Goal: Task Accomplishment & Management: Complete application form

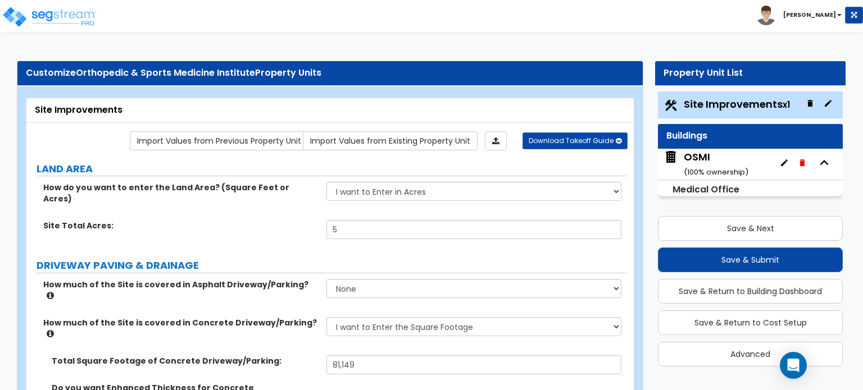
select select "2"
select select "1"
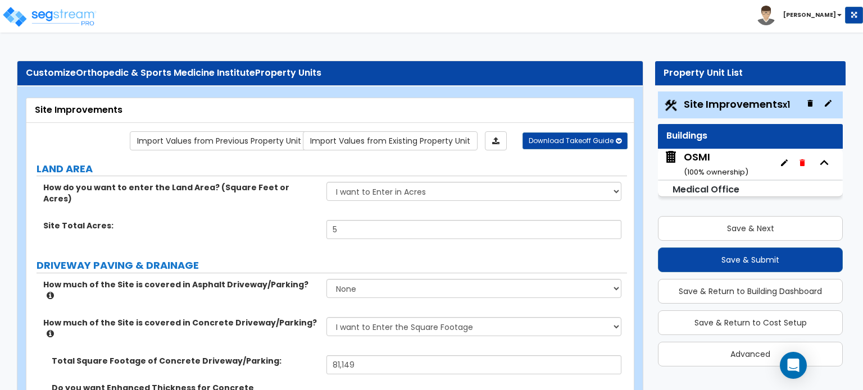
select select "1"
select select "2"
select select "1"
select select "4"
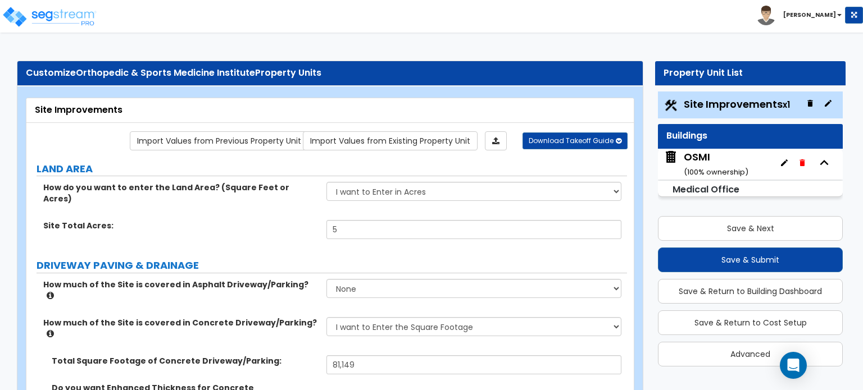
select select "2"
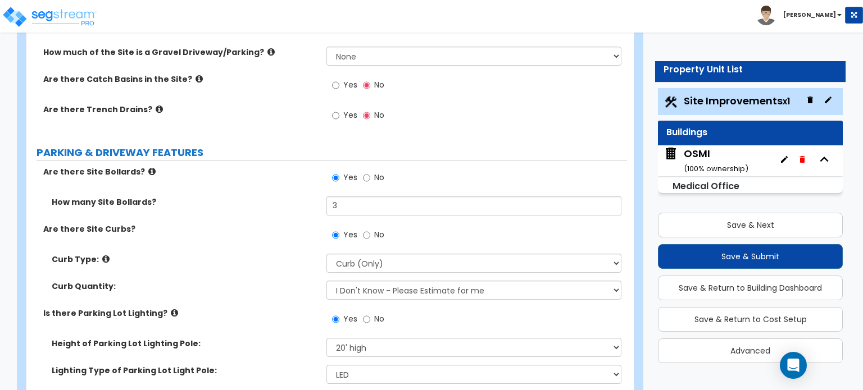
scroll to position [449, 0]
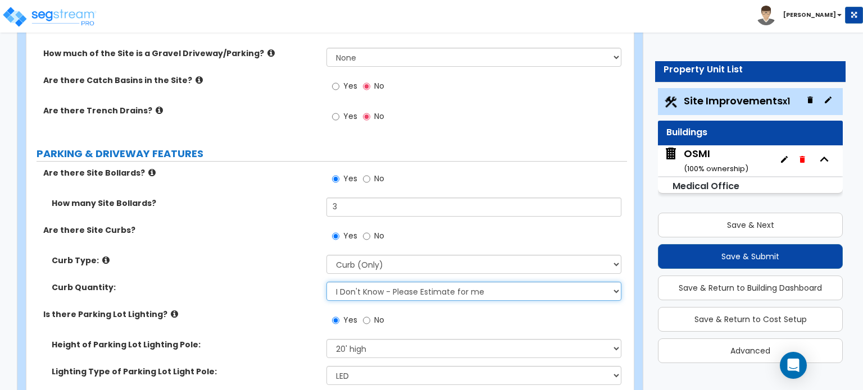
click at [360, 282] on select "I Don't Know - Please Estimate for me I want to Enter the Linear Footage" at bounding box center [473, 291] width 294 height 19
select select "1"
click at [326, 282] on select "I Don't Know - Please Estimate for me I want to Enter the Linear Footage" at bounding box center [473, 291] width 294 height 19
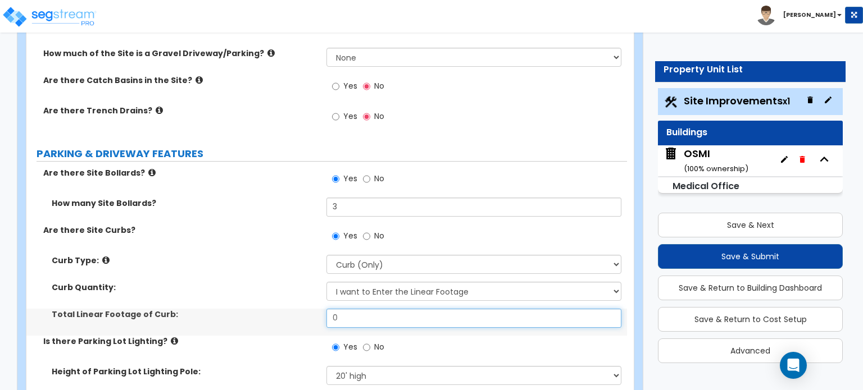
drag, startPoint x: 356, startPoint y: 251, endPoint x: 308, endPoint y: 253, distance: 47.2
click at [311, 309] on div "Total Linear Footage of Curb: 0" at bounding box center [326, 322] width 600 height 27
click at [400, 309] on input "0" at bounding box center [473, 318] width 294 height 19
type input "1,708"
click at [306, 309] on div "Total Linear Footage of Curb: 1,708" at bounding box center [326, 322] width 600 height 27
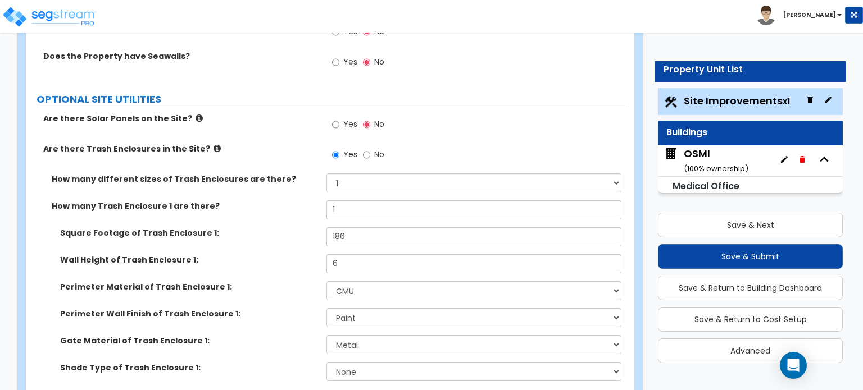
scroll to position [3163, 0]
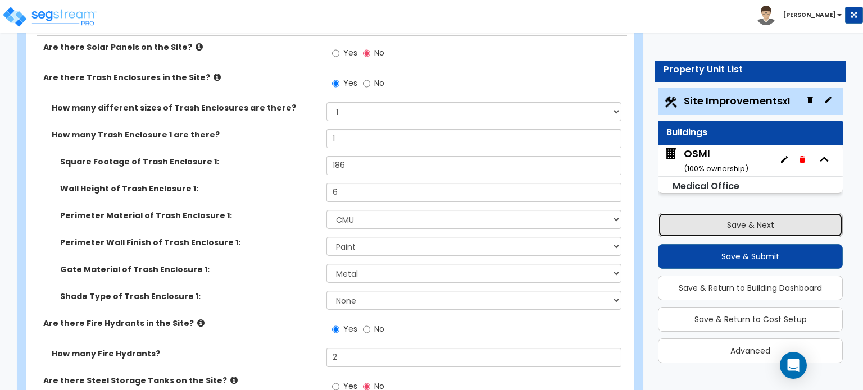
click at [733, 226] on button "Save & Next" at bounding box center [750, 225] width 185 height 25
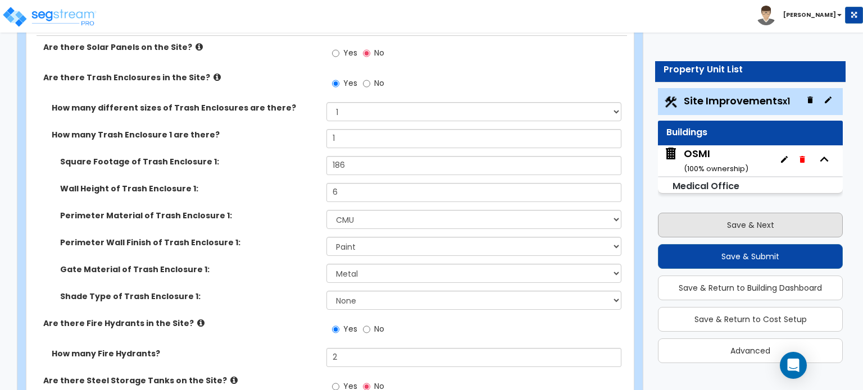
scroll to position [92, 0]
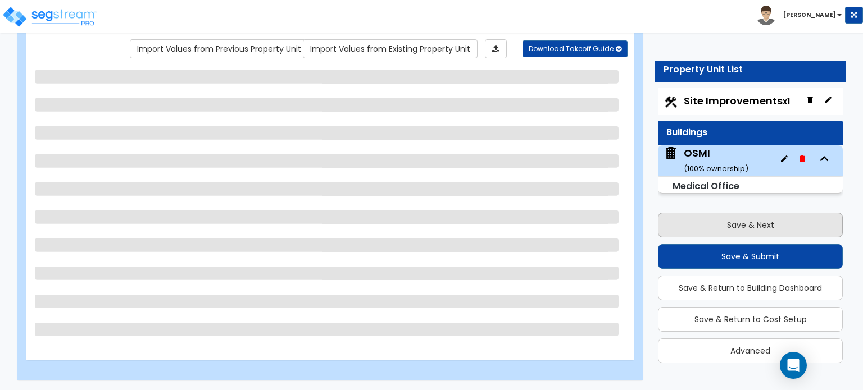
select select "2"
select select "1"
select select "3"
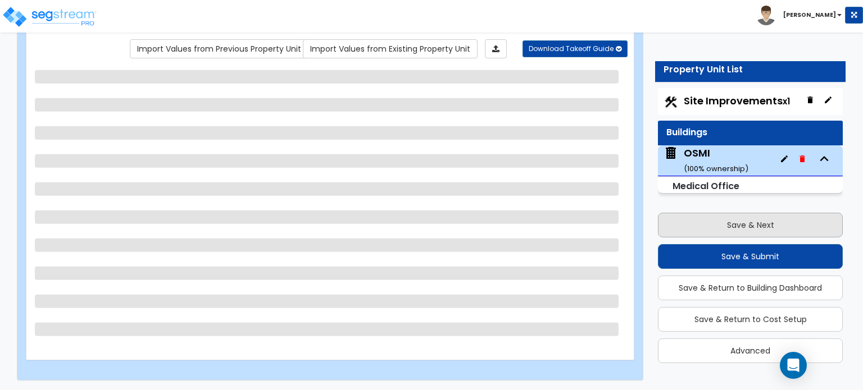
select select "3"
select select "1"
select select "2"
select select "1"
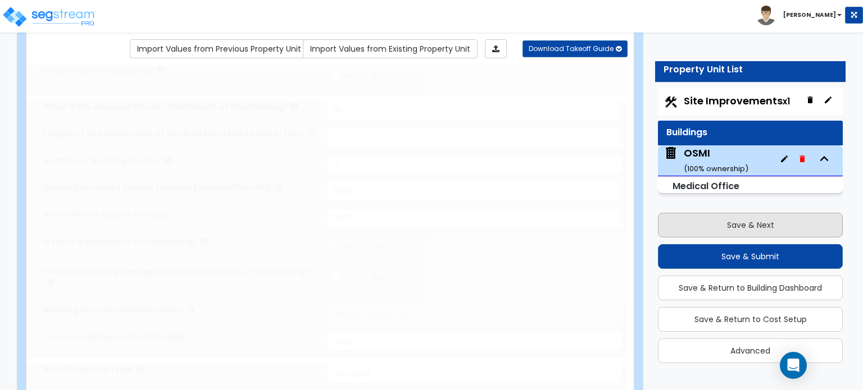
radio input "true"
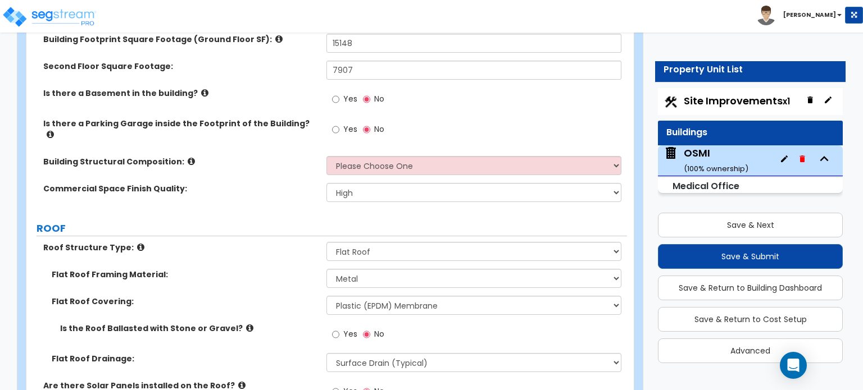
scroll to position [317, 0]
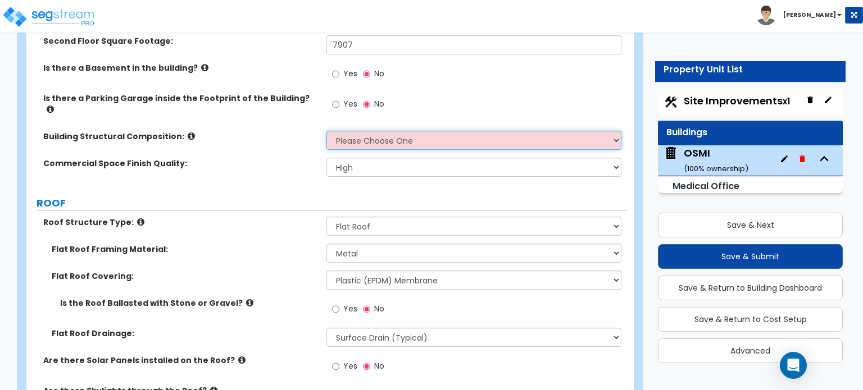
click at [362, 131] on select "Please Choose One Tilt-up Wall Construction Reinforced Concrete Structural Stee…" at bounding box center [473, 140] width 294 height 19
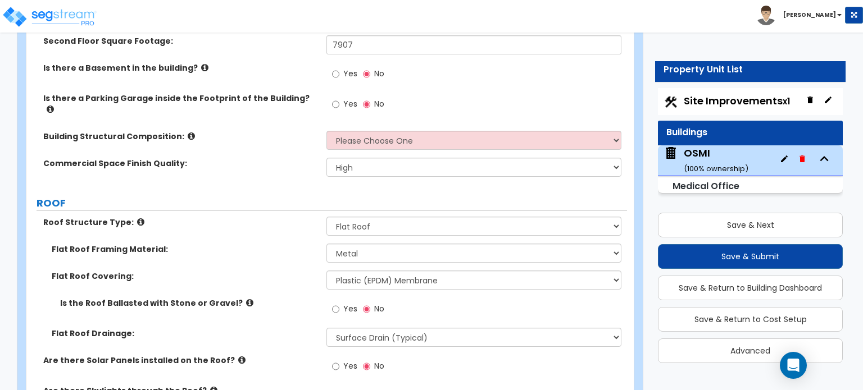
click at [212, 158] on label "Commercial Space Finish Quality:" at bounding box center [180, 163] width 275 height 11
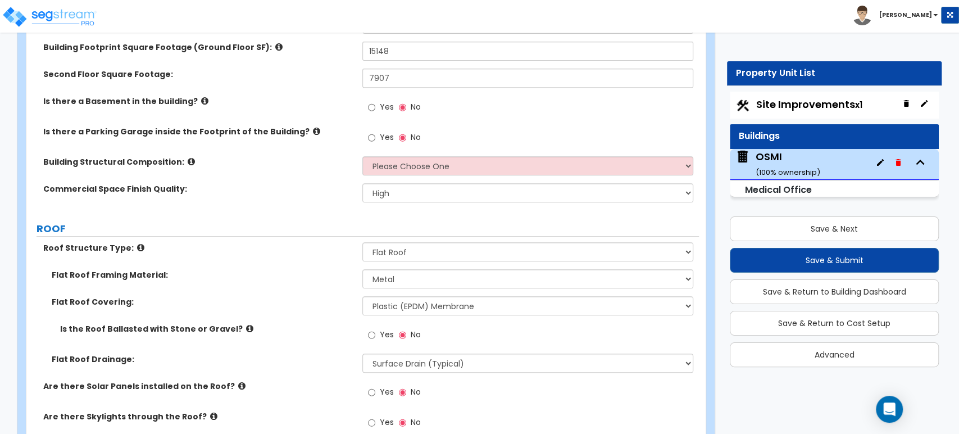
scroll to position [254, 0]
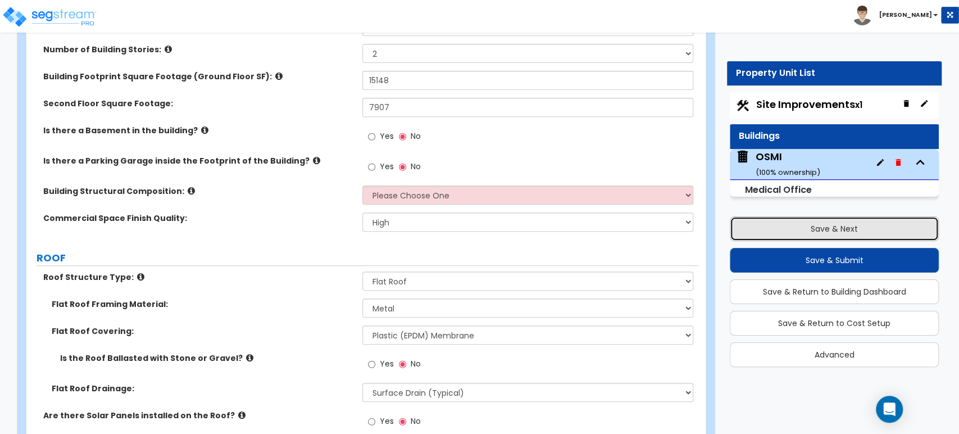
click at [809, 227] on button "Save & Next" at bounding box center [834, 228] width 209 height 25
select select "2"
select select "1"
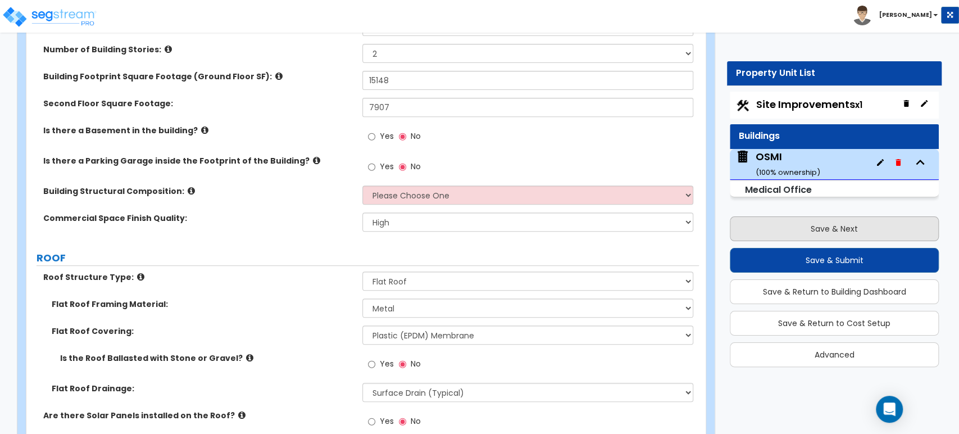
select select "1"
select select "2"
select select "1"
select select "4"
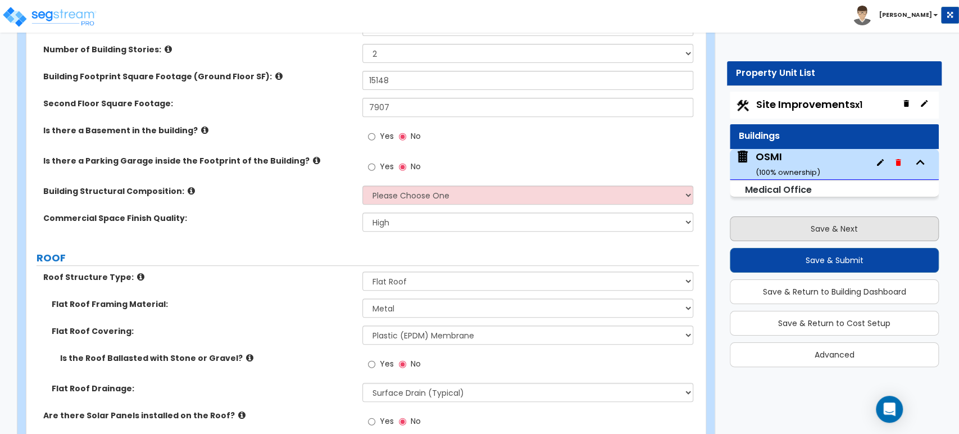
select select "4"
select select "2"
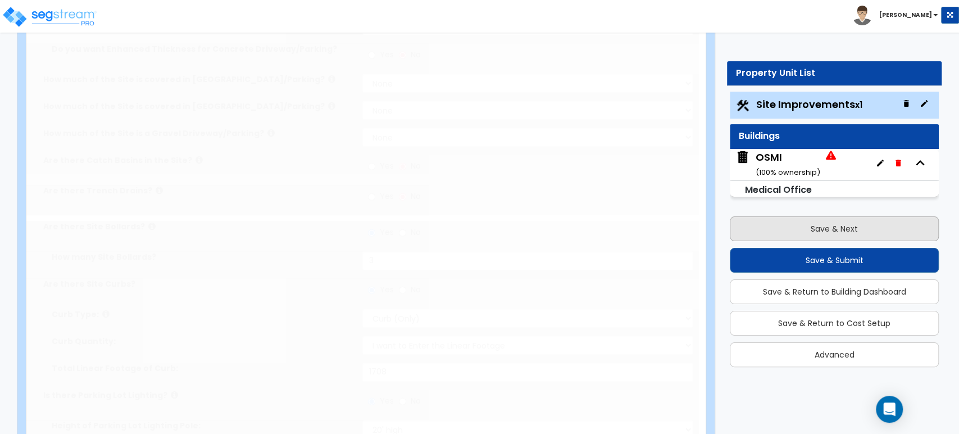
radio input "true"
select select "1"
type input "44"
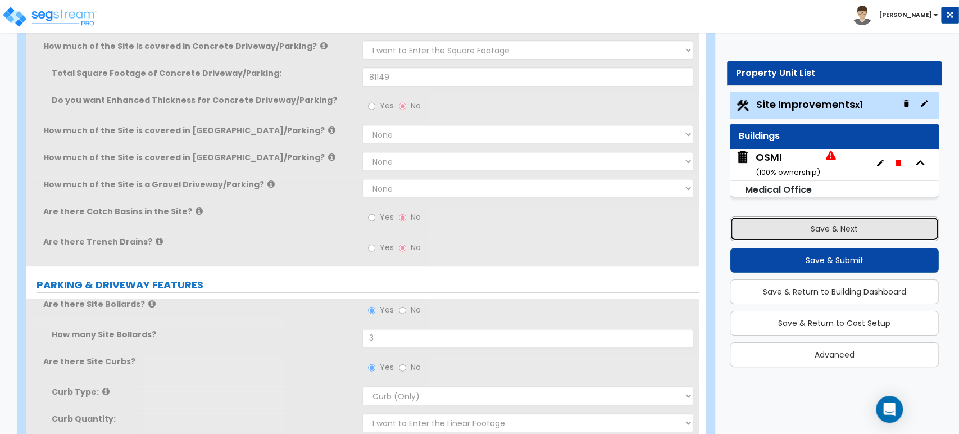
click at [809, 227] on button "Save & Next" at bounding box center [834, 228] width 209 height 25
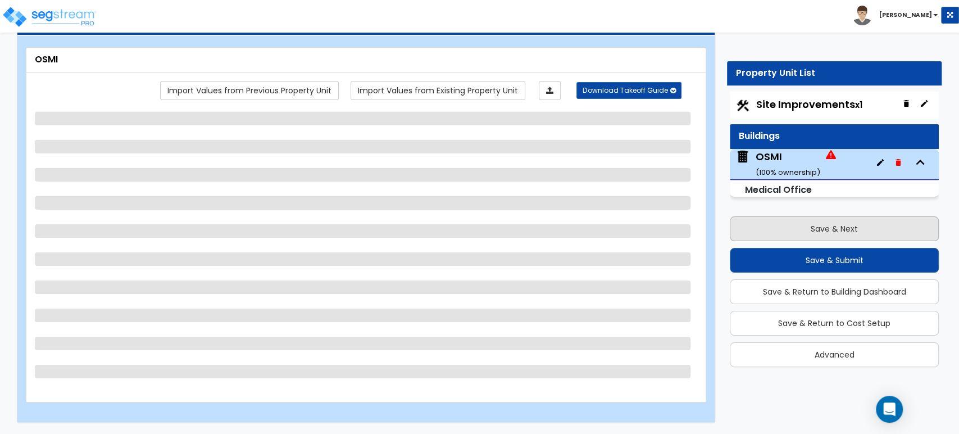
scroll to position [49, 0]
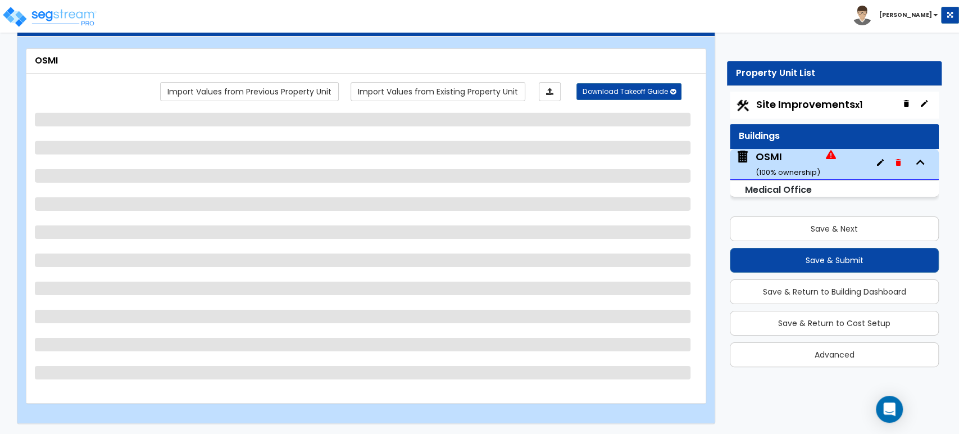
select select "2"
select select "1"
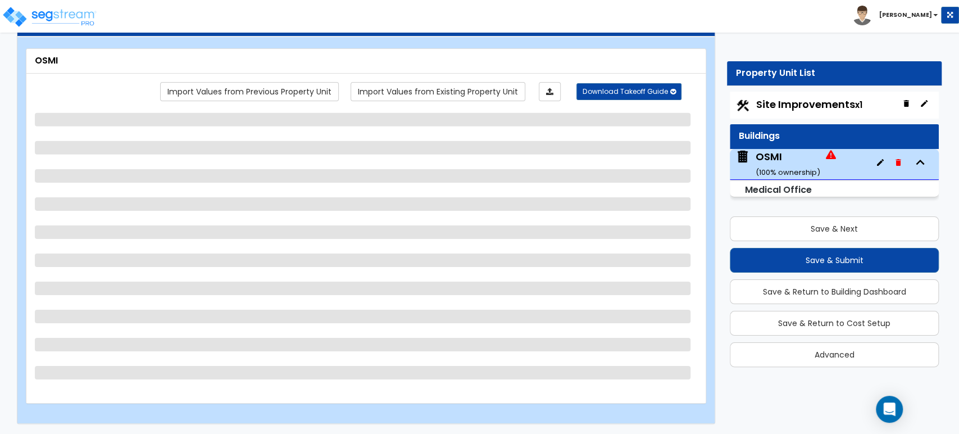
select select "1"
select select "2"
select select "1"
select select "4"
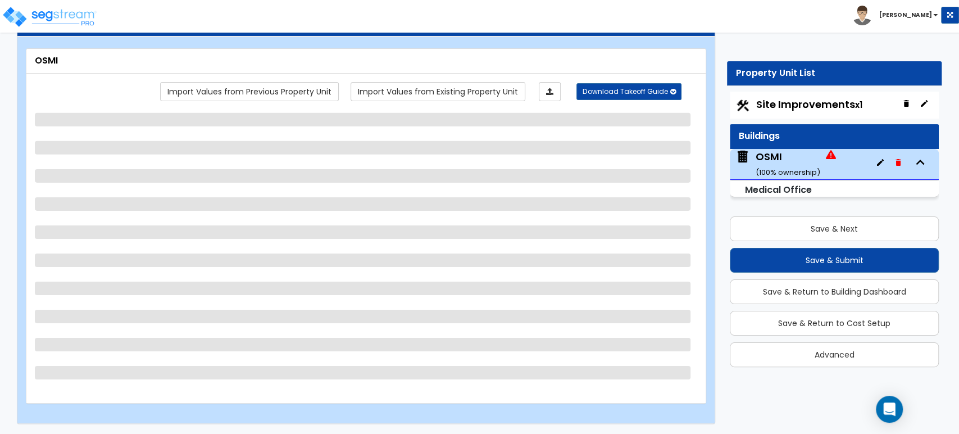
select select "4"
select select "2"
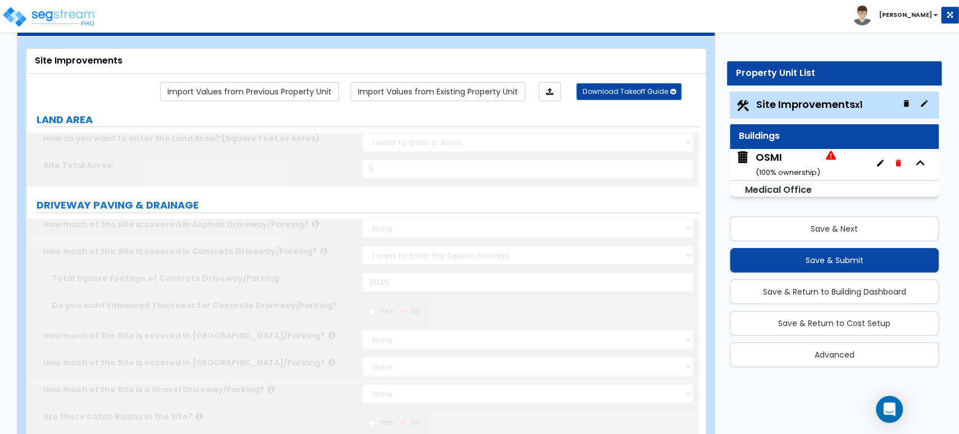
scroll to position [141, 0]
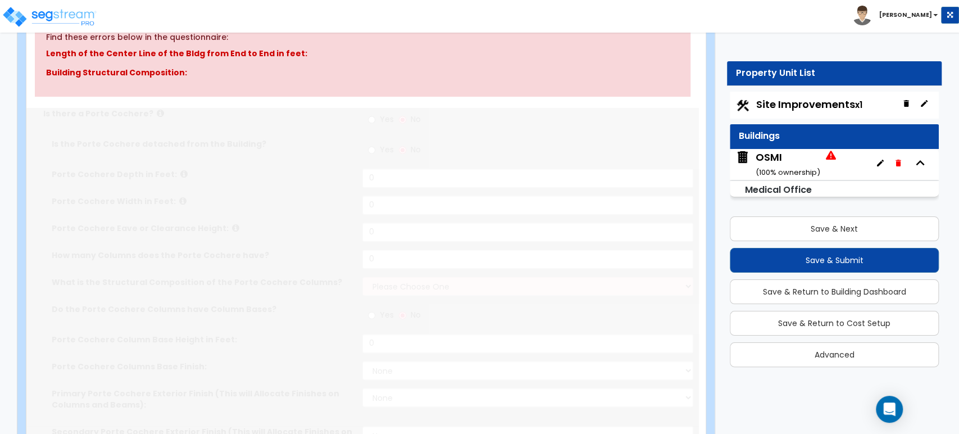
type input "35"
select select "2"
type input "15148"
type input "7907"
select select "2"
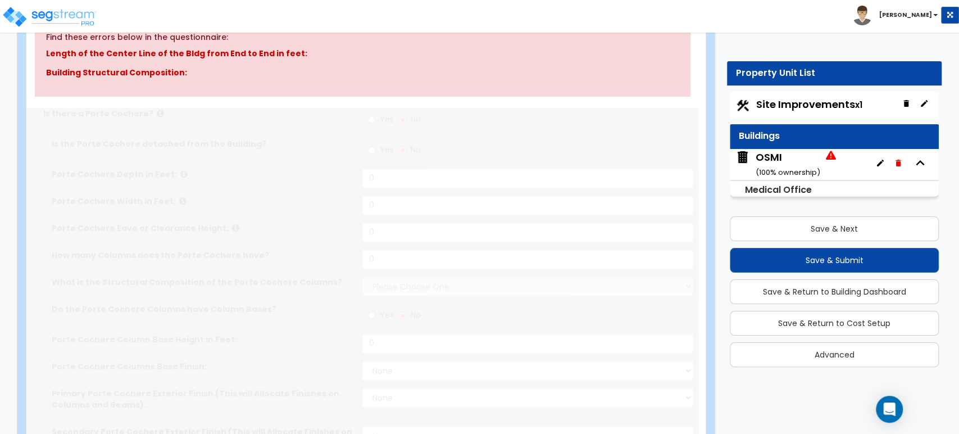
select select "2"
select select "1"
select select "3"
radio input "true"
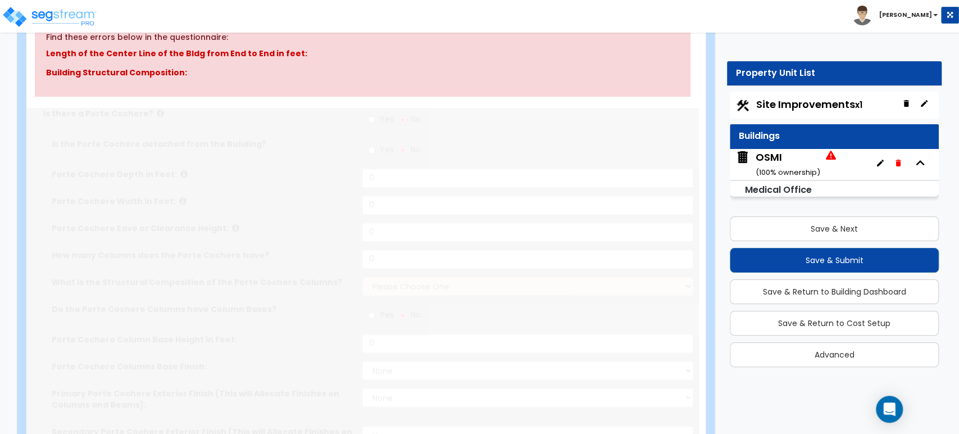
radio input "true"
select select "3"
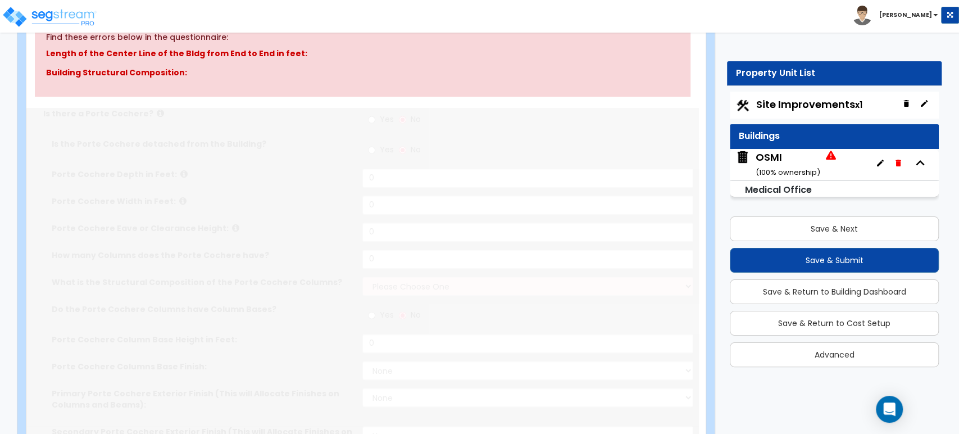
select select "3"
select select "1"
radio input "true"
type input "1"
radio input "true"
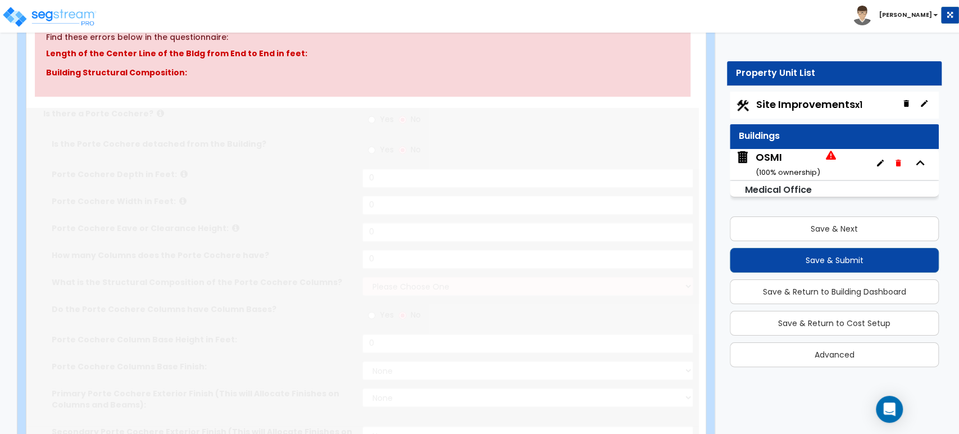
select select "2"
select select "1"
radio input "true"
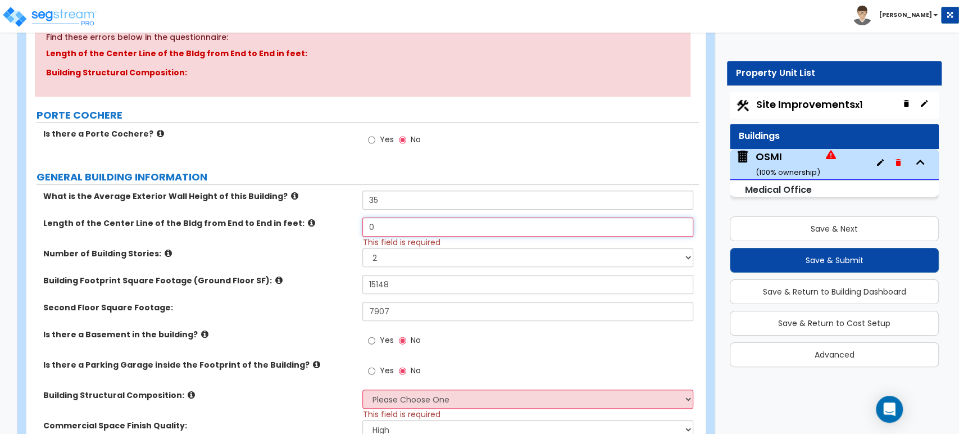
drag, startPoint x: 390, startPoint y: 228, endPoint x: 313, endPoint y: 215, distance: 78.7
click at [329, 222] on div "Length of the Center Line of the Bldg from End to End in feet: 0 This field is …" at bounding box center [362, 232] width 672 height 30
type input "169"
click at [313, 215] on div "What is the Average Exterior Wall Height of this Building? 35" at bounding box center [362, 203] width 672 height 27
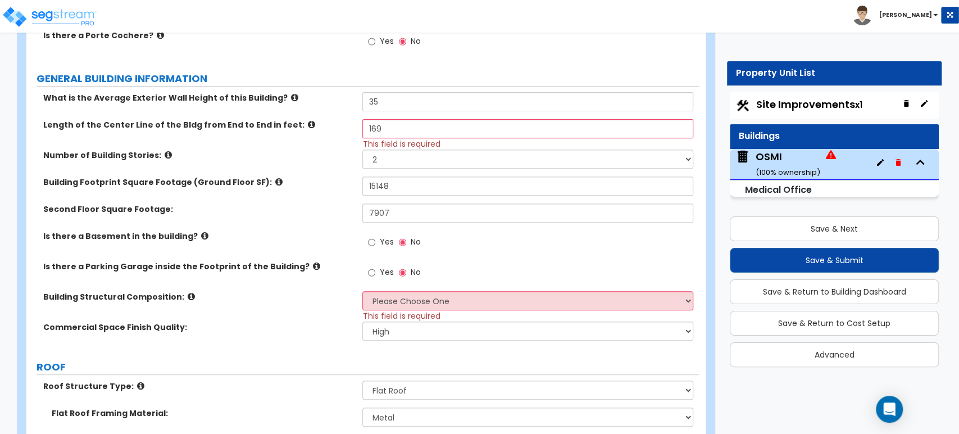
scroll to position [328, 0]
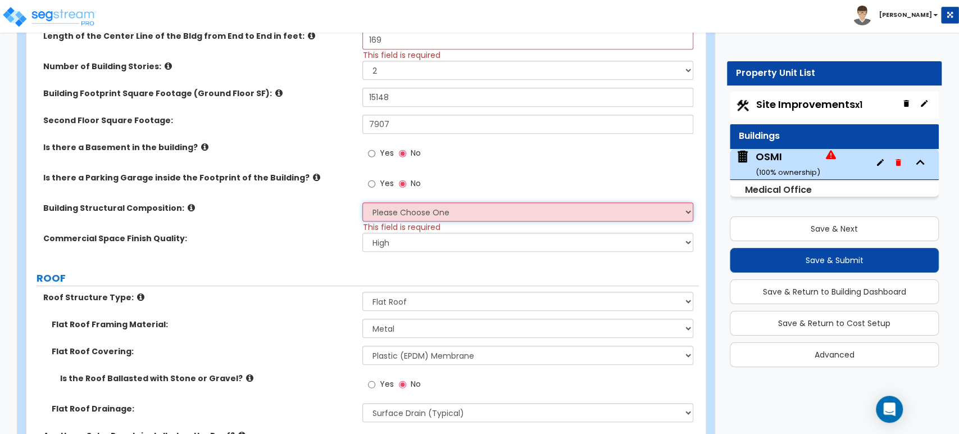
click at [395, 210] on select "Please Choose One Tilt-up Wall Construction Reinforced Concrete Structural Stee…" at bounding box center [527, 211] width 330 height 19
select select "4"
click at [362, 202] on select "Please Choose One Tilt-up Wall Construction Reinforced Concrete Structural Stee…" at bounding box center [527, 211] width 330 height 19
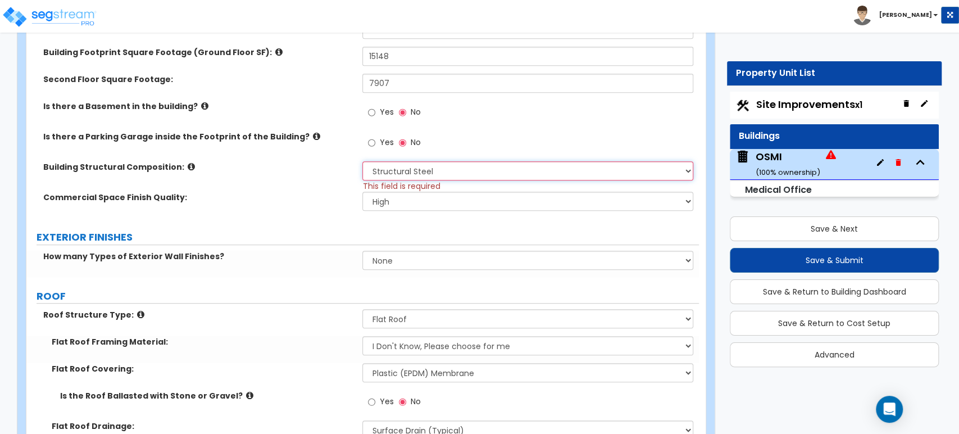
scroll to position [391, 0]
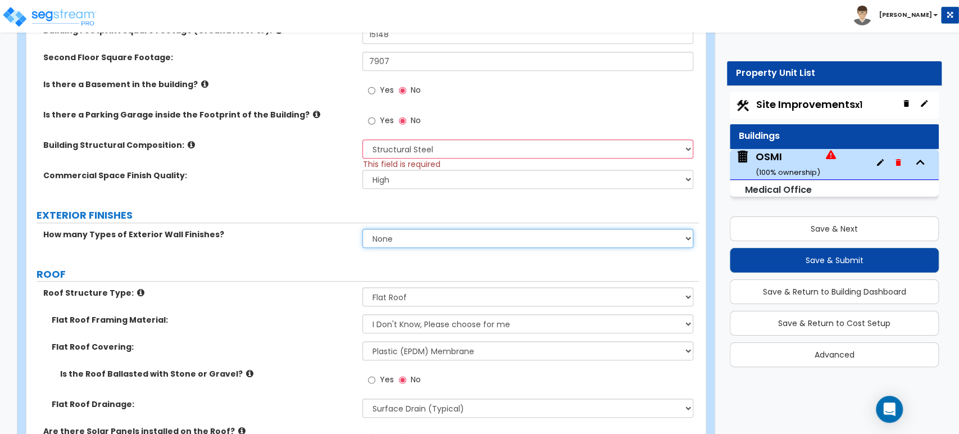
click at [439, 237] on select "None 1 2 3" at bounding box center [527, 238] width 330 height 19
select select "2"
click at [362, 229] on select "None 1 2 3" at bounding box center [527, 238] width 330 height 19
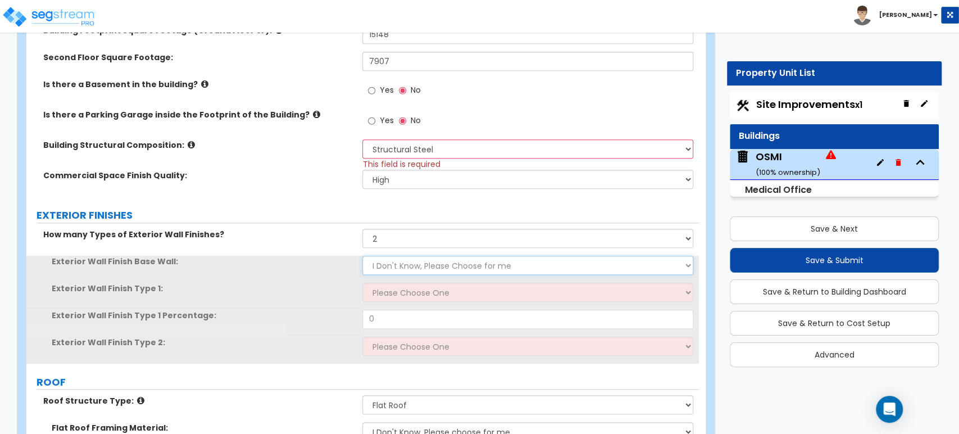
click at [377, 264] on select "I Don't Know, Please Choose for me Concrete Masonry Units (CMU) Cast-in-Place C…" at bounding box center [527, 265] width 330 height 19
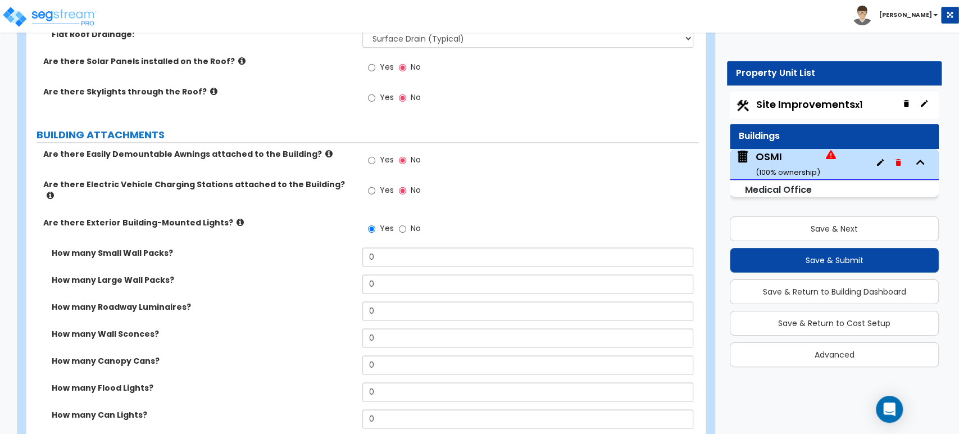
scroll to position [890, 0]
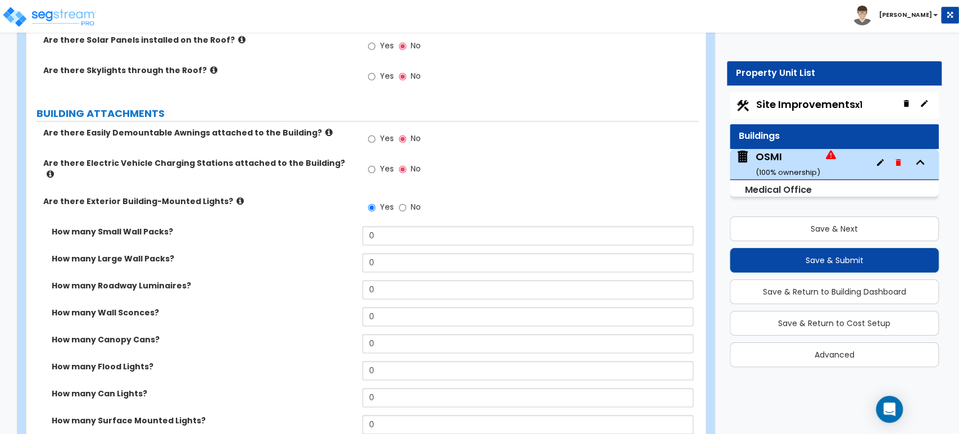
click at [818, 111] on span "Site Improvements x1" at bounding box center [808, 104] width 106 height 14
select select "2"
select select "1"
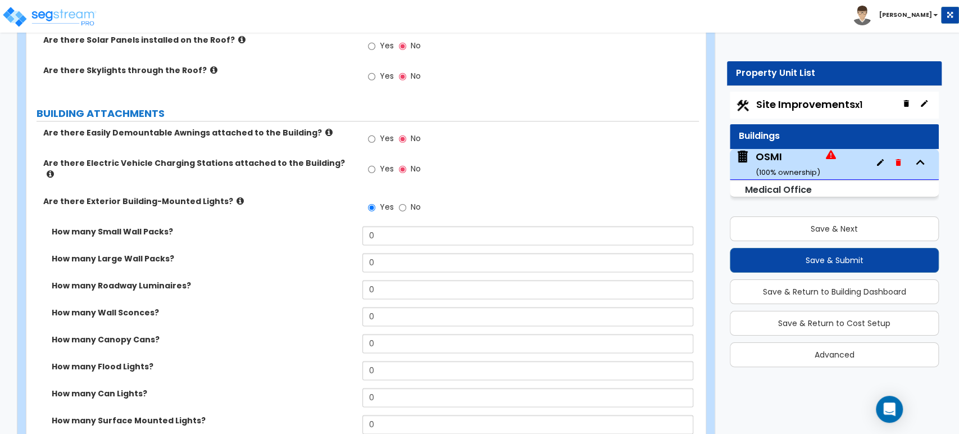
select select "1"
select select "2"
select select "1"
select select "4"
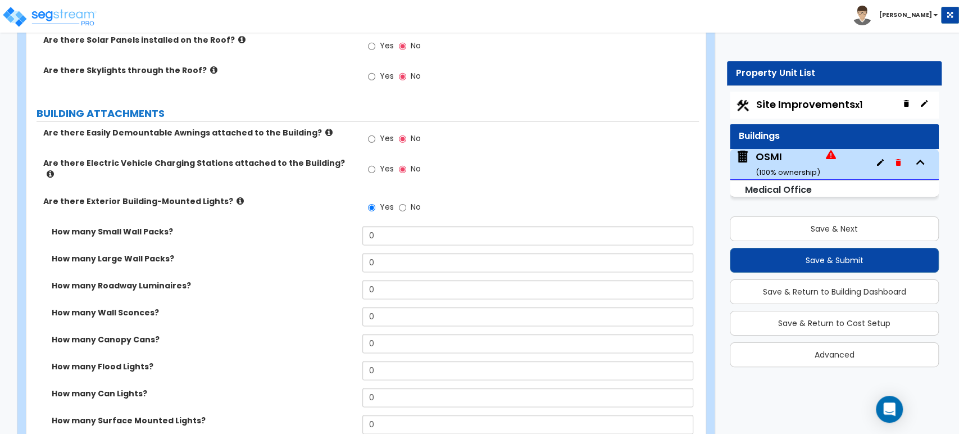
select select "4"
select select "2"
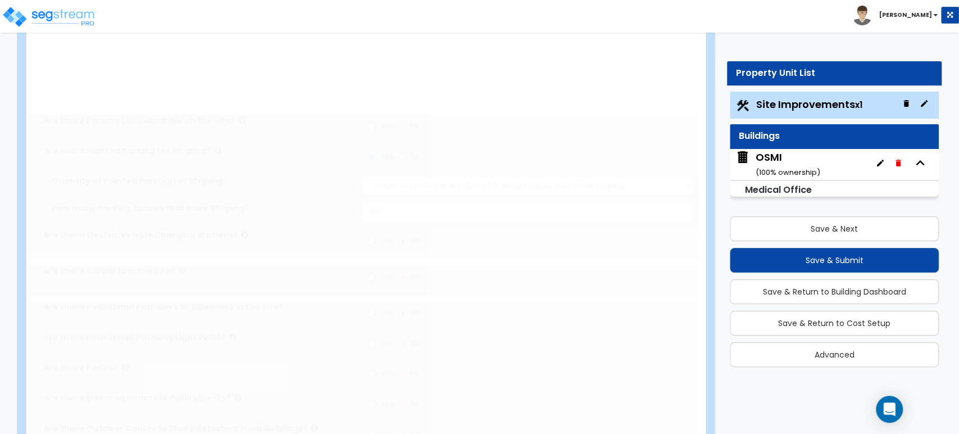
radio input "true"
select select "1"
type input "44"
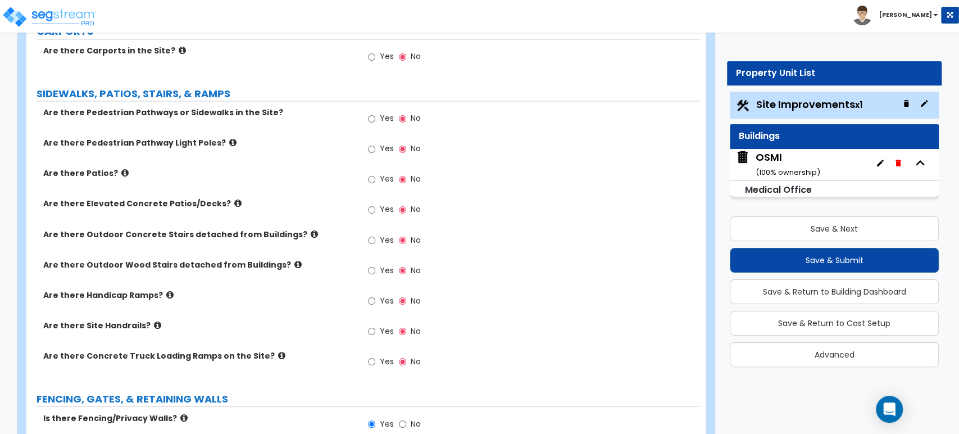
scroll to position [1207, 0]
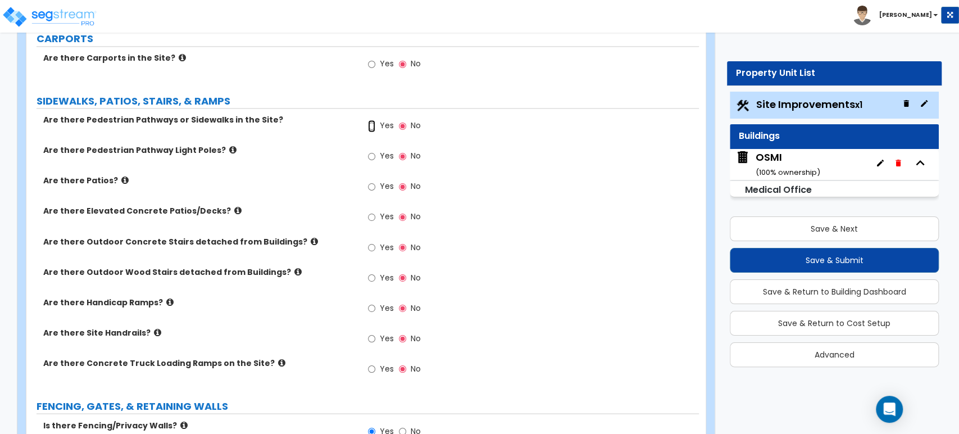
click at [372, 129] on input "Yes" at bounding box center [371, 126] width 7 height 12
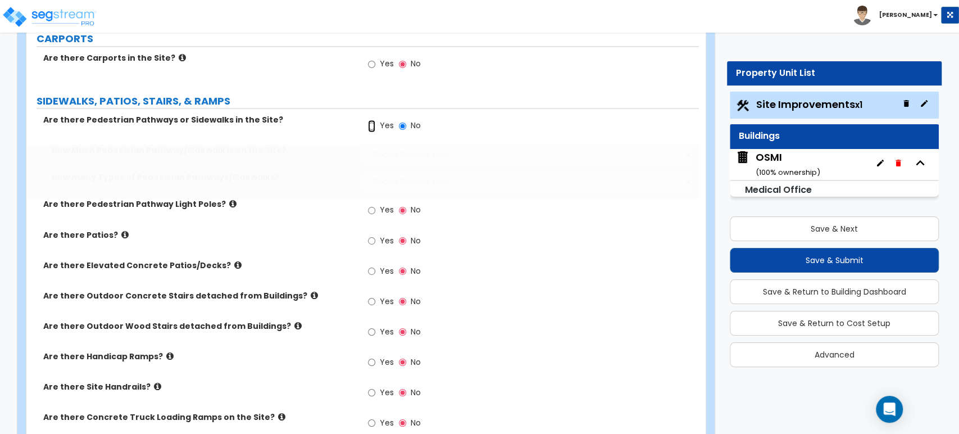
radio input "true"
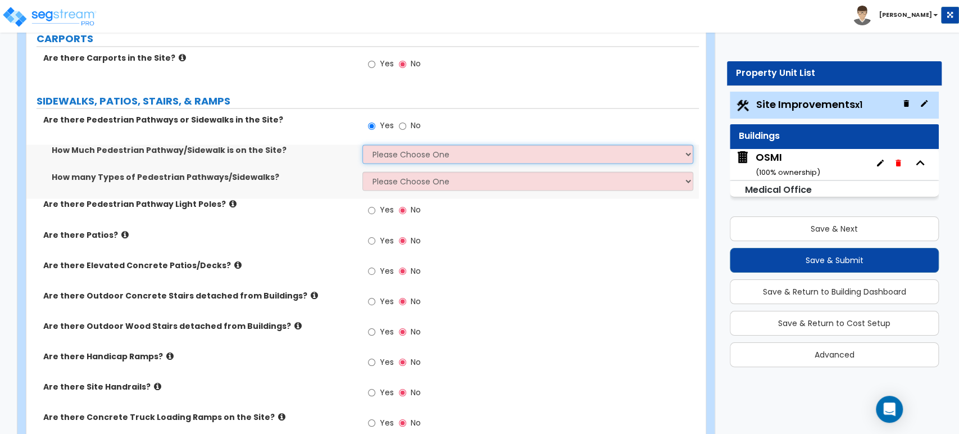
click at [370, 145] on select "Please Choose One I Don't Know, Please Estimate For Me Enter Linear Footage" at bounding box center [527, 153] width 330 height 19
select select "2"
click at [362, 144] on select "Please Choose One I Don't Know, Please Estimate For Me Enter Linear Footage" at bounding box center [527, 153] width 330 height 19
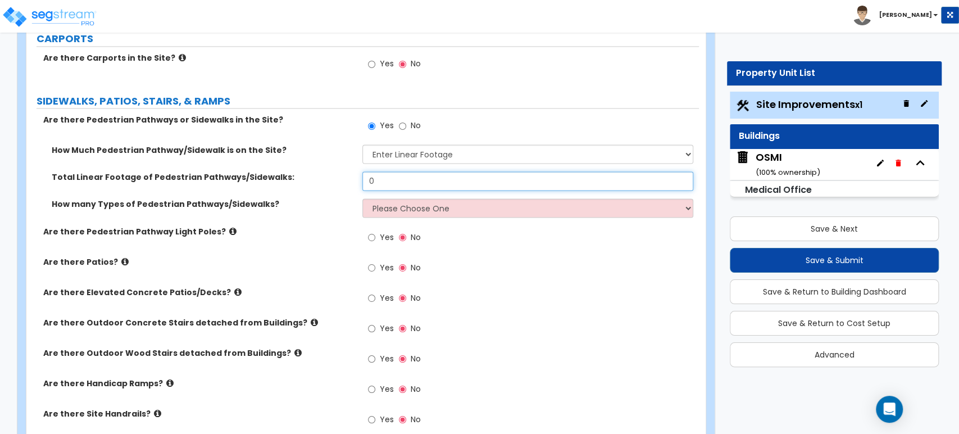
drag, startPoint x: 399, startPoint y: 184, endPoint x: 347, endPoint y: 185, distance: 52.2
click at [347, 185] on div "Total Linear Footage of Pedestrian Pathways/Sidewalks: 0" at bounding box center [362, 184] width 672 height 27
type input "703"
click at [430, 208] on select "Please Choose One 1 2 3" at bounding box center [527, 207] width 330 height 19
select select "1"
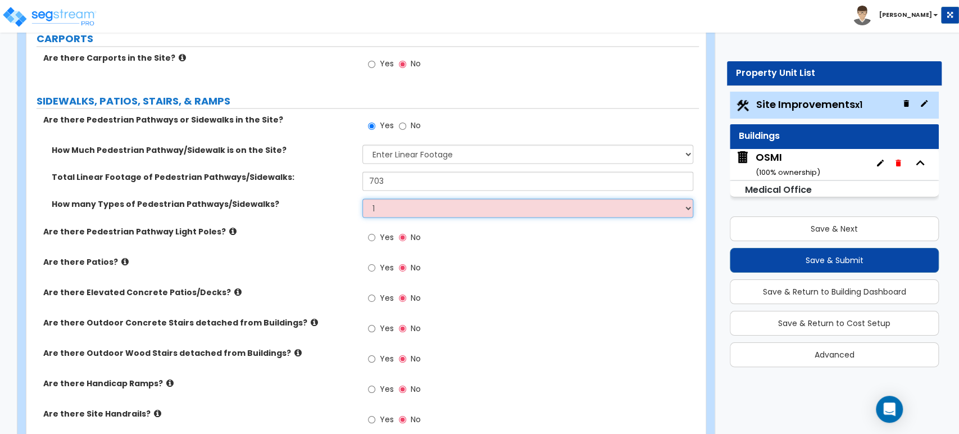
click at [362, 198] on select "Please Choose One 1 2 3" at bounding box center [527, 207] width 330 height 19
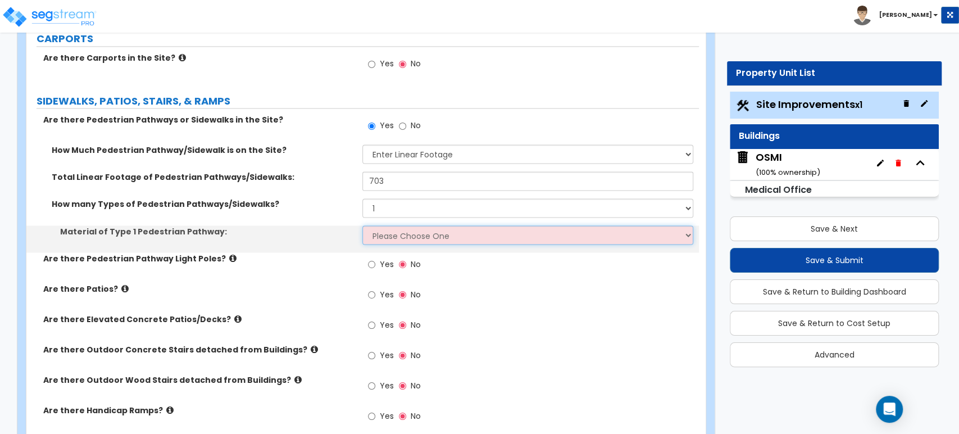
click at [421, 230] on select "Please Choose One Bare Concrete Stamped Concrete Brick Pavers Stone Pavers Wood…" at bounding box center [527, 234] width 330 height 19
select select "1"
click at [362, 225] on select "Please Choose One Bare Concrete Stamped Concrete Brick Pavers Stone Pavers Wood…" at bounding box center [527, 234] width 330 height 19
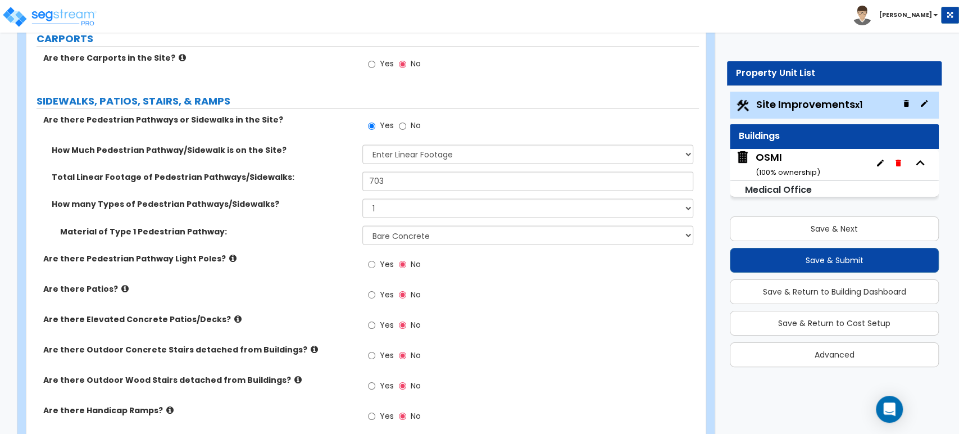
click at [331, 204] on label "How many Types of Pedestrian Pathways/Sidewalks?" at bounding box center [203, 203] width 302 height 11
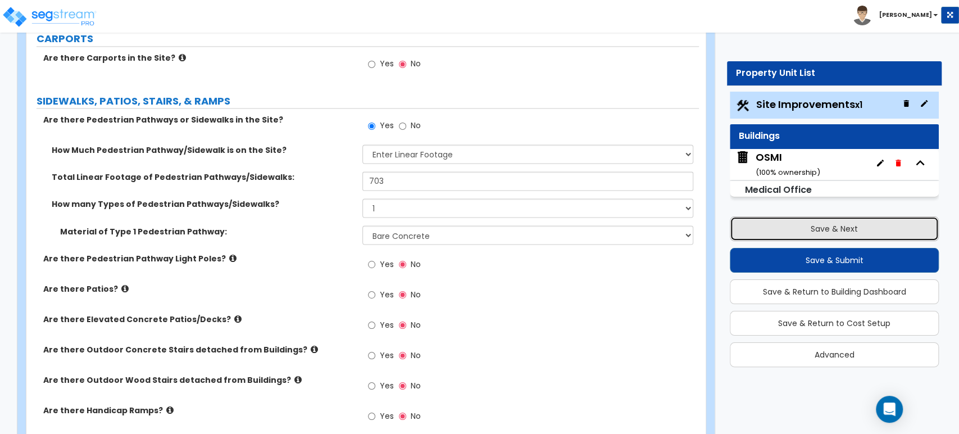
click at [862, 221] on button "Save & Next" at bounding box center [834, 228] width 209 height 25
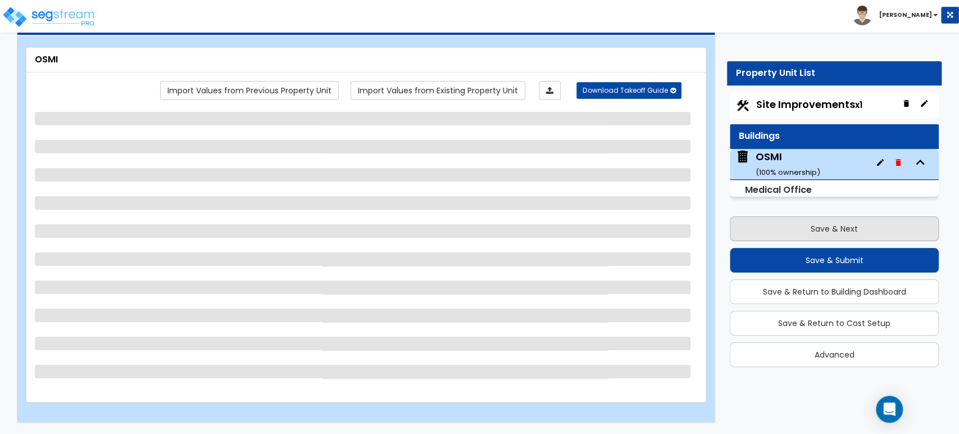
scroll to position [49, 0]
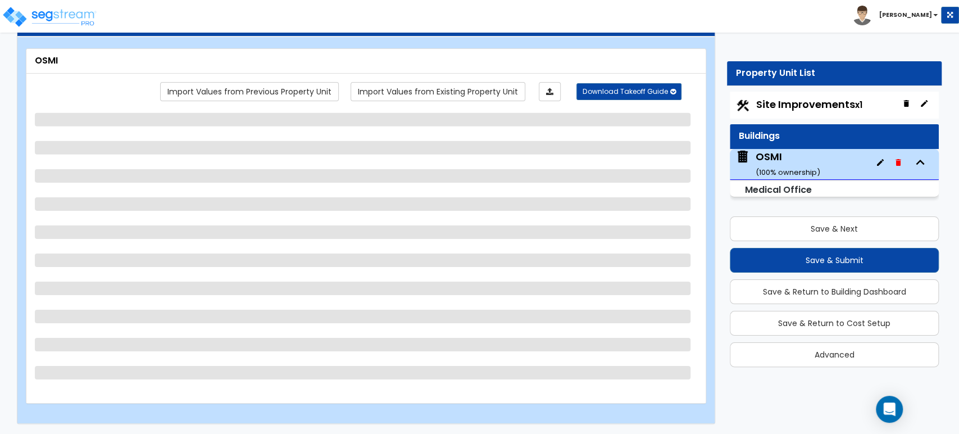
select select "2"
select select "4"
select select "2"
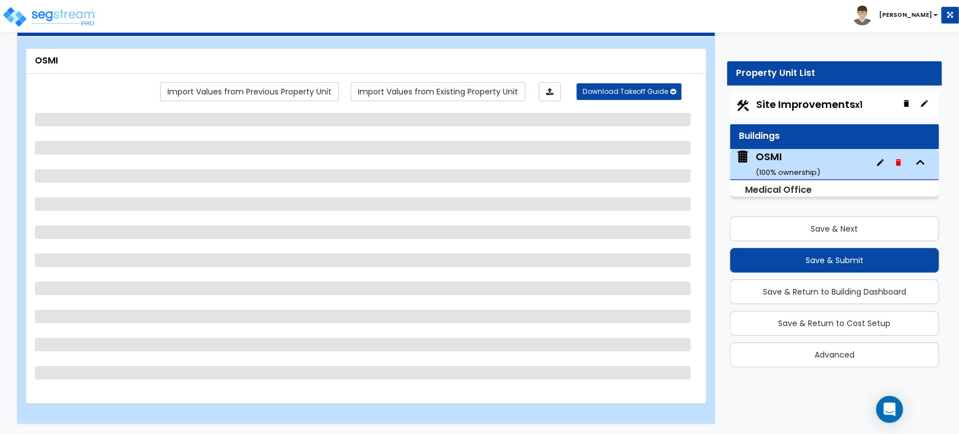
select select "3"
select select "1"
select select "2"
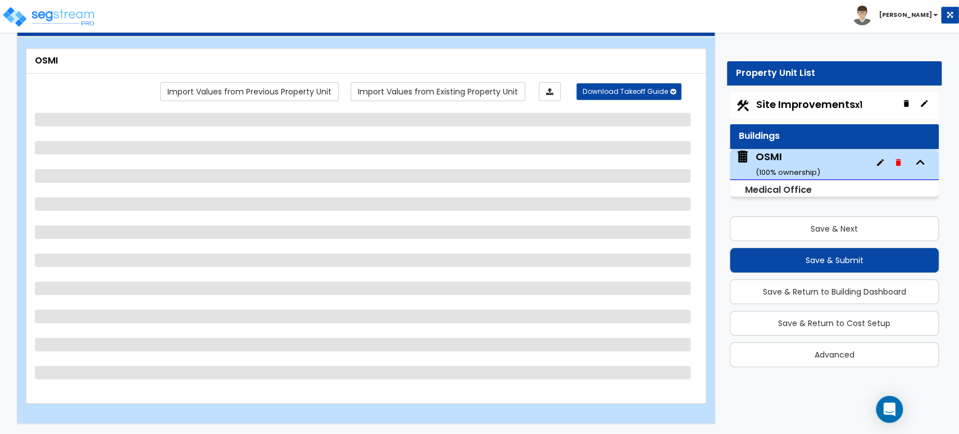
select select "1"
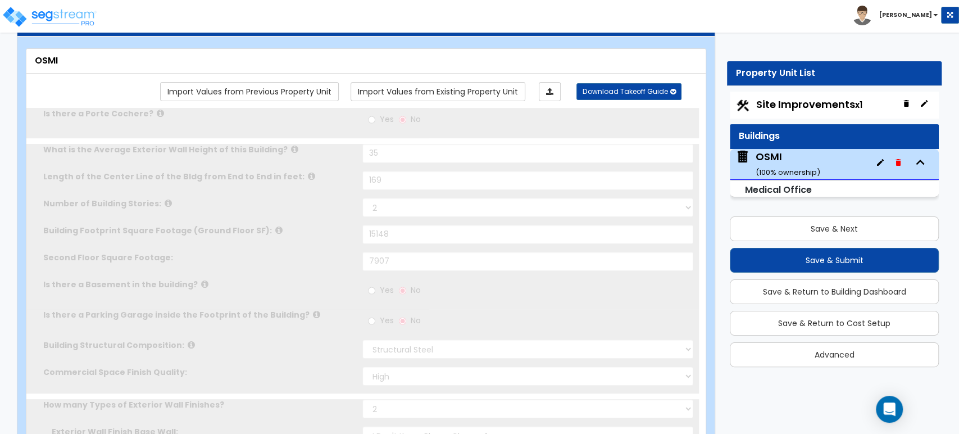
radio input "true"
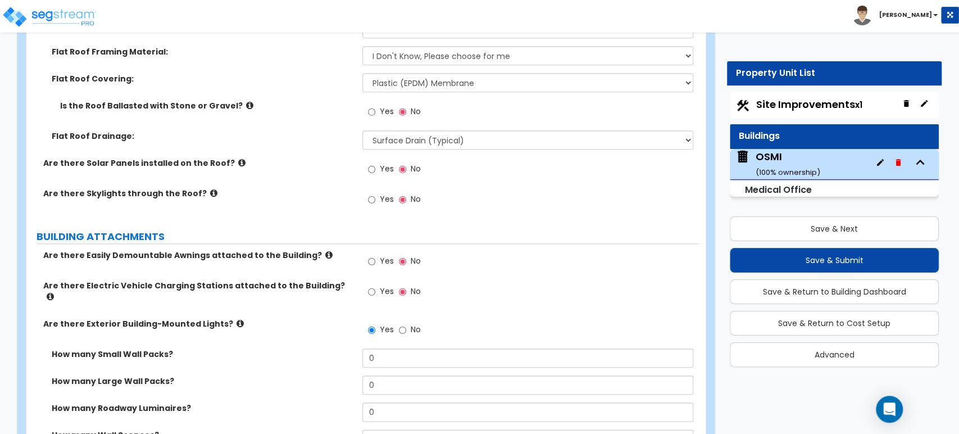
scroll to position [736, 0]
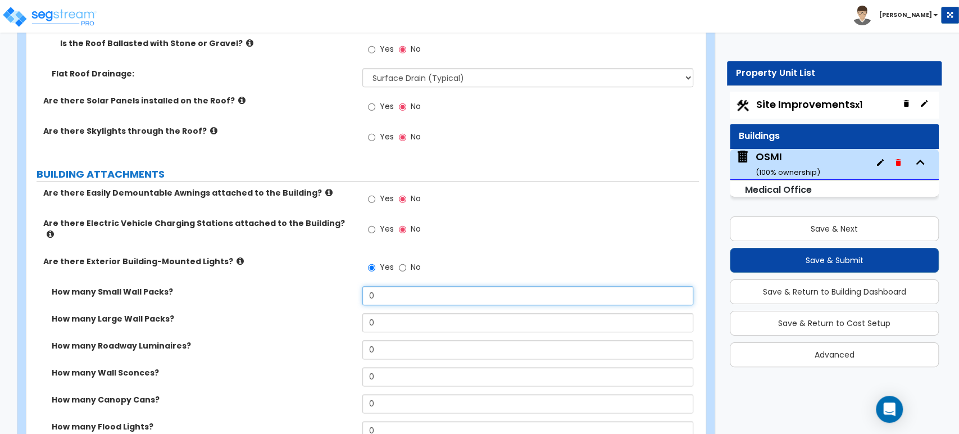
drag, startPoint x: 427, startPoint y: 287, endPoint x: 307, endPoint y: 295, distance: 119.9
click at [307, 295] on div "How many Small Wall Packs? 0" at bounding box center [362, 299] width 672 height 27
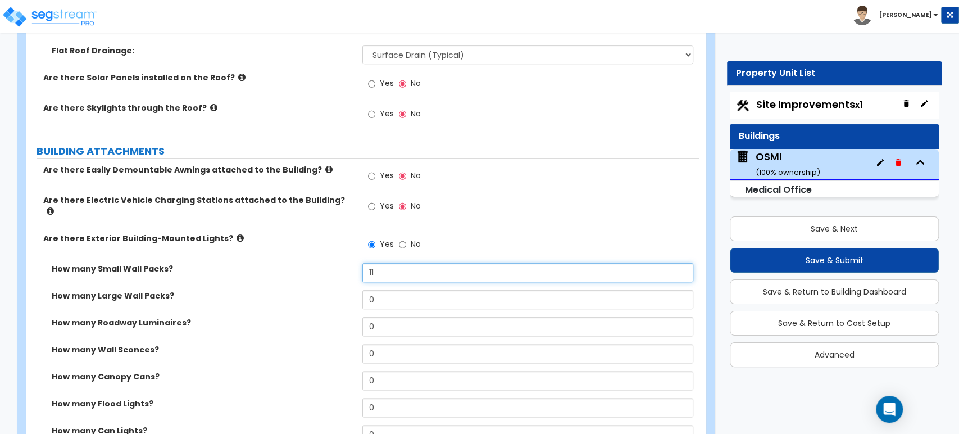
scroll to position [798, 0]
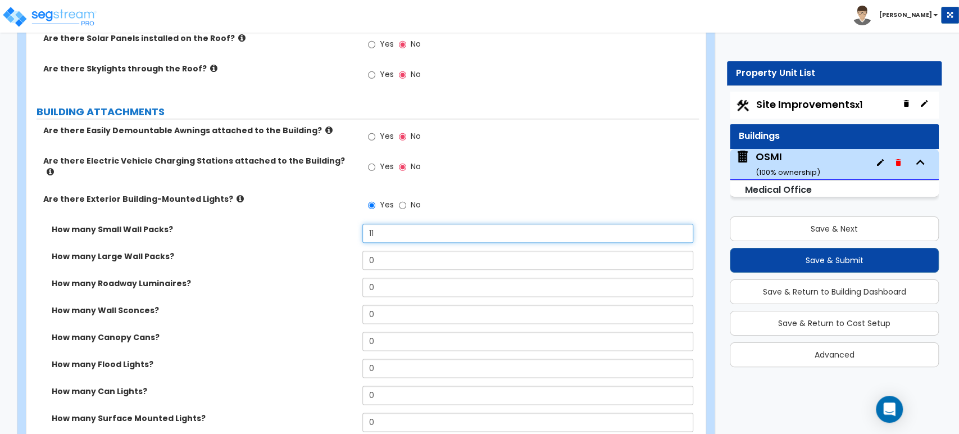
type input "11"
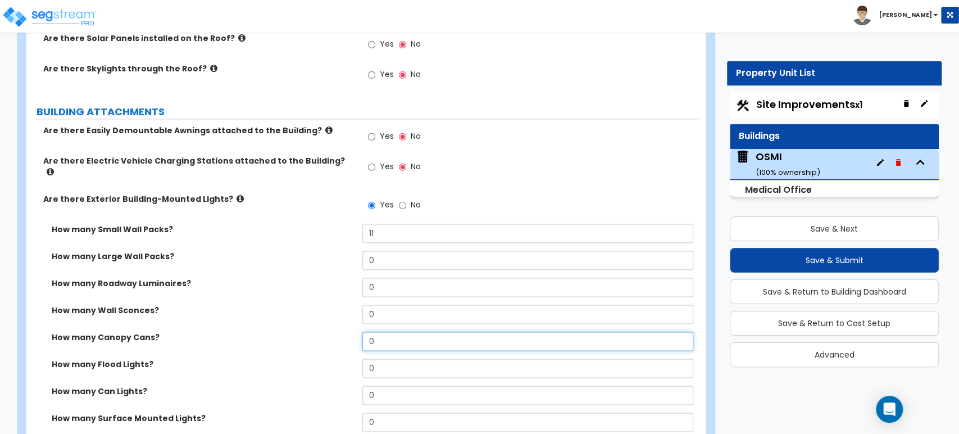
click at [376, 331] on input "0" at bounding box center [527, 340] width 330 height 19
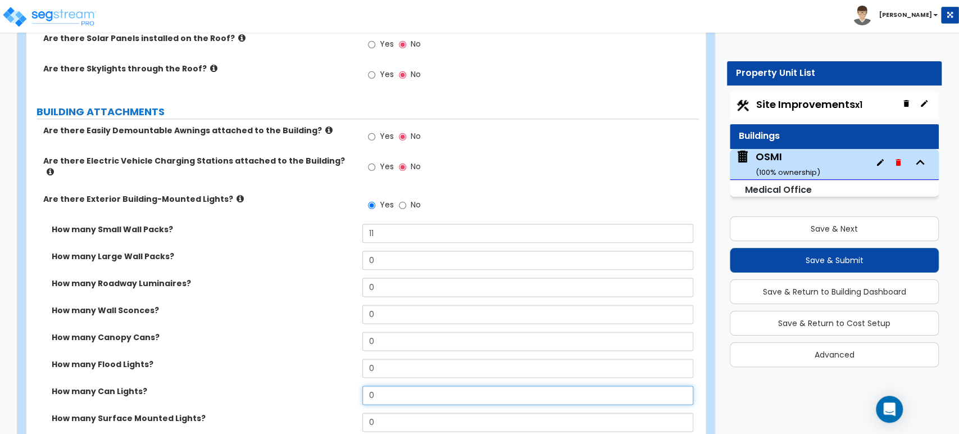
drag, startPoint x: 394, startPoint y: 385, endPoint x: 316, endPoint y: 390, distance: 78.8
click at [316, 390] on div "How many Can Lights? 0" at bounding box center [362, 398] width 672 height 27
type input "30"
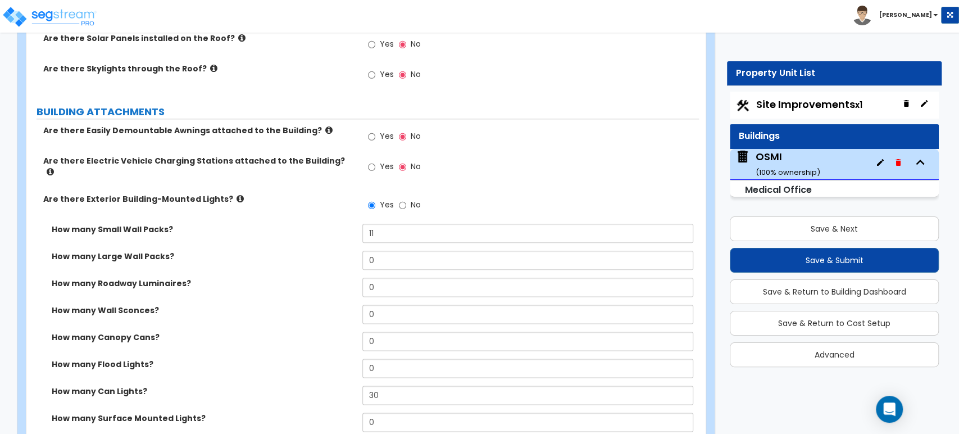
click at [304, 389] on div "How many Can Lights? 30" at bounding box center [362, 398] width 672 height 27
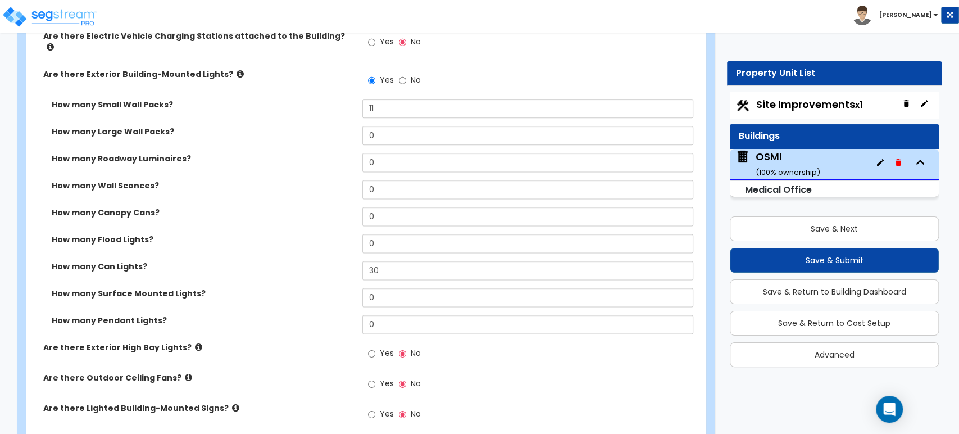
scroll to position [985, 0]
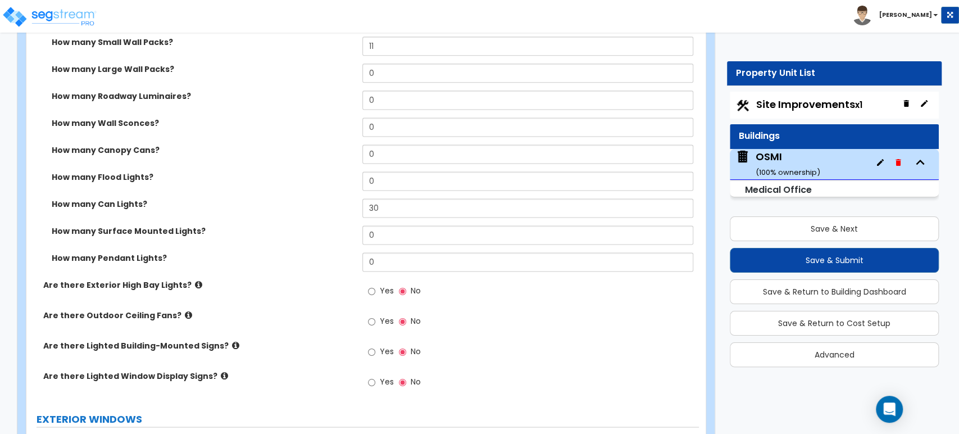
click at [377, 343] on label "Yes" at bounding box center [380, 352] width 25 height 19
click at [375, 345] on input "Yes" at bounding box center [371, 351] width 7 height 12
radio input "true"
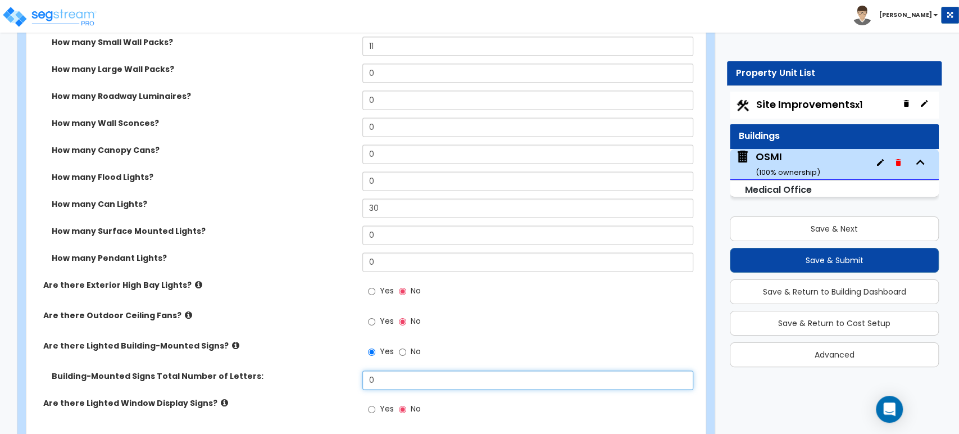
drag, startPoint x: 406, startPoint y: 372, endPoint x: 342, endPoint y: 370, distance: 64.1
click at [342, 370] on div "Building-Mounted Signs Total Number of Letters: 0" at bounding box center [362, 383] width 672 height 27
type input "30"
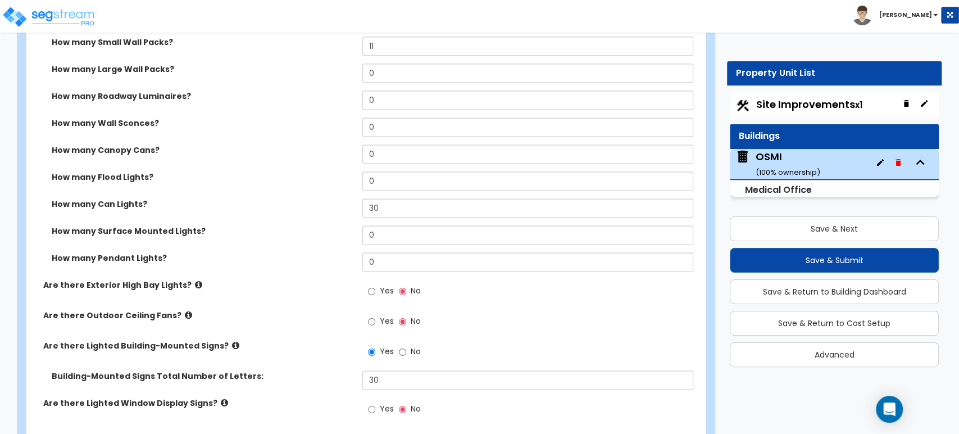
click at [315, 356] on div "Are there Lighted Building-Mounted Signs? Yes No" at bounding box center [362, 355] width 672 height 30
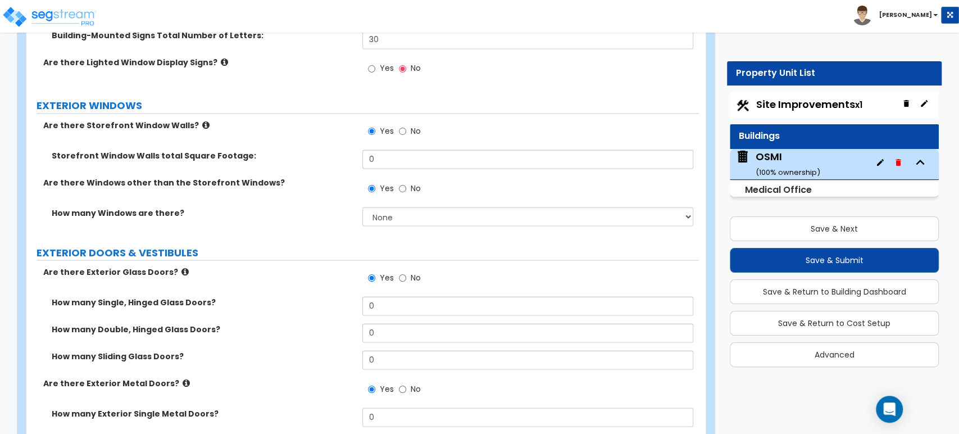
scroll to position [1485, 0]
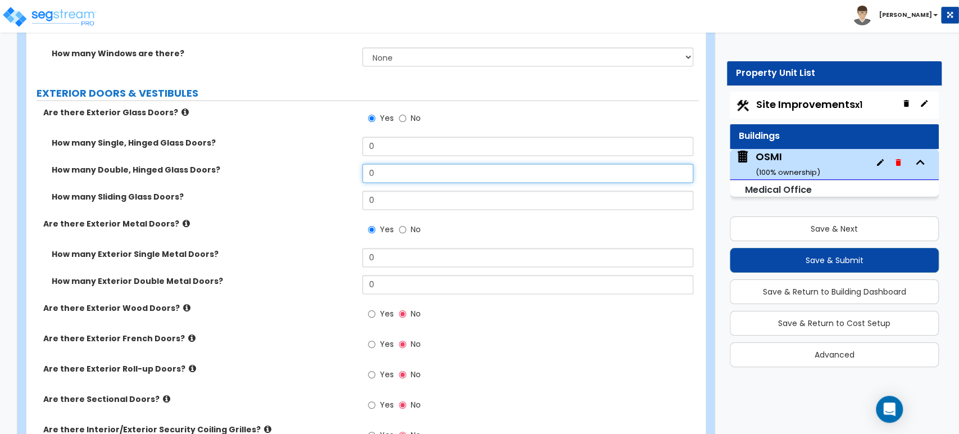
drag, startPoint x: 376, startPoint y: 166, endPoint x: 344, endPoint y: 170, distance: 32.8
click at [354, 170] on div "How many Double, Hinged Glass Doors? 0" at bounding box center [362, 177] width 672 height 27
type input "1"
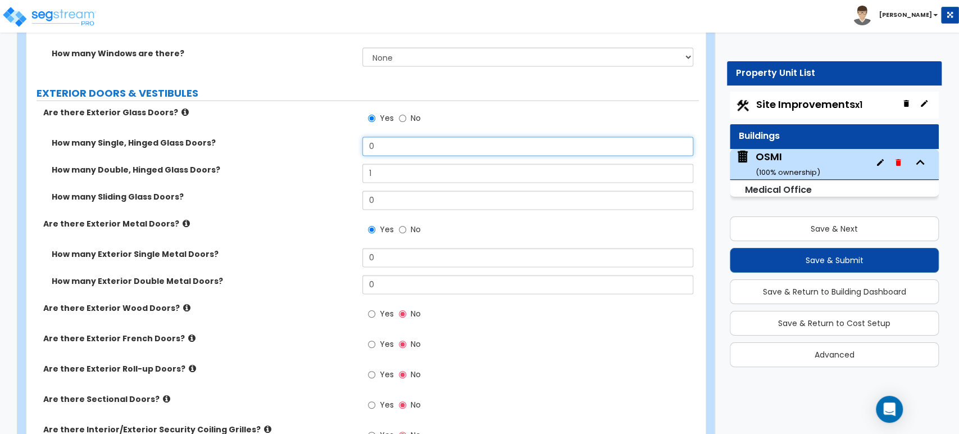
drag, startPoint x: 384, startPoint y: 136, endPoint x: 352, endPoint y: 139, distance: 32.2
click at [352, 143] on div "How many Single, Hinged Glass Doors? 0" at bounding box center [362, 150] width 672 height 27
type input "1"
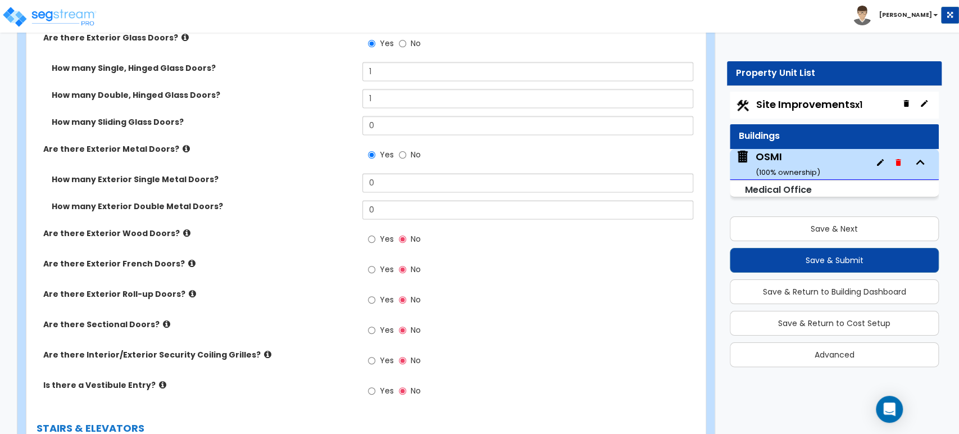
scroll to position [1360, 0]
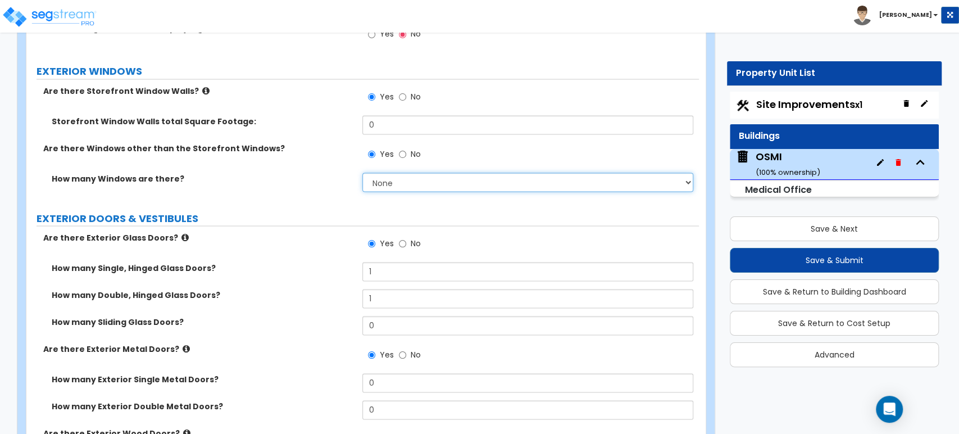
click at [445, 173] on select "None I want to enter a Percentage of the Exterior Windows I want to enter the N…" at bounding box center [527, 181] width 330 height 19
select select "2"
click at [362, 172] on select "None I want to enter a Percentage of the Exterior Windows I want to enter the N…" at bounding box center [527, 181] width 330 height 19
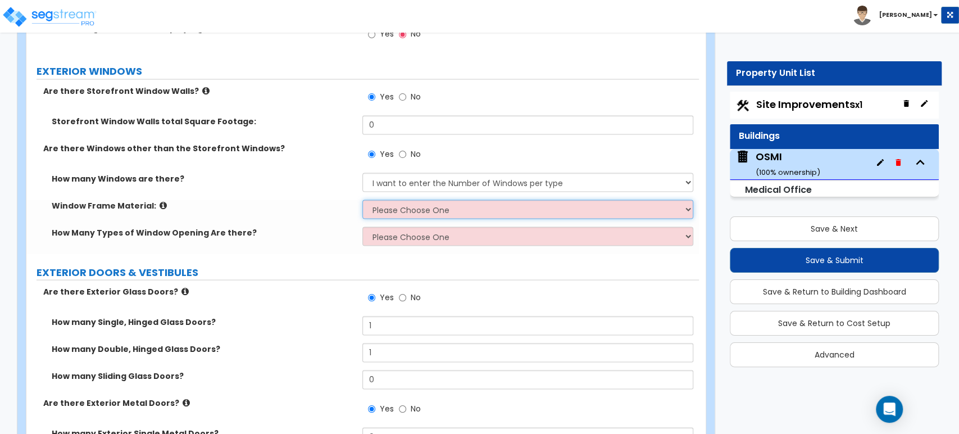
click at [388, 199] on select "Please Choose One Vinyl Aluminum Wood" at bounding box center [527, 208] width 330 height 19
click at [362, 199] on select "Please Choose One Vinyl Aluminum Wood" at bounding box center [527, 208] width 330 height 19
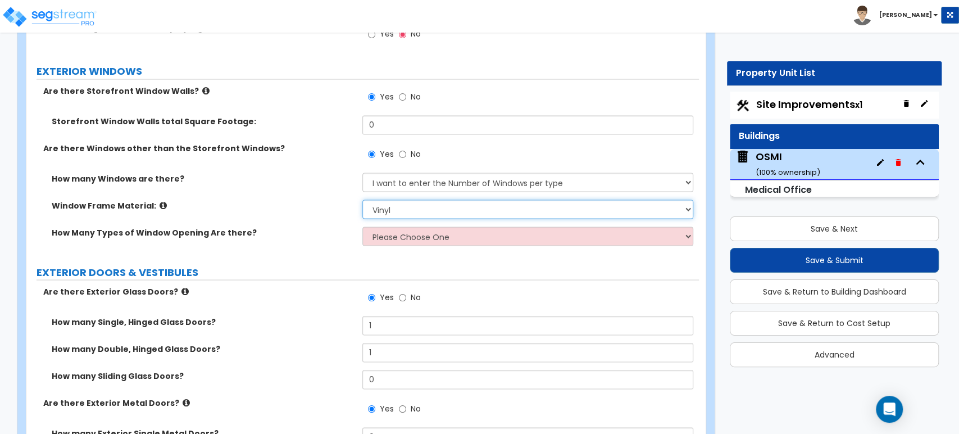
click at [395, 203] on select "Please Choose One Vinyl Aluminum Wood" at bounding box center [527, 208] width 330 height 19
select select "2"
click at [362, 199] on select "Please Choose One Vinyl Aluminum Wood" at bounding box center [527, 208] width 330 height 19
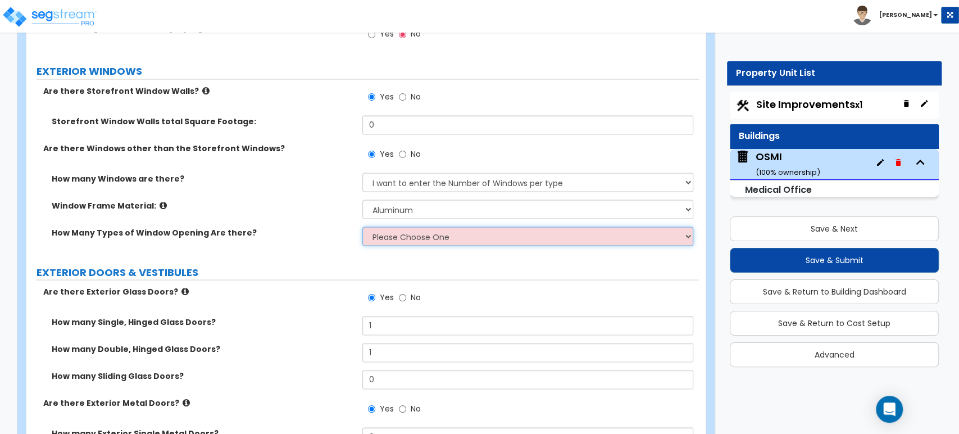
click at [391, 231] on select "Please Choose One 1 2 3 4" at bounding box center [527, 235] width 330 height 19
select select "1"
click at [362, 226] on select "Please Choose One 1 2 3 4" at bounding box center [527, 235] width 330 height 19
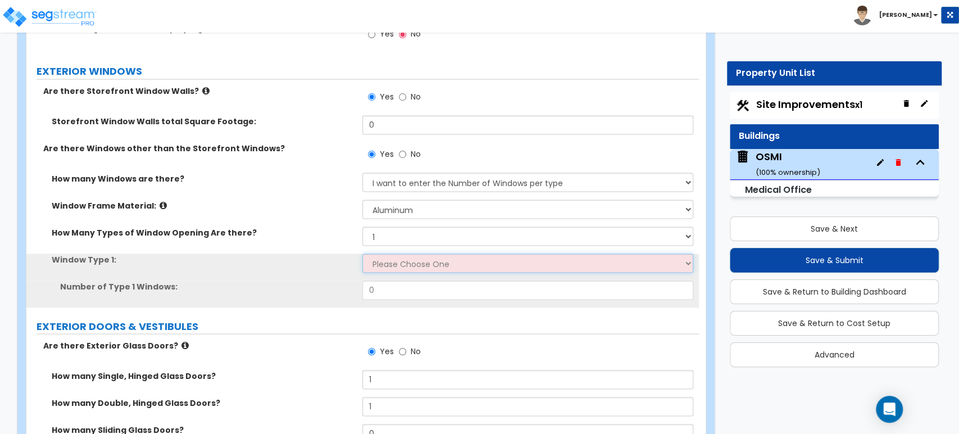
click at [389, 253] on select "Please Choose One Sliding Picture/Fixed Double/Single Hung Awning Swing" at bounding box center [527, 262] width 330 height 19
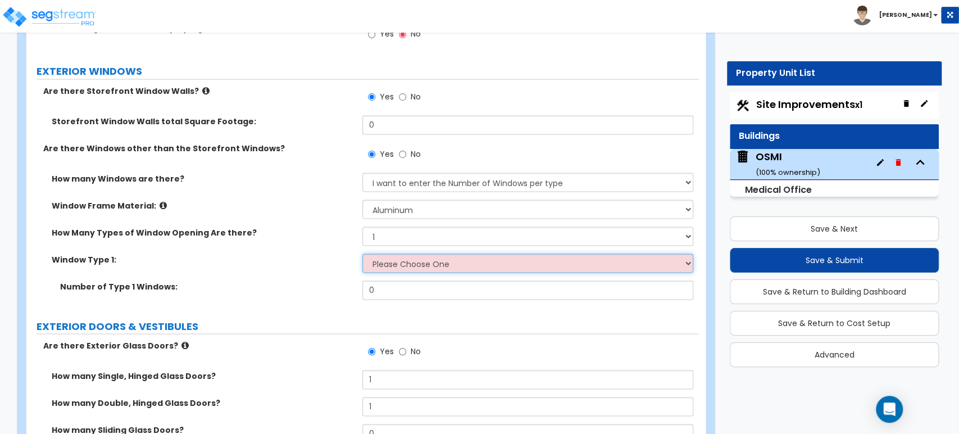
select select "2"
click at [362, 253] on select "Please Choose One Sliding Picture/Fixed Double/Single Hung Awning Swing" at bounding box center [527, 262] width 330 height 19
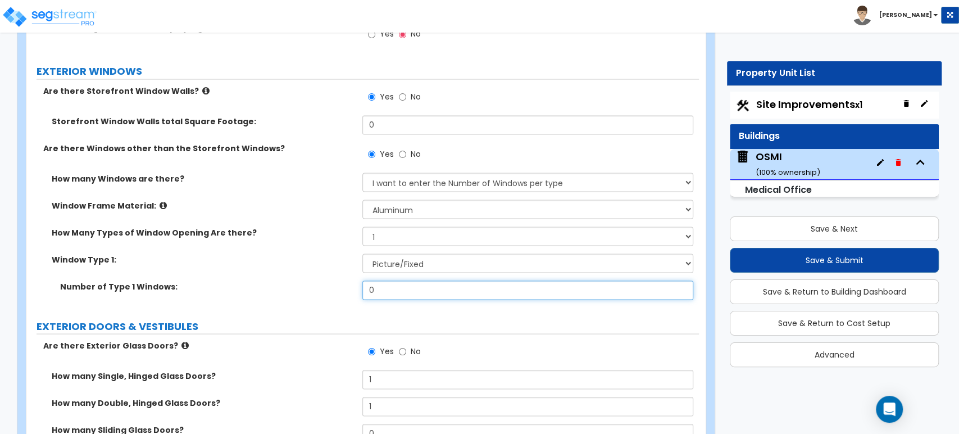
drag, startPoint x: 353, startPoint y: 286, endPoint x: 327, endPoint y: 272, distance: 29.9
click at [330, 280] on div "Number of Type 1 Windows: 0" at bounding box center [362, 293] width 672 height 27
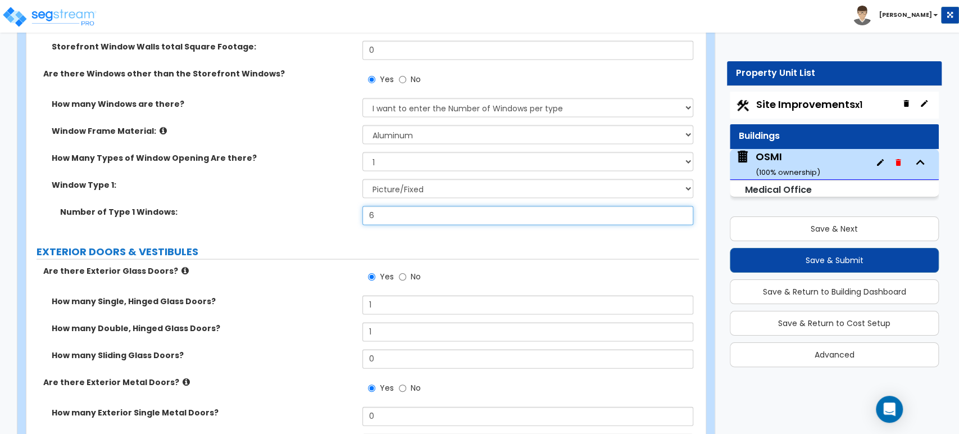
scroll to position [1547, 0]
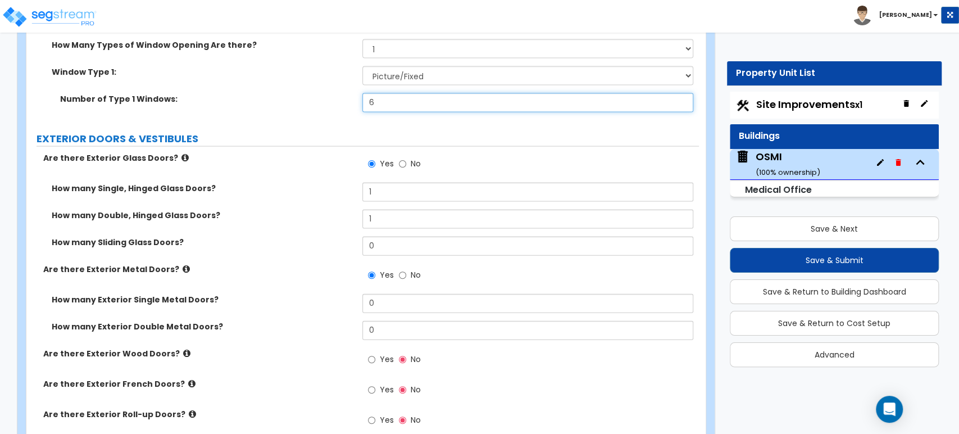
drag, startPoint x: 370, startPoint y: 93, endPoint x: 388, endPoint y: 97, distance: 18.8
click at [388, 97] on input "6" at bounding box center [527, 102] width 330 height 19
drag, startPoint x: 381, startPoint y: 88, endPoint x: 326, endPoint y: 104, distance: 57.4
click at [326, 104] on div "Number of Type 1 Windows: 12" at bounding box center [362, 106] width 672 height 27
type input "48"
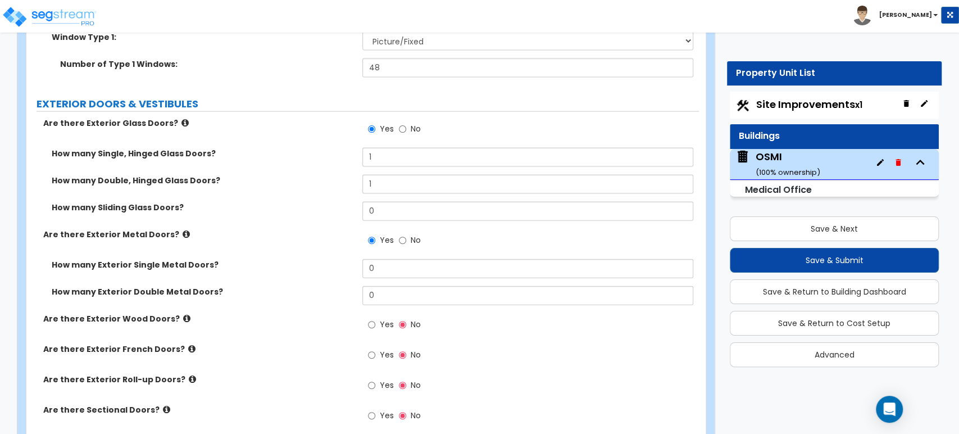
scroll to position [1609, 0]
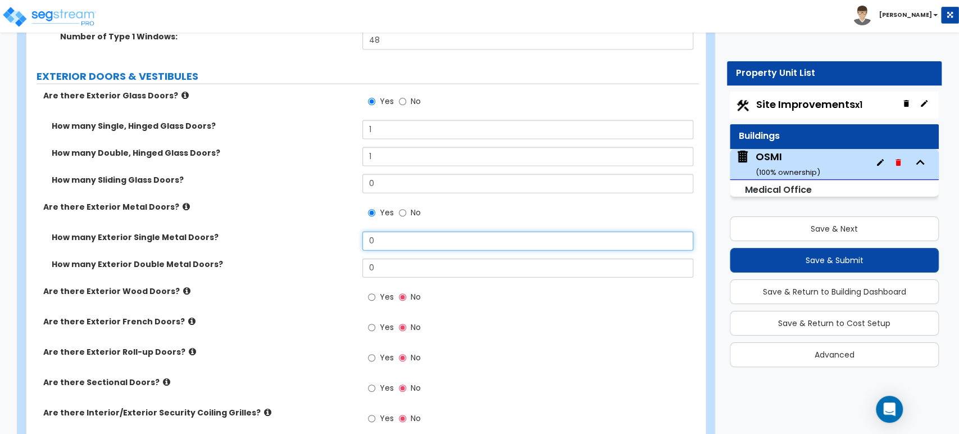
drag, startPoint x: 400, startPoint y: 237, endPoint x: 302, endPoint y: 235, distance: 97.8
click at [306, 236] on div "How many Exterior Single Metal Doors? 0" at bounding box center [362, 244] width 672 height 27
drag, startPoint x: 384, startPoint y: 230, endPoint x: 336, endPoint y: 230, distance: 47.7
click at [336, 231] on div "How many Exterior Single Metal Doors? 2" at bounding box center [362, 244] width 672 height 27
type input "3"
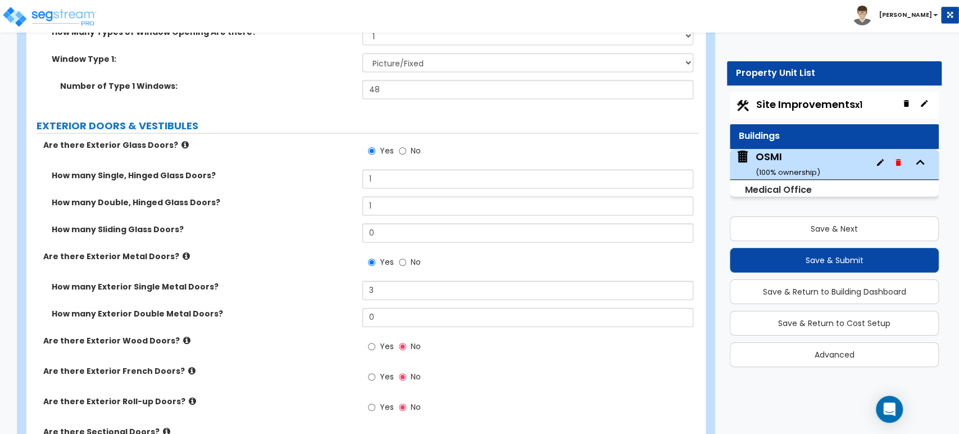
scroll to position [1547, 0]
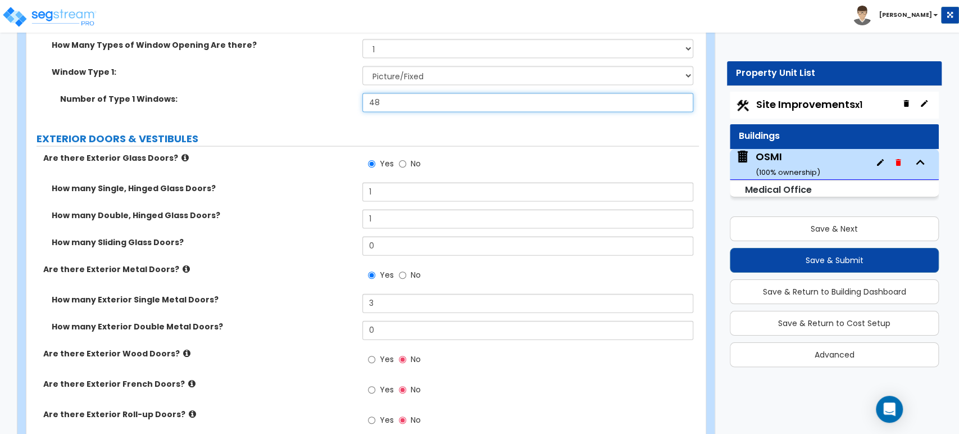
drag, startPoint x: 402, startPoint y: 96, endPoint x: 272, endPoint y: 94, distance: 129.2
click at [277, 95] on div "Number of Type 1 Windows: 48" at bounding box center [362, 106] width 672 height 27
type input "50"
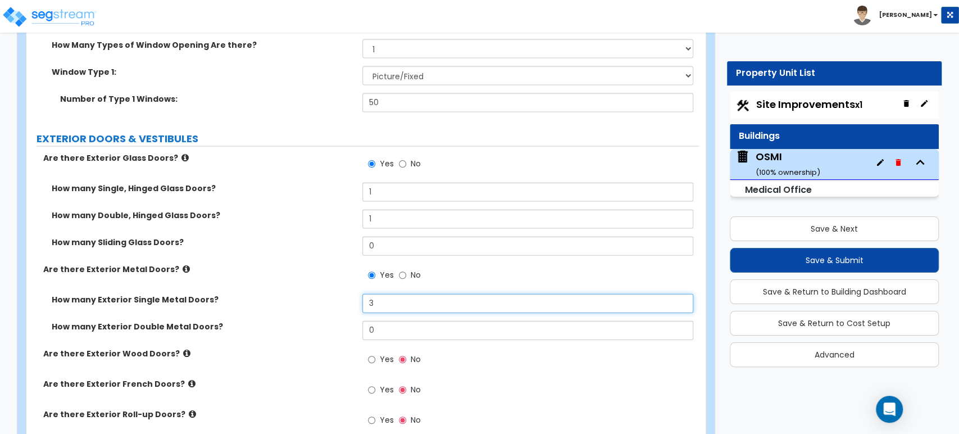
drag, startPoint x: 409, startPoint y: 299, endPoint x: 235, endPoint y: 279, distance: 175.3
click at [245, 283] on div "Are there Exterior Glass Doors? Yes No How many Single, Hinged Glass Doors? 1 H…" at bounding box center [363, 340] width 656 height 377
type input "4"
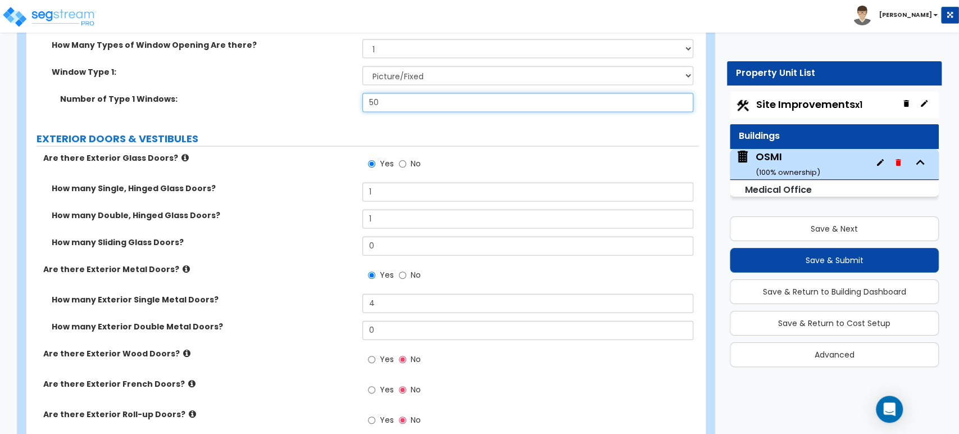
drag, startPoint x: 401, startPoint y: 102, endPoint x: 395, endPoint y: 101, distance: 5.7
click at [395, 101] on input "50" at bounding box center [527, 102] width 330 height 19
drag, startPoint x: 340, startPoint y: 100, endPoint x: 299, endPoint y: 100, distance: 41.0
click at [299, 100] on div "Number of Type 1 Windows: 50" at bounding box center [362, 106] width 672 height 27
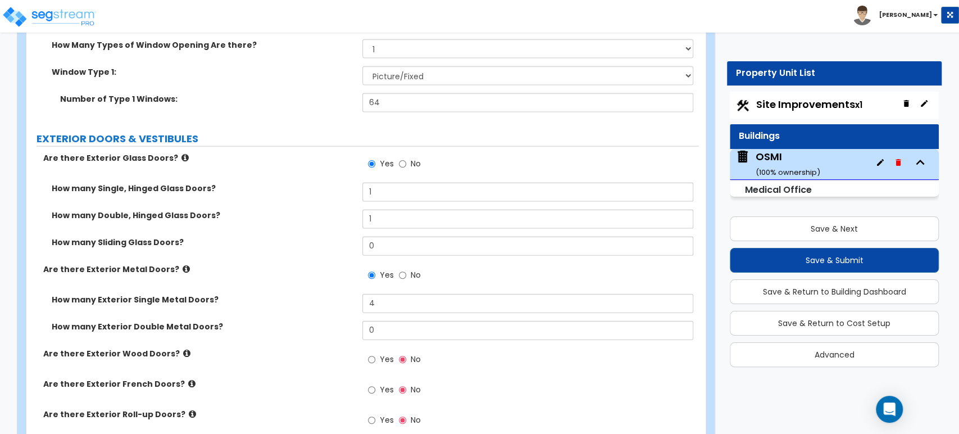
drag, startPoint x: 398, startPoint y: 106, endPoint x: 392, endPoint y: 102, distance: 7.2
click at [393, 104] on div "Number of Type 1 Windows: 64" at bounding box center [362, 106] width 672 height 27
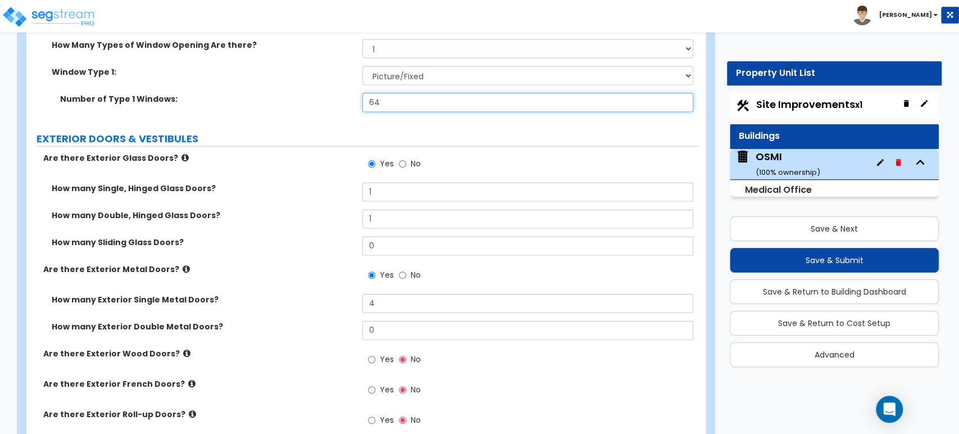
drag, startPoint x: 392, startPoint y: 95, endPoint x: 331, endPoint y: 92, distance: 61.3
click at [331, 93] on div "Number of Type 1 Windows: 64" at bounding box center [362, 106] width 672 height 27
type input "82"
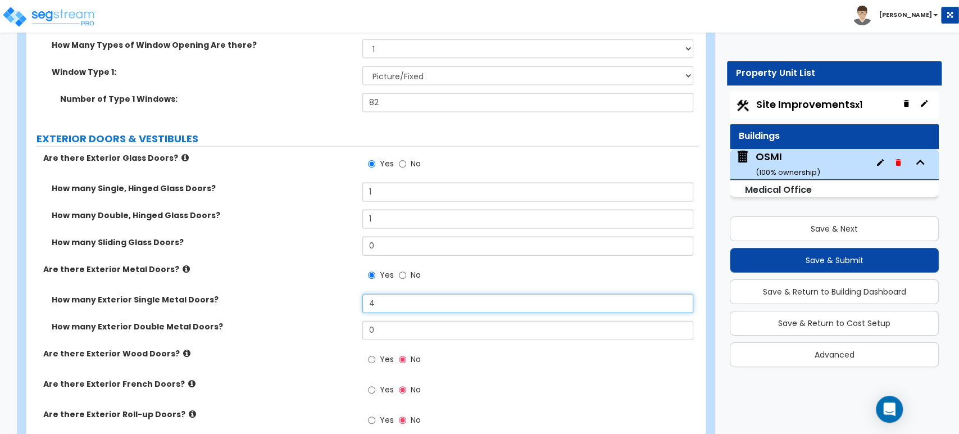
drag, startPoint x: 394, startPoint y: 297, endPoint x: 337, endPoint y: 298, distance: 56.8
click at [338, 298] on div "How many Exterior Single Metal Doors? 4" at bounding box center [362, 307] width 672 height 27
type input "5"
click at [240, 210] on label "How many Double, Hinged Glass Doors?" at bounding box center [203, 215] width 302 height 11
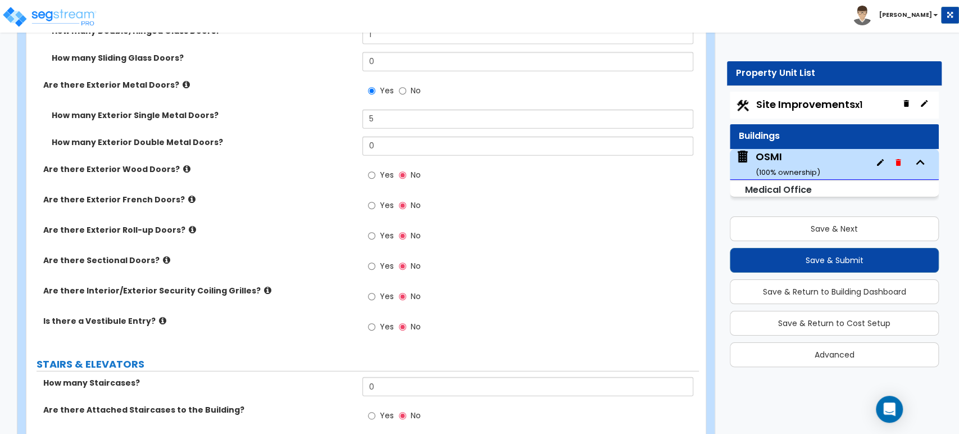
scroll to position [1735, 0]
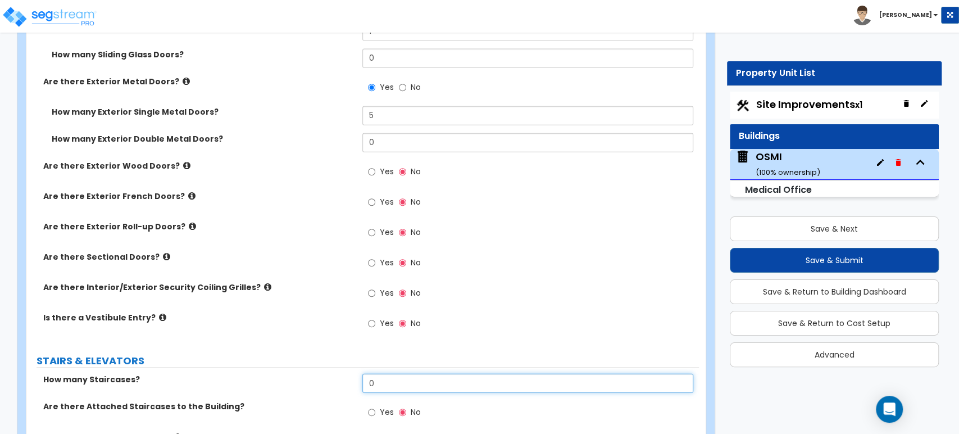
drag, startPoint x: 389, startPoint y: 379, endPoint x: 338, endPoint y: 375, distance: 51.3
click at [343, 376] on div "How many Staircases? 0" at bounding box center [362, 387] width 672 height 27
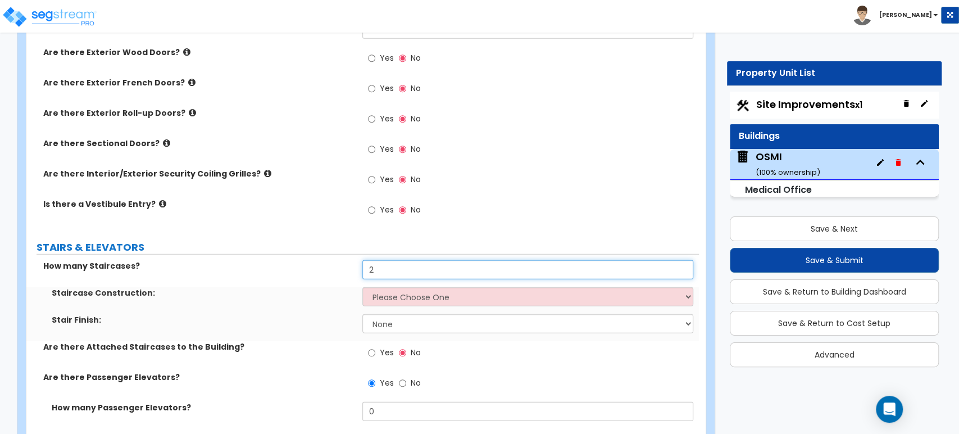
scroll to position [1859, 0]
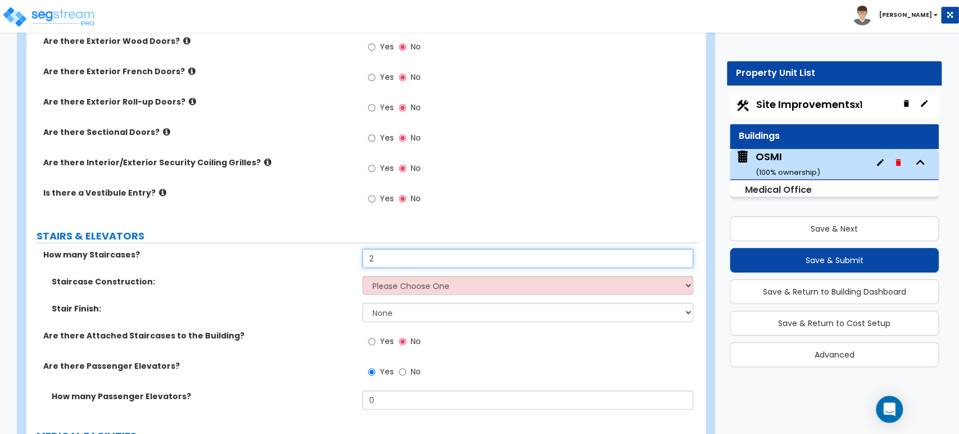
type input "2"
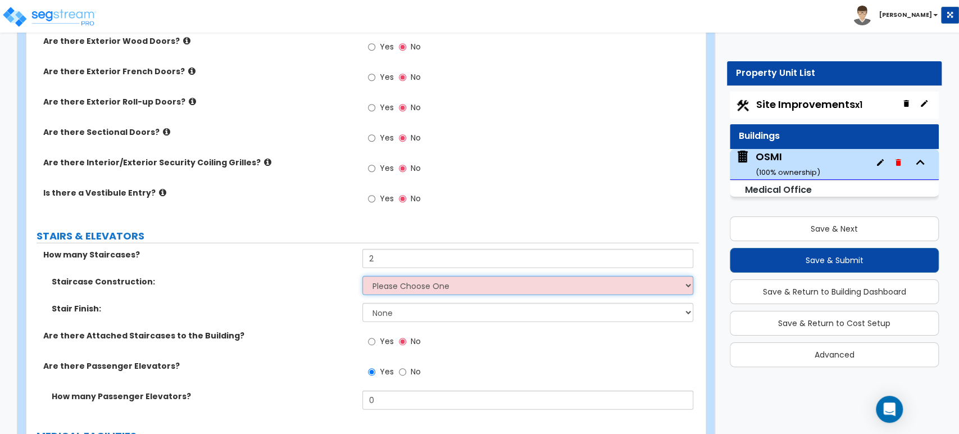
click at [467, 284] on select "Please Choose One Concrete Steel Wood Please Choose For Me" at bounding box center [527, 285] width 330 height 19
click at [376, 276] on select "Please Choose One Concrete Steel Wood Please Choose For Me" at bounding box center [527, 285] width 330 height 19
click at [362, 276] on select "Please Choose One Concrete Steel Wood Please Choose For Me" at bounding box center [527, 285] width 330 height 19
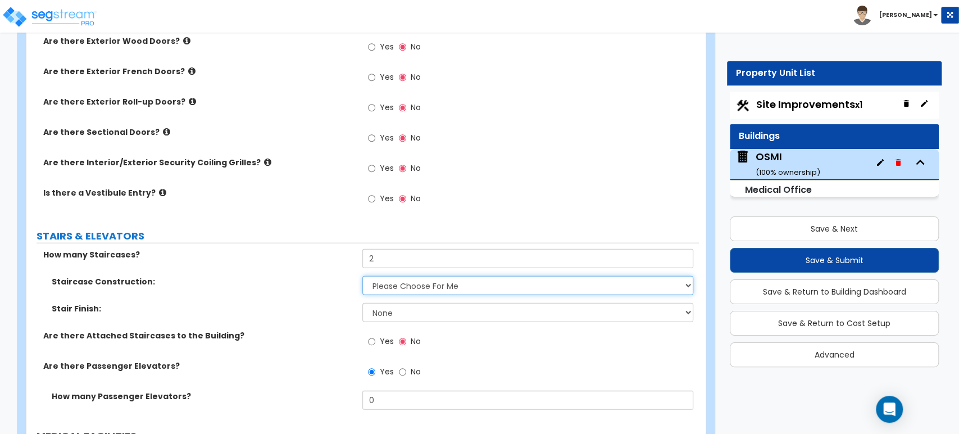
click at [453, 276] on select "Please Choose One Concrete Steel Wood Please Choose For Me" at bounding box center [527, 285] width 330 height 19
select select "2"
click at [362, 276] on select "Please Choose One Concrete Steel Wood Please Choose For Me" at bounding box center [527, 285] width 330 height 19
click at [380, 303] on select "None Tile Wood Laminate VCT Sheet Carpet Sheet Vinyl Carpet Tile" at bounding box center [527, 312] width 330 height 19
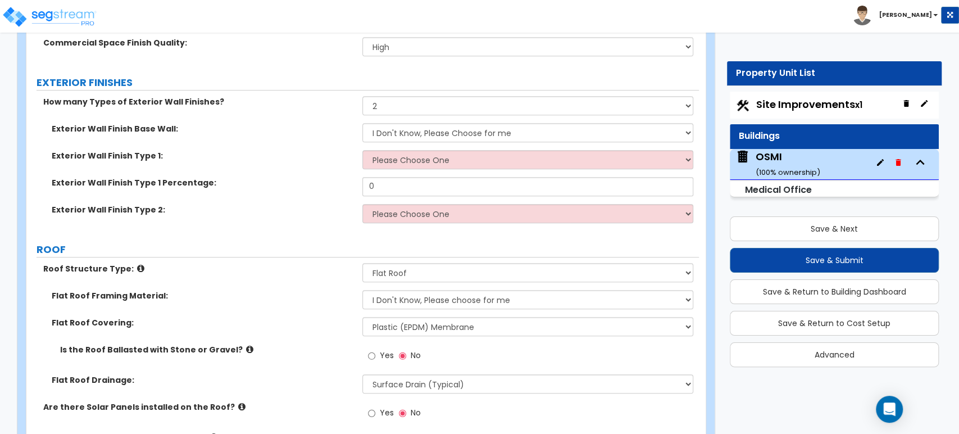
scroll to position [424, 0]
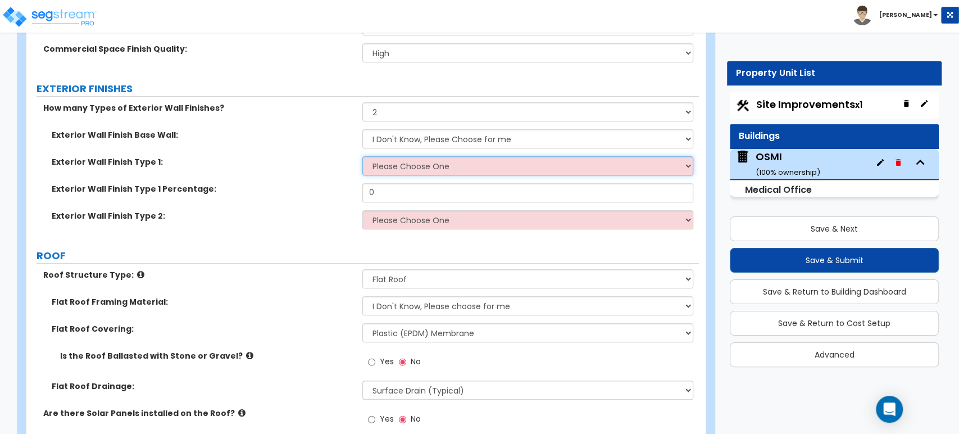
click at [386, 158] on select "Please Choose One No Finish/Shared Wall No Wall Brick Veneer Stone Veneer Wood …" at bounding box center [527, 165] width 330 height 19
select select "2"
click at [362, 156] on select "Please Choose One No Finish/Shared Wall No Wall Brick Veneer Stone Veneer Wood …" at bounding box center [527, 165] width 330 height 19
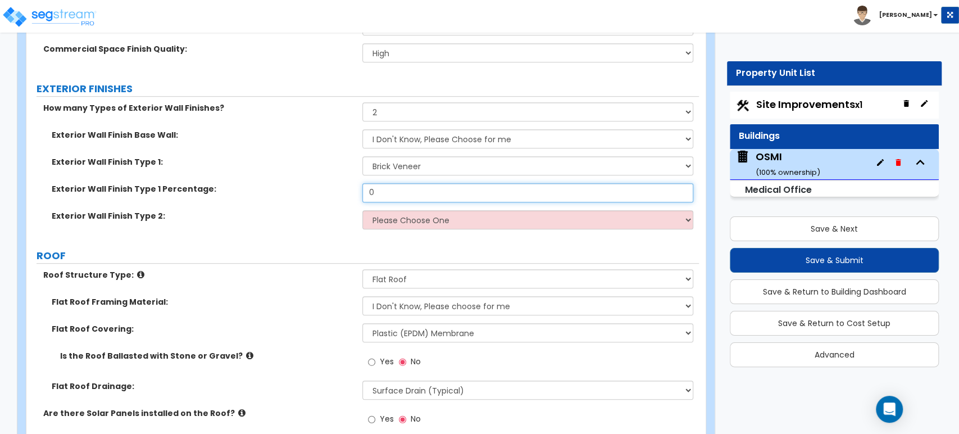
drag, startPoint x: 390, startPoint y: 192, endPoint x: 289, endPoint y: 187, distance: 101.8
click at [293, 188] on div "Exterior Wall Finish Type 1 Percentage: 0" at bounding box center [362, 196] width 672 height 27
type input "5"
type input "60"
click at [472, 223] on select "Please Choose One No Finish/Shared Wall No Wall Brick Veneer Stone Veneer Wood …" at bounding box center [527, 219] width 330 height 19
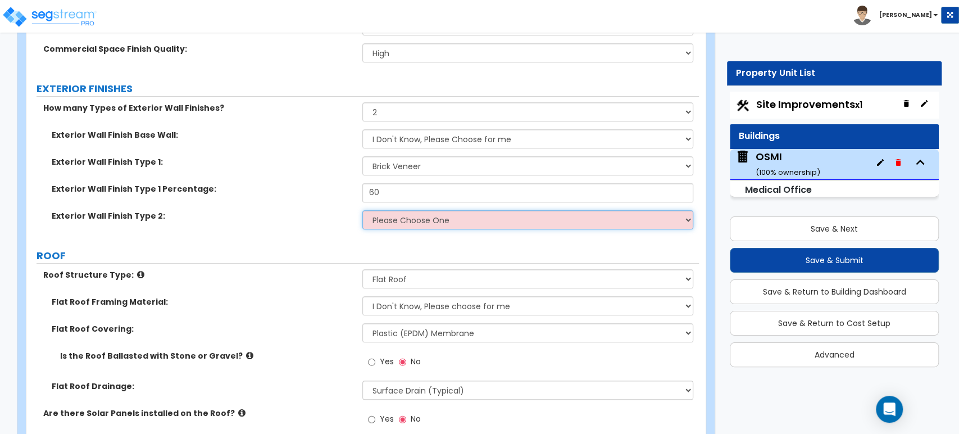
select select "3"
click at [362, 210] on select "Please Choose One No Finish/Shared Wall No Wall Brick Veneer Stone Veneer Wood …" at bounding box center [527, 219] width 330 height 19
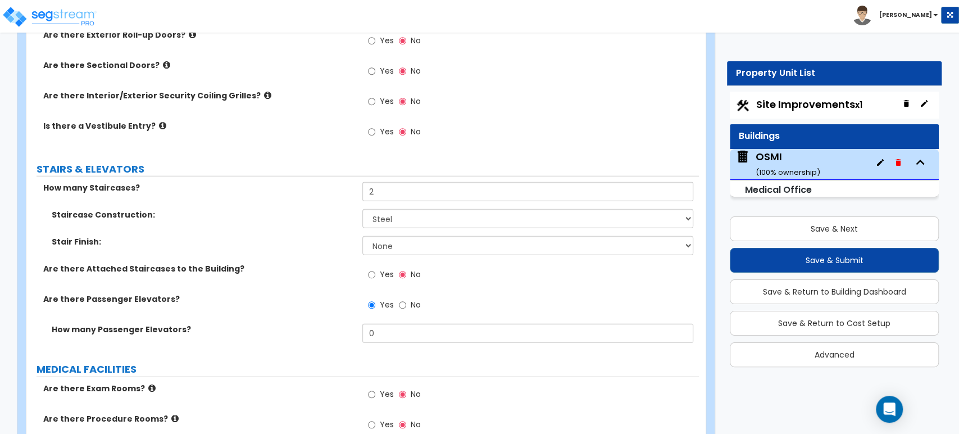
scroll to position [1922, 0]
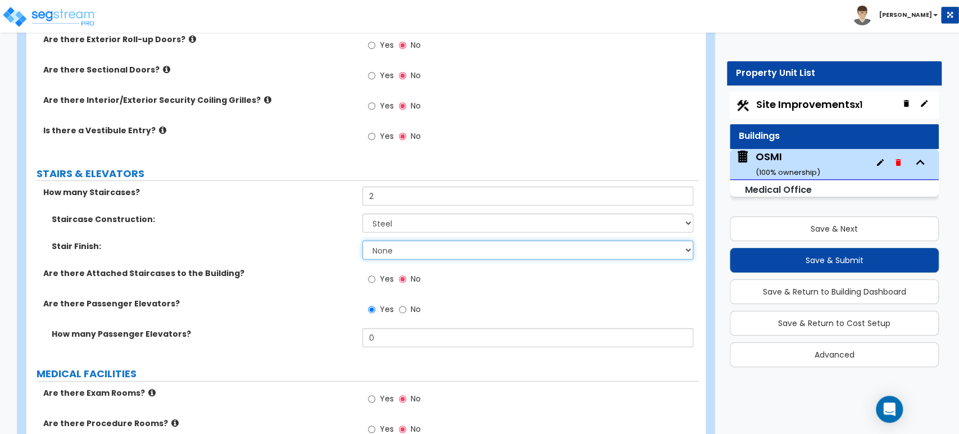
click at [374, 242] on select "None Tile Wood Laminate VCT Sheet Carpet Sheet Vinyl Carpet Tile" at bounding box center [527, 249] width 330 height 19
select select "3"
click at [362, 240] on select "None Tile Wood Laminate VCT Sheet Carpet Sheet Vinyl Carpet Tile" at bounding box center [527, 249] width 330 height 19
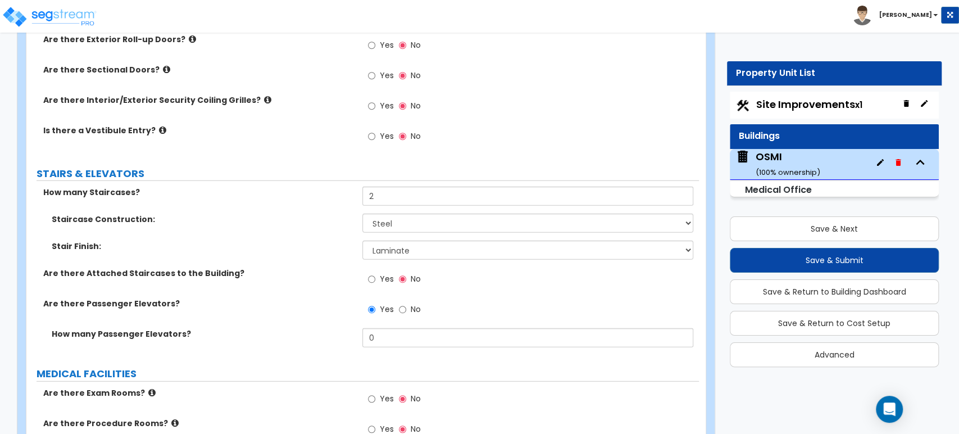
click at [289, 270] on div "Are there Attached Staircases to the Building? Yes No" at bounding box center [362, 282] width 672 height 30
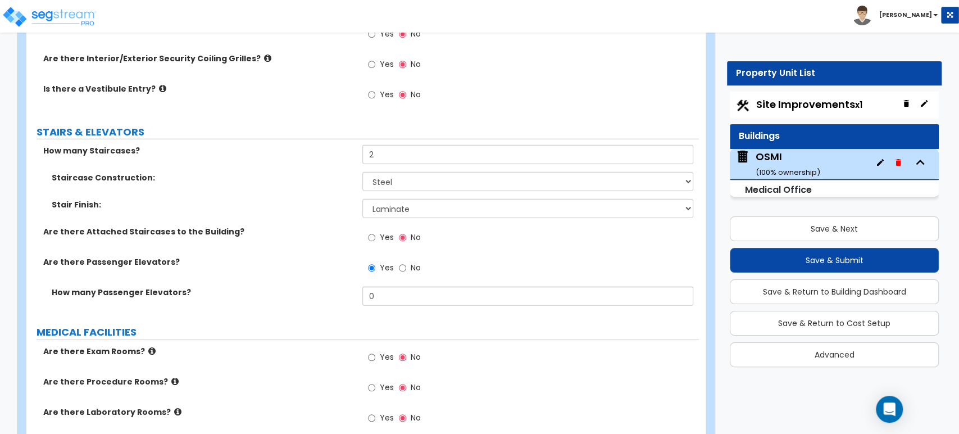
scroll to position [1984, 0]
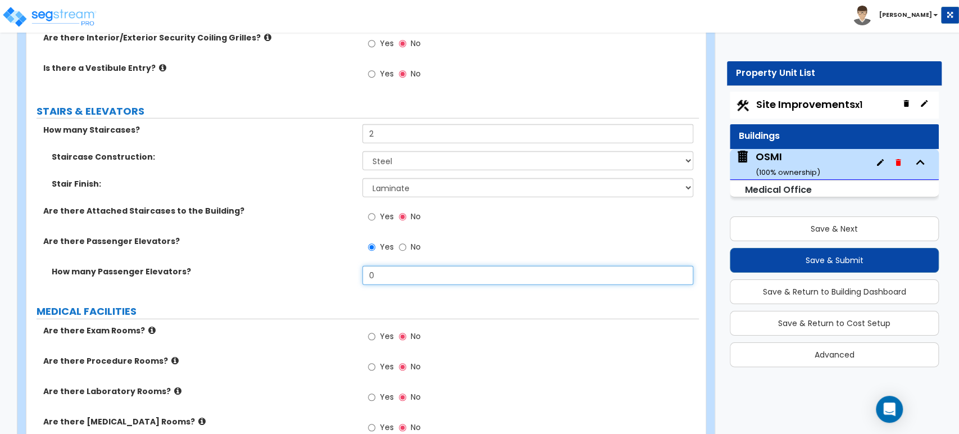
drag, startPoint x: 383, startPoint y: 267, endPoint x: 306, endPoint y: 261, distance: 77.8
click at [306, 266] on div "How many Passenger Elevators? 0" at bounding box center [362, 279] width 672 height 27
type input "1"
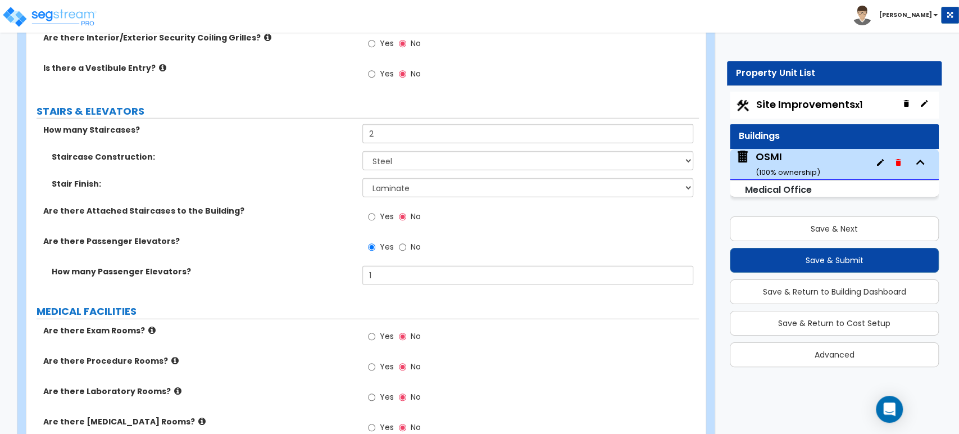
click at [315, 248] on div "Are there Passenger Elevators? Yes No" at bounding box center [362, 250] width 672 height 30
click at [367, 325] on div "Yes No" at bounding box center [393, 338] width 63 height 26
click at [374, 330] on input "Yes" at bounding box center [371, 336] width 7 height 12
radio input "true"
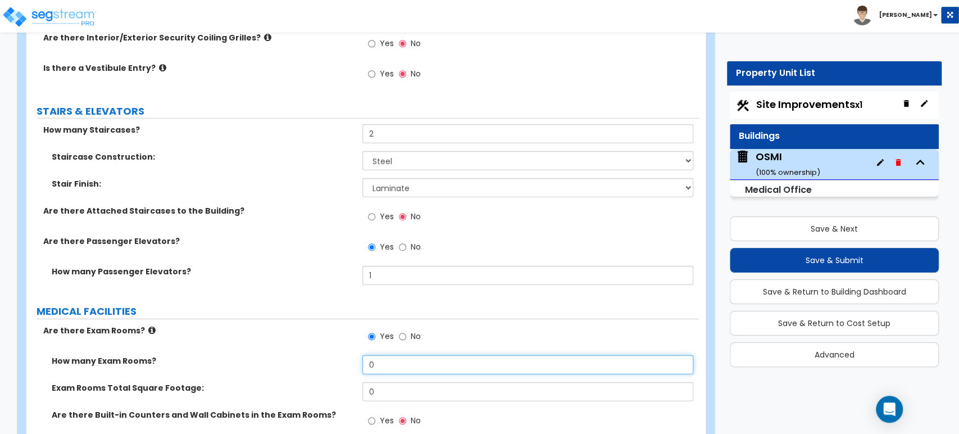
drag, startPoint x: 380, startPoint y: 348, endPoint x: 355, endPoint y: 353, distance: 25.9
click at [355, 355] on div "How many Exam Rooms? 0" at bounding box center [362, 368] width 672 height 27
type input "12"
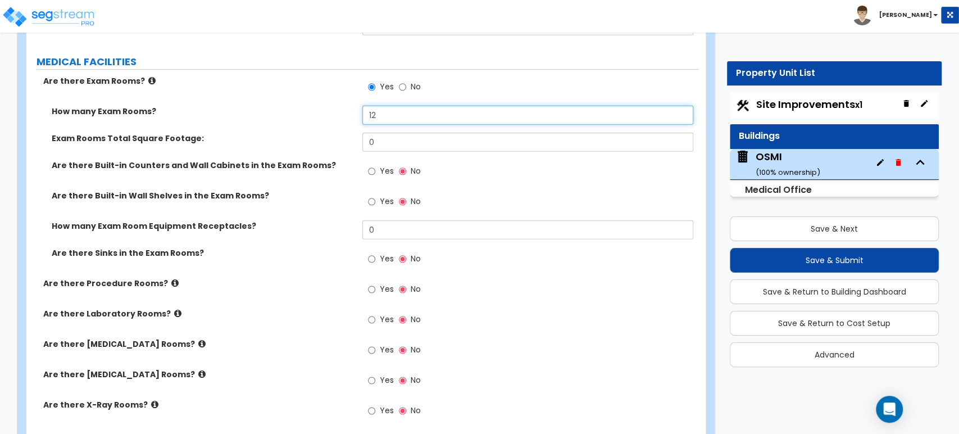
scroll to position [2296, 0]
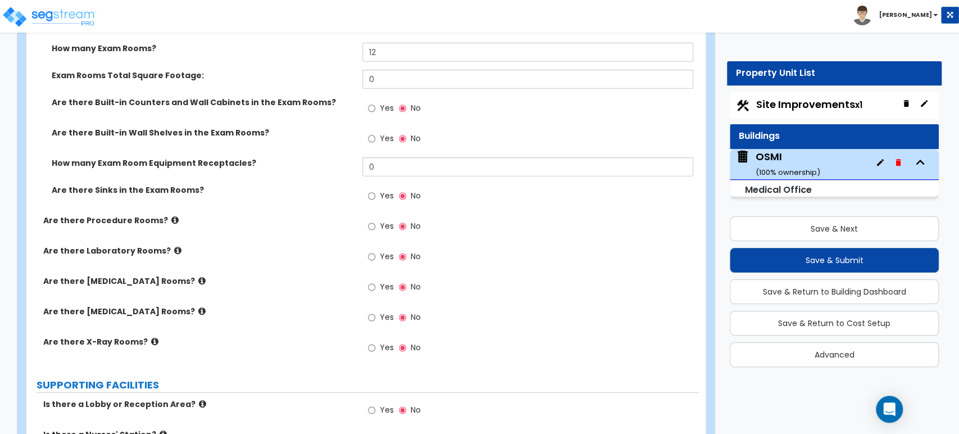
click at [382, 342] on span "Yes" at bounding box center [386, 347] width 14 height 11
click at [375, 342] on input "Yes" at bounding box center [371, 348] width 7 height 12
radio input "true"
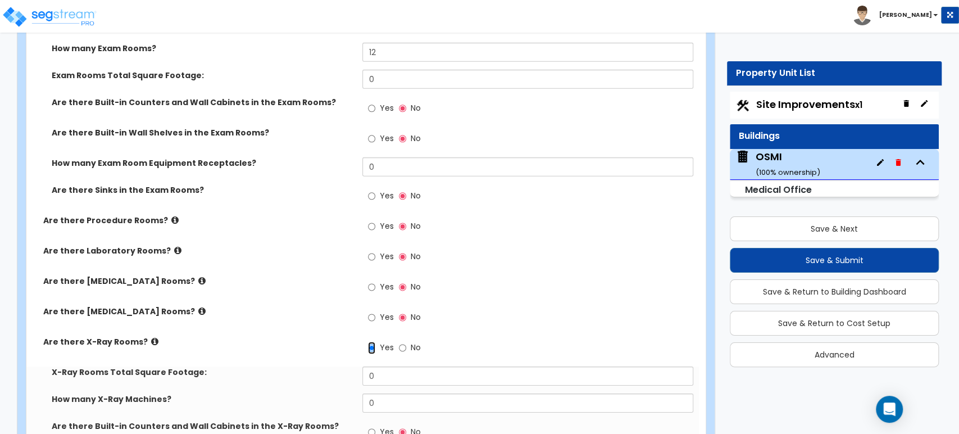
scroll to position [2359, 0]
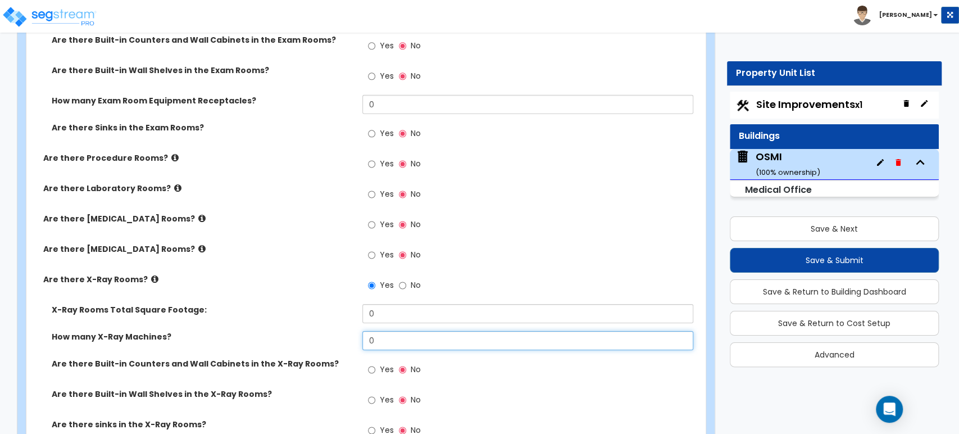
drag, startPoint x: 383, startPoint y: 332, endPoint x: 367, endPoint y: 339, distance: 17.1
click at [367, 339] on input "0" at bounding box center [527, 340] width 330 height 19
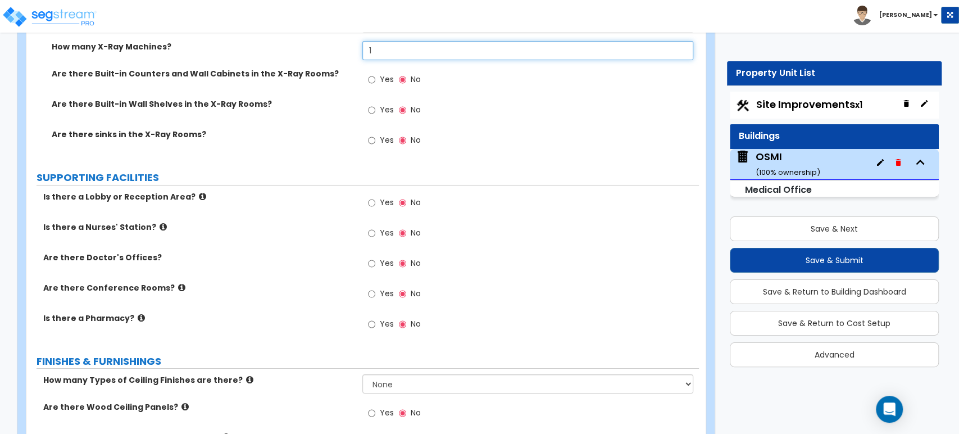
scroll to position [2670, 0]
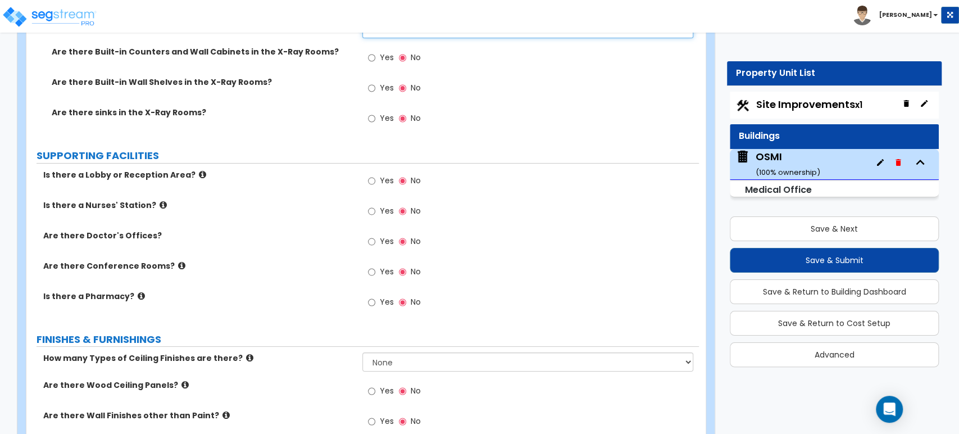
type input "1"
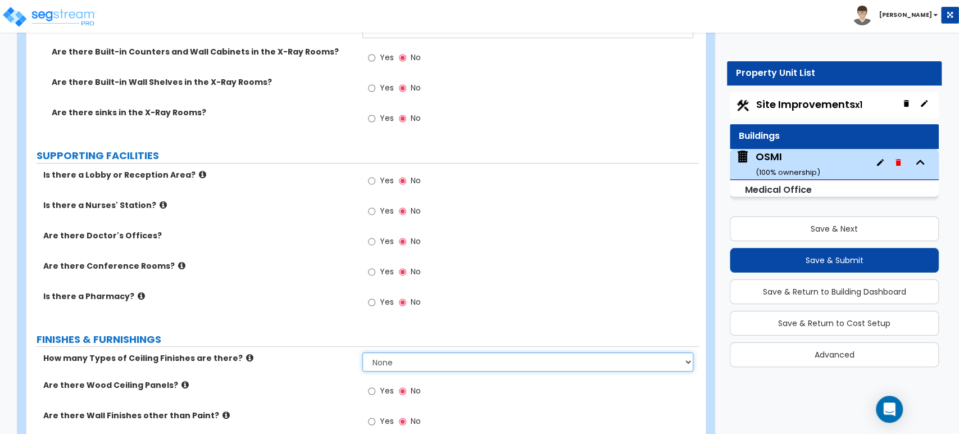
click at [374, 356] on select "None 1 2 3" at bounding box center [527, 361] width 330 height 19
select select "1"
click at [362, 352] on select "None 1 2 3" at bounding box center [527, 361] width 330 height 19
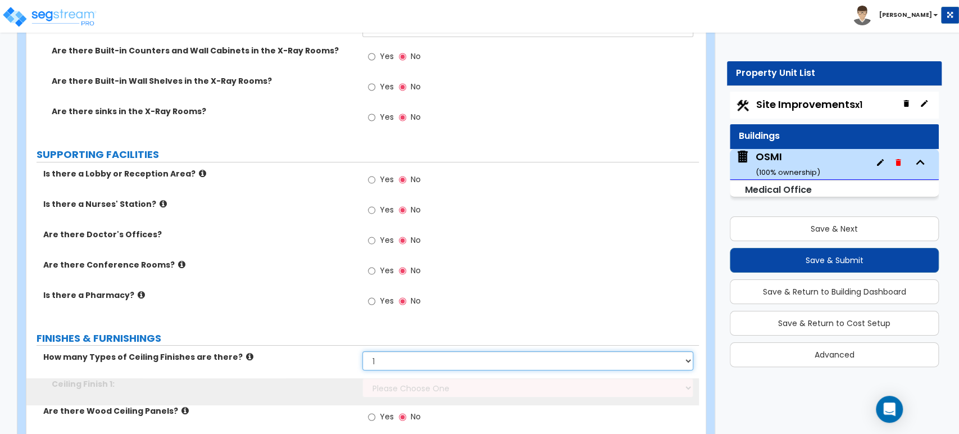
scroll to position [2733, 0]
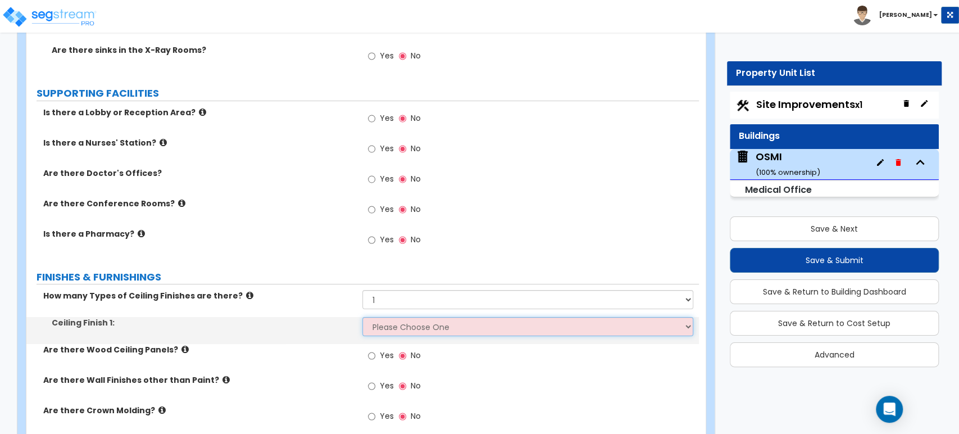
click at [373, 322] on select "Please Choose One Drop Ceiling Open Ceiling Drywall Ceiling" at bounding box center [527, 326] width 330 height 19
select select "1"
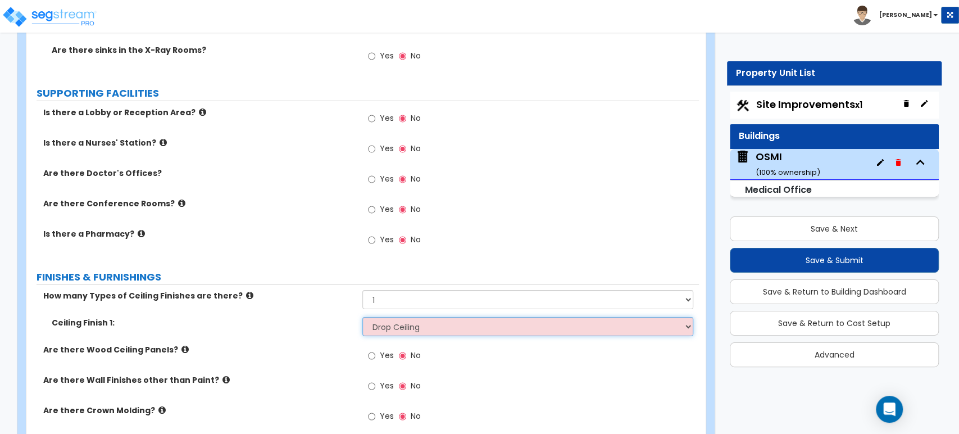
click at [362, 317] on select "Please Choose One Drop Ceiling Open Ceiling Drywall Ceiling" at bounding box center [527, 326] width 330 height 19
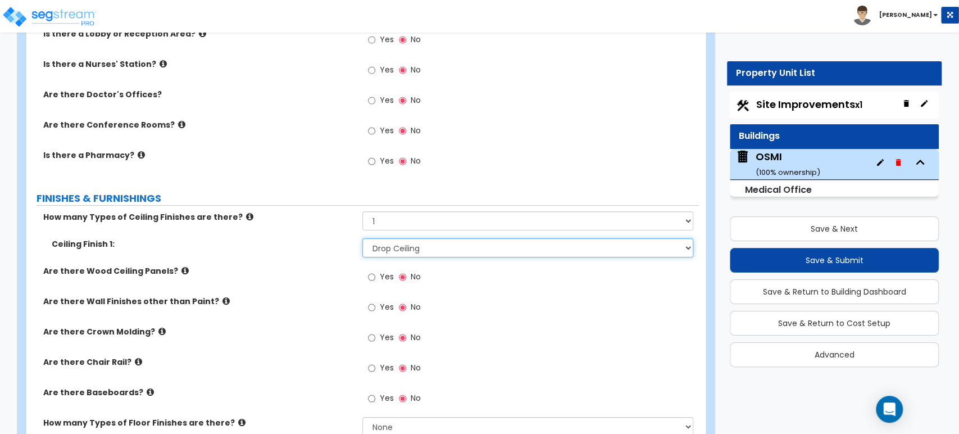
scroll to position [2858, 0]
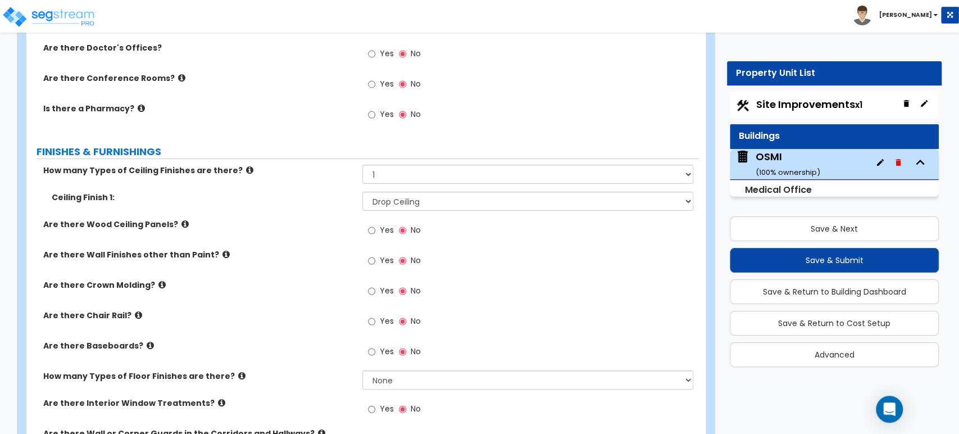
click at [377, 343] on label "Yes" at bounding box center [380, 352] width 25 height 19
click at [375, 345] on input "Yes" at bounding box center [371, 351] width 7 height 12
radio input "true"
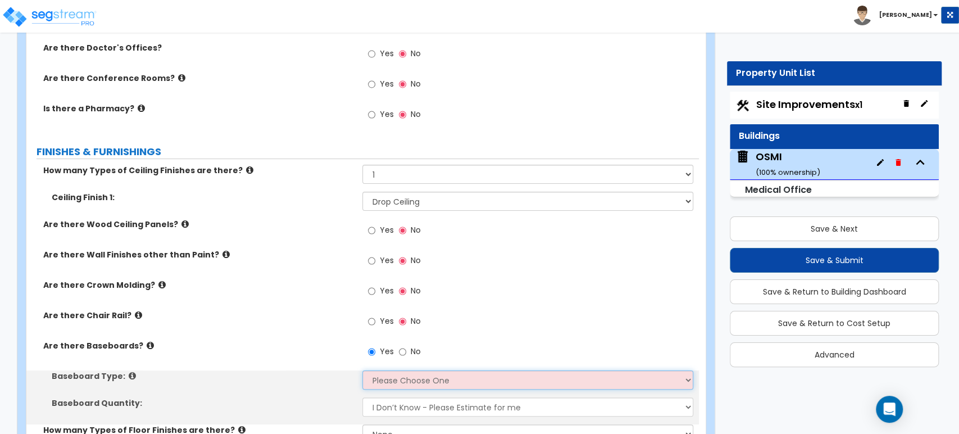
click at [376, 370] on select "Please Choose One Wood Vinyl Carpet Tile" at bounding box center [527, 379] width 330 height 19
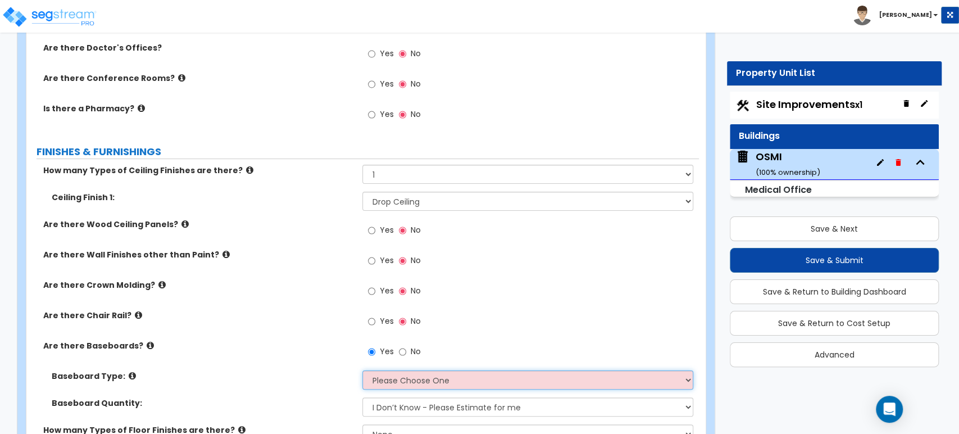
select select "2"
click at [362, 370] on select "Please Choose One Wood Vinyl Carpet Tile" at bounding box center [527, 379] width 330 height 19
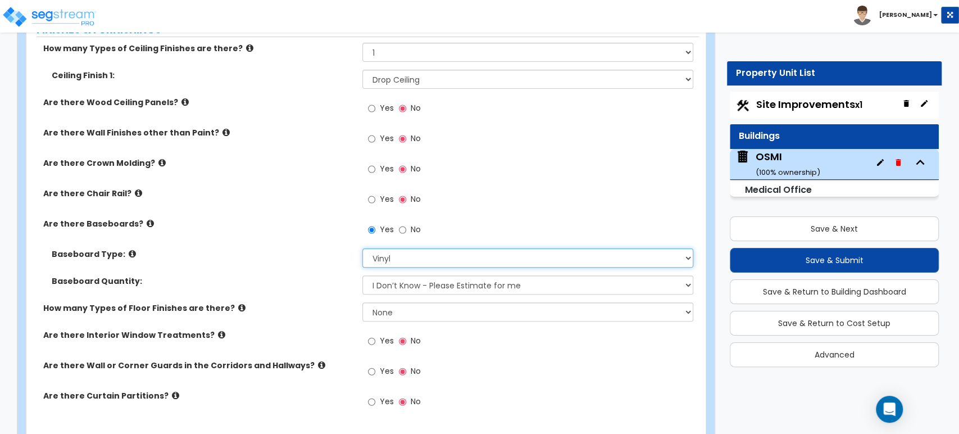
scroll to position [2983, 0]
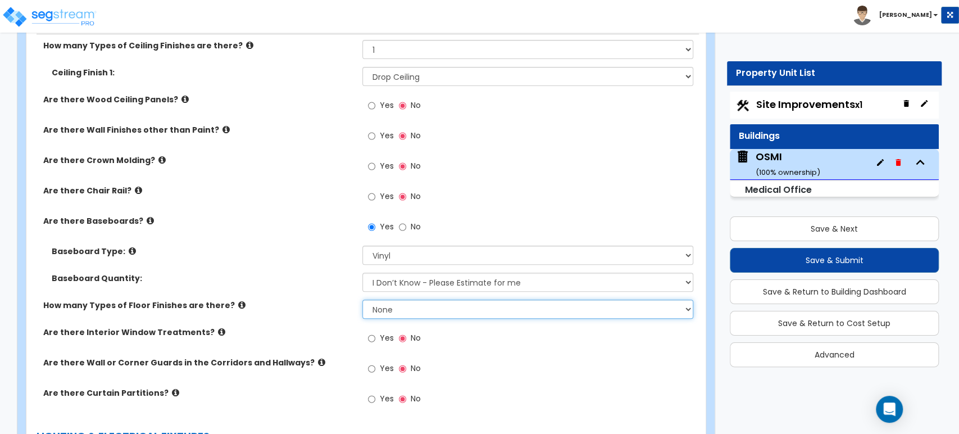
click at [396, 299] on select "None 1 2 3 4" at bounding box center [527, 308] width 330 height 19
select select "2"
click at [362, 299] on select "None 1 2 3 4" at bounding box center [527, 308] width 330 height 19
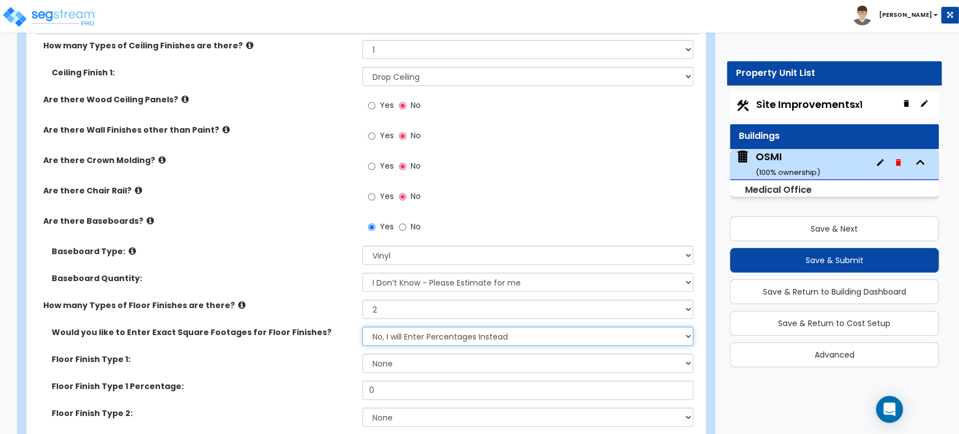
click at [391, 326] on select "No, I will Enter Percentages Instead Yes, I will Enter Exact Square Footages" at bounding box center [527, 335] width 330 height 19
click at [362, 326] on select "No, I will Enter Percentages Instead Yes, I will Enter Exact Square Footages" at bounding box center [527, 335] width 330 height 19
click at [403, 353] on select "None Tile Flooring Hardwood Flooring Resilient Laminate Flooring VCT Flooring S…" at bounding box center [527, 362] width 330 height 19
select select "3"
click at [362, 353] on select "None Tile Flooring Hardwood Flooring Resilient Laminate Flooring VCT Flooring S…" at bounding box center [527, 362] width 330 height 19
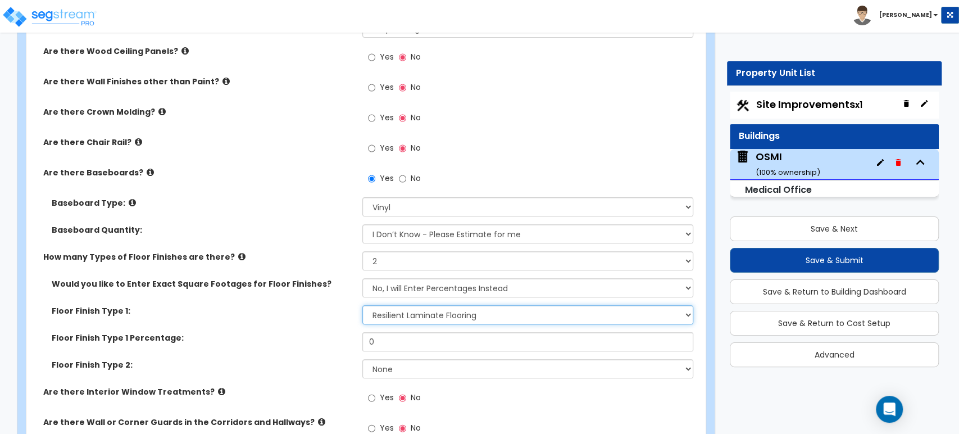
scroll to position [3045, 0]
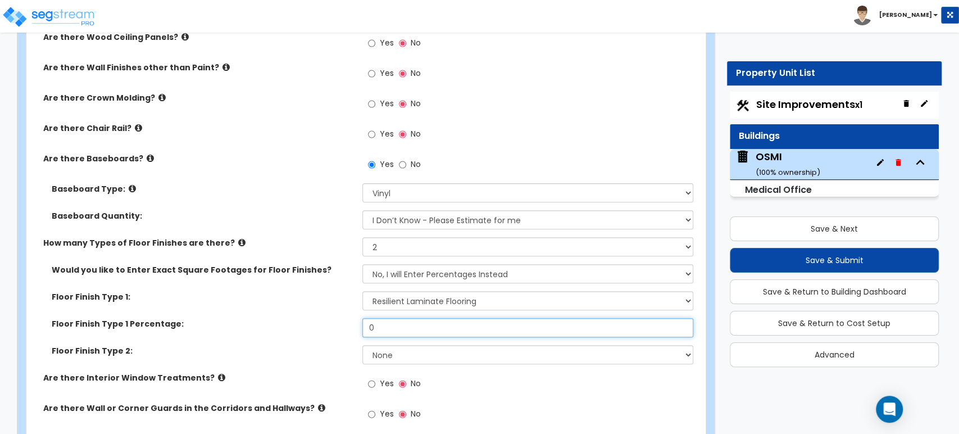
drag, startPoint x: 392, startPoint y: 315, endPoint x: 352, endPoint y: 318, distance: 40.1
click at [352, 318] on div "Floor Finish Type 1 Percentage: 0" at bounding box center [362, 331] width 672 height 27
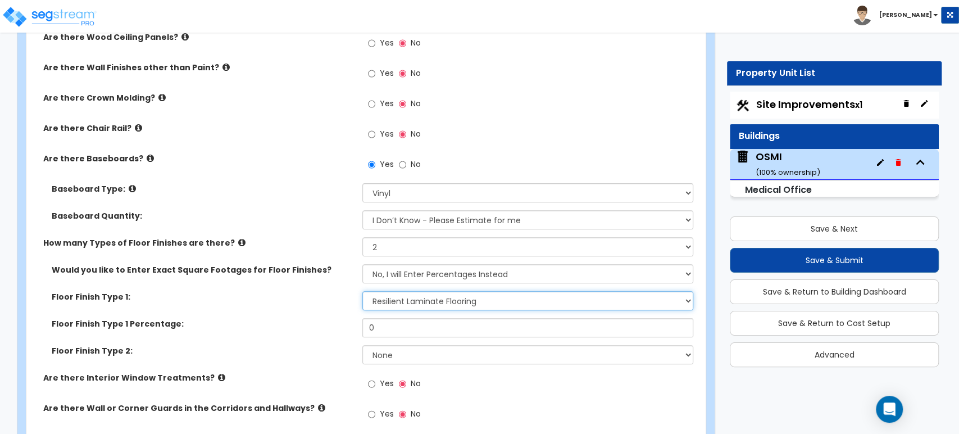
click at [393, 295] on select "None Tile Flooring Hardwood Flooring Resilient Laminate Flooring VCT Flooring S…" at bounding box center [527, 300] width 330 height 19
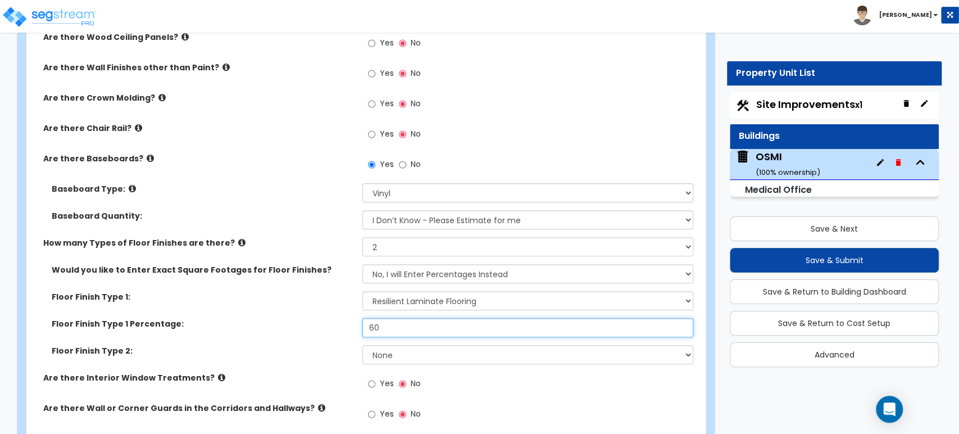
type input "60"
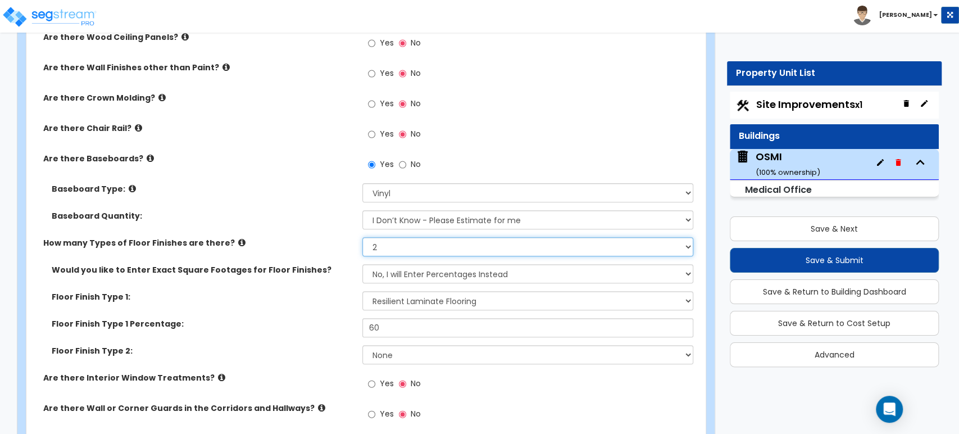
click at [413, 241] on select "None 1 2 3 4" at bounding box center [527, 246] width 330 height 19
select select "3"
click at [362, 237] on select "None 1 2 3 4" at bounding box center [527, 246] width 330 height 19
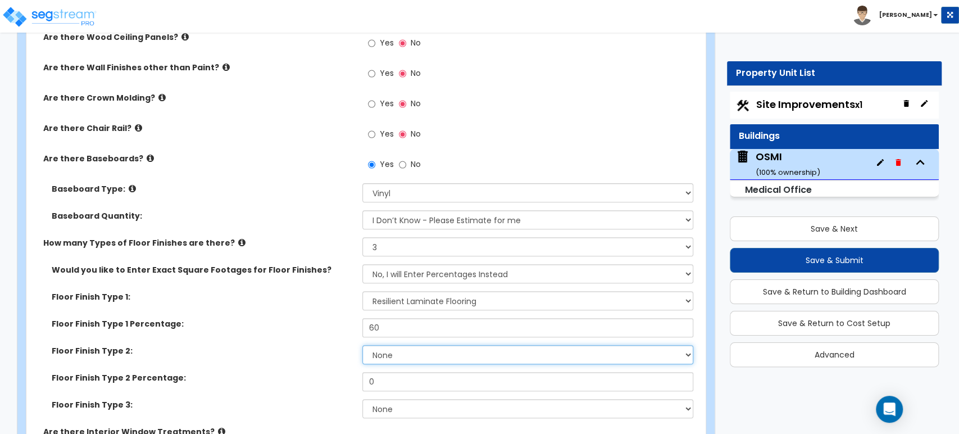
click at [400, 345] on select "None Tile Flooring Hardwood Flooring Resilient Laminate Flooring VCT Flooring S…" at bounding box center [527, 354] width 330 height 19
select select "7"
click at [362, 345] on select "None Tile Flooring Hardwood Flooring Resilient Laminate Flooring VCT Flooring S…" at bounding box center [527, 354] width 330 height 19
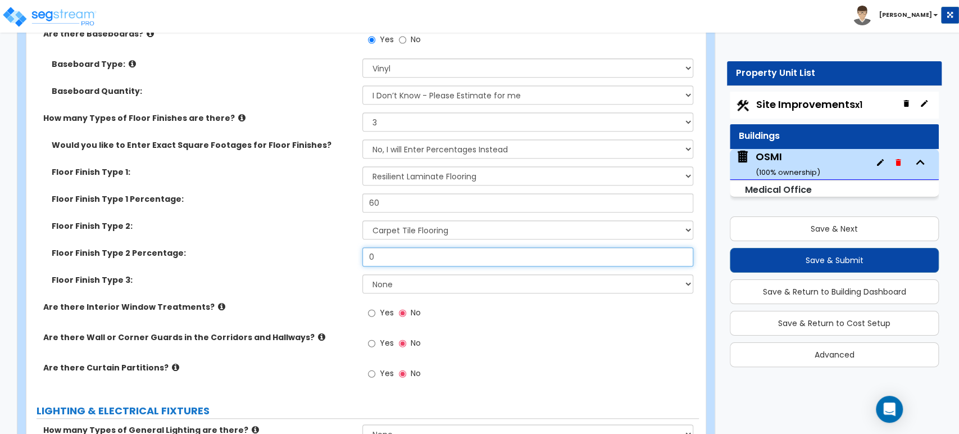
drag, startPoint x: 398, startPoint y: 247, endPoint x: 322, endPoint y: 256, distance: 75.8
click at [327, 256] on div "Floor Finish Type 2 Percentage: 0" at bounding box center [362, 260] width 672 height 27
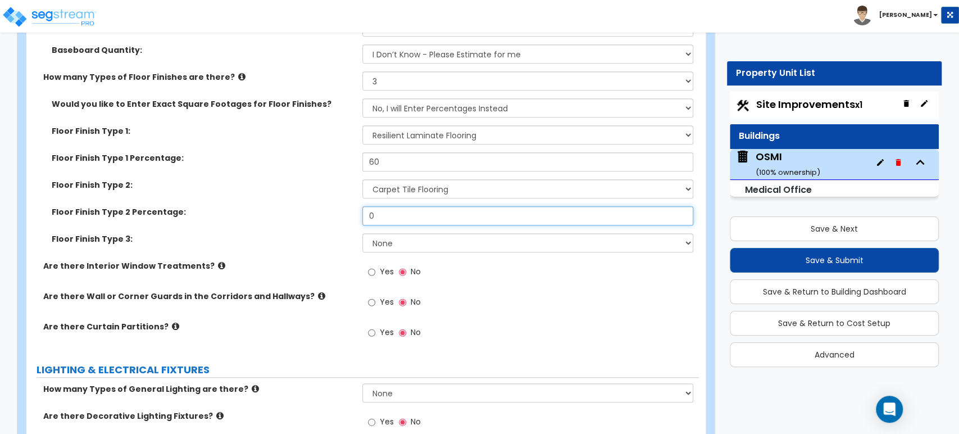
scroll to position [3232, 0]
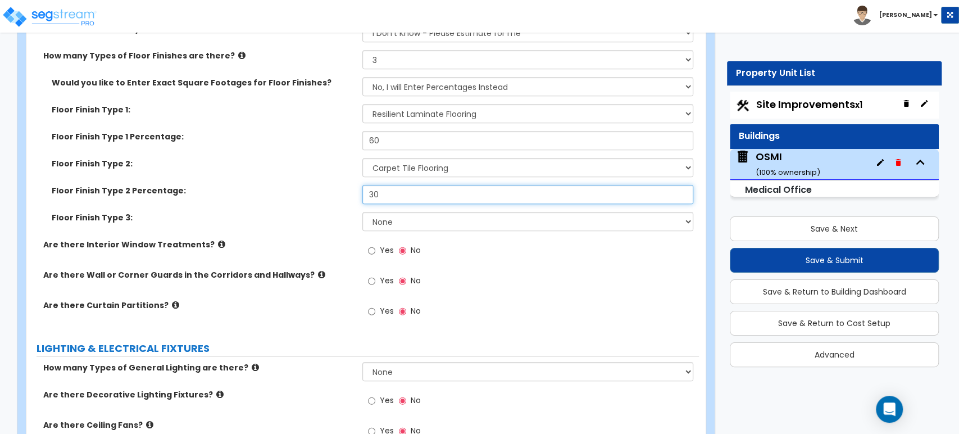
type input "30"
click at [397, 212] on select "None Tile Flooring Hardwood Flooring Resilient Laminate Flooring VCT Flooring S…" at bounding box center [527, 221] width 330 height 19
select select "1"
click at [362, 212] on select "None Tile Flooring Hardwood Flooring Resilient Laminate Flooring VCT Flooring S…" at bounding box center [527, 221] width 330 height 19
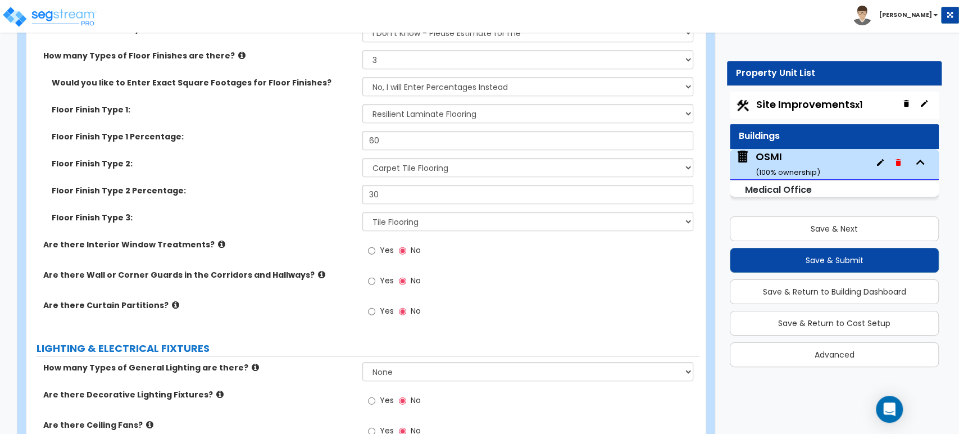
click at [318, 270] on icon at bounding box center [321, 274] width 7 height 8
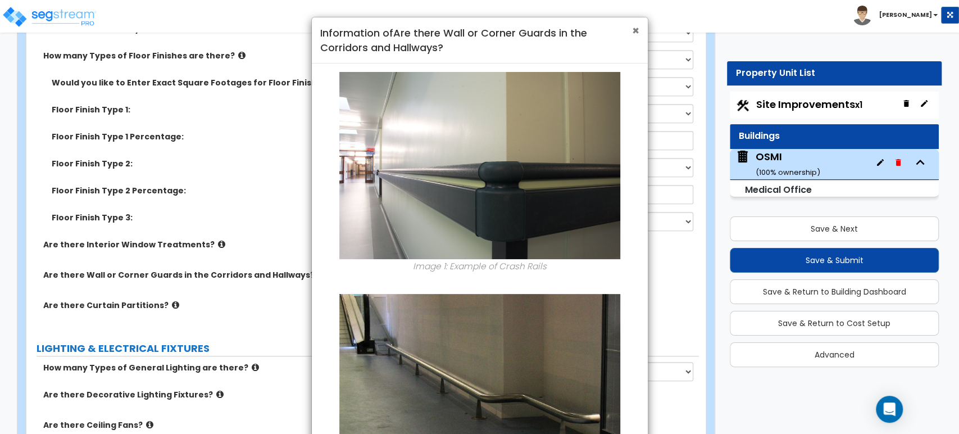
click at [635, 29] on span "×" at bounding box center [635, 30] width 7 height 16
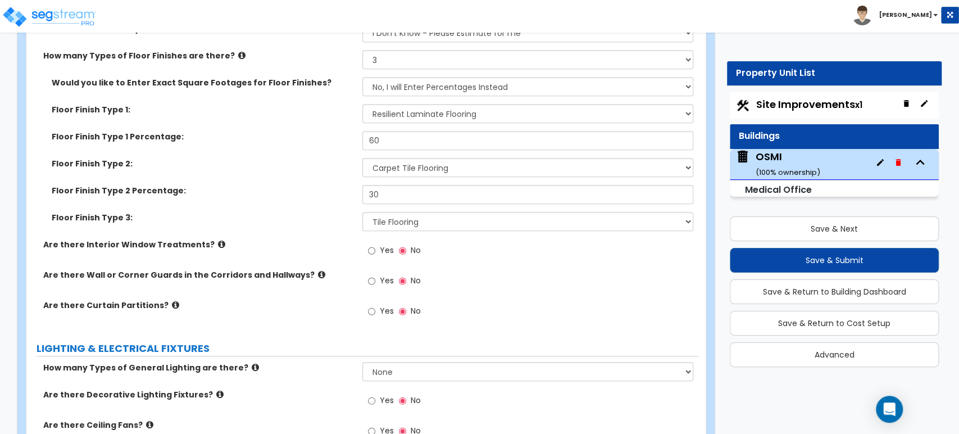
click at [172, 301] on icon at bounding box center [175, 305] width 7 height 8
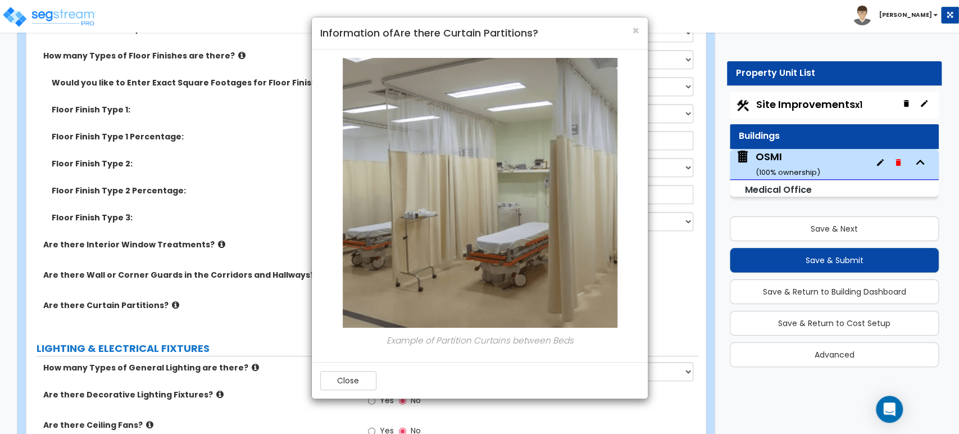
click at [630, 33] on h4 "Information of Are there Curtain Partitions?" at bounding box center [479, 33] width 319 height 15
click at [642, 24] on div "× Information of Are there Curtain Partitions?" at bounding box center [480, 33] width 336 height 32
click at [634, 31] on span "×" at bounding box center [635, 30] width 7 height 16
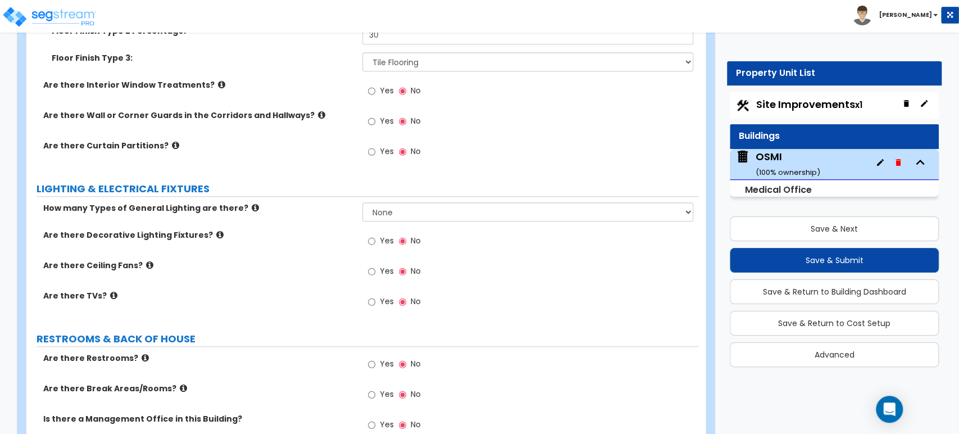
scroll to position [3420, 0]
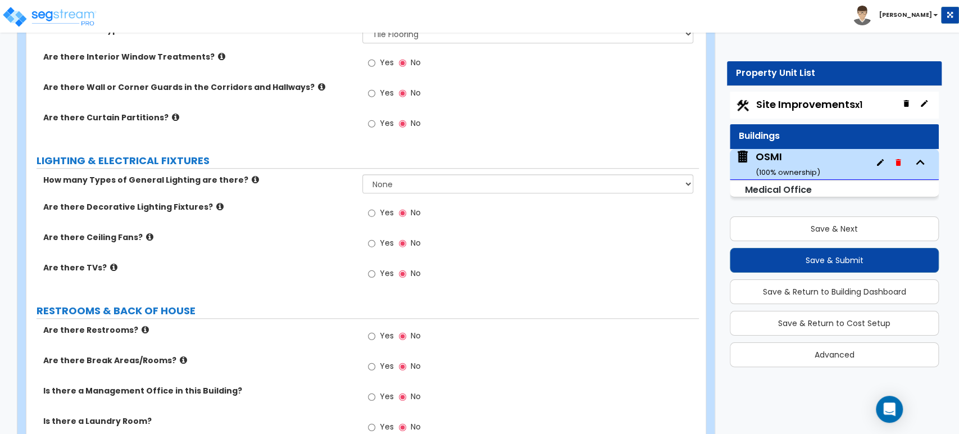
drag, startPoint x: 383, startPoint y: 324, endPoint x: 388, endPoint y: 316, distance: 9.7
click at [383, 330] on span "Yes" at bounding box center [386, 335] width 14 height 11
click at [375, 330] on input "Yes" at bounding box center [371, 336] width 7 height 12
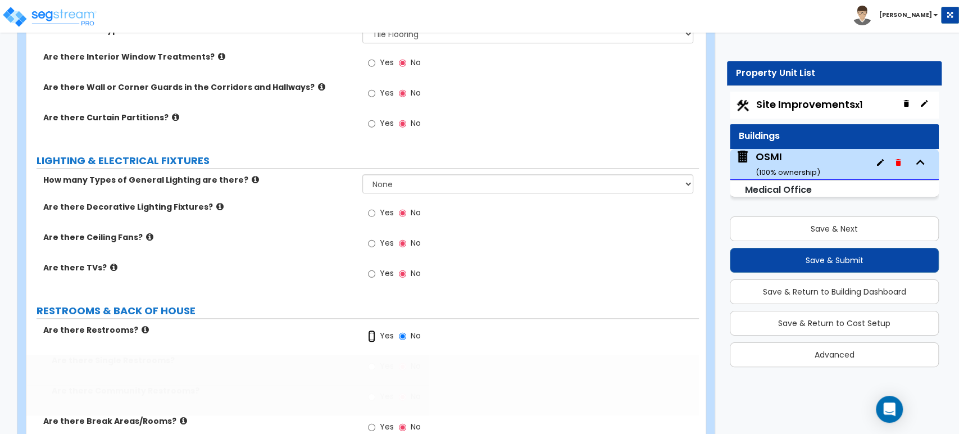
radio input "true"
click at [377, 385] on div "Yes No" at bounding box center [393, 398] width 63 height 26
click at [376, 388] on label "Yes" at bounding box center [380, 397] width 25 height 19
click at [375, 390] on input "Yes" at bounding box center [371, 396] width 7 height 12
radio input "true"
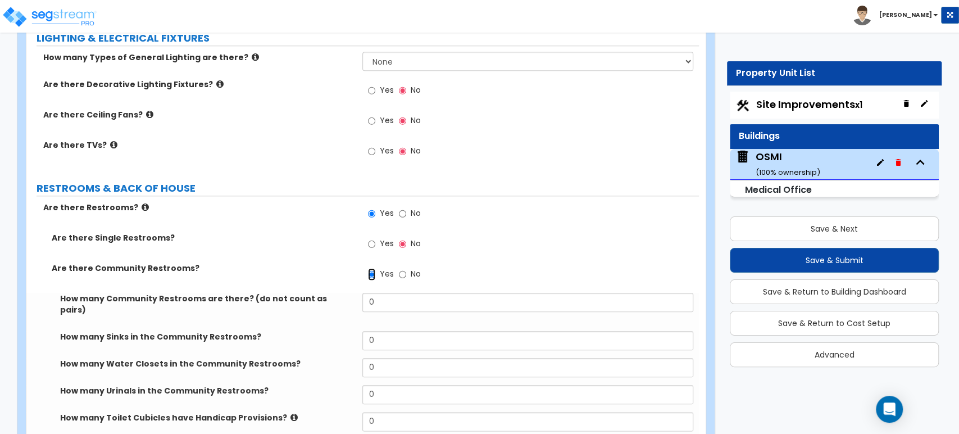
scroll to position [3544, 0]
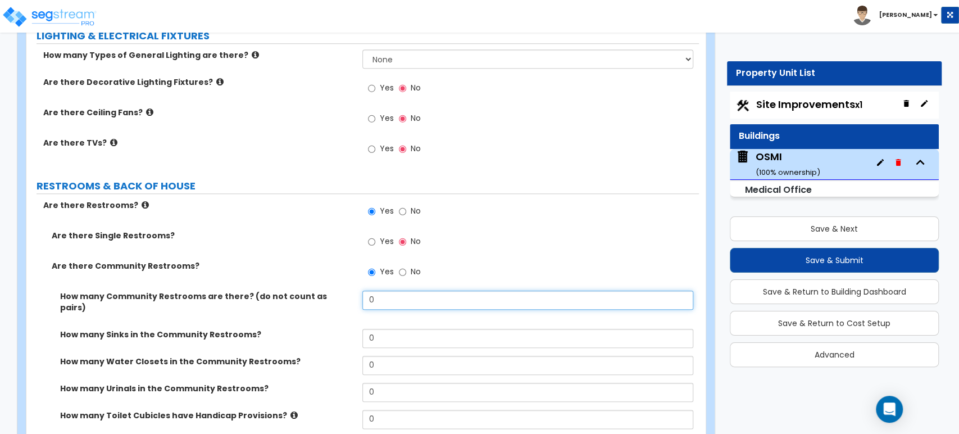
drag, startPoint x: 411, startPoint y: 289, endPoint x: 313, endPoint y: 287, distance: 98.3
click at [313, 290] on div "How many Community Restrooms are there? (do not count as pairs) 0" at bounding box center [362, 309] width 672 height 38
type input "2"
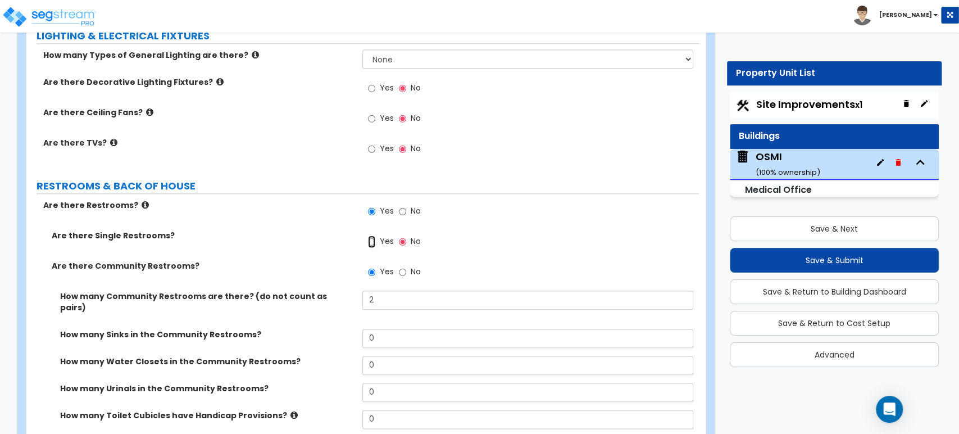
click at [374, 235] on input "Yes" at bounding box center [371, 241] width 7 height 12
radio input "true"
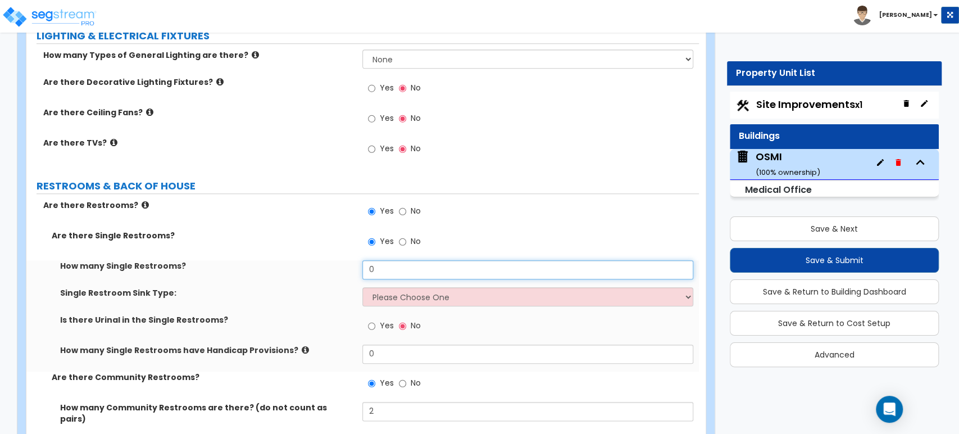
drag, startPoint x: 385, startPoint y: 260, endPoint x: 328, endPoint y: 251, distance: 57.4
click at [331, 260] on div "How many Single Restrooms? 0" at bounding box center [362, 273] width 672 height 27
type input "5"
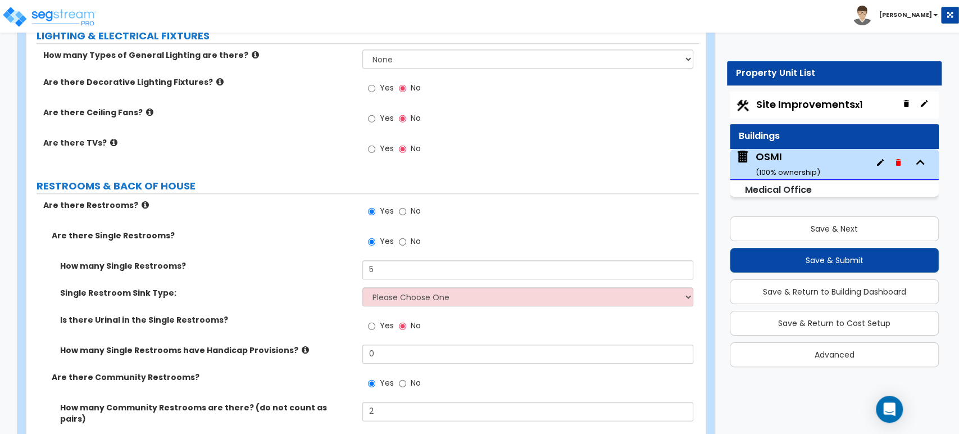
click at [326, 250] on div "Are there Single Restrooms? Yes No How many Single Restrooms? 5 Single Restroom…" at bounding box center [363, 402] width 656 height 345
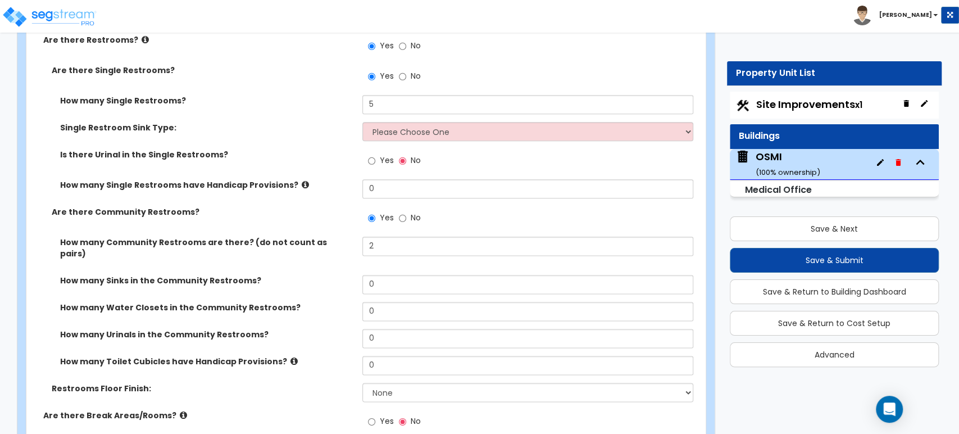
scroll to position [3731, 0]
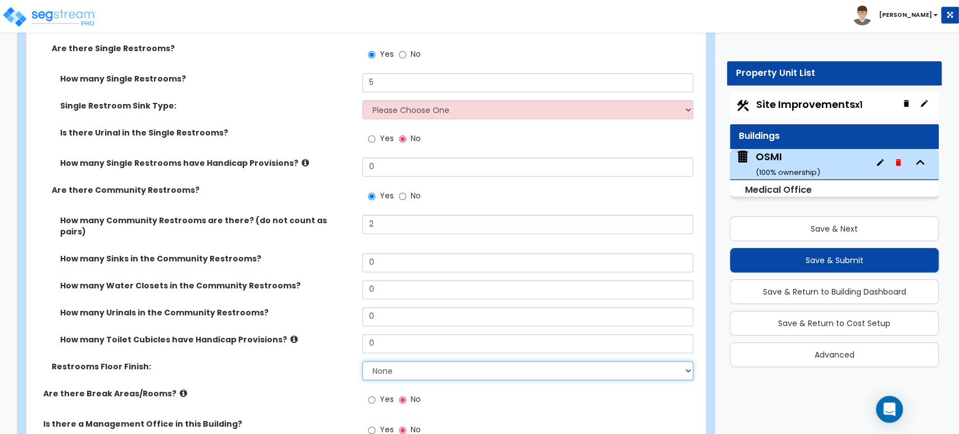
click at [364, 361] on select "None Tile Flooring Resilient Laminate Flooring VCT Flooring Sheet Vinyl Flooring" at bounding box center [527, 370] width 330 height 19
select select "1"
click at [362, 361] on select "None Tile Flooring Resilient Laminate Flooring VCT Flooring Sheet Vinyl Flooring" at bounding box center [527, 370] width 330 height 19
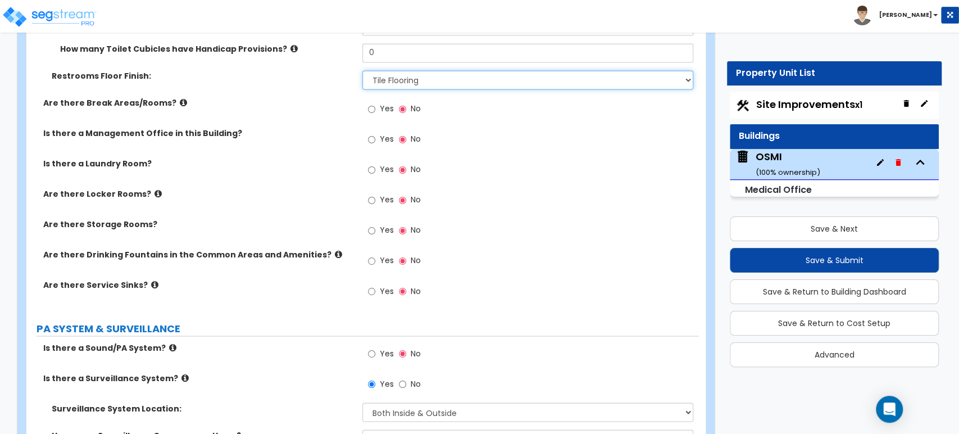
scroll to position [4044, 0]
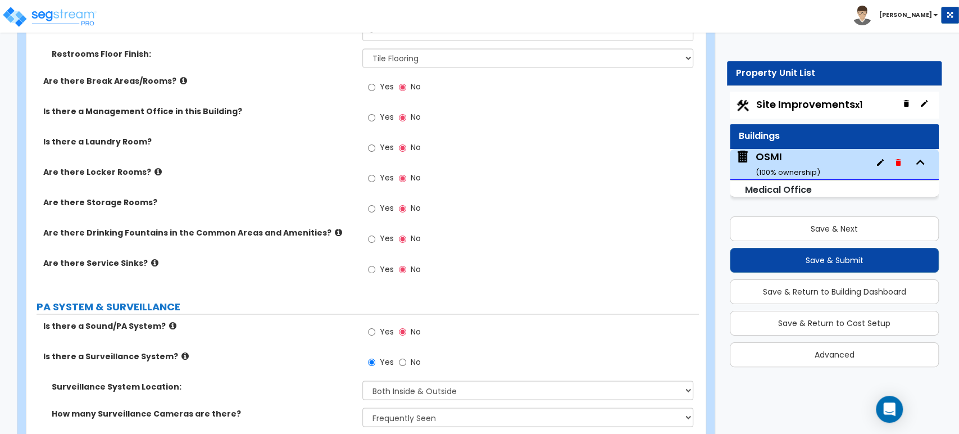
click at [366, 257] on div "Yes No" at bounding box center [393, 270] width 63 height 26
click at [374, 263] on input "Yes" at bounding box center [371, 269] width 7 height 12
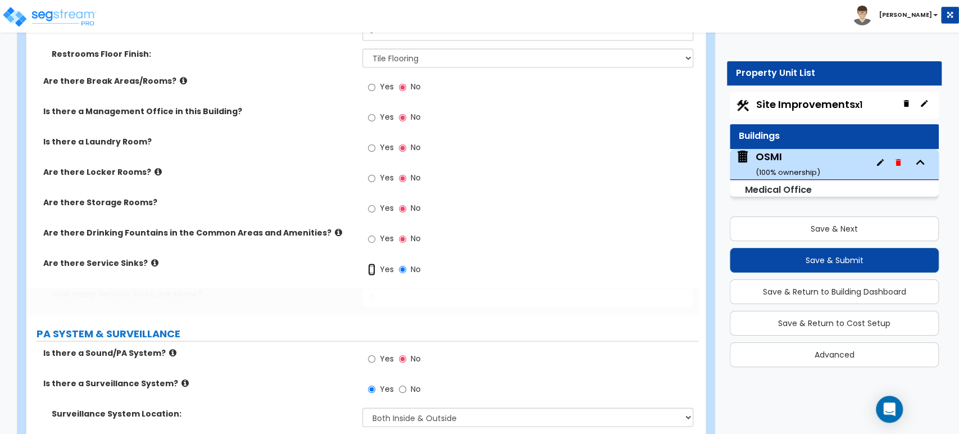
radio input "true"
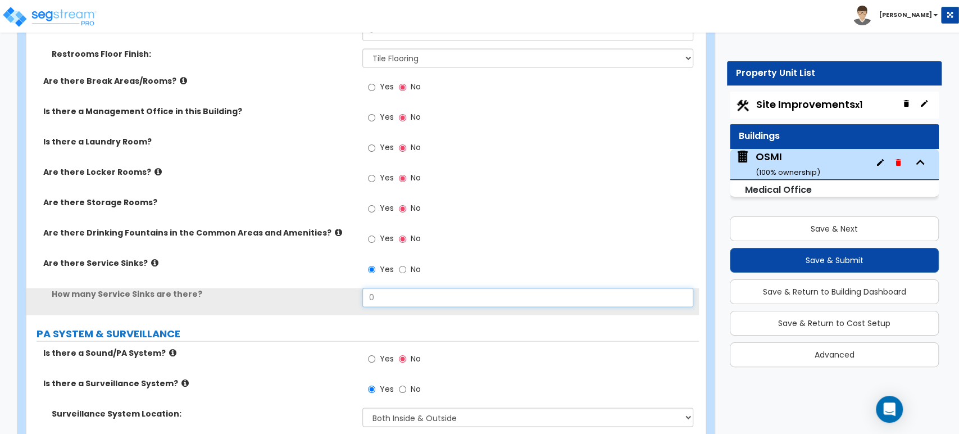
drag, startPoint x: 400, startPoint y: 274, endPoint x: 303, endPoint y: 276, distance: 97.2
click at [306, 288] on div "How many Service Sinks are there? 0" at bounding box center [362, 301] width 672 height 27
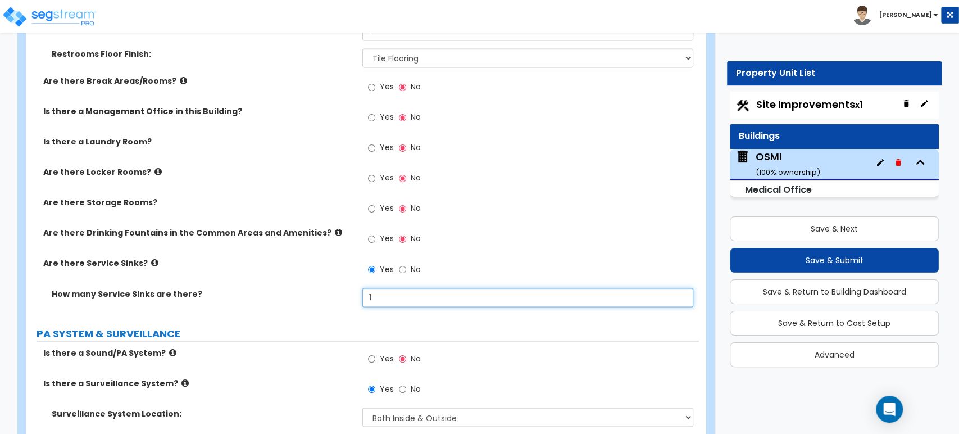
type input "1"
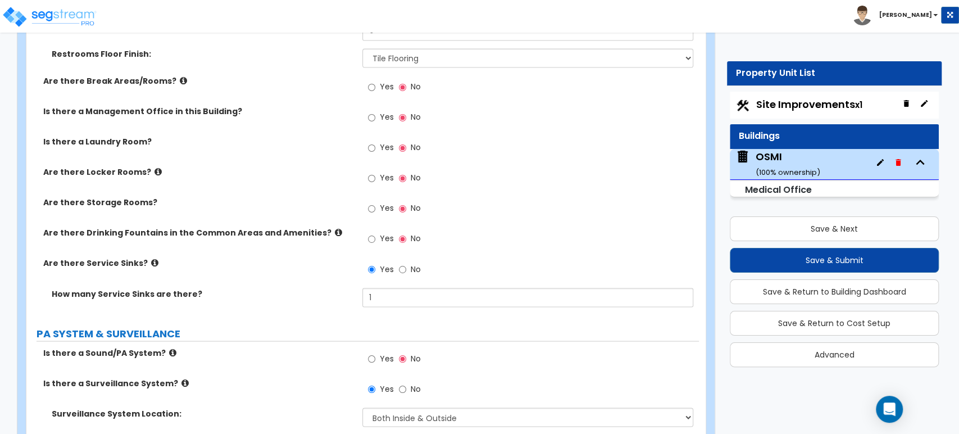
click at [290, 288] on label "How many Service Sinks are there?" at bounding box center [203, 293] width 302 height 11
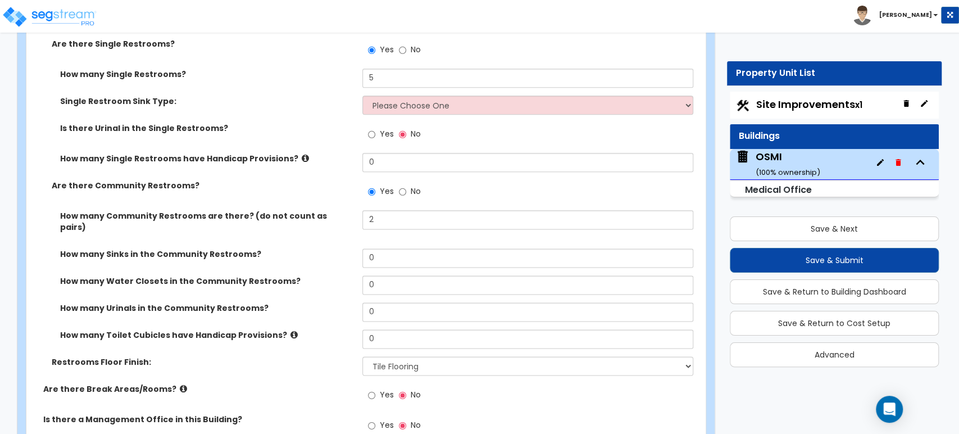
scroll to position [3738, 0]
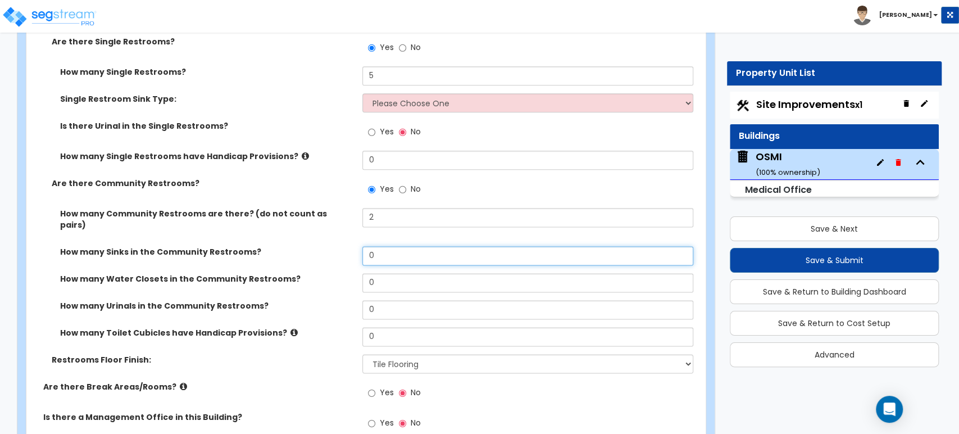
drag, startPoint x: 375, startPoint y: 233, endPoint x: 322, endPoint y: 234, distance: 52.8
click at [324, 246] on div "How many Sinks in the Community Restrooms? 0" at bounding box center [362, 259] width 672 height 27
type input "4"
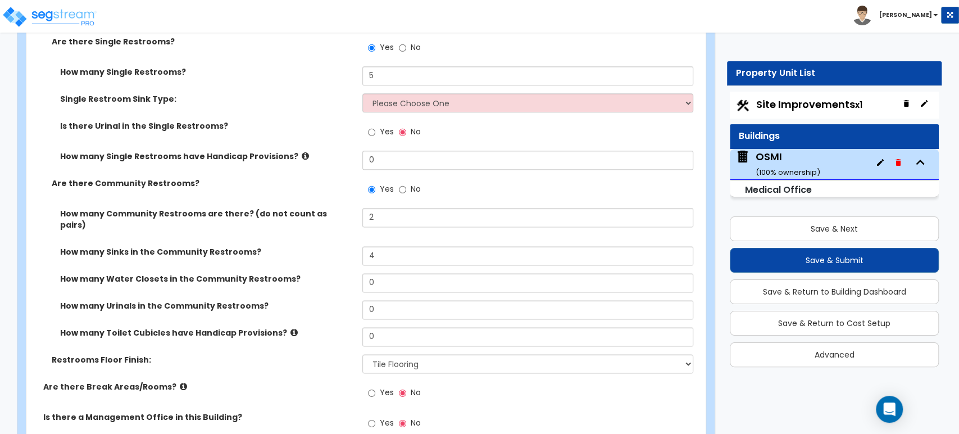
drag, startPoint x: 393, startPoint y: 274, endPoint x: 334, endPoint y: 279, distance: 59.7
click at [334, 279] on div "How many Water Closets in the Community Restrooms? 0" at bounding box center [362, 286] width 672 height 27
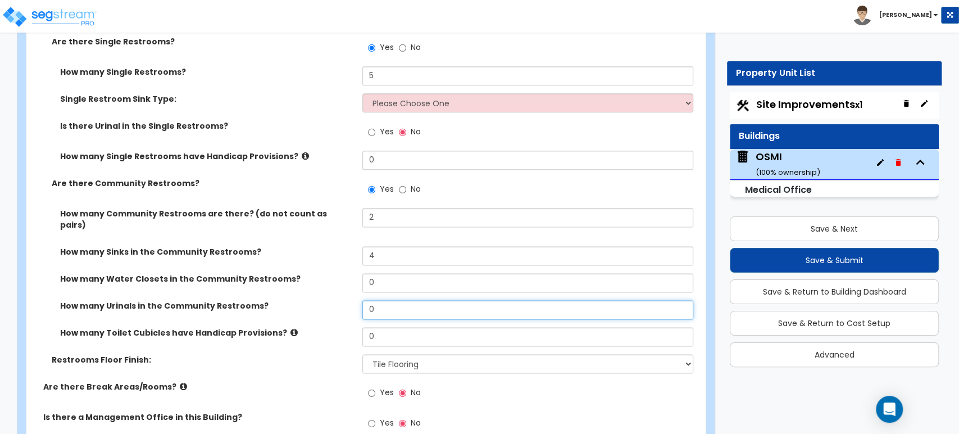
drag, startPoint x: 394, startPoint y: 286, endPoint x: 316, endPoint y: 287, distance: 78.6
click at [316, 300] on div "How many Urinals in the Community Restrooms? 0" at bounding box center [362, 313] width 672 height 27
type input "1"
drag, startPoint x: 379, startPoint y: 264, endPoint x: 369, endPoint y: 264, distance: 9.5
click at [369, 273] on input "0" at bounding box center [527, 282] width 330 height 19
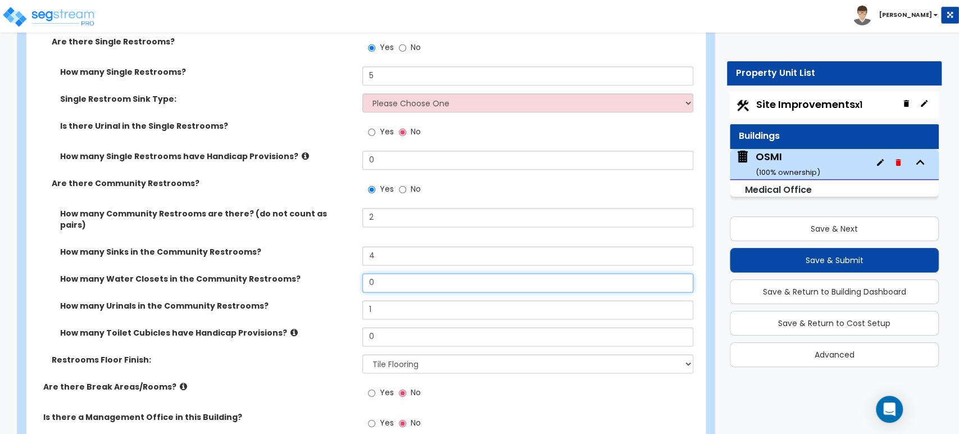
click at [379, 273] on input "0" at bounding box center [527, 282] width 330 height 19
drag, startPoint x: 379, startPoint y: 261, endPoint x: 367, endPoint y: 261, distance: 11.8
click at [368, 273] on input "0" at bounding box center [527, 282] width 330 height 19
type input "4"
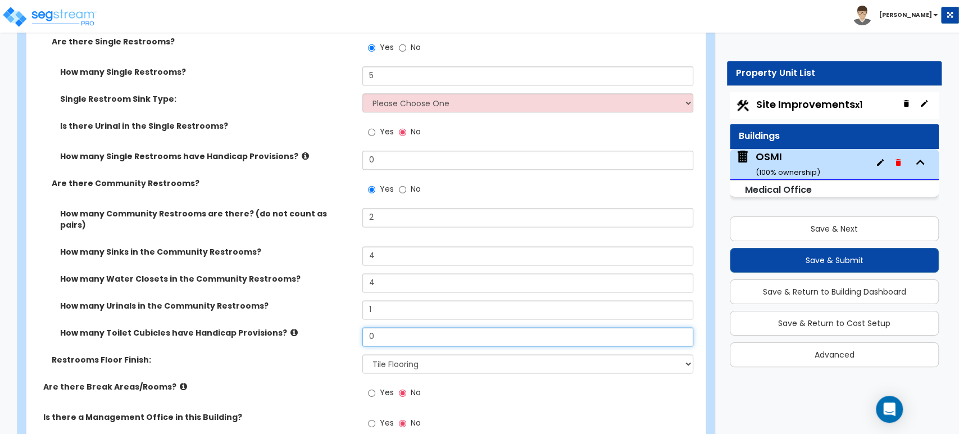
drag, startPoint x: 371, startPoint y: 320, endPoint x: 176, endPoint y: 312, distance: 195.0
click at [196, 327] on div "How many Toilet Cubicles have Handicap Provisions? 0" at bounding box center [362, 340] width 672 height 27
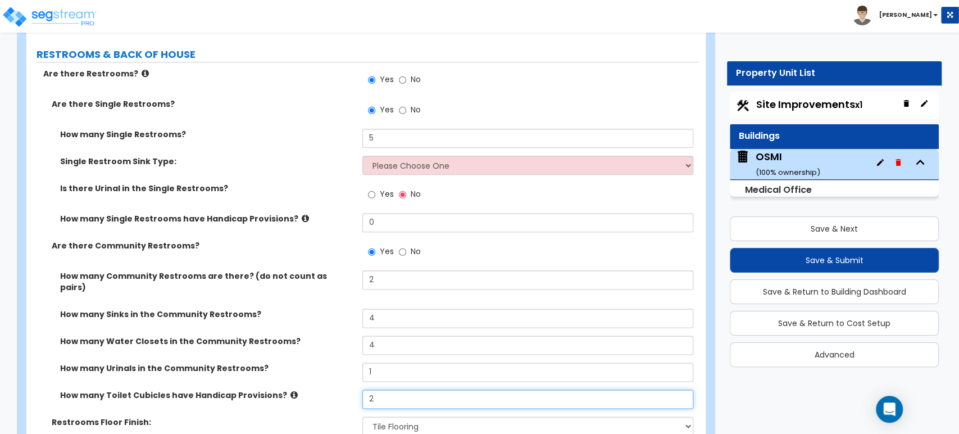
type input "2"
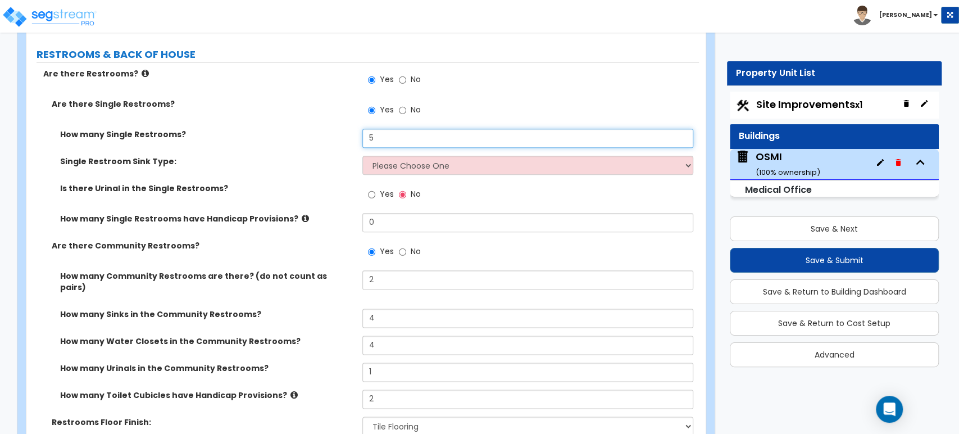
click at [421, 129] on input "5" at bounding box center [527, 138] width 330 height 19
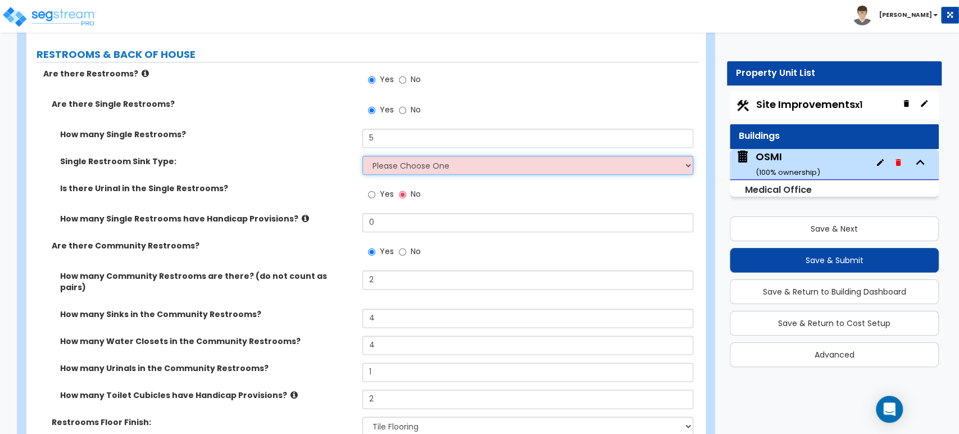
click at [409, 156] on select "Please Choose One Wall-mounted Vanity-mounted" at bounding box center [527, 165] width 330 height 19
select select "2"
click at [362, 156] on select "Please Choose One Wall-mounted Vanity-mounted" at bounding box center [527, 165] width 330 height 19
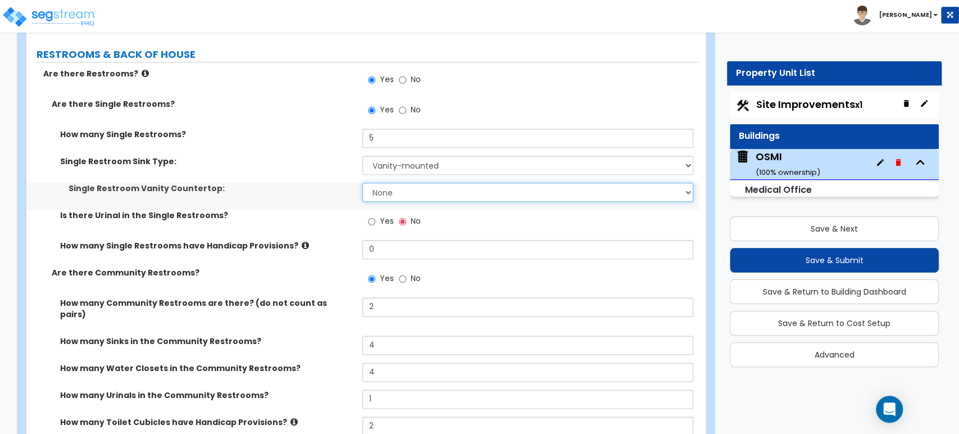
click at [403, 184] on select "None Plastic Laminate Solid Surface Stone Quartz Marble Tile Wood Stainless Ste…" at bounding box center [527, 192] width 330 height 19
click at [306, 183] on label "Single Restroom Vanity Countertop:" at bounding box center [211, 188] width 285 height 11
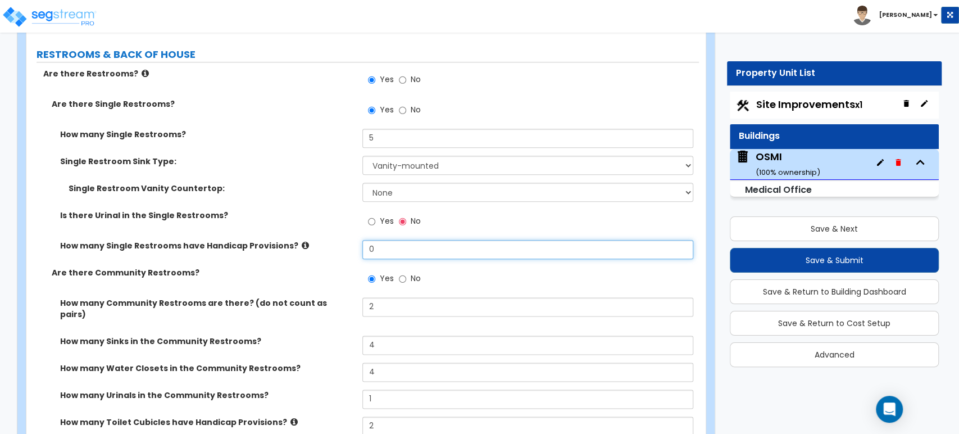
drag, startPoint x: 395, startPoint y: 244, endPoint x: 335, endPoint y: 245, distance: 59.6
click at [337, 245] on div "How many Single Restrooms have Handicap Provisions? 0" at bounding box center [362, 253] width 672 height 27
type input "5"
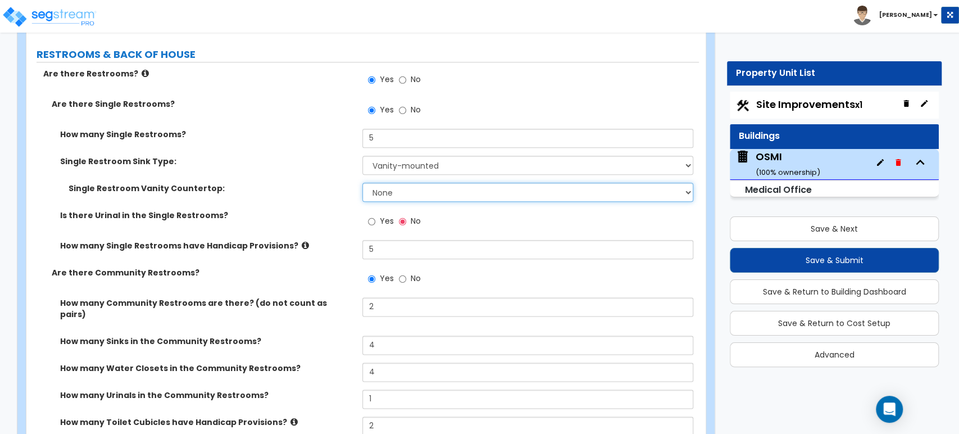
click at [393, 185] on select "None Plastic Laminate Solid Surface Stone Quartz Marble Tile Wood Stainless Ste…" at bounding box center [527, 192] width 330 height 19
select select "2"
click at [362, 183] on select "None Plastic Laminate Solid Surface Stone Quartz Marble Tile Wood Stainless Ste…" at bounding box center [527, 192] width 330 height 19
click at [315, 210] on label "Is there Urinal in the Single Restrooms?" at bounding box center [207, 215] width 294 height 11
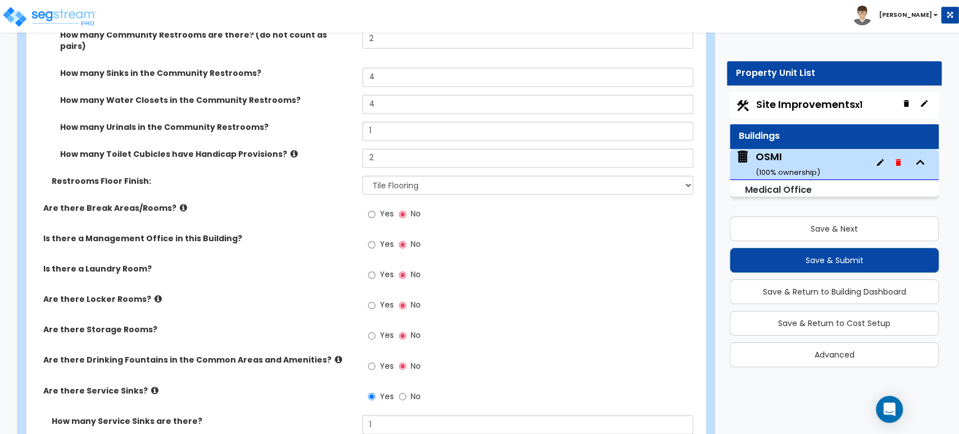
scroll to position [3925, 0]
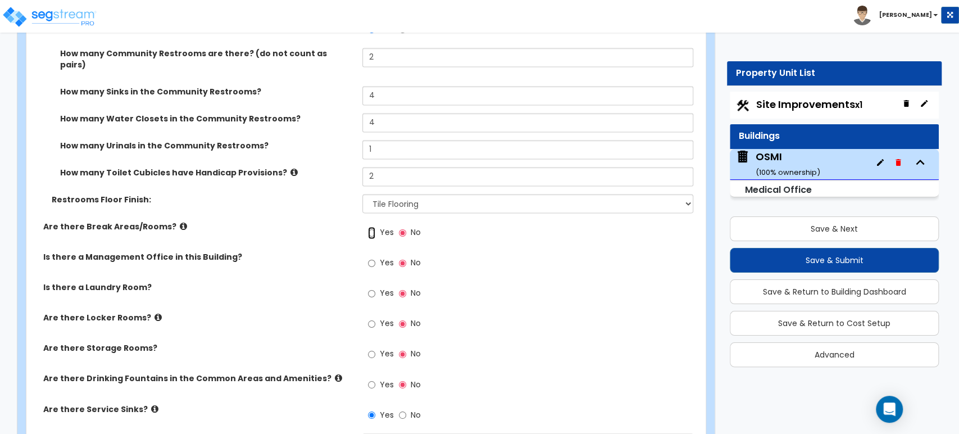
click at [371, 226] on input "Yes" at bounding box center [371, 232] width 7 height 12
radio input "true"
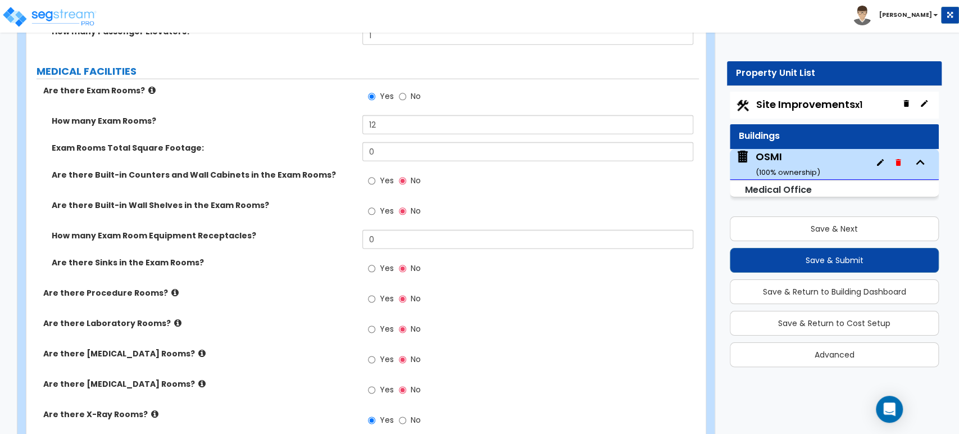
scroll to position [2178, 0]
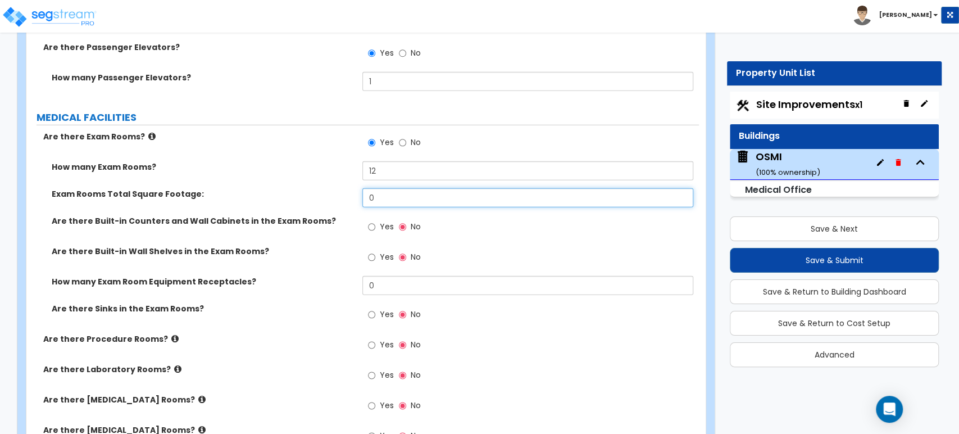
click at [383, 188] on input "0" at bounding box center [527, 197] width 330 height 19
type input "1,200"
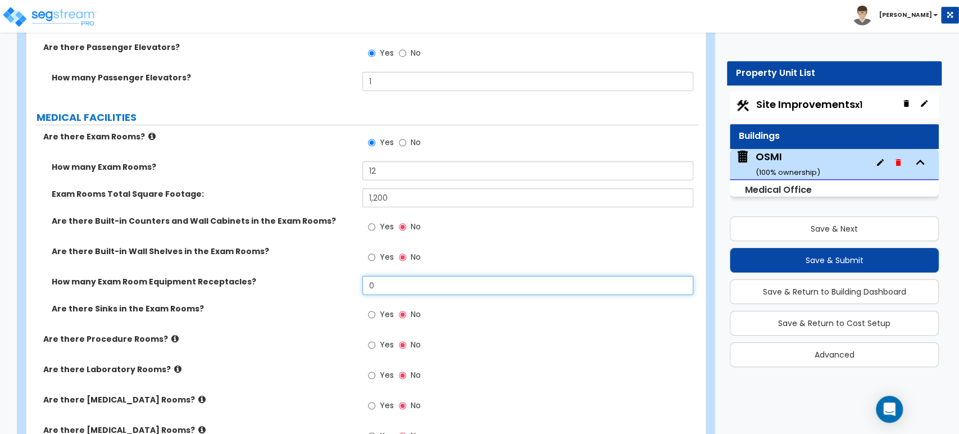
drag, startPoint x: 391, startPoint y: 277, endPoint x: 315, endPoint y: 288, distance: 76.7
click at [318, 288] on div "How many Exam Room Equipment Receptacles? 0" at bounding box center [362, 289] width 672 height 27
type input "36"
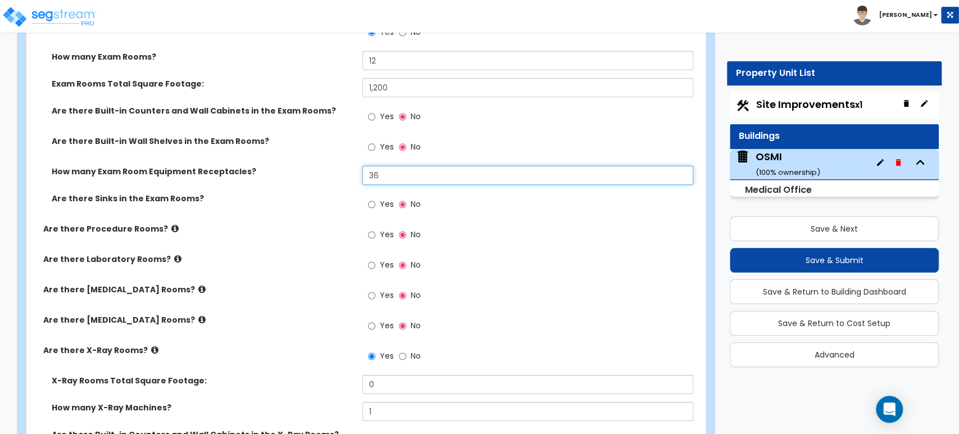
scroll to position [2302, 0]
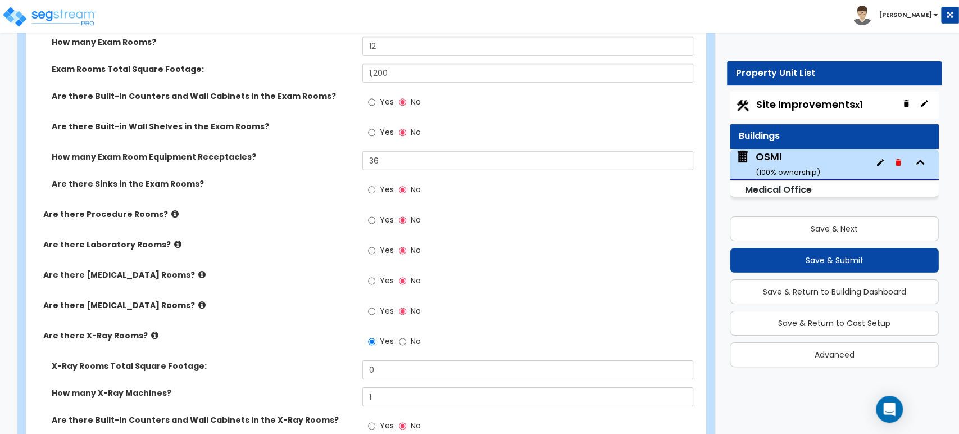
click at [349, 360] on label "X-Ray Rooms Total Square Footage:" at bounding box center [203, 365] width 302 height 11
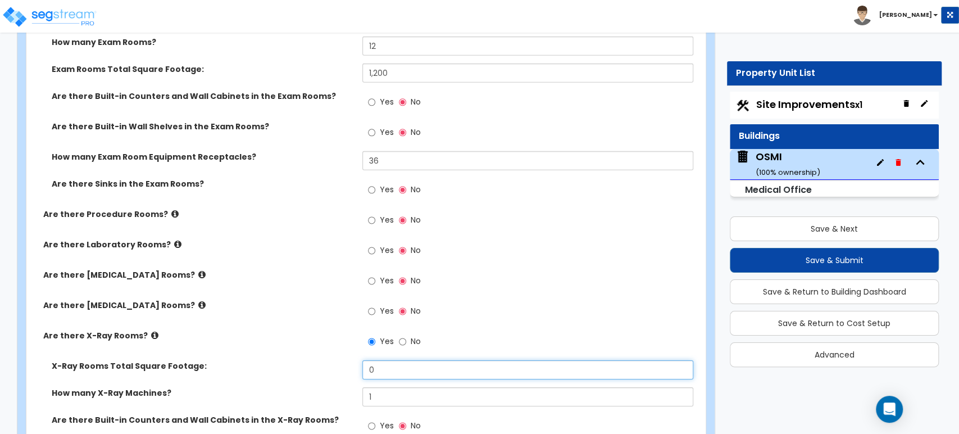
drag, startPoint x: 393, startPoint y: 362, endPoint x: 317, endPoint y: 357, distance: 75.4
click at [319, 360] on div "X-Ray Rooms Total Square Footage: 0" at bounding box center [362, 373] width 672 height 27
type input "215"
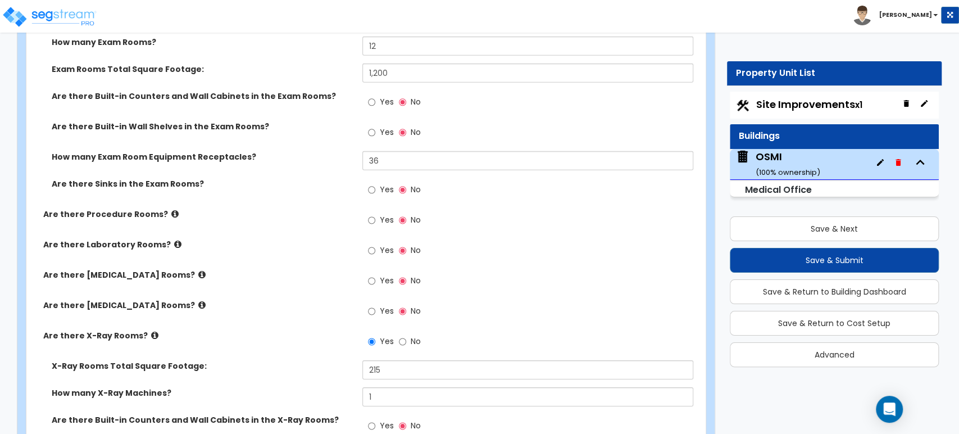
click at [317, 360] on label "X-Ray Rooms Total Square Footage:" at bounding box center [203, 365] width 302 height 11
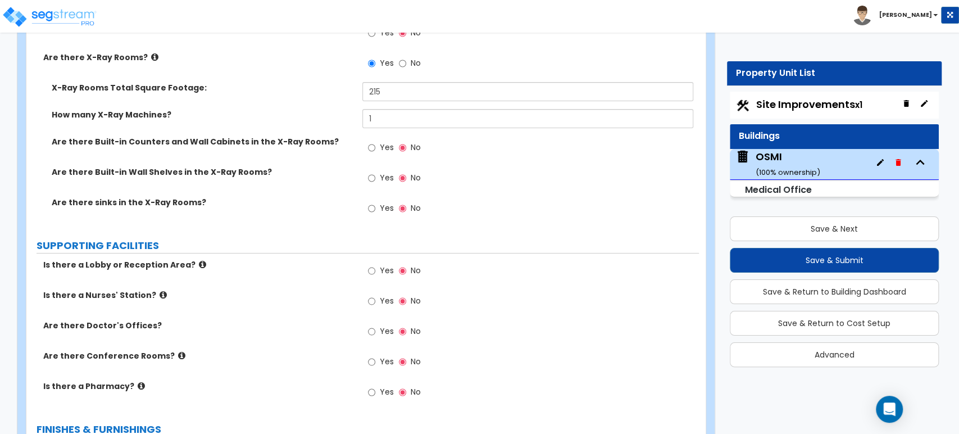
scroll to position [2615, 0]
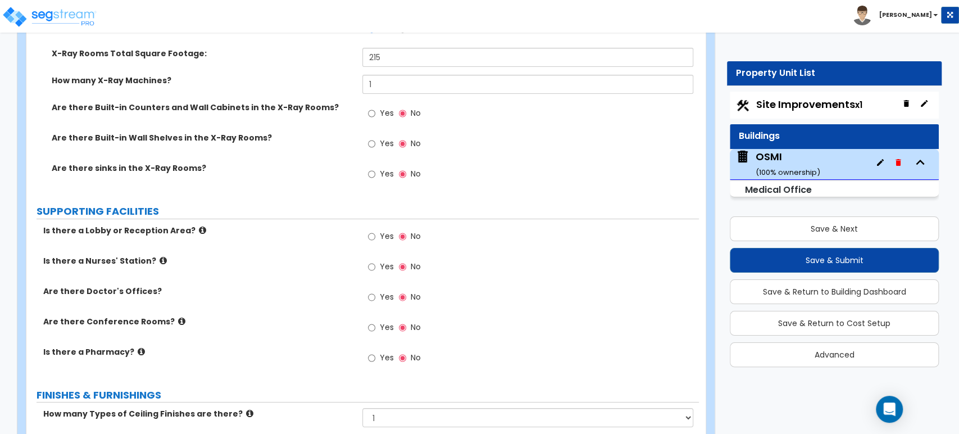
click at [385, 291] on span "Yes" at bounding box center [386, 296] width 14 height 11
click at [375, 291] on input "Yes" at bounding box center [371, 297] width 7 height 12
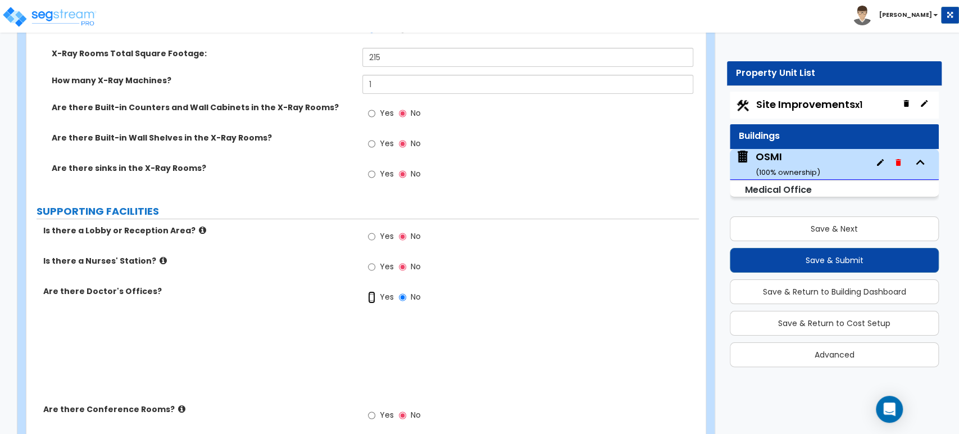
radio input "true"
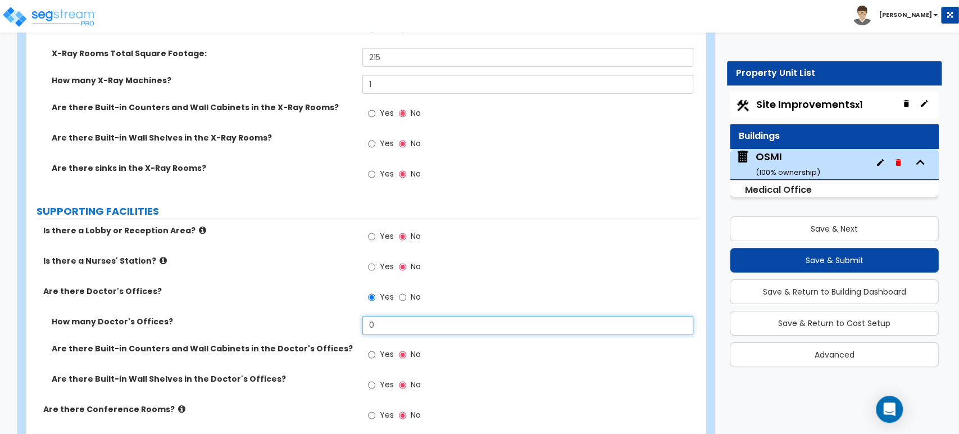
drag, startPoint x: 415, startPoint y: 312, endPoint x: 289, endPoint y: 302, distance: 126.8
click at [296, 316] on div "How many Doctor's Offices? 0" at bounding box center [362, 329] width 672 height 27
type input "2"
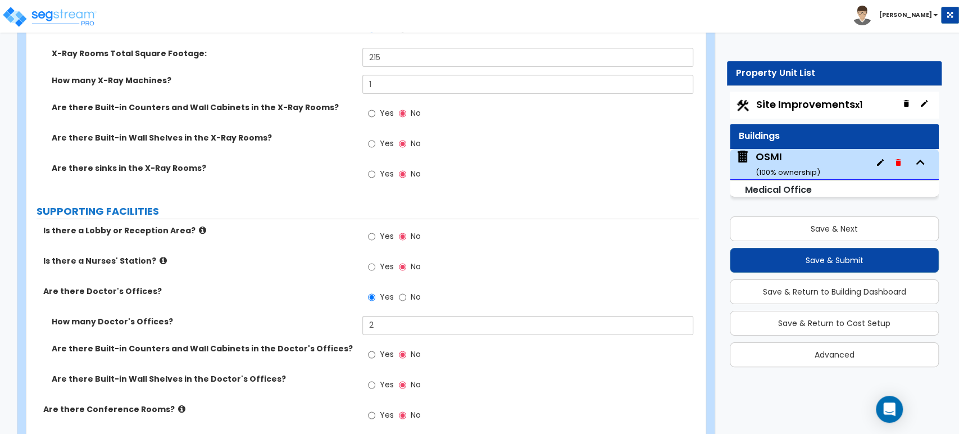
click at [292, 295] on div "Are there Doctor's Offices? Yes No" at bounding box center [362, 300] width 672 height 30
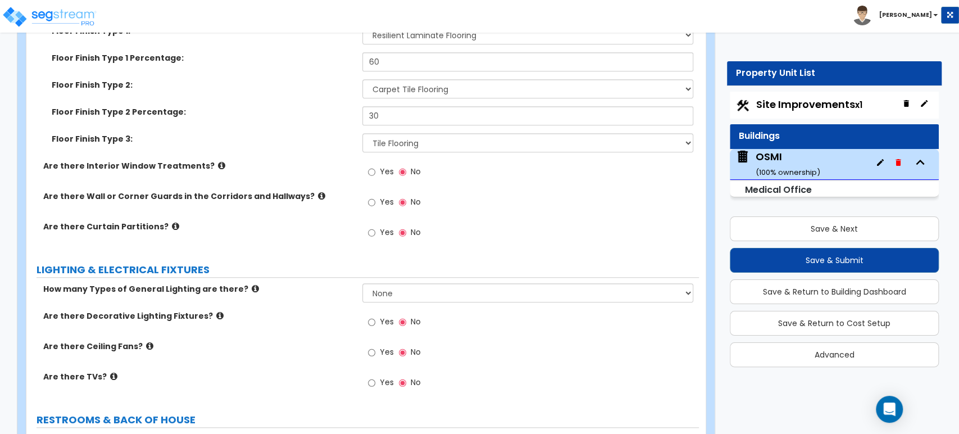
scroll to position [3426, 0]
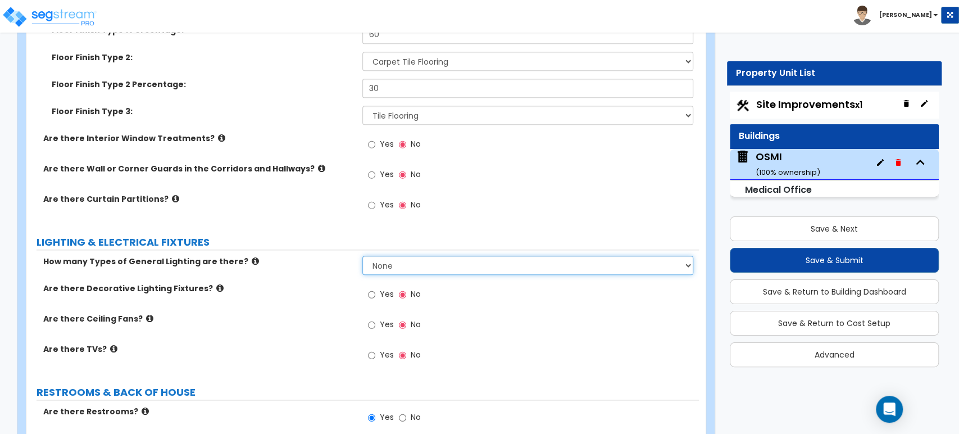
click at [424, 261] on select "None 1 2 3" at bounding box center [527, 265] width 330 height 19
select select "2"
click at [362, 256] on select "None 1 2 3" at bounding box center [527, 265] width 330 height 19
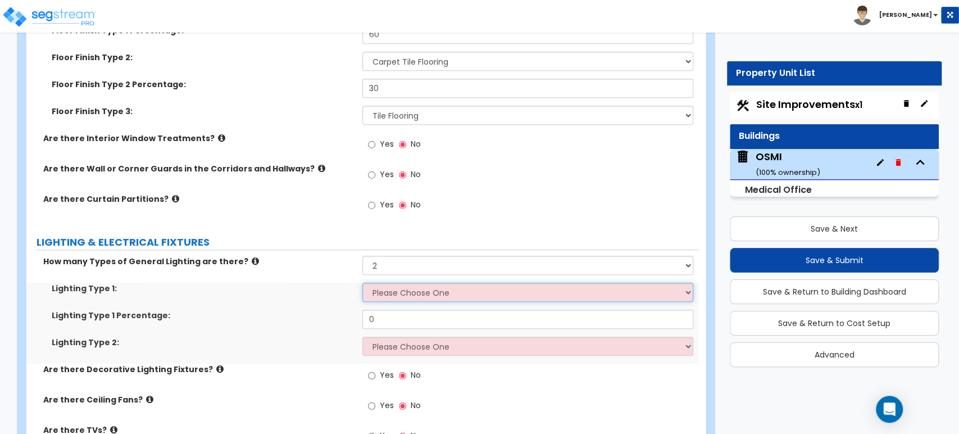
click at [404, 283] on select "Please Choose One LED Surface-Mounted LED Recessed Fluorescent Surface-Mounted …" at bounding box center [527, 292] width 330 height 19
select select "2"
click at [362, 283] on select "Please Choose One LED Surface-Mounted LED Recessed Fluorescent Surface-Mounted …" at bounding box center [527, 292] width 330 height 19
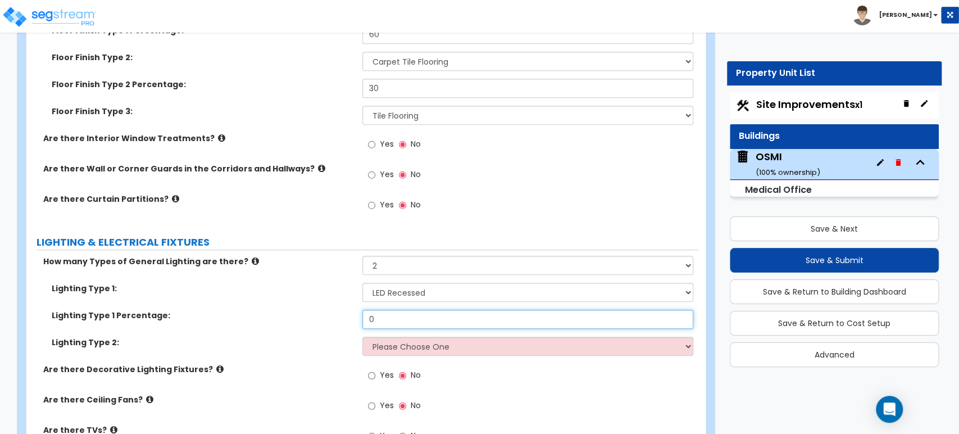
click at [412, 310] on input "0" at bounding box center [527, 319] width 330 height 19
type input "75"
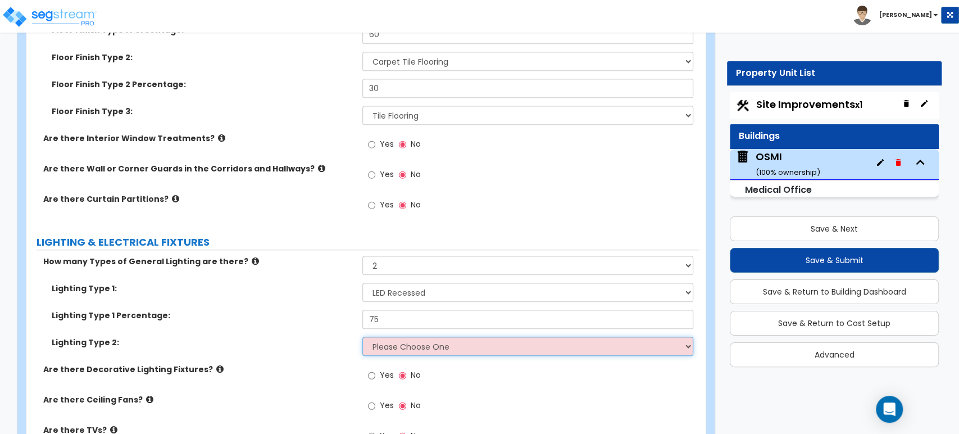
click at [405, 336] on select "Please Choose One LED Surface-Mounted LED Recessed Fluorescent Surface-Mounted …" at bounding box center [527, 345] width 330 height 19
select select "5"
click at [362, 336] on select "Please Choose One LED Surface-Mounted LED Recessed Fluorescent Surface-Mounted …" at bounding box center [527, 345] width 330 height 19
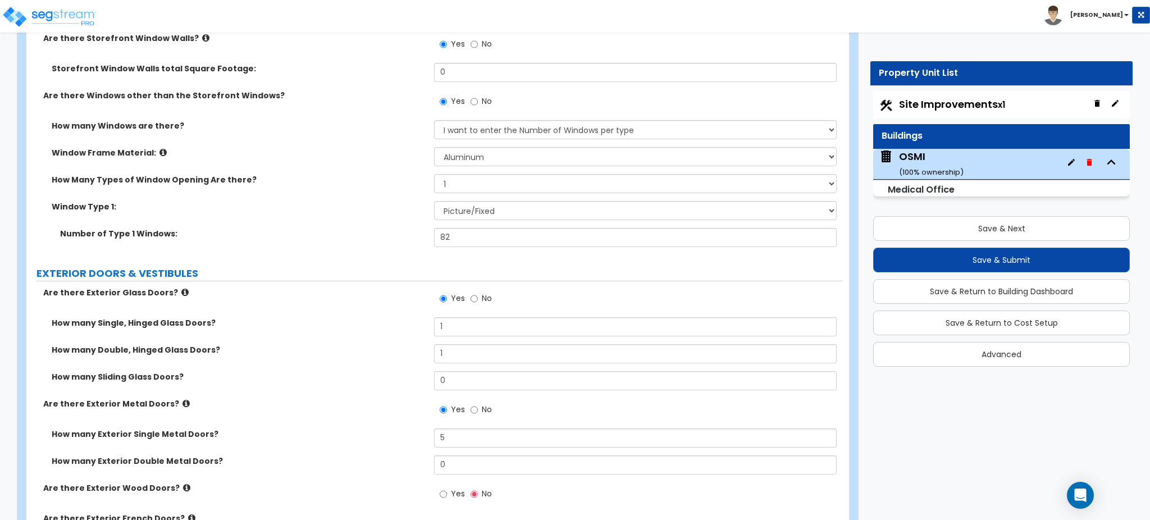
scroll to position [1329, 0]
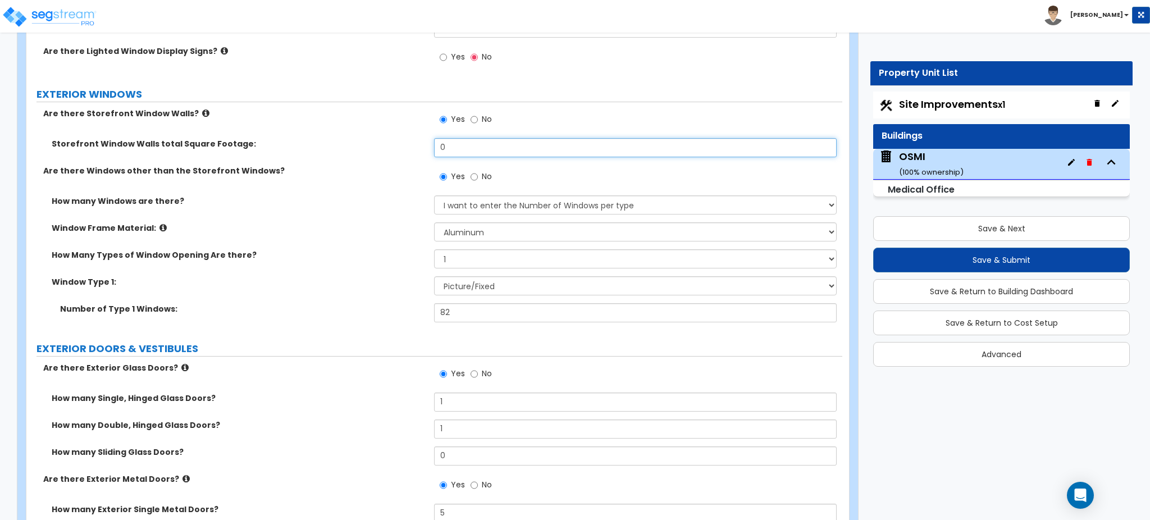
drag, startPoint x: 464, startPoint y: 142, endPoint x: 335, endPoint y: 142, distance: 128.6
click at [335, 143] on div "Storefront Window Walls total Square Footage: 0" at bounding box center [434, 151] width 816 height 27
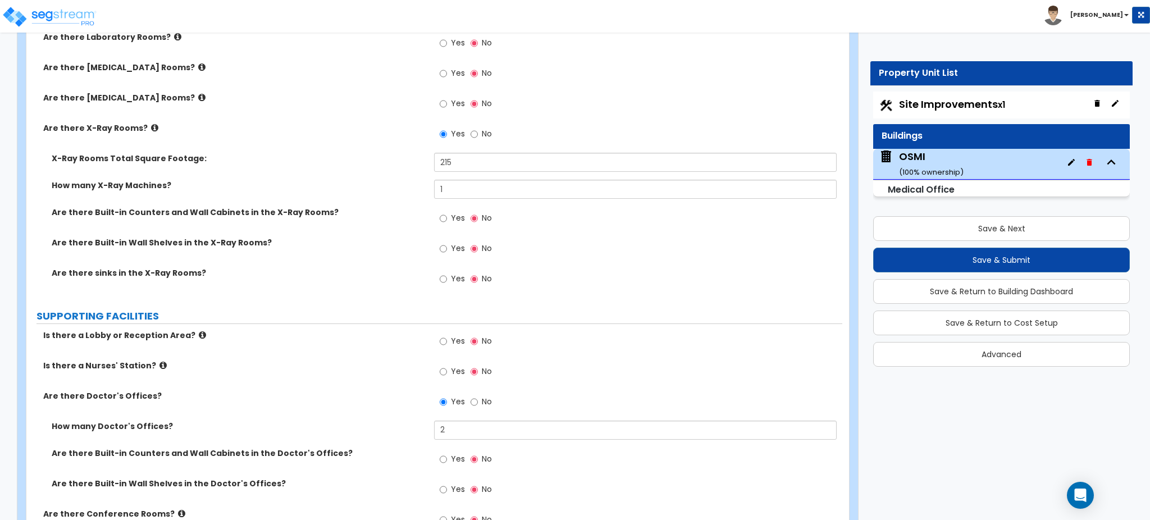
scroll to position [2528, 0]
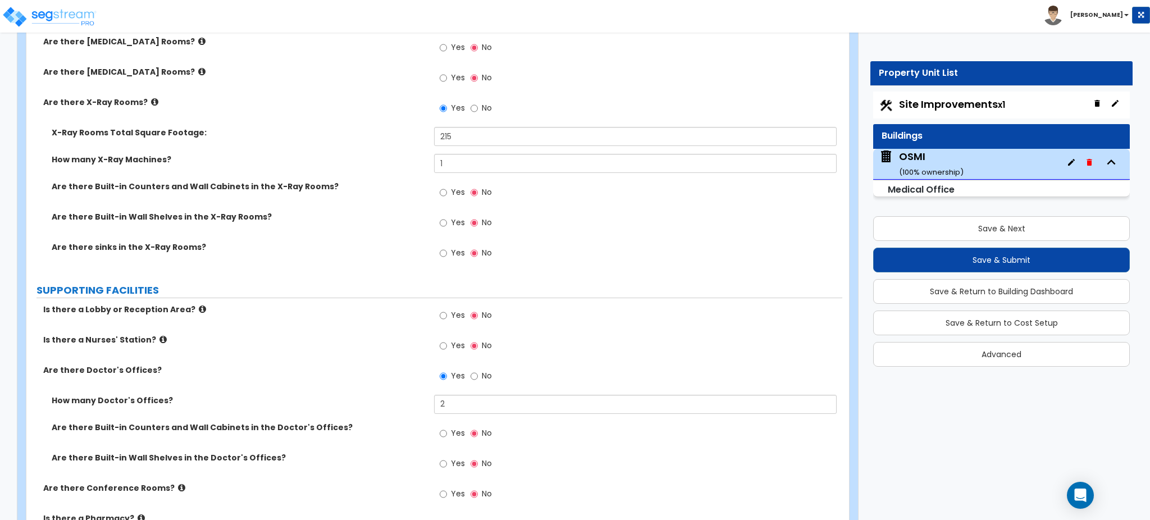
type input "563"
click at [160, 337] on icon at bounding box center [163, 339] width 7 height 8
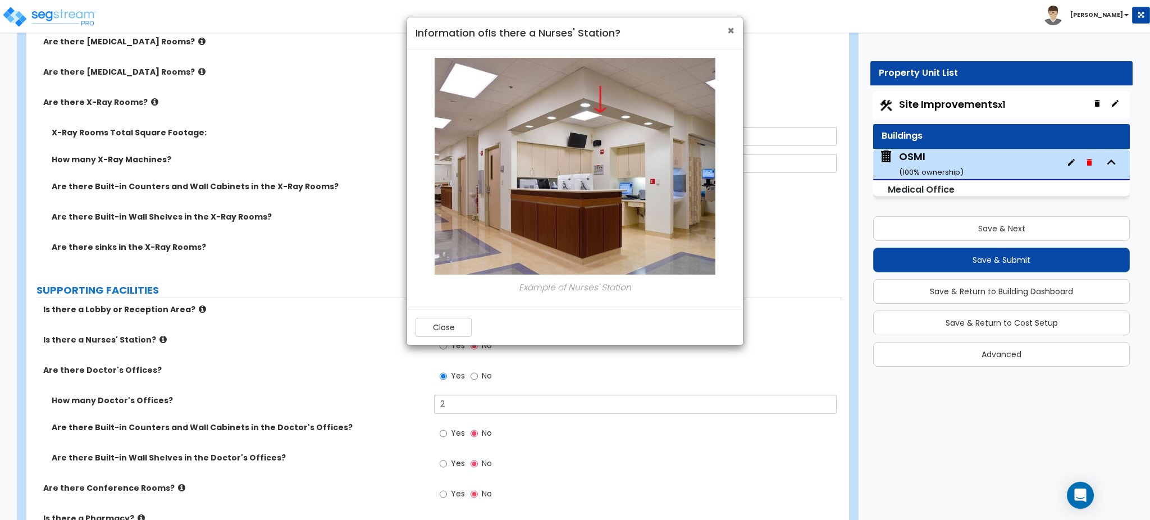
click at [731, 24] on span "×" at bounding box center [730, 30] width 7 height 16
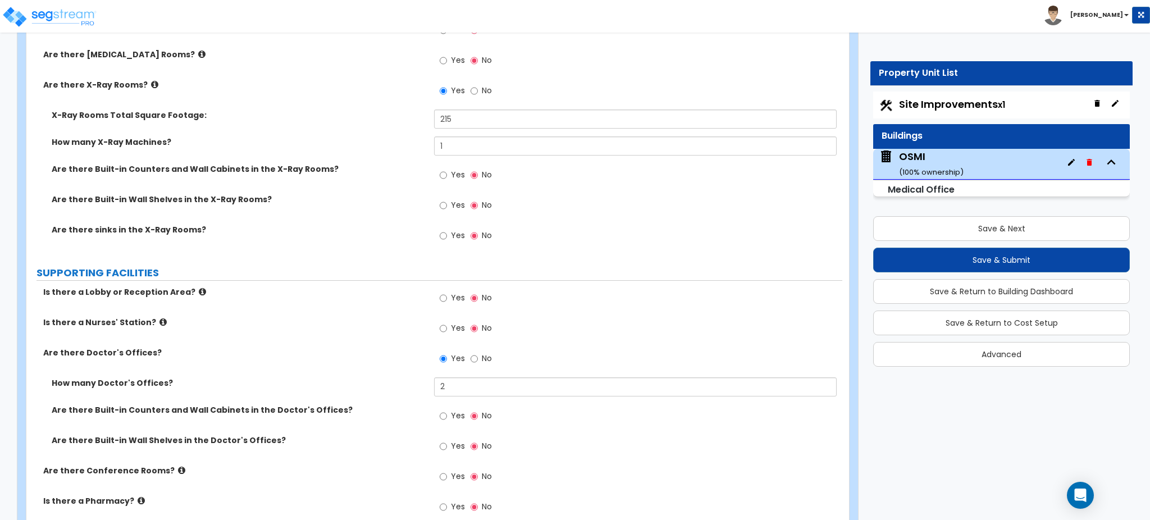
scroll to position [2452, 0]
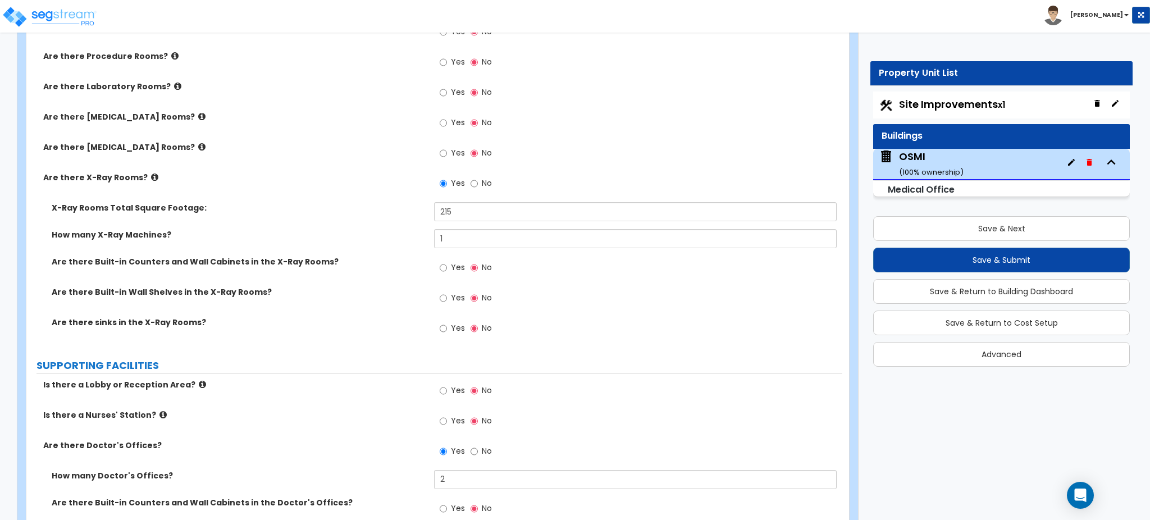
click at [447, 389] on label "Yes" at bounding box center [452, 392] width 25 height 19
click at [447, 389] on input "Yes" at bounding box center [443, 391] width 7 height 12
radio input "true"
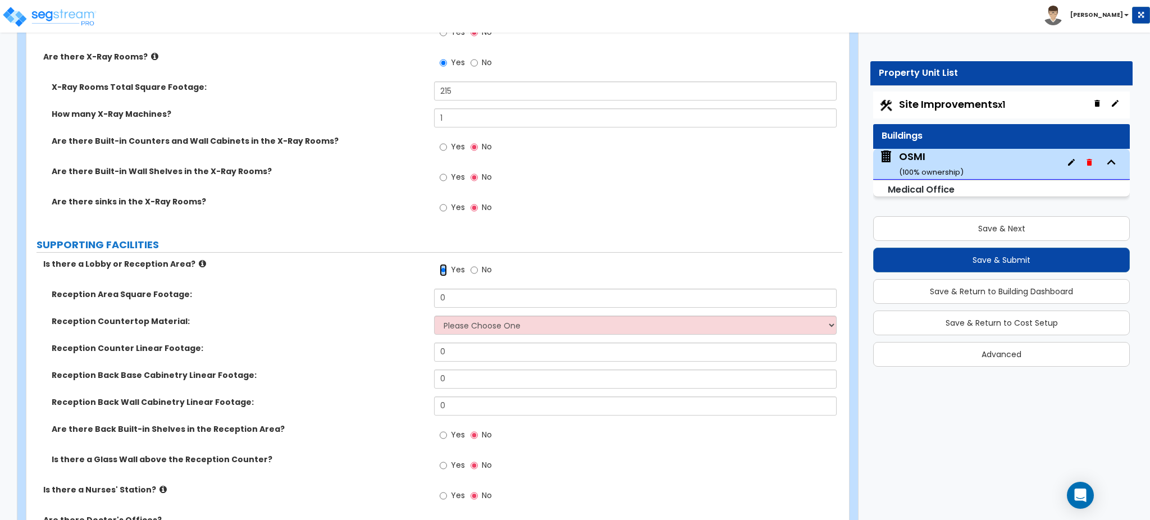
scroll to position [2602, 0]
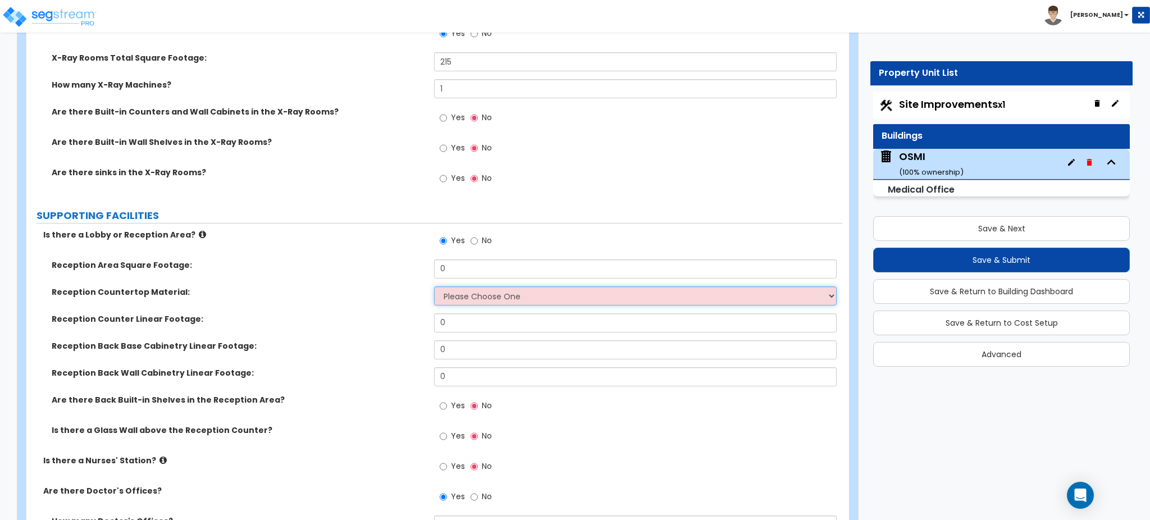
click at [479, 301] on select "Please Choose One Plastic Laminate Solid Surface Stone Quartz Marble Tile Wood …" at bounding box center [635, 295] width 402 height 19
select select "2"
click at [434, 286] on select "Please Choose One Plastic Laminate Solid Surface Stone Quartz Marble Tile Wood …" at bounding box center [635, 295] width 402 height 19
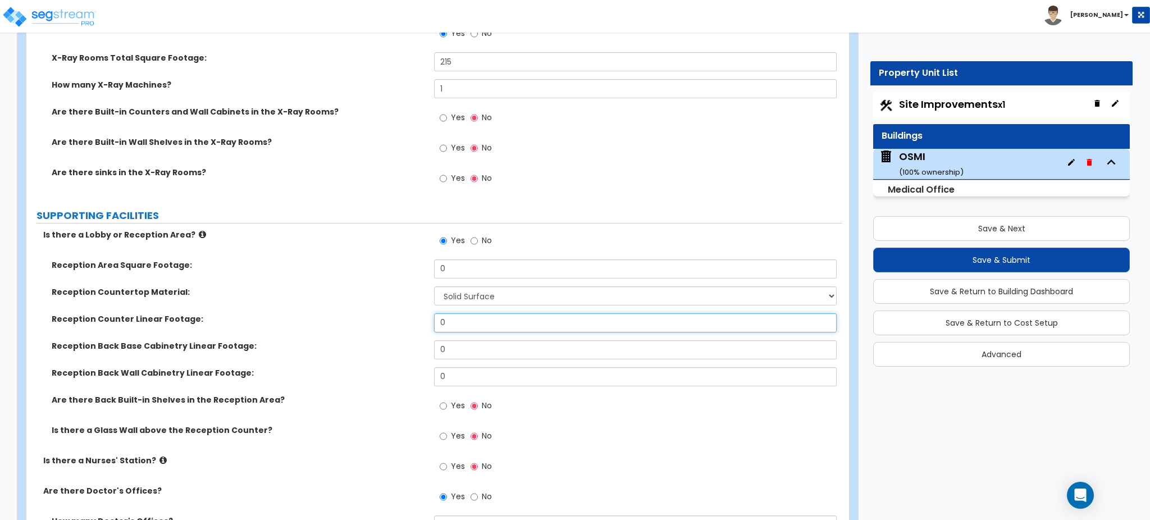
drag, startPoint x: 424, startPoint y: 324, endPoint x: 379, endPoint y: 320, distance: 45.1
click at [384, 321] on div "Reception Counter Linear Footage: 0" at bounding box center [434, 326] width 816 height 27
type input "1"
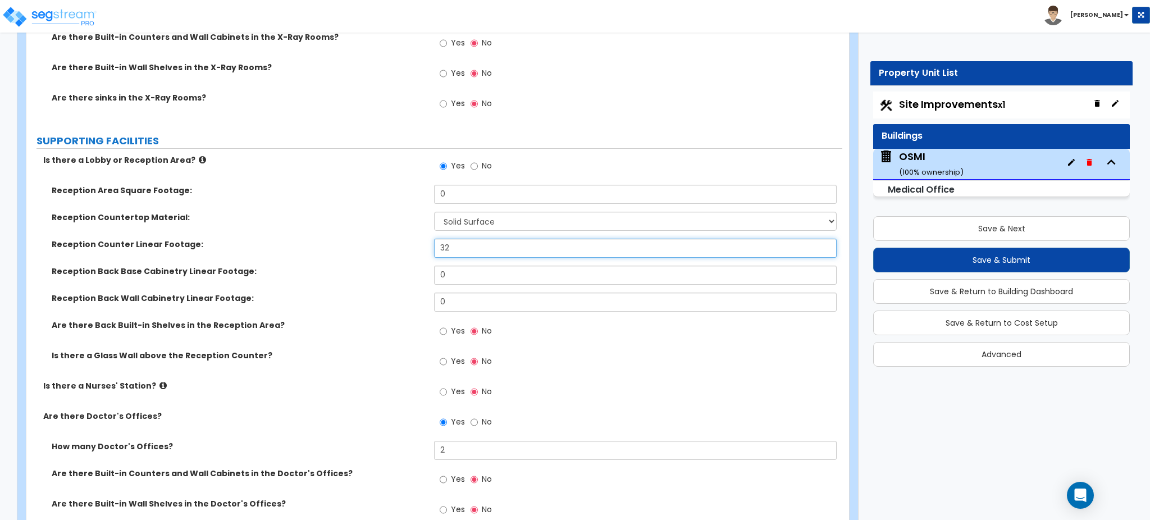
scroll to position [2752, 0]
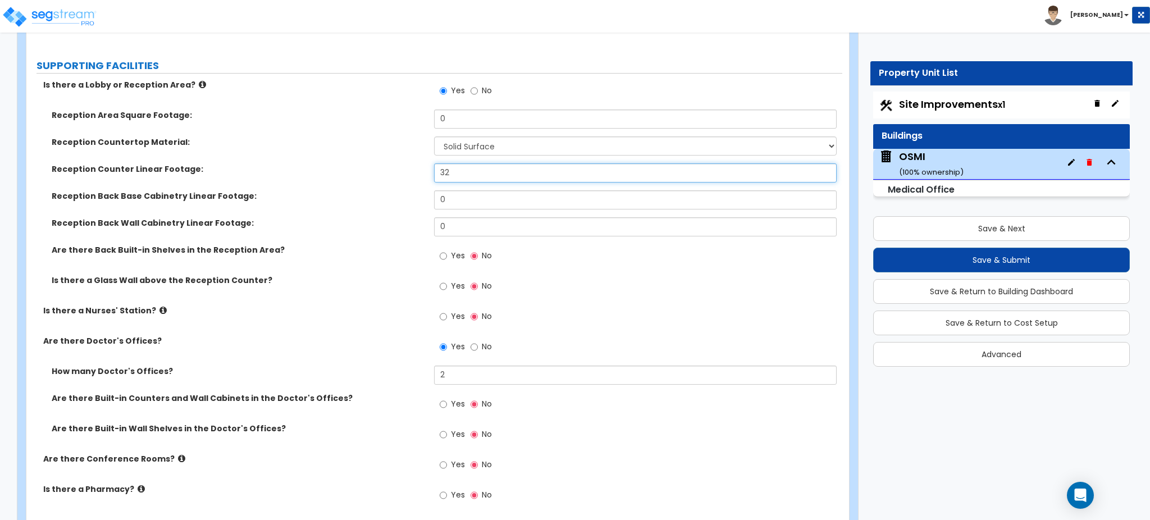
type input "32"
click at [443, 316] on input "Yes" at bounding box center [443, 317] width 7 height 12
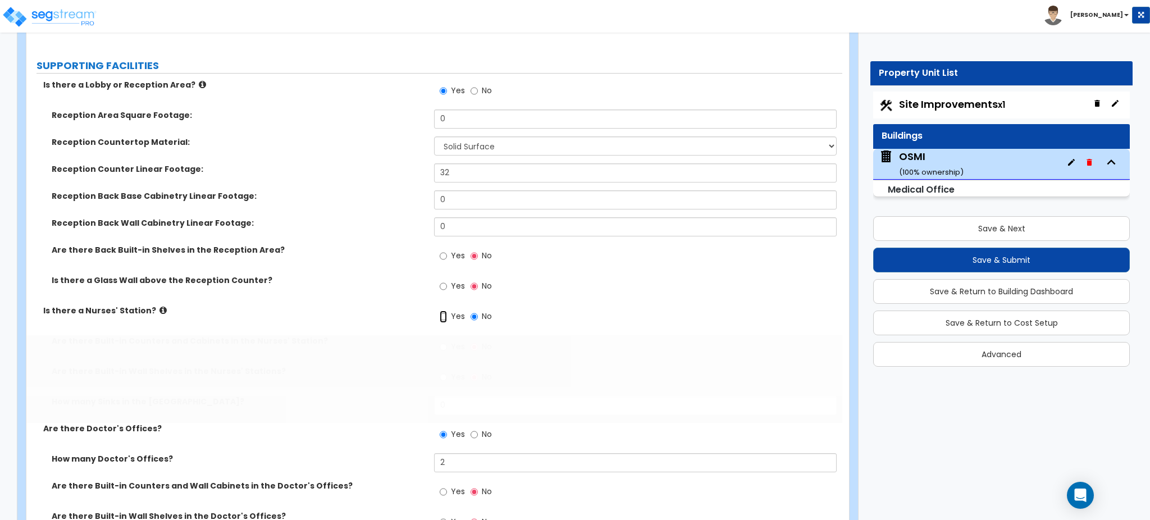
radio input "true"
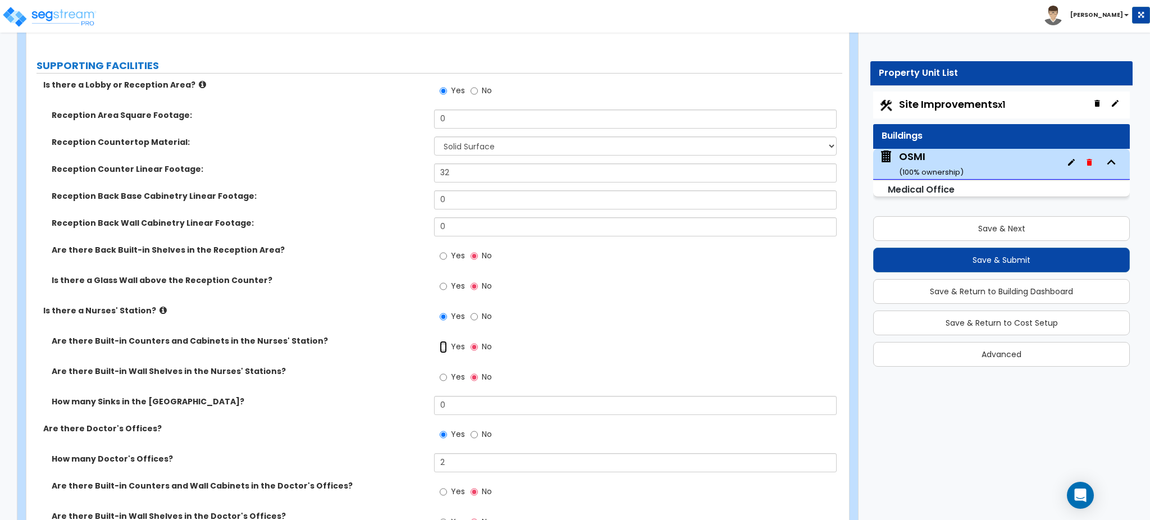
click at [444, 348] on input "Yes" at bounding box center [443, 347] width 7 height 12
radio input "true"
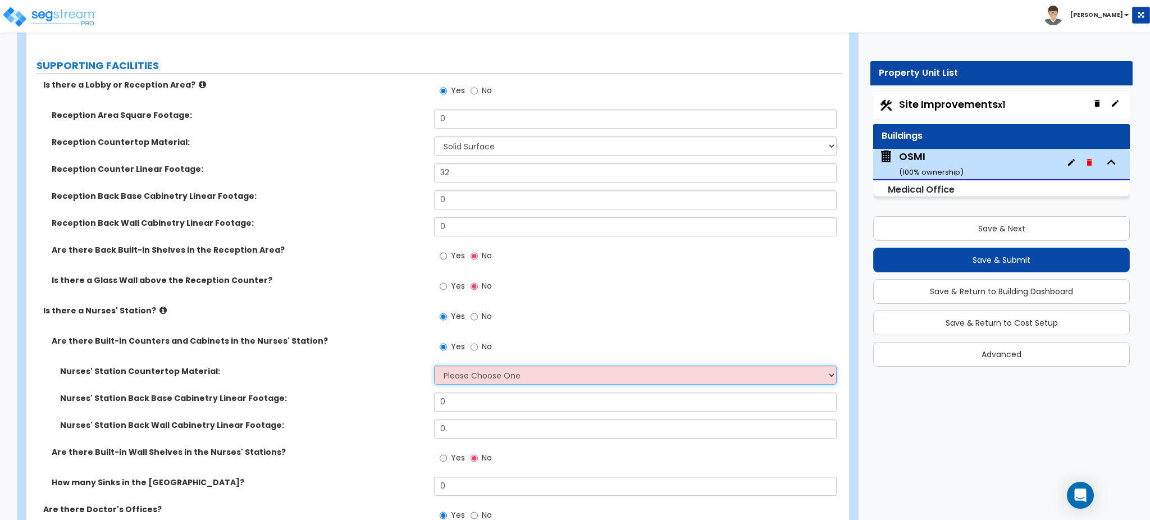
click at [470, 377] on select "Please Choose One Plastic Laminate Solid Surface Stone Quartz Marble Tile Wood …" at bounding box center [635, 375] width 402 height 19
select select "2"
click at [434, 366] on select "Please Choose One Plastic Laminate Solid Surface Stone Quartz Marble Tile Wood …" at bounding box center [635, 375] width 402 height 19
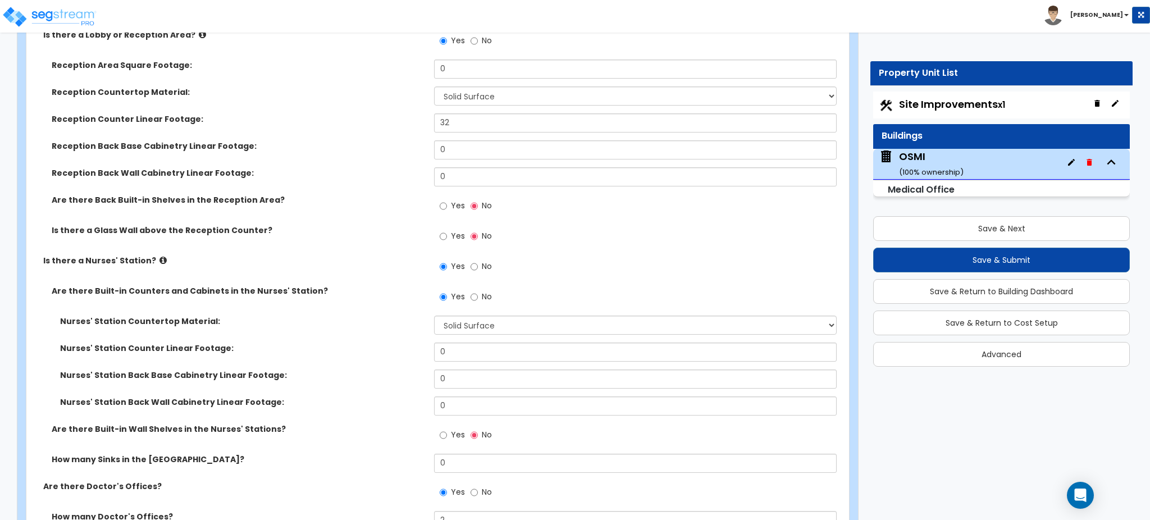
scroll to position [2902, 0]
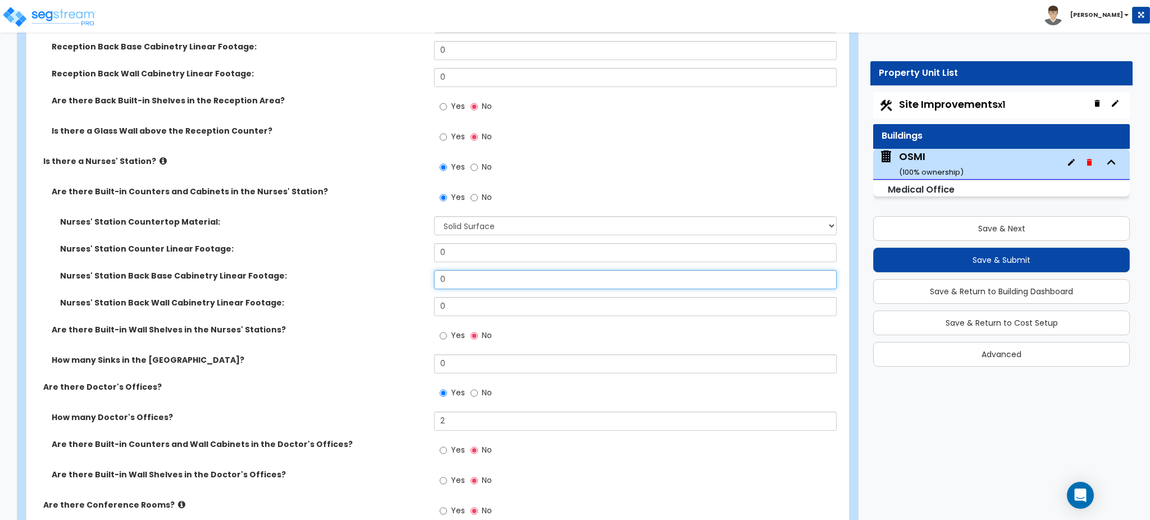
drag, startPoint x: 449, startPoint y: 273, endPoint x: 456, endPoint y: 270, distance: 7.3
click at [449, 273] on input "0" at bounding box center [635, 279] width 402 height 19
drag, startPoint x: 453, startPoint y: 243, endPoint x: 407, endPoint y: 249, distance: 47.0
click at [407, 249] on div "Nurses' Station Counter Linear Footage: 0" at bounding box center [434, 256] width 816 height 27
type input "48"
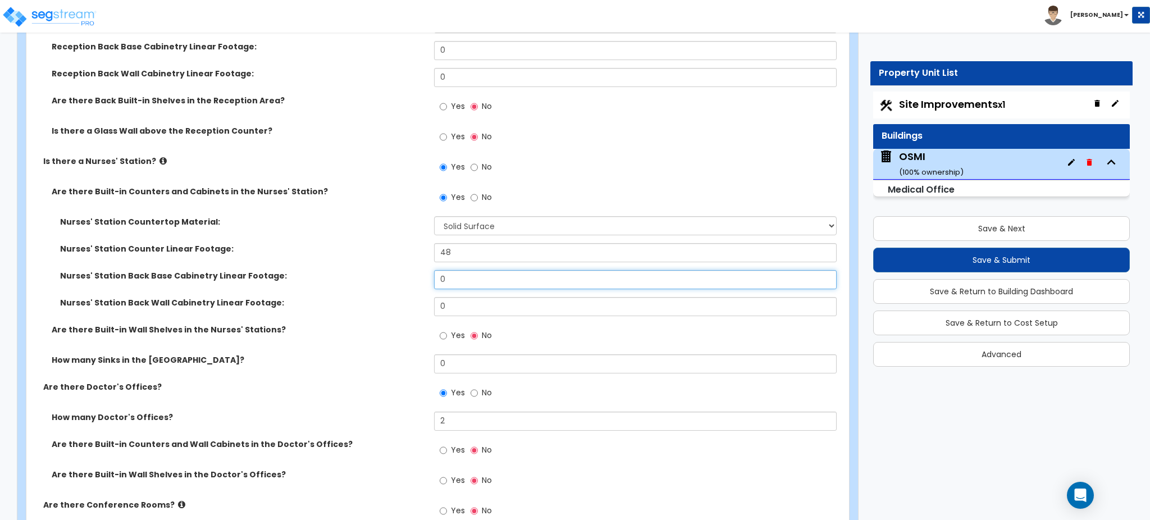
drag, startPoint x: 477, startPoint y: 279, endPoint x: 393, endPoint y: 277, distance: 83.7
click at [393, 277] on div "Nurses' Station Back Base Cabinetry Linear Footage: 0" at bounding box center [434, 283] width 816 height 27
type input "48"
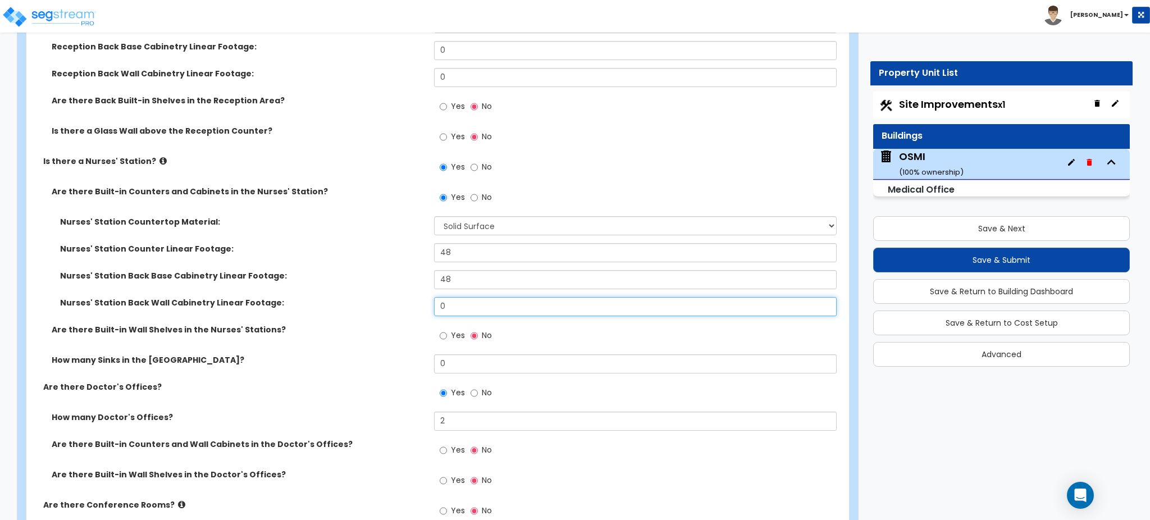
drag, startPoint x: 481, startPoint y: 306, endPoint x: 381, endPoint y: 303, distance: 100.6
click at [381, 303] on div "Nurses' Station Back Wall Cabinetry Linear Footage: 0" at bounding box center [434, 310] width 816 height 27
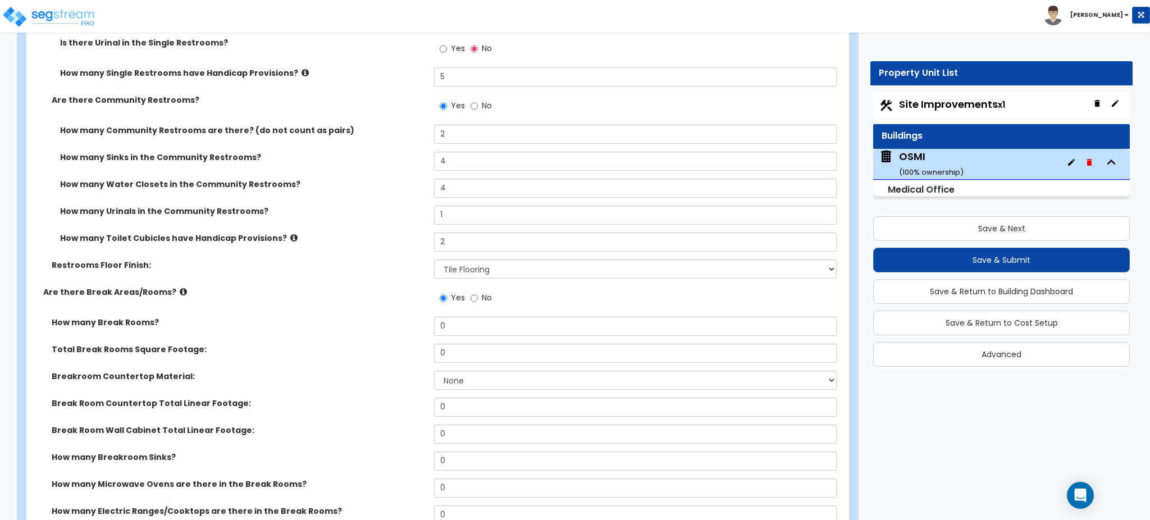
scroll to position [4475, 0]
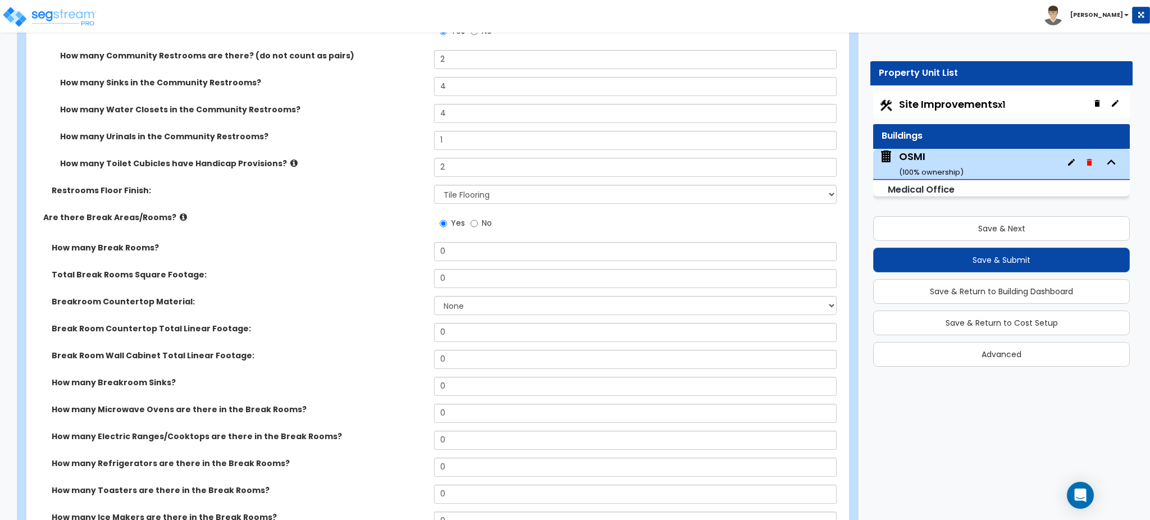
type input "48"
drag, startPoint x: 460, startPoint y: 253, endPoint x: 380, endPoint y: 248, distance: 80.5
click at [394, 252] on div "How many Break Rooms? 0" at bounding box center [434, 255] width 816 height 27
type input "2"
click at [503, 262] on div "How many Break Rooms? 2" at bounding box center [434, 255] width 816 height 27
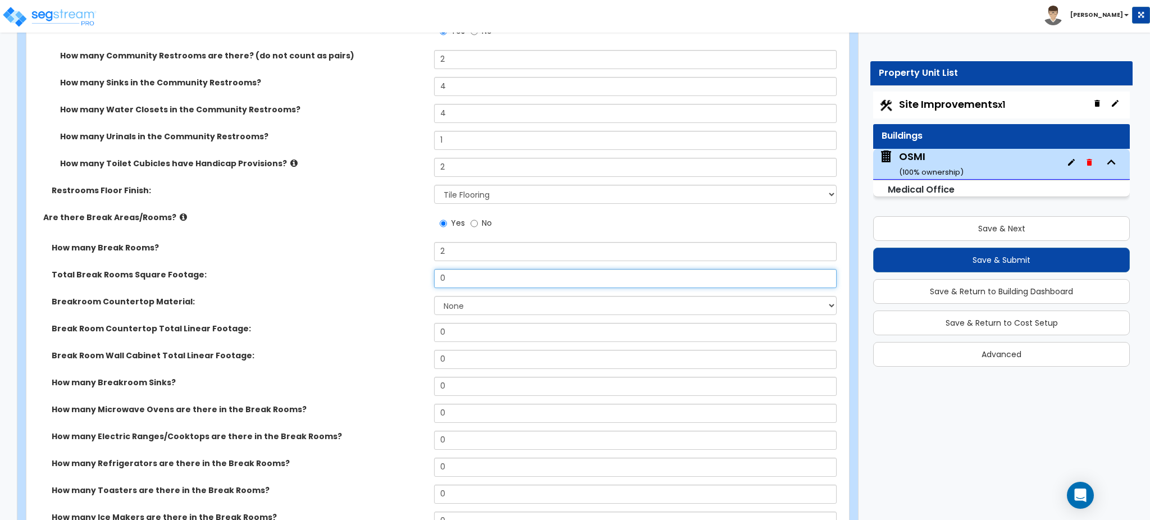
drag, startPoint x: 482, startPoint y: 269, endPoint x: 477, endPoint y: 272, distance: 5.8
click at [477, 272] on input "0" at bounding box center [635, 278] width 402 height 19
drag, startPoint x: 464, startPoint y: 276, endPoint x: 353, endPoint y: 266, distance: 111.1
click at [366, 273] on div "Total Break Rooms Square Footage: 0" at bounding box center [434, 282] width 816 height 27
type input "336"
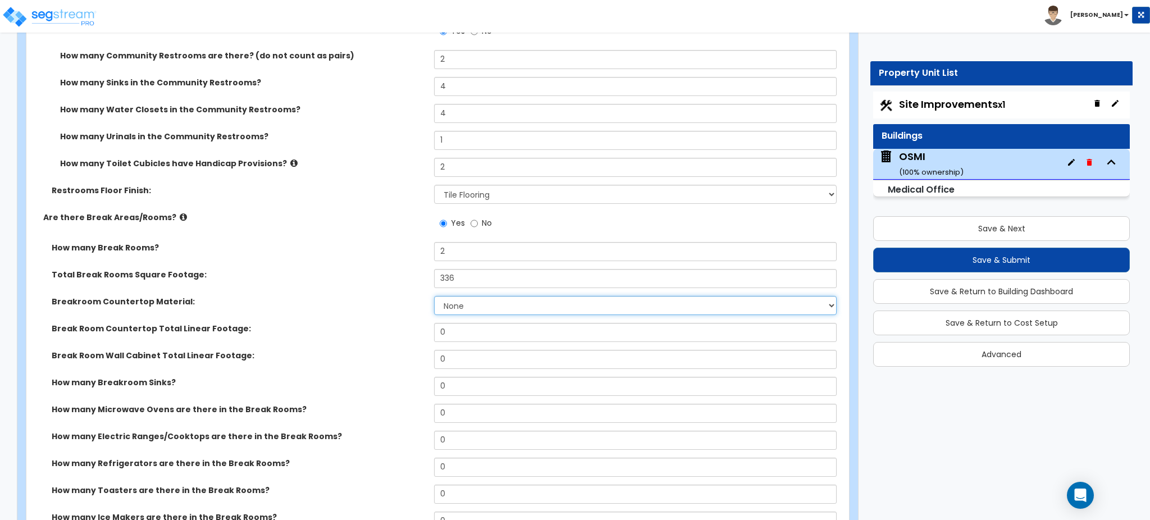
click at [466, 303] on select "None Plastic Laminate Solid Surface Stone Quartz Marble Tile Wood Stainless Ste…" at bounding box center [635, 305] width 402 height 19
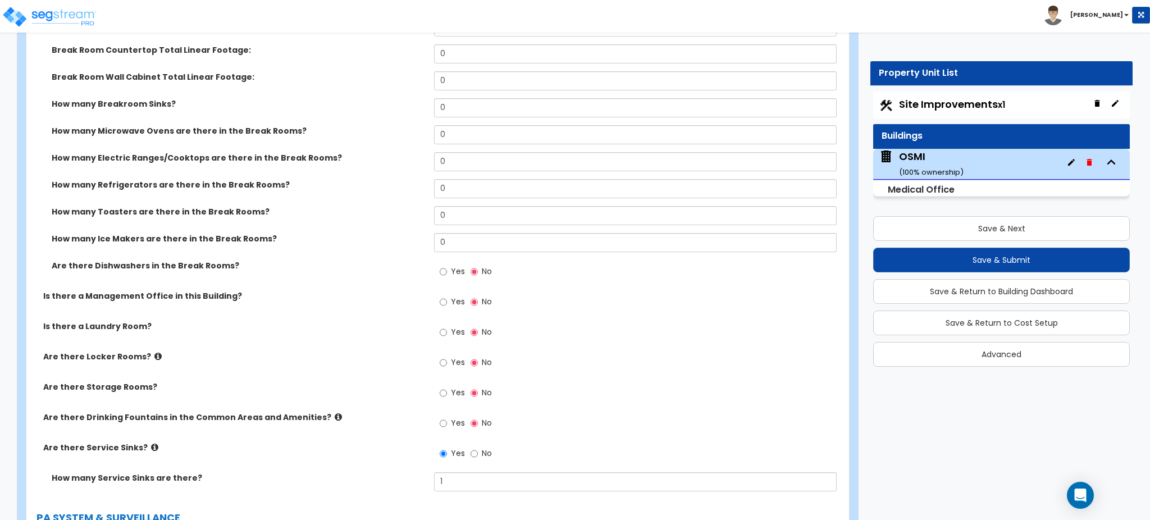
scroll to position [4775, 0]
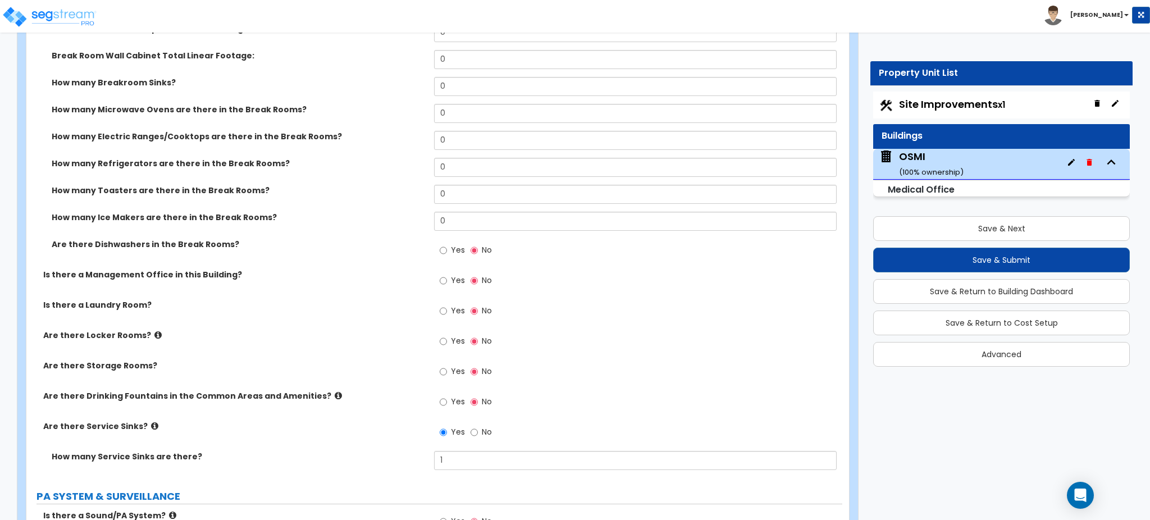
click at [438, 343] on div "Yes No" at bounding box center [465, 343] width 63 height 26
click at [443, 341] on input "Yes" at bounding box center [443, 341] width 7 height 12
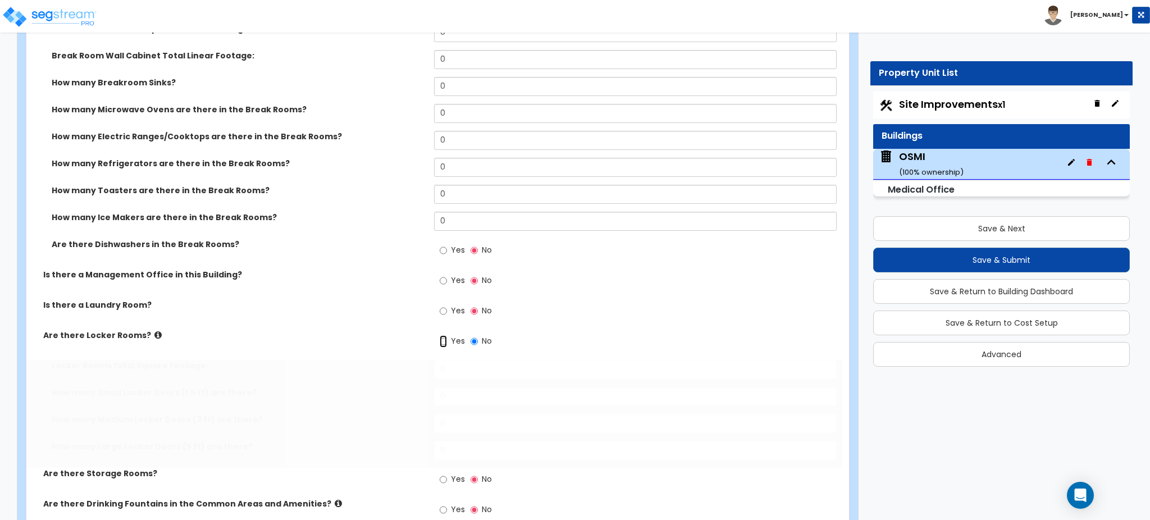
radio input "true"
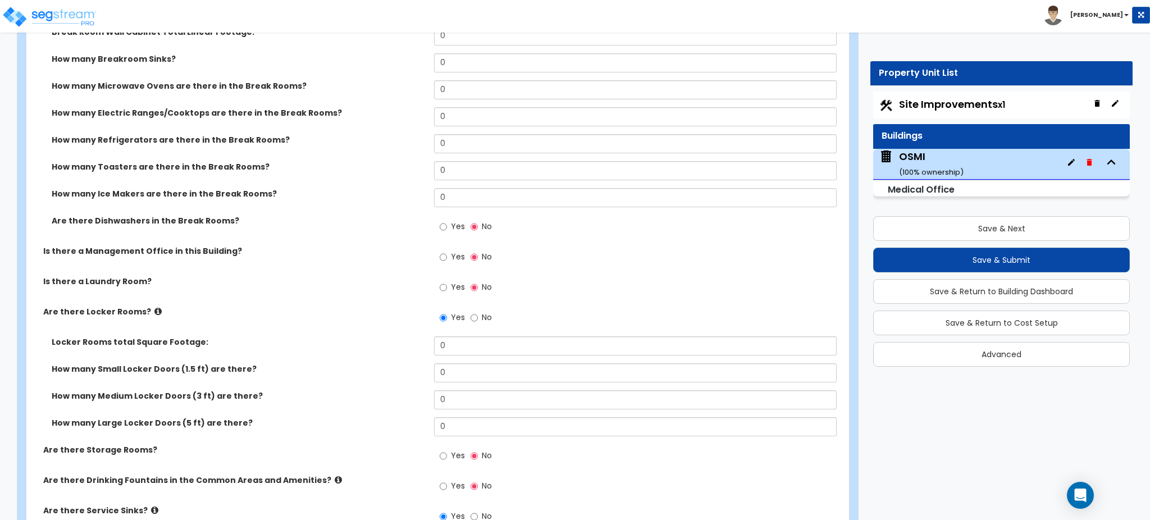
scroll to position [4825, 0]
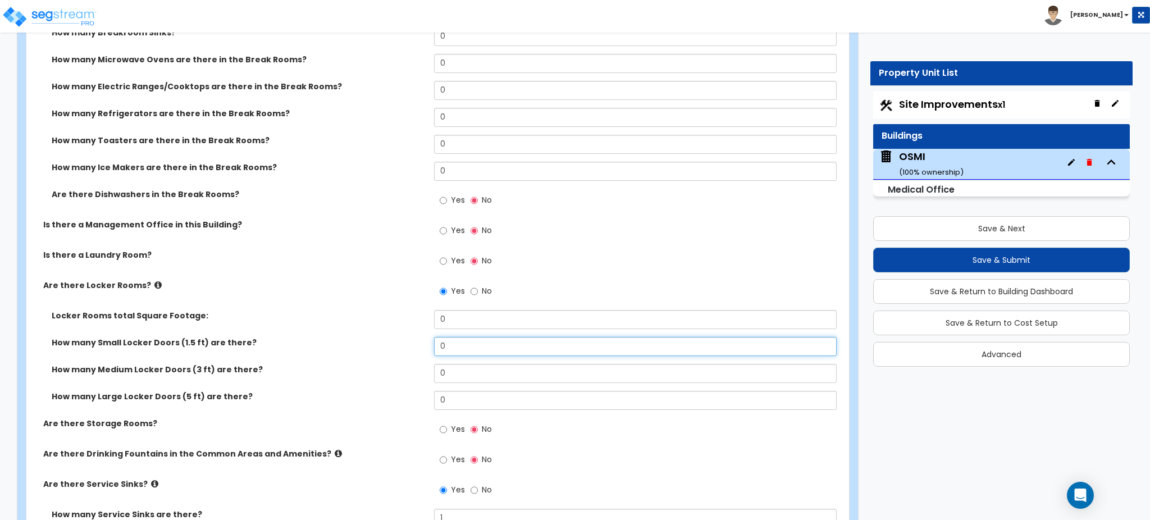
drag, startPoint x: 481, startPoint y: 345, endPoint x: 372, endPoint y: 336, distance: 108.8
click at [375, 336] on div "Locker Rooms total Square Footage: 0 How many Small Locker Doors (1.5 ft) are t…" at bounding box center [434, 364] width 799 height 108
click at [455, 330] on div "Locker Rooms total Square Footage: 0" at bounding box center [434, 323] width 816 height 27
click at [445, 342] on input "0" at bounding box center [635, 346] width 402 height 19
type input "15"
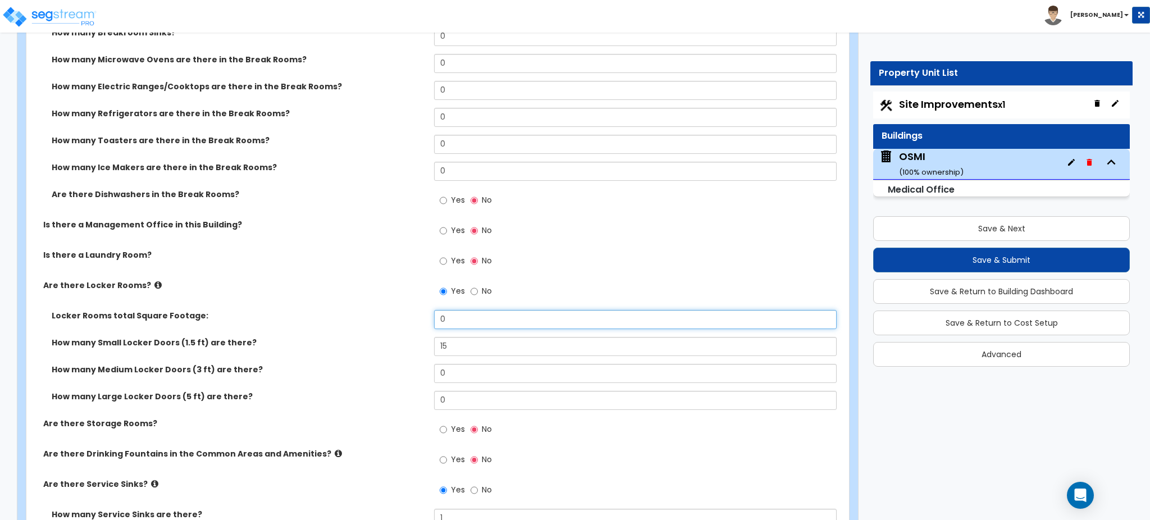
drag, startPoint x: 412, startPoint y: 317, endPoint x: 326, endPoint y: 309, distance: 86.9
click at [335, 311] on div "Locker Rooms total Square Footage: 0" at bounding box center [434, 323] width 816 height 27
type input "78"
click at [326, 309] on div "Are there Locker Rooms? Yes No" at bounding box center [434, 295] width 816 height 30
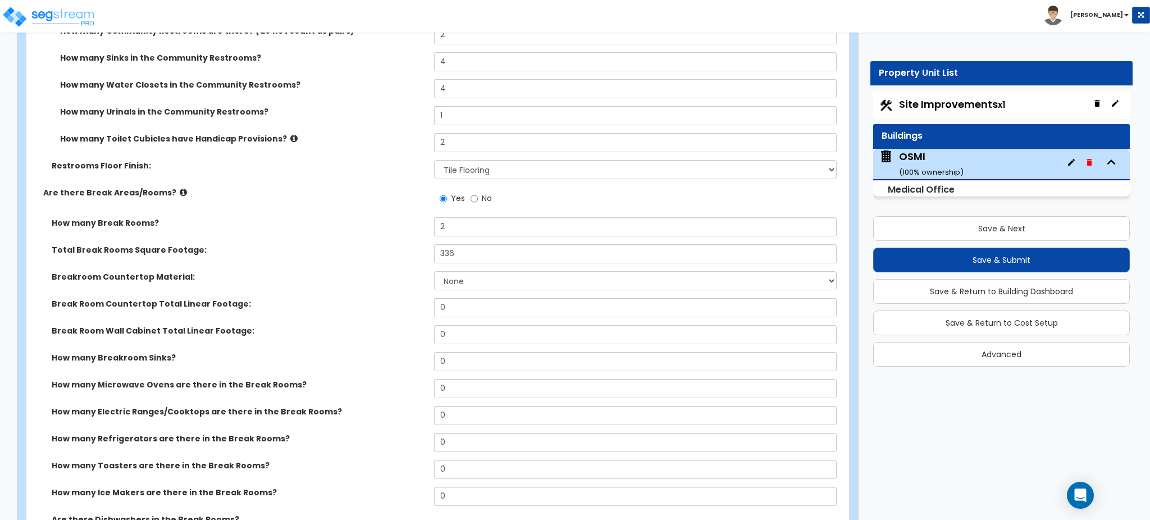
scroll to position [4525, 0]
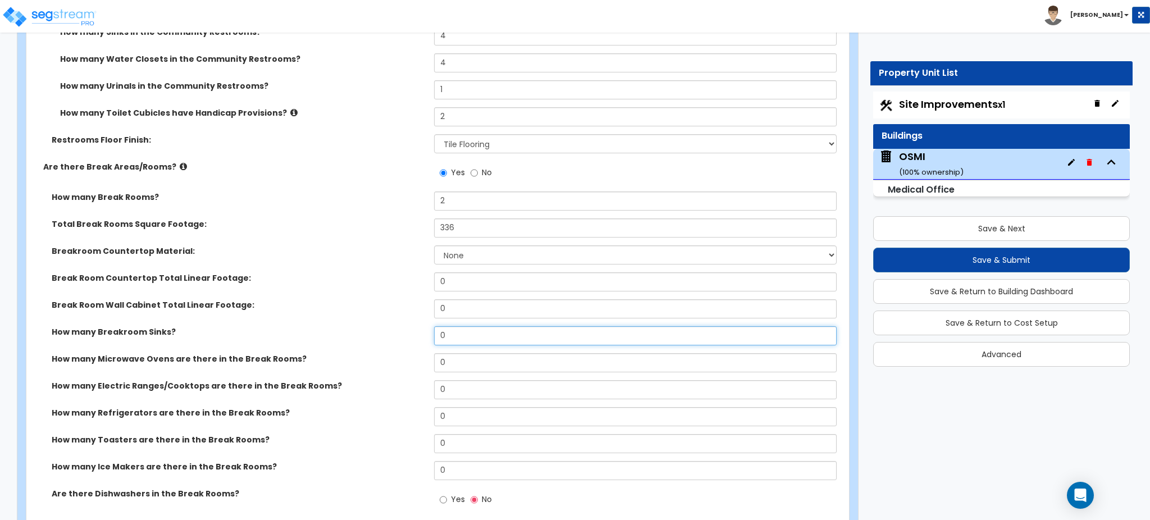
drag, startPoint x: 460, startPoint y: 326, endPoint x: 385, endPoint y: 332, distance: 75.5
click at [386, 332] on div "How many Breakroom Sinks? 0" at bounding box center [434, 339] width 816 height 27
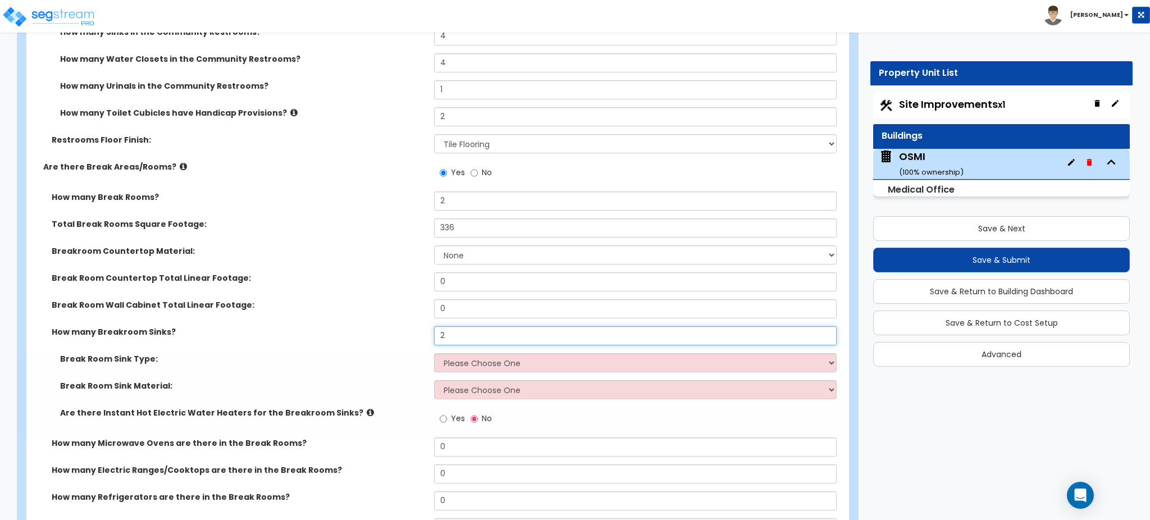
type input "2"
click at [470, 366] on select "Please Choose One Single Sink Double Sink" at bounding box center [635, 362] width 402 height 19
select select "2"
click at [434, 353] on select "Please Choose One Single Sink Double Sink" at bounding box center [635, 362] width 402 height 19
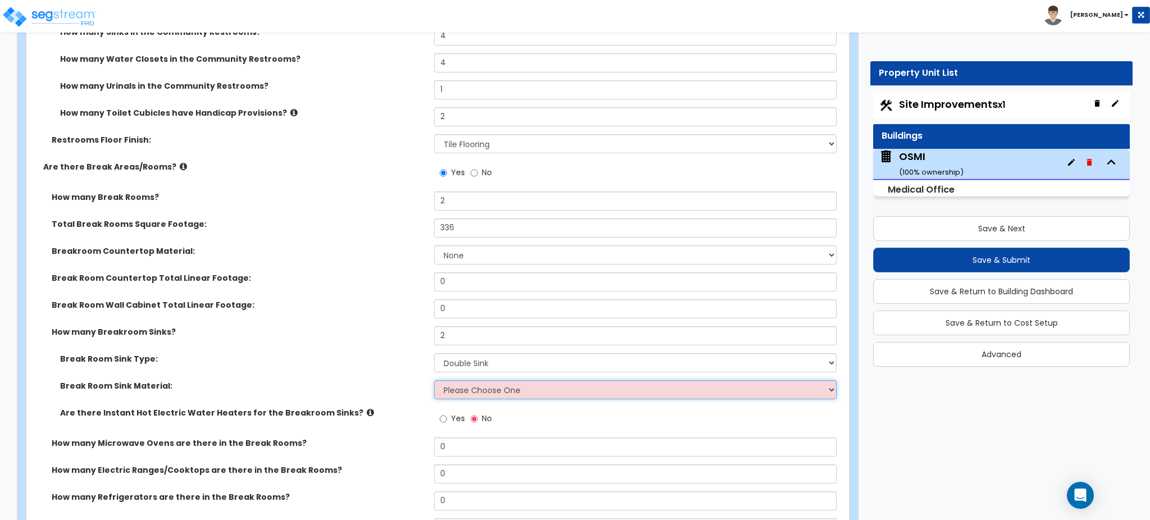
click at [497, 390] on select "Please Choose One Stainless Steel Porcelain Enamel Cast Iron" at bounding box center [635, 389] width 402 height 19
select select "1"
click at [434, 380] on select "Please Choose One Stainless Steel Porcelain Enamel Cast Iron" at bounding box center [635, 389] width 402 height 19
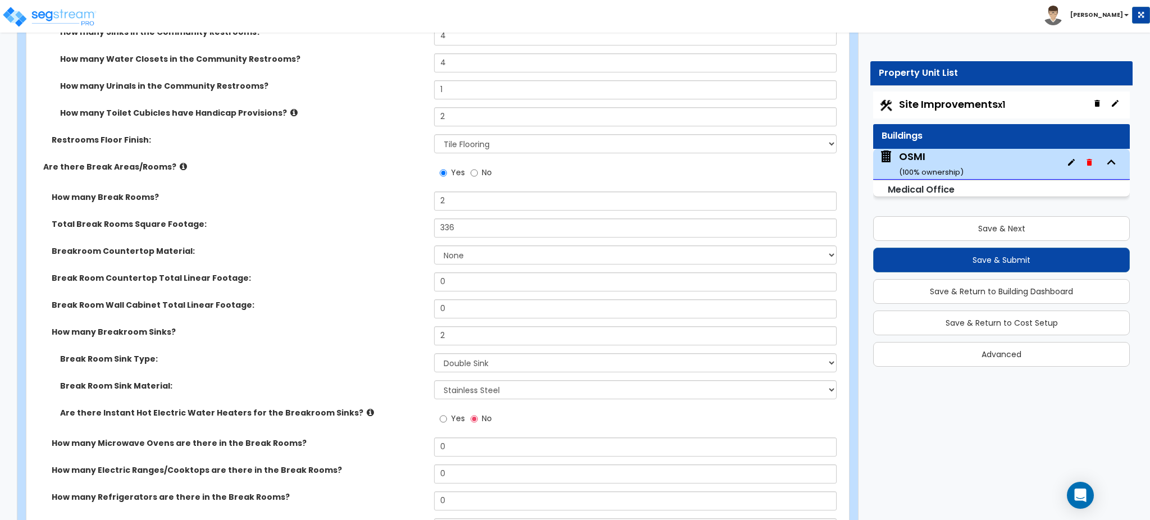
click at [354, 372] on div "Break Room Sink Type: Please Choose One Single Sink Double Sink" at bounding box center [434, 366] width 816 height 27
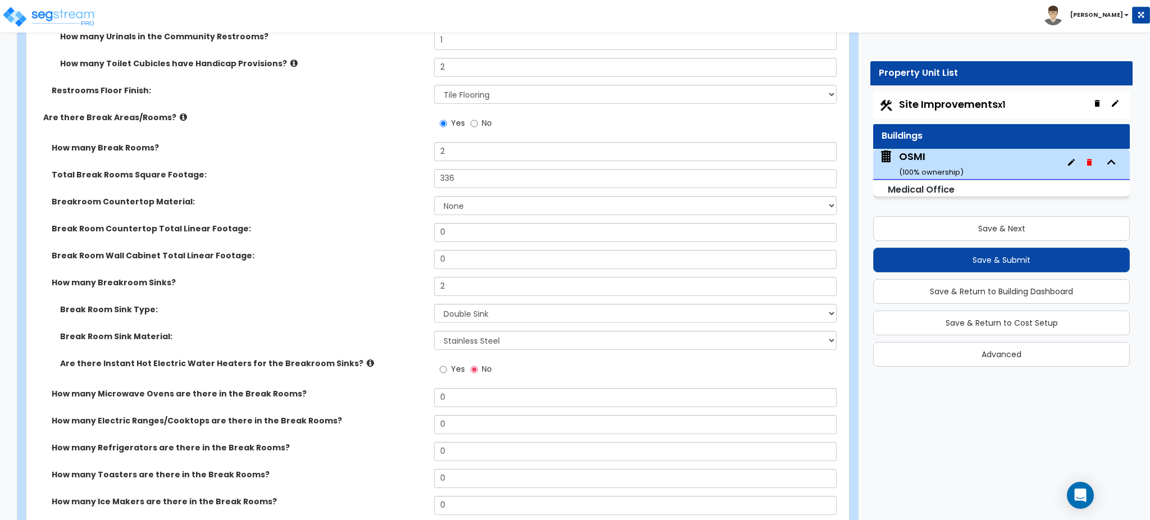
scroll to position [4600, 0]
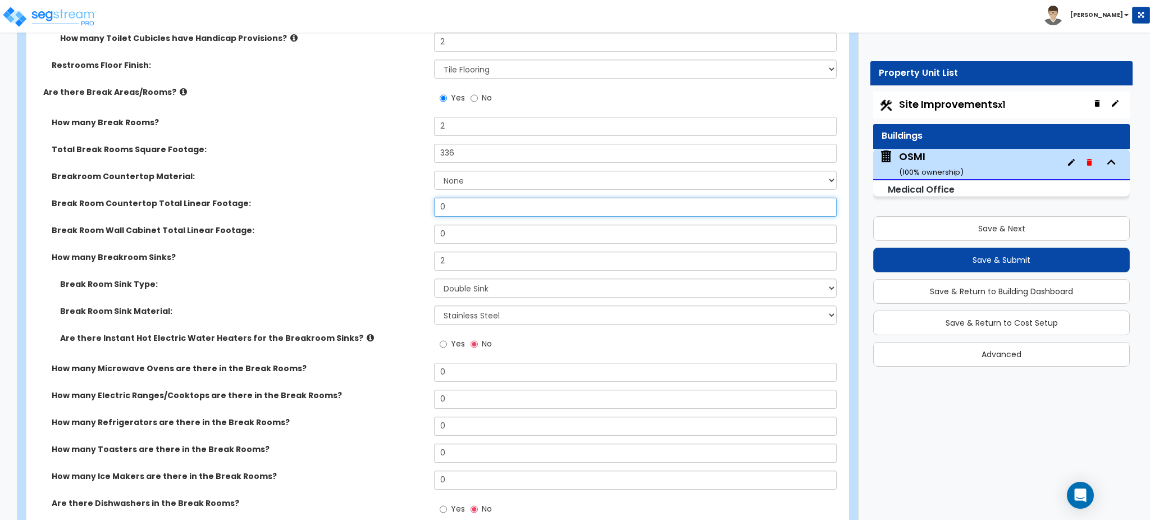
drag, startPoint x: 488, startPoint y: 201, endPoint x: 417, endPoint y: 208, distance: 71.2
click at [417, 207] on div "Break Room Countertop Total Linear Footage: 0" at bounding box center [434, 211] width 816 height 27
type input "9"
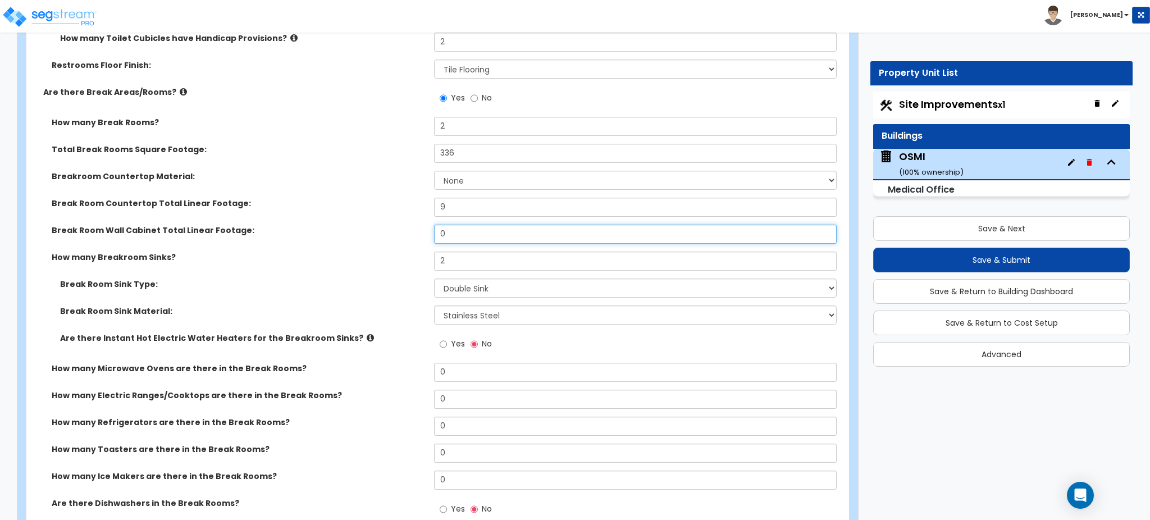
drag, startPoint x: 481, startPoint y: 239, endPoint x: 382, endPoint y: 238, distance: 99.4
click at [384, 239] on div "Break Room Wall Cabinet Total Linear Footage: 0" at bounding box center [434, 238] width 816 height 27
type input "9"
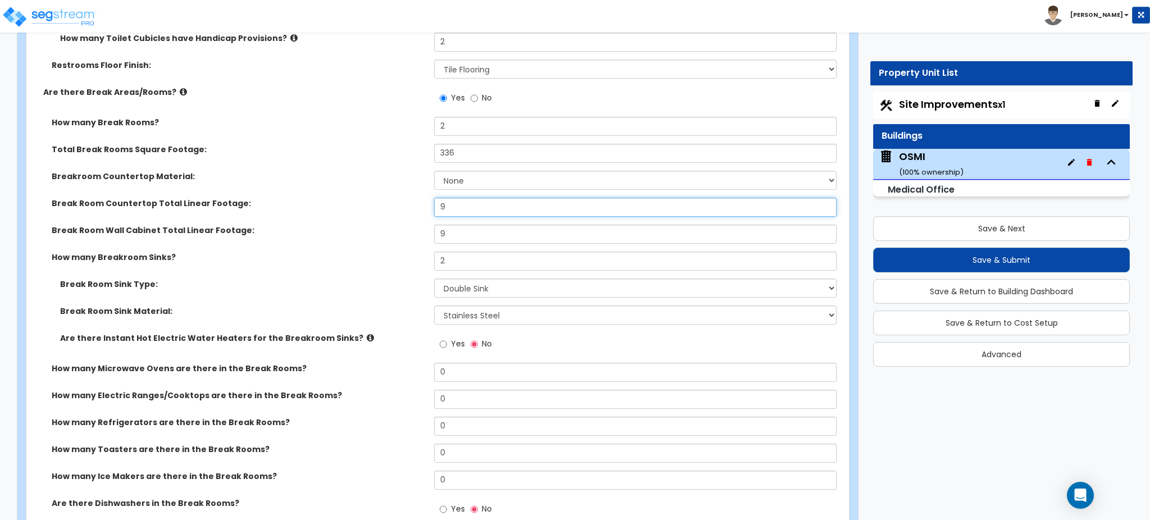
drag, startPoint x: 493, startPoint y: 203, endPoint x: 317, endPoint y: 192, distance: 176.7
click at [317, 192] on div "How many Break Rooms? 2 Total Break Rooms Square Footage: 336 Breakroom Counter…" at bounding box center [434, 322] width 799 height 411
type input "26"
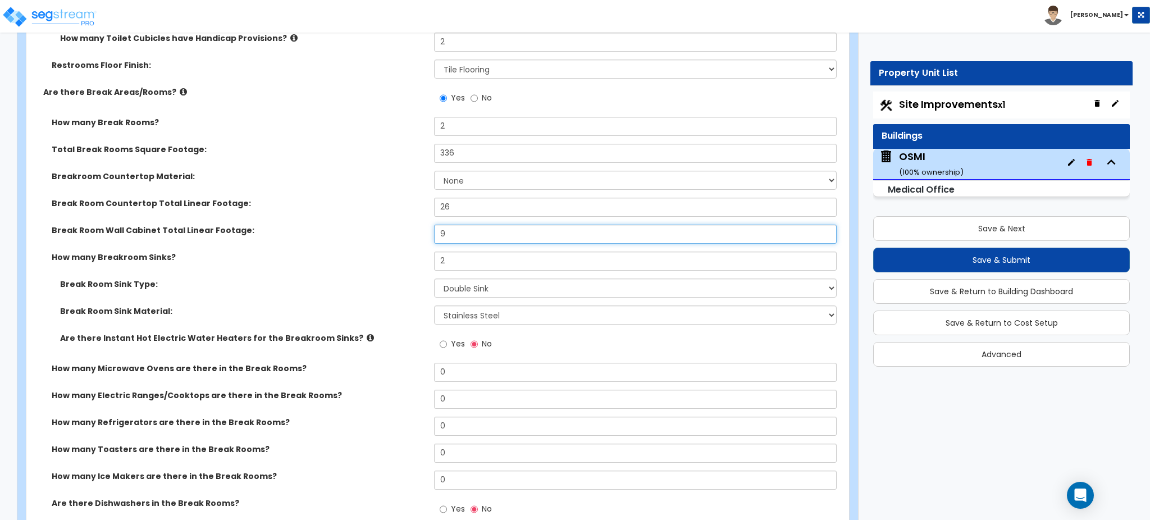
click at [461, 234] on input "9" at bounding box center [635, 234] width 402 height 19
type input "26"
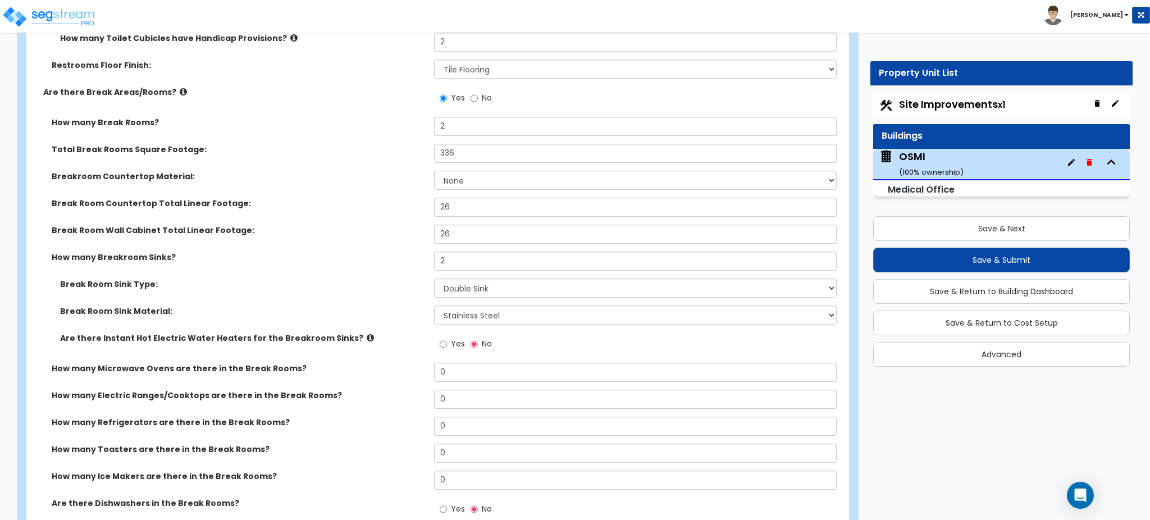
click at [357, 260] on label "How many Breakroom Sinks?" at bounding box center [239, 257] width 374 height 11
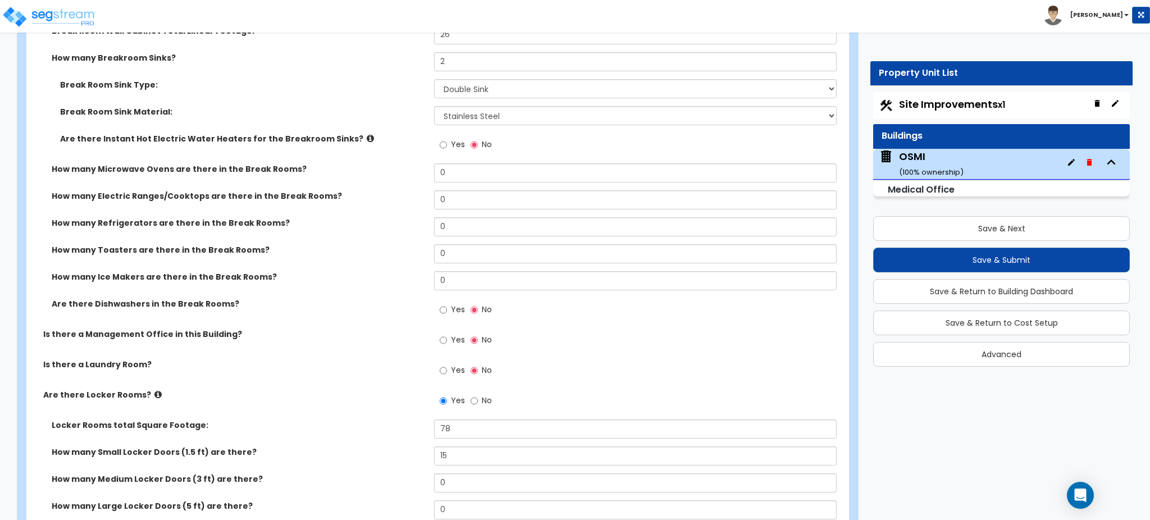
scroll to position [4825, 0]
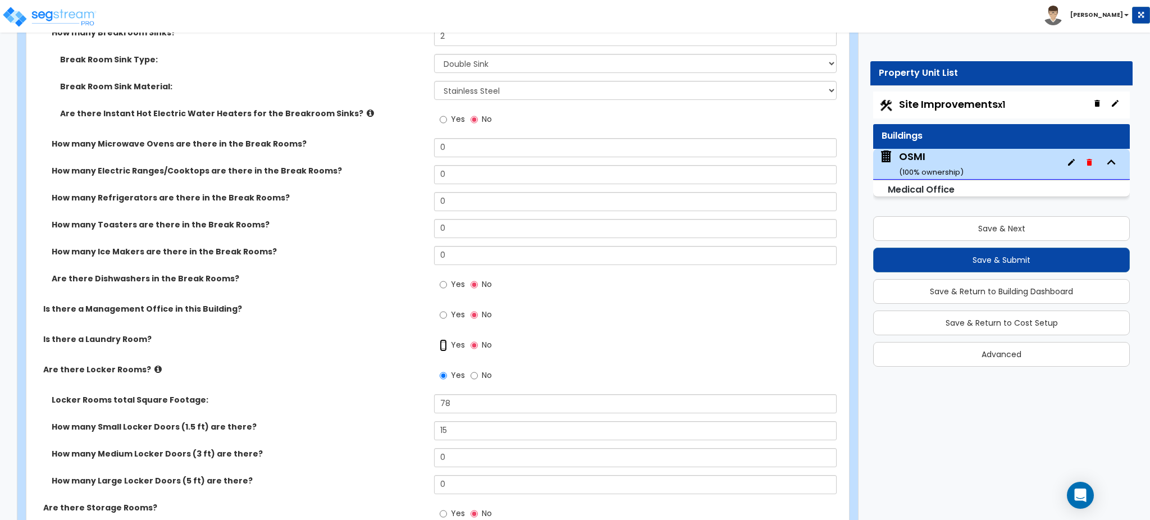
click at [442, 341] on input "Yes" at bounding box center [443, 345] width 7 height 12
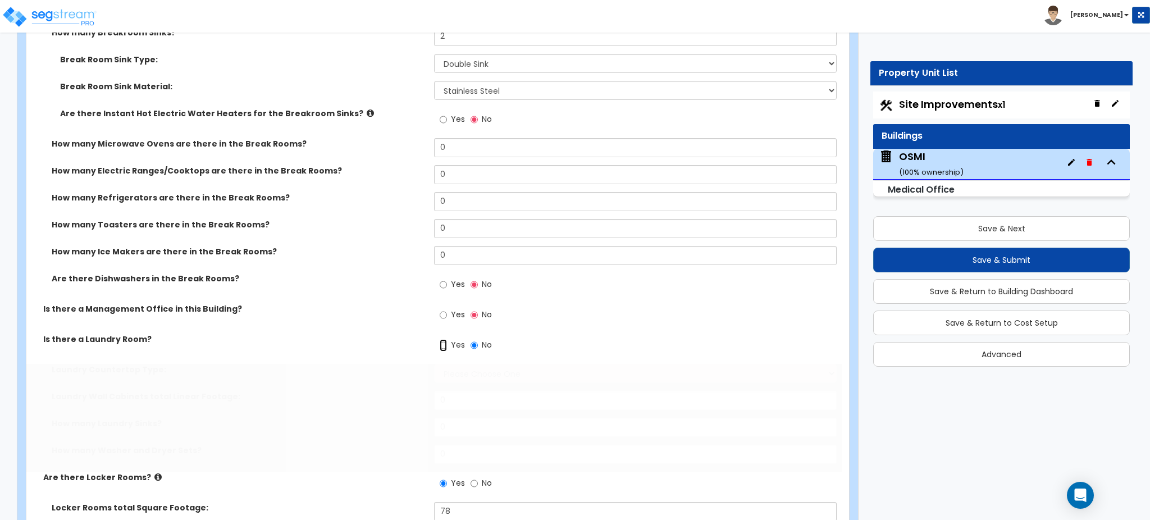
radio input "true"
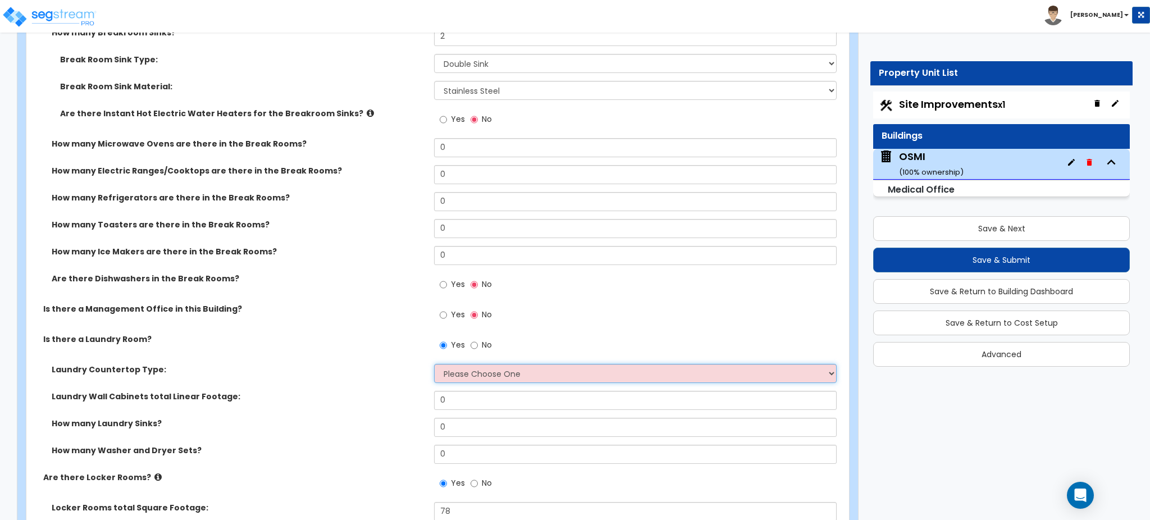
click at [487, 374] on select "Please Choose One Plastic Laminate Solid Surface Stone Quartz Marble Tile Wood …" at bounding box center [635, 373] width 402 height 19
click at [376, 347] on div "Is there a Laundry Room? Yes No" at bounding box center [434, 349] width 816 height 30
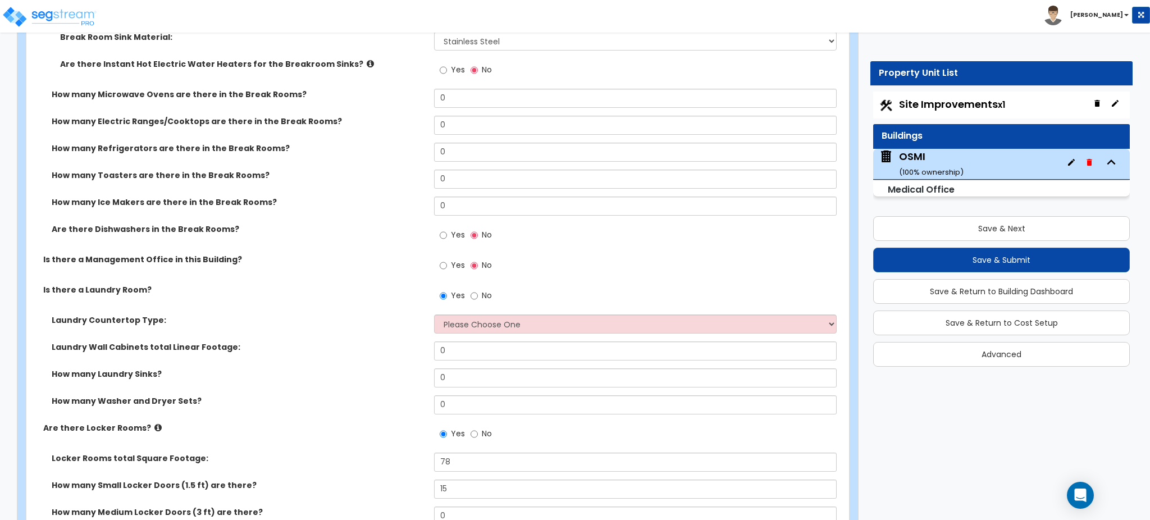
scroll to position [4900, 0]
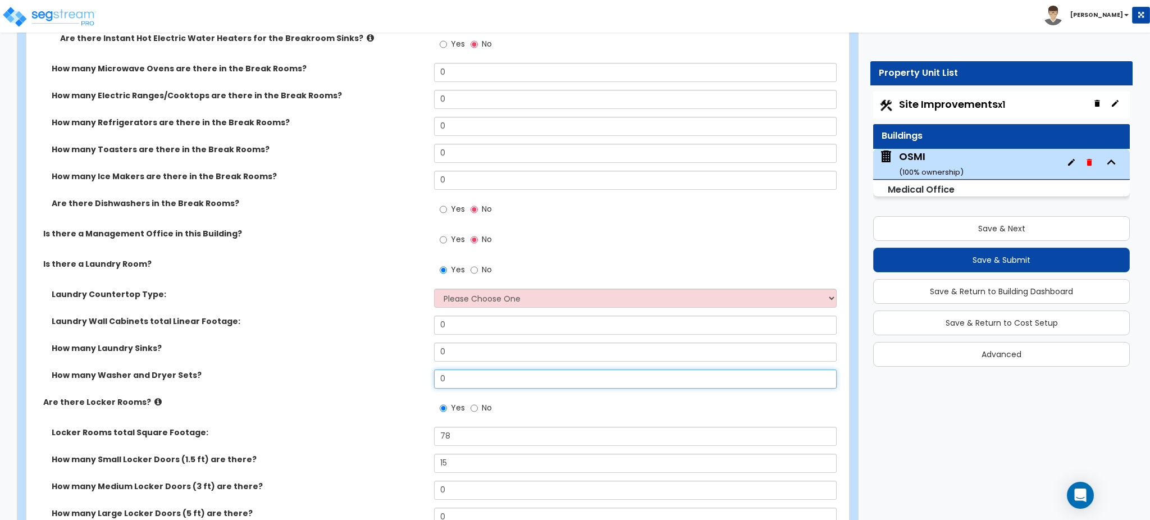
drag, startPoint x: 462, startPoint y: 381, endPoint x: 397, endPoint y: 377, distance: 64.8
click at [402, 378] on div "How many Washer and Dryer Sets? 0" at bounding box center [434, 383] width 816 height 27
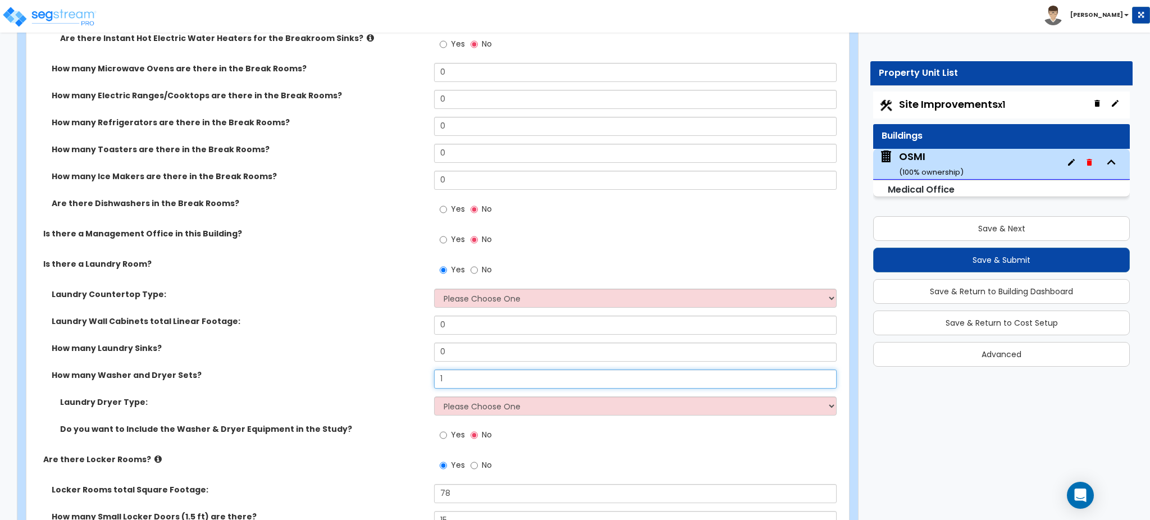
type input "1"
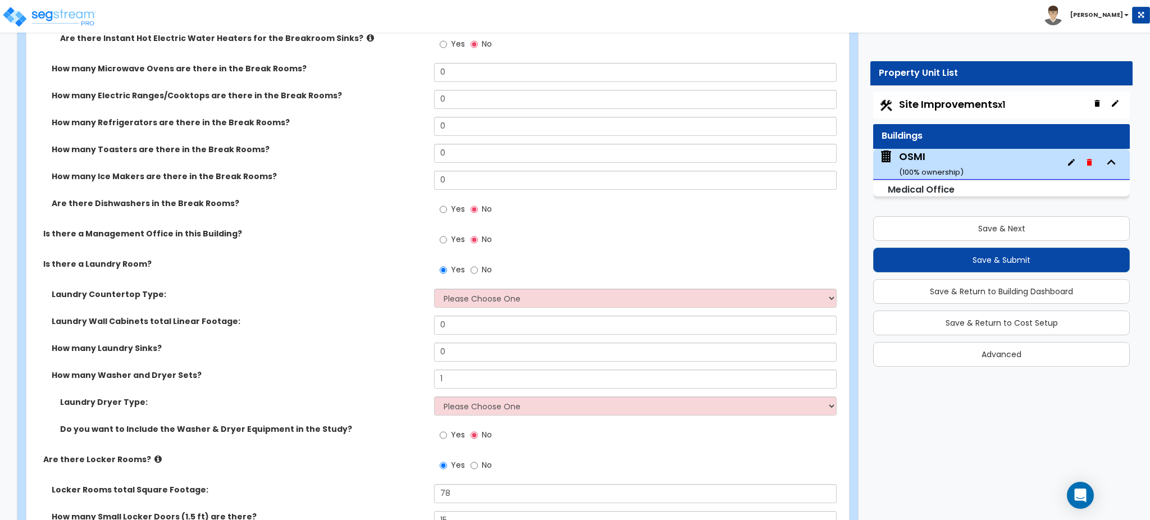
click at [447, 390] on div "Laundry Dryer Type: Please Choose One Gas Electric" at bounding box center [434, 410] width 816 height 27
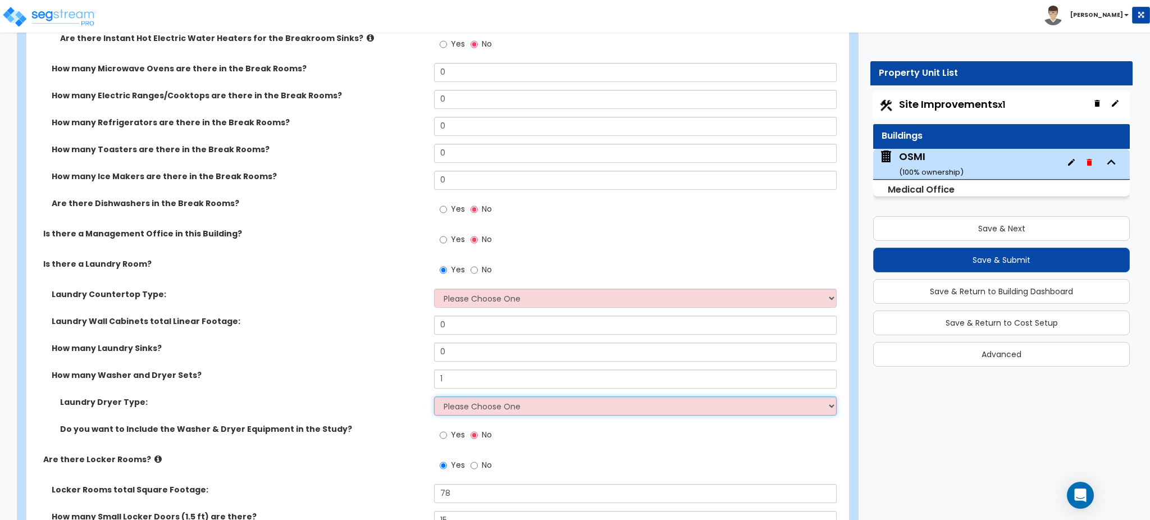
click at [454, 390] on select "Please Choose One Gas Electric" at bounding box center [635, 406] width 402 height 19
select select "2"
click at [434, 390] on select "Please Choose One Gas Electric" at bounding box center [635, 406] width 402 height 19
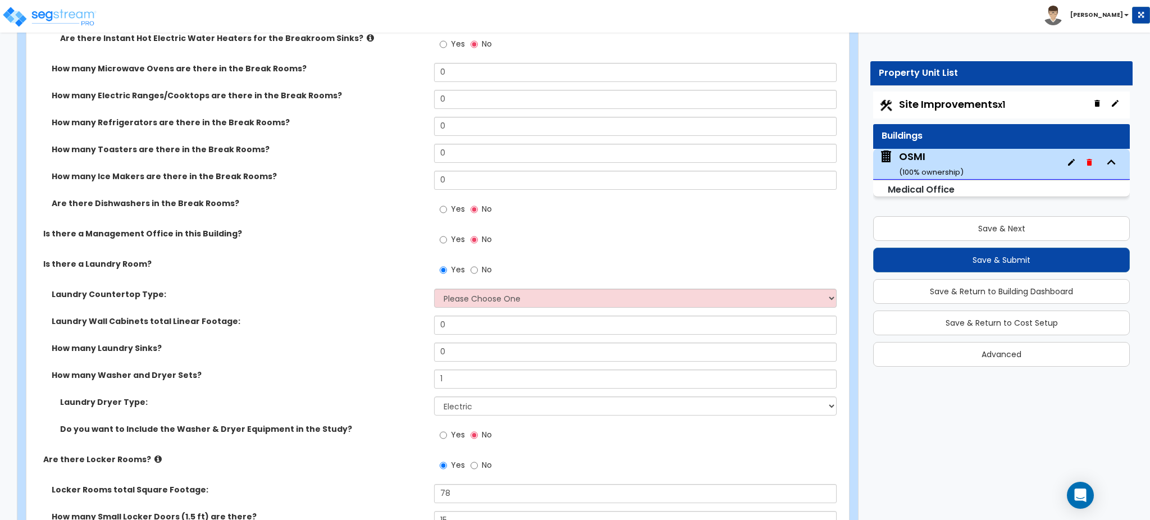
click at [326, 382] on div "How many Washer and Dryer Sets? 1" at bounding box center [434, 383] width 816 height 27
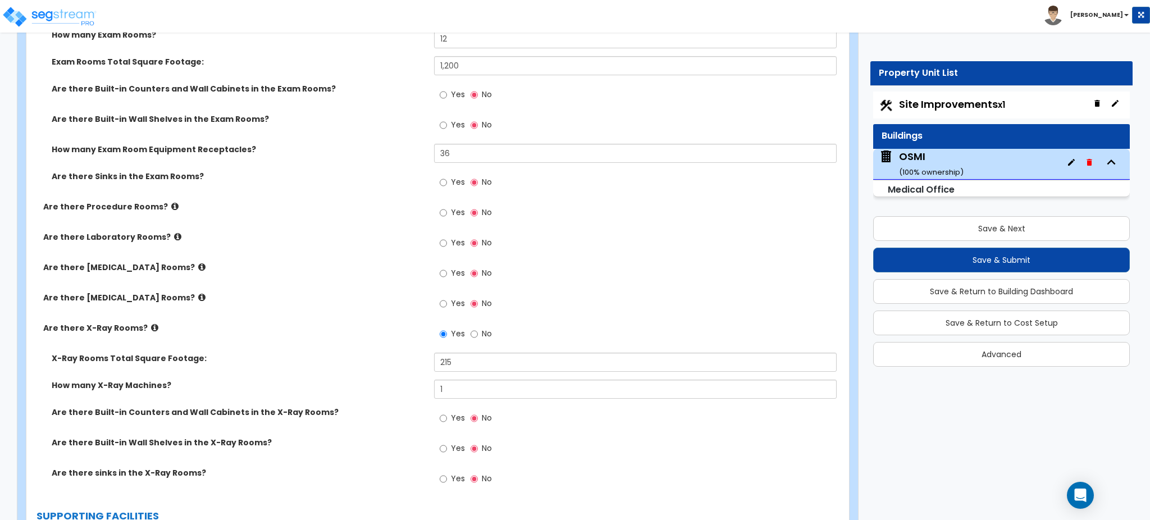
scroll to position [2278, 0]
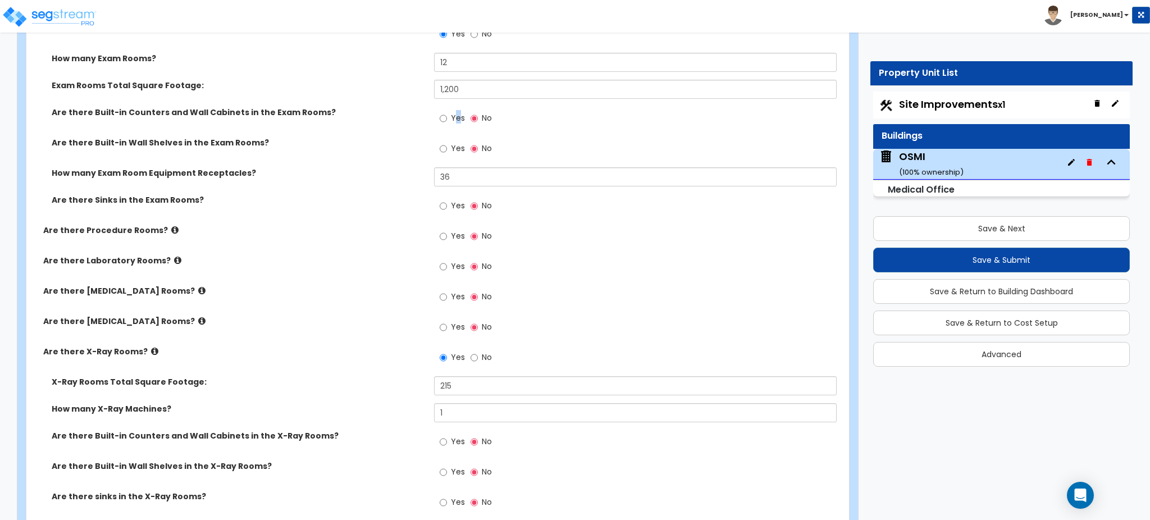
click at [458, 115] on span "Yes" at bounding box center [458, 117] width 14 height 11
click at [441, 116] on input "Yes" at bounding box center [443, 118] width 7 height 12
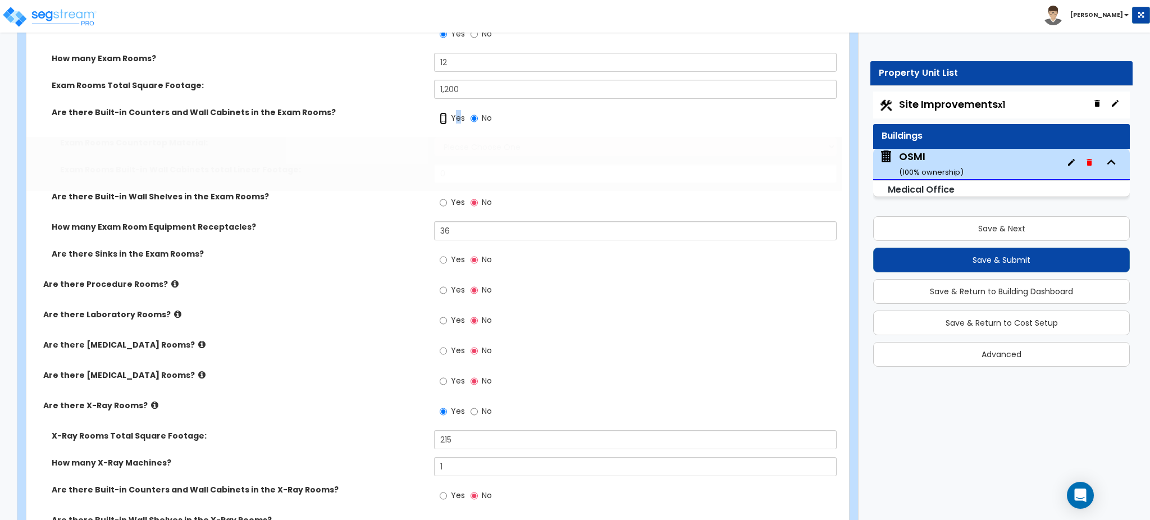
radio input "true"
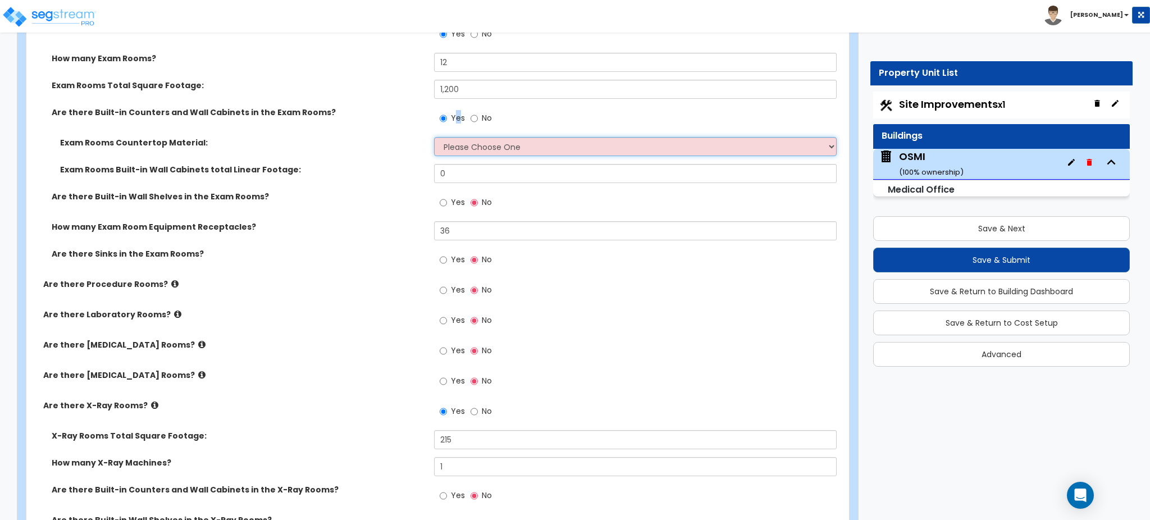
click at [471, 144] on select "Please Choose One Plastic Laminate Solid Surface Stone Quartz Marble Tile Wood …" at bounding box center [635, 146] width 402 height 19
select select "2"
click at [434, 137] on select "Please Choose One Plastic Laminate Solid Surface Stone Quartz Marble Tile Wood …" at bounding box center [635, 146] width 402 height 19
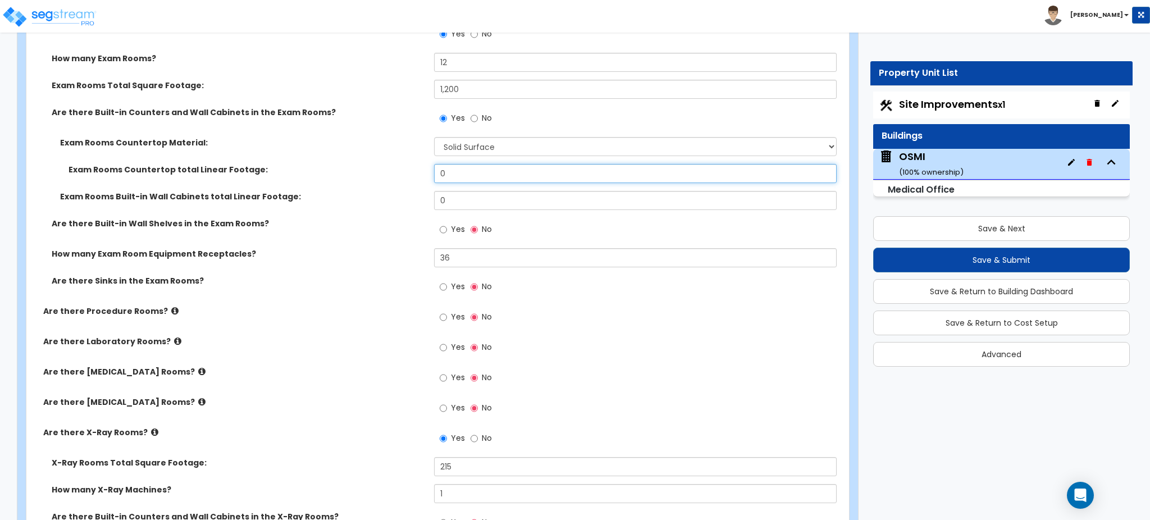
drag, startPoint x: 466, startPoint y: 176, endPoint x: 384, endPoint y: 174, distance: 81.5
click at [384, 174] on div "Exam Rooms Countertop total Linear Footage: 0" at bounding box center [434, 177] width 816 height 27
type input "60"
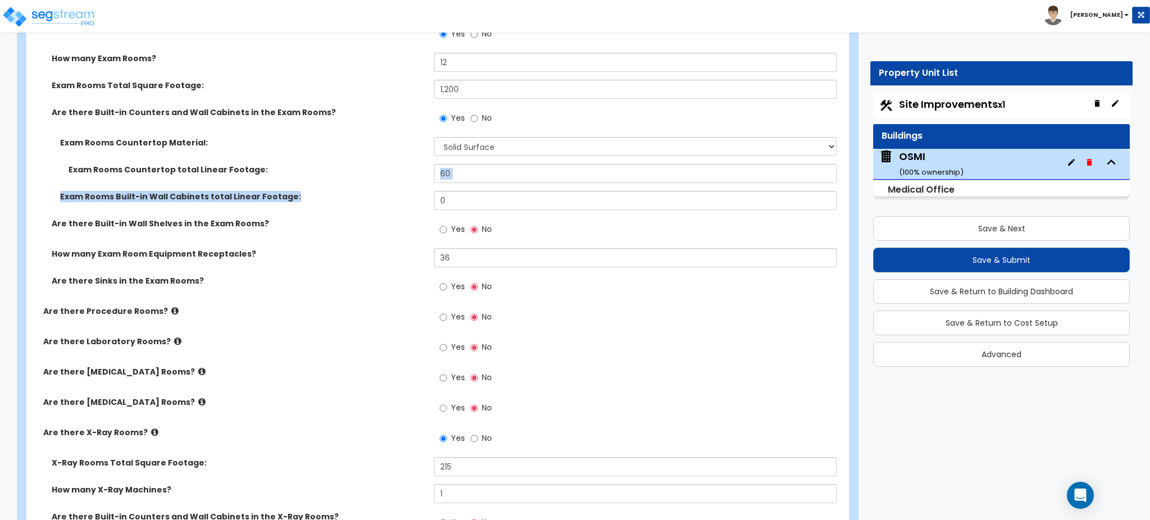
click at [484, 193] on div "Exam Rooms Countertop Material: Please Choose One Plastic Laminate Solid Surfac…" at bounding box center [434, 177] width 799 height 81
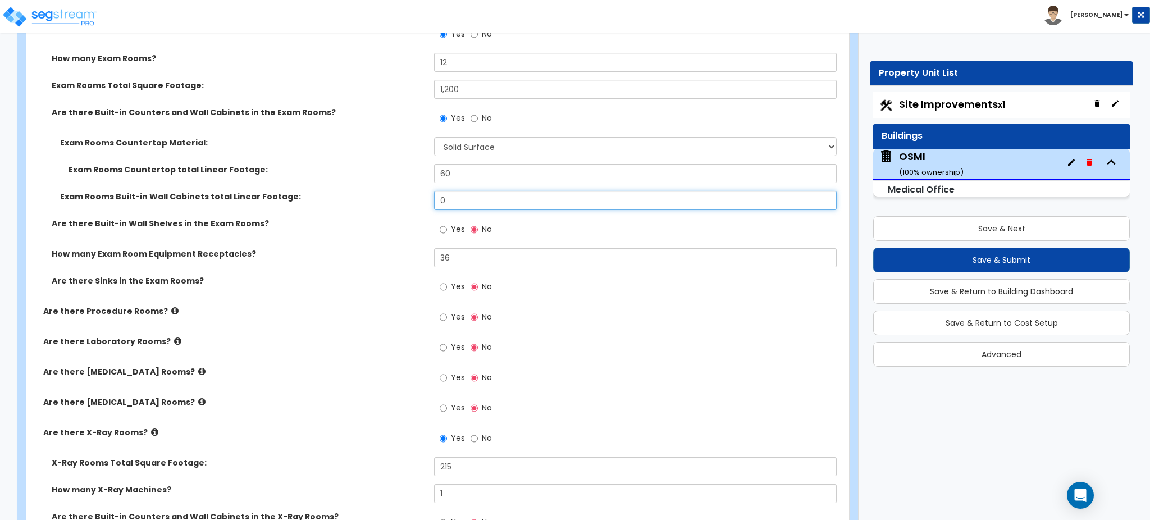
drag, startPoint x: 477, startPoint y: 194, endPoint x: 436, endPoint y: 197, distance: 41.6
click at [436, 197] on input "0" at bounding box center [635, 200] width 402 height 19
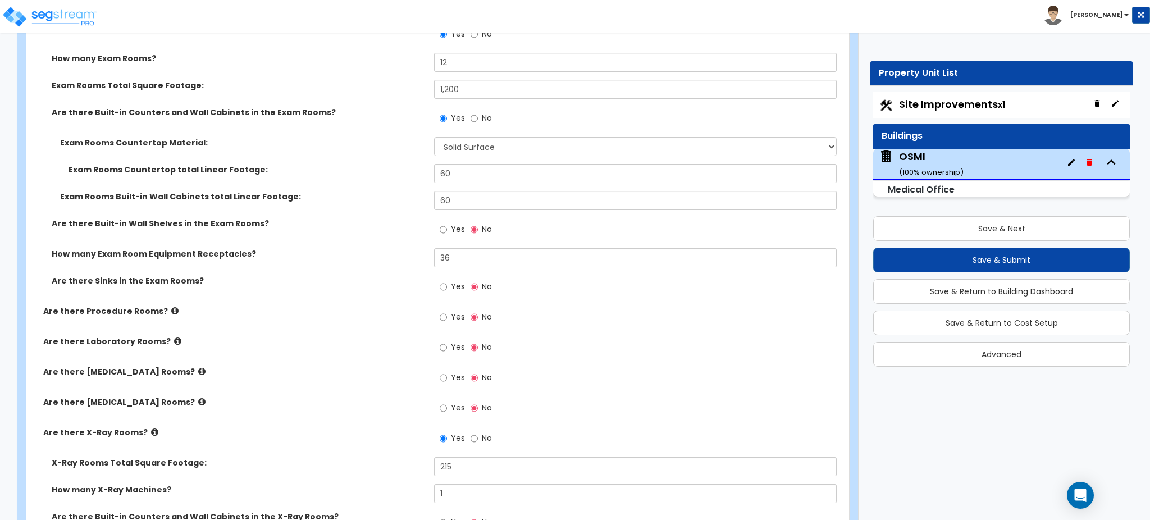
click at [421, 188] on div "Exam Rooms Countertop total Linear Footage: 60" at bounding box center [434, 177] width 816 height 27
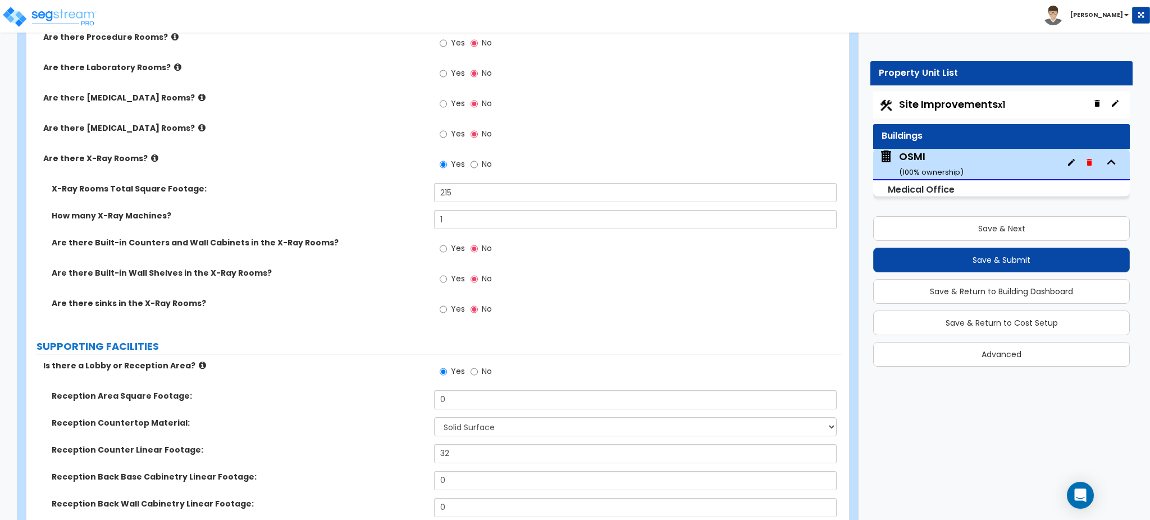
scroll to position [2503, 0]
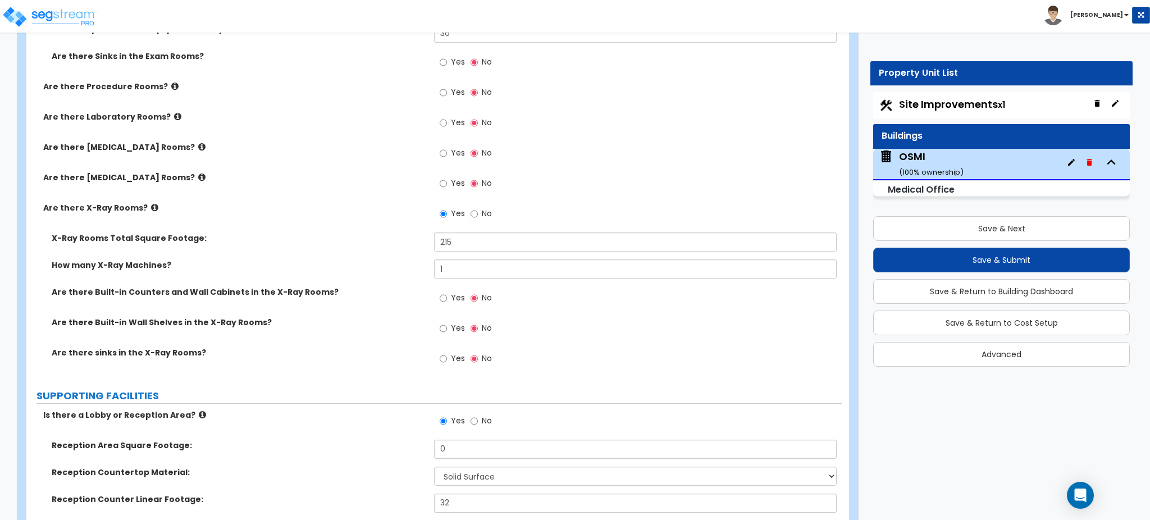
click at [447, 92] on label "Yes" at bounding box center [452, 93] width 25 height 19
click at [447, 92] on input "Yes" at bounding box center [443, 93] width 7 height 12
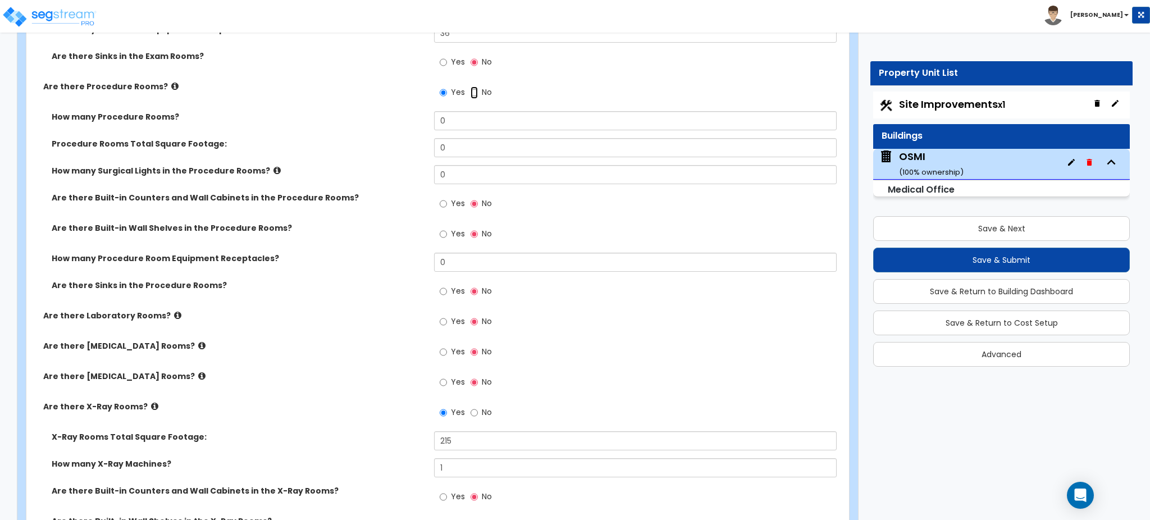
click at [471, 92] on input "No" at bounding box center [474, 93] width 7 height 12
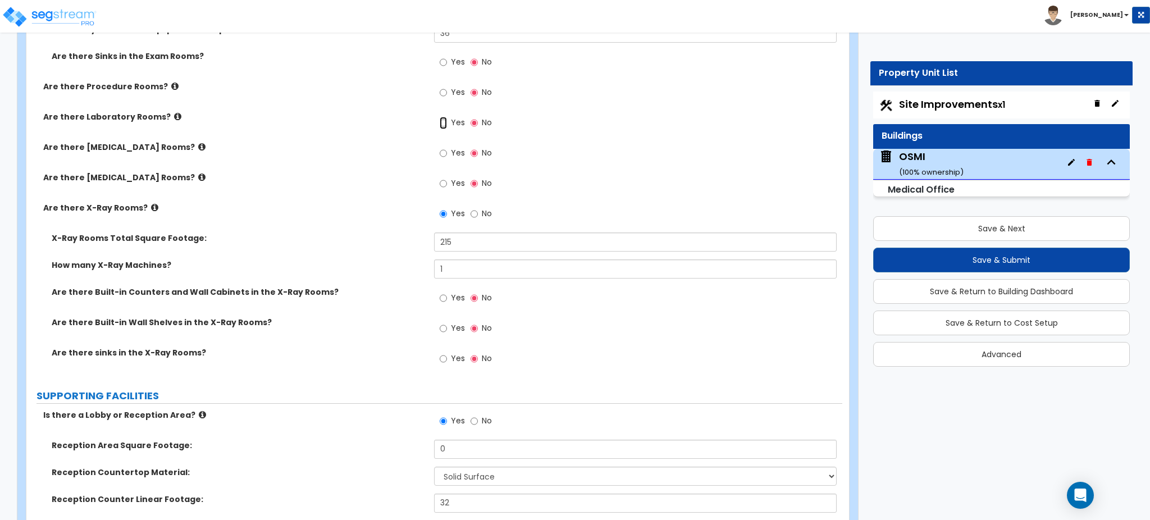
click at [446, 120] on input "Yes" at bounding box center [443, 123] width 7 height 12
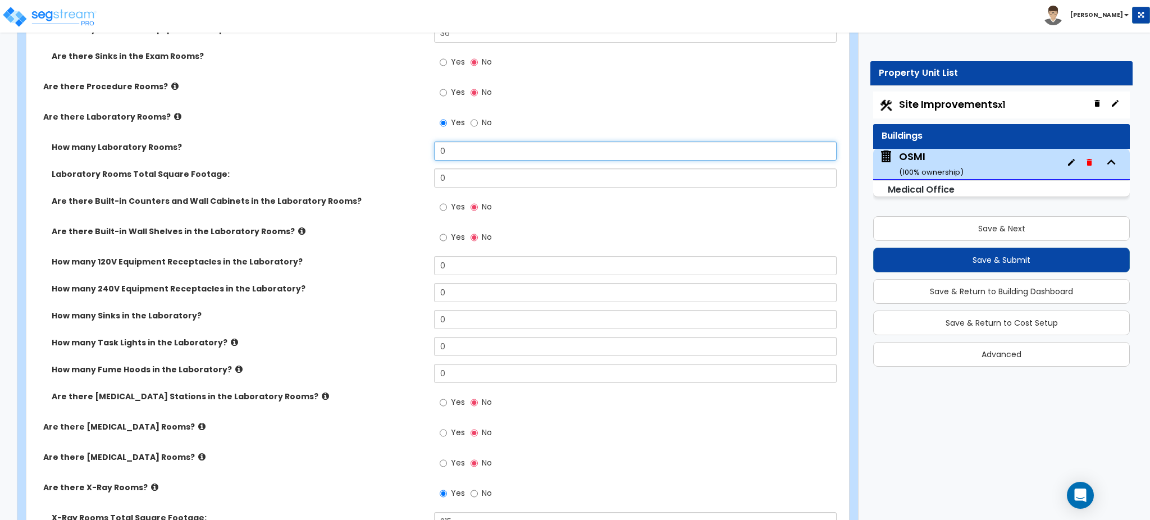
click at [410, 148] on div "How many Laboratory Rooms? 0" at bounding box center [434, 155] width 816 height 27
click at [460, 148] on input "1" at bounding box center [635, 151] width 402 height 19
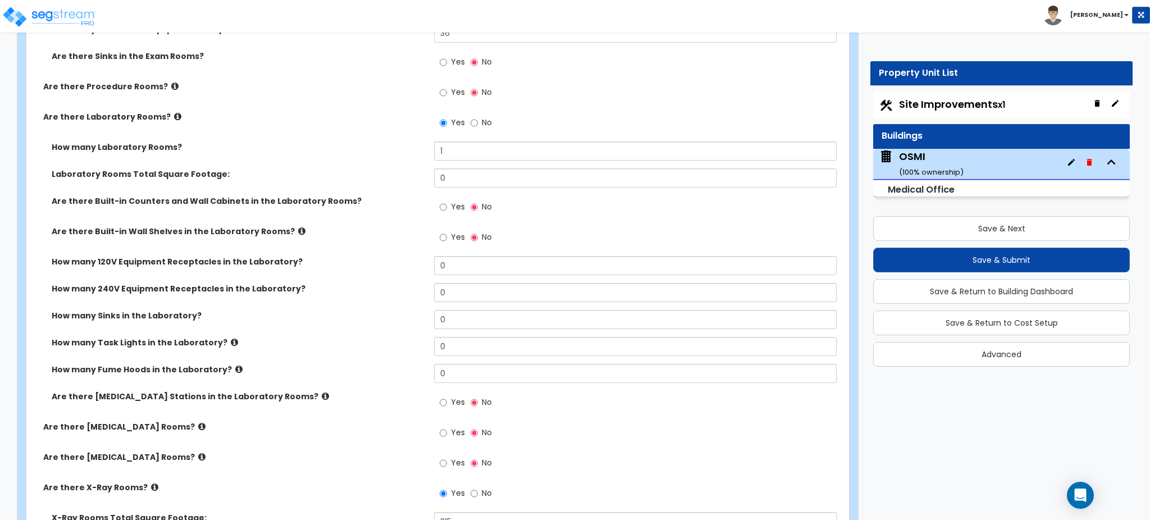
drag, startPoint x: 464, startPoint y: 165, endPoint x: 417, endPoint y: 162, distance: 47.3
click at [417, 162] on div "How many Laboratory Rooms? 1" at bounding box center [434, 155] width 816 height 27
drag, startPoint x: 466, startPoint y: 175, endPoint x: 416, endPoint y: 177, distance: 50.6
click at [416, 177] on div "Laboratory Rooms Total Square Footage: 0" at bounding box center [434, 182] width 816 height 27
click at [448, 207] on label "Yes" at bounding box center [452, 208] width 25 height 19
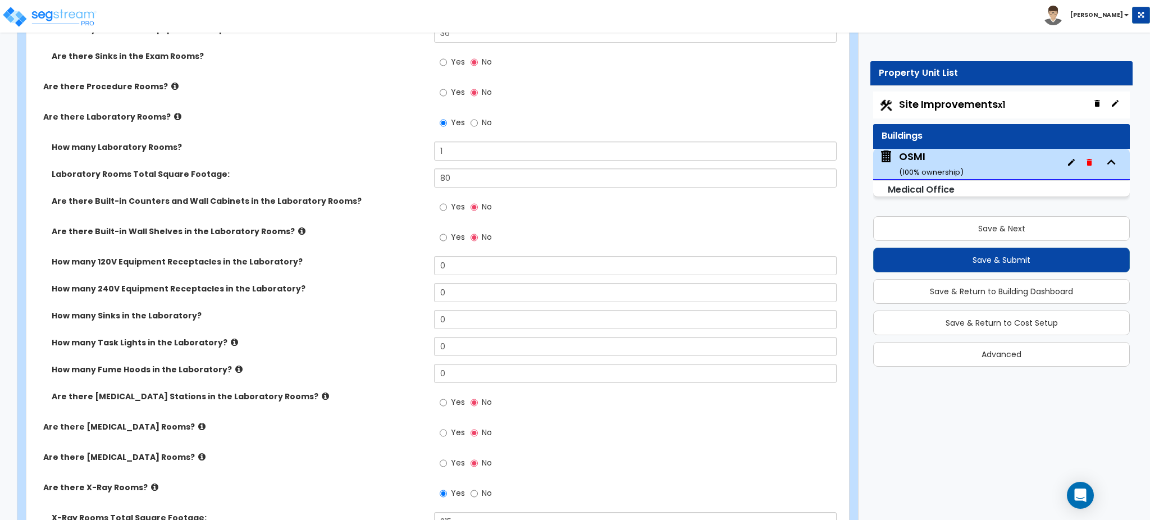
click at [447, 207] on input "Yes" at bounding box center [443, 207] width 7 height 12
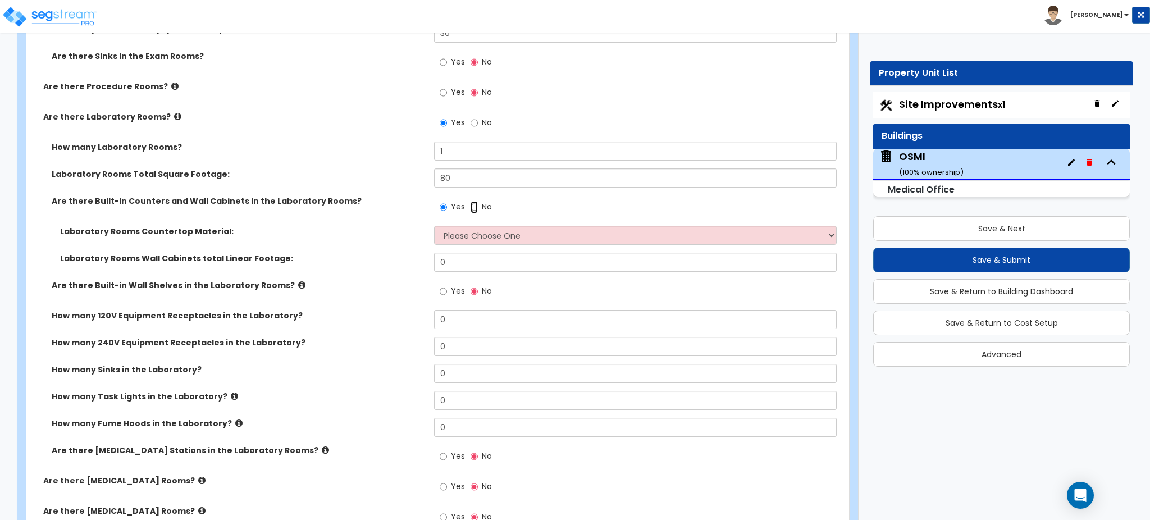
click at [473, 204] on input "No" at bounding box center [474, 207] width 7 height 12
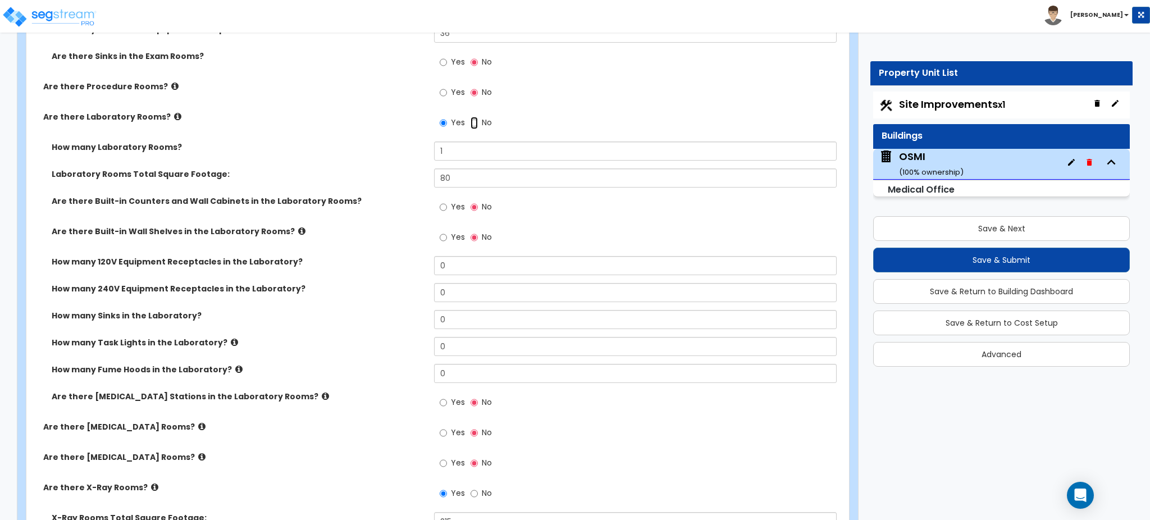
click at [471, 121] on input "No" at bounding box center [474, 123] width 7 height 12
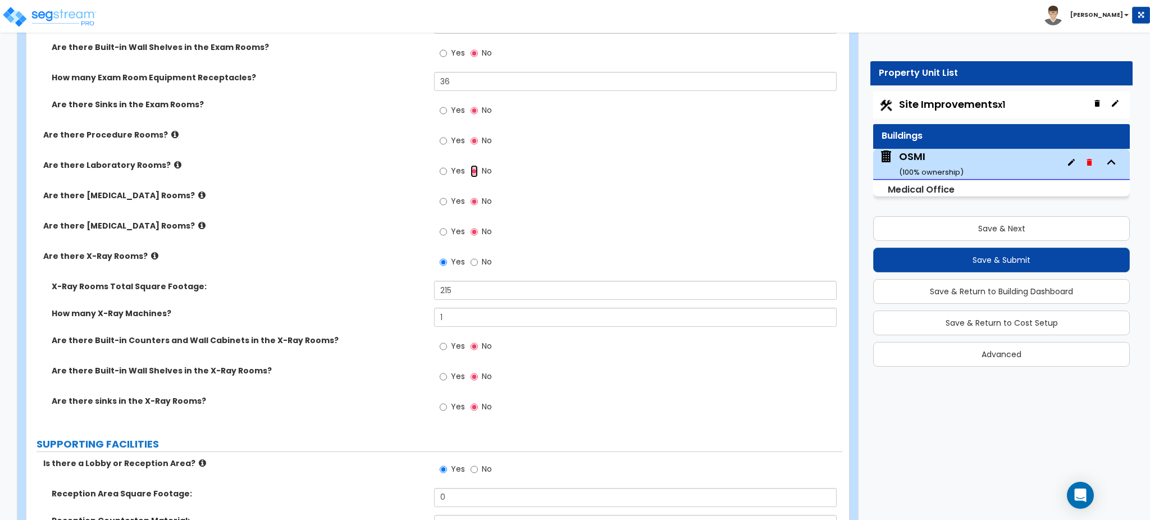
scroll to position [2428, 0]
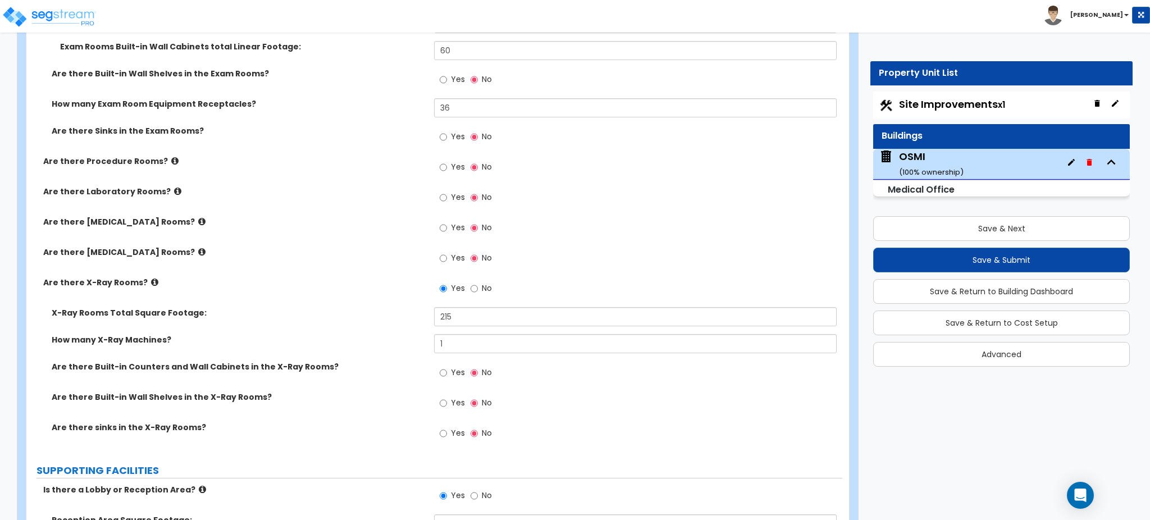
click at [450, 163] on label "Yes" at bounding box center [452, 168] width 25 height 19
click at [447, 163] on input "Yes" at bounding box center [443, 167] width 7 height 12
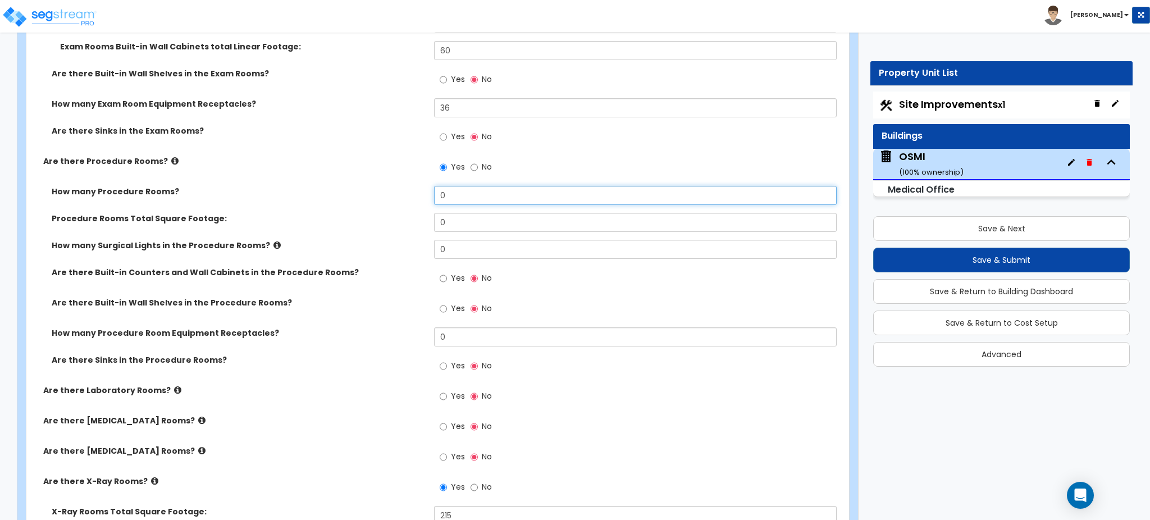
drag, startPoint x: 446, startPoint y: 196, endPoint x: 418, endPoint y: 195, distance: 27.5
click at [422, 195] on div "How many Procedure Rooms? 0" at bounding box center [434, 199] width 816 height 27
click at [449, 362] on label "Yes" at bounding box center [452, 367] width 25 height 19
click at [447, 362] on input "Yes" at bounding box center [443, 366] width 7 height 12
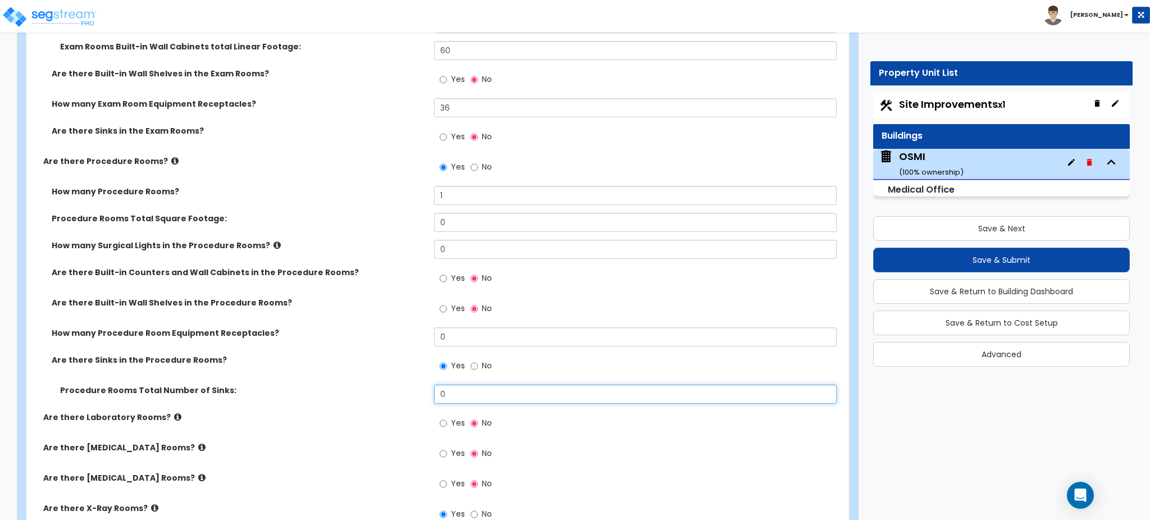
drag, startPoint x: 452, startPoint y: 397, endPoint x: 404, endPoint y: 392, distance: 48.0
click at [404, 390] on div "Procedure Rooms Total Number of Sinks: 0" at bounding box center [434, 398] width 816 height 27
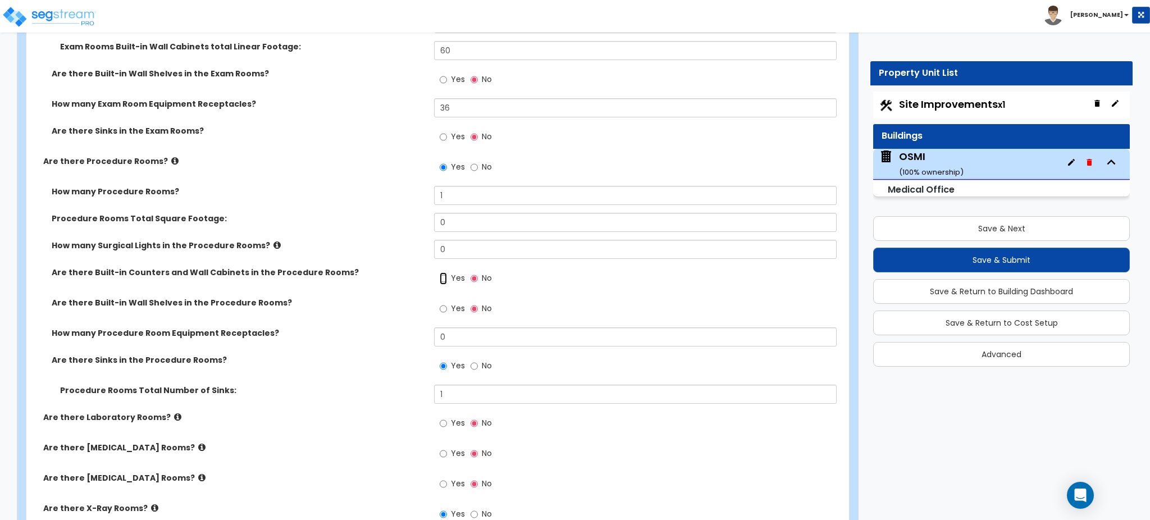
click at [443, 280] on input "Yes" at bounding box center [443, 278] width 7 height 12
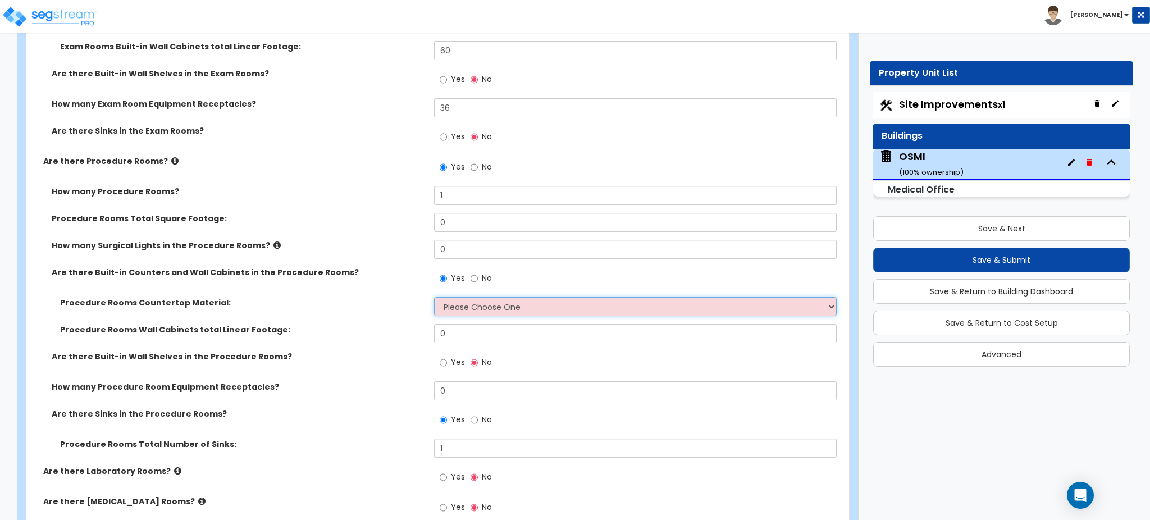
click at [465, 310] on select "Please Choose One Plastic Laminate Solid Surface Stone Quartz Marble Tile Wood …" at bounding box center [635, 306] width 402 height 19
click at [434, 297] on select "Please Choose One Plastic Laminate Solid Surface Stone Quartz Marble Tile Wood …" at bounding box center [635, 306] width 402 height 19
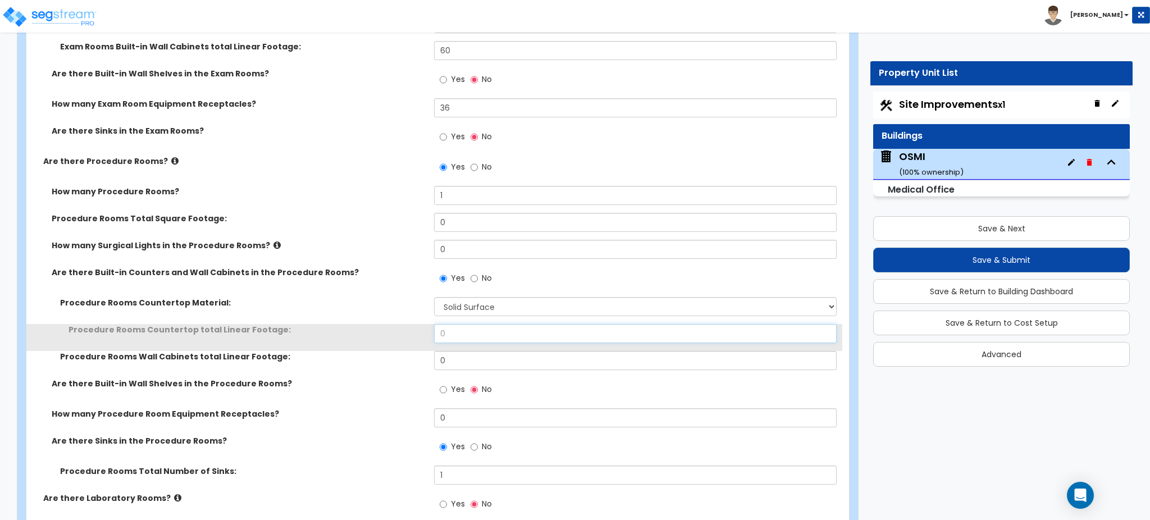
click at [461, 336] on input "0" at bounding box center [635, 333] width 402 height 19
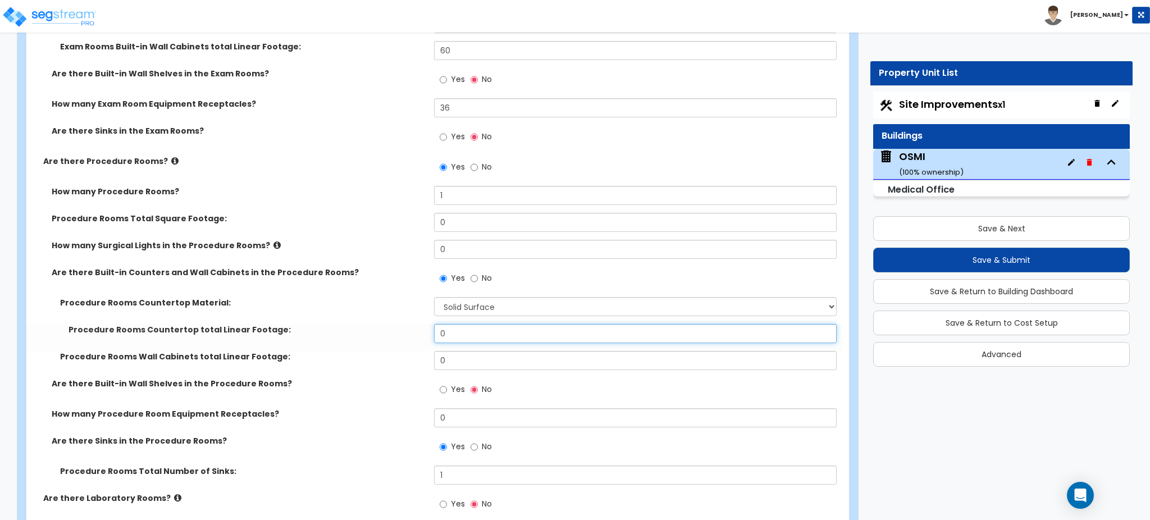
drag, startPoint x: 461, startPoint y: 340, endPoint x: 420, endPoint y: 333, distance: 42.2
click at [424, 334] on div "Procedure Rooms Countertop total Linear Footage: 0" at bounding box center [434, 337] width 816 height 27
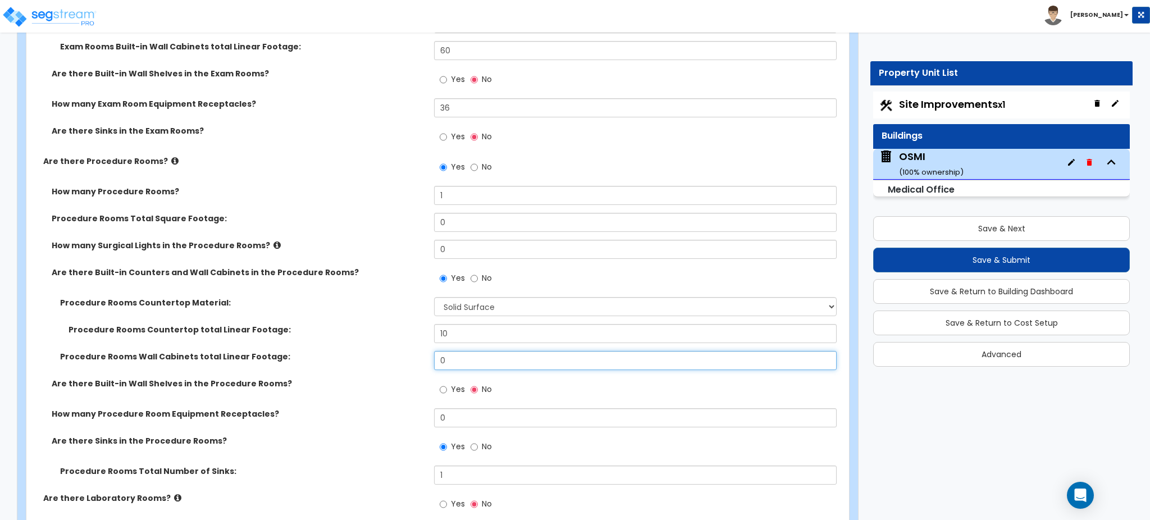
drag, startPoint x: 453, startPoint y: 358, endPoint x: 402, endPoint y: 357, distance: 50.6
click at [402, 357] on div "Procedure Rooms Wall Cabinets total Linear Footage: 0" at bounding box center [434, 364] width 816 height 27
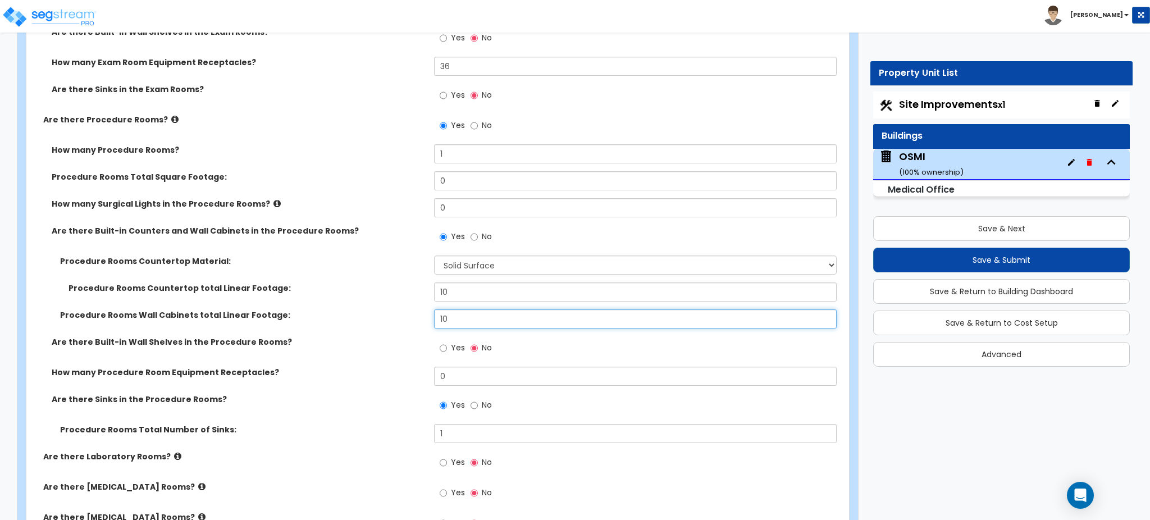
scroll to position [2503, 0]
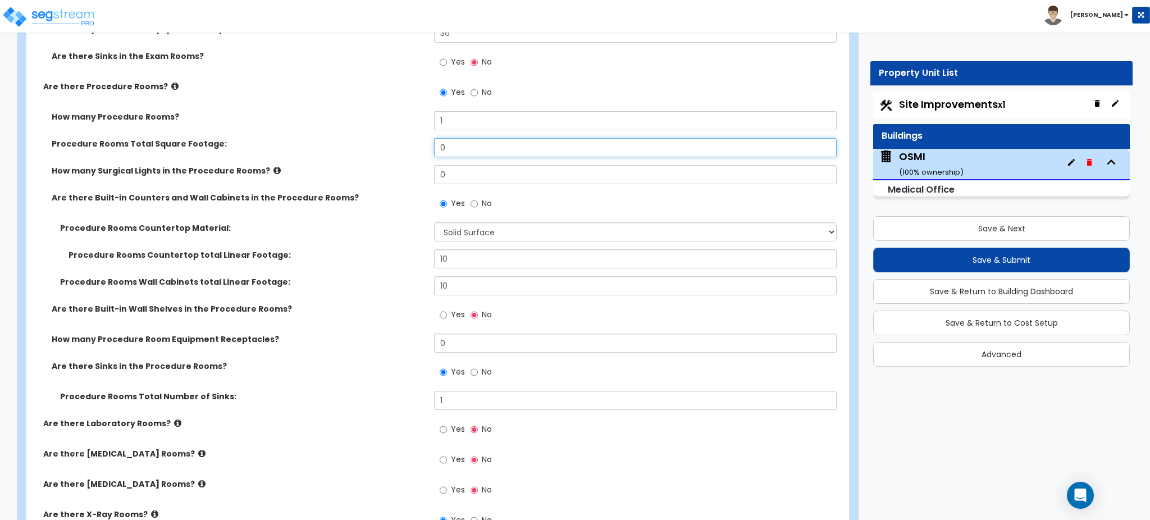
drag, startPoint x: 459, startPoint y: 144, endPoint x: 403, endPoint y: 143, distance: 56.8
click at [403, 143] on div "Procedure Rooms Total Square Footage: 0" at bounding box center [434, 151] width 816 height 27
click at [384, 153] on div "Procedure Rooms Total Square Footage: 80" at bounding box center [434, 151] width 816 height 27
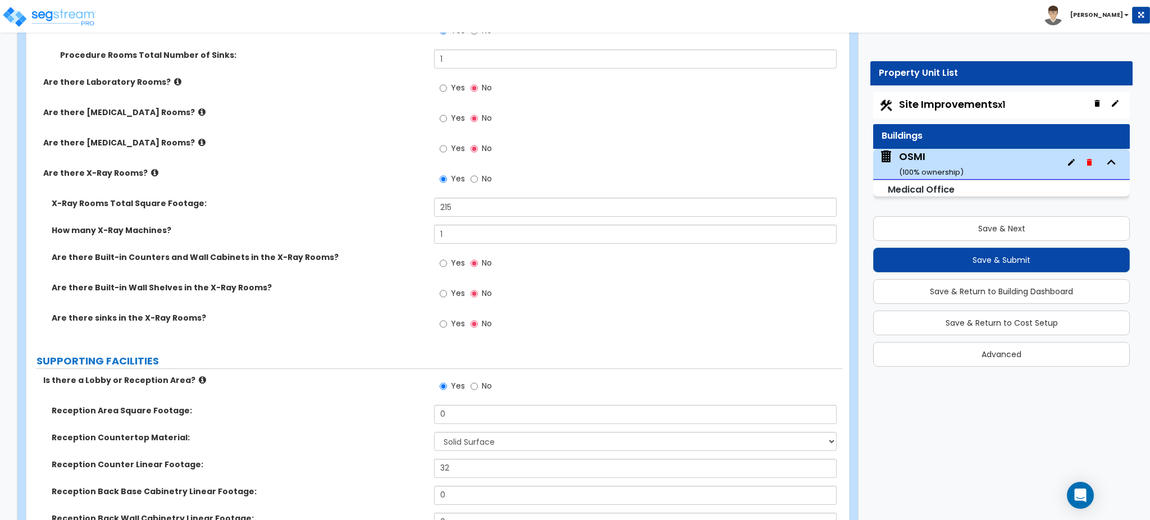
scroll to position [2952, 0]
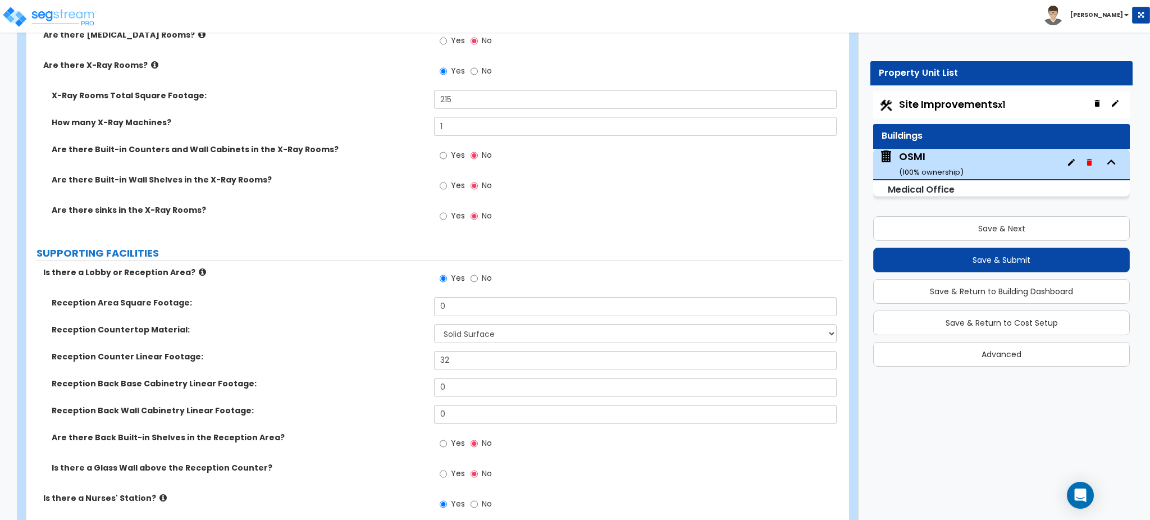
click at [184, 269] on label "Is there a Lobby or Reception Area?" at bounding box center [234, 272] width 383 height 11
click at [199, 269] on icon at bounding box center [202, 272] width 7 height 8
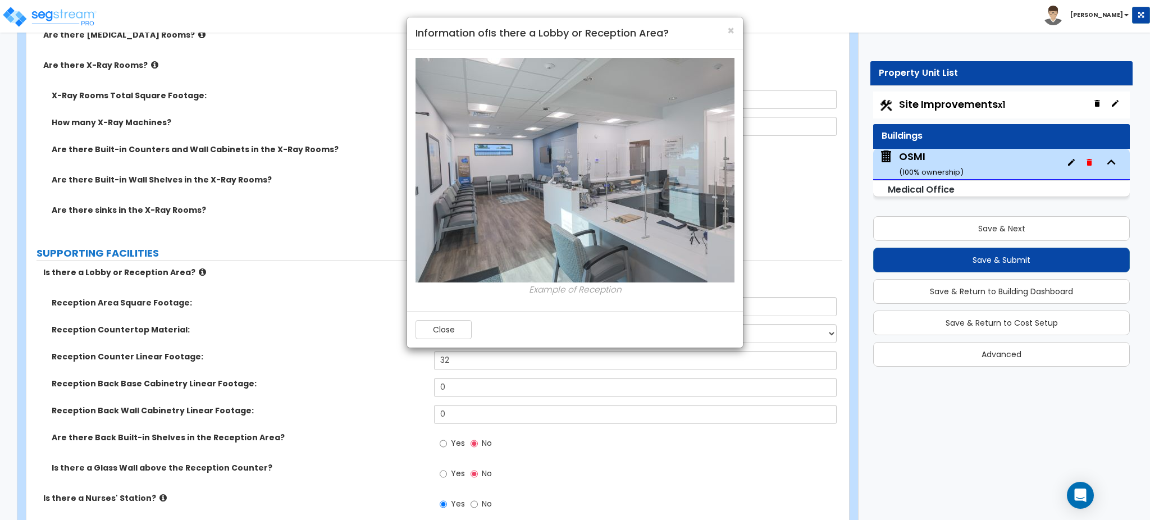
click at [725, 33] on h4 "Information of Is there a Lobby or Reception Area?" at bounding box center [575, 33] width 319 height 15
drag, startPoint x: 729, startPoint y: 26, endPoint x: 672, endPoint y: 45, distance: 59.3
click at [729, 27] on span "×" at bounding box center [730, 30] width 7 height 16
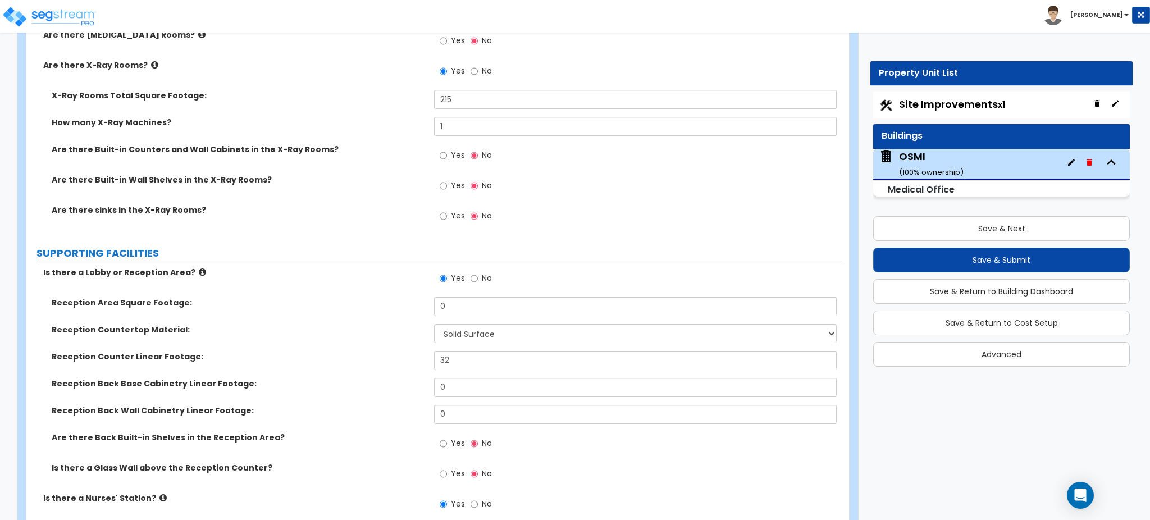
drag, startPoint x: 367, startPoint y: 297, endPoint x: 372, endPoint y: 289, distance: 9.3
click at [367, 297] on label "Reception Area Square Footage:" at bounding box center [239, 302] width 374 height 11
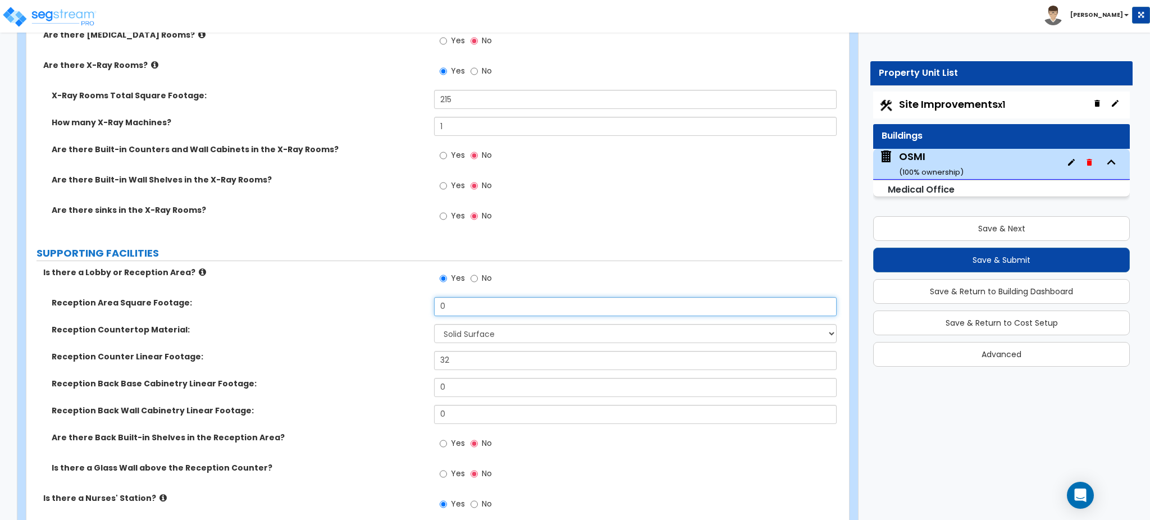
drag, startPoint x: 393, startPoint y: 294, endPoint x: 351, endPoint y: 286, distance: 42.4
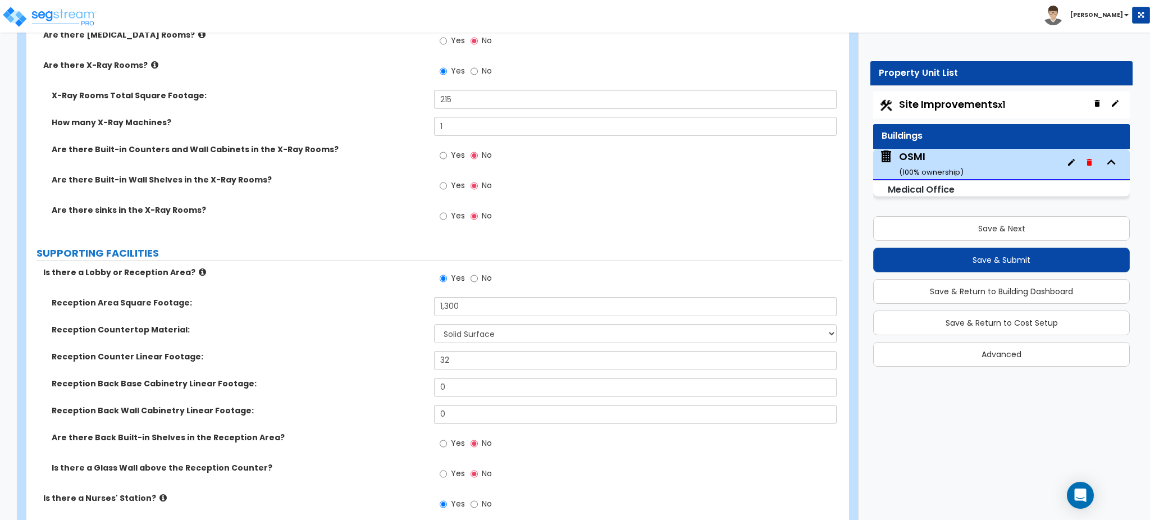
click at [290, 260] on label "SUPPORTING FACILITIES" at bounding box center [440, 253] width 806 height 15
drag, startPoint x: 463, startPoint y: 357, endPoint x: 414, endPoint y: 354, distance: 48.9
click at [414, 354] on div "Reception Counter Linear Footage: 32" at bounding box center [434, 364] width 816 height 27
click at [461, 360] on input "32" at bounding box center [635, 360] width 402 height 19
drag, startPoint x: 461, startPoint y: 360, endPoint x: 399, endPoint y: 357, distance: 62.4
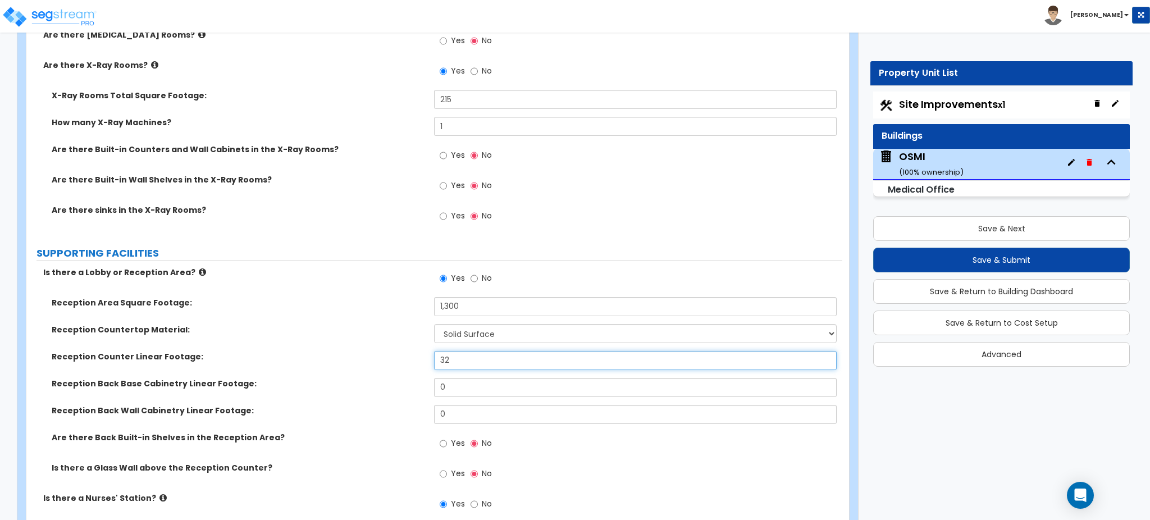
click at [399, 357] on div "Reception Counter Linear Footage: 32" at bounding box center [434, 364] width 816 height 27
drag, startPoint x: 493, startPoint y: 391, endPoint x: 409, endPoint y: 384, distance: 84.0
click at [409, 384] on div "Reception Back Base Cabinetry Linear Footage: 0" at bounding box center [434, 391] width 816 height 27
click at [409, 384] on label "Reception Back Base Cabinetry Linear Footage:" at bounding box center [239, 383] width 374 height 11
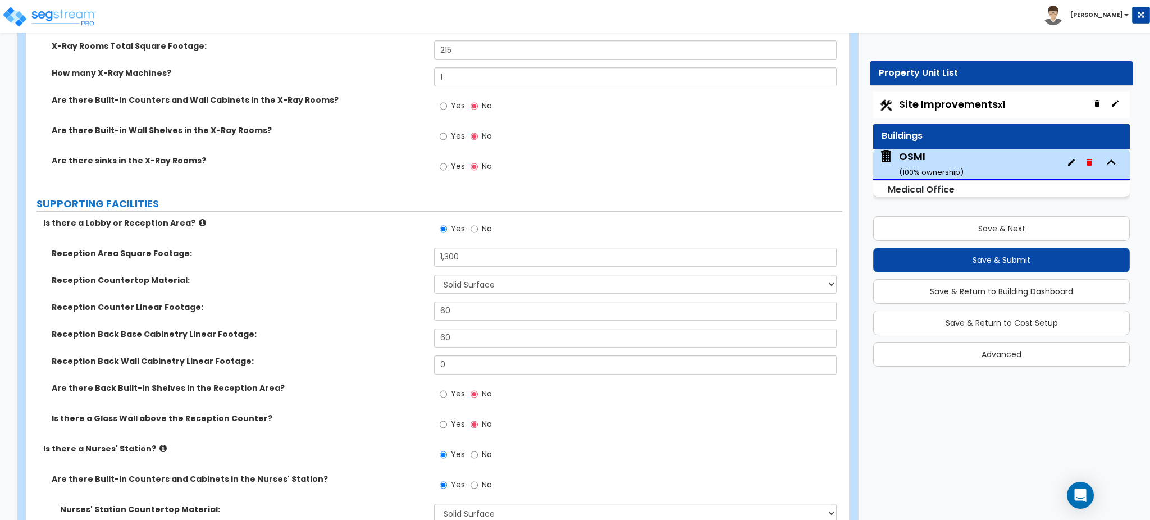
scroll to position [3027, 0]
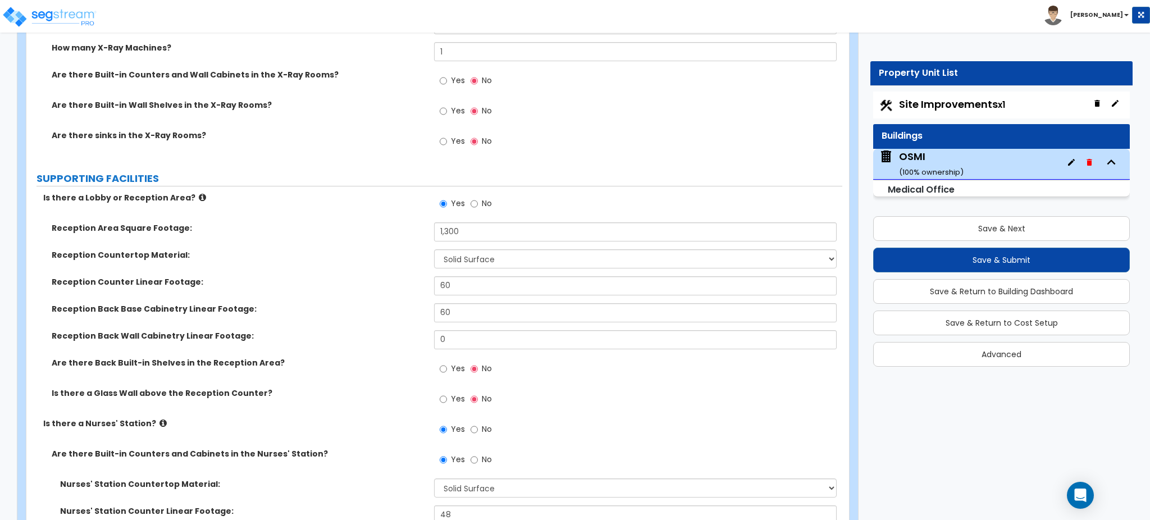
click at [452, 390] on span "Yes" at bounding box center [458, 398] width 14 height 11
click at [447, 390] on input "Yes" at bounding box center [443, 399] width 7 height 12
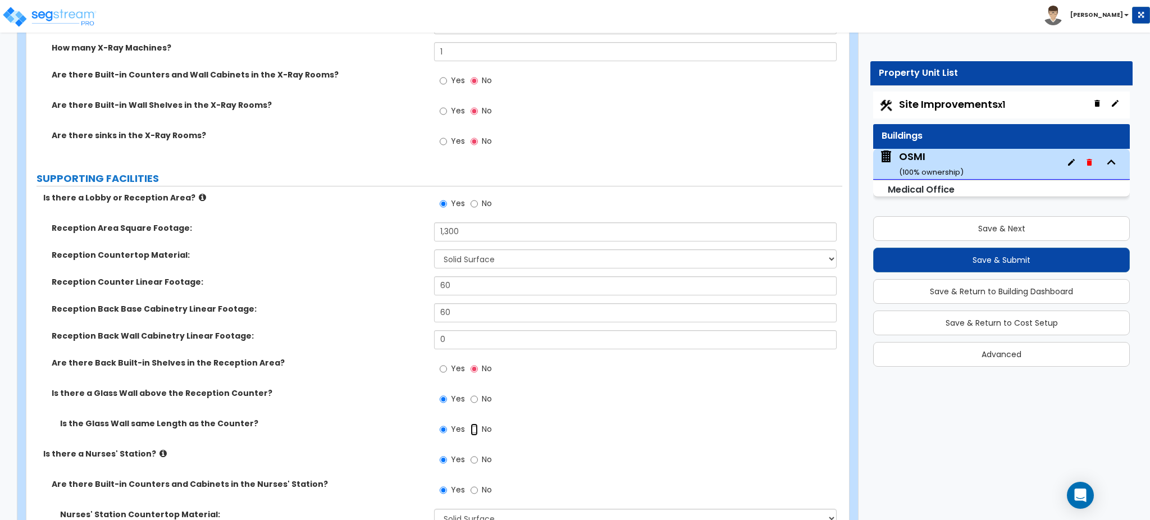
click at [476, 390] on input "No" at bounding box center [474, 430] width 7 height 12
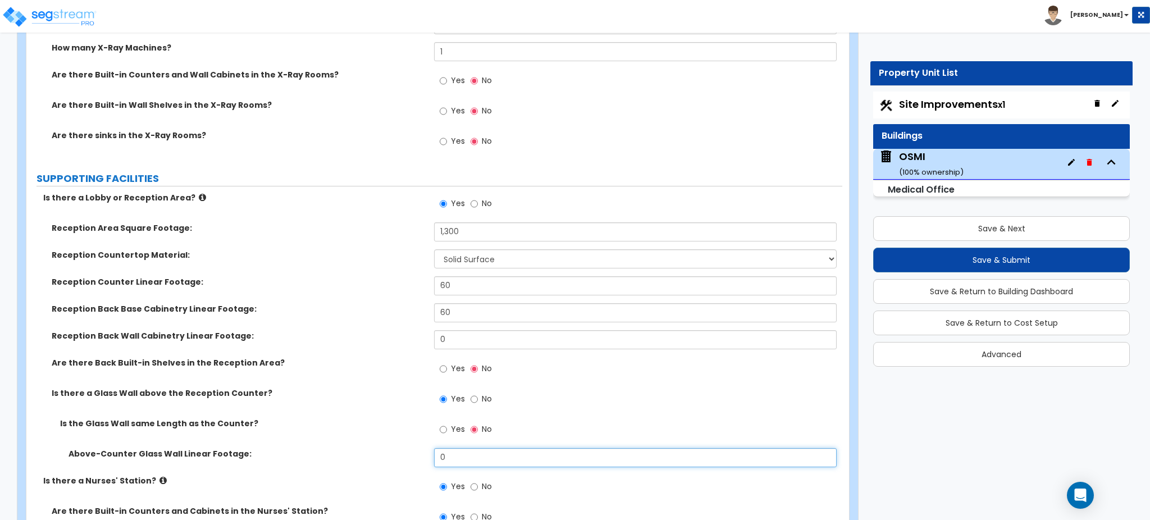
drag, startPoint x: 462, startPoint y: 454, endPoint x: 381, endPoint y: 443, distance: 81.2
click at [381, 390] on div "Is the Glass Wall same Length as the Counter? Yes No Above-Counter Glass Wall L…" at bounding box center [434, 446] width 799 height 57
click at [381, 390] on div "Is the Glass Wall same Length as the Counter? Yes No" at bounding box center [434, 433] width 816 height 30
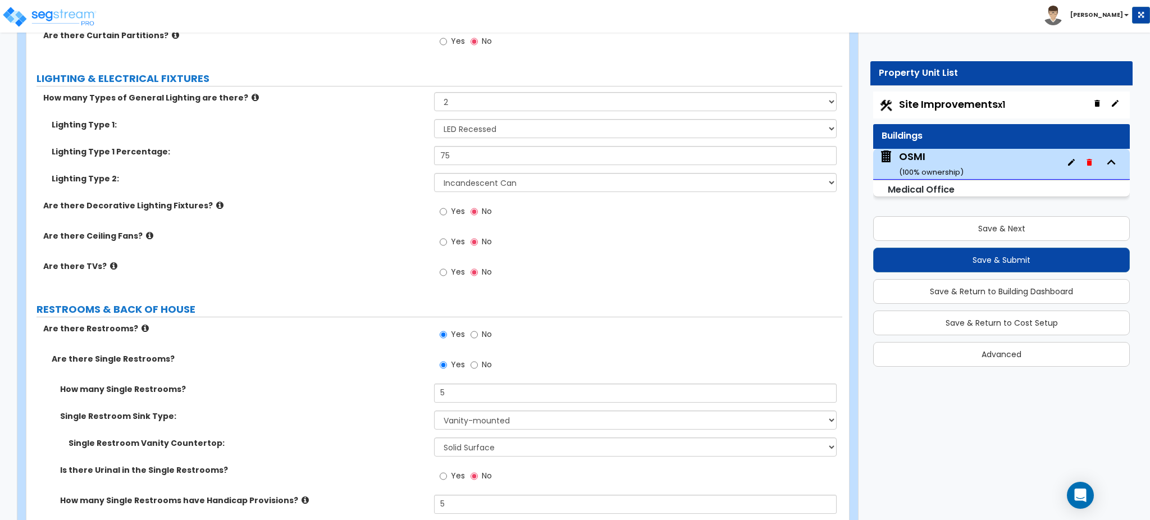
scroll to position [4418, 0]
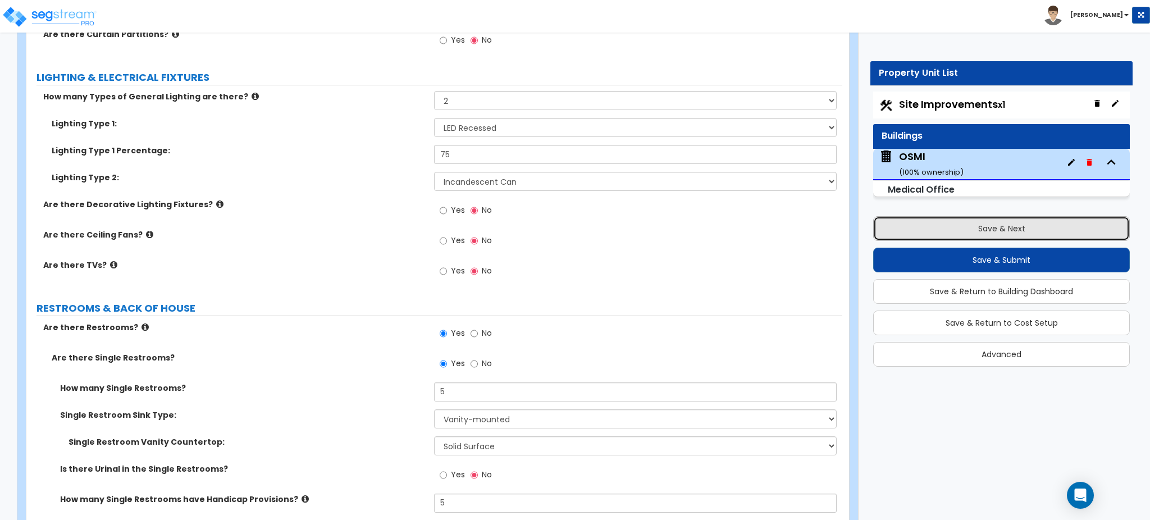
click at [862, 237] on button "Save & Next" at bounding box center [1001, 228] width 257 height 25
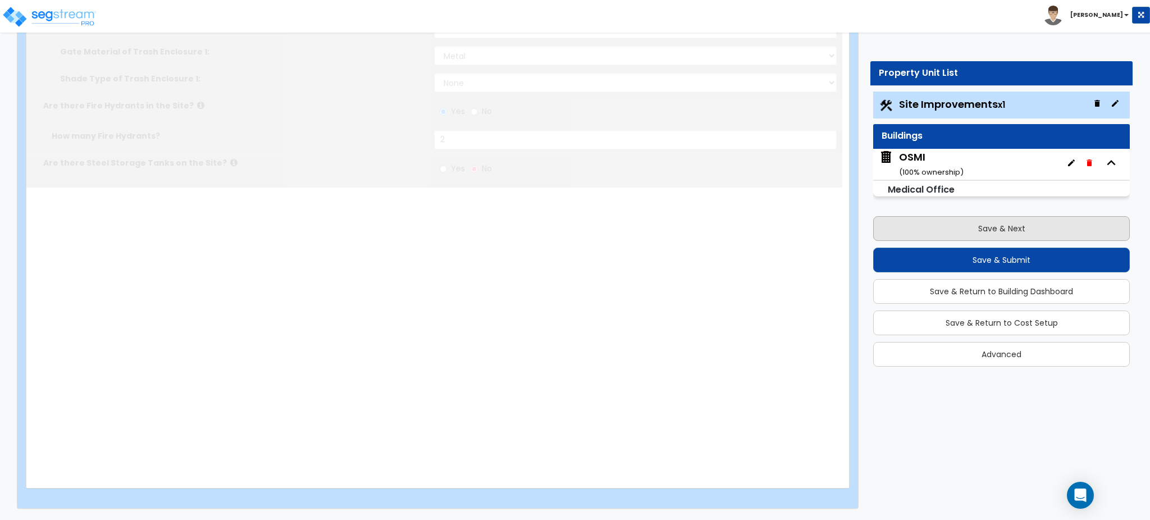
scroll to position [0, 0]
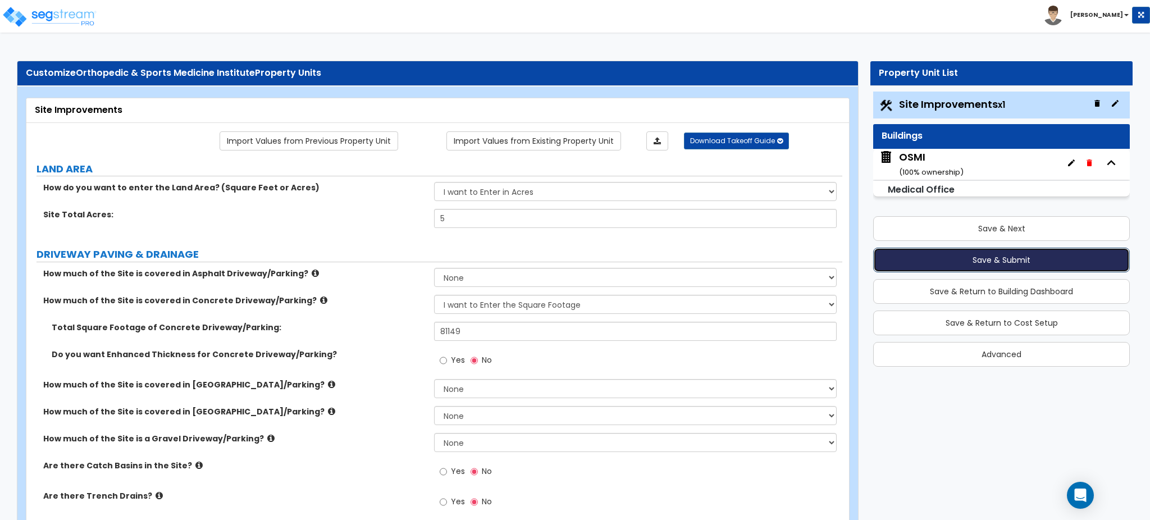
click at [862, 265] on button "Save & Submit" at bounding box center [1001, 260] width 257 height 25
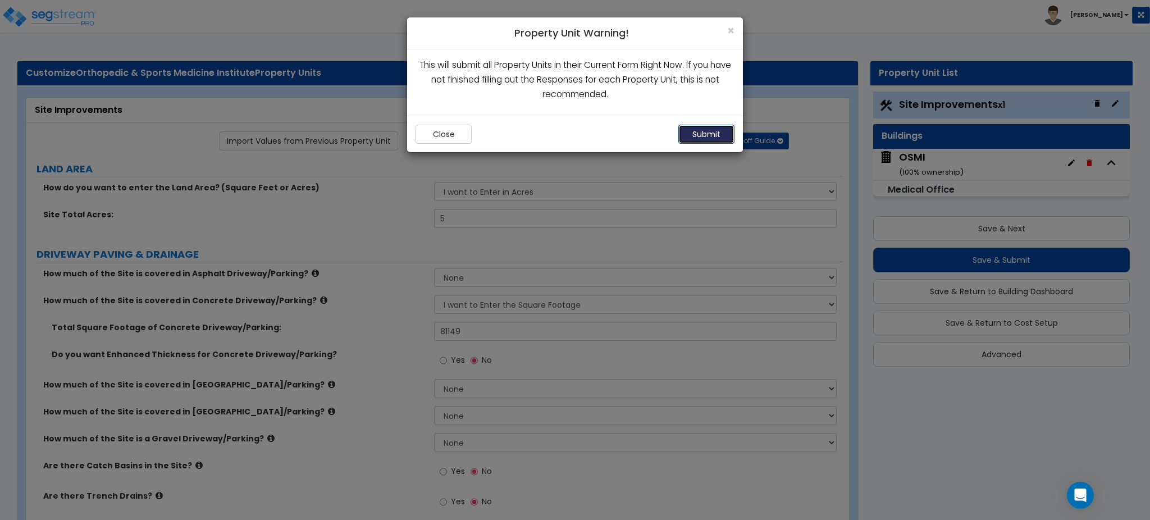
click at [699, 138] on button "Submit" at bounding box center [707, 134] width 56 height 19
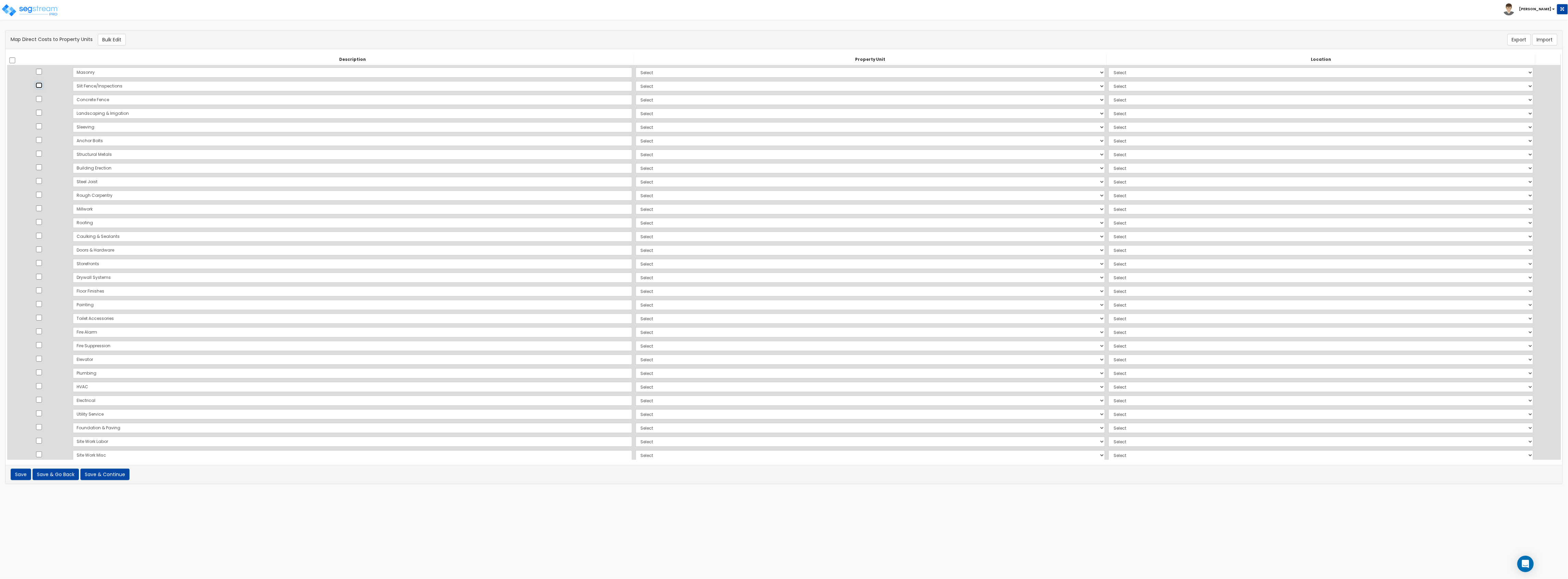
click at [43, 83] on input "checkbox" at bounding box center [38, 85] width 7 height 6
checkbox input "true"
click at [43, 97] on input "checkbox" at bounding box center [38, 99] width 7 height 6
checkbox input "true"
click at [43, 114] on input "checkbox" at bounding box center [38, 113] width 7 height 6
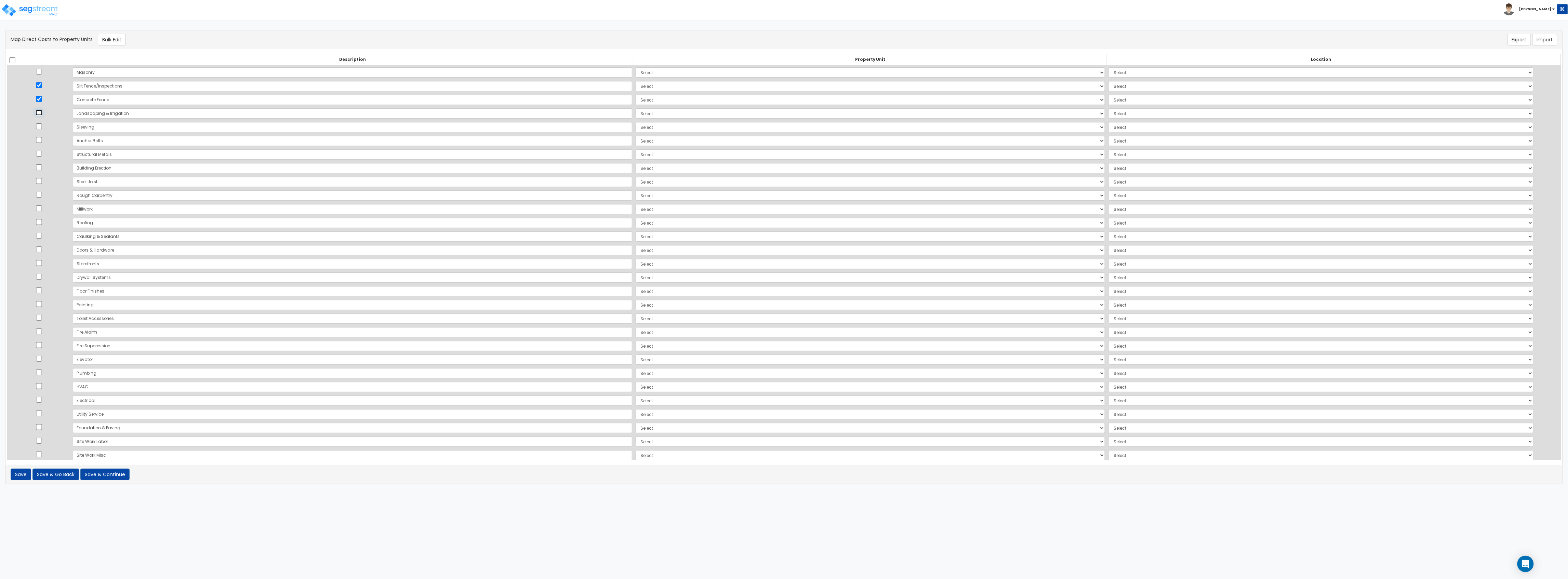
checkbox input "true"
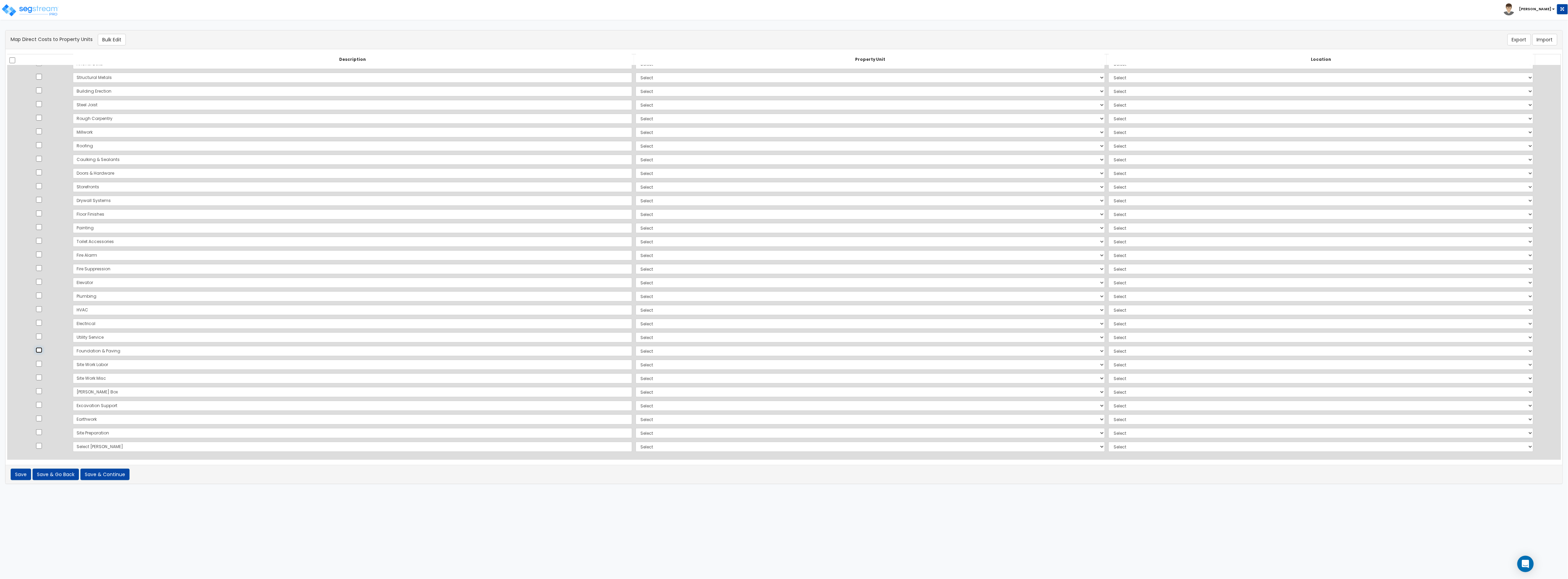
click at [41, 316] on input "checkbox" at bounding box center [38, 350] width 7 height 6
checkbox input "true"
click at [42, 316] on input "checkbox" at bounding box center [38, 418] width 7 height 6
checkbox input "true"
click at [43, 316] on input "checkbox" at bounding box center [38, 432] width 7 height 6
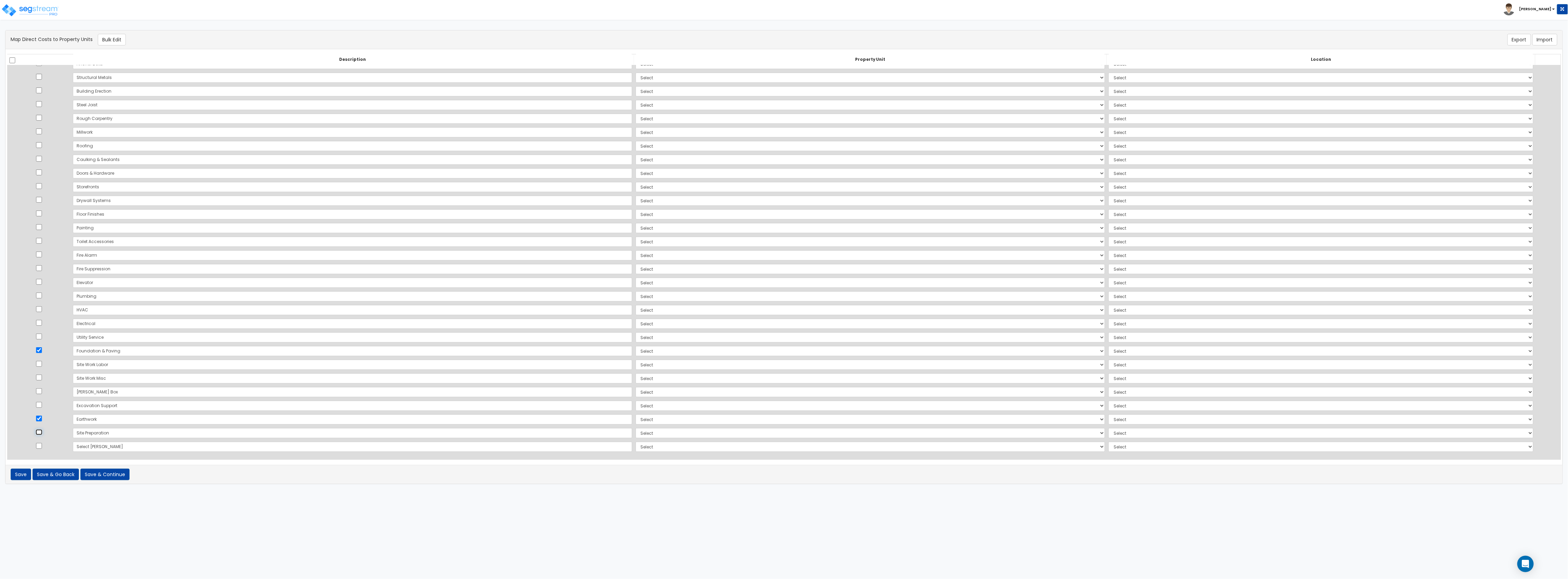
checkbox input "true"
click at [43, 316] on input "checkbox" at bounding box center [38, 446] width 7 height 6
checkbox input "true"
click at [43, 316] on input "checkbox" at bounding box center [38, 405] width 7 height 6
checkbox input "true"
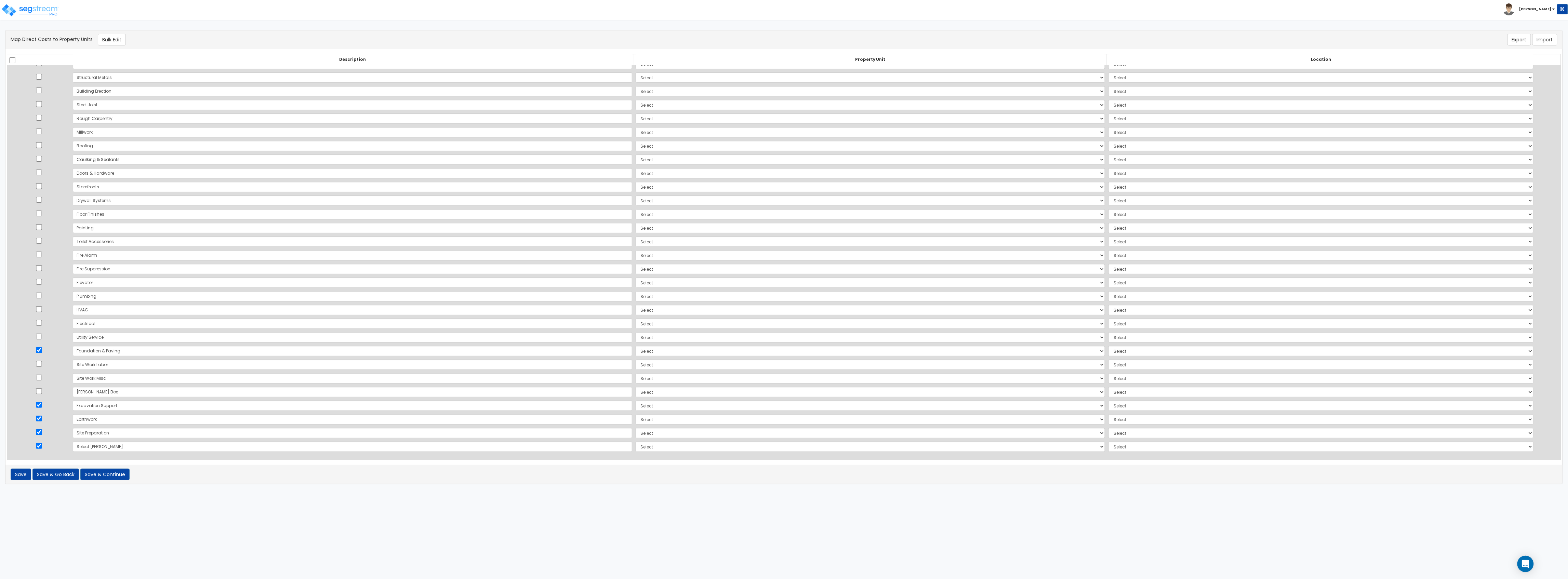
click at [41, 316] on td at bounding box center [39, 378] width 64 height 13
click at [40, 316] on td at bounding box center [39, 364] width 64 height 13
click at [43, 316] on input "checkbox" at bounding box center [38, 364] width 7 height 6
checkbox input "true"
click at [42, 316] on input "checkbox" at bounding box center [38, 378] width 7 height 6
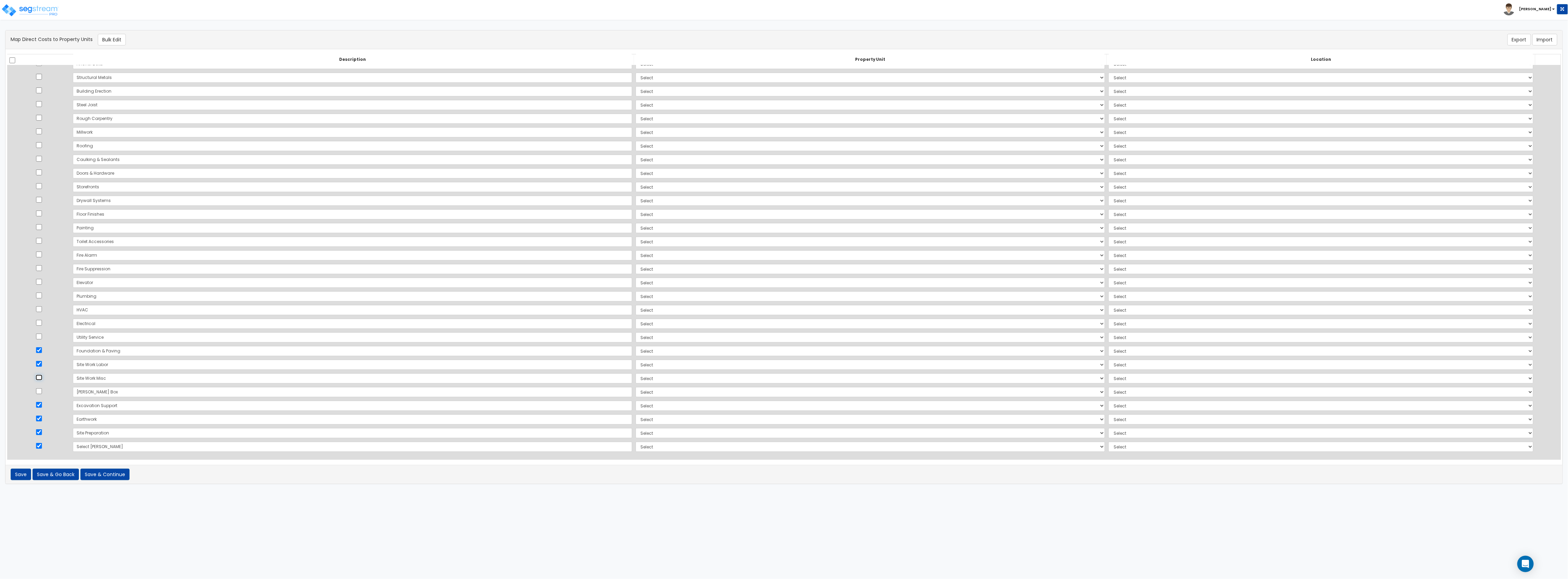
checkbox input "true"
click at [113, 46] on div "There should be at least one direct cost with a cost source equal to one of the…" at bounding box center [784, 40] width 1557 height 19
click at [113, 39] on button "Bulk Edit" at bounding box center [112, 40] width 28 height 12
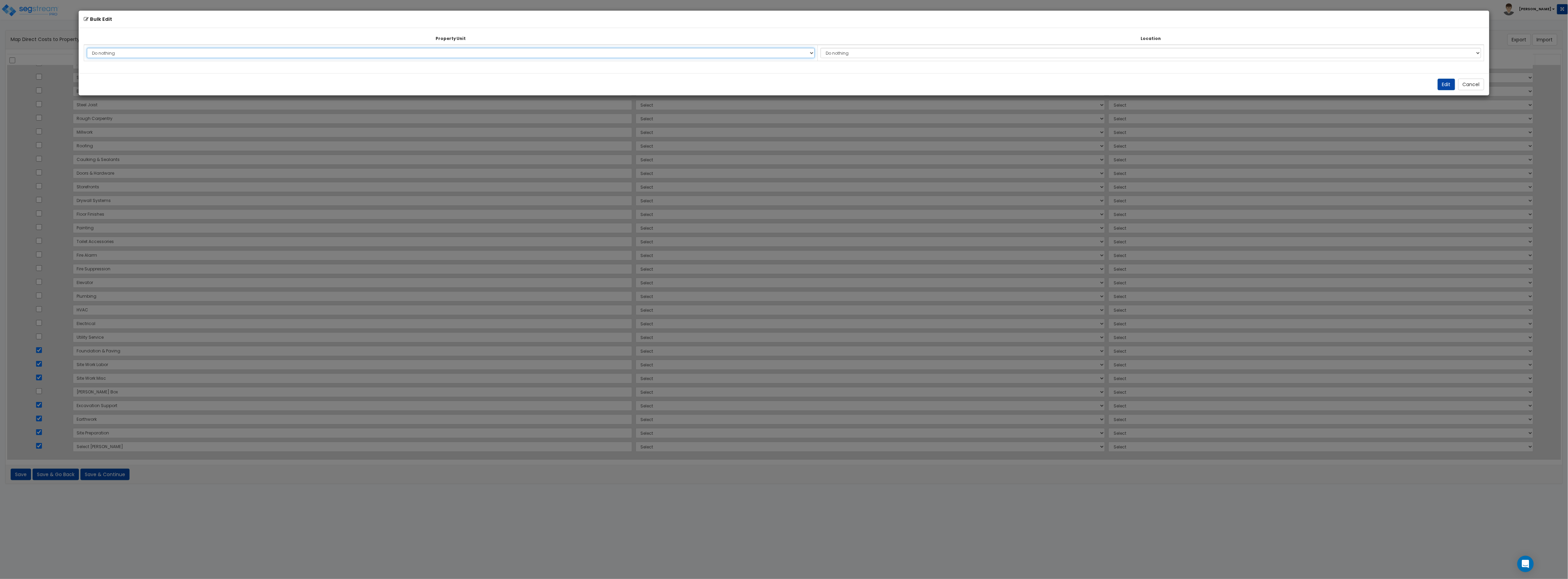
click at [161, 50] on select "Do nothing OSMI Site Improvements Add Additional Property Unit" at bounding box center [451, 53] width 728 height 10
select select "172945"
click at [87, 48] on select "Do nothing OSMI Site Improvements Add Additional Property Unit" at bounding box center [451, 53] width 728 height 10
click at [700, 53] on select "Do nothing Add Additional Location Site Exterior" at bounding box center [1150, 53] width 660 height 10
select select "462"
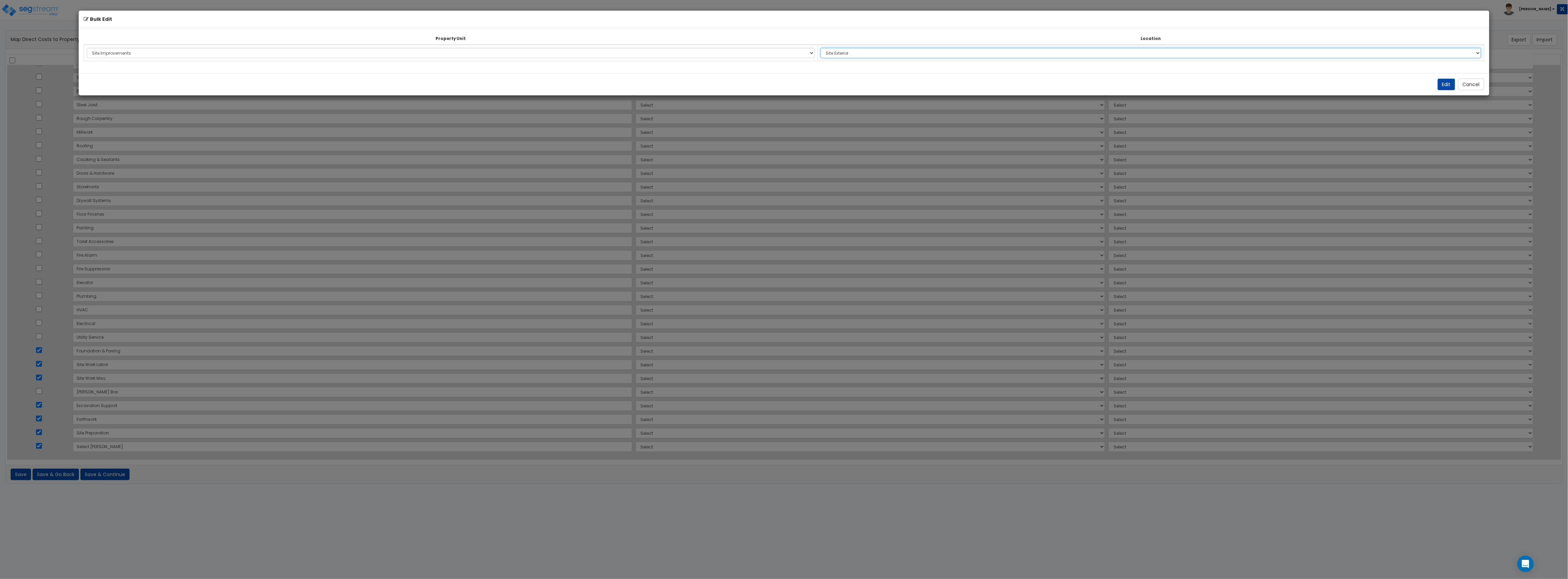
click at [700, 48] on select "Do nothing Add Additional Location Site Exterior" at bounding box center [1150, 53] width 660 height 10
click at [700, 85] on button "Edit" at bounding box center [1446, 84] width 18 height 12
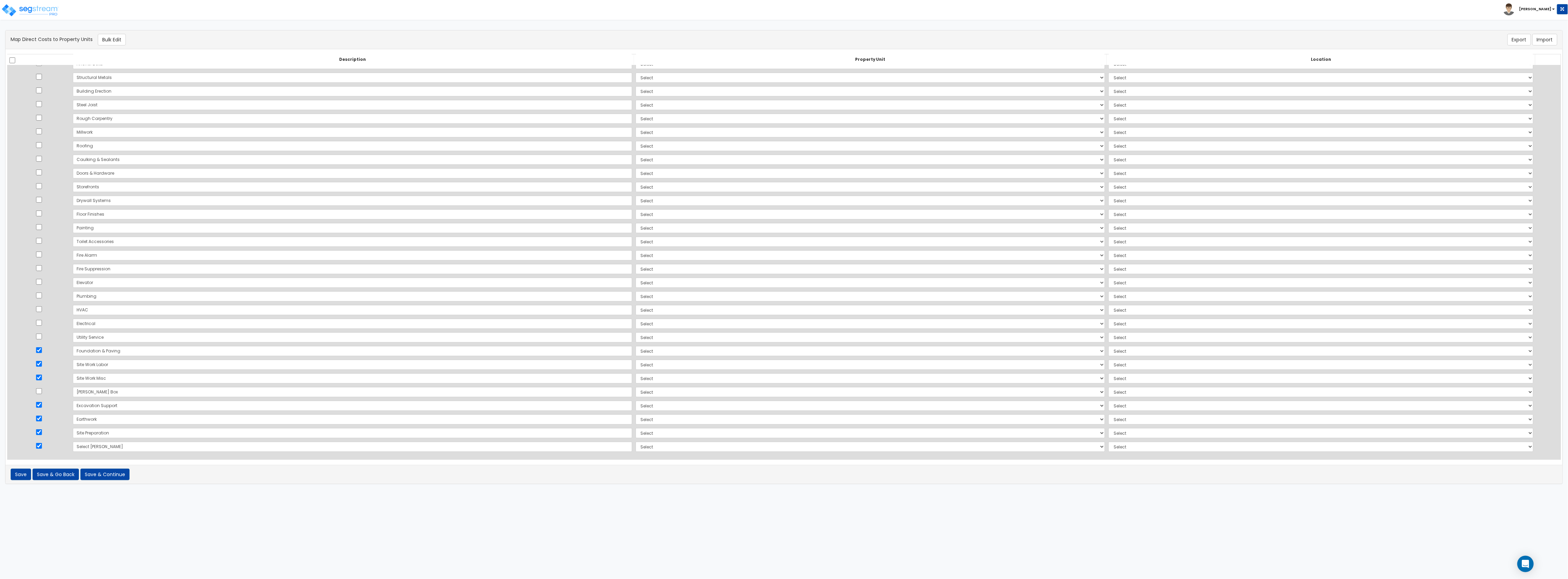
select select "172945"
select select "462"
select select "172945"
select select "462"
select select "172945"
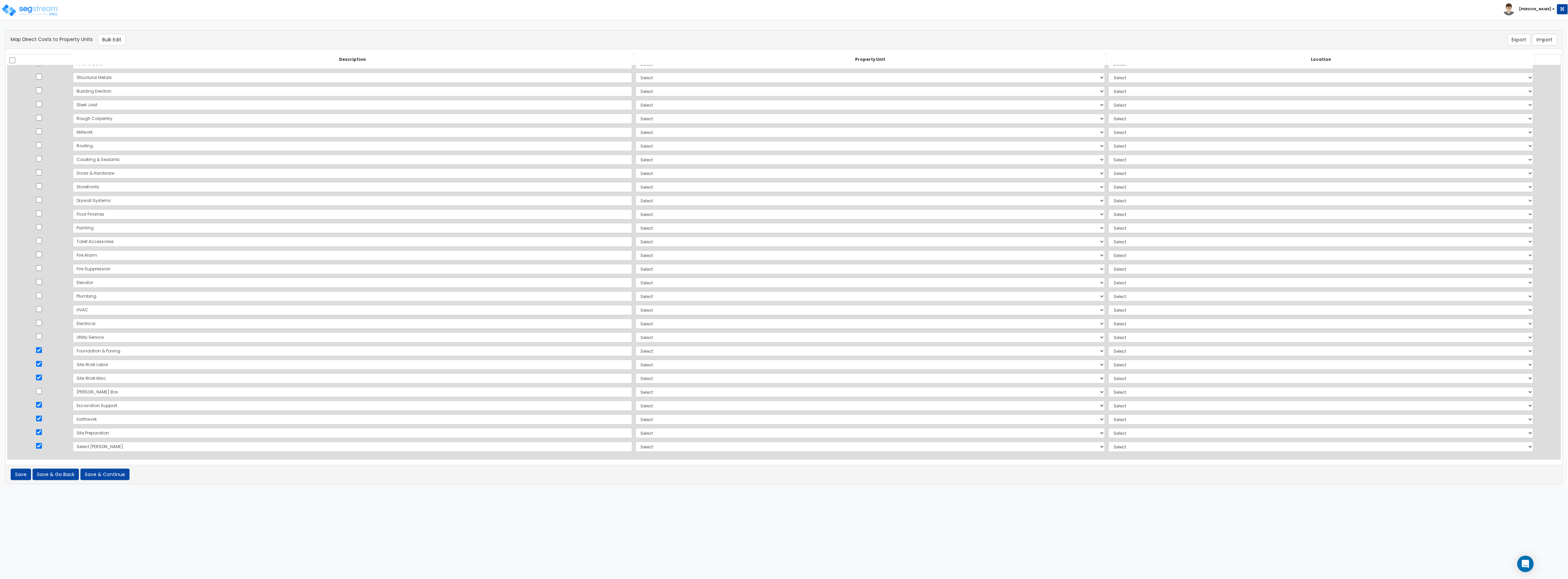
select select "462"
select select "172945"
select select "462"
select select "172945"
select select "462"
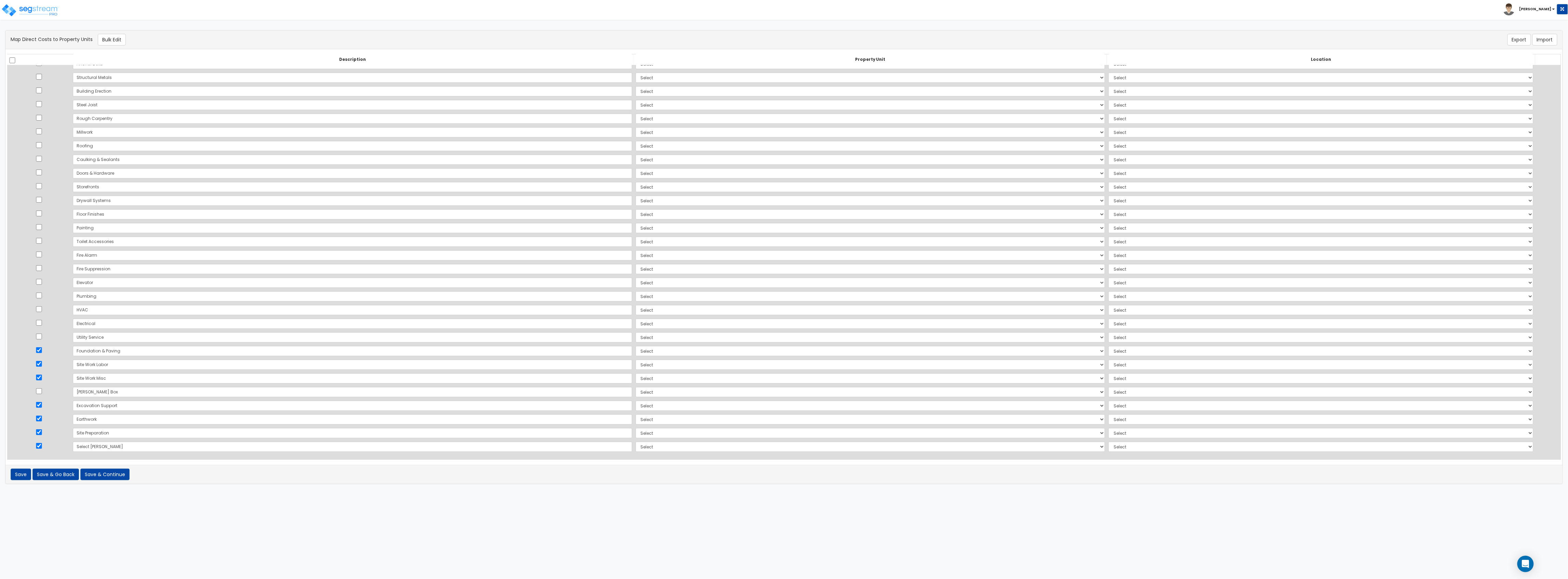
select select "172945"
select select "462"
select select "172945"
select select "462"
select select "172945"
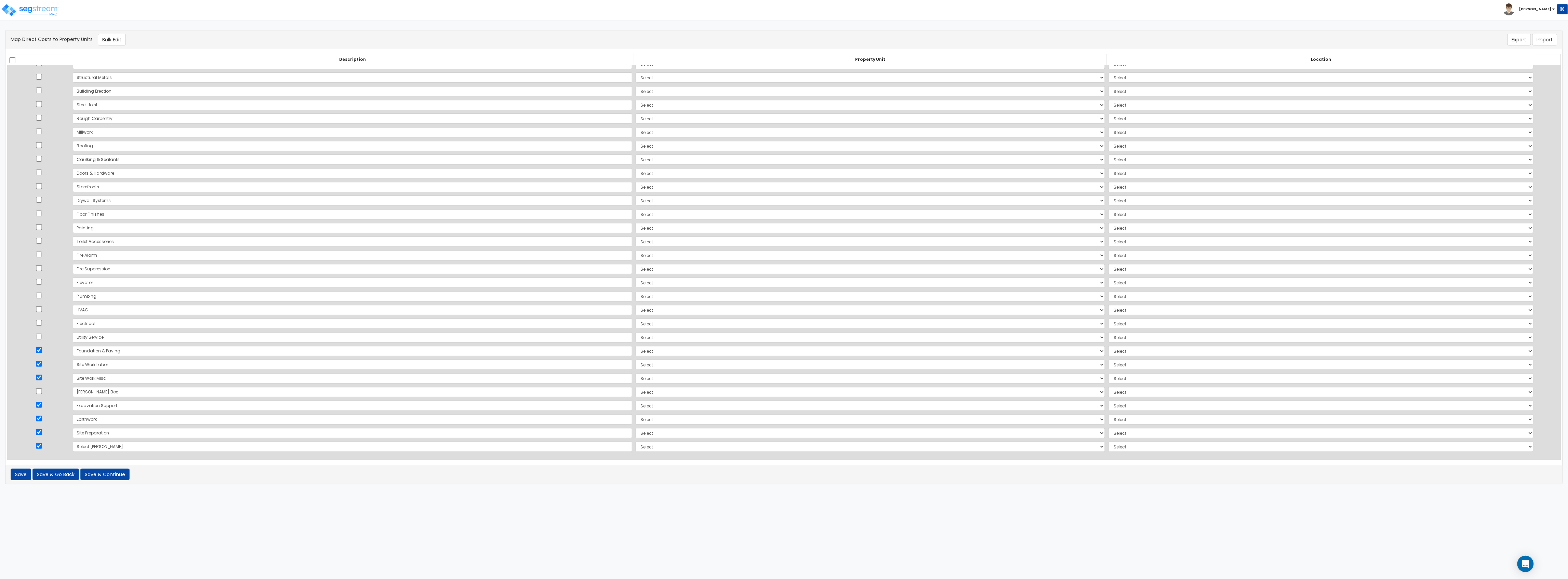
select select "462"
select select "172945"
select select "462"
select select "172945"
select select "462"
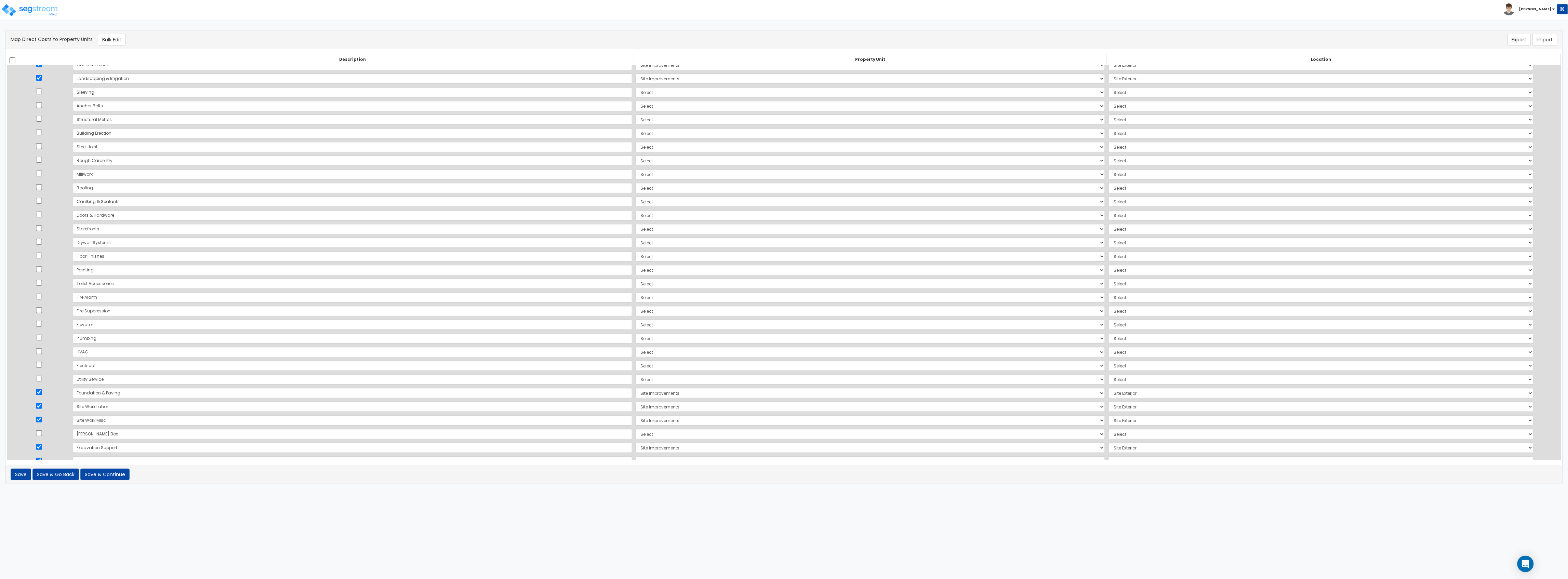
scroll to position [0, 0]
click at [9, 60] on input "checkbox" at bounding box center [12, 60] width 7 height 6
checkbox input "true"
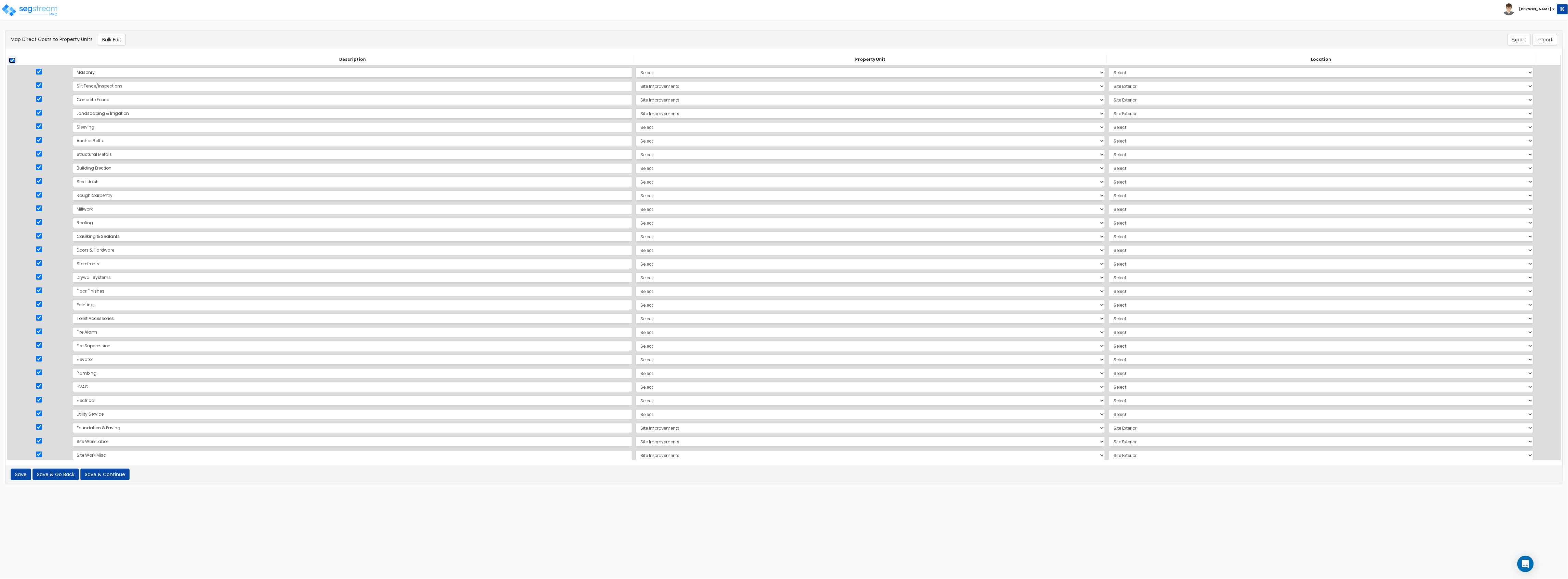
checkbox input "true"
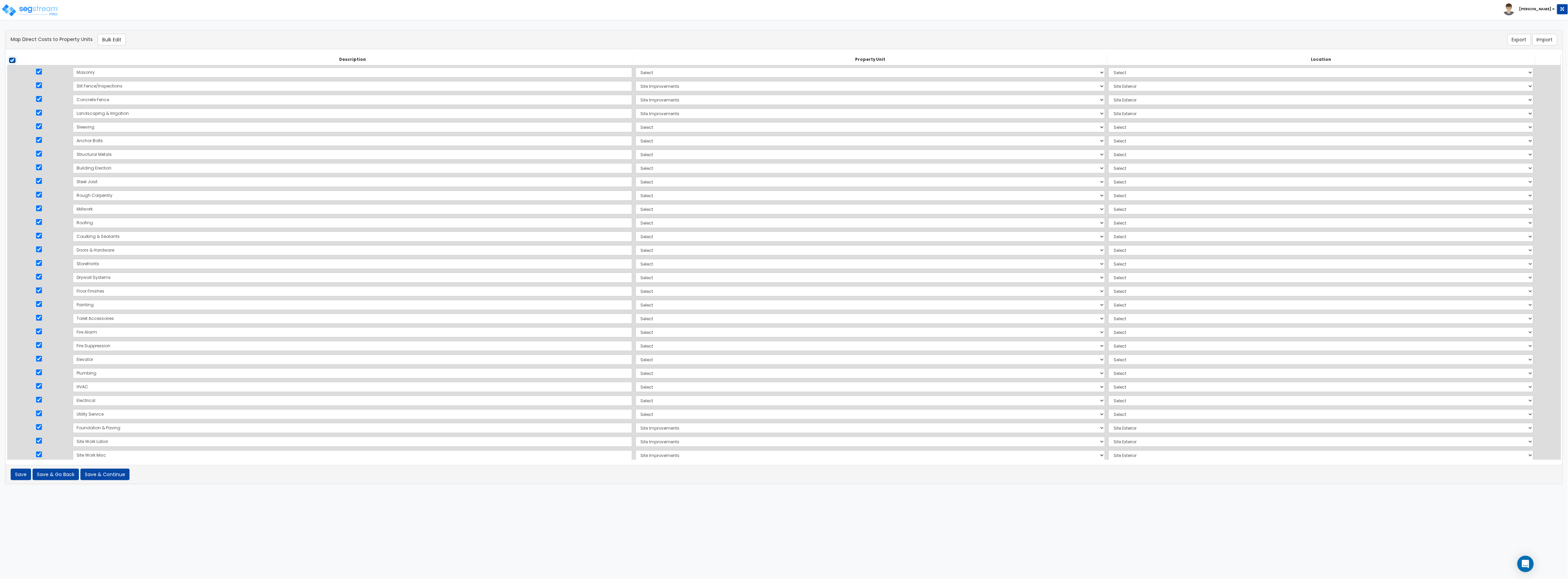
checkbox input "true"
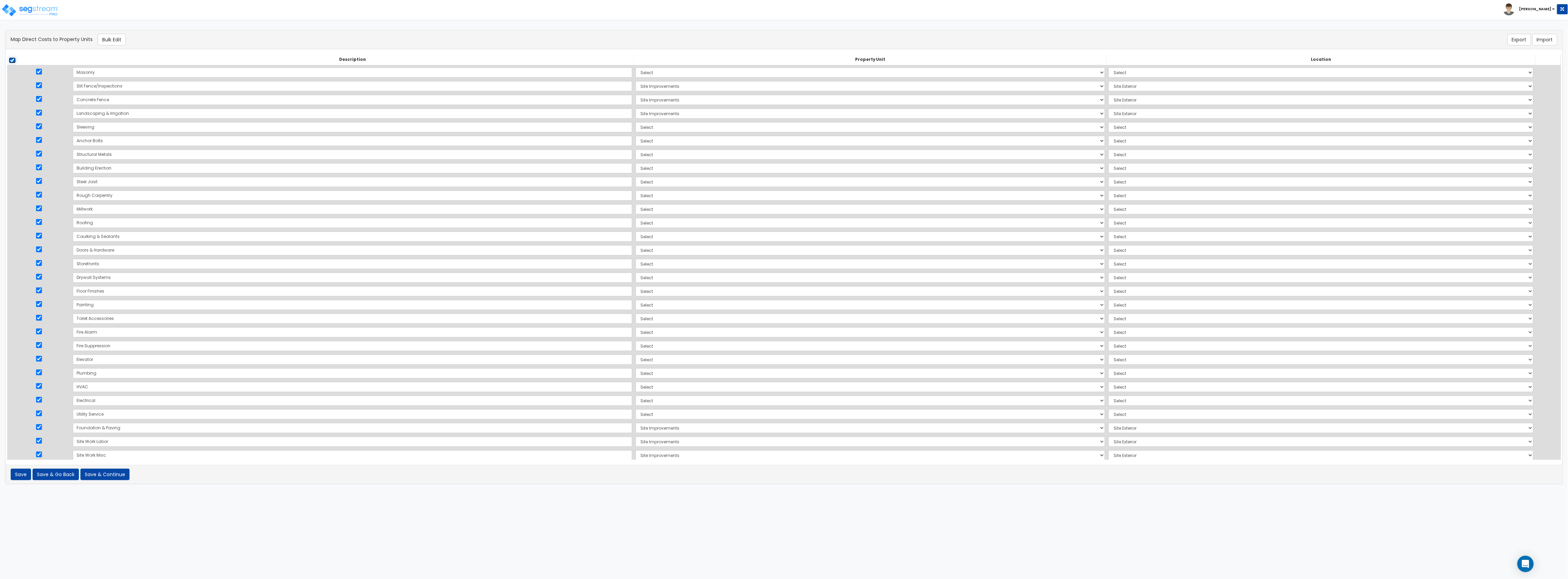
checkbox input "true"
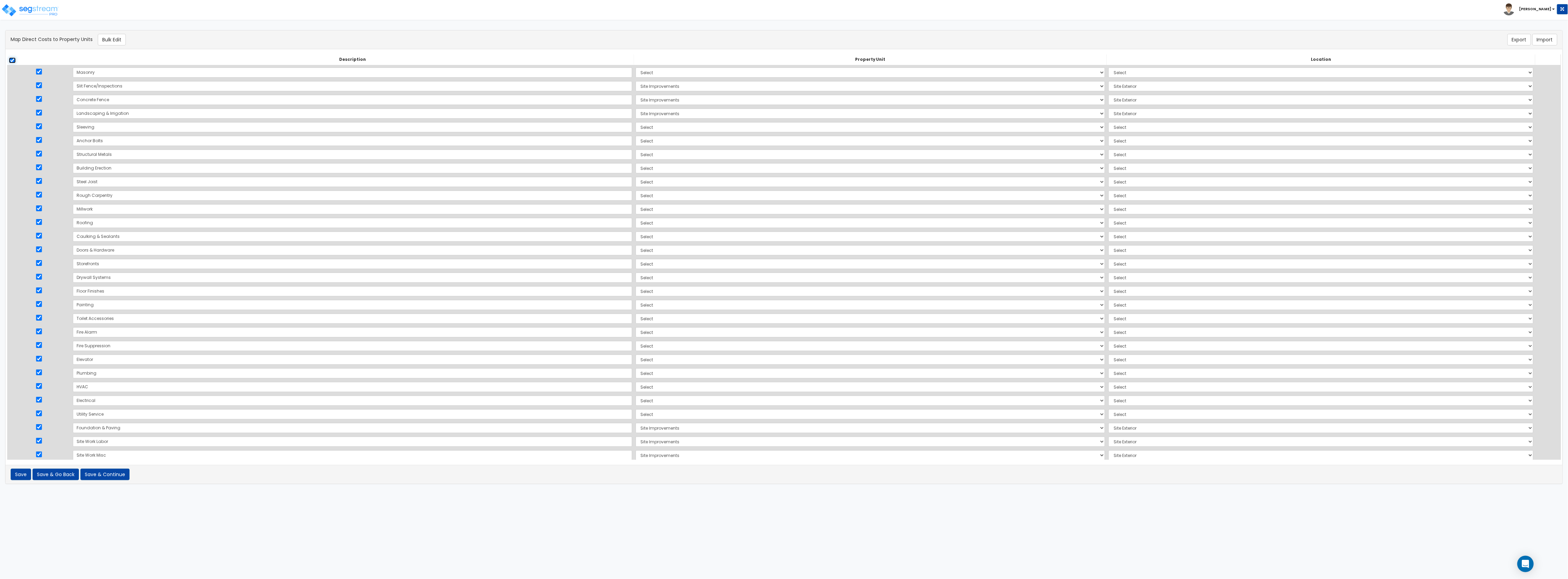
checkbox input "true"
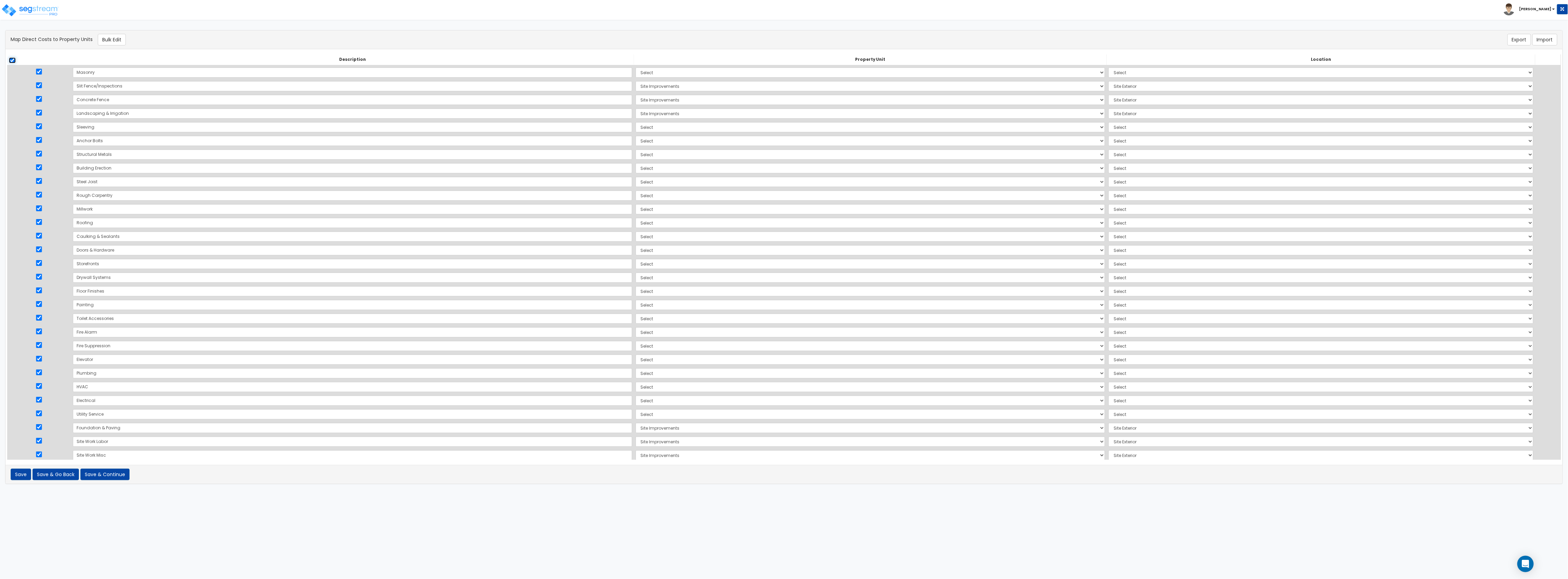
checkbox input "true"
click at [9, 60] on input "checkbox" at bounding box center [12, 60] width 7 height 6
checkbox input "false"
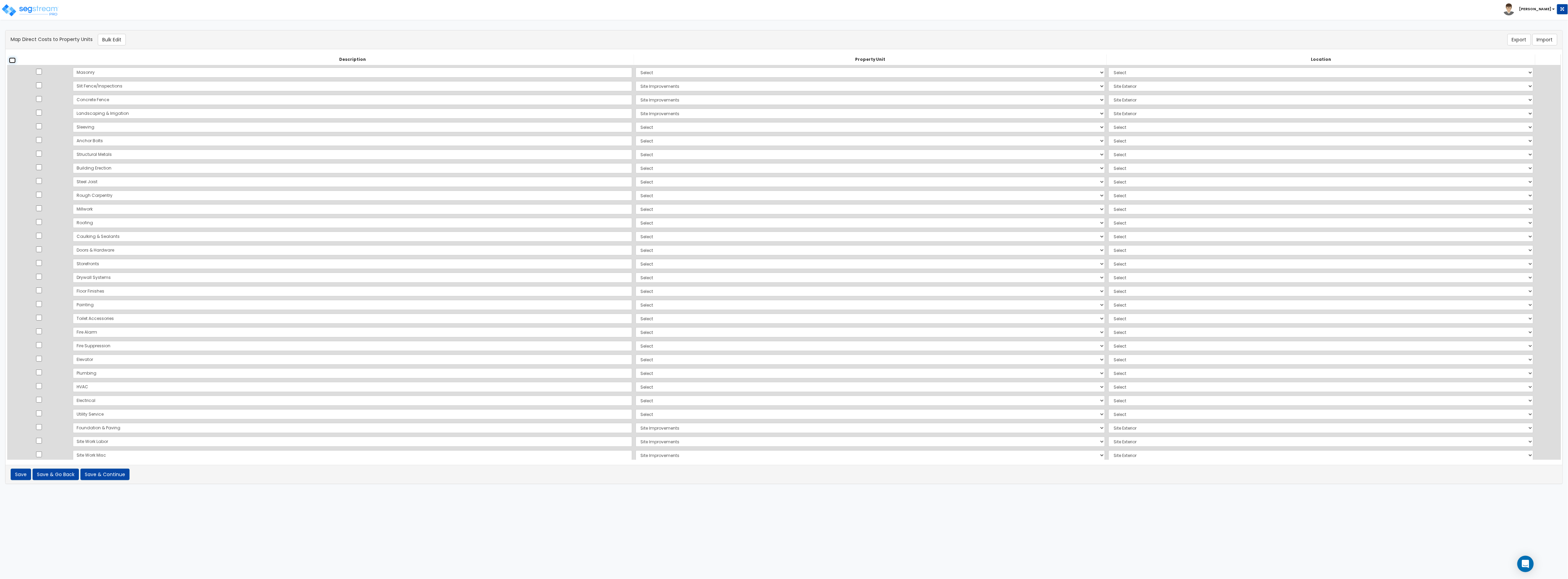
checkbox input "false"
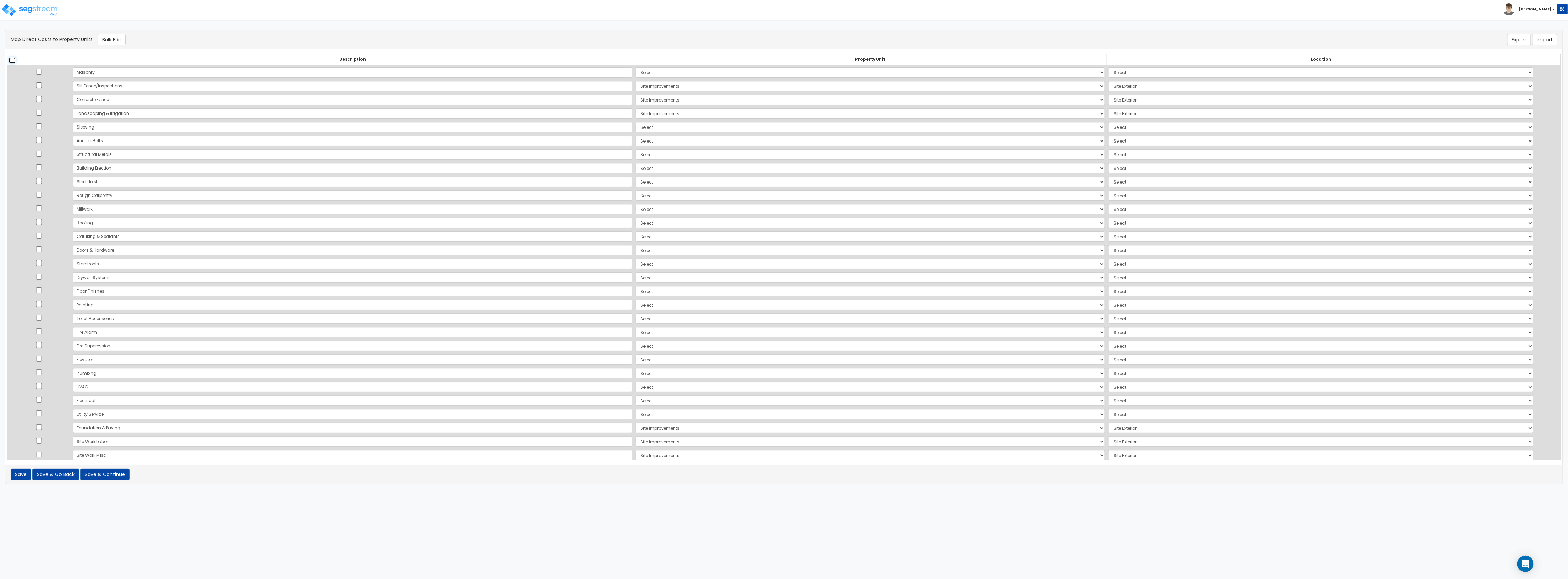
checkbox input "false"
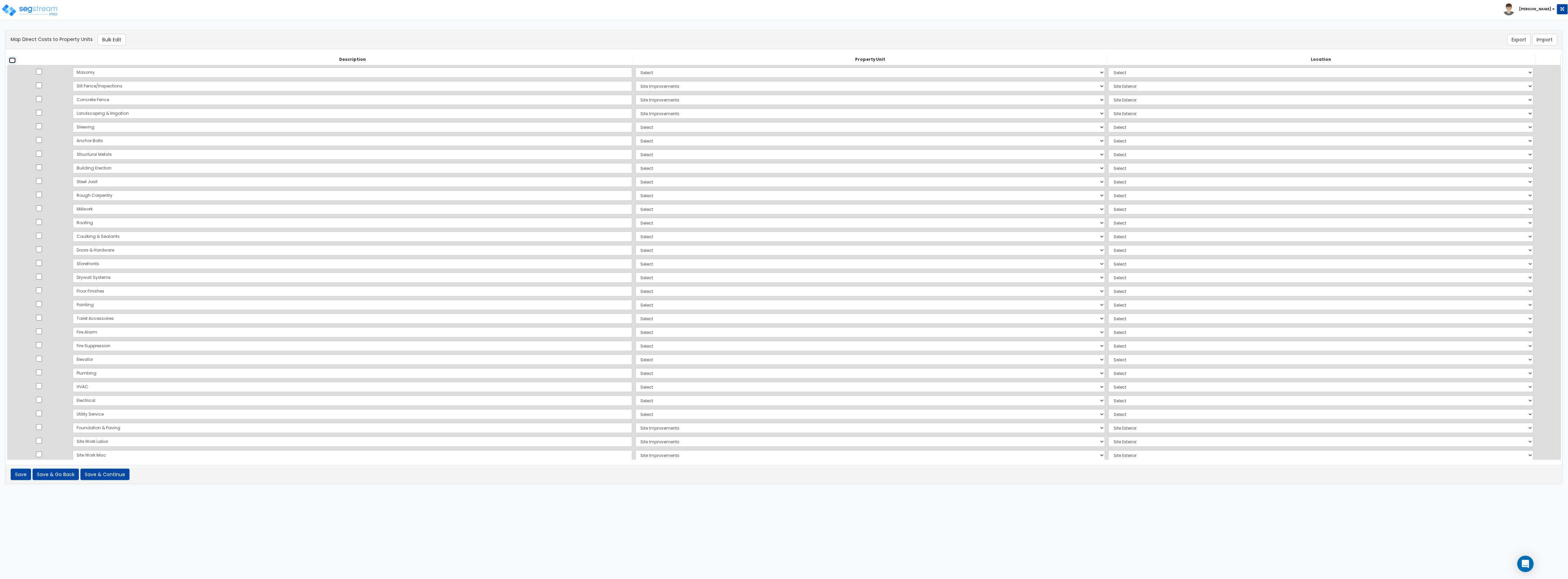
checkbox input "false"
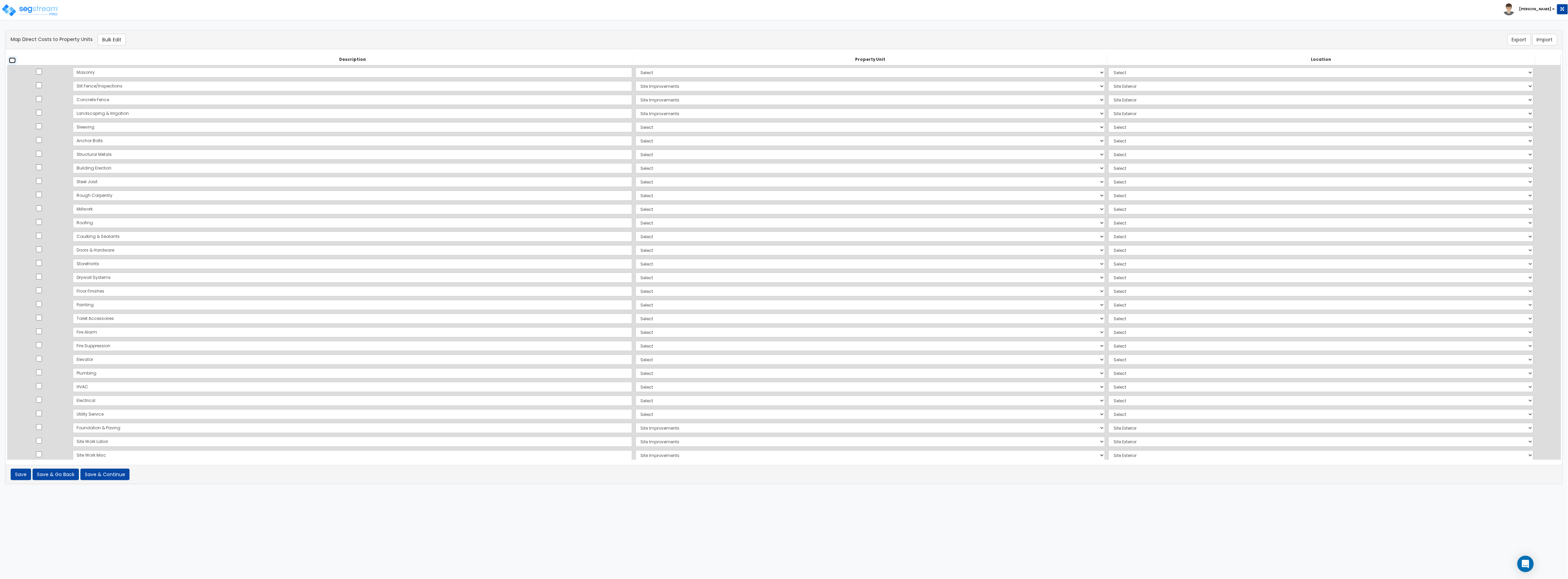
checkbox input "false"
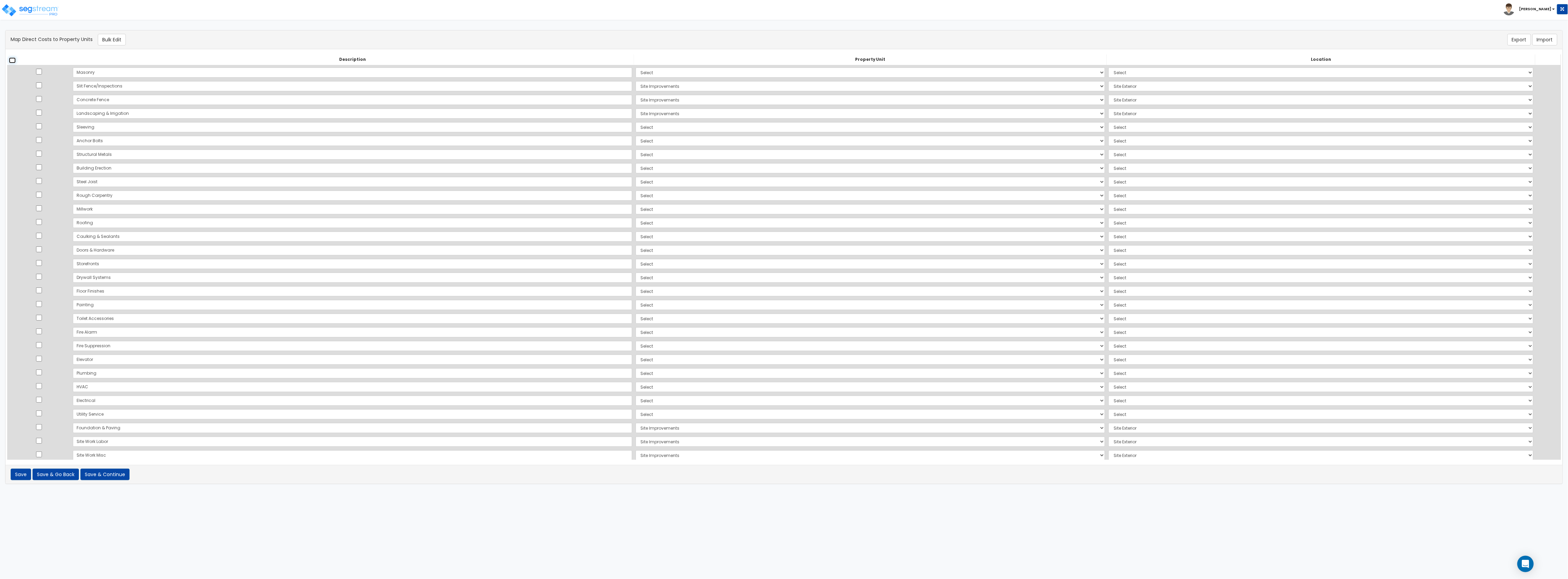
checkbox input "false"
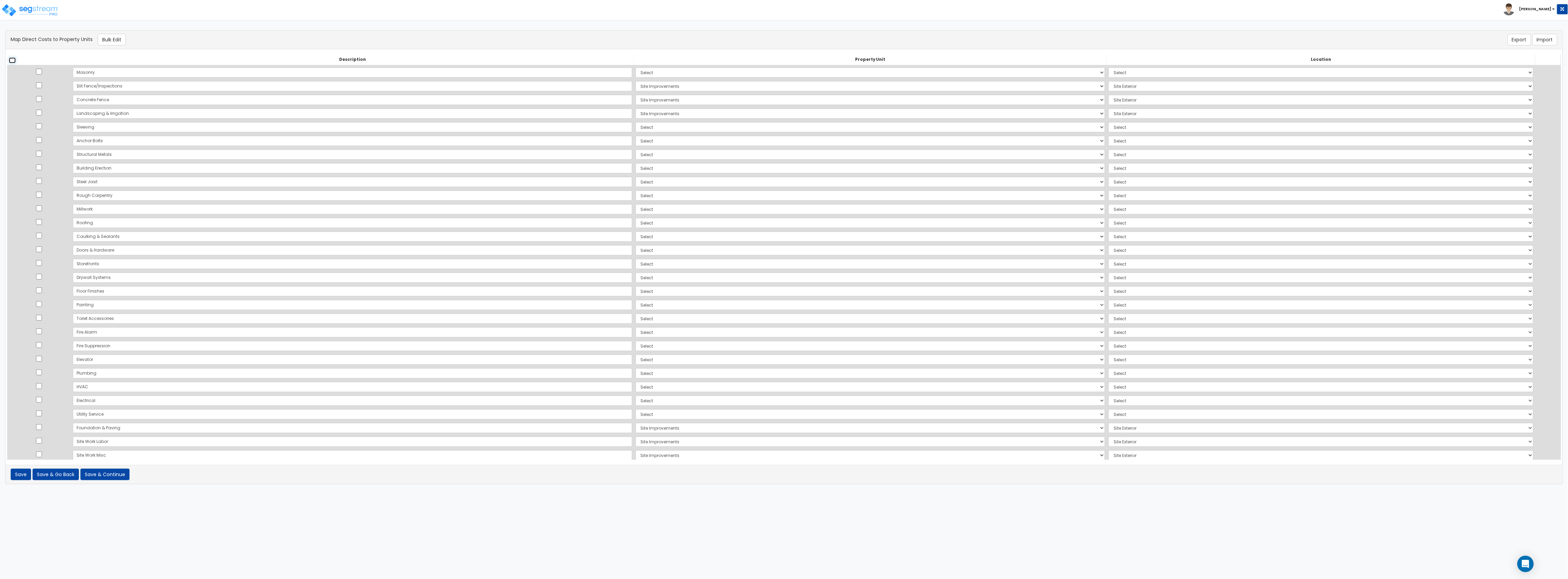
checkbox input "false"
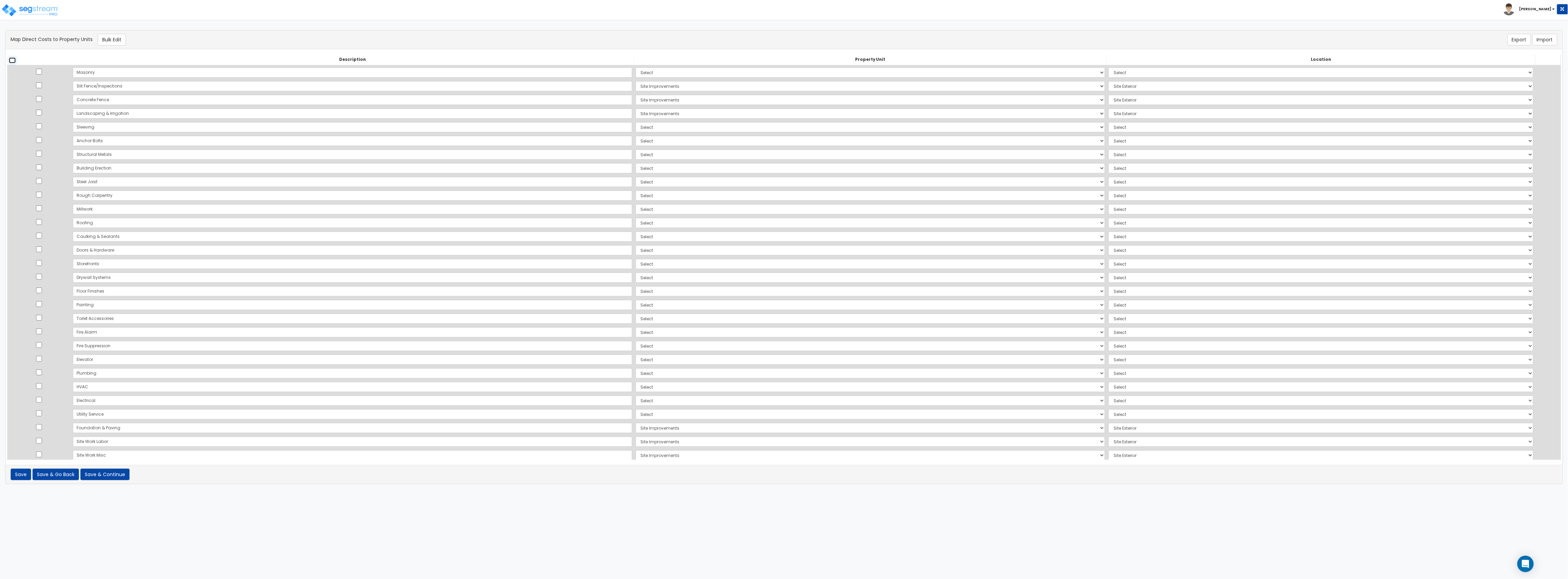
checkbox input "false"
click at [40, 70] on input "checkbox" at bounding box center [38, 72] width 7 height 6
checkbox input "true"
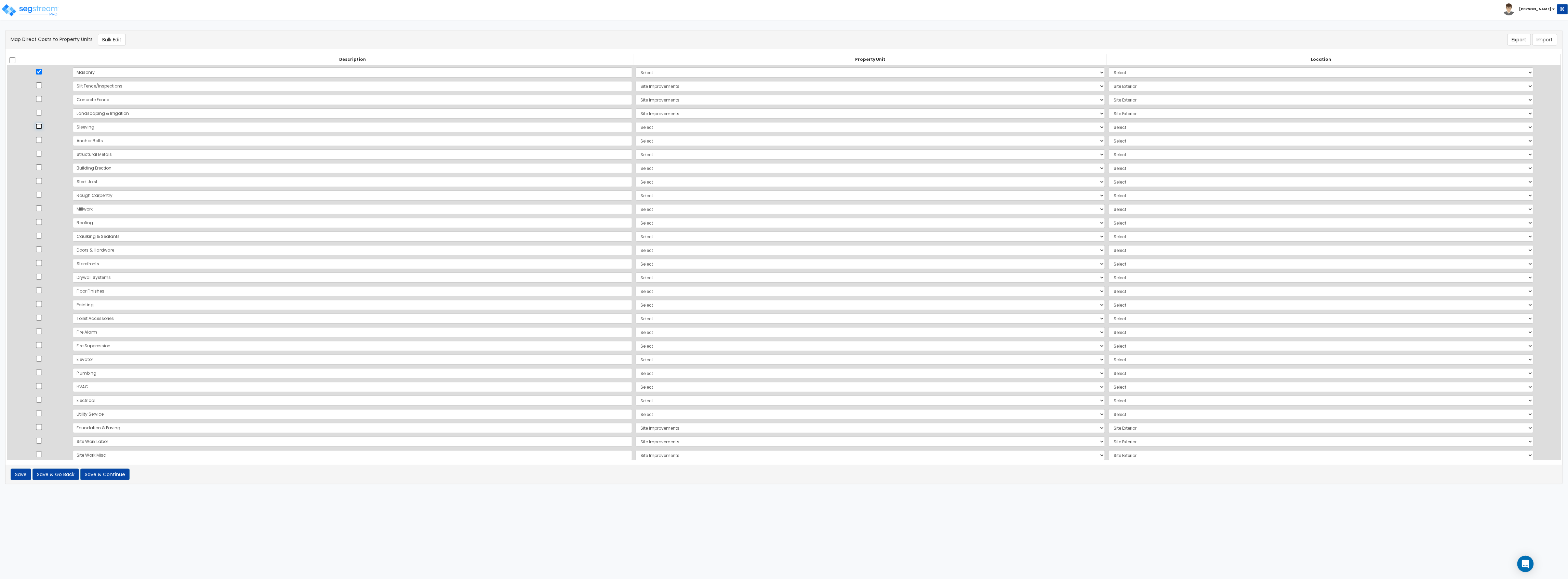
click at [40, 126] on input "checkbox" at bounding box center [38, 127] width 7 height 6
checkbox input "true"
click at [44, 144] on td at bounding box center [39, 140] width 64 height 13
click at [43, 142] on input "checkbox" at bounding box center [38, 140] width 7 height 6
checkbox input "true"
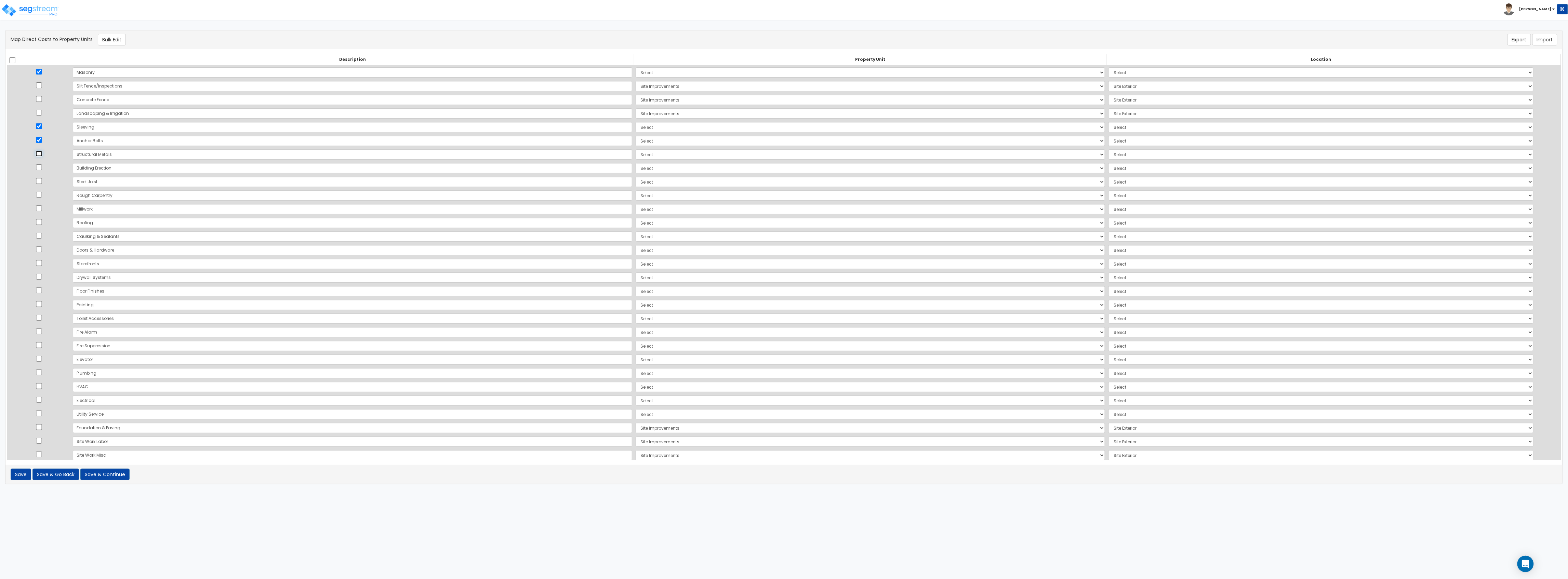
click at [43, 154] on input "checkbox" at bounding box center [38, 154] width 7 height 6
checkbox input "true"
click at [42, 170] on input "checkbox" at bounding box center [38, 167] width 7 height 6
checkbox input "true"
click at [40, 182] on input "checkbox" at bounding box center [38, 181] width 7 height 6
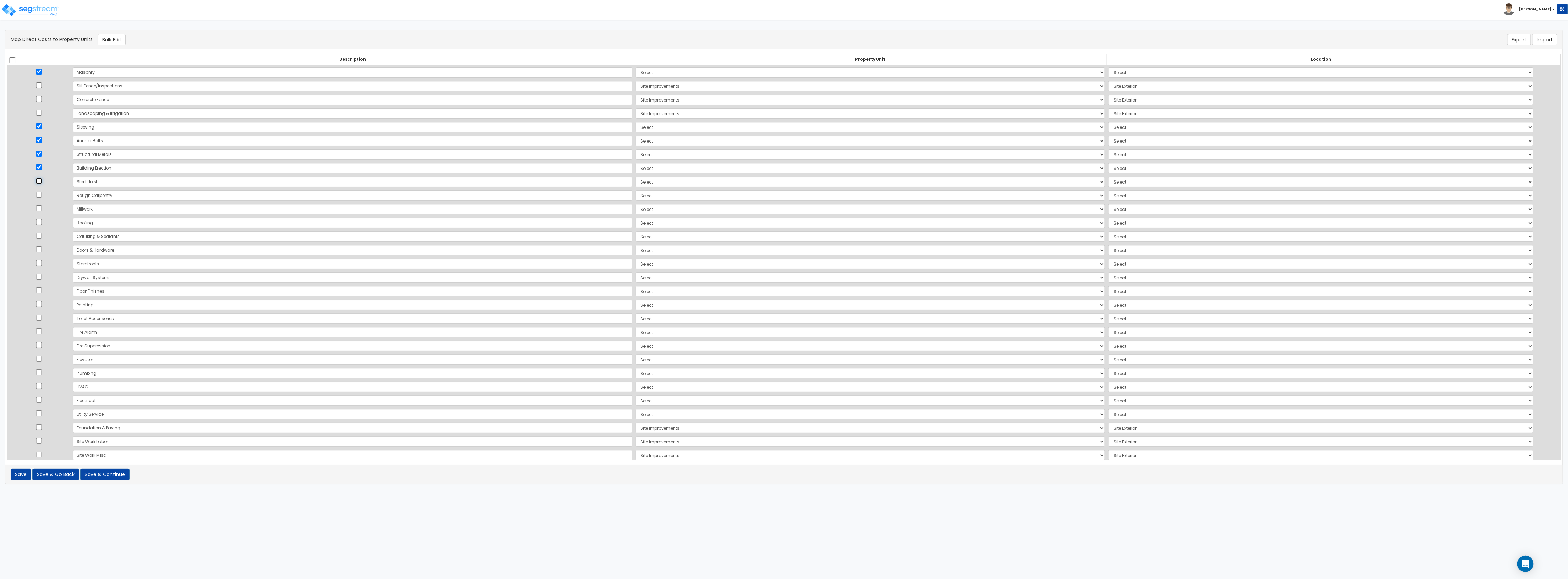
checkbox input "true"
click at [43, 192] on input "checkbox" at bounding box center [38, 195] width 7 height 6
checkbox input "true"
click at [42, 223] on input "checkbox" at bounding box center [38, 222] width 7 height 6
checkbox input "true"
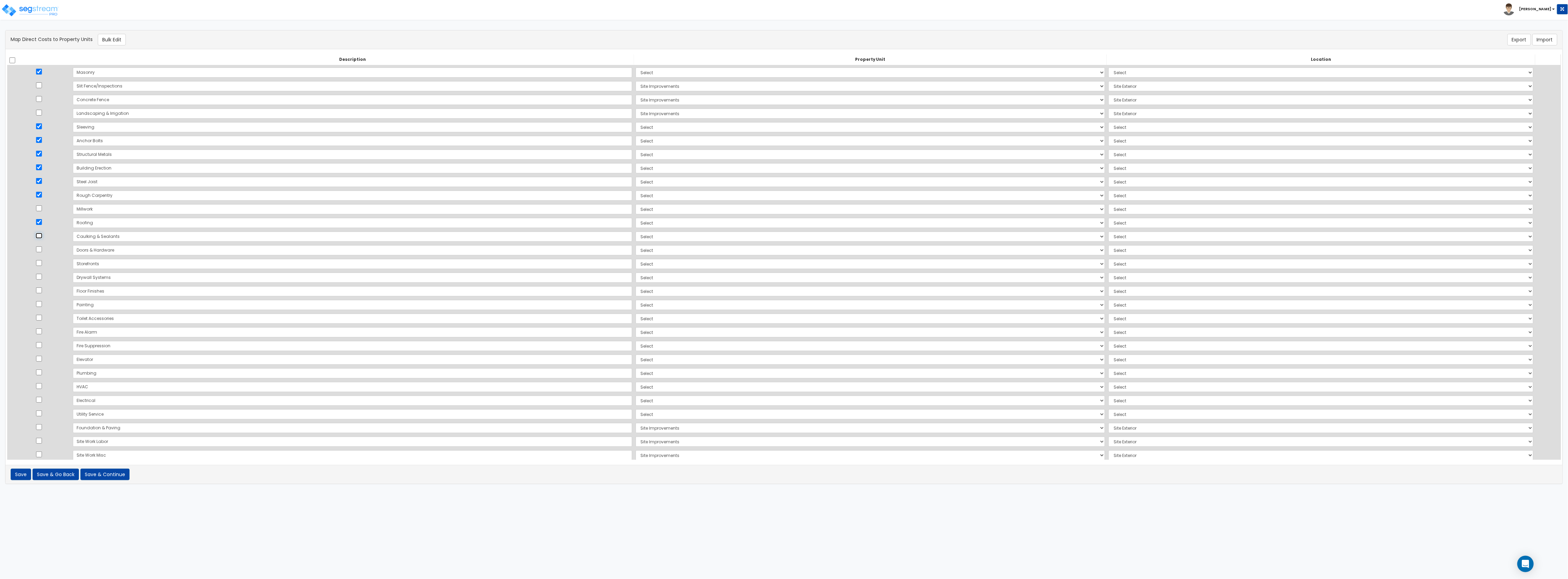
click at [43, 237] on input "checkbox" at bounding box center [38, 236] width 7 height 6
checkbox input "true"
click at [43, 249] on input "checkbox" at bounding box center [38, 249] width 7 height 6
checkbox input "true"
click at [43, 263] on input "checkbox" at bounding box center [38, 263] width 7 height 6
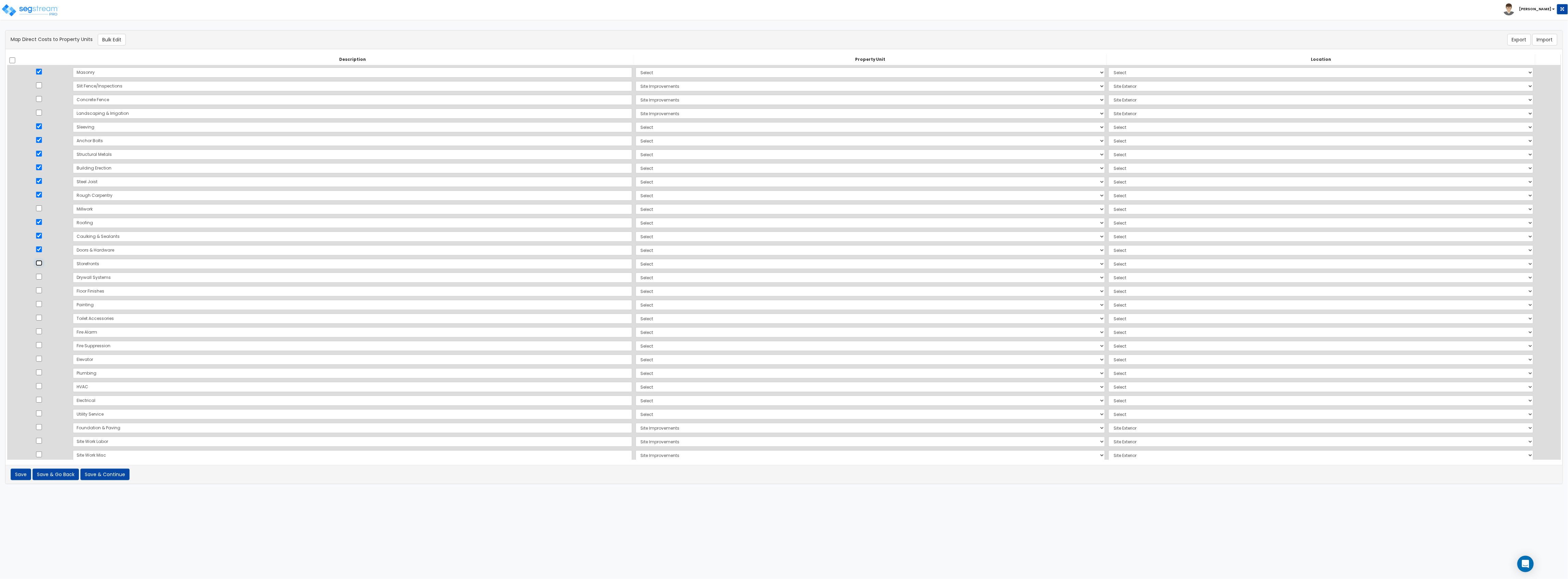
checkbox input "true"
click at [43, 275] on input "checkbox" at bounding box center [38, 277] width 7 height 6
checkbox input "true"
click at [43, 289] on input "checkbox" at bounding box center [38, 290] width 7 height 6
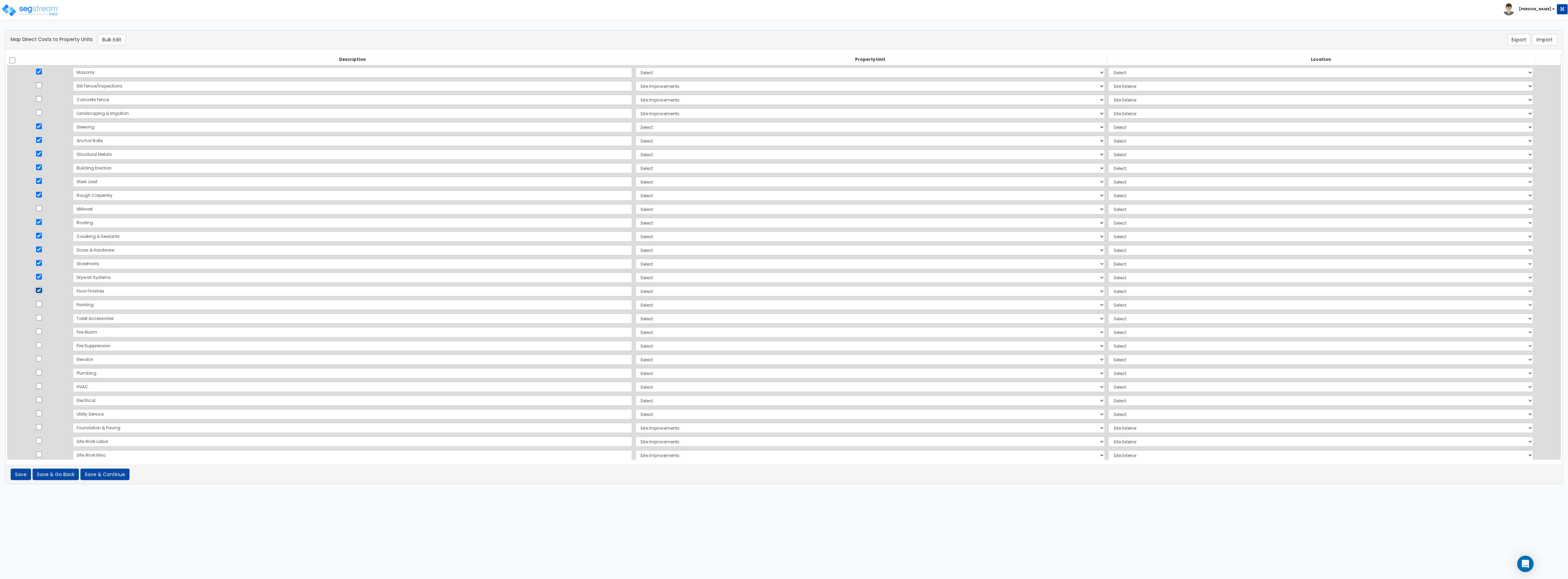
checkbox input "false"
click at [42, 316] on input "checkbox" at bounding box center [38, 345] width 7 height 6
checkbox input "true"
click at [40, 316] on input "checkbox" at bounding box center [38, 372] width 7 height 6
checkbox input "true"
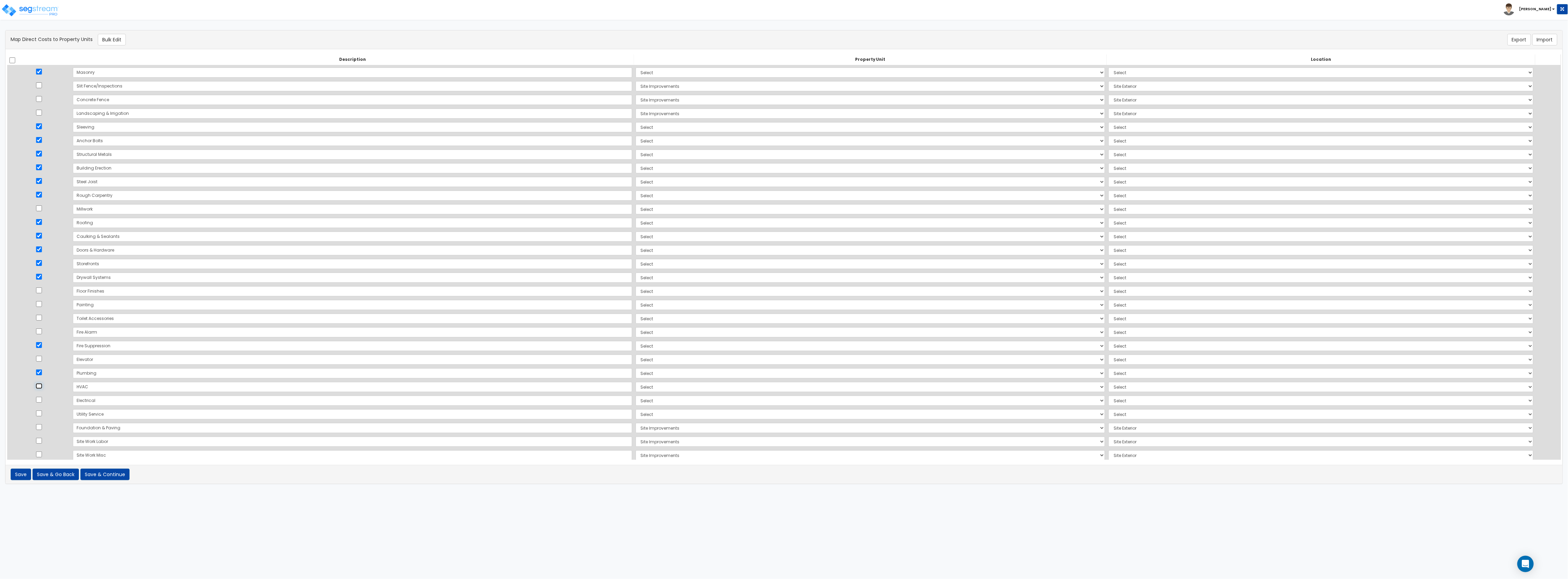
click at [42, 316] on input "checkbox" at bounding box center [38, 386] width 7 height 6
checkbox input "true"
click at [43, 316] on input "checkbox" at bounding box center [38, 400] width 7 height 6
checkbox input "true"
click at [41, 316] on input "checkbox" at bounding box center [38, 414] width 7 height 6
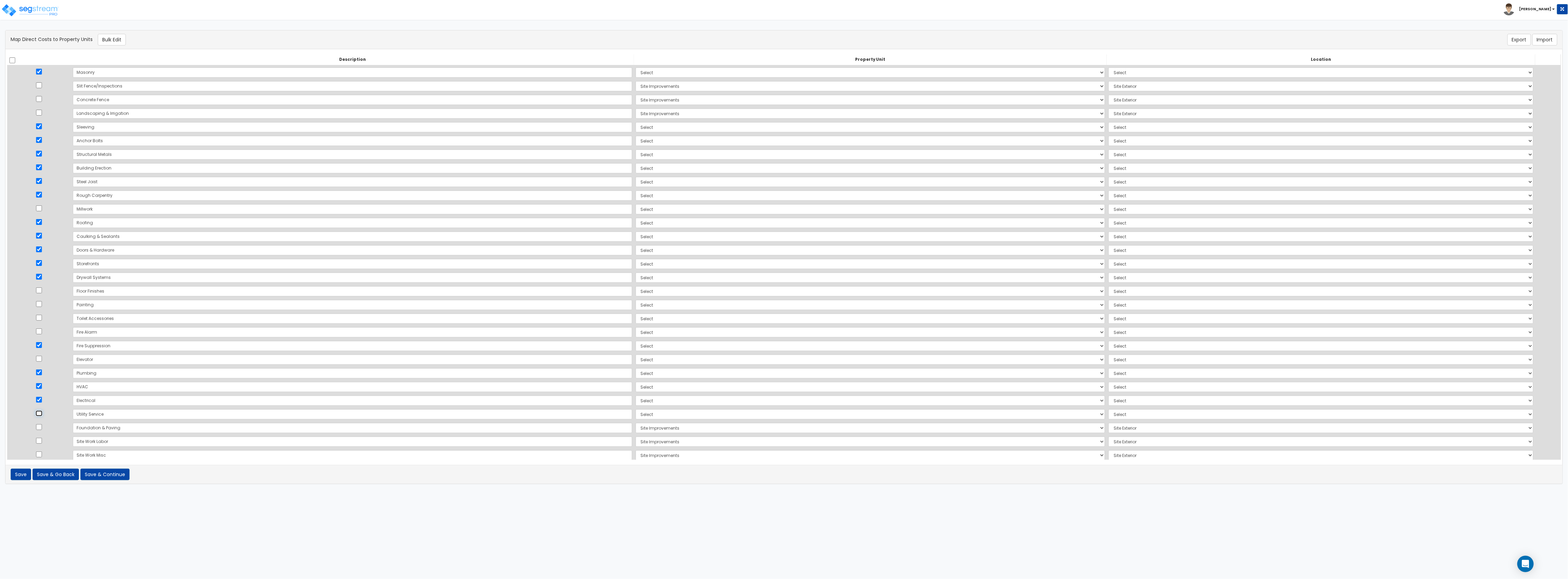
checkbox input "true"
click at [115, 35] on button "Bulk Edit" at bounding box center [112, 40] width 28 height 12
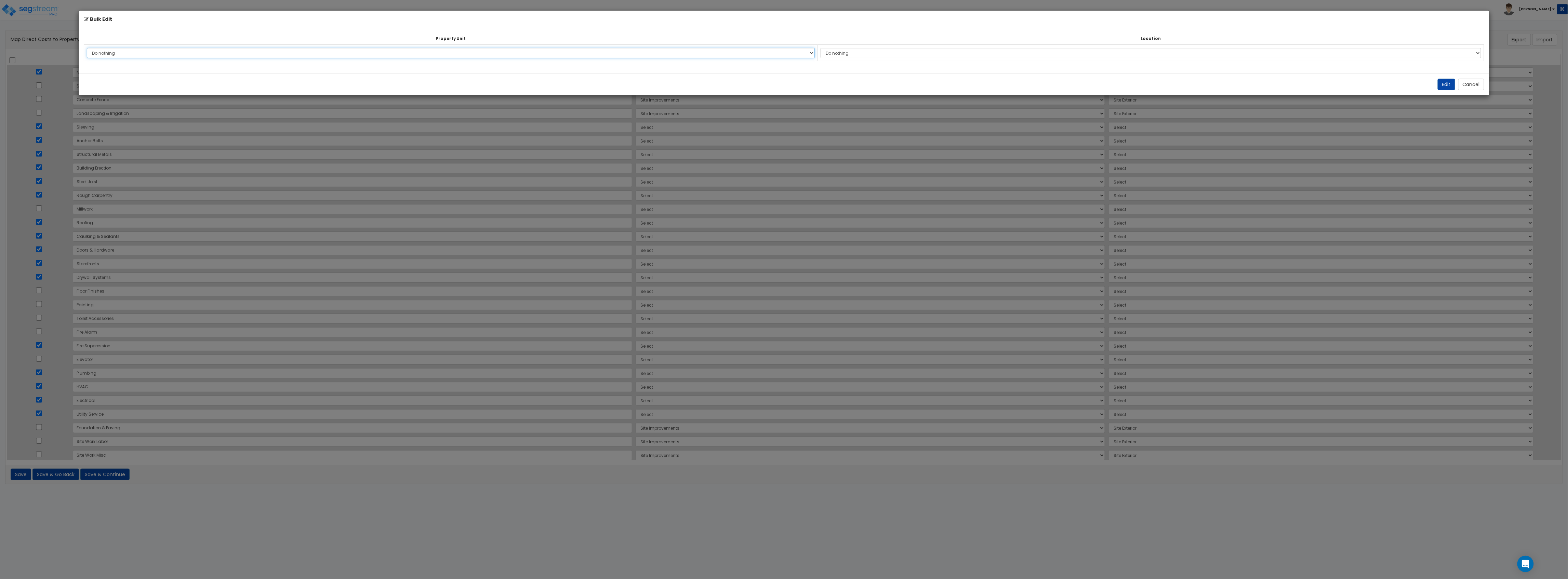
click at [243, 58] on select "Do nothing OSMI Site Improvements Add Additional Property Unit" at bounding box center [451, 53] width 728 height 10
select select "172943"
click at [87, 48] on select "Do nothing OSMI Site Improvements Add Additional Property Unit" at bounding box center [451, 53] width 728 height 10
click at [700, 61] on div "Property Unit Location Do nothing OSMI Site Improvements Add Additional Propert…" at bounding box center [783, 50] width 1410 height 45
click at [700, 55] on select "Do nothing Add Additional Location Building Building Interior" at bounding box center [1150, 53] width 660 height 10
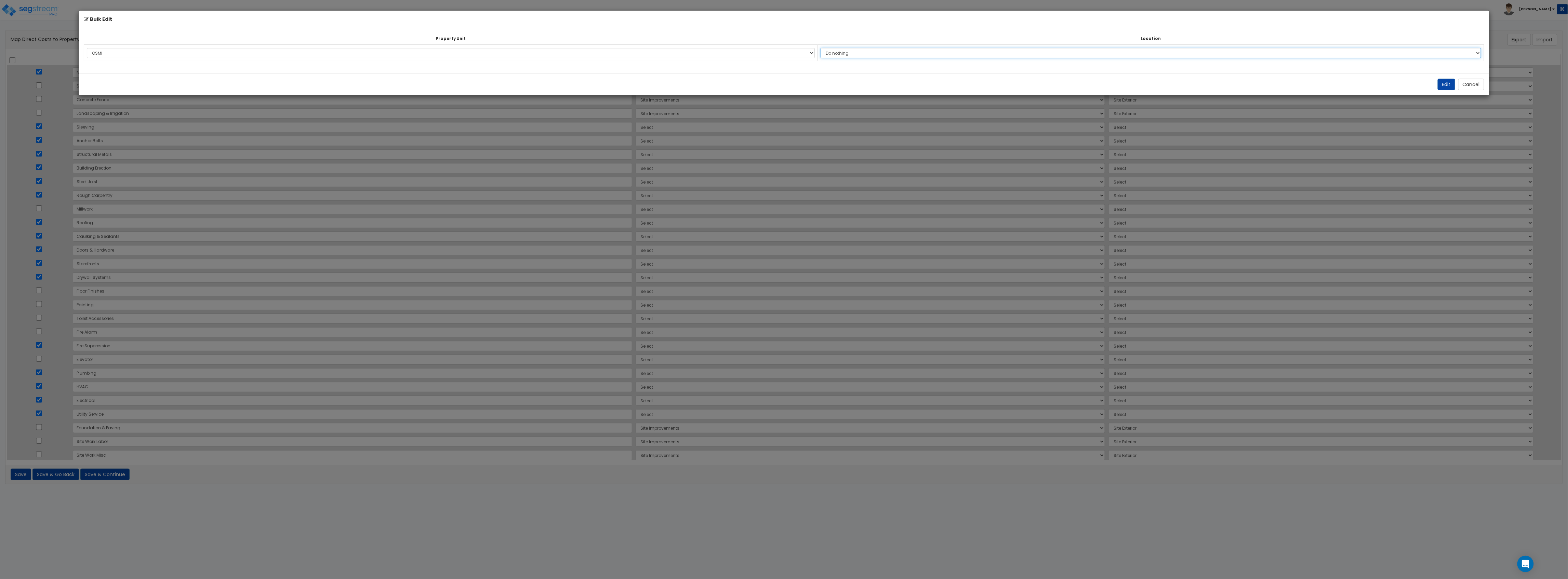
select select "6"
click at [700, 48] on select "Do nothing Add Additional Location Building Building Interior" at bounding box center [1150, 53] width 660 height 10
click at [700, 82] on button "Edit" at bounding box center [1446, 84] width 18 height 12
select select "172943"
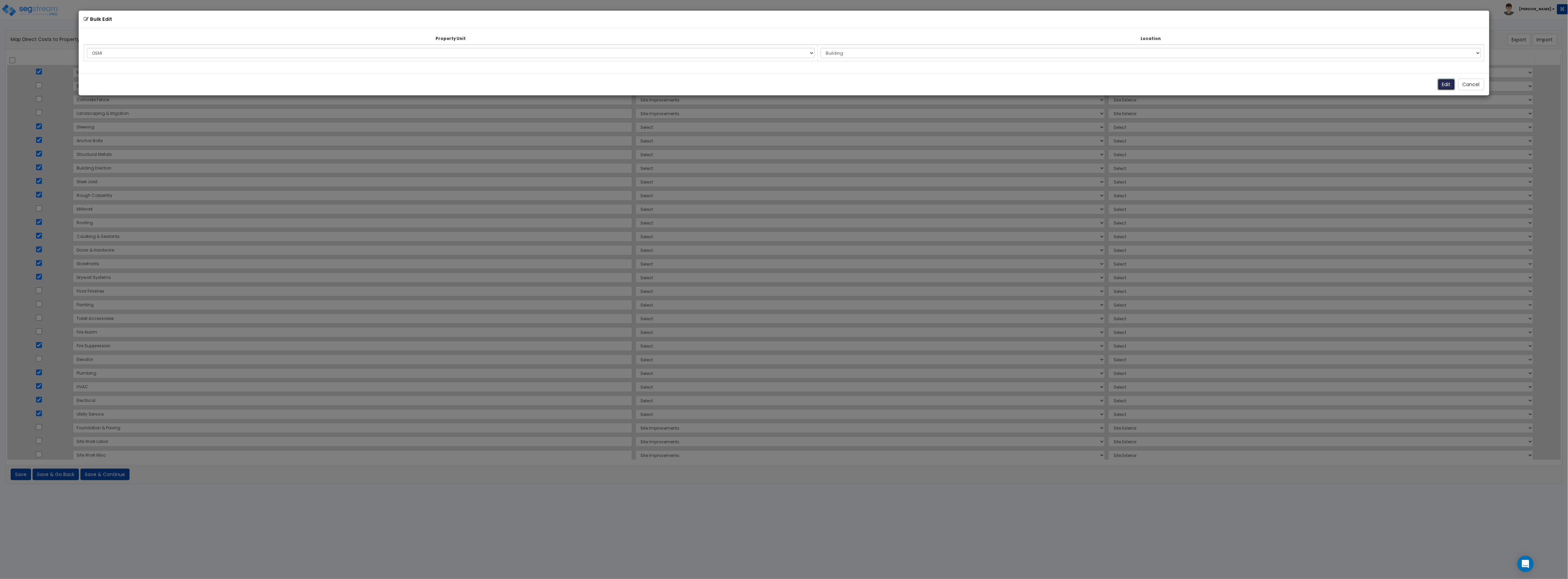
select select "172943"
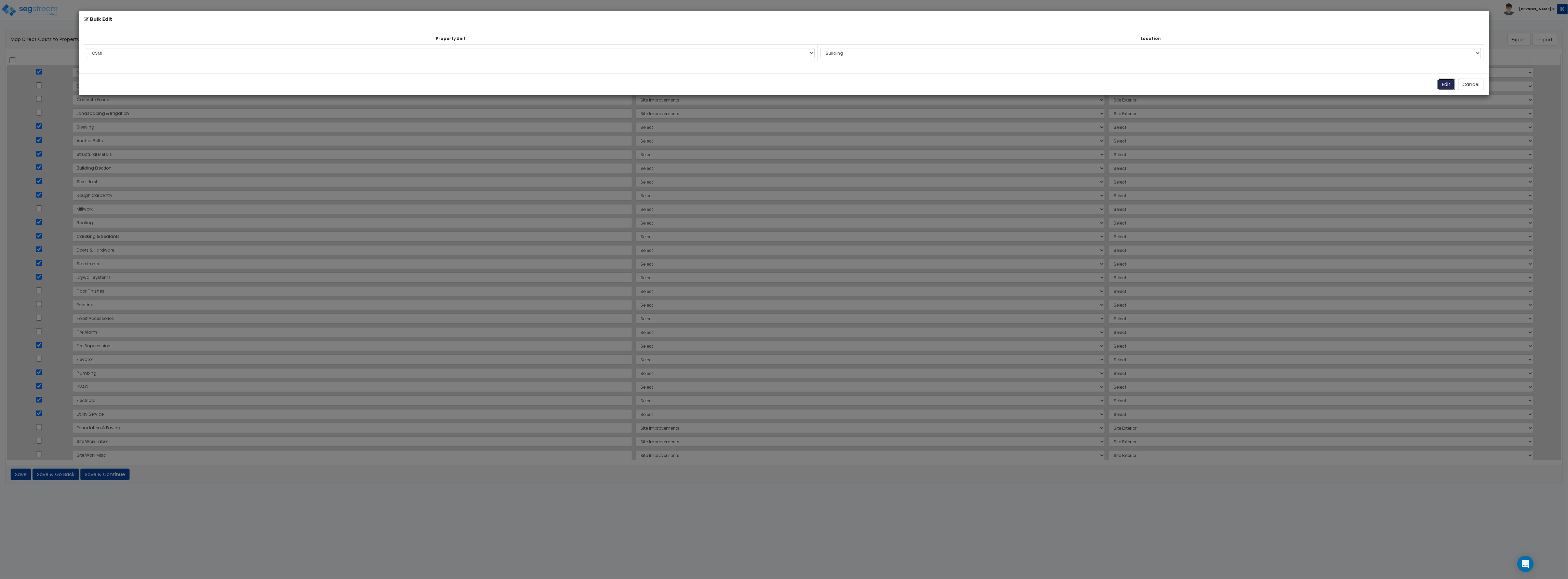
select select "172943"
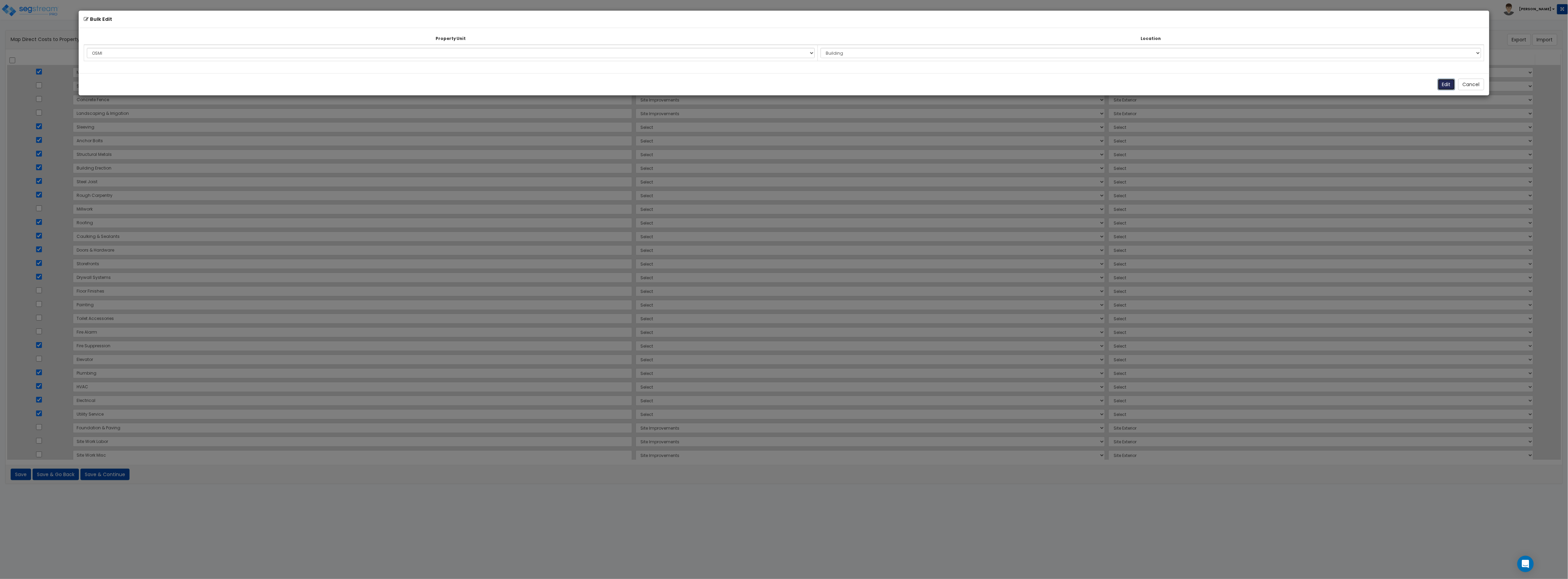
select select "172943"
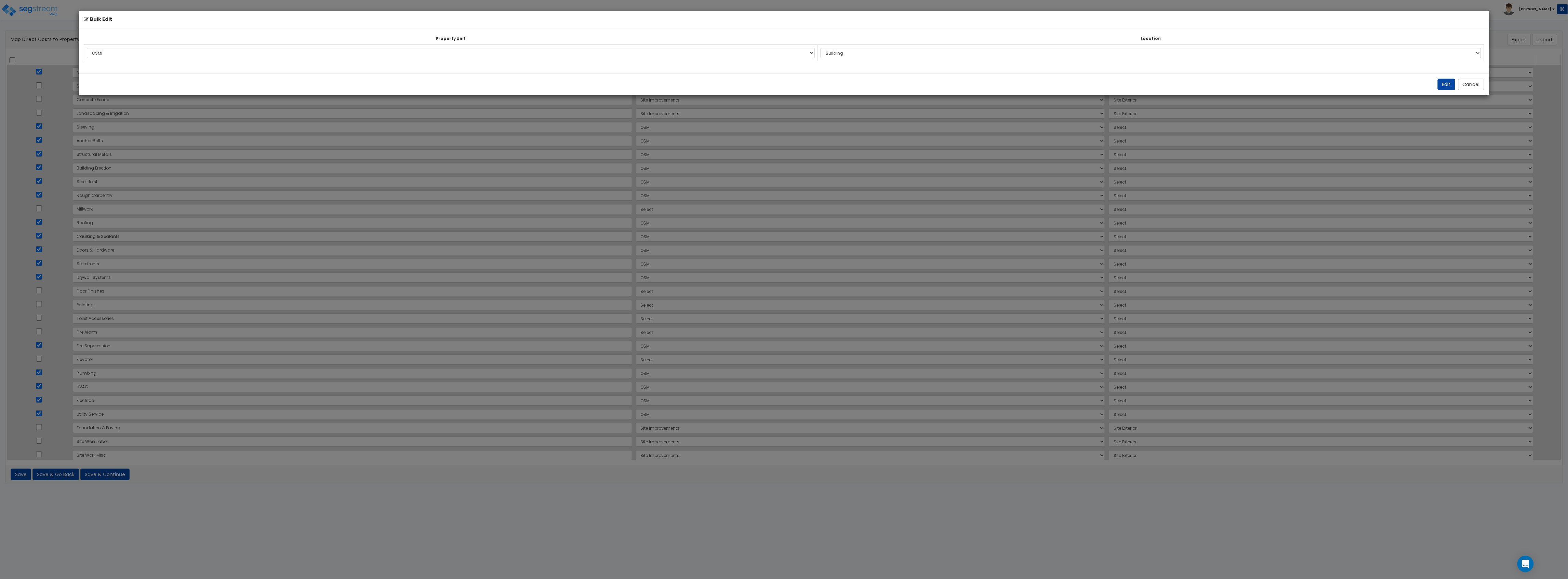
select select "6"
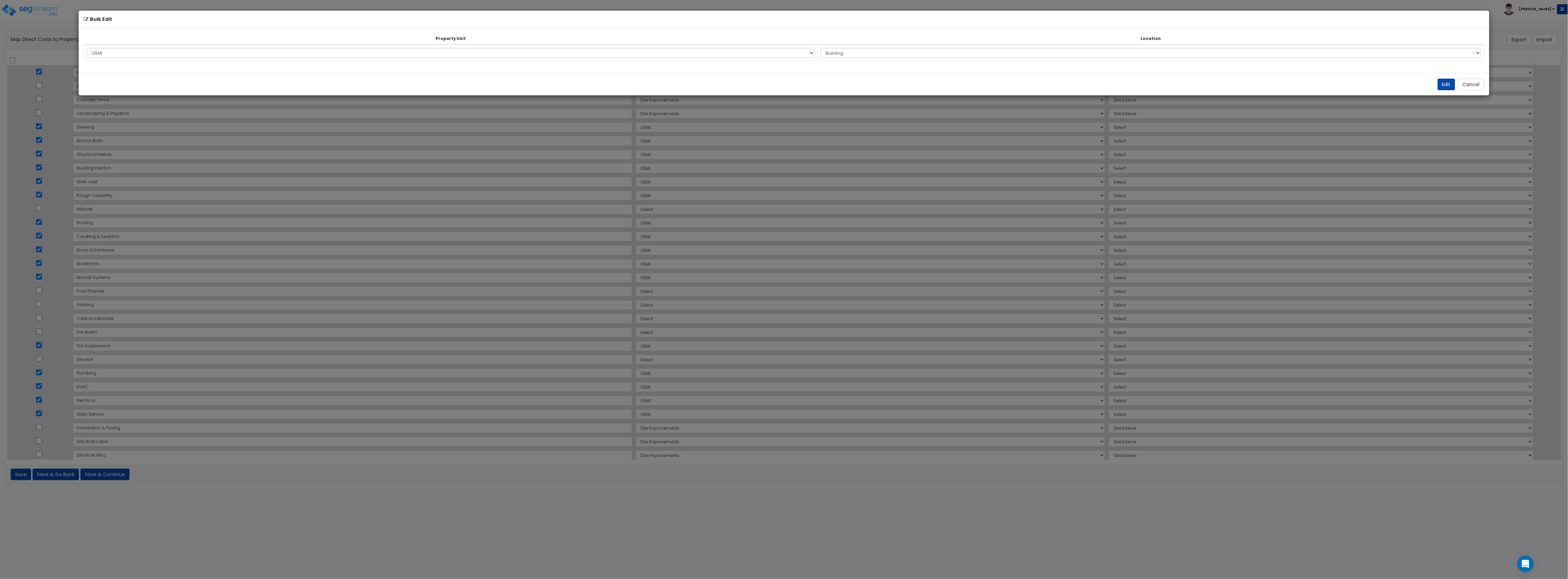
select select "6"
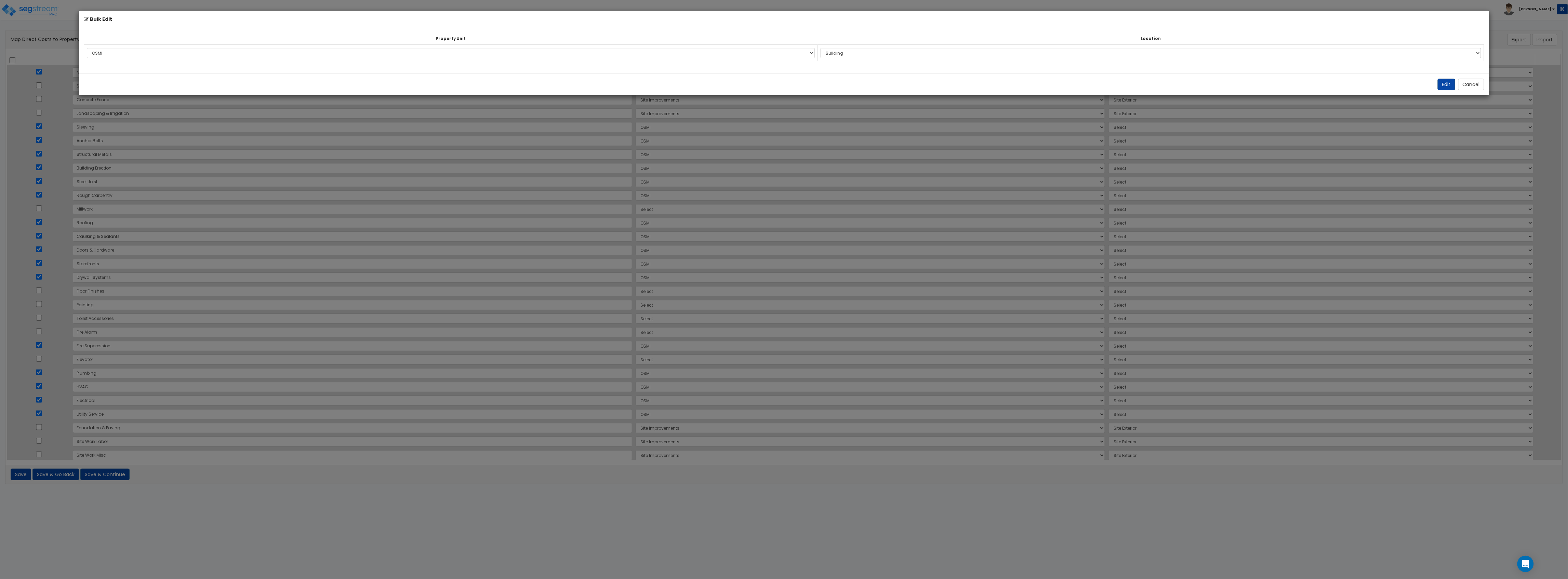
select select "6"
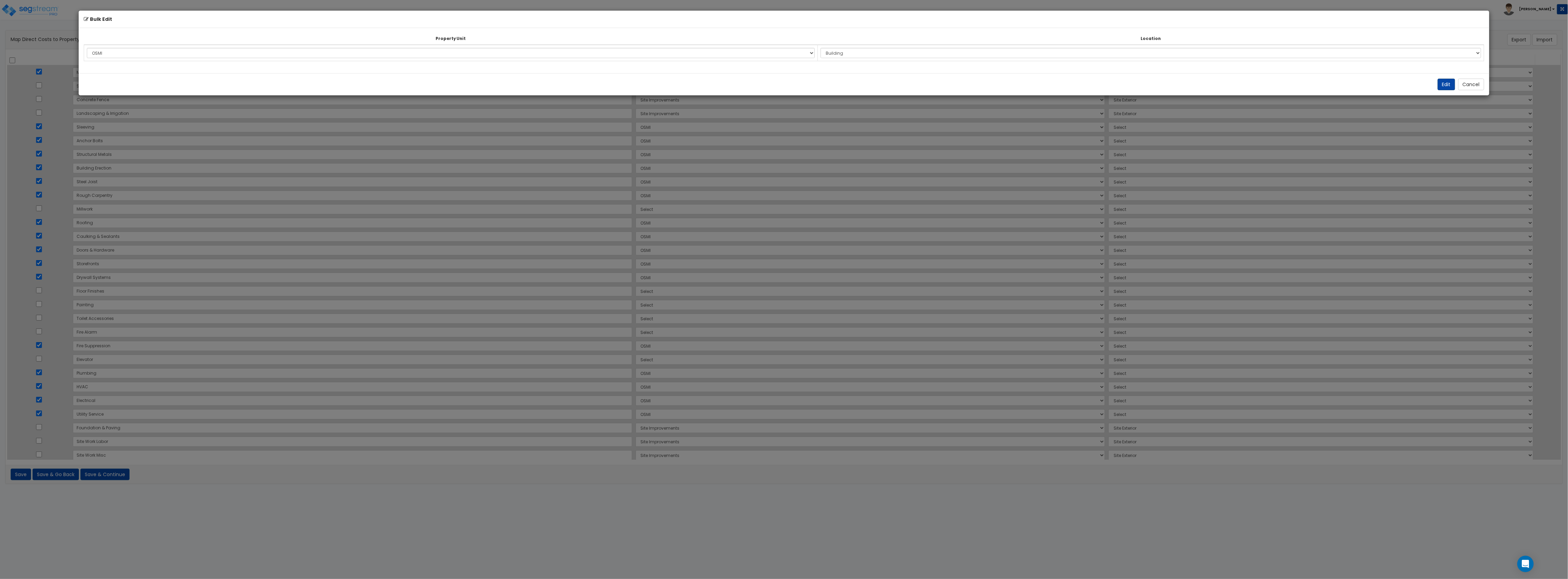
select select "6"
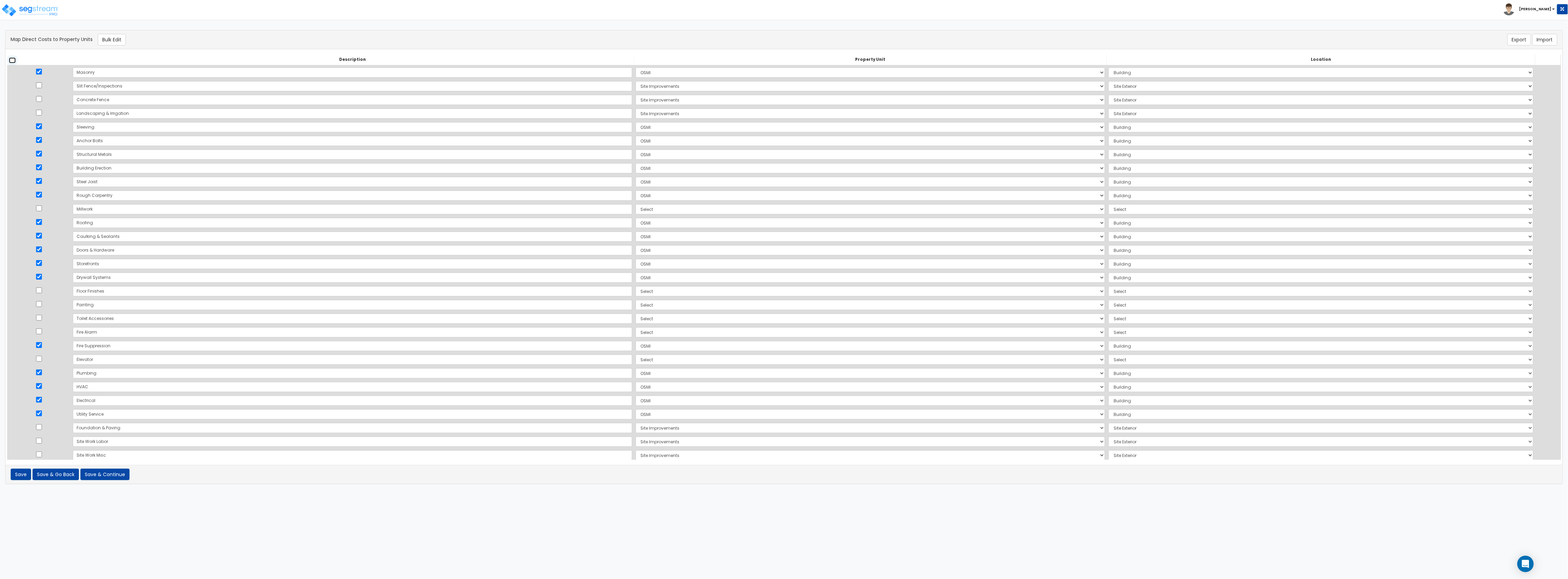
click at [14, 60] on input "checkbox" at bounding box center [12, 60] width 7 height 6
checkbox input "true"
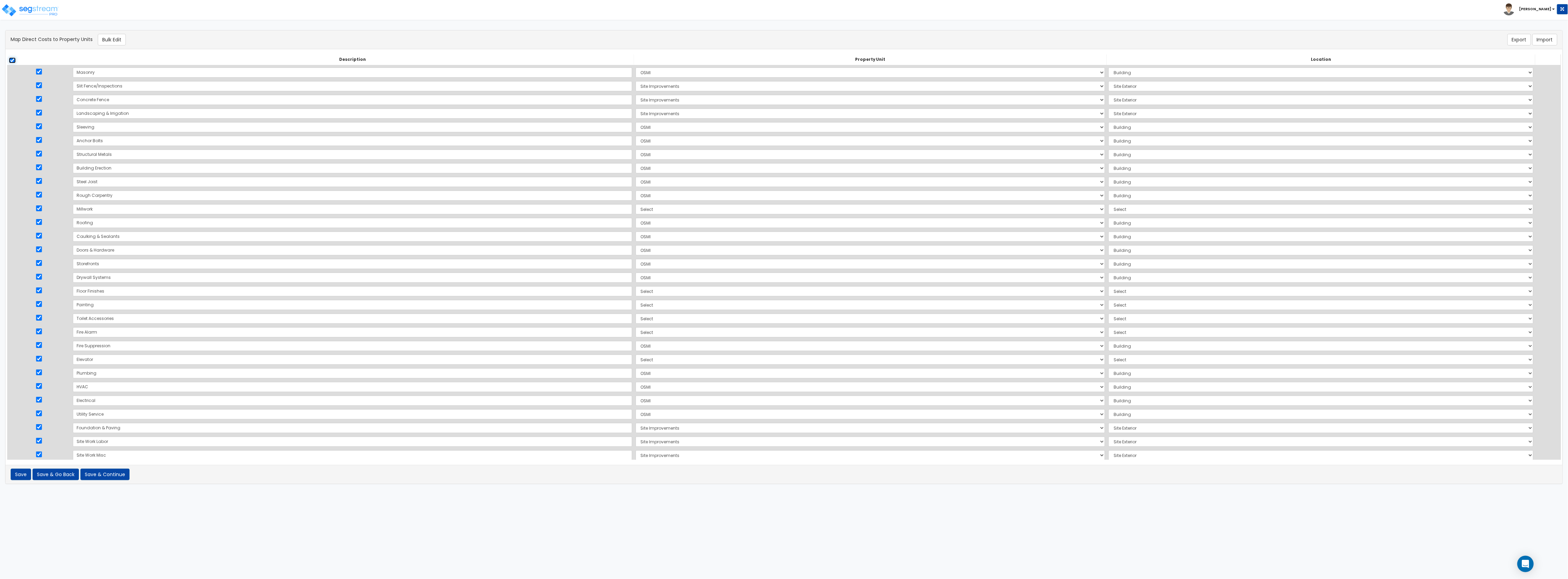
checkbox input "true"
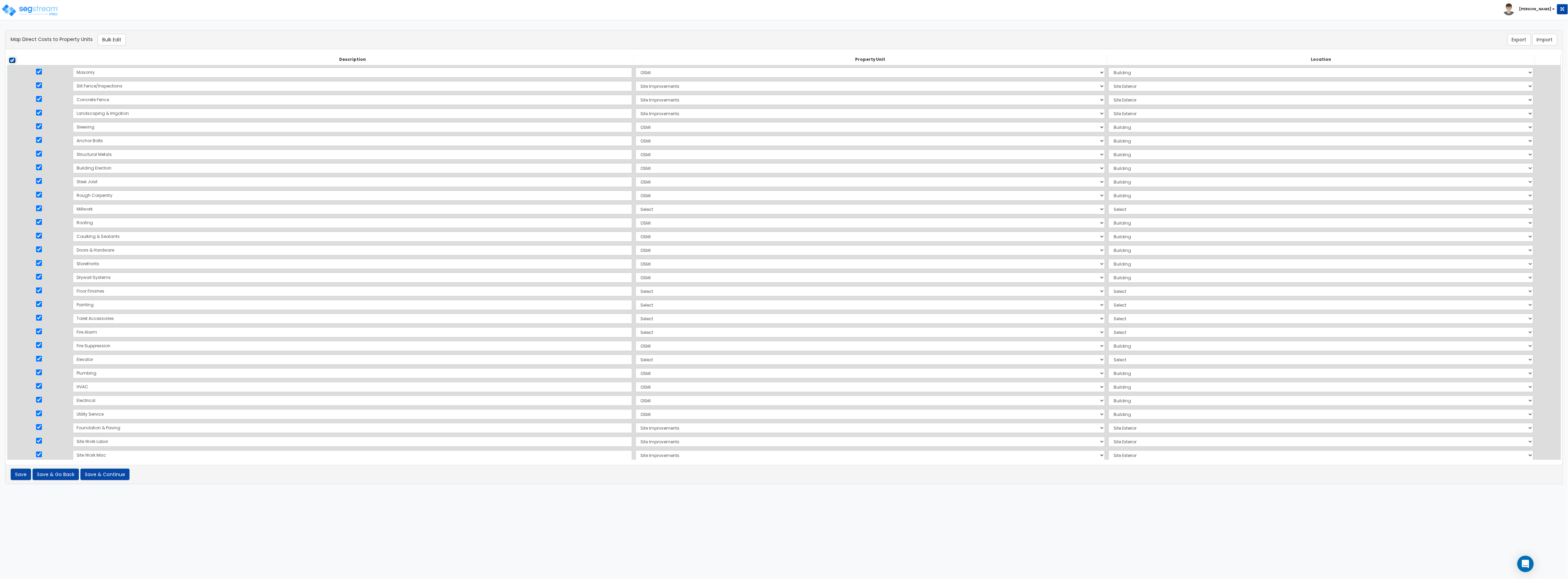
checkbox input "true"
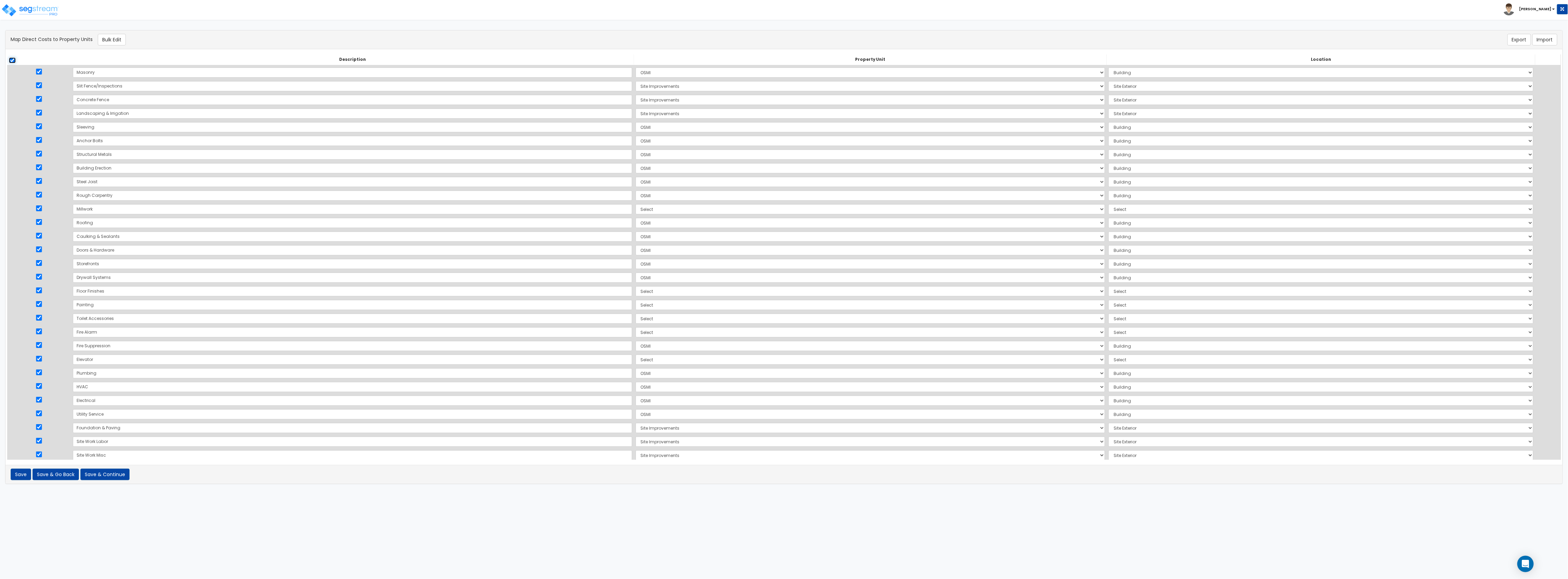
checkbox input "true"
click at [13, 60] on input "checkbox" at bounding box center [12, 60] width 7 height 6
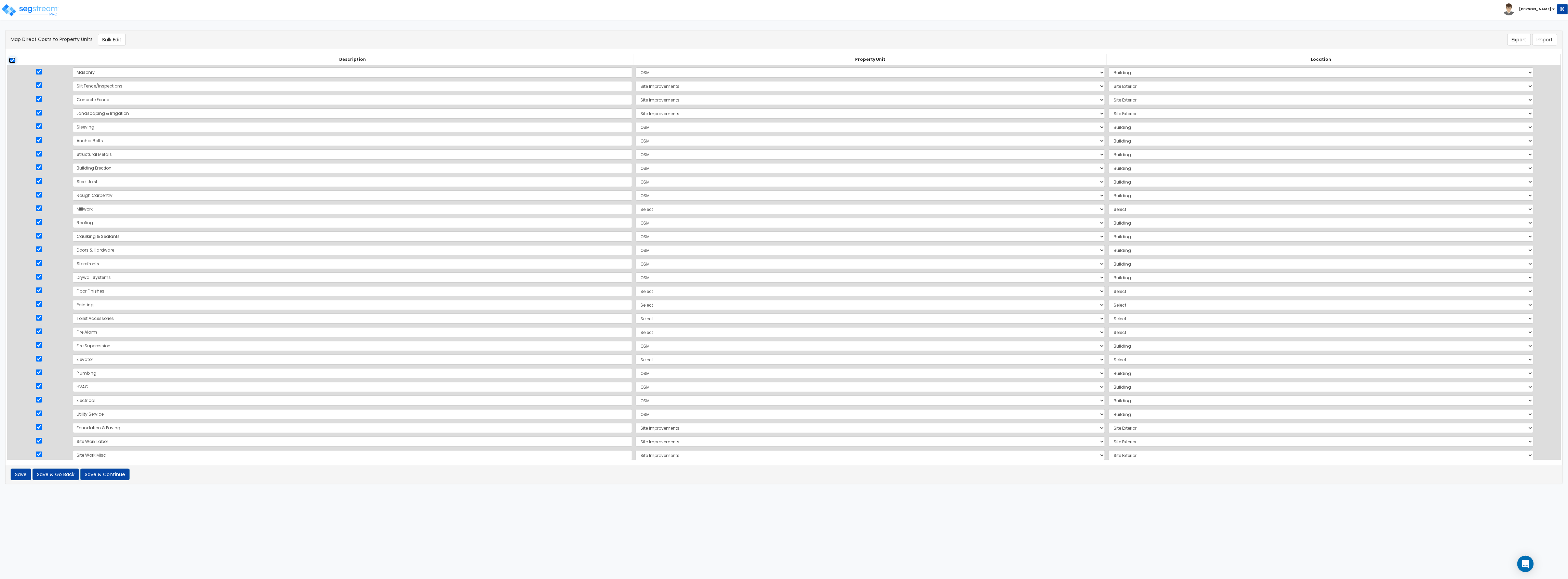
checkbox input "false"
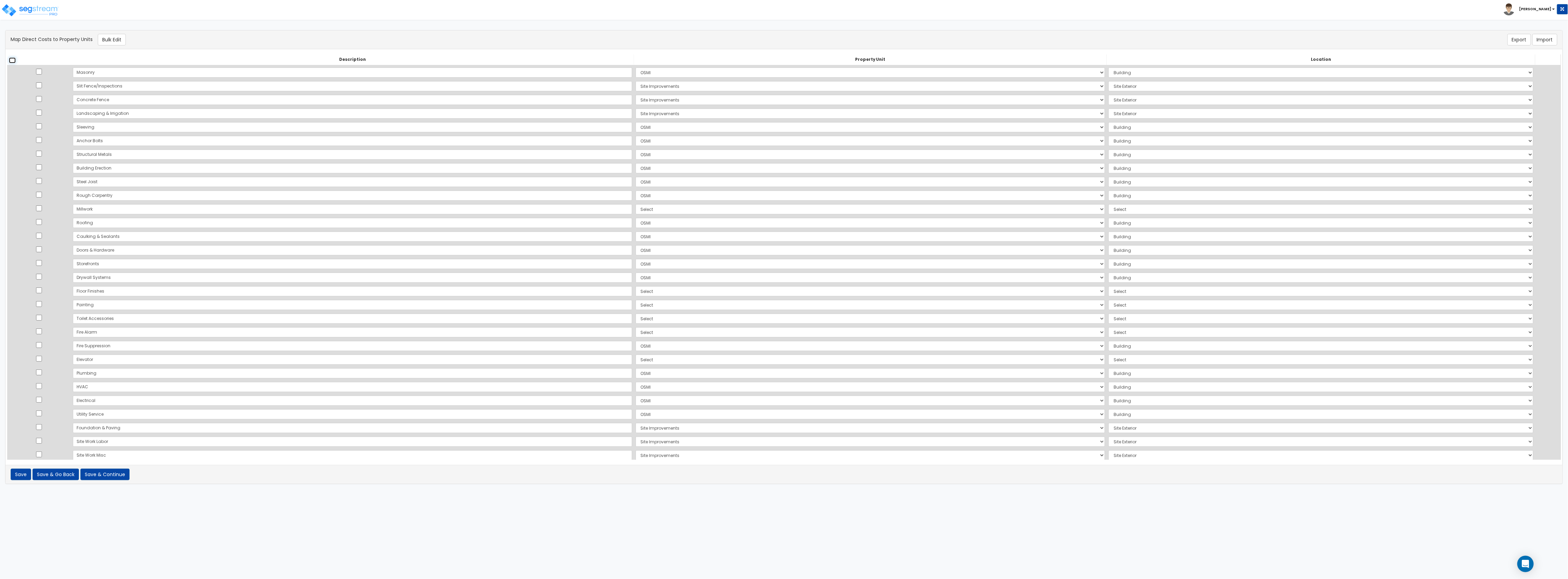
checkbox input "false"
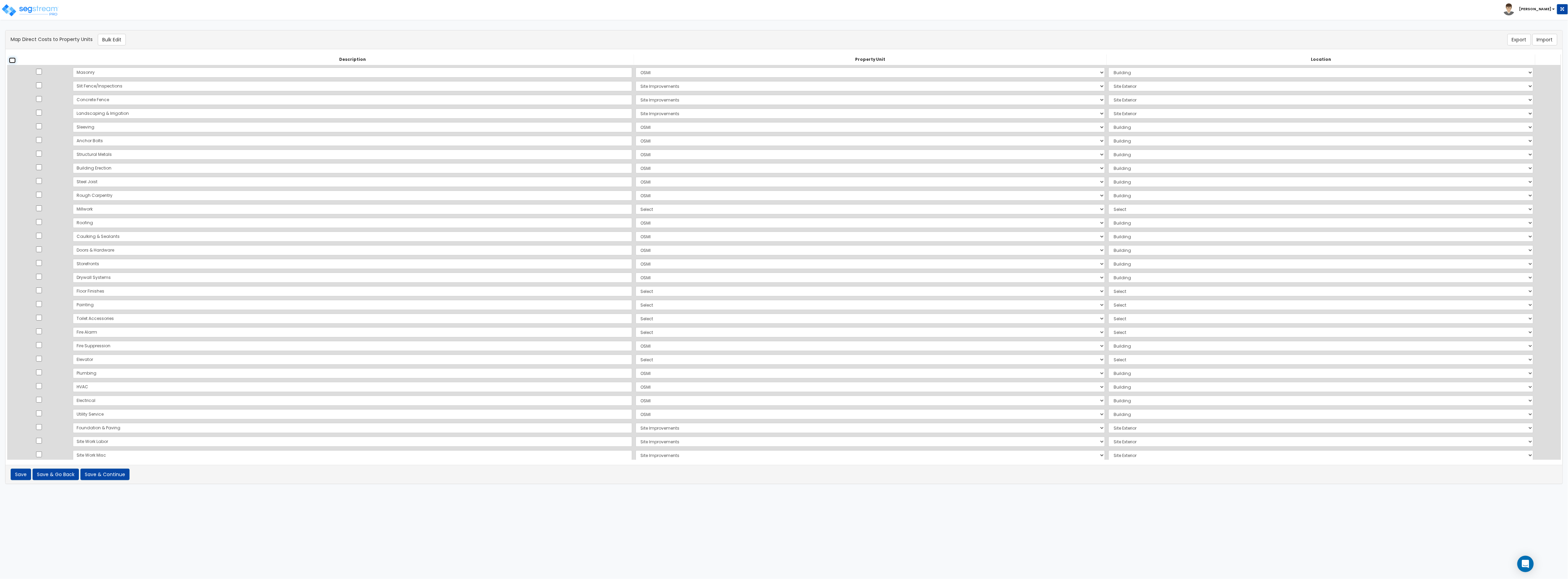
checkbox input "false"
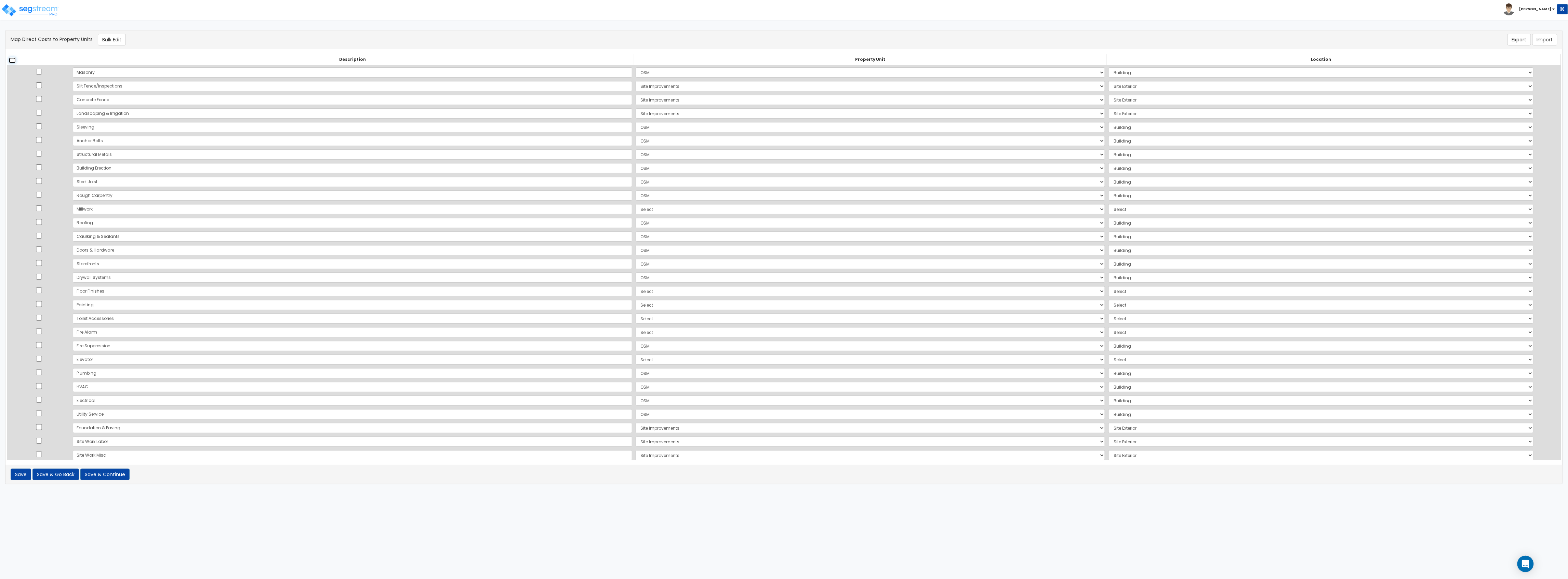
checkbox input "false"
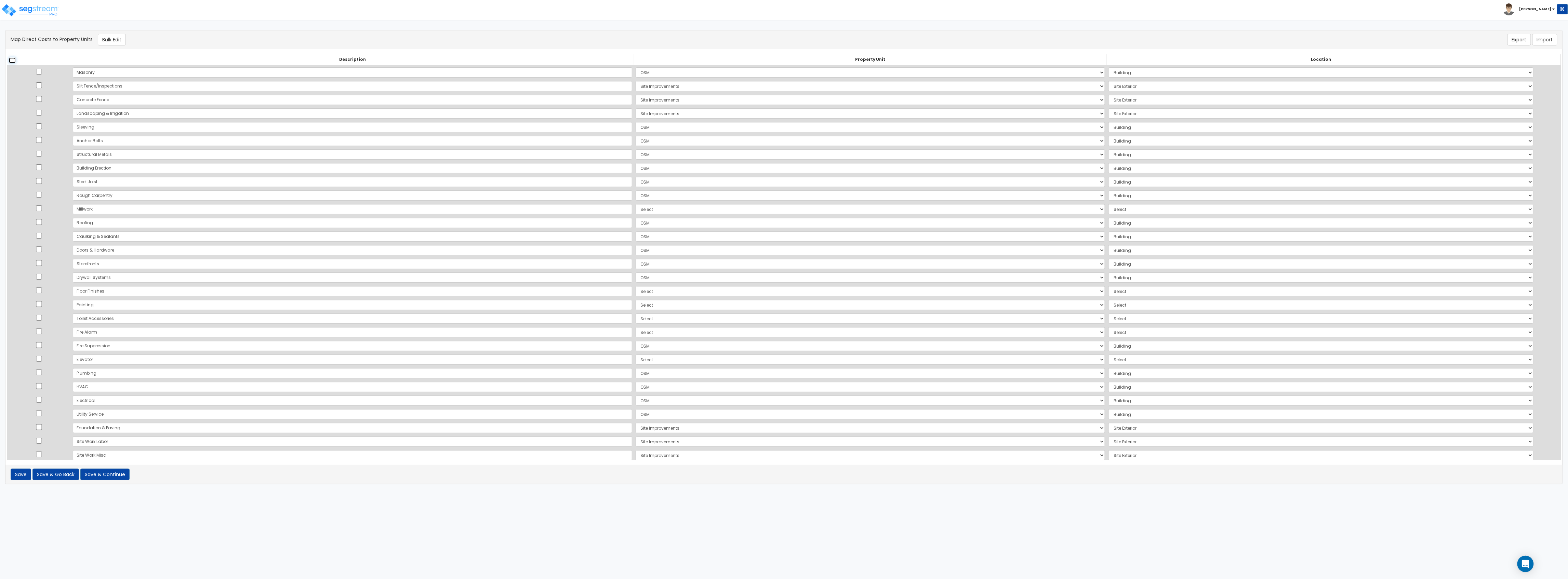
checkbox input "false"
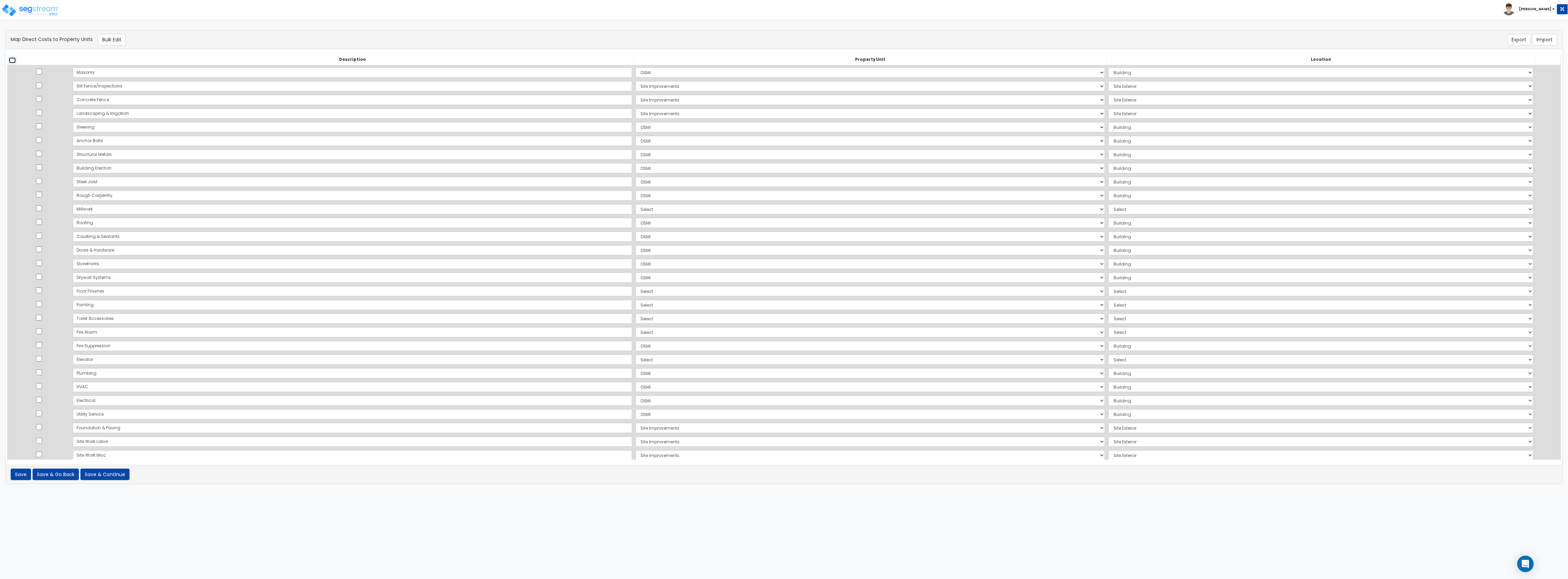
checkbox input "false"
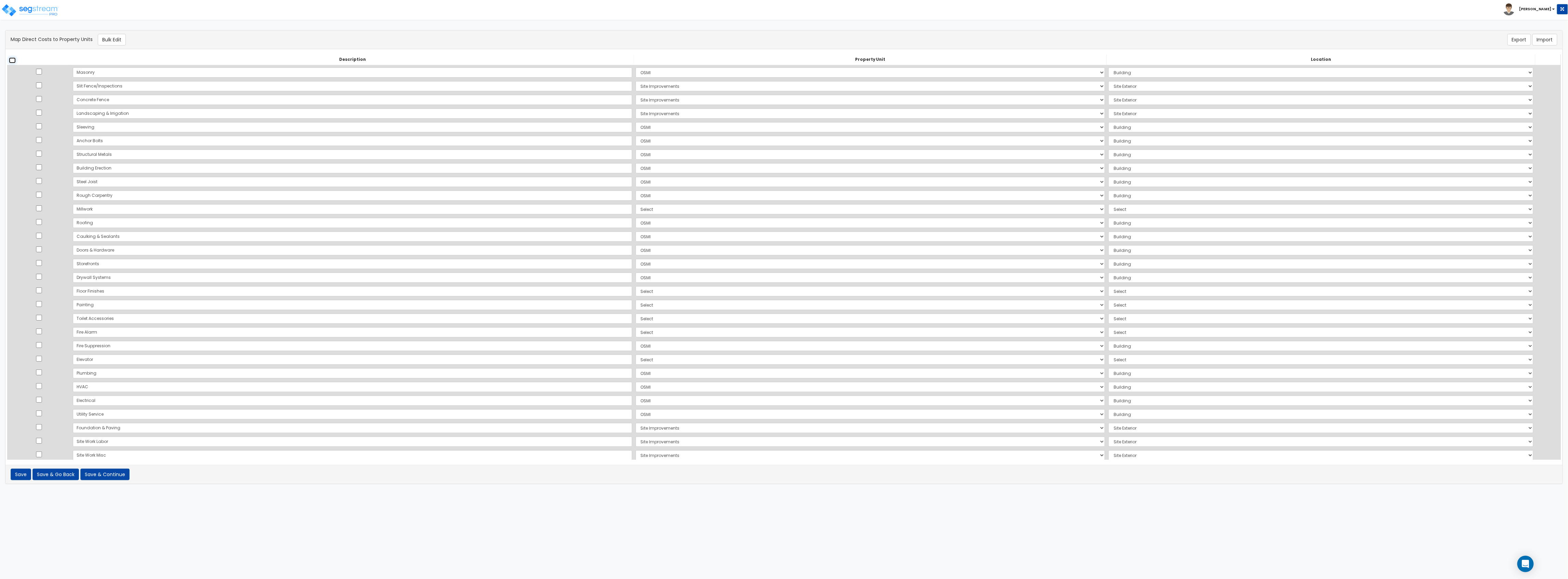
checkbox input "false"
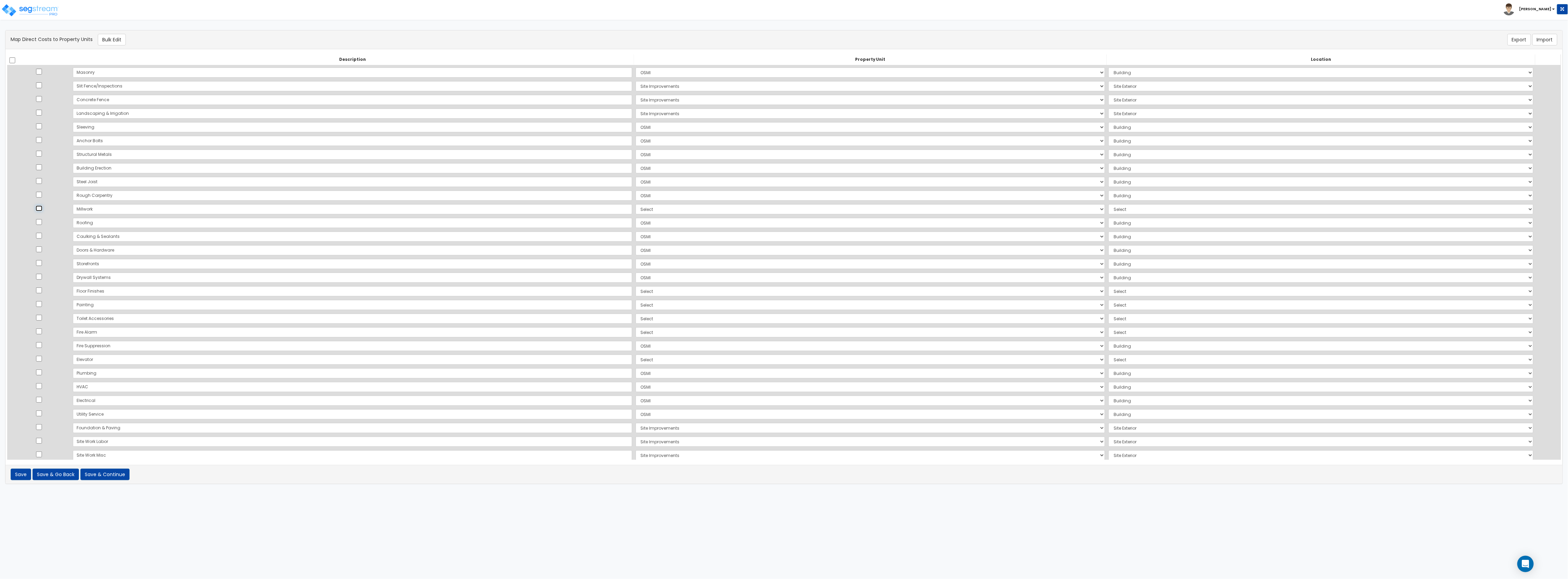
click at [43, 209] on input "checkbox" at bounding box center [38, 209] width 7 height 6
checkbox input "true"
click at [43, 290] on input "checkbox" at bounding box center [38, 290] width 7 height 6
click at [40, 303] on input "checkbox" at bounding box center [38, 304] width 7 height 6
click at [41, 316] on input "checkbox" at bounding box center [38, 317] width 7 height 6
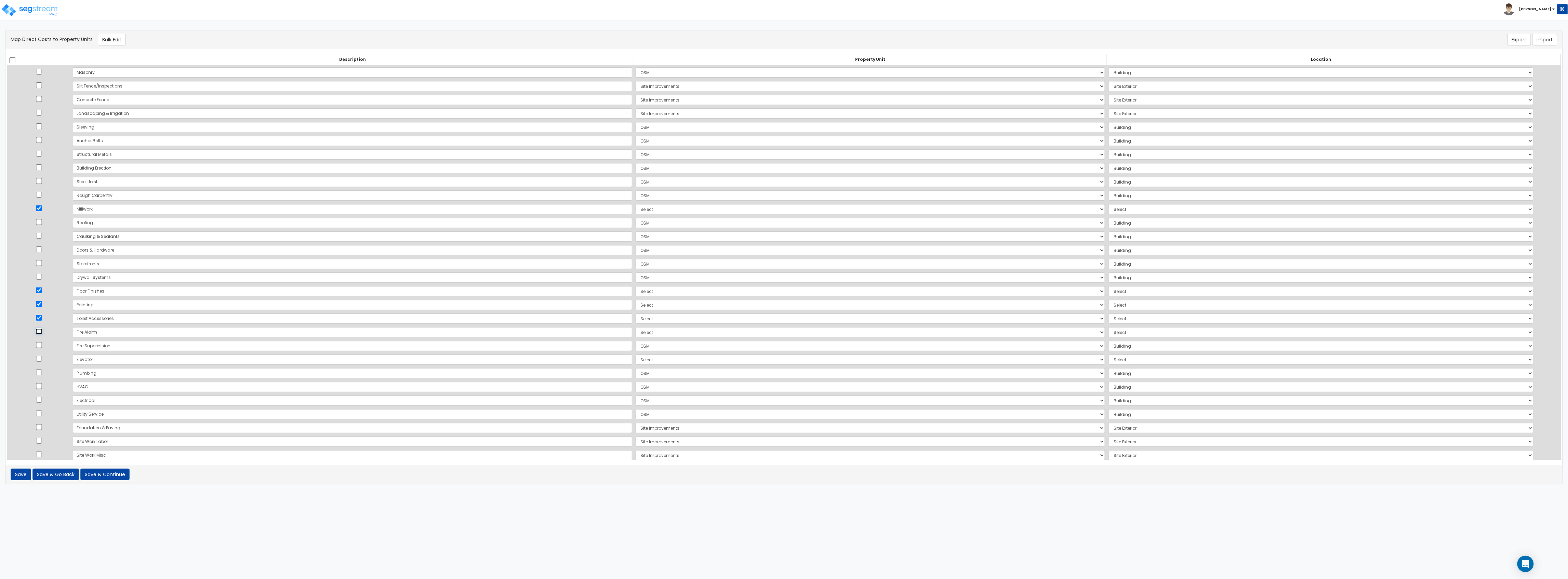
click at [43, 316] on input "checkbox" at bounding box center [38, 331] width 7 height 6
click at [43, 316] on input "checkbox" at bounding box center [38, 359] width 7 height 6
click at [112, 33] on div "There should be at least one direct cost with a cost source equal to one of the…" at bounding box center [784, 40] width 1557 height 19
click at [111, 35] on button "Bulk Edit" at bounding box center [112, 40] width 28 height 12
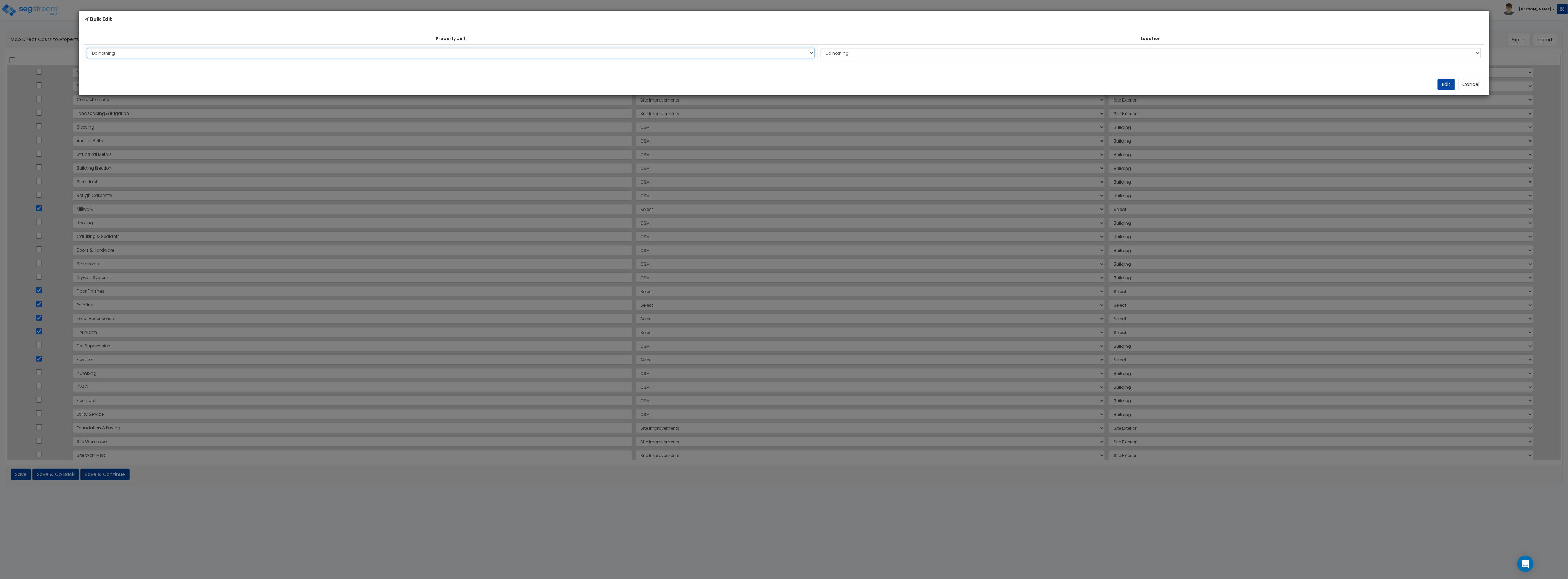
click at [112, 48] on select "Do nothing OSMI Site Improvements Add Additional Property Unit" at bounding box center [451, 53] width 728 height 10
click at [87, 48] on select "Do nothing OSMI Site Improvements Add Additional Property Unit" at bounding box center [451, 53] width 728 height 10
click at [700, 49] on select "Do nothing Add Additional Location Building Building Interior" at bounding box center [1150, 53] width 660 height 10
click at [700, 48] on select "Do nothing Add Additional Location Building Building Interior" at bounding box center [1150, 53] width 660 height 10
click at [700, 80] on button "Edit" at bounding box center [1446, 84] width 18 height 12
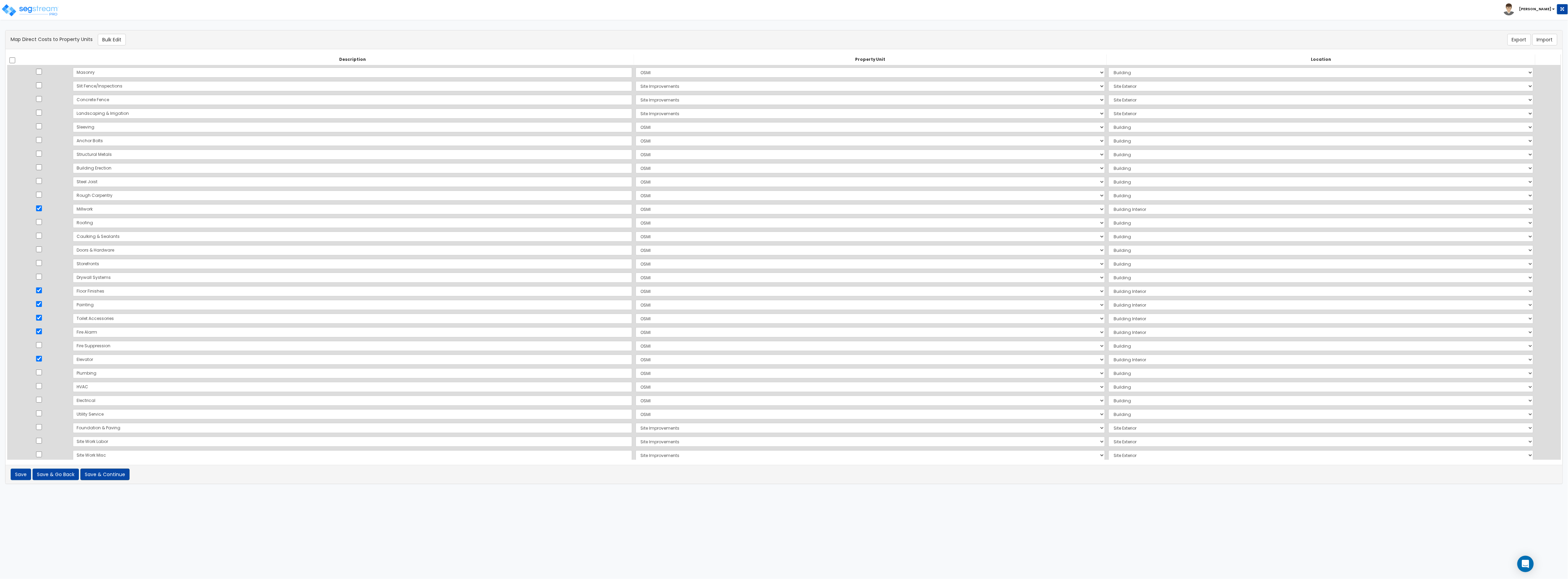
drag, startPoint x: 118, startPoint y: 481, endPoint x: 116, endPoint y: 479, distance: 2.8
click at [117, 316] on div "Save Save & Go Back Save & Continue of errors" at bounding box center [784, 474] width 1557 height 19
click at [113, 316] on button "Save & Continue" at bounding box center [105, 474] width 49 height 12
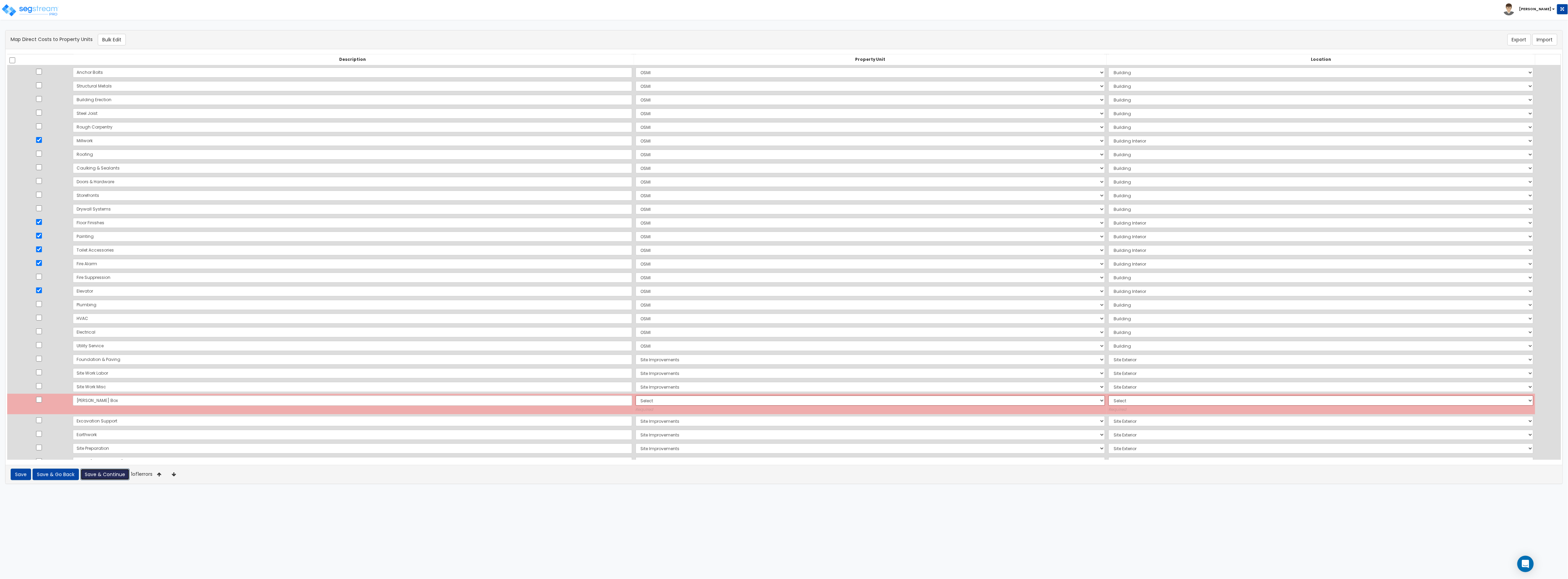
scroll to position [77, 0]
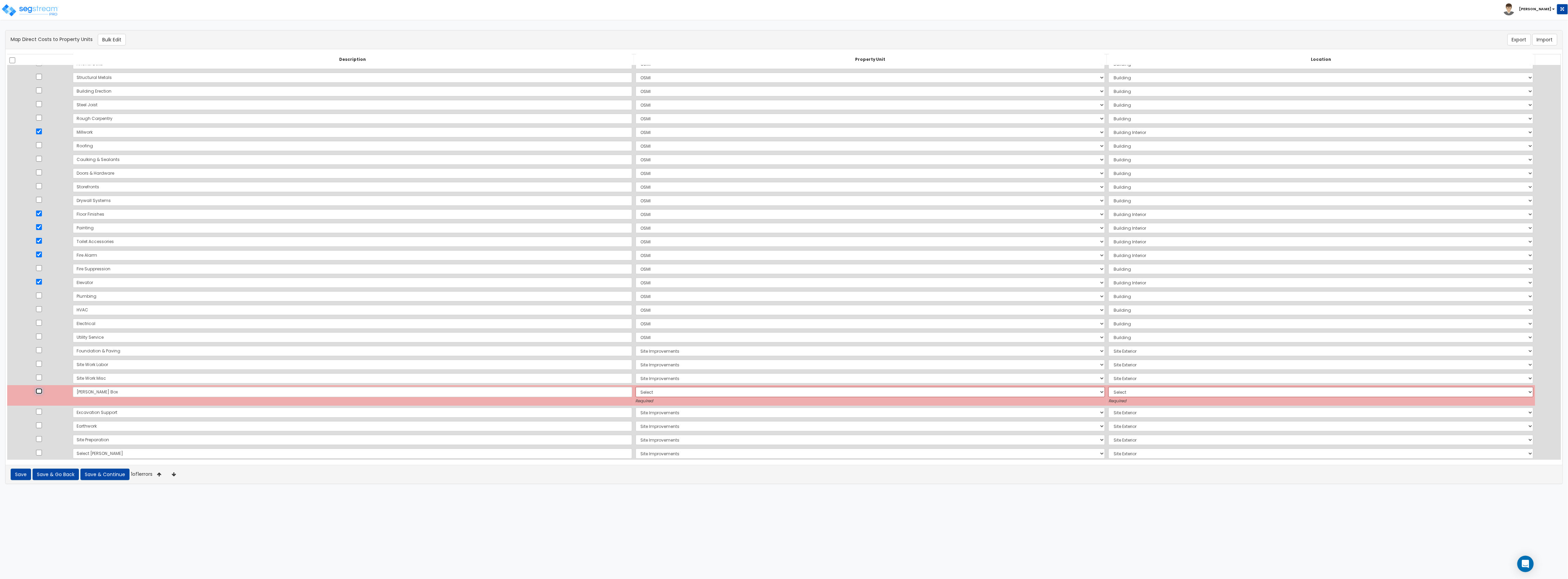
click at [43, 316] on input "checkbox" at bounding box center [38, 391] width 7 height 6
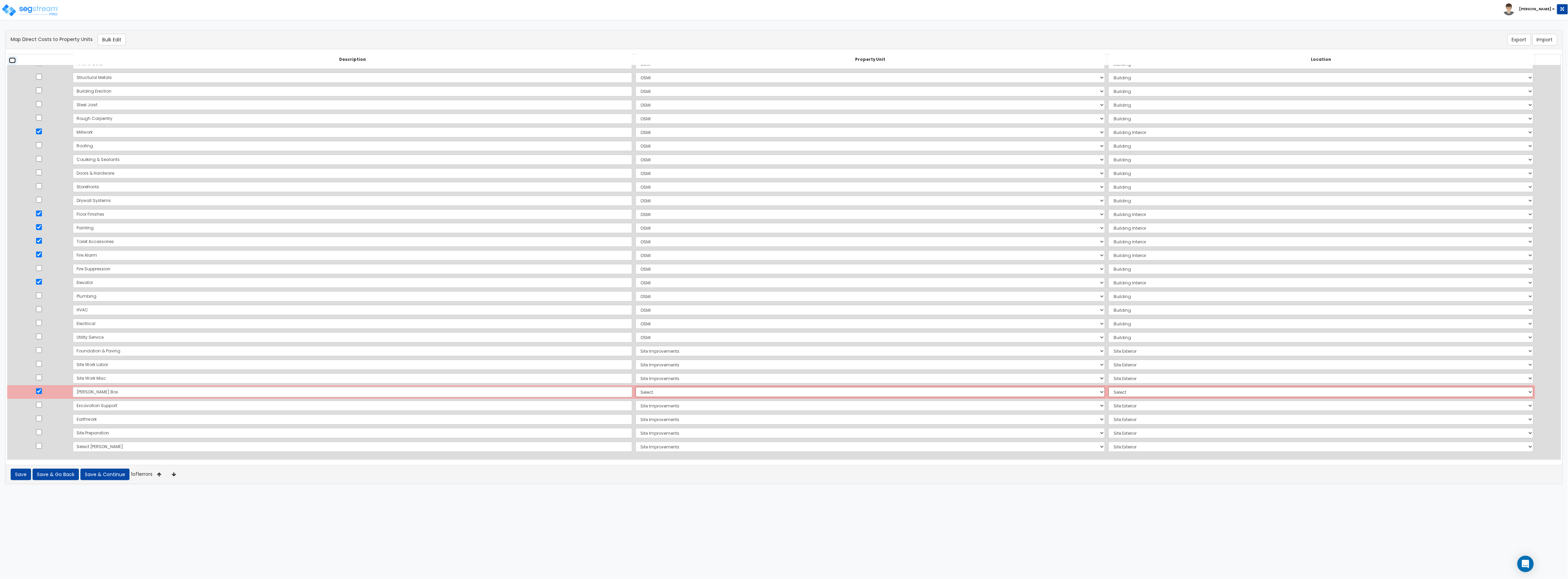
click at [13, 60] on input "checkbox" at bounding box center [12, 60] width 7 height 6
click at [14, 58] on input "checkbox" at bounding box center [12, 60] width 7 height 6
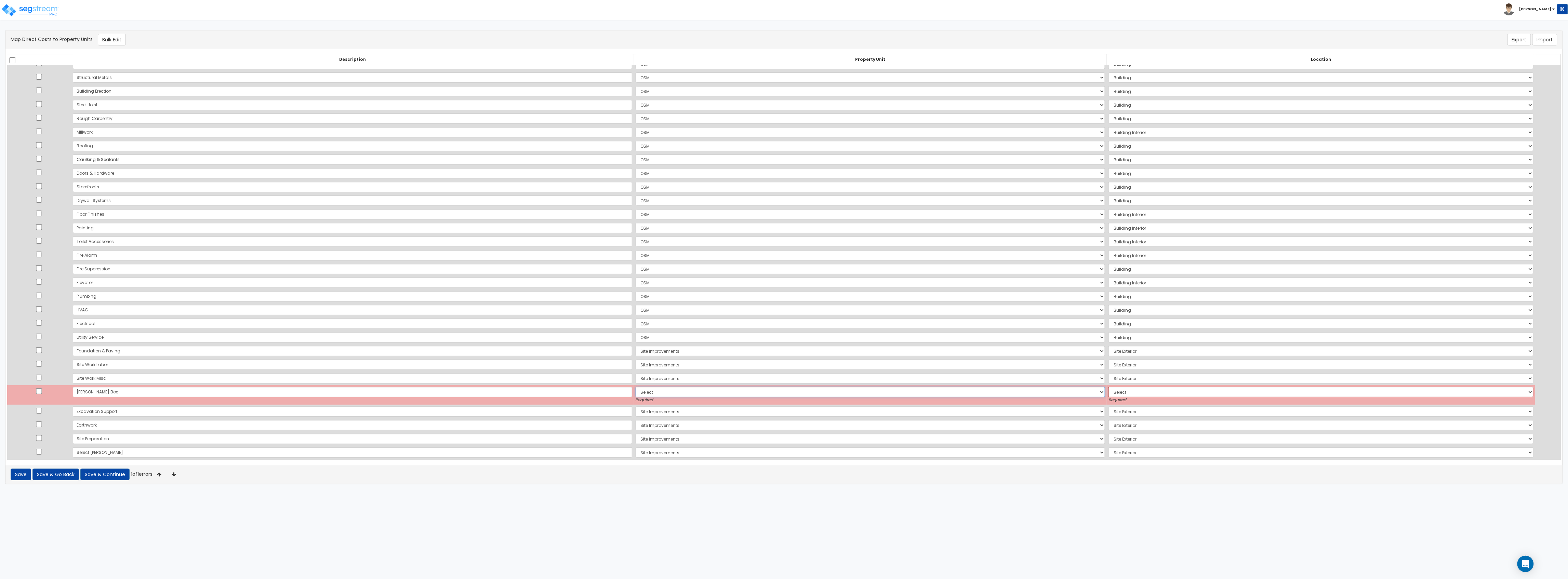
click at [635, 316] on select "Select OSMI Site Improvements Add Additional Property Unit" at bounding box center [870, 392] width 470 height 10
click at [700, 316] on select "Select Add Additional Location Building Building Interior" at bounding box center [1321, 392] width 425 height 10
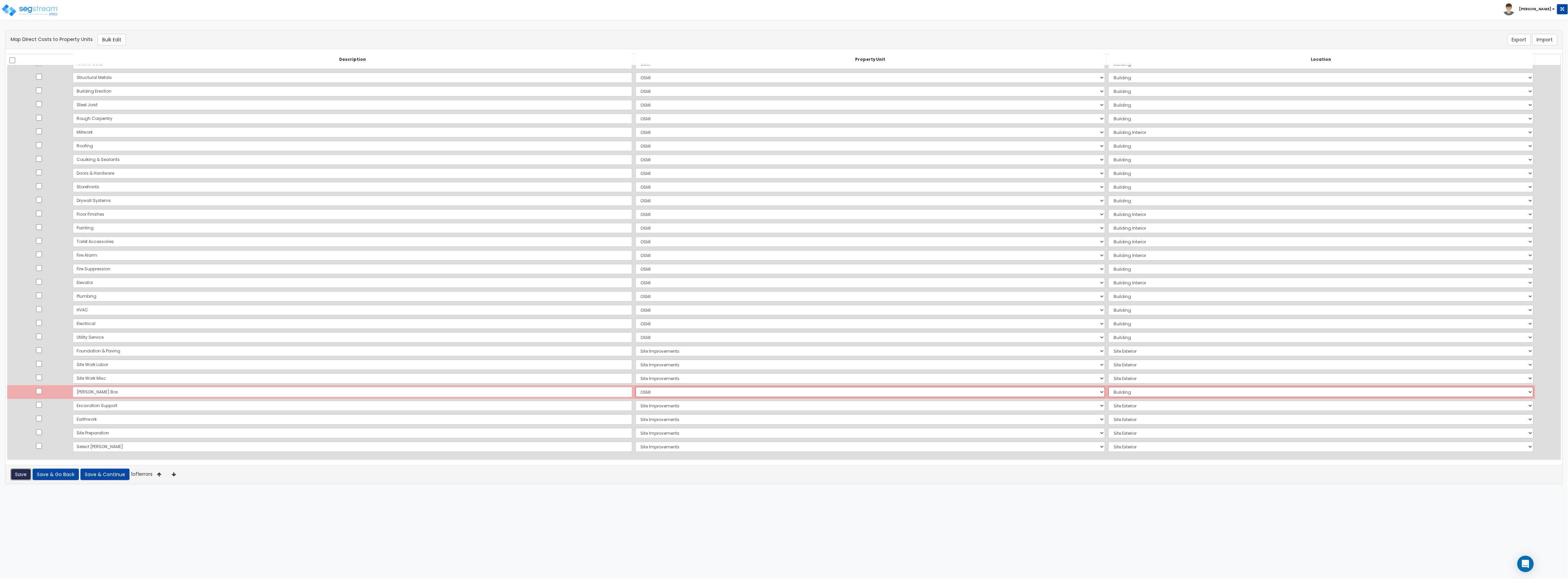
click at [15, 316] on button "Save" at bounding box center [21, 474] width 21 height 12
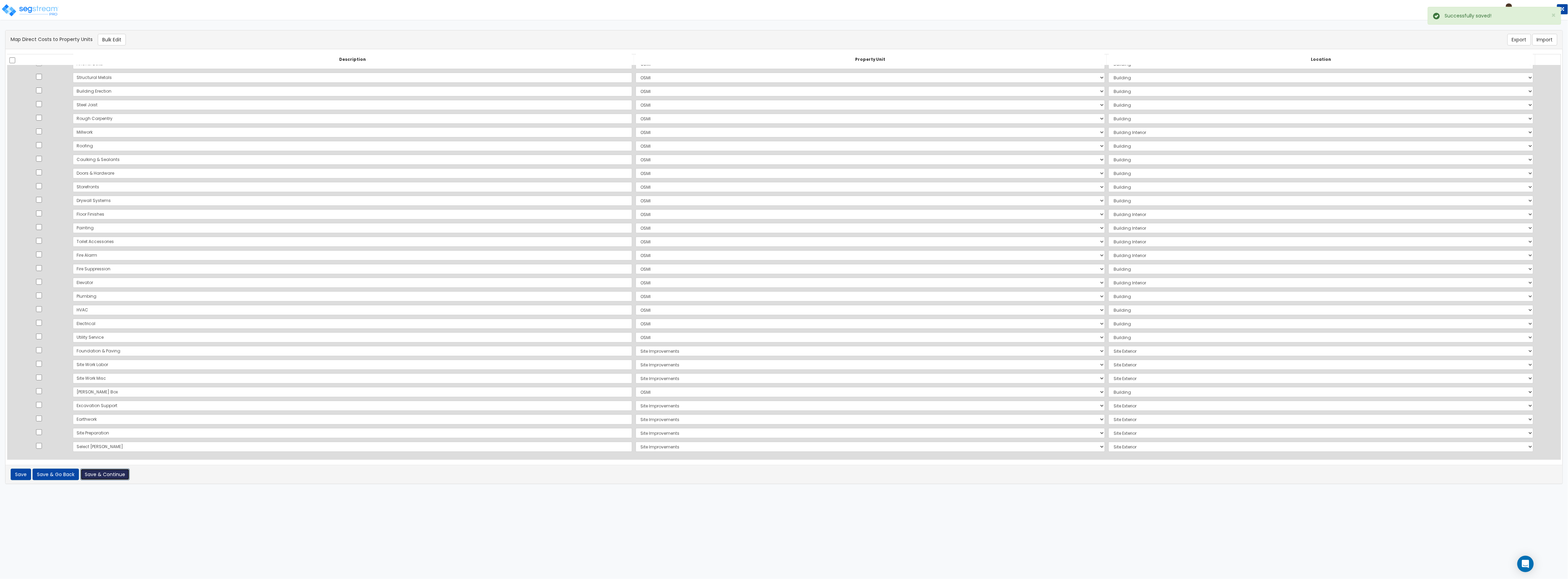
click at [103, 316] on button "Save & Continue" at bounding box center [105, 474] width 49 height 12
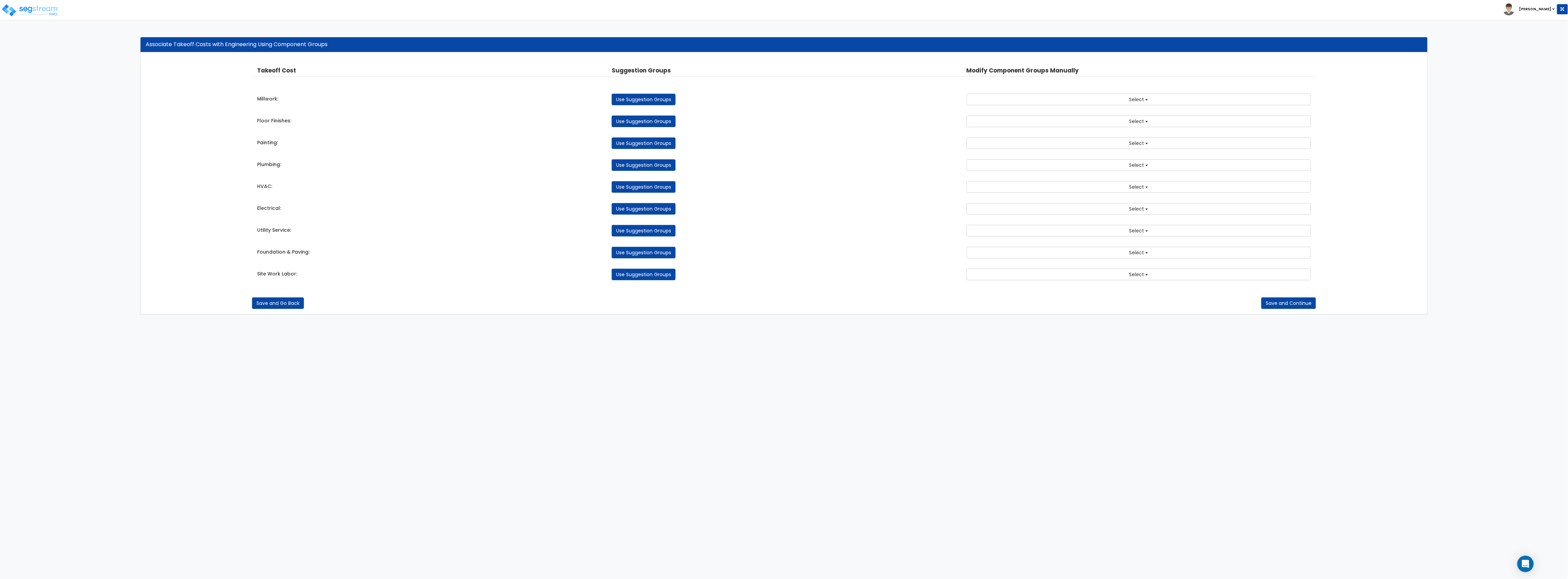
click at [653, 121] on link "Use Suggestion Groups" at bounding box center [643, 121] width 64 height 12
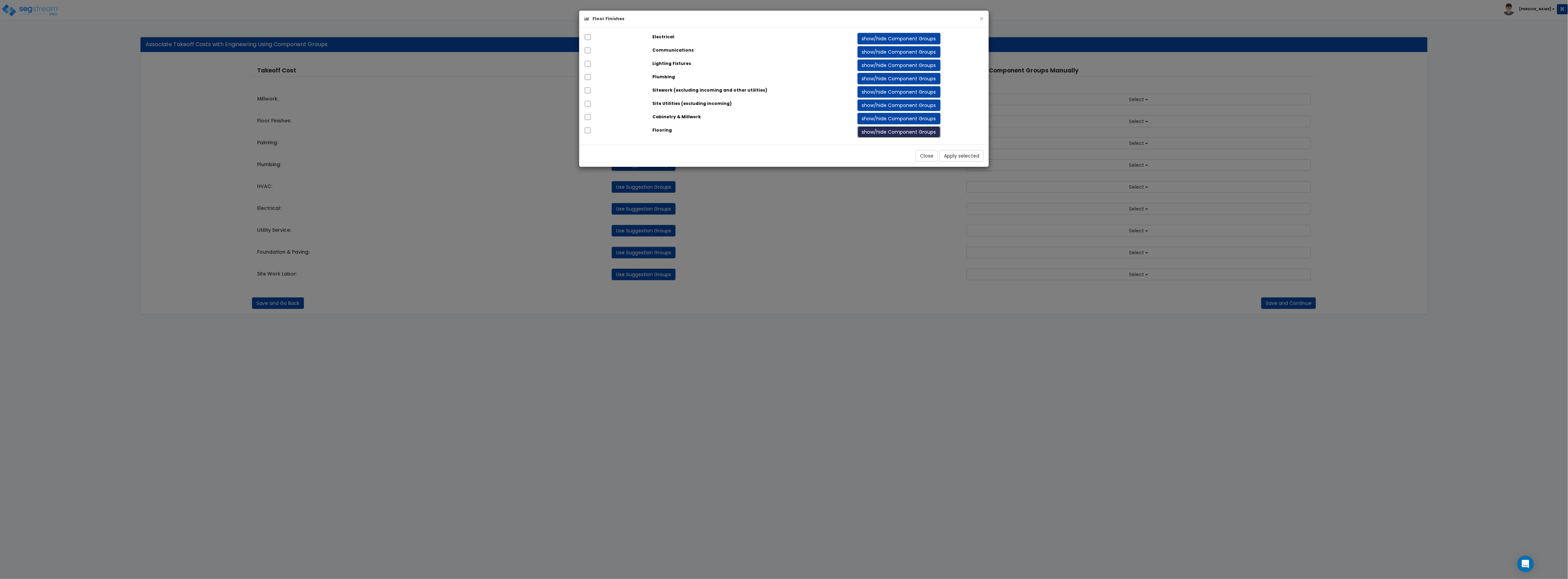
click at [891, 134] on button "show/hide Component Groups" at bounding box center [899, 131] width 83 height 12
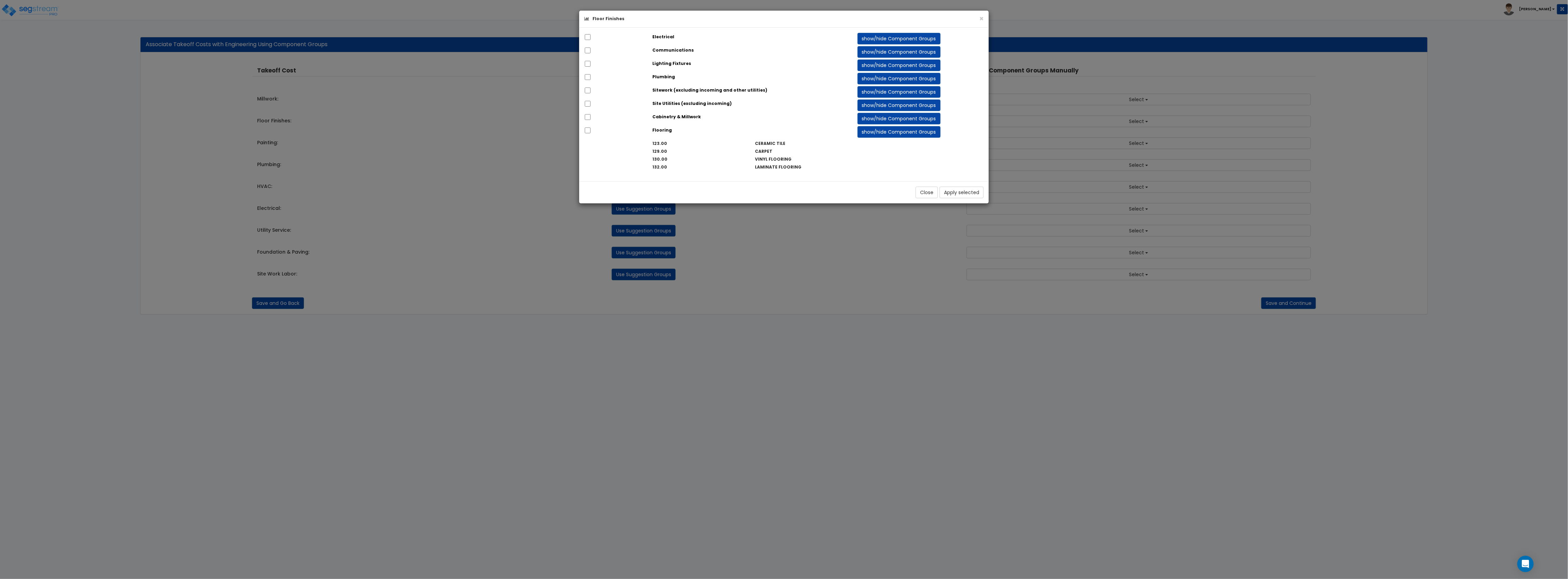
click at [581, 133] on div at bounding box center [614, 131] width 68 height 10
click at [589, 132] on input "checkbox" at bounding box center [587, 131] width 7 height 6
click at [961, 195] on button "Apply selected" at bounding box center [962, 192] width 44 height 12
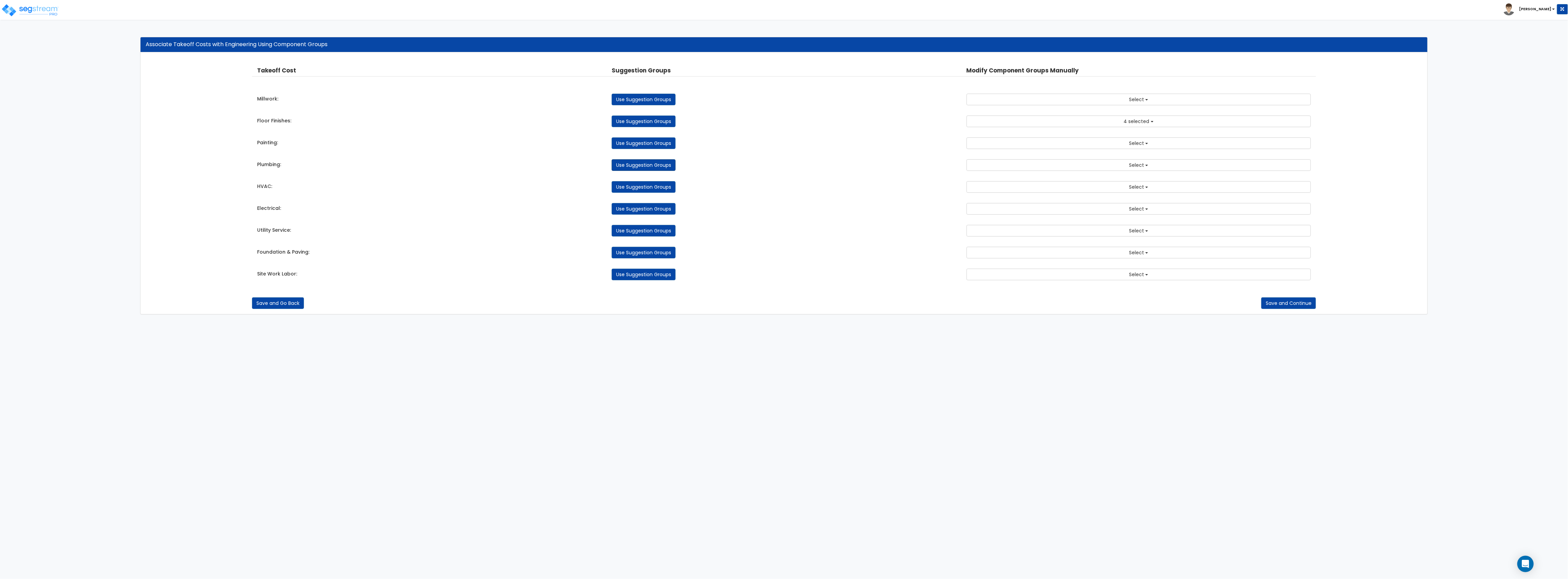
click at [635, 162] on link "Use Suggestion Groups" at bounding box center [643, 165] width 64 height 12
checkbox input "false"
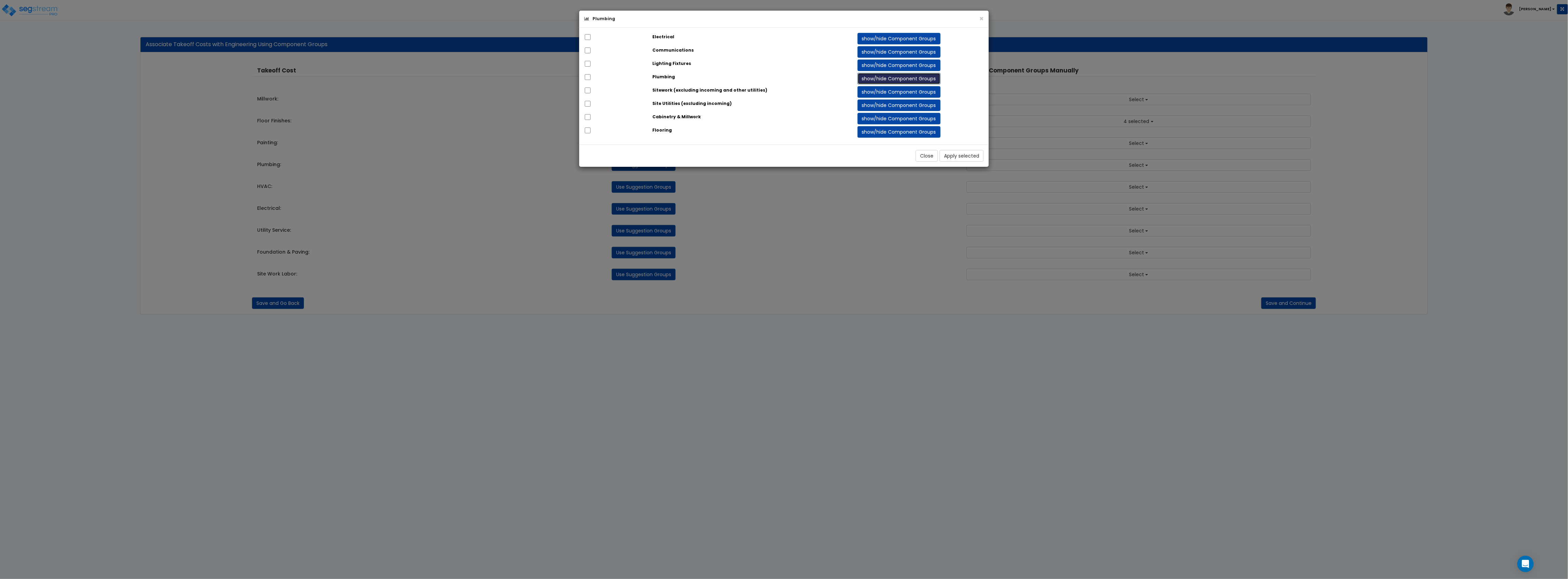
click at [887, 77] on button "show/hide Component Groups" at bounding box center [899, 78] width 83 height 12
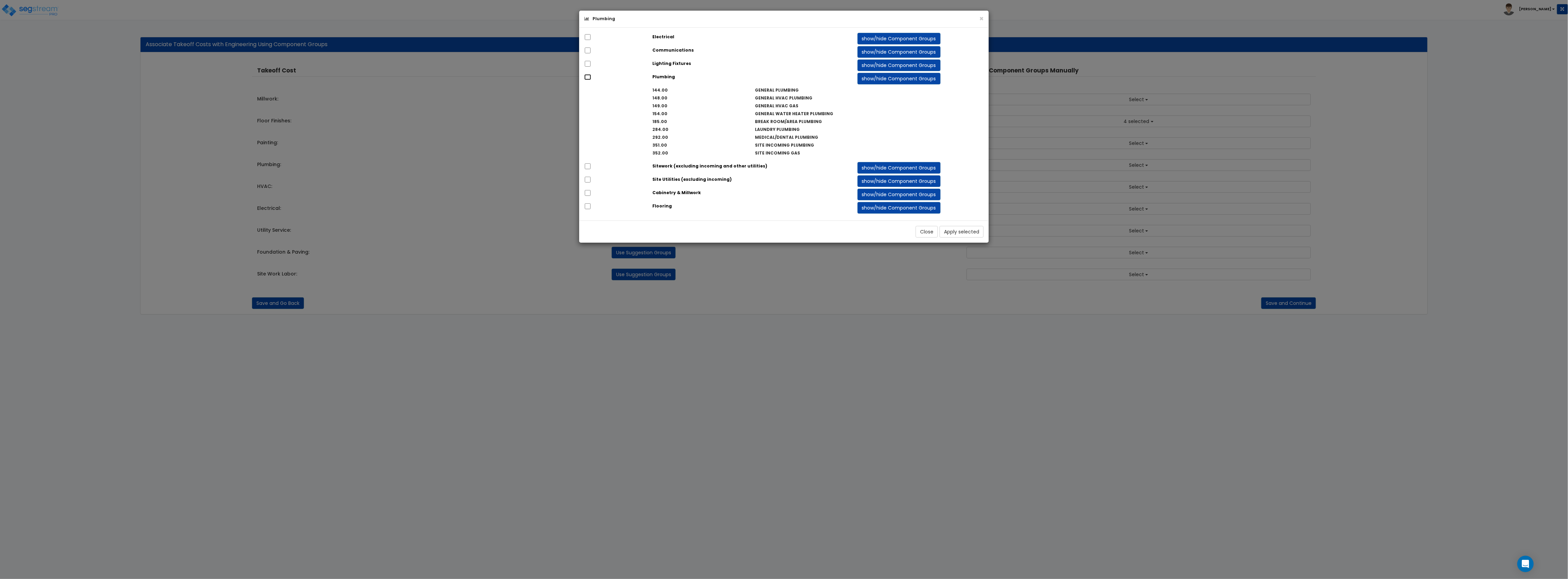
click at [588, 80] on input "checkbox" at bounding box center [587, 77] width 7 height 6
click at [947, 232] on button "Apply selected" at bounding box center [962, 231] width 44 height 12
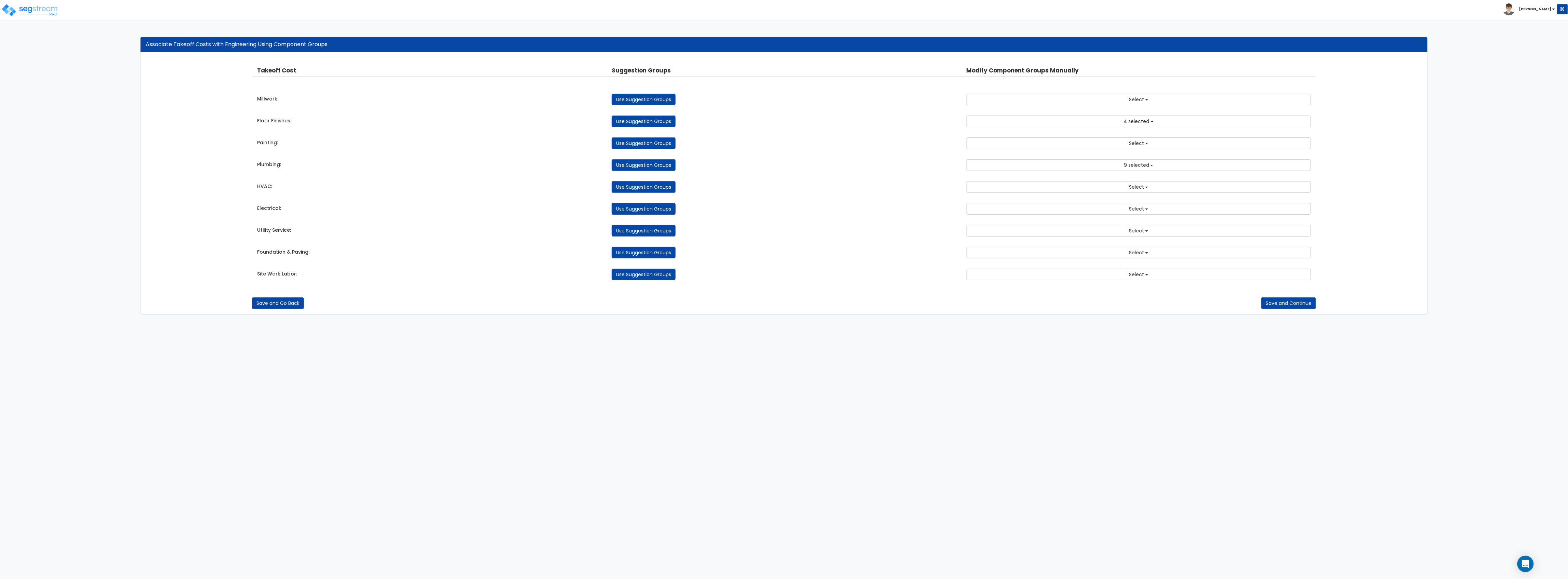
click at [655, 211] on link "Use Suggestion Groups" at bounding box center [643, 209] width 64 height 12
checkbox input "false"
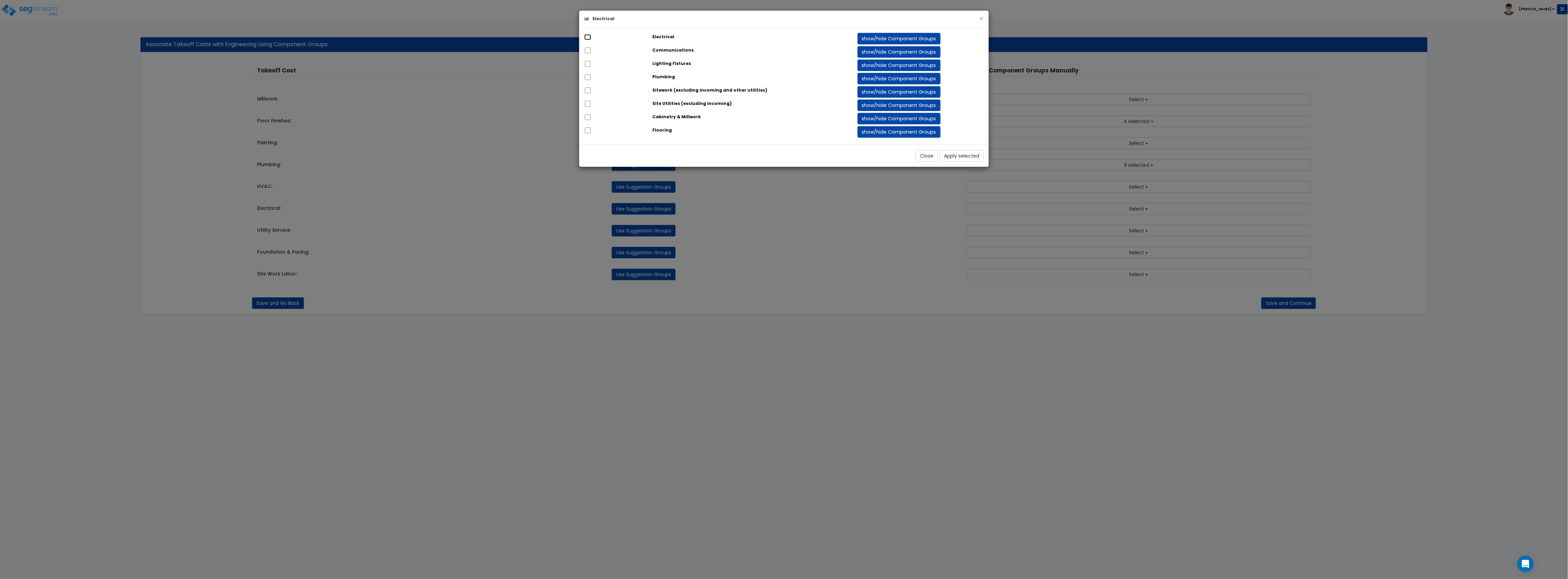
click at [589, 35] on input "checkbox" at bounding box center [587, 37] width 7 height 6
click at [959, 156] on button "Apply selected" at bounding box center [962, 156] width 44 height 12
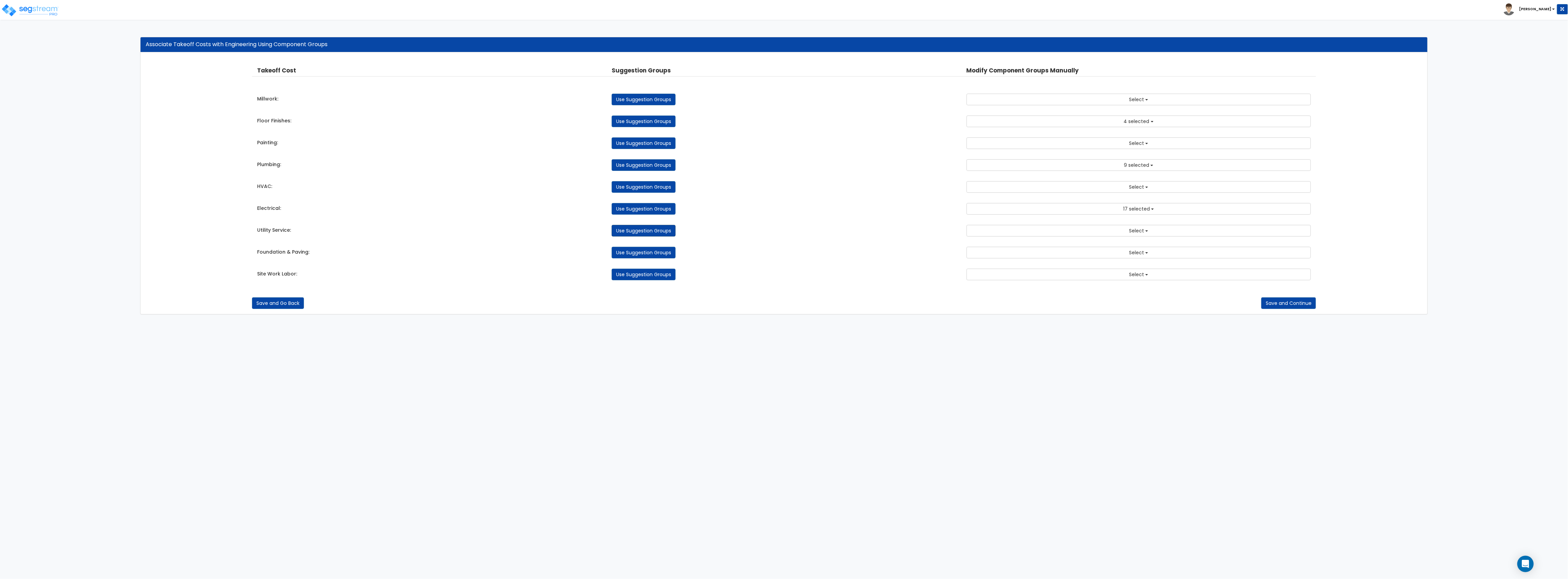
click at [630, 232] on link "Use Suggestion Groups" at bounding box center [643, 231] width 64 height 12
checkbox input "false"
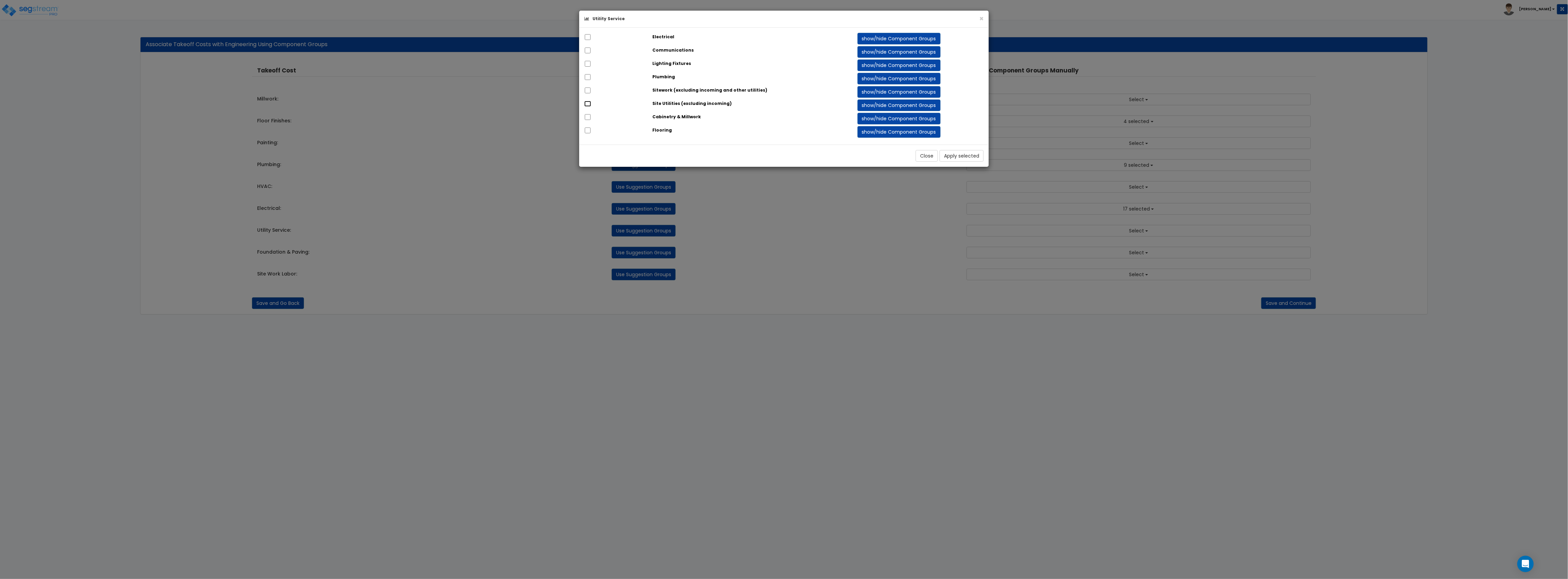
click at [587, 103] on input "checkbox" at bounding box center [587, 104] width 7 height 6
click at [870, 107] on button "show/hide Component Groups" at bounding box center [899, 105] width 83 height 12
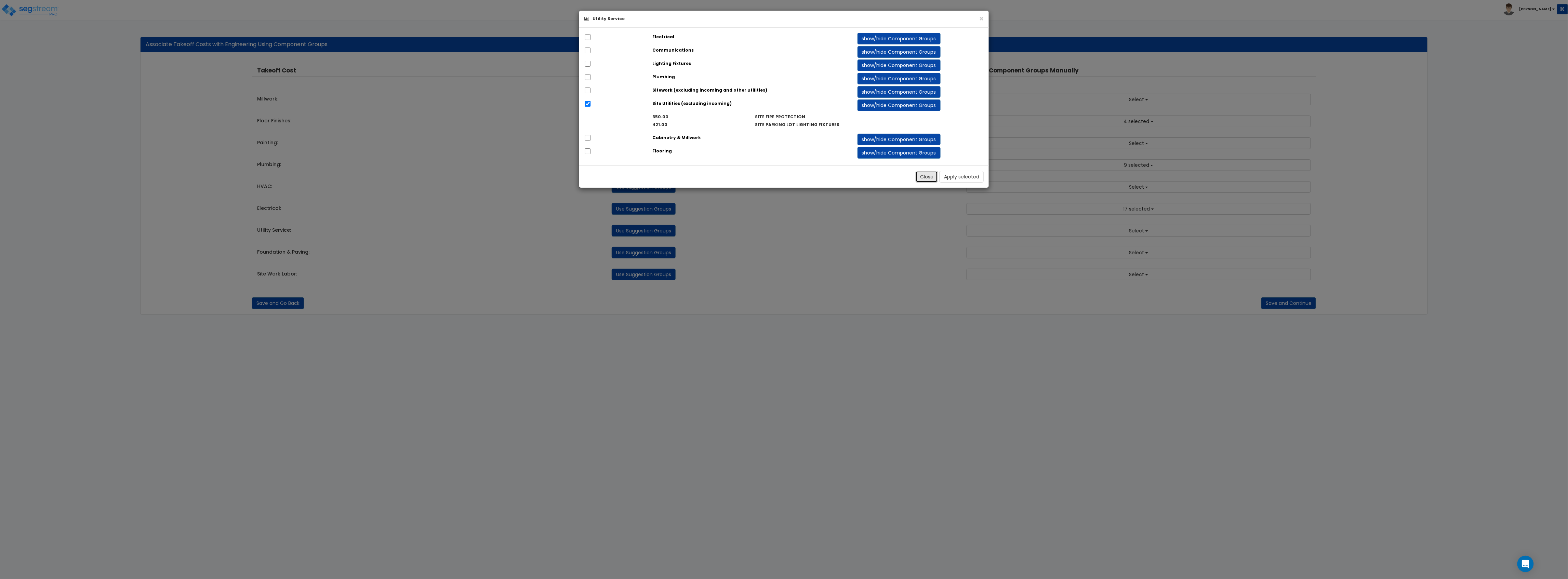
click at [927, 177] on button "Close" at bounding box center [926, 176] width 23 height 12
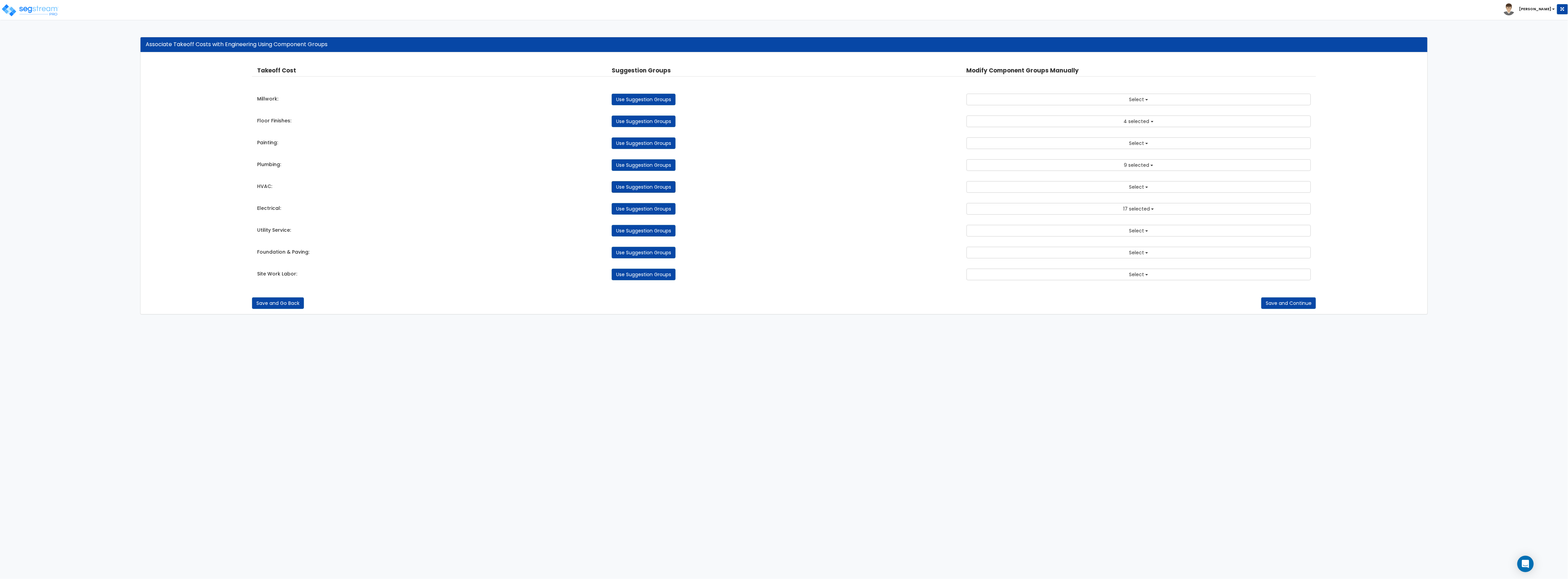
click at [641, 189] on link "Use Suggestion Groups" at bounding box center [643, 187] width 64 height 12
checkbox input "false"
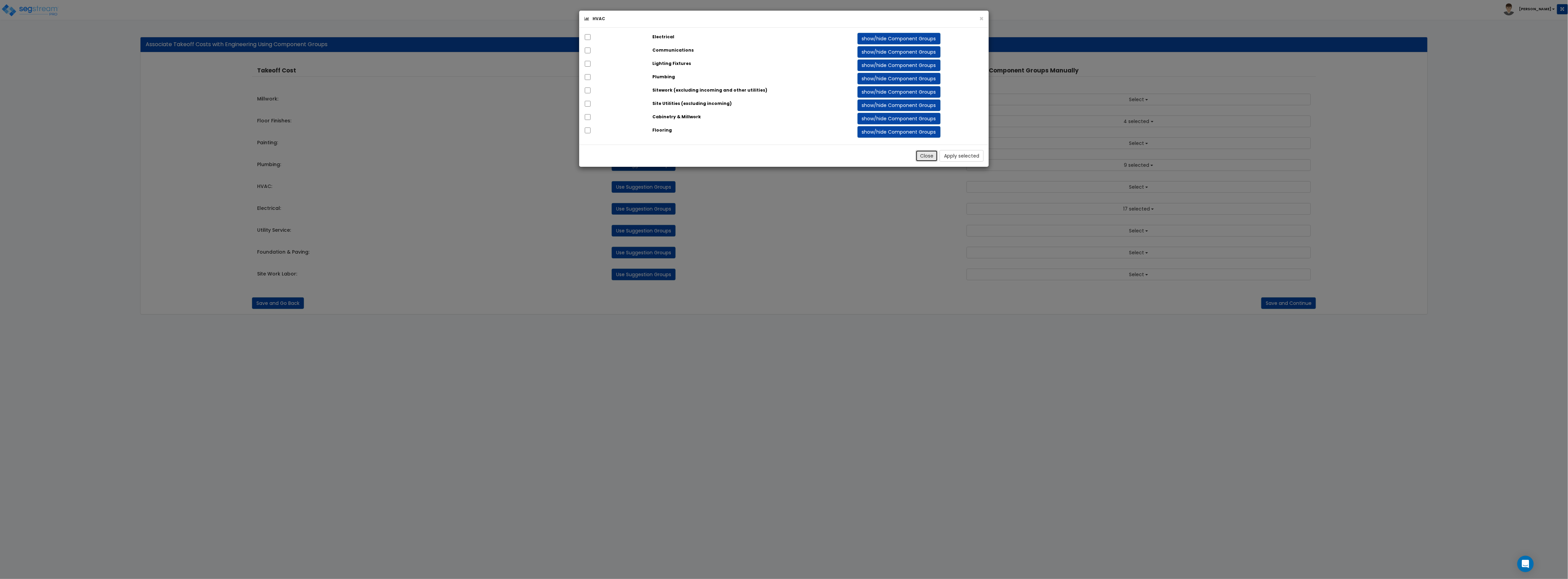
click at [931, 160] on button "Close" at bounding box center [926, 156] width 23 height 12
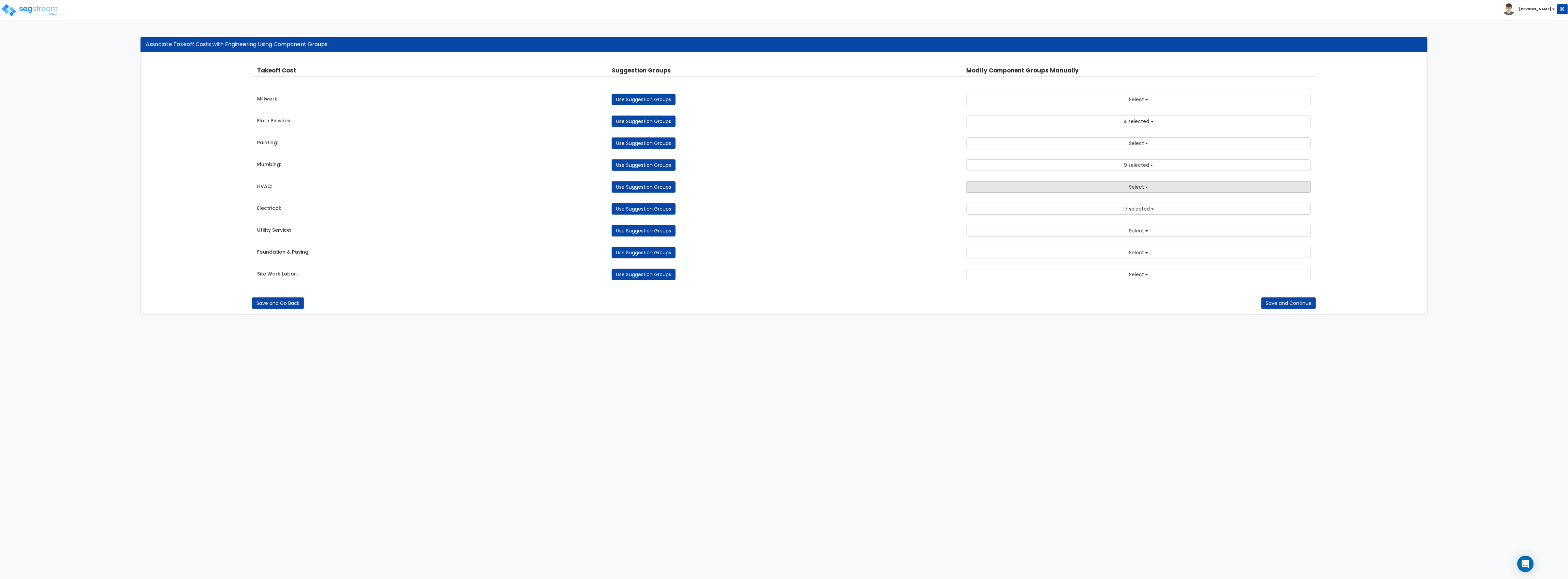
click at [993, 187] on button "Select" at bounding box center [1139, 187] width 345 height 12
click at [999, 203] on input "text" at bounding box center [1138, 200] width 313 height 12
type input "hvac"
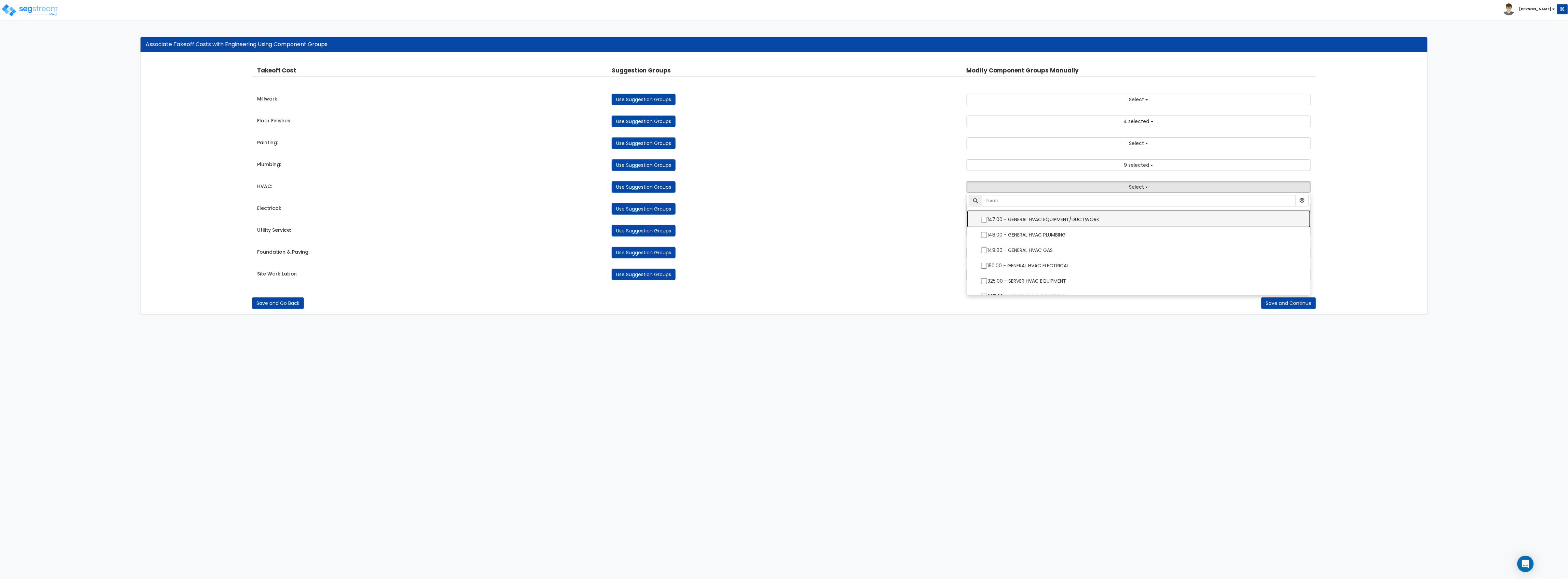
click at [1025, 221] on label "147.00 - GENERAL HVAC EQUIPMENT/DUCTWORK" at bounding box center [1139, 219] width 330 height 16
click at [987, 221] on input "147.00 - GENERAL HVAC EQUIPMENT/DUCTWORK" at bounding box center [984, 220] width 7 height 6
checkbox input "true"
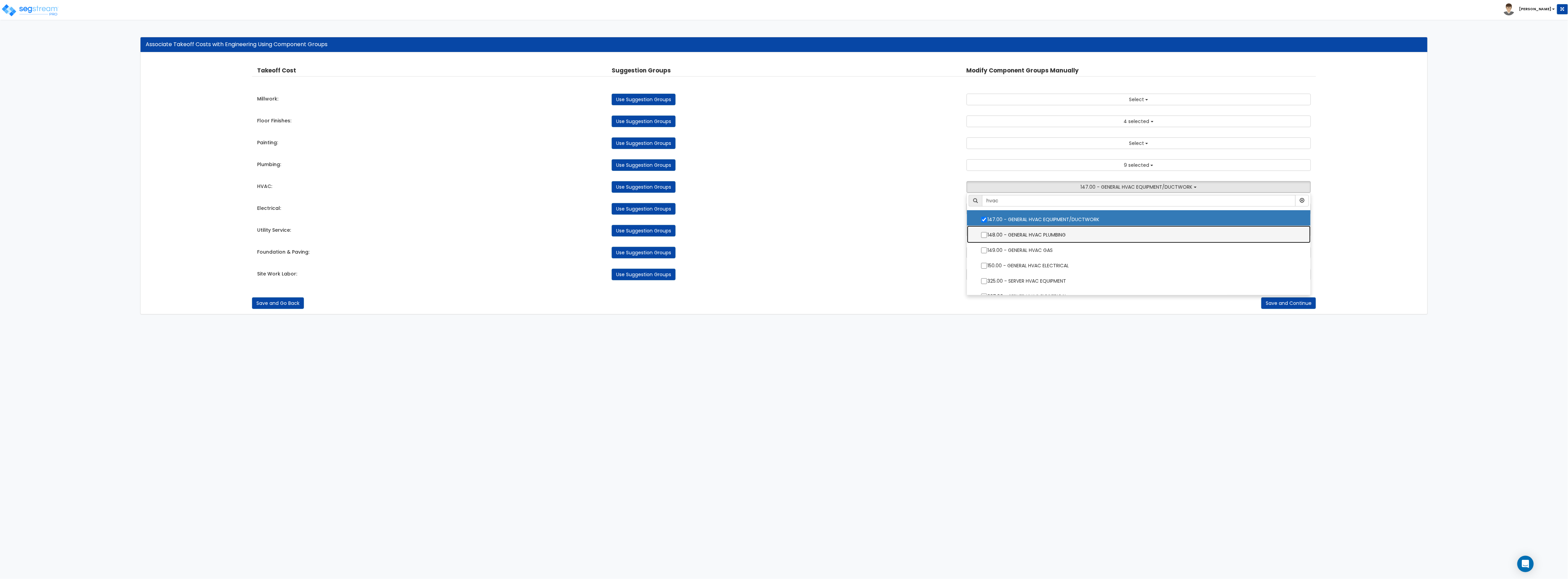
click at [1012, 233] on label "148.00 - GENERAL HVAC PLUMBING" at bounding box center [1139, 234] width 330 height 16
click at [987, 233] on input "148.00 - GENERAL HVAC PLUMBING" at bounding box center [984, 235] width 7 height 6
checkbox input "true"
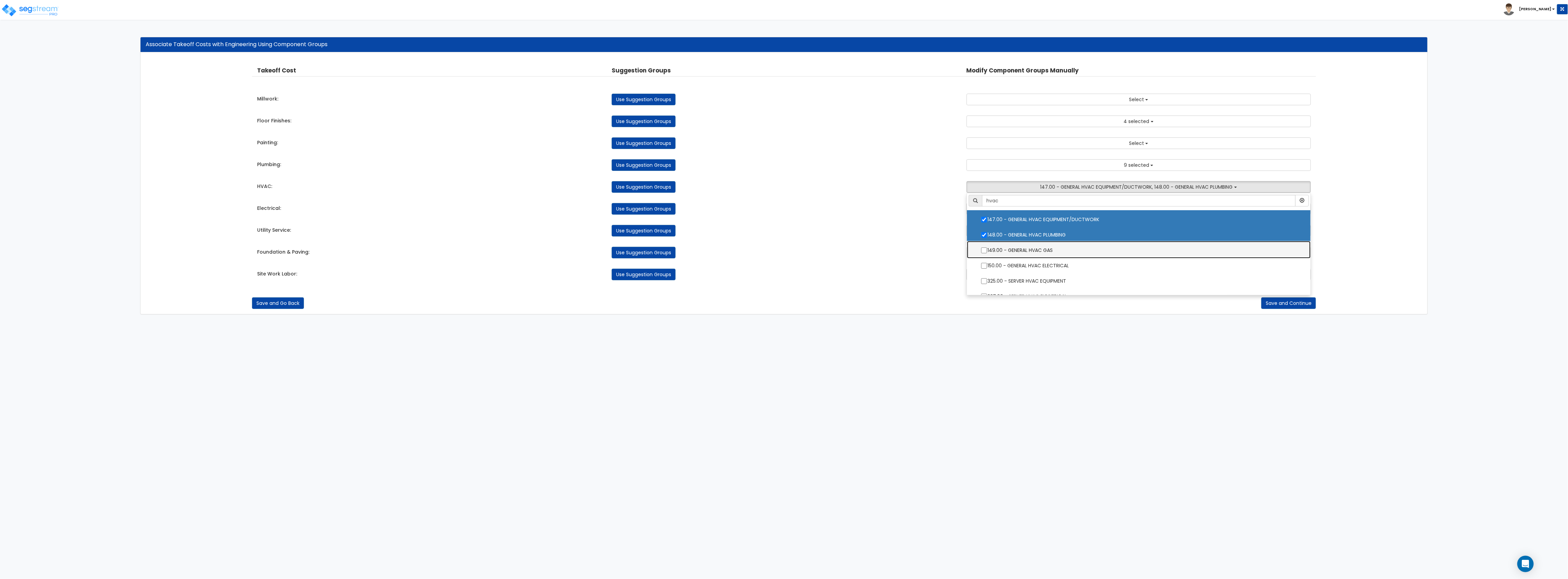
click at [1010, 247] on label "149.00 - GENERAL HVAC GAS" at bounding box center [1139, 249] width 330 height 16
click at [987, 248] on input "149.00 - GENERAL HVAC GAS" at bounding box center [984, 251] width 7 height 6
checkbox input "true"
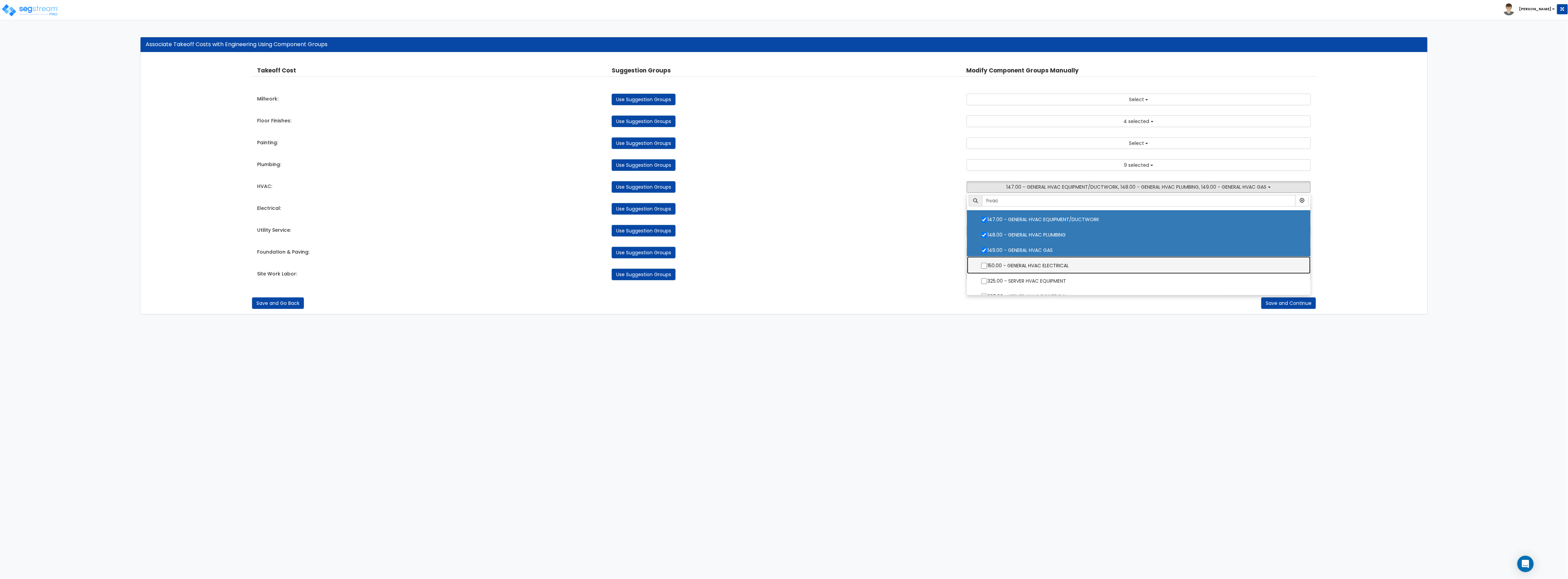
click at [1009, 260] on label "150.00 - GENERAL HVAC ELECTRICAL" at bounding box center [1139, 265] width 330 height 16
click at [987, 263] on input "150.00 - GENERAL HVAC ELECTRICAL" at bounding box center [984, 266] width 7 height 6
checkbox input "true"
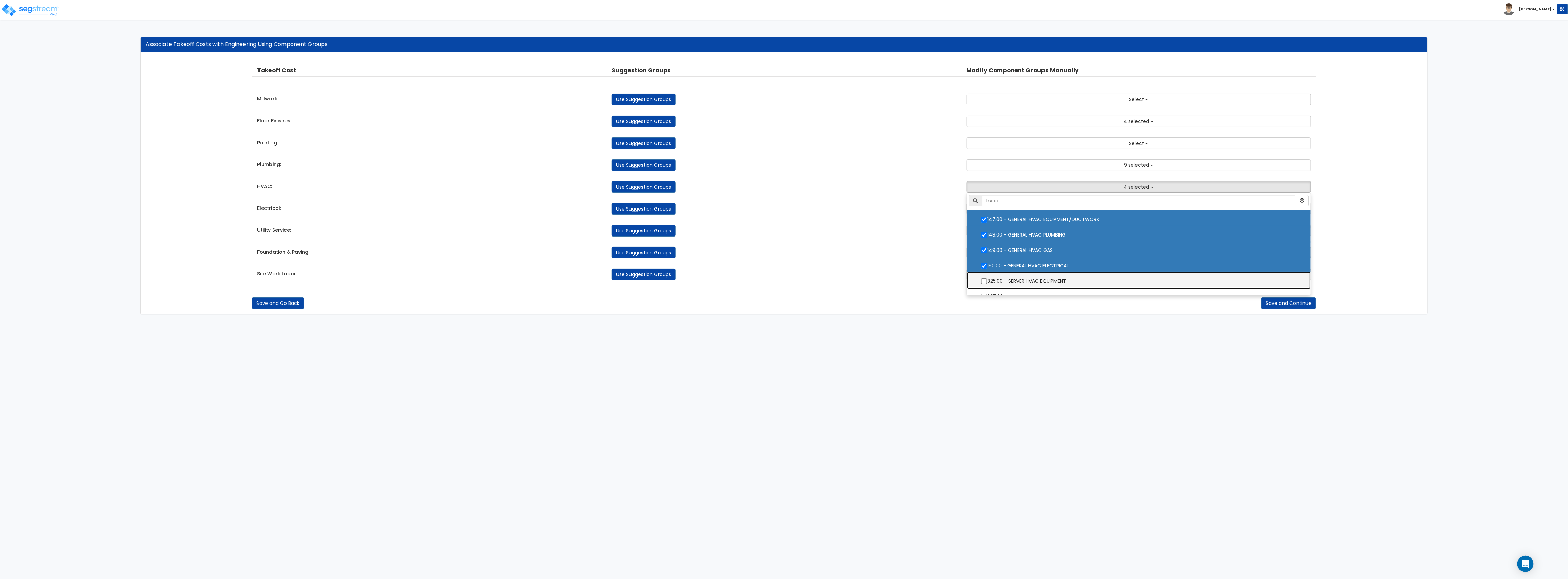
click at [1059, 277] on label "325.00 - SERVER HVAC EQUIPMENT" at bounding box center [1139, 280] width 330 height 16
click at [987, 278] on input "325.00 - SERVER HVAC EQUIPMENT" at bounding box center [984, 281] width 7 height 6
checkbox input "true"
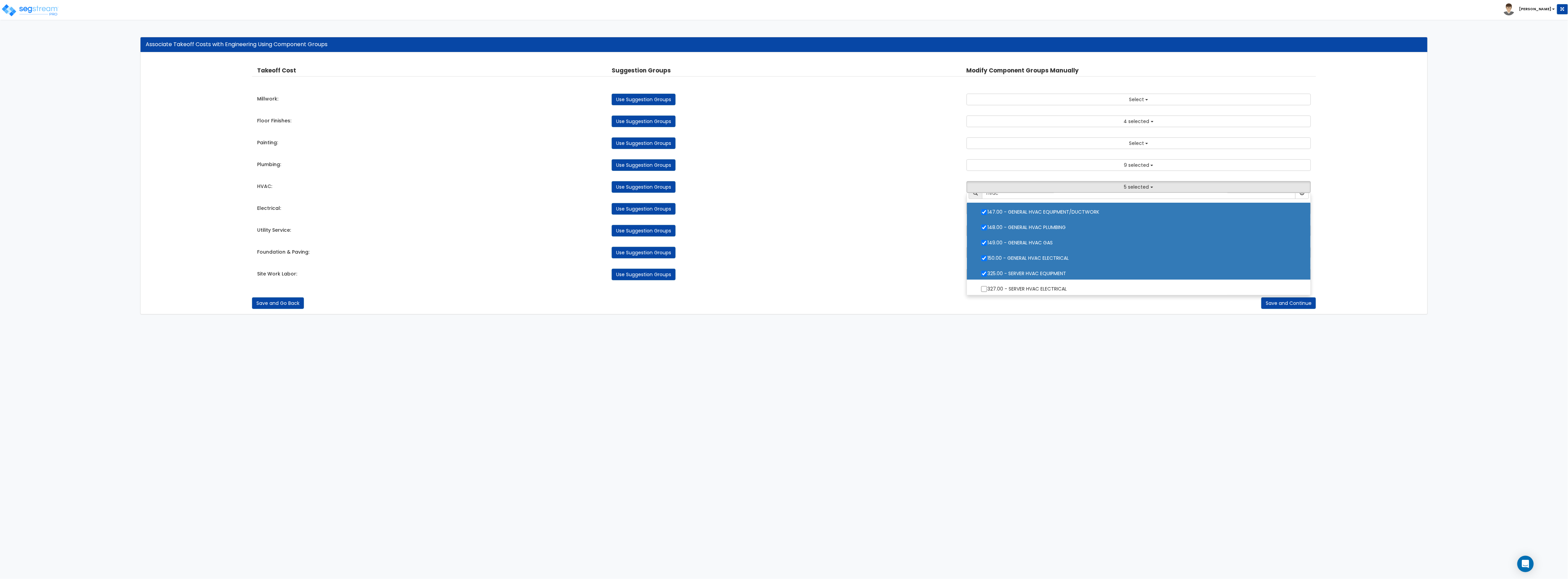
scroll to position [10, 0]
click at [1045, 283] on label "327.00 - SERVER HVAC ELECTRICAL" at bounding box center [1139, 286] width 330 height 16
click at [987, 284] on input "327.00 - SERVER HVAC ELECTRICAL" at bounding box center [984, 287] width 7 height 6
checkbox input "true"
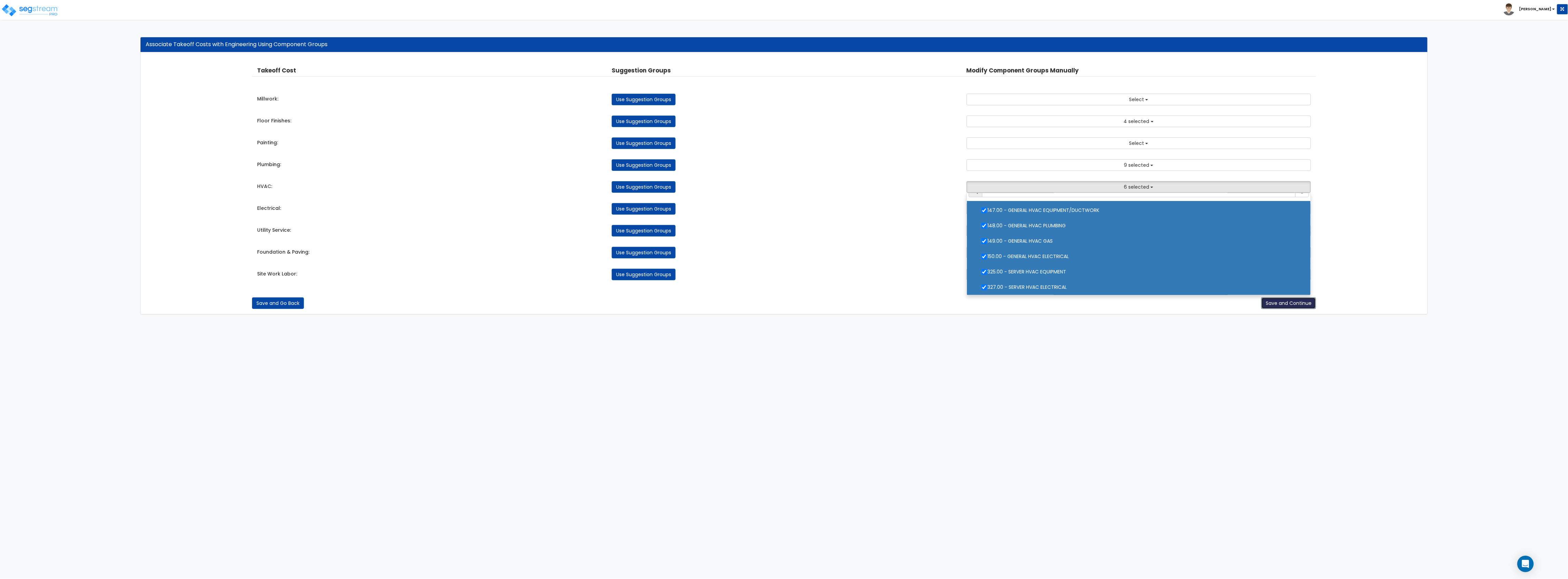
click at [1290, 308] on button "Save and Continue" at bounding box center [1289, 303] width 55 height 12
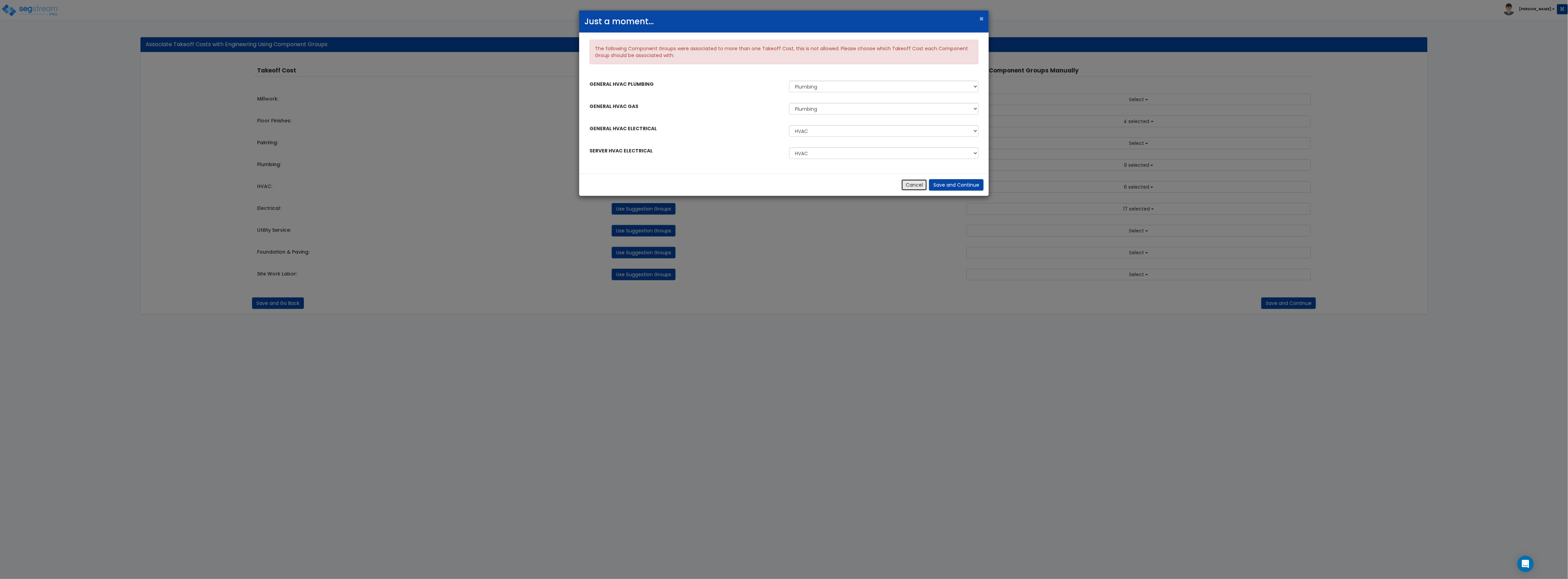
click at [917, 186] on button "Cancel" at bounding box center [914, 184] width 26 height 12
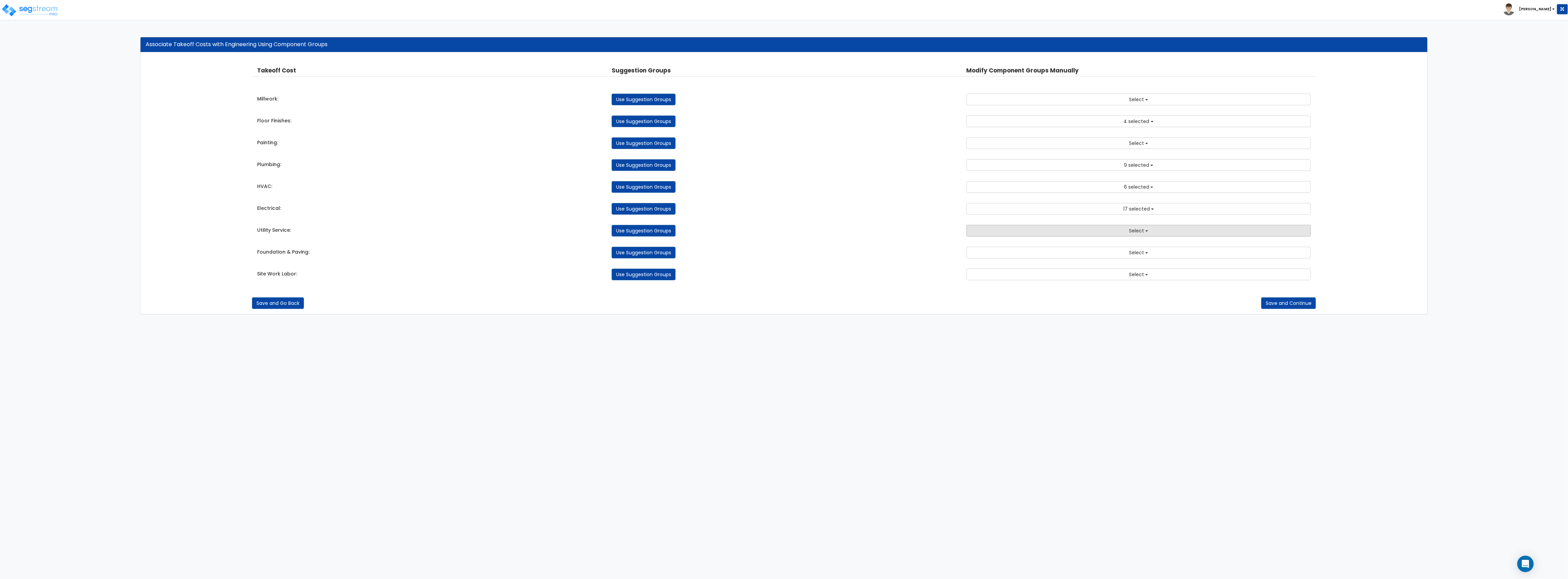
click at [1012, 232] on button "Select" at bounding box center [1139, 231] width 345 height 12
click at [1004, 248] on input "text" at bounding box center [1138, 244] width 313 height 12
type input "incom"
click at [1001, 262] on label "351.00 - SITE INCOMING PLUMBING" at bounding box center [1139, 262] width 330 height 16
click at [987, 262] on input "351.00 - SITE INCOMING PLUMBING" at bounding box center [984, 263] width 7 height 6
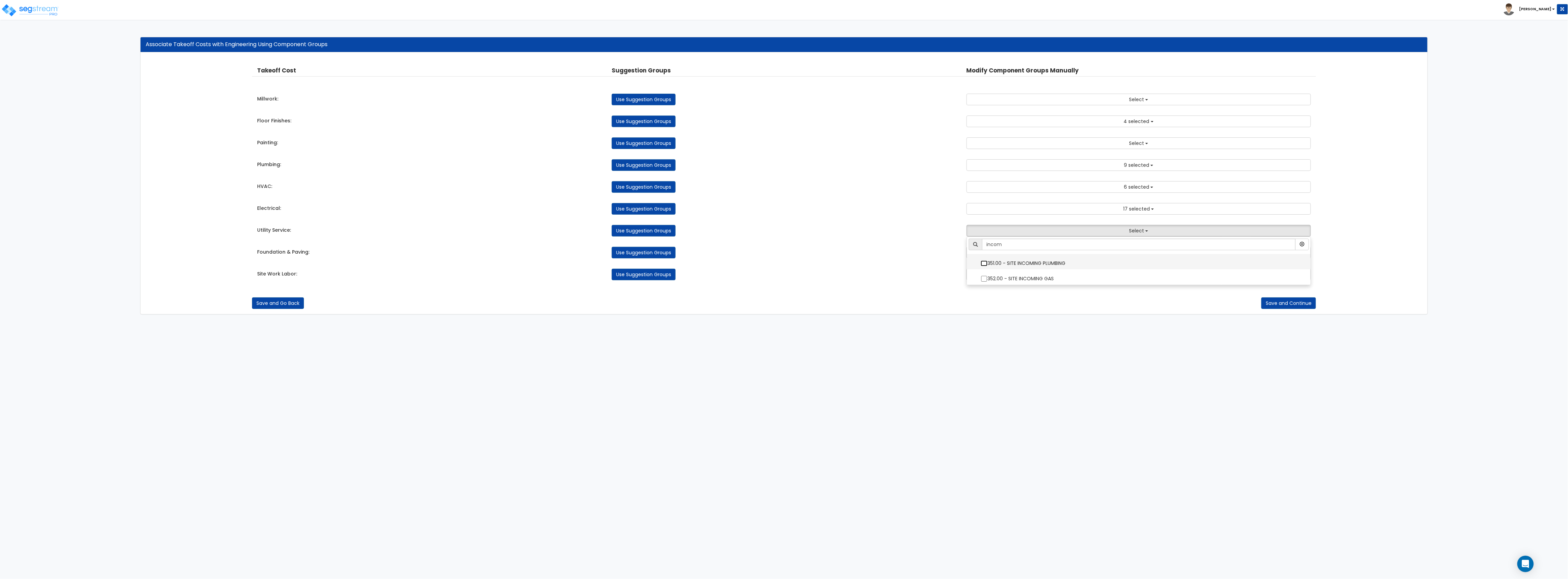
checkbox input "true"
click at [1043, 279] on label "352.00 - SITE INCOMING GAS" at bounding box center [1139, 278] width 330 height 16
click at [987, 279] on input "352.00 - SITE INCOMING GAS" at bounding box center [984, 279] width 7 height 6
checkbox input "true"
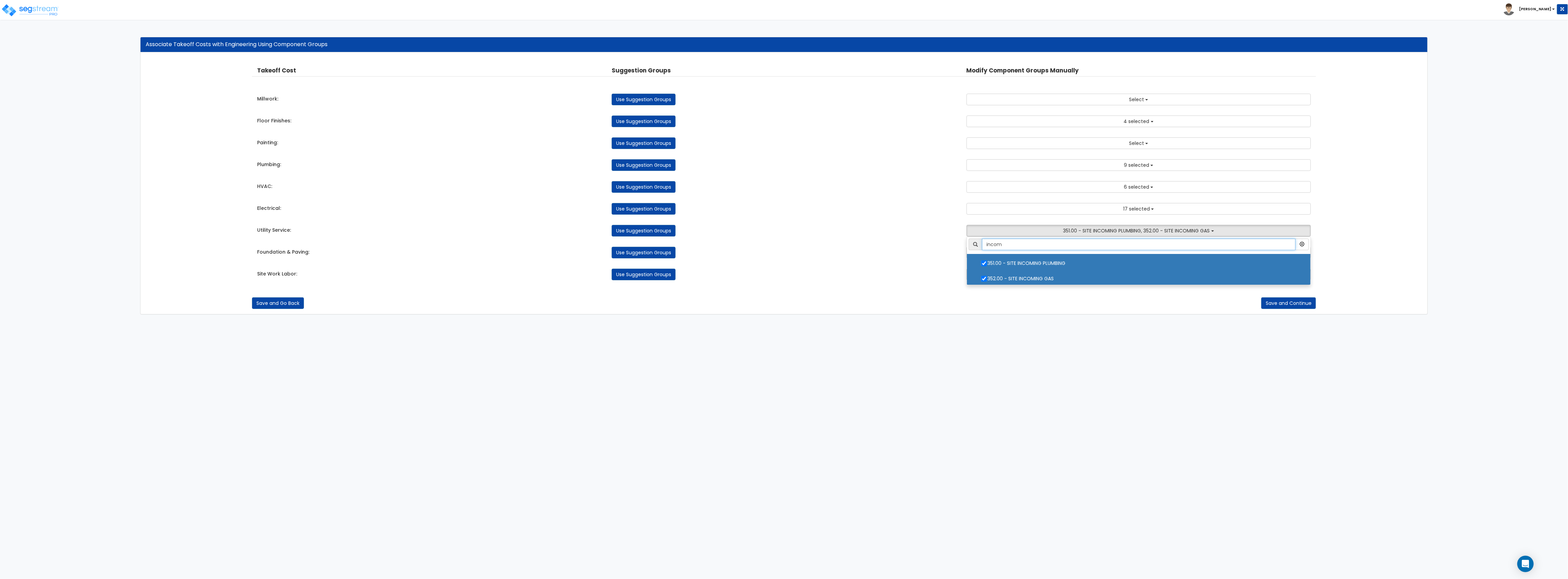
click at [1024, 249] on input "incom" at bounding box center [1138, 244] width 313 height 12
drag, startPoint x: 1024, startPoint y: 249, endPoint x: 970, endPoint y: 245, distance: 54.1
click at [970, 245] on div "incom" at bounding box center [1138, 244] width 340 height 12
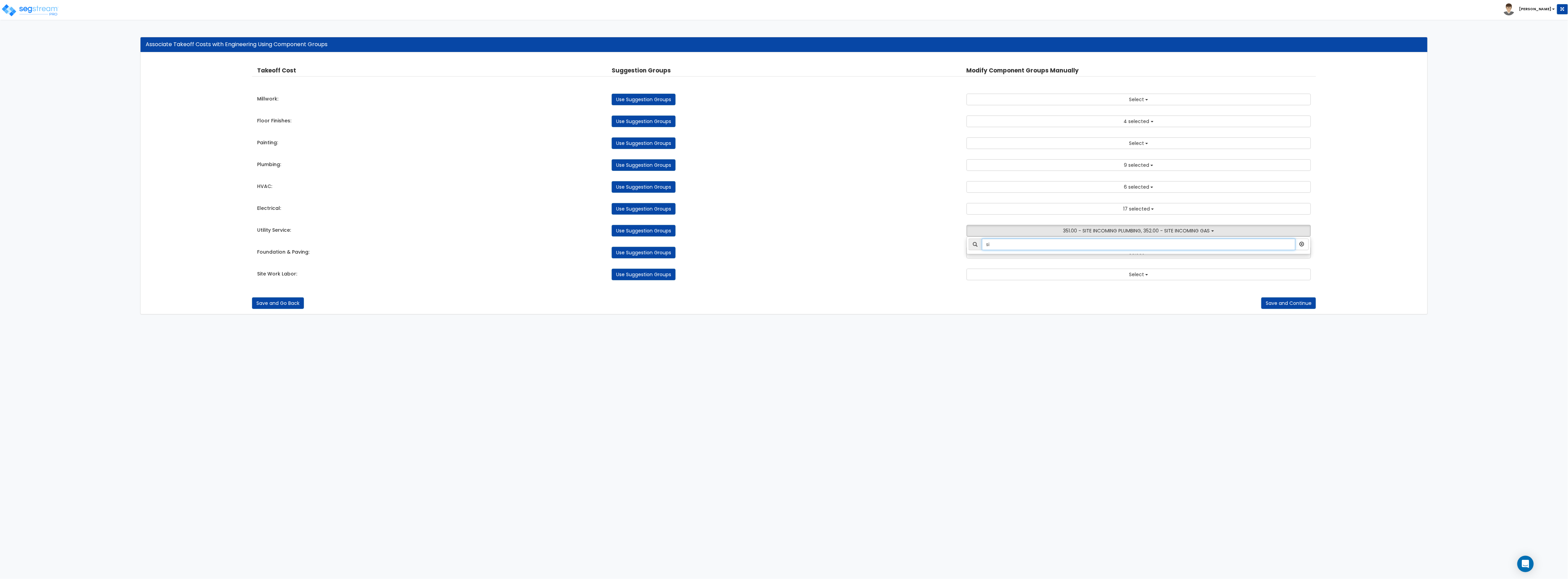
type input "s"
click at [912, 266] on div "Takeoff Cost Suggestion Groups Modify Component Groups Manually Millwork: Use S…" at bounding box center [784, 173] width 1064 height 227
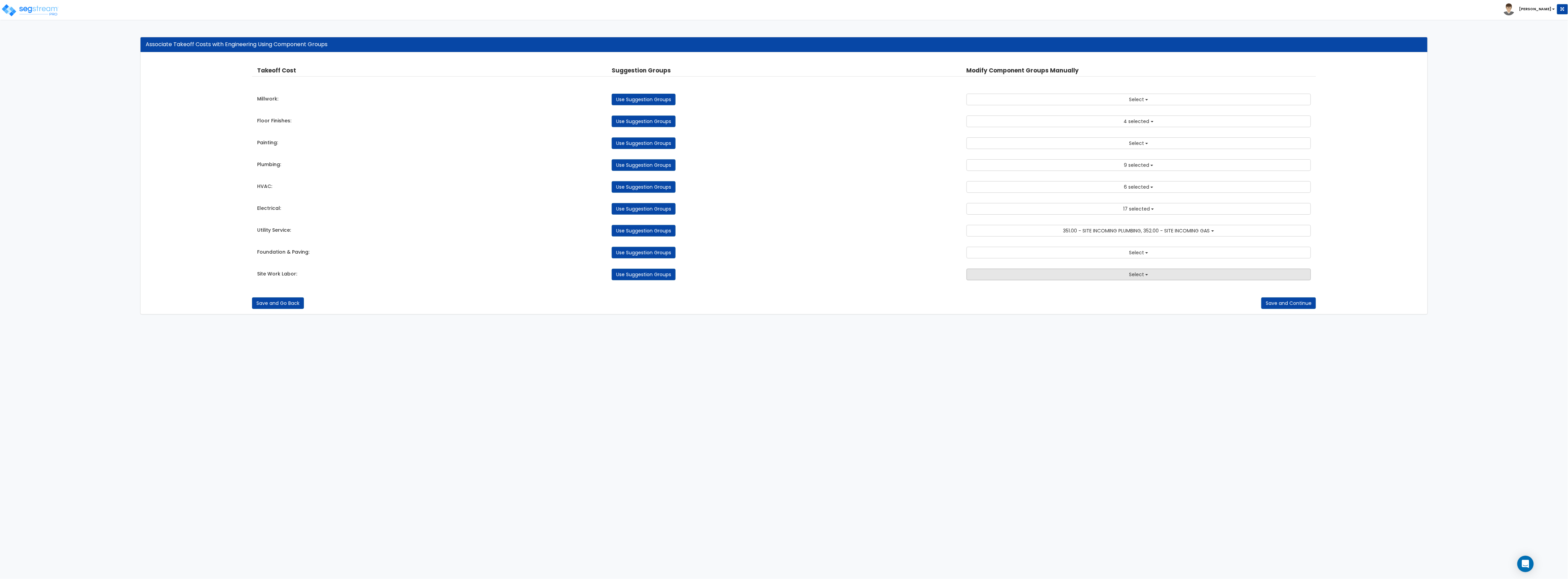
click at [985, 273] on button "Select" at bounding box center [1139, 274] width 345 height 12
click at [814, 261] on div "Takeoff Cost Suggestion Groups Modify Component Groups Manually Millwork: Use S…" at bounding box center [784, 173] width 1064 height 227
click at [1008, 254] on button "Select" at bounding box center [1139, 252] width 345 height 12
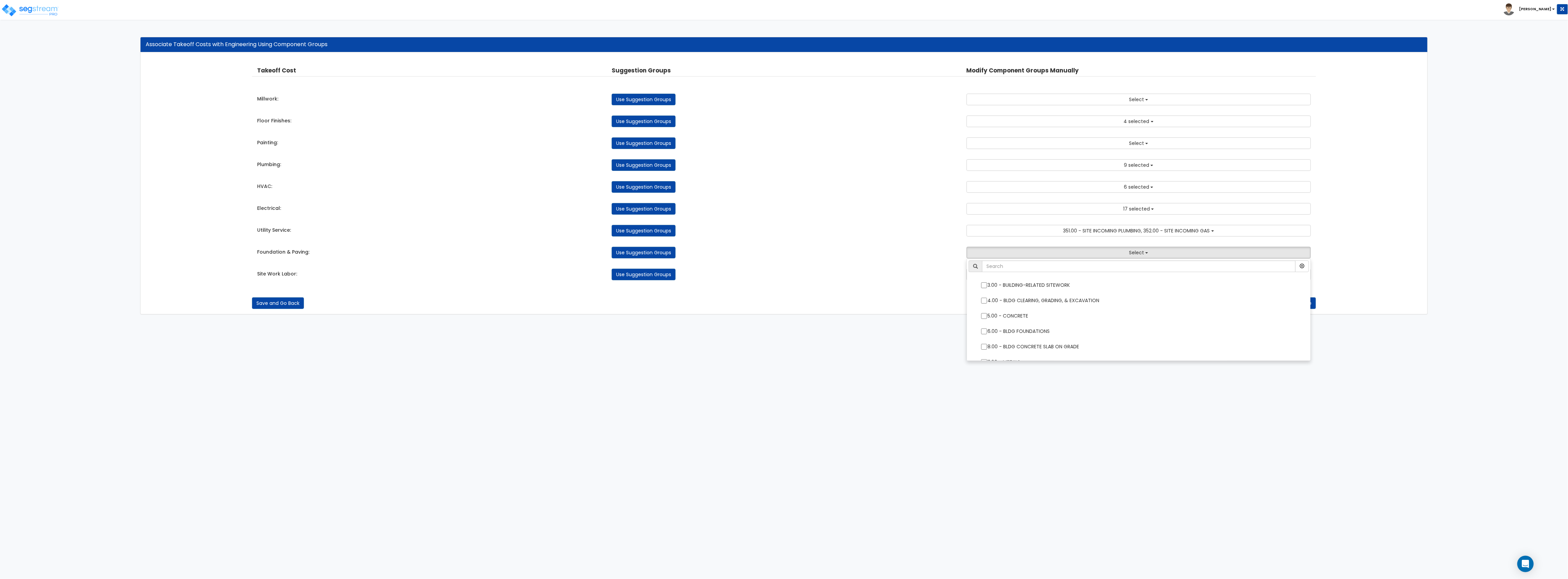
click at [651, 255] on link "Use Suggestion Groups" at bounding box center [643, 252] width 64 height 12
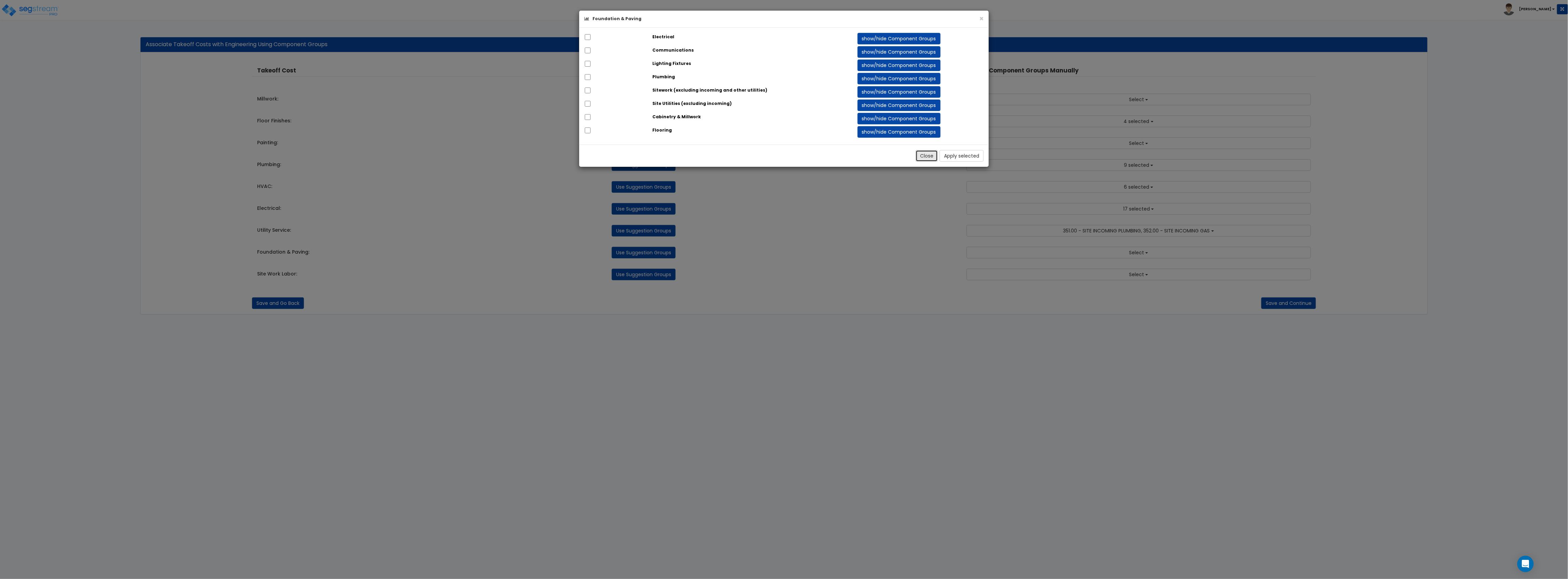
click at [929, 156] on button "Close" at bounding box center [926, 156] width 23 height 12
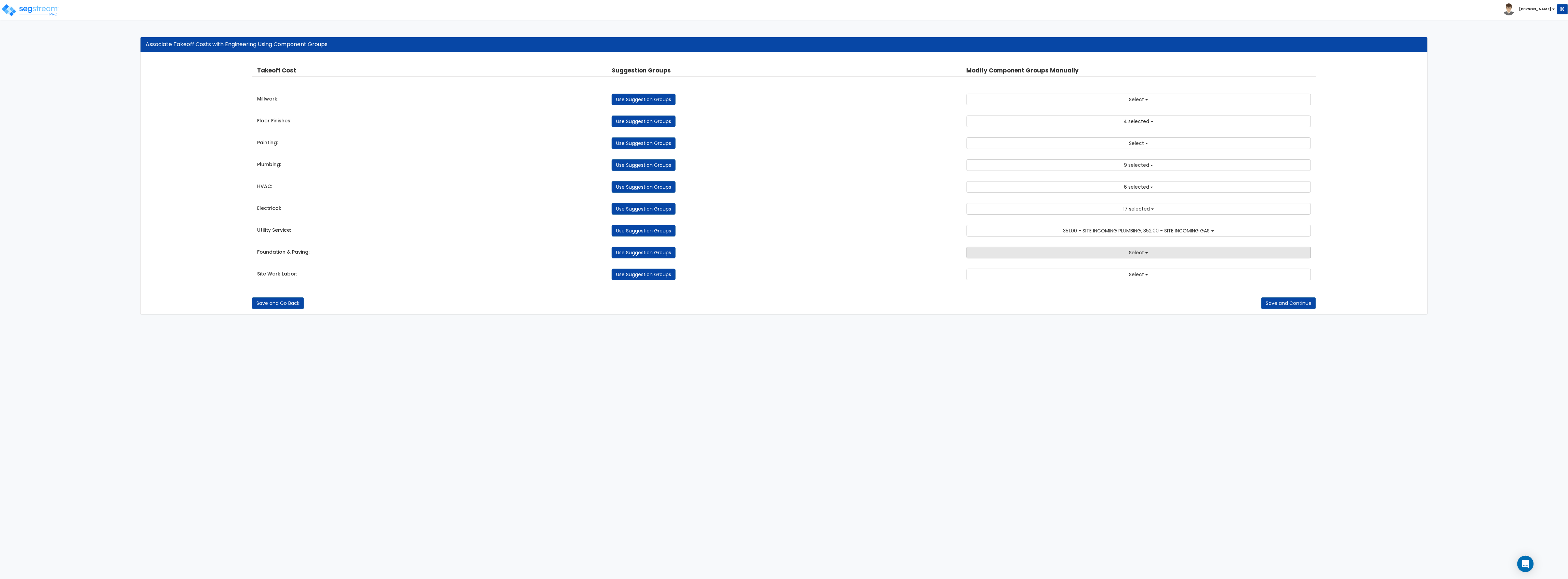
click at [1010, 251] on button "Select" at bounding box center [1139, 252] width 345 height 12
click at [1008, 269] on input "text" at bounding box center [1138, 266] width 313 height 12
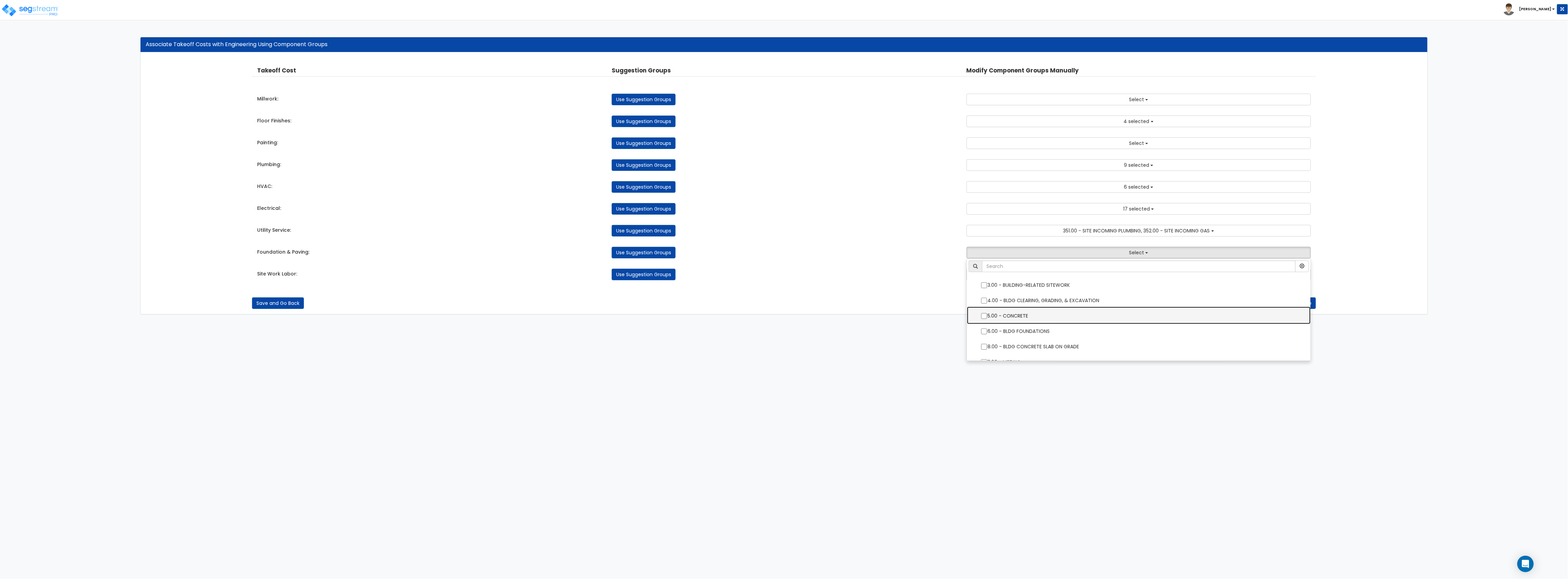
click at [1004, 316] on label "5.00 - CONCRETE" at bounding box center [1139, 315] width 330 height 16
click at [987, 316] on input "5.00 - CONCRETE" at bounding box center [984, 316] width 7 height 6
checkbox input "true"
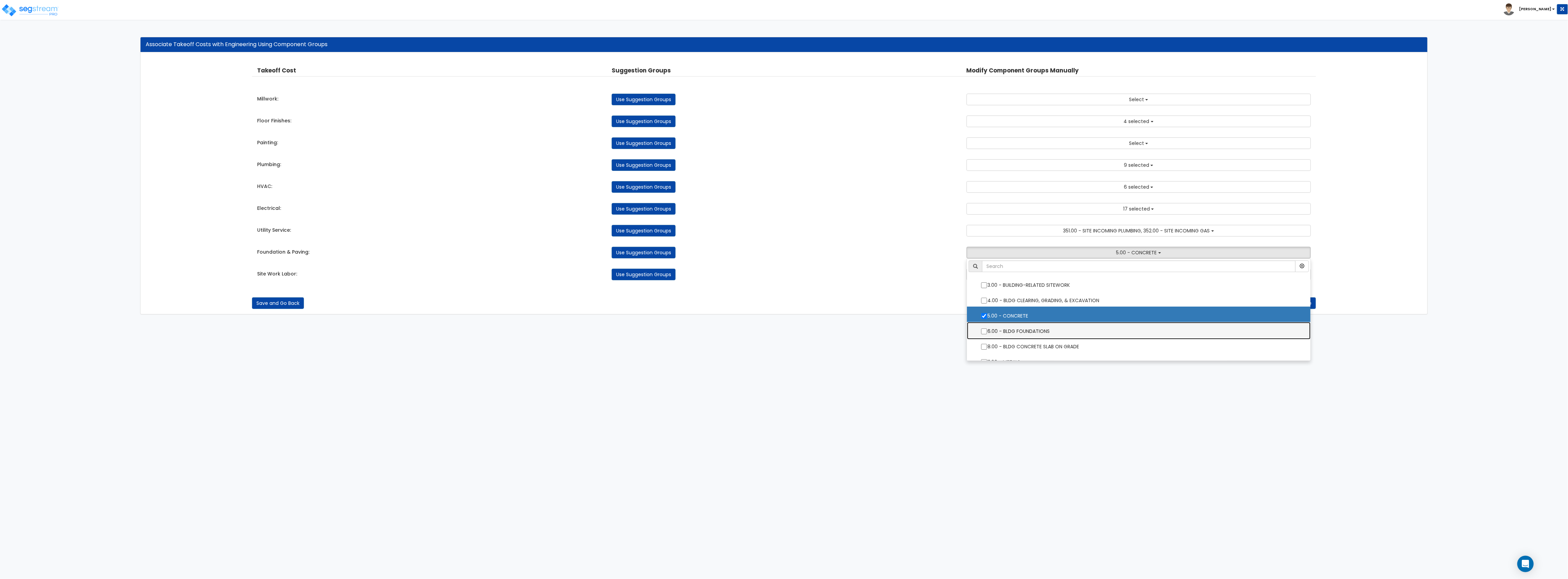
click at [1009, 328] on label "6.00 - BLDG FOUNDATIONS" at bounding box center [1139, 330] width 330 height 16
click at [987, 328] on input "6.00 - BLDG FOUNDATIONS" at bounding box center [984, 331] width 7 height 6
checkbox input "true"
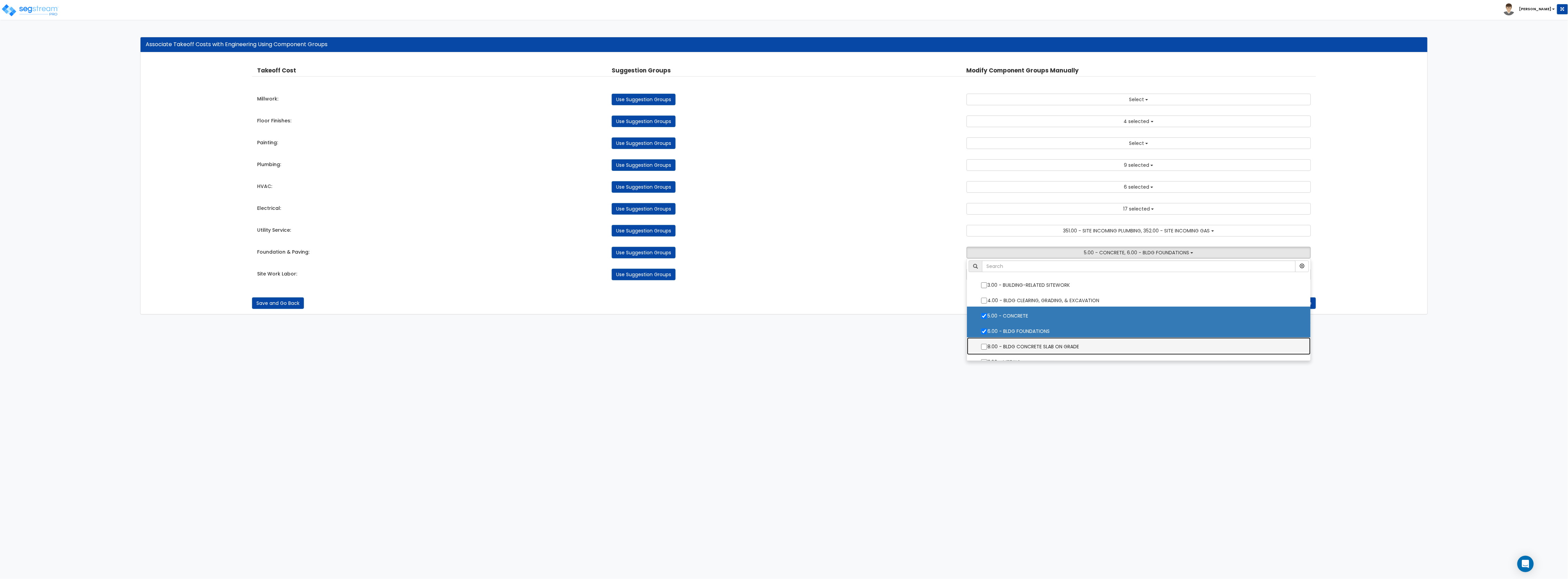
click at [1012, 341] on label "8.00 - BLDG CONCRETE SLAB ON GRADE" at bounding box center [1139, 346] width 330 height 16
click at [987, 344] on input "8.00 - BLDG CONCRETE SLAB ON GRADE" at bounding box center [984, 347] width 7 height 6
checkbox input "true"
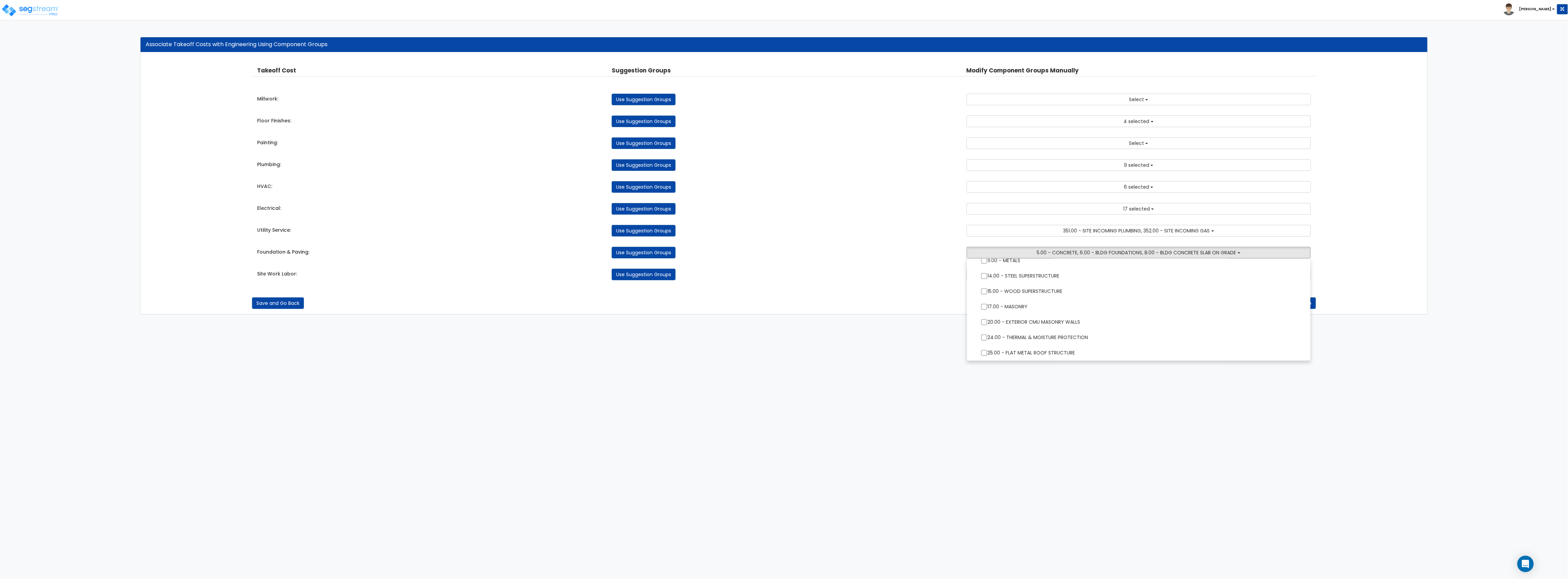
scroll to position [0, 0]
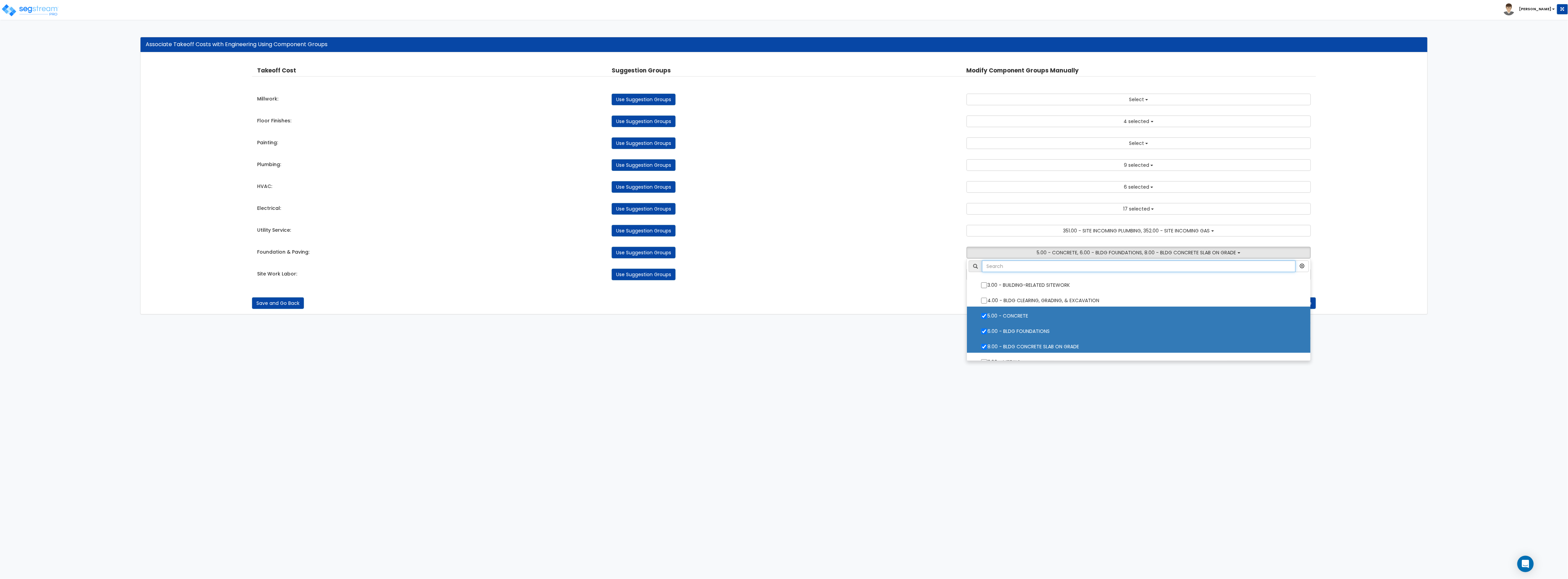
click at [1025, 267] on input "text" at bounding box center [1138, 266] width 313 height 12
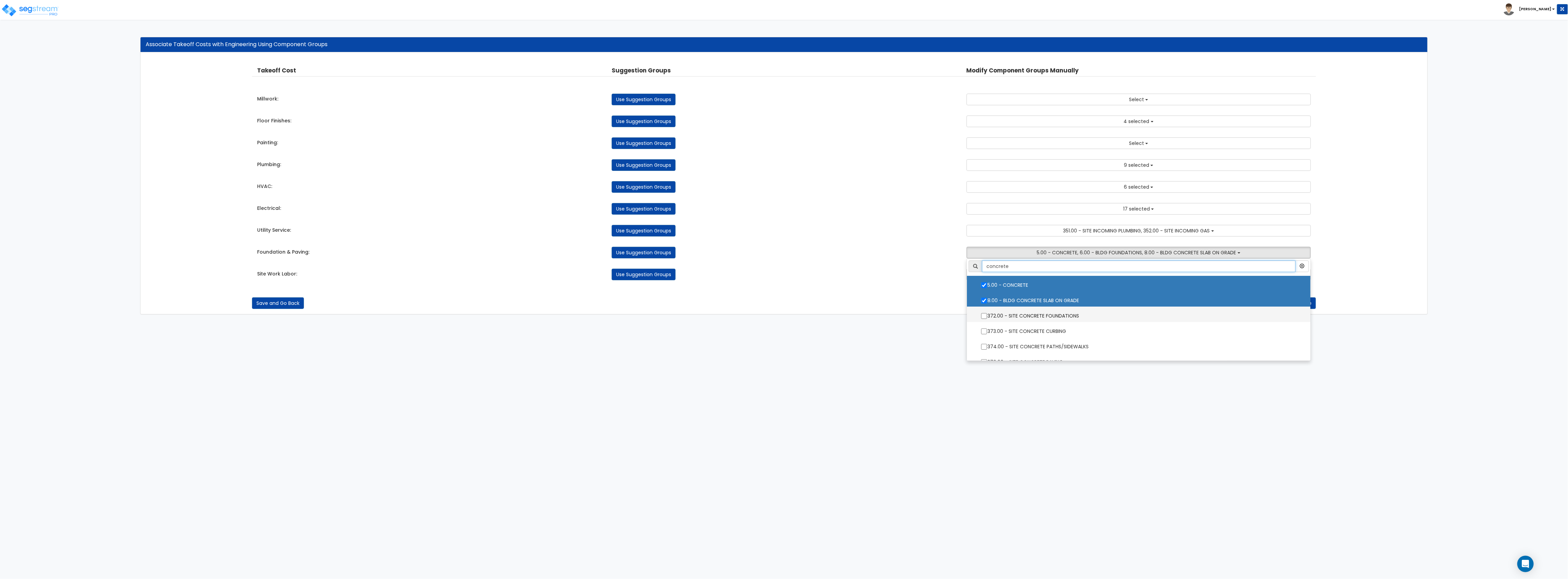
type input "concrete"
click at [1085, 321] on label "372.00 - SITE CONCRETE FOUNDATIONS" at bounding box center [1139, 315] width 330 height 16
click at [987, 319] on input "372.00 - SITE CONCRETE FOUNDATIONS" at bounding box center [984, 316] width 7 height 6
checkbox input "true"
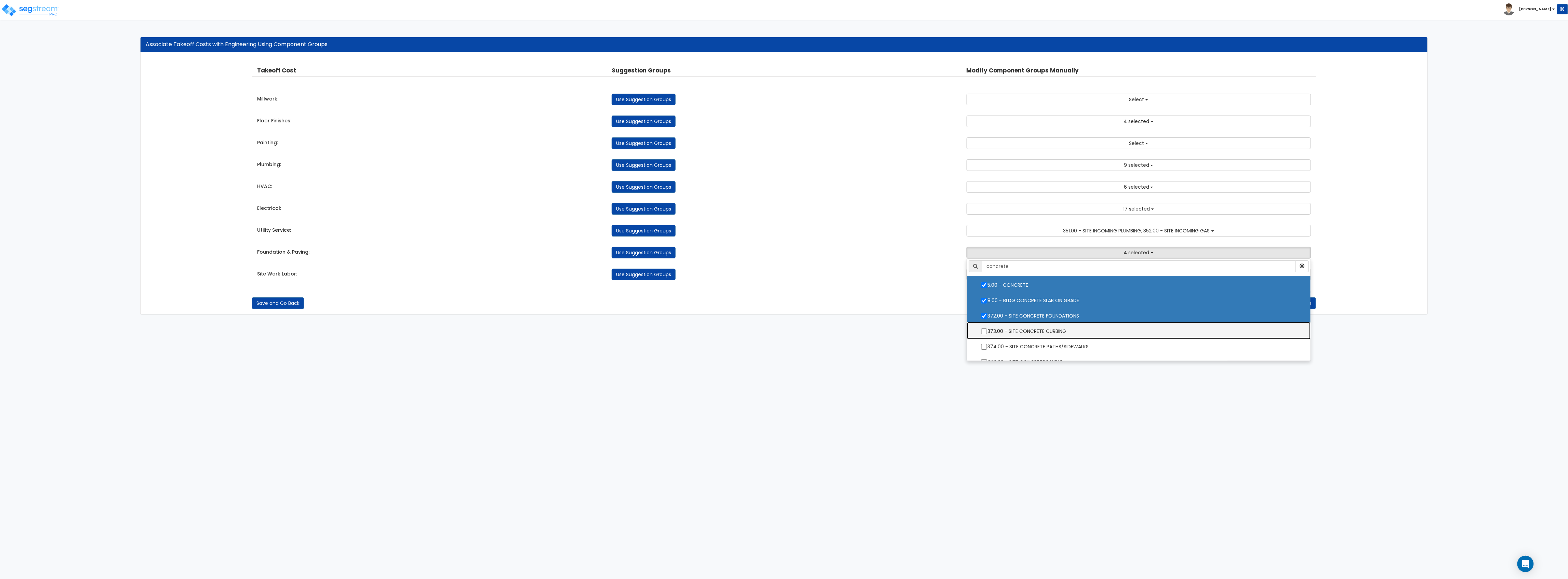
click at [1079, 332] on label "373.00 - SITE CONCRETE CURBING" at bounding box center [1139, 330] width 330 height 16
click at [987, 332] on input "373.00 - SITE CONCRETE CURBING" at bounding box center [984, 331] width 7 height 6
checkbox input "true"
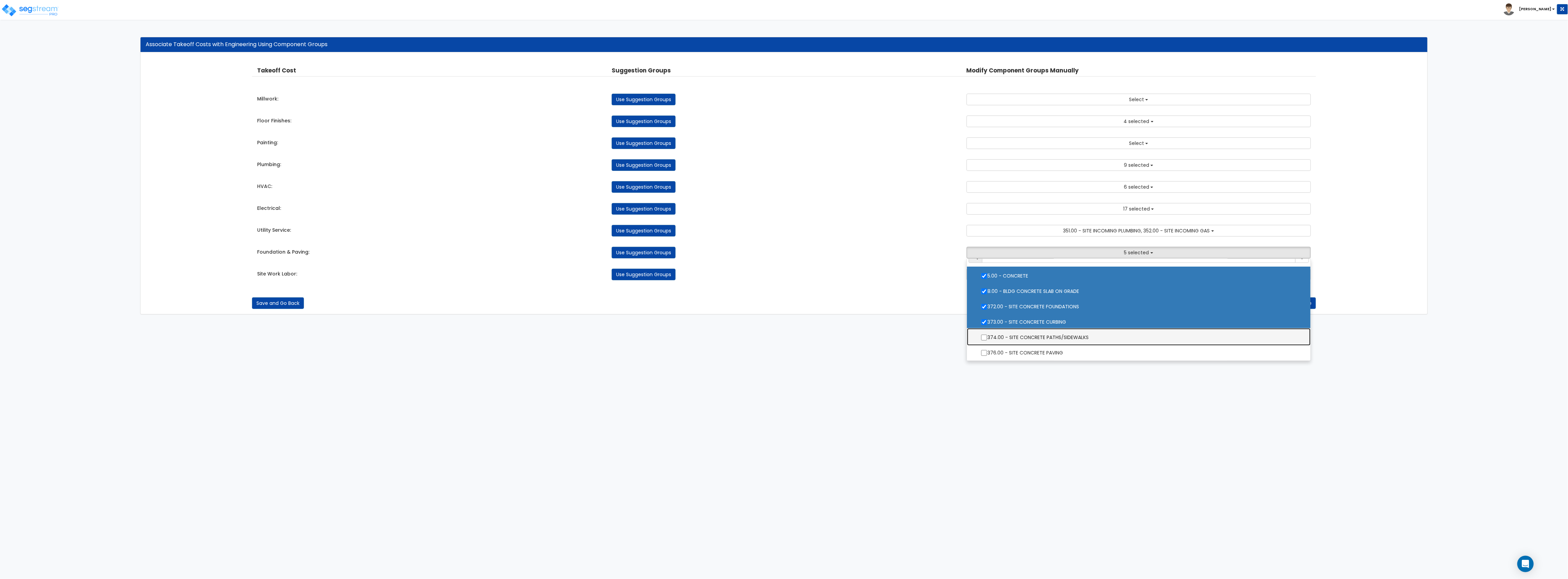
click at [1077, 335] on label "374.00 - SITE CONCRETE PATHS/SIDEWALKS" at bounding box center [1139, 336] width 330 height 16
click at [987, 335] on input "374.00 - SITE CONCRETE PATHS/SIDEWALKS" at bounding box center [984, 338] width 7 height 6
checkbox input "true"
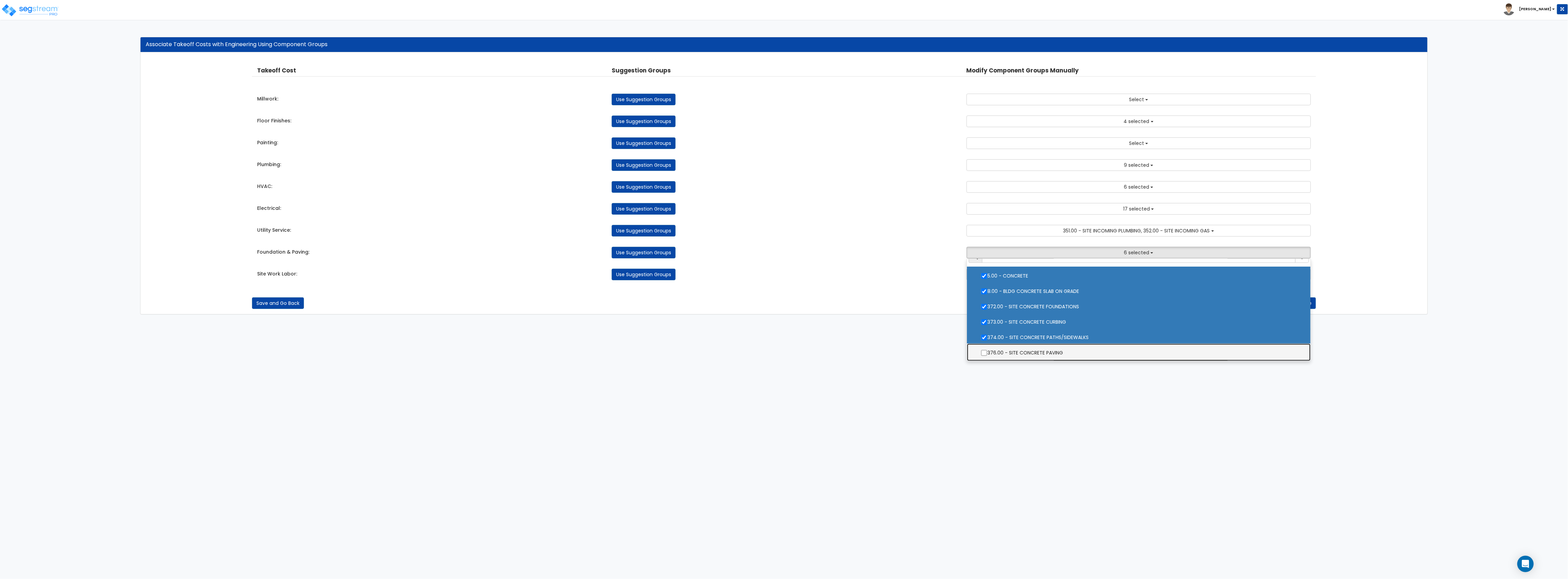
click at [1066, 350] on label "376.00 - SITE CONCRETE PAVING" at bounding box center [1139, 352] width 330 height 16
click at [987, 350] on input "376.00 - SITE CONCRETE PAVING" at bounding box center [984, 353] width 7 height 6
checkbox input "true"
click at [1071, 321] on html "Toggle navigation Sean x" at bounding box center [784, 161] width 1568 height 321
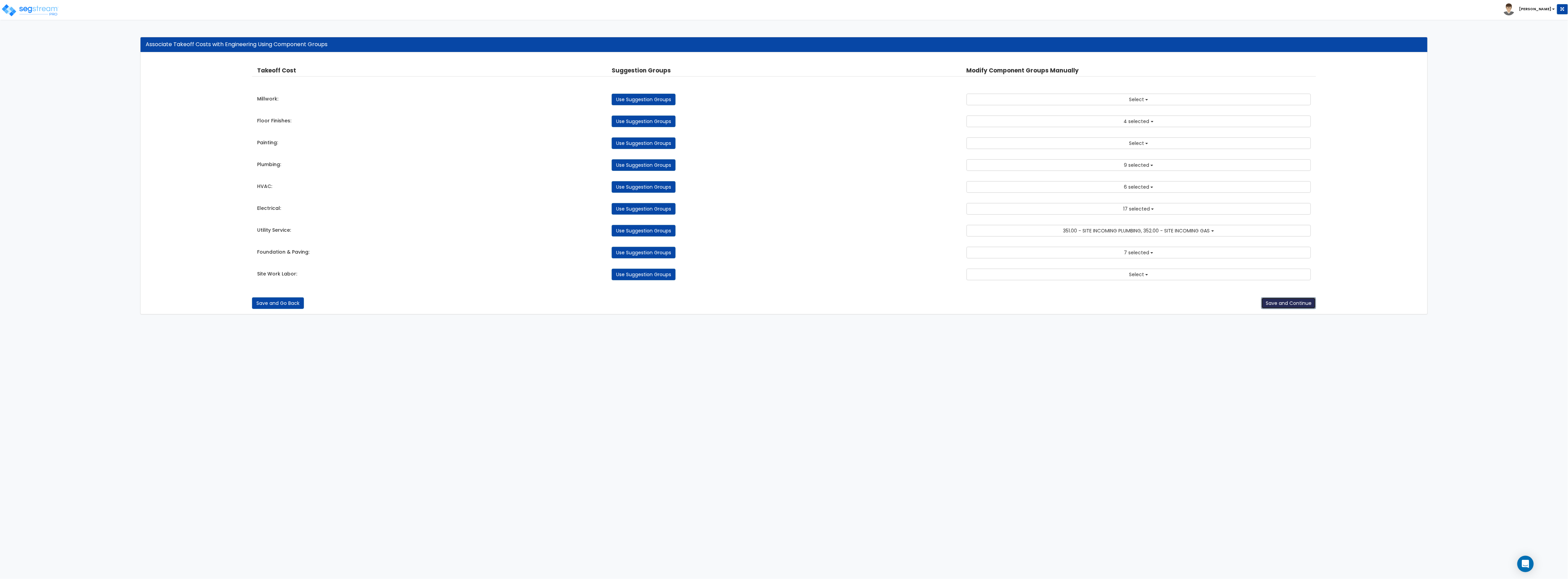
click at [1267, 303] on button "Save and Continue" at bounding box center [1289, 303] width 55 height 12
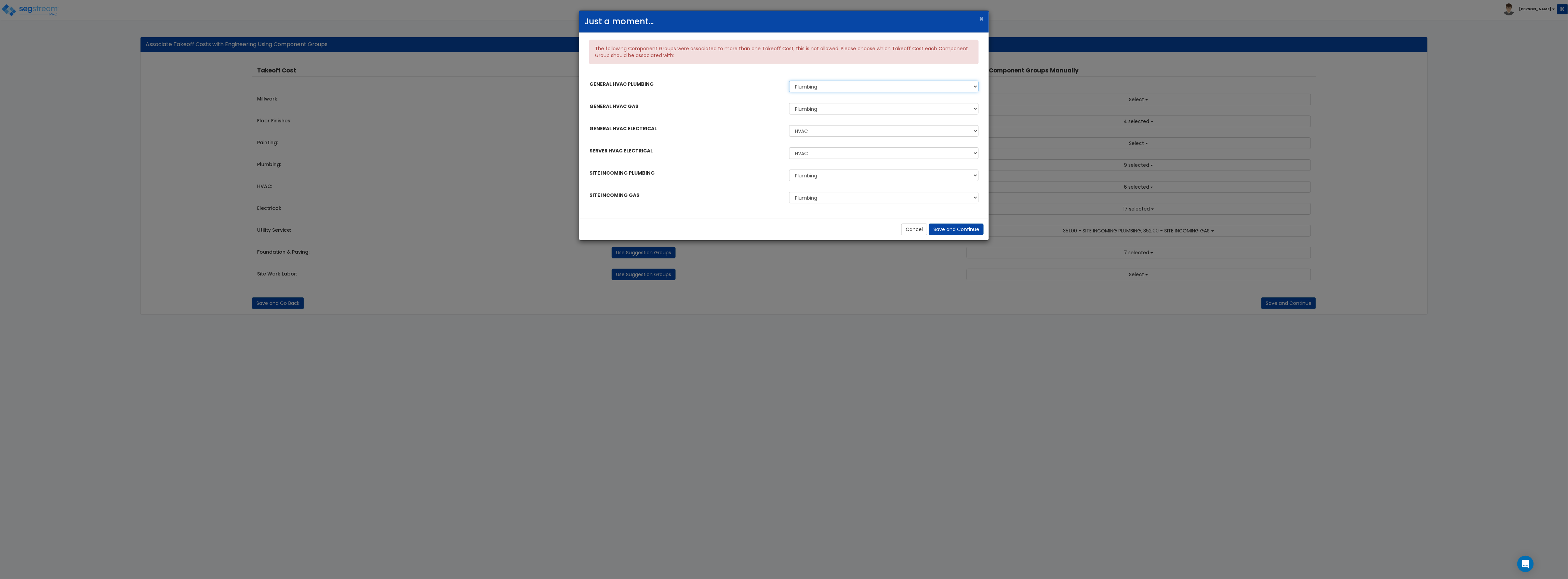
click at [838, 84] on select "Plumbing HVAC" at bounding box center [883, 86] width 189 height 12
select select "46431625"
click at [789, 81] on select "Plumbing HVAC" at bounding box center [883, 86] width 189 height 12
click at [828, 107] on select "Plumbing HVAC" at bounding box center [883, 108] width 189 height 12
select select "46431625"
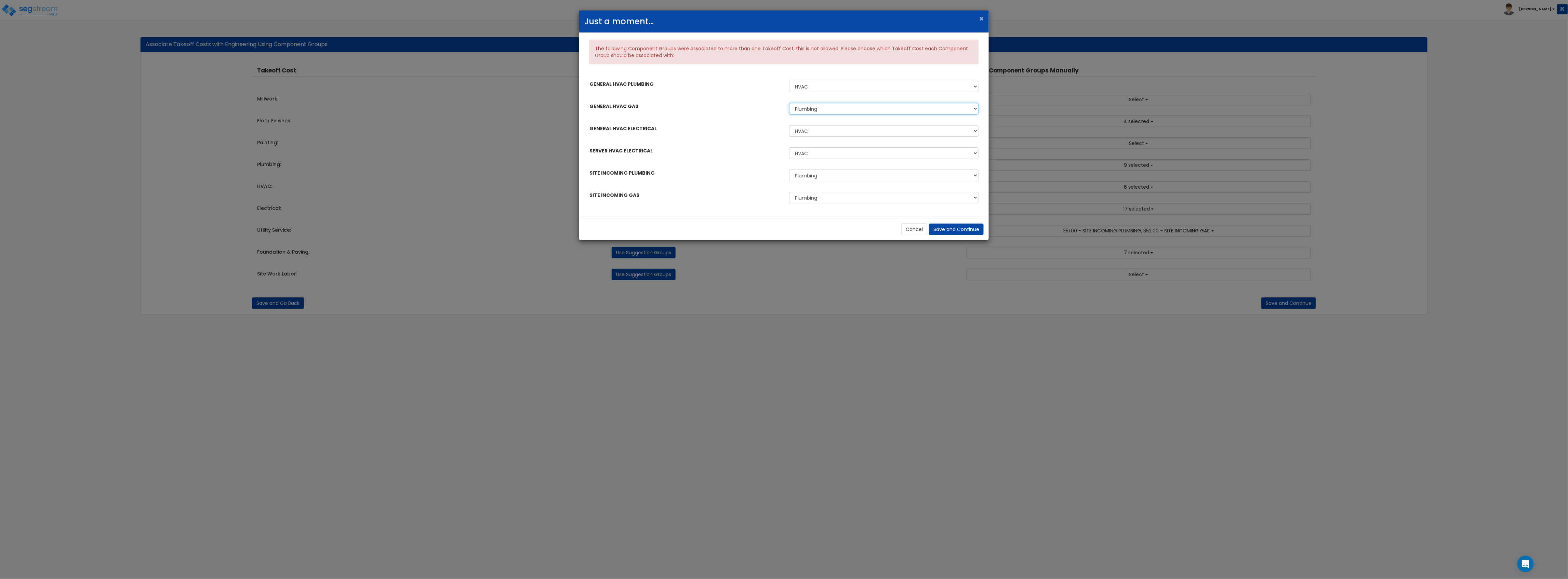
click at [789, 103] on select "Plumbing HVAC" at bounding box center [883, 108] width 189 height 12
click at [828, 134] on select "HVAC Electrical" at bounding box center [883, 131] width 189 height 12
click at [728, 134] on div "GENERAL HVAC ELECTRICAL" at bounding box center [684, 128] width 200 height 12
click at [824, 176] on select "Plumbing Utility Service" at bounding box center [883, 175] width 189 height 12
select select "46431627"
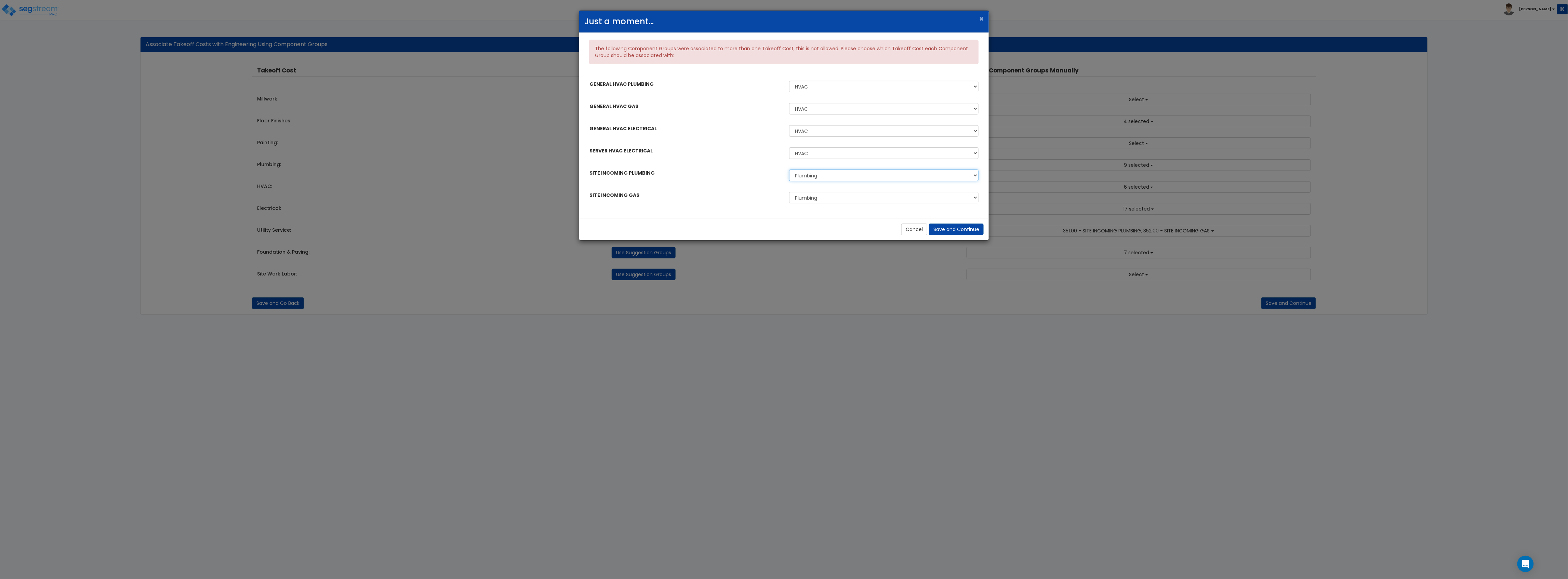
click at [789, 170] on select "Plumbing Utility Service" at bounding box center [883, 175] width 189 height 12
click at [803, 200] on select "Plumbing Utility Service" at bounding box center [883, 197] width 189 height 12
select select "46431627"
click at [789, 192] on select "Plumbing Utility Service" at bounding box center [883, 197] width 189 height 12
click at [945, 228] on button "Save and Continue" at bounding box center [956, 229] width 55 height 12
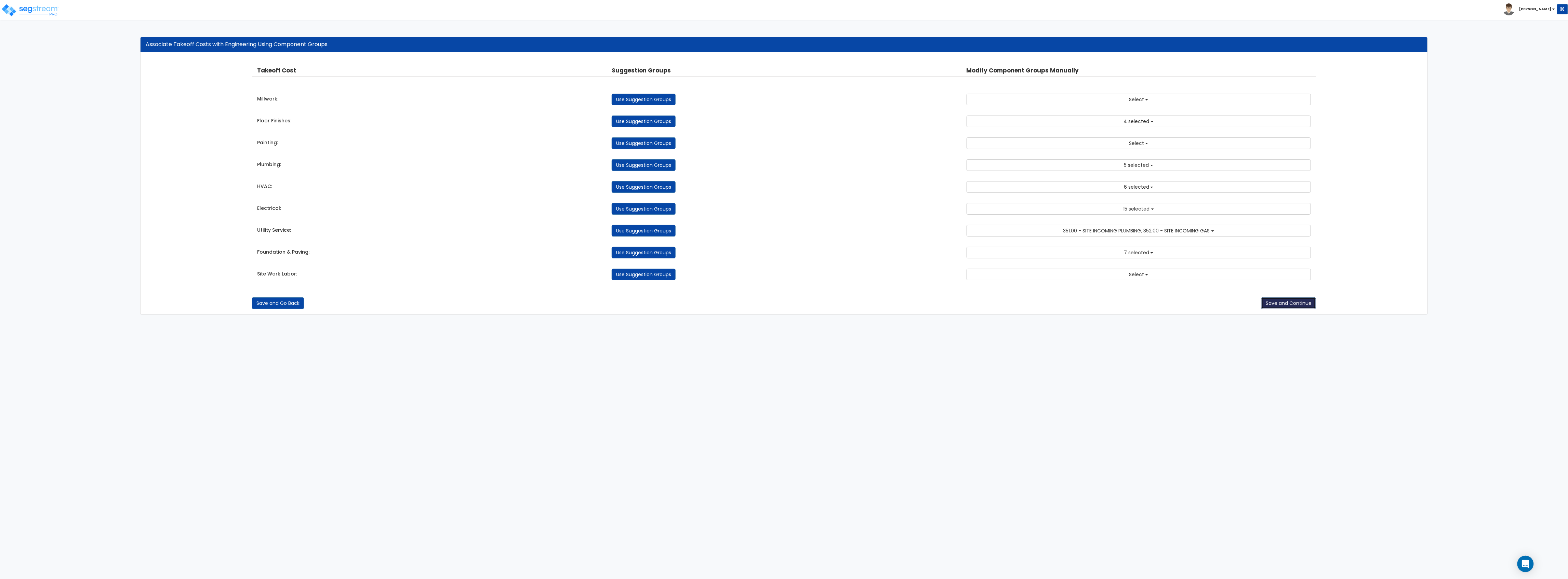
click at [1275, 308] on button "Save and Continue" at bounding box center [1289, 303] width 55 height 12
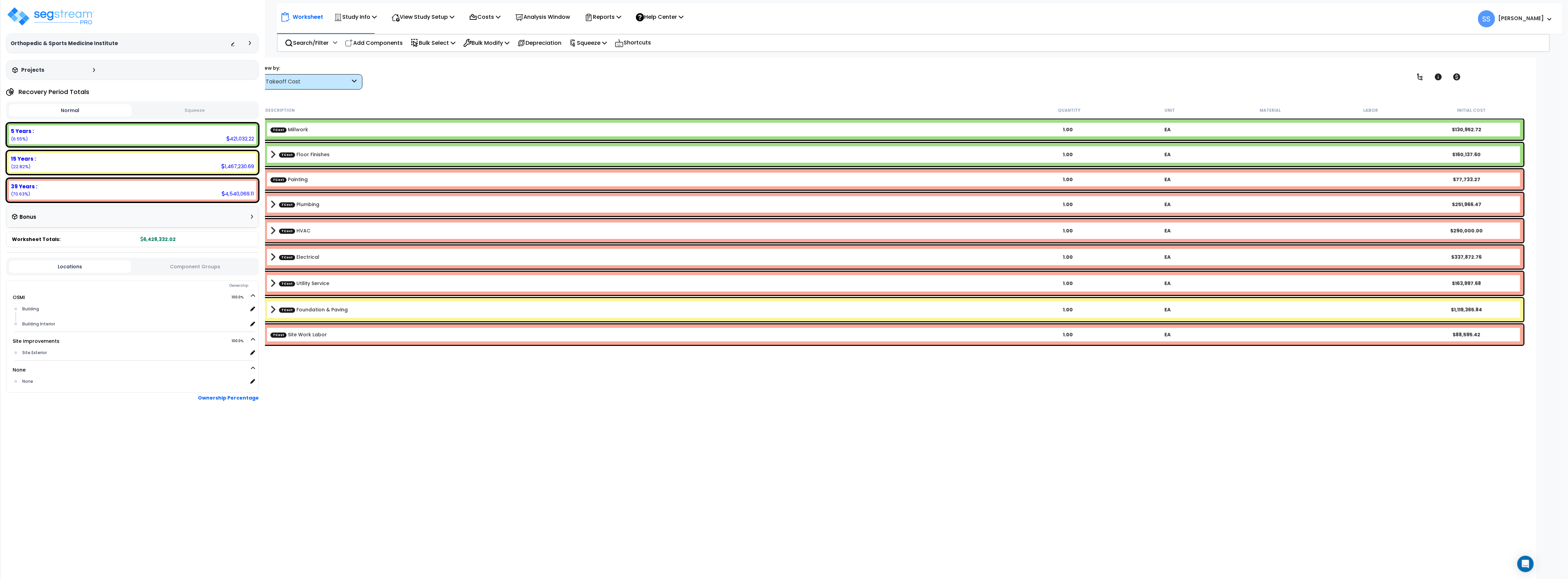
click at [208, 96] on div "Recovery Period Totals" at bounding box center [132, 92] width 253 height 13
click at [207, 104] on div "Normal Squeeze" at bounding box center [132, 110] width 253 height 18
click at [208, 109] on button "Squeeze" at bounding box center [195, 111] width 123 height 12
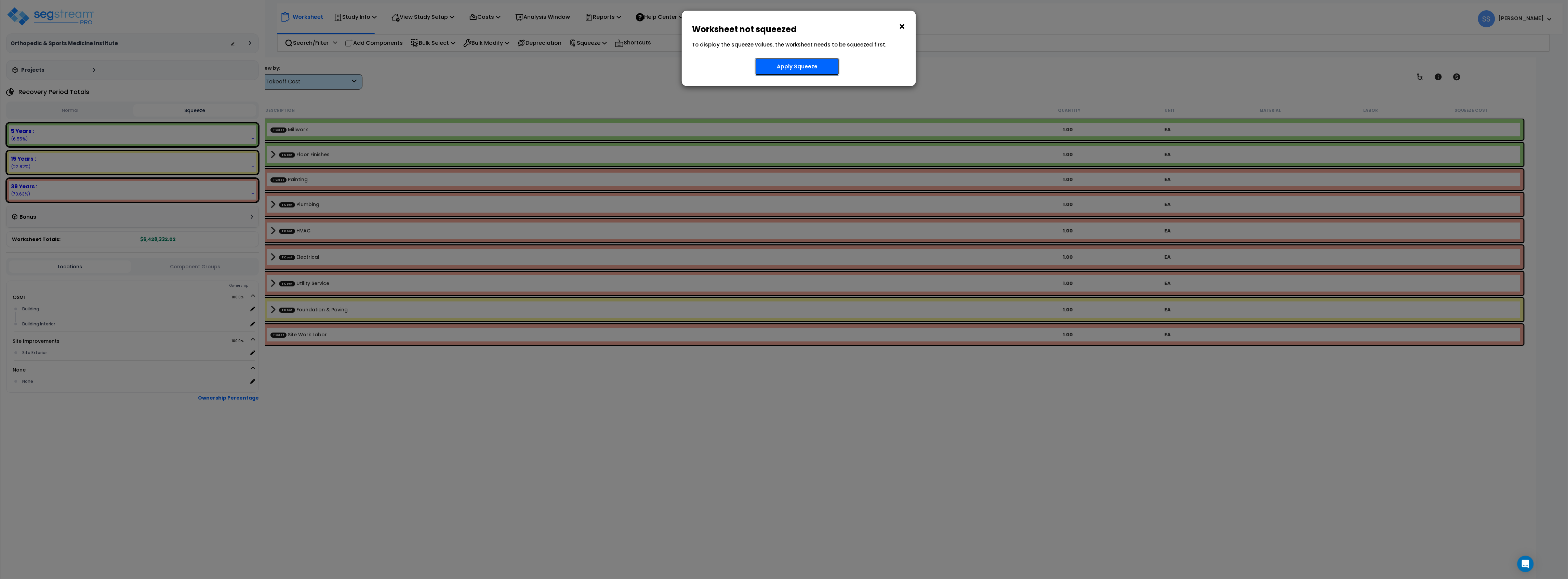
click at [808, 68] on button "Apply Squeeze" at bounding box center [797, 66] width 85 height 18
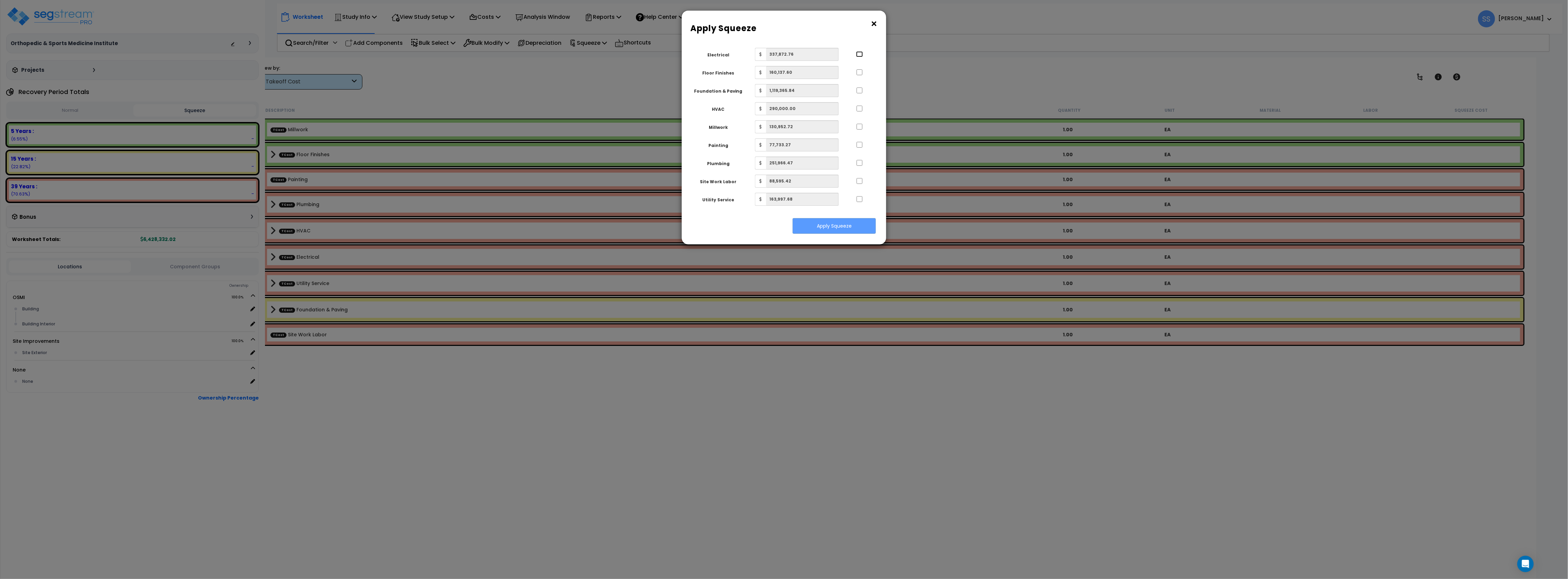
click at [859, 55] on input "..." at bounding box center [859, 54] width 7 height 6
checkbox input "true"
click at [859, 74] on input "..." at bounding box center [859, 72] width 7 height 6
checkbox input "true"
click at [859, 90] on input "..." at bounding box center [859, 91] width 7 height 6
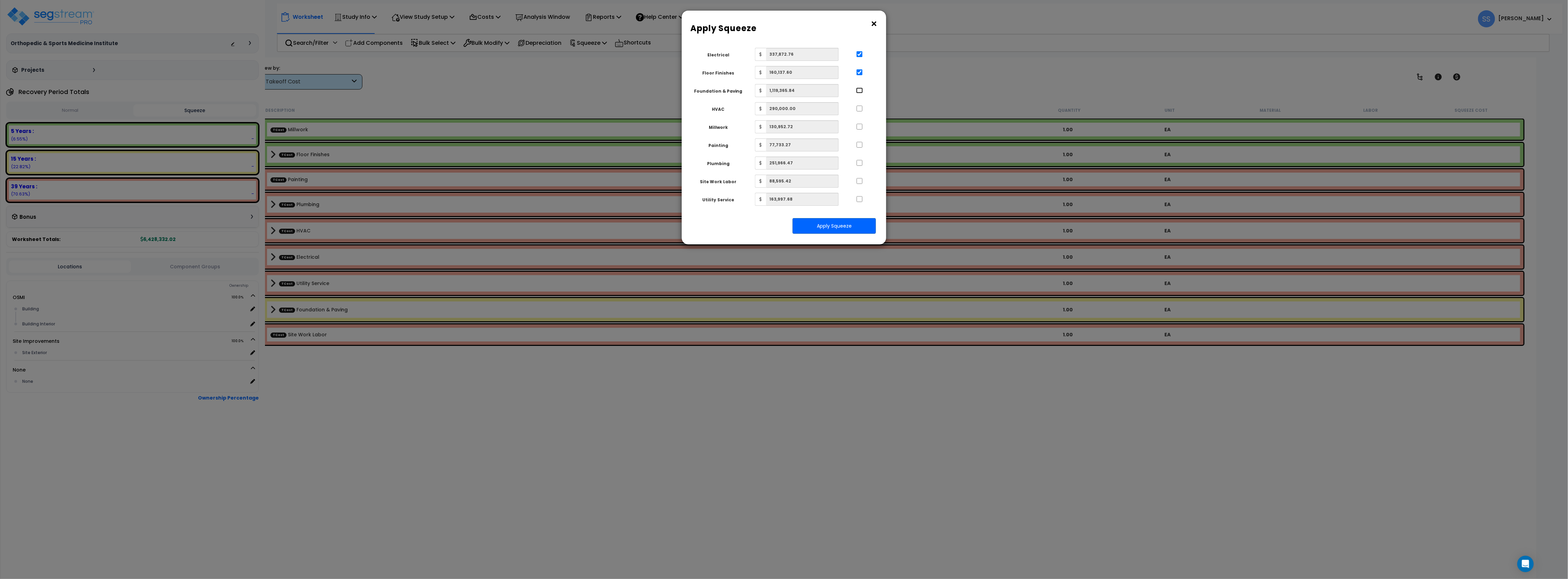
checkbox input "true"
click at [858, 105] on div at bounding box center [859, 108] width 32 height 11
click at [866, 196] on div at bounding box center [859, 198] width 32 height 11
click at [861, 198] on input "..." at bounding box center [859, 199] width 7 height 6
checkbox input "true"
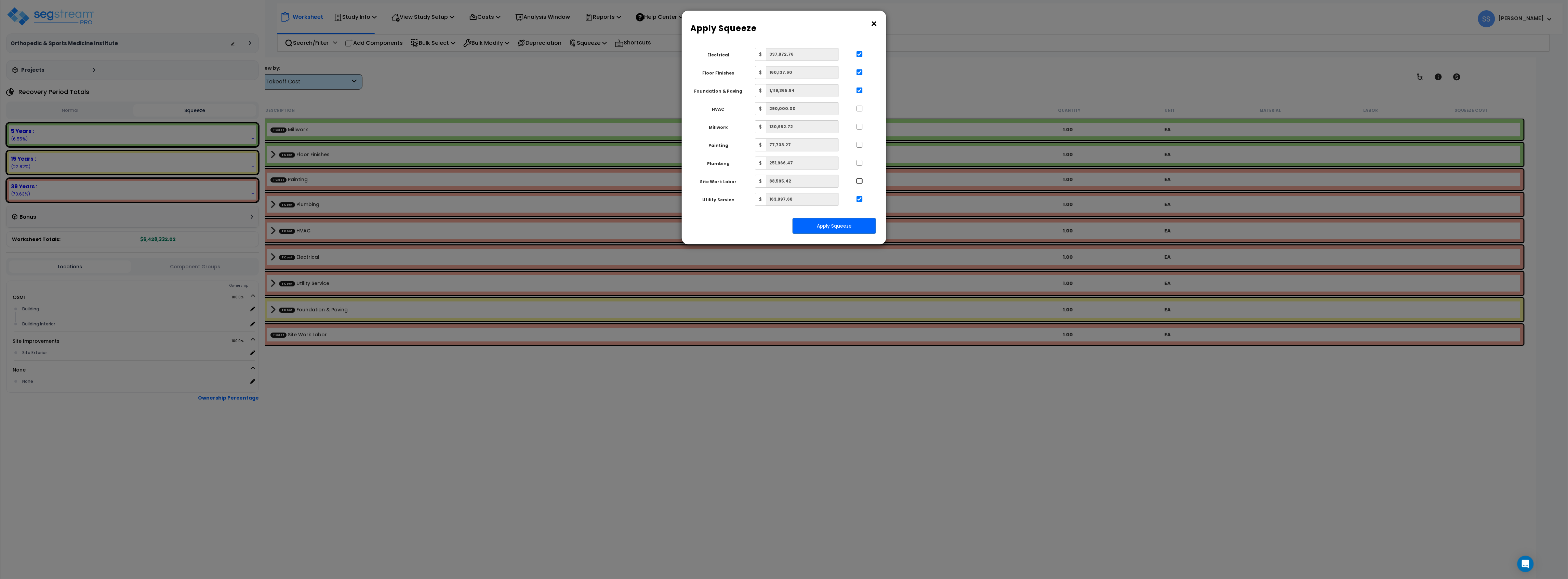
click at [862, 181] on input "..." at bounding box center [859, 181] width 7 height 6
checkbox input "true"
drag, startPoint x: 858, startPoint y: 163, endPoint x: 858, endPoint y: 152, distance: 11.0
click at [858, 163] on input "..." at bounding box center [859, 163] width 7 height 6
checkbox input "true"
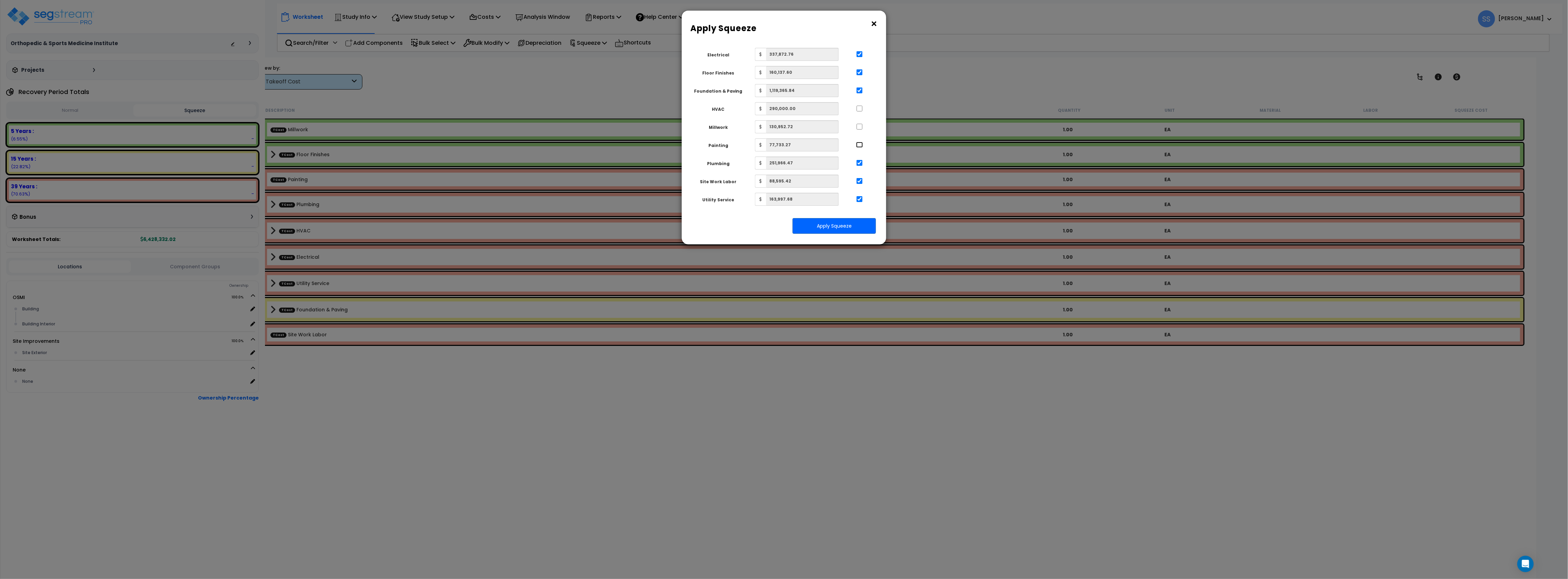
drag, startPoint x: 858, startPoint y: 142, endPoint x: 858, endPoint y: 125, distance: 17.0
click at [858, 138] on div at bounding box center [859, 144] width 32 height 11
click at [858, 124] on input "..." at bounding box center [859, 127] width 7 height 6
checkbox input "true"
click at [858, 104] on div at bounding box center [859, 108] width 32 height 11
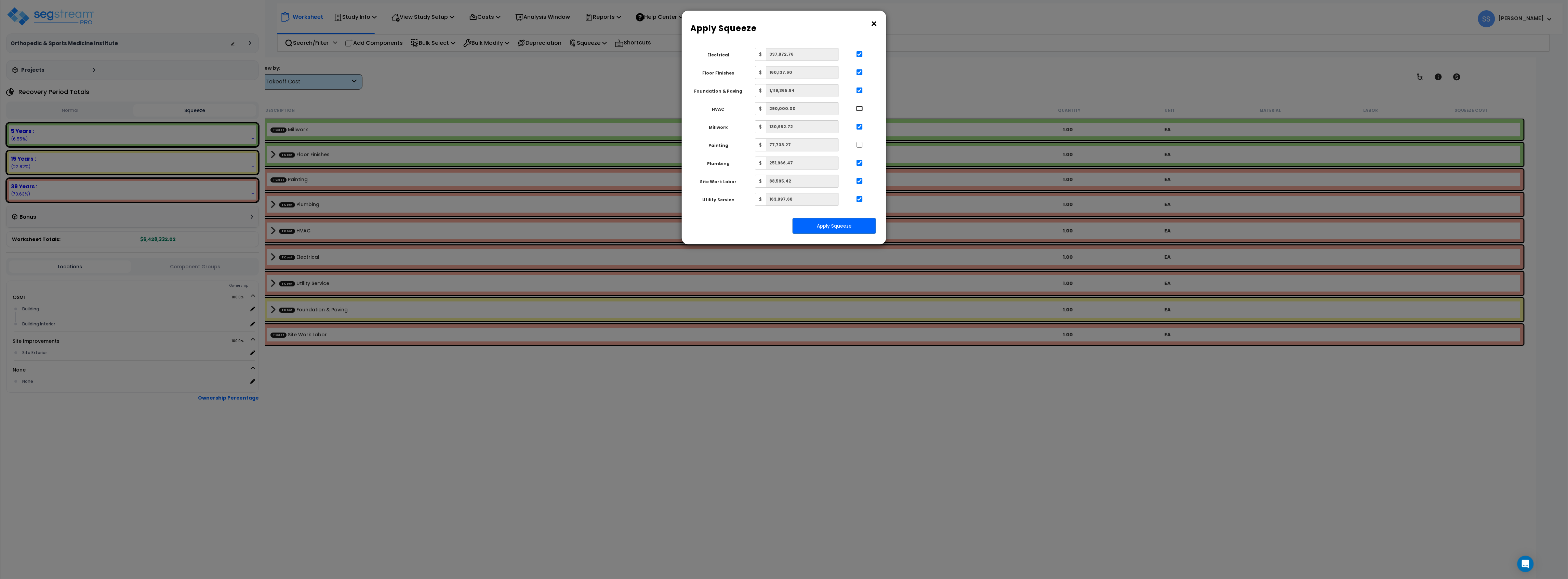
click at [862, 109] on input "..." at bounding box center [859, 109] width 7 height 6
checkbox input "true"
click at [859, 150] on div "Painting $ 77,733.27" at bounding box center [781, 144] width 189 height 13
click at [859, 144] on input "..." at bounding box center [859, 145] width 7 height 6
checkbox input "true"
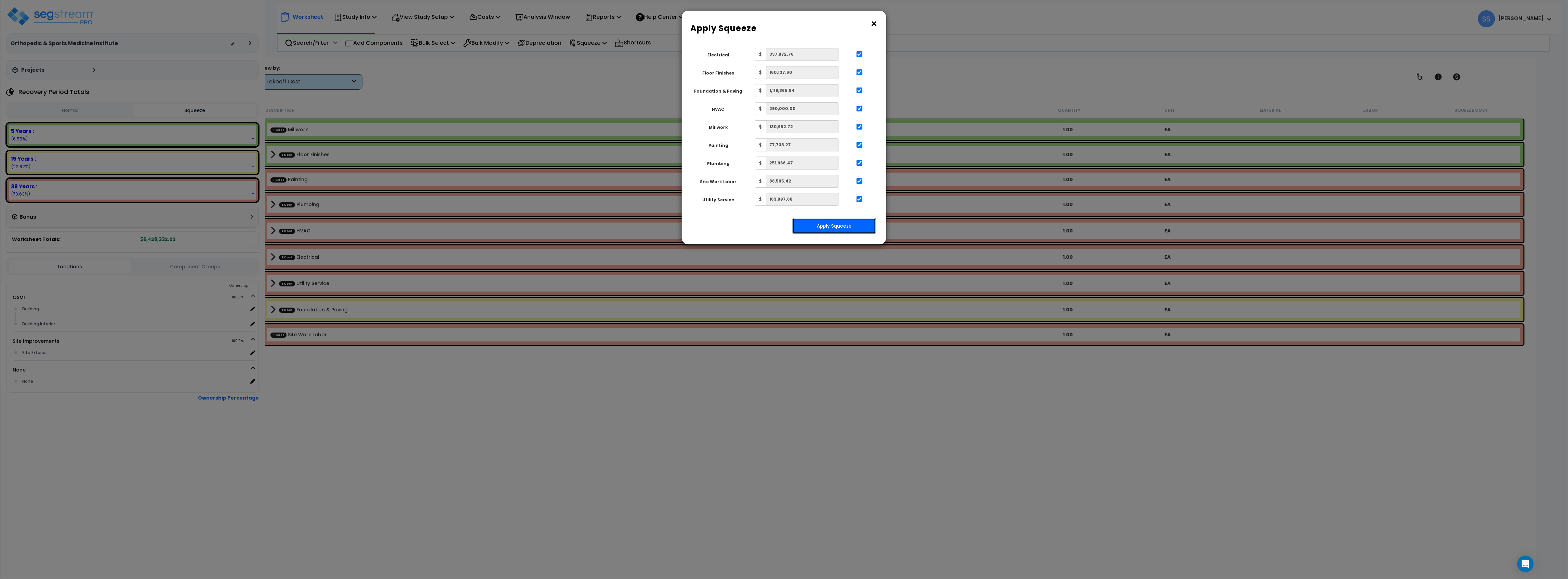
click at [851, 231] on button "Apply Squeeze" at bounding box center [834, 226] width 83 height 16
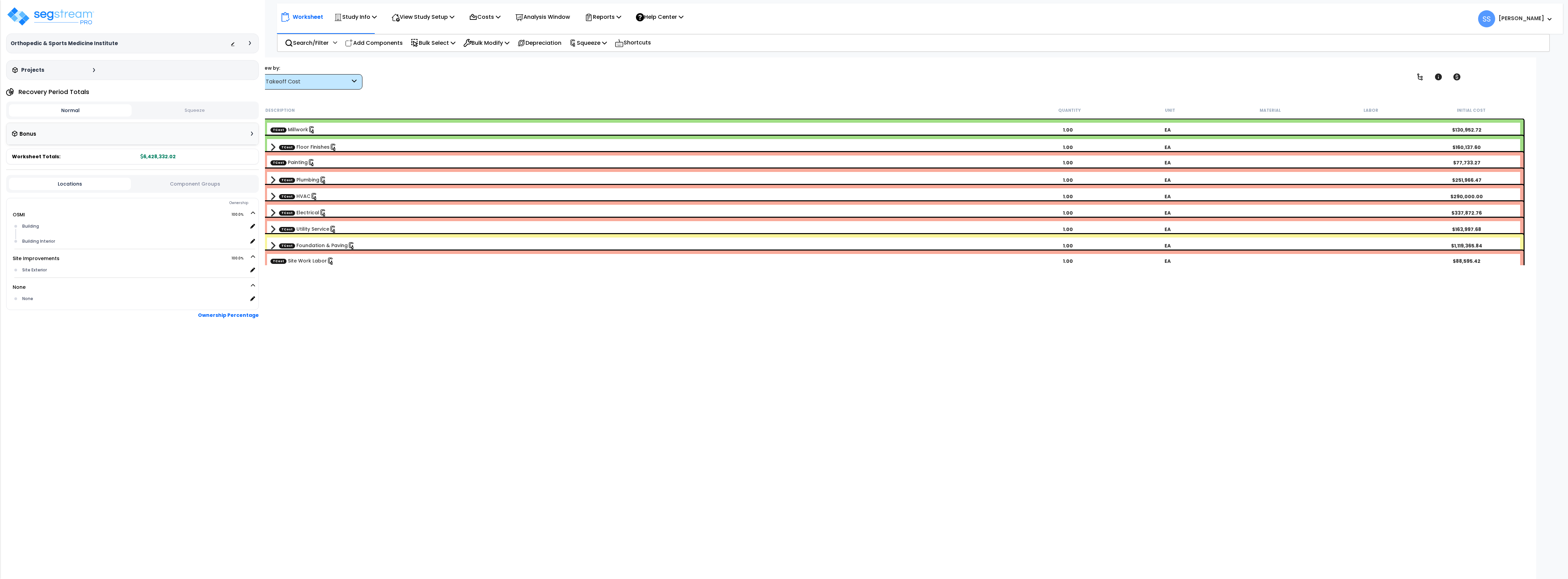
click at [189, 112] on button "Squeeze" at bounding box center [195, 111] width 123 height 12
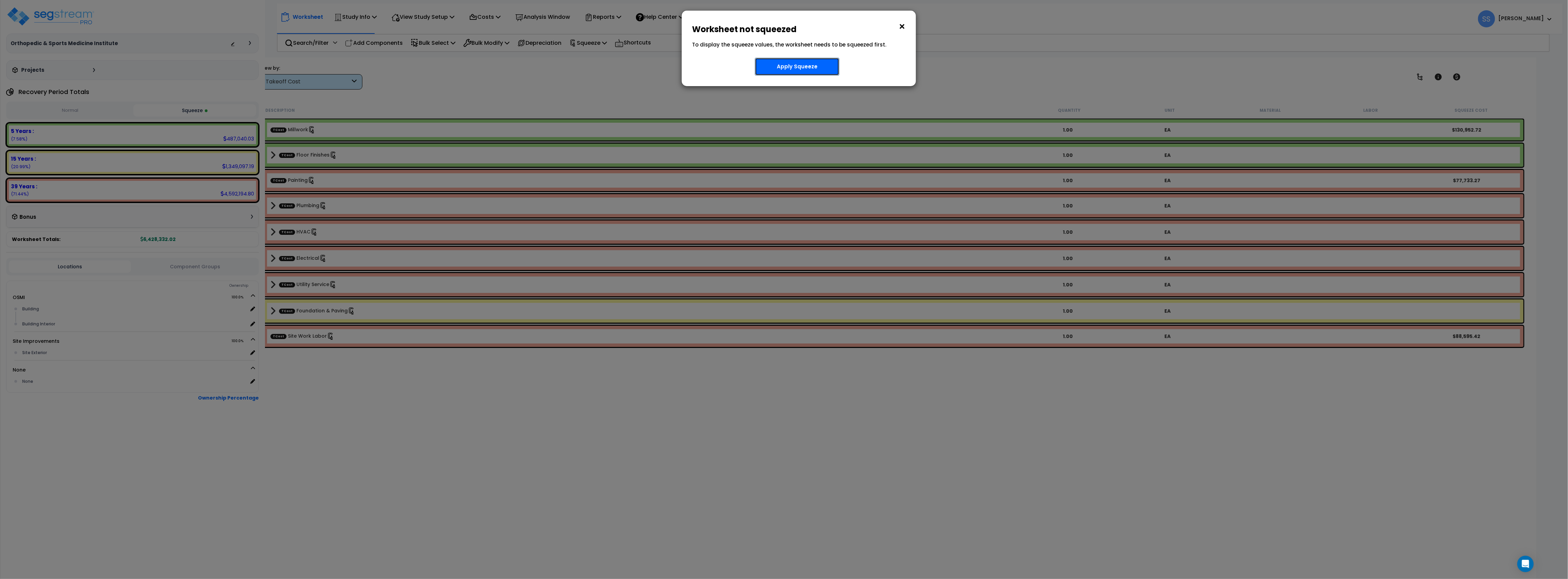
click at [816, 71] on button "Apply Squeeze" at bounding box center [797, 66] width 85 height 18
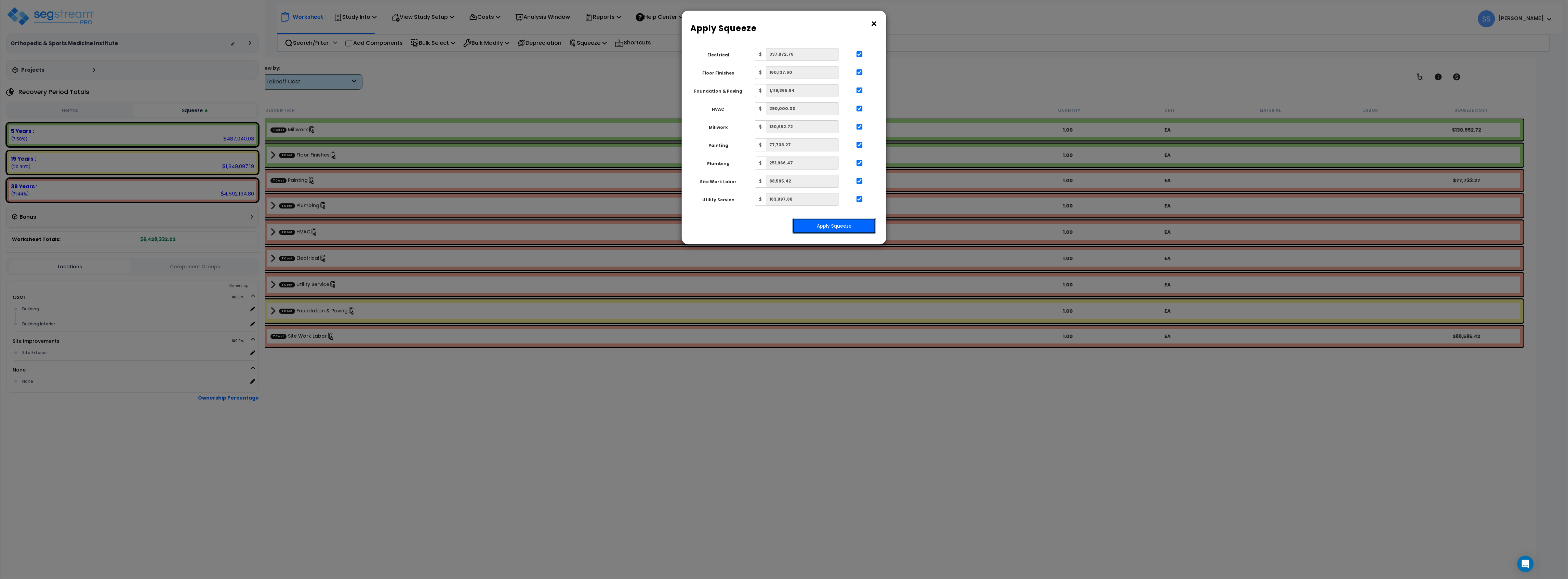
click at [831, 229] on button "Apply Squeeze" at bounding box center [834, 226] width 83 height 16
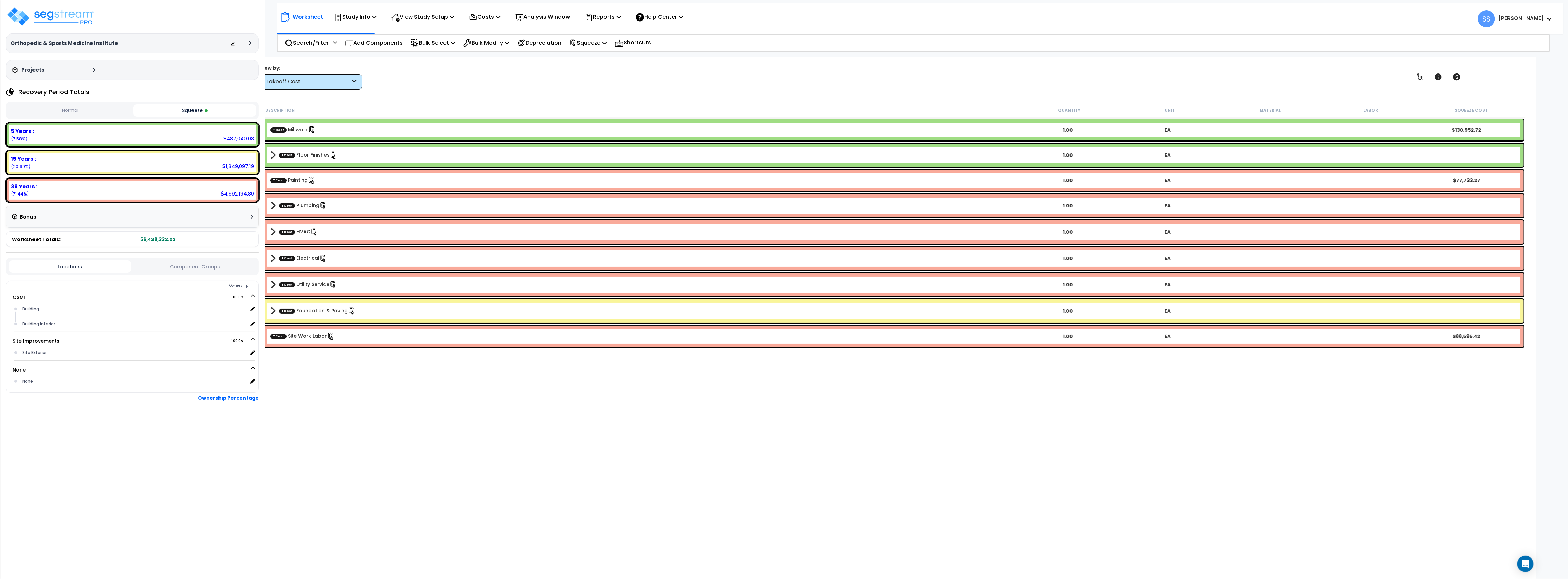
click at [84, 109] on button "Normal" at bounding box center [71, 111] width 123 height 12
click at [155, 111] on button "Squeeze" at bounding box center [195, 111] width 123 height 12
click at [318, 254] on b "TCost Electrical" at bounding box center [644, 258] width 747 height 10
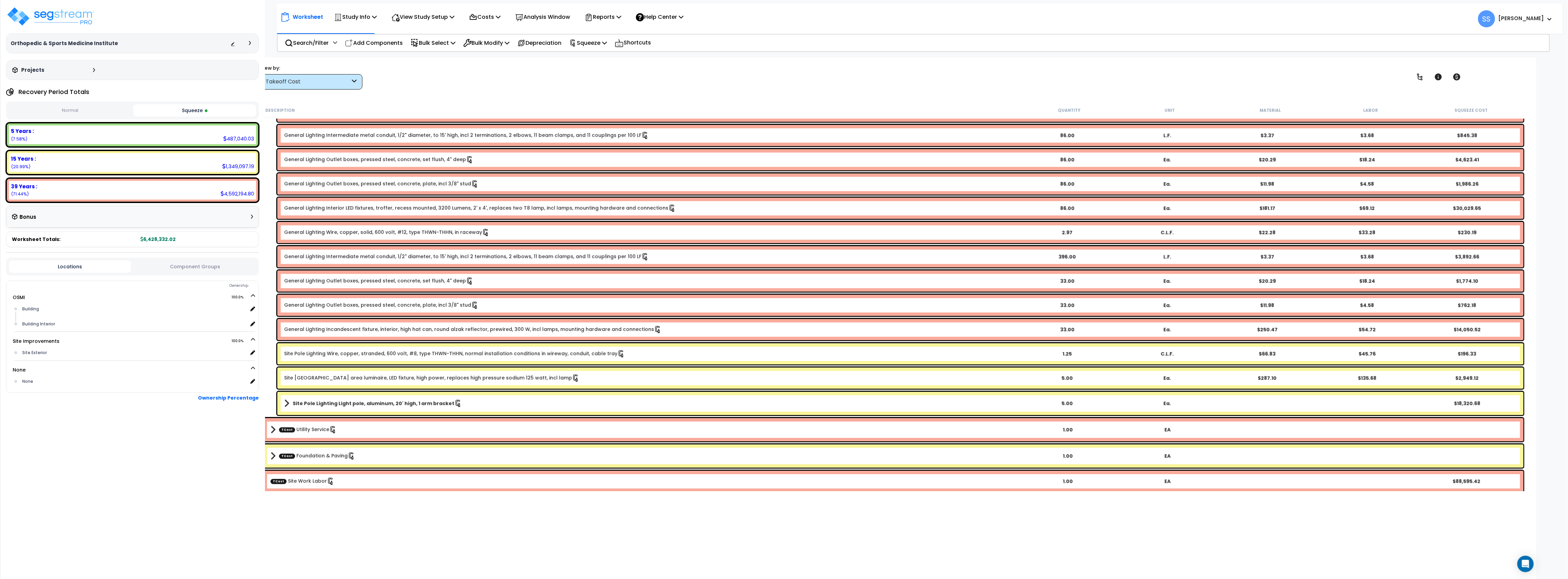
scroll to position [1595, 0]
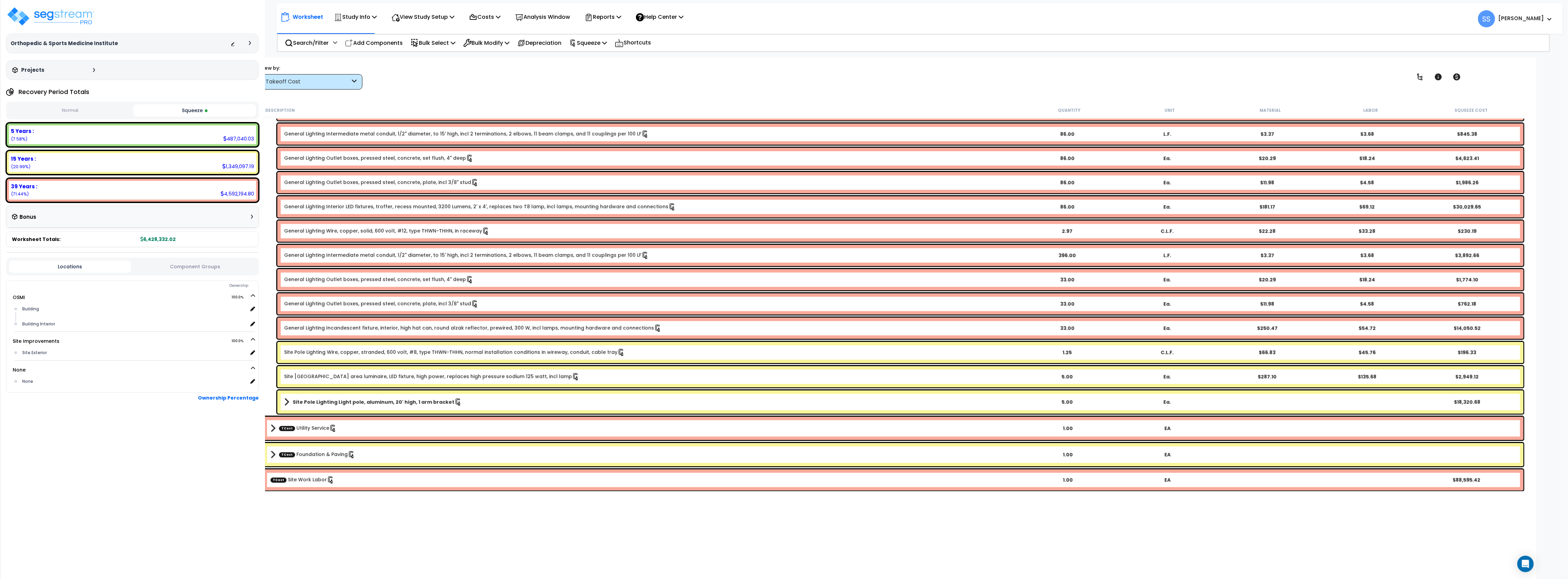
click at [277, 447] on div "TCost Foundation & Paving 1.00 EA" at bounding box center [894, 454] width 1260 height 23
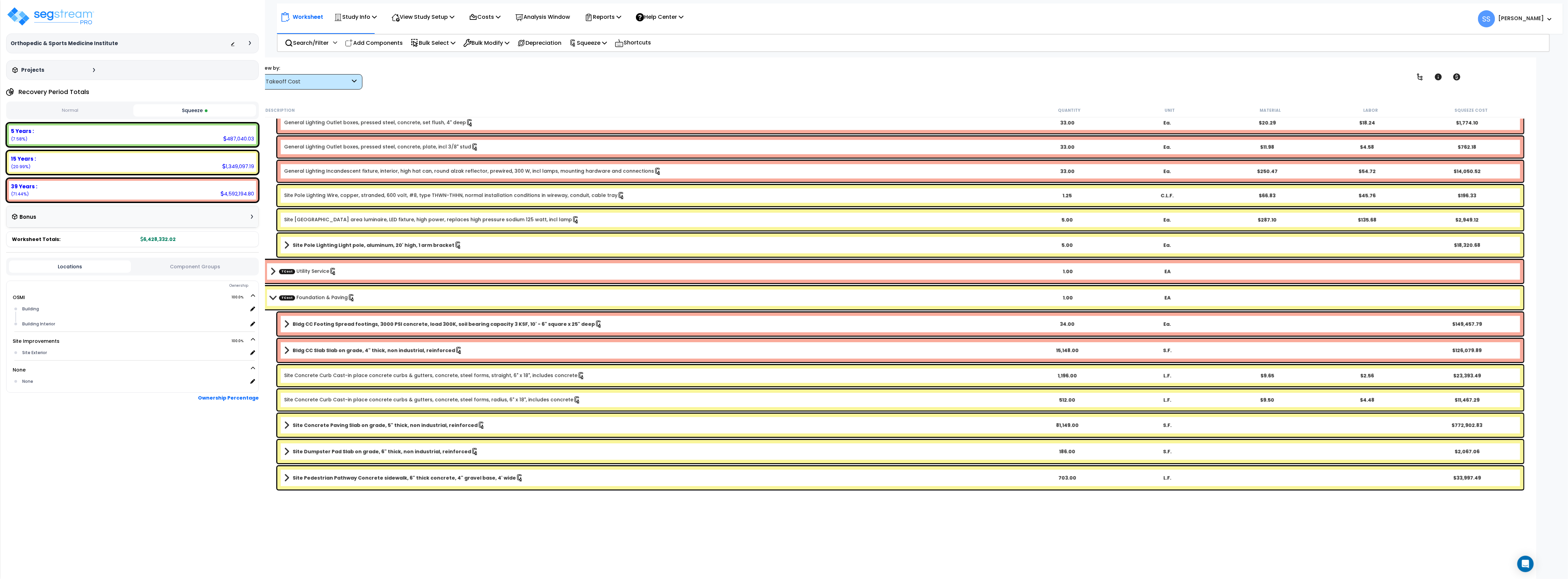
scroll to position [1730, 0]
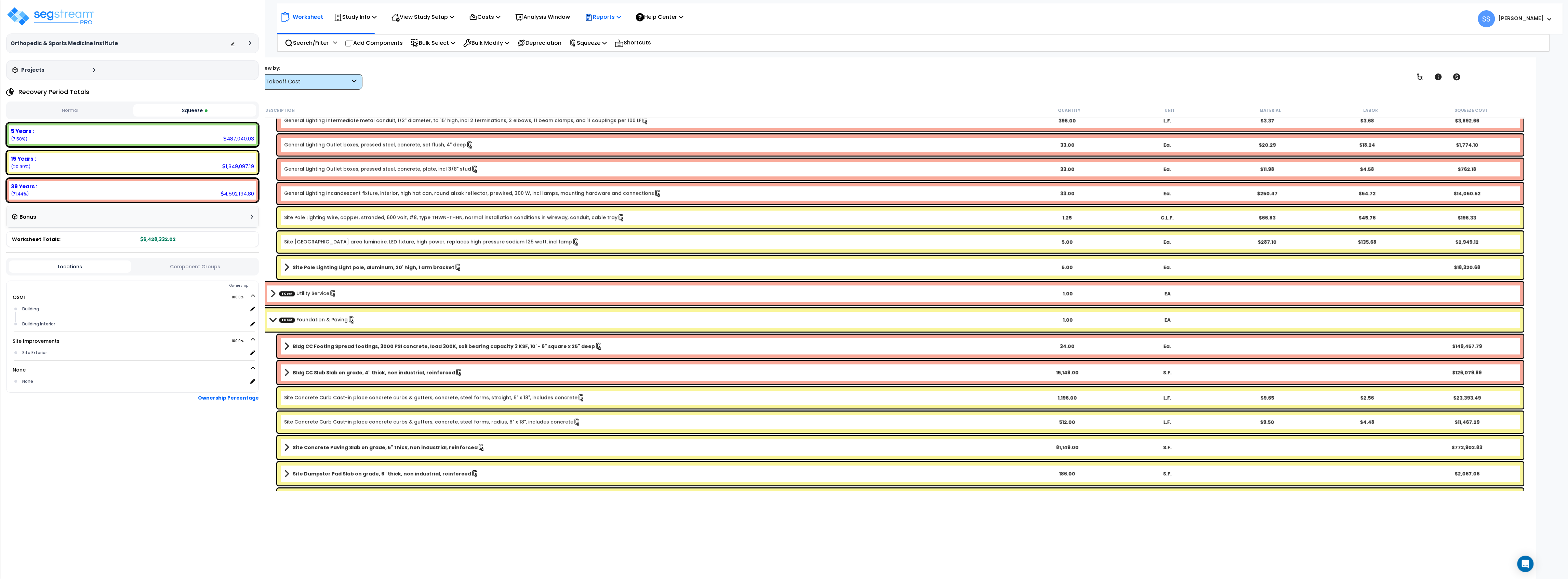
click at [605, 15] on p "Reports" at bounding box center [603, 16] width 37 height 9
click at [412, 15] on p "View Study Setup" at bounding box center [422, 16] width 63 height 9
click at [415, 44] on link "View Questionnaire" at bounding box center [422, 47] width 68 height 13
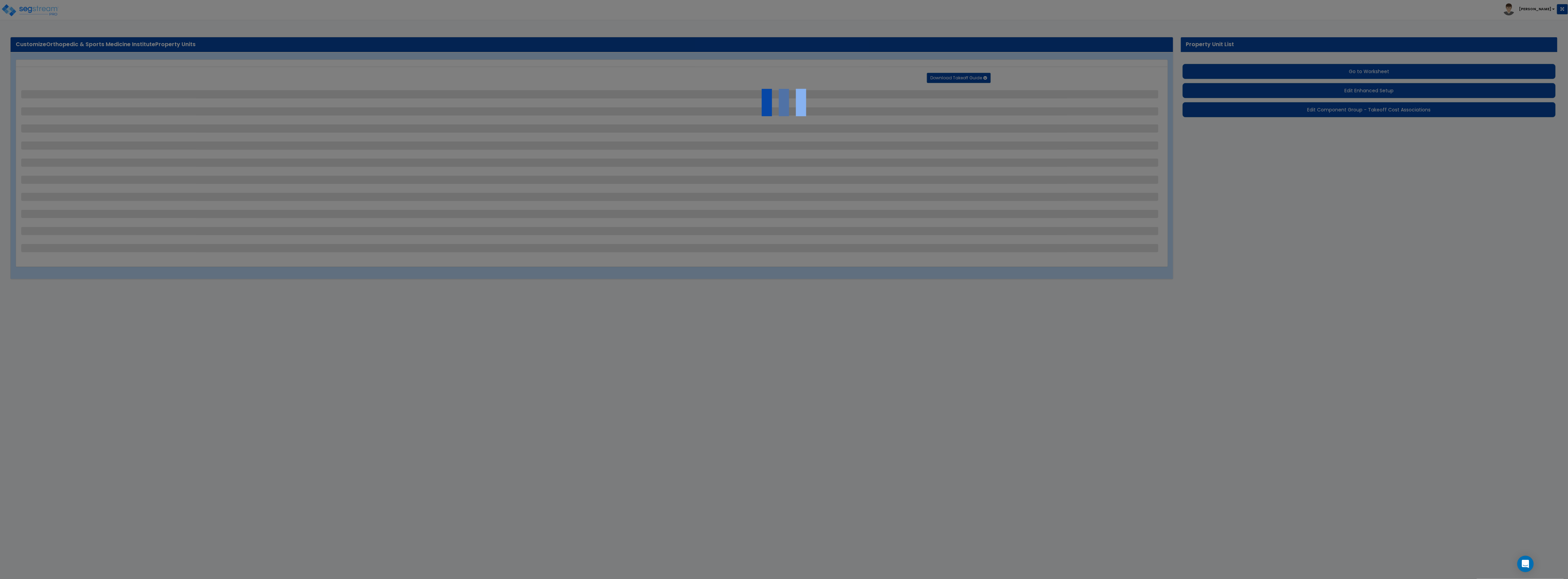
select select "2"
select select "1"
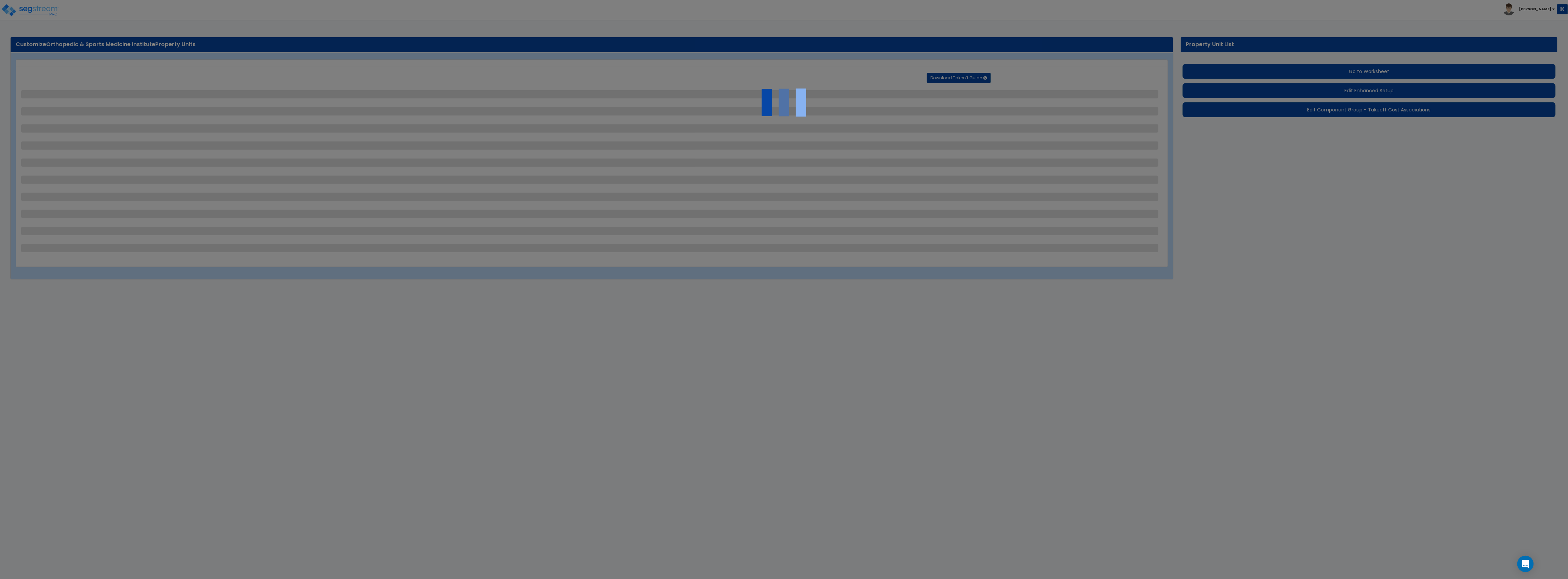
select select "1"
select select "2"
select select "1"
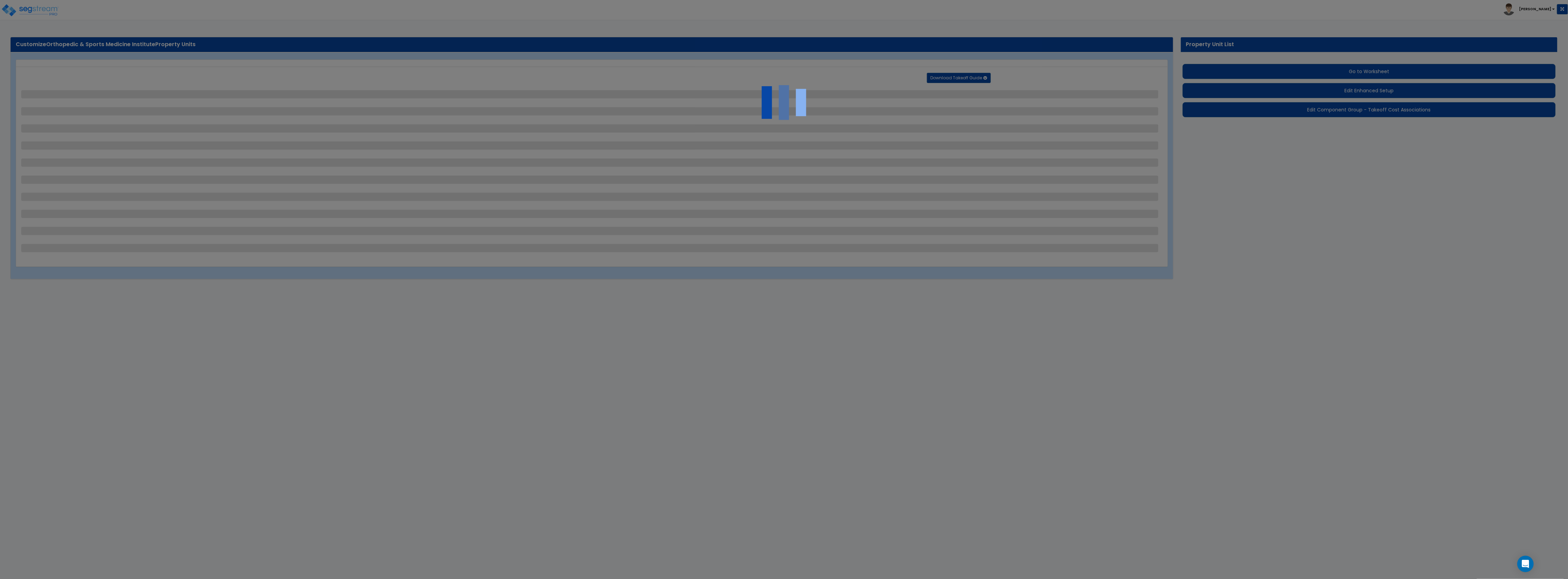
select select "2"
select select "1"
select select "4"
select select "2"
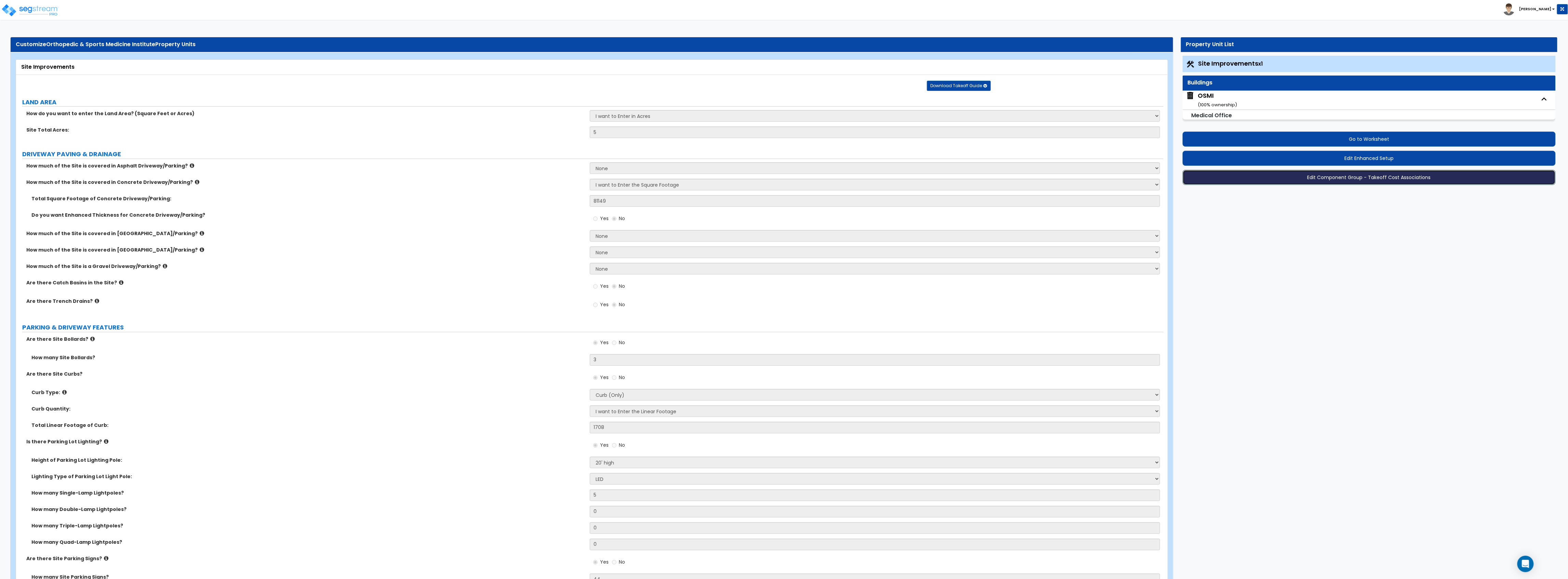
click at [1343, 177] on button "Edit Component Group - Takeoff Cost Associations" at bounding box center [1369, 177] width 373 height 15
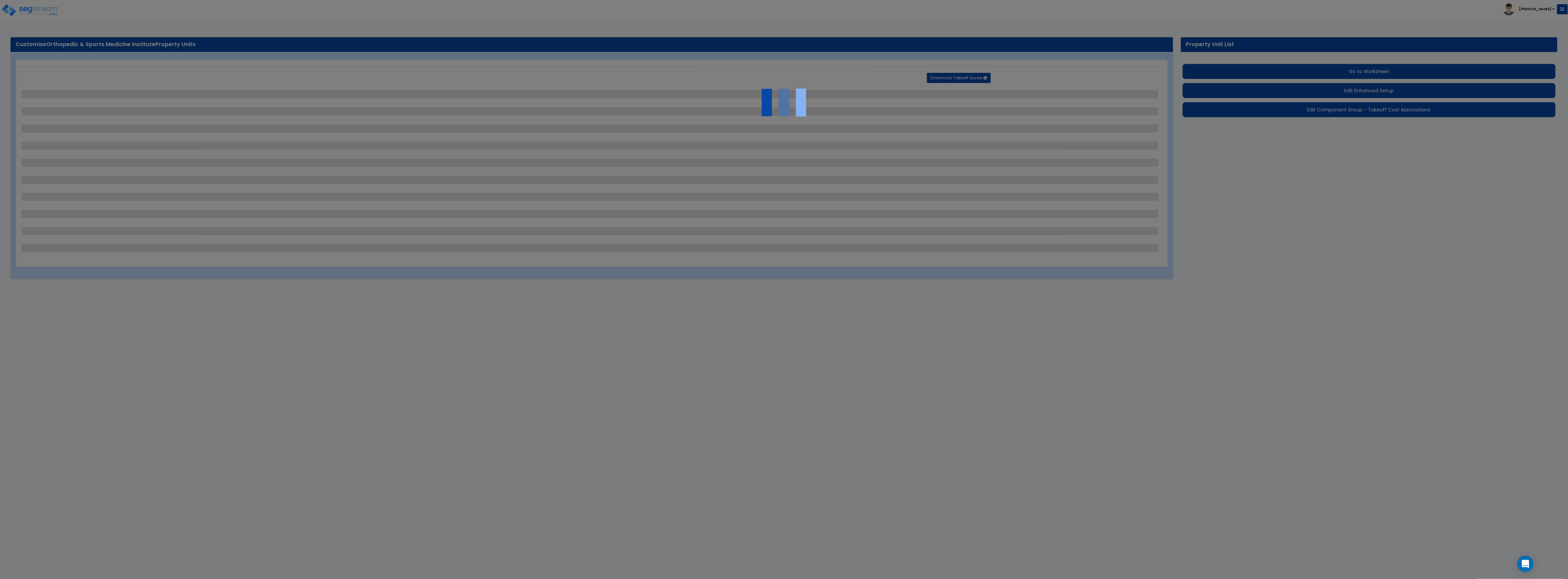
select select "2"
select select "1"
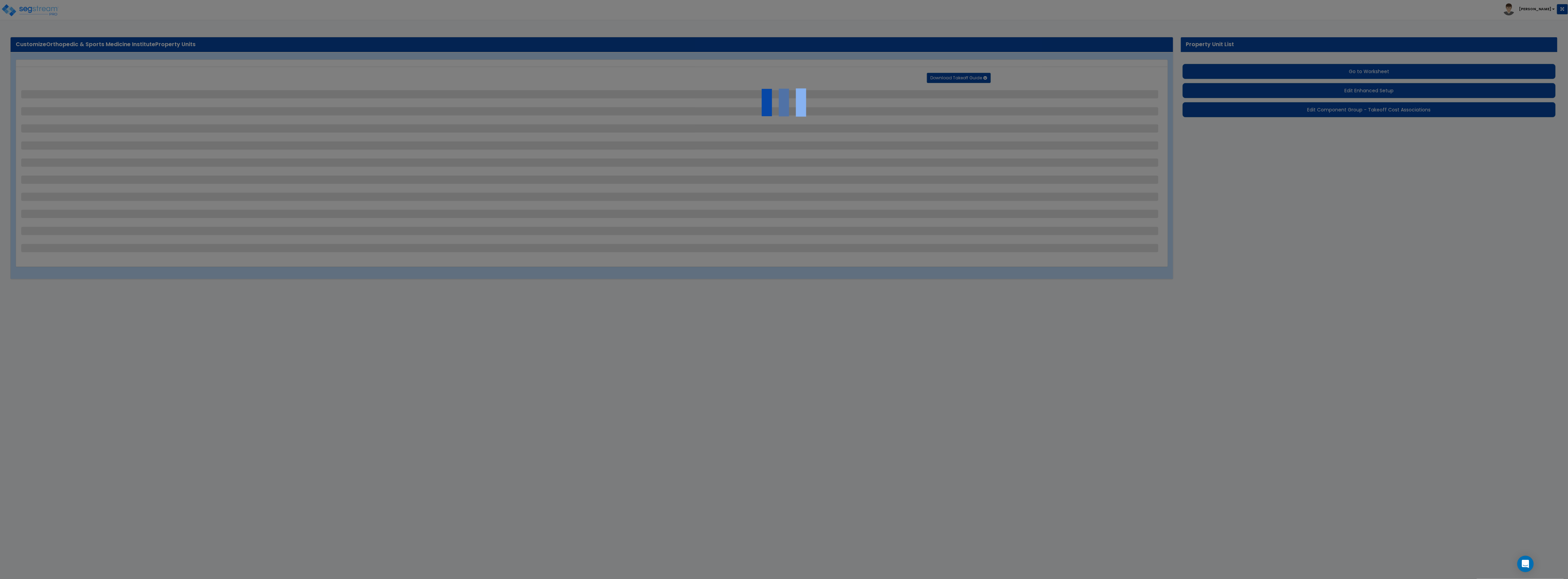
select select "1"
select select "2"
select select "1"
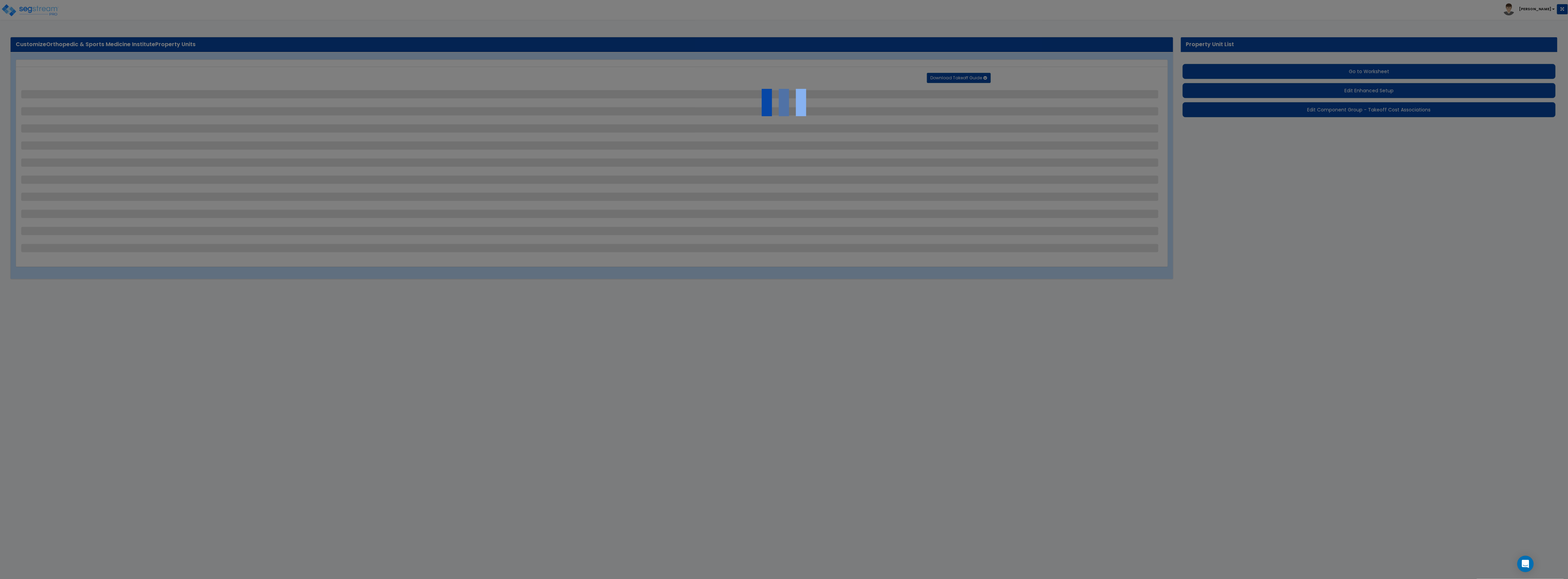
select select "2"
select select "1"
select select "4"
select select "2"
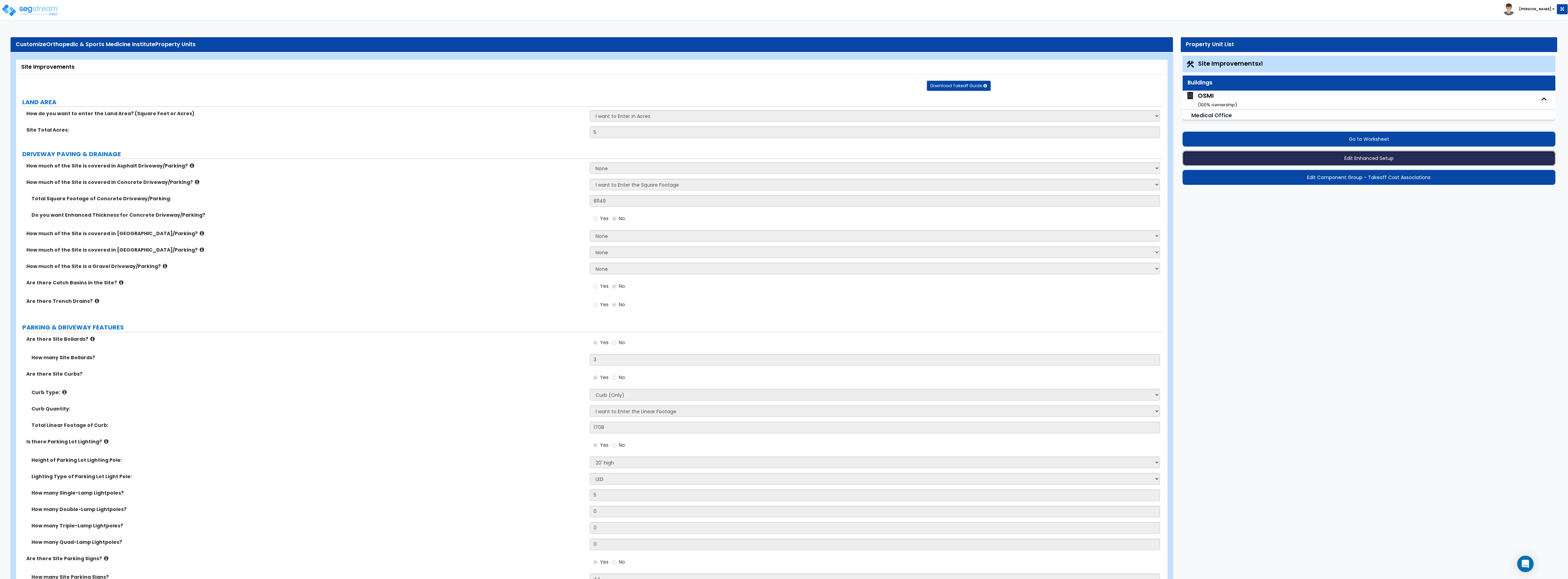
click at [1257, 156] on button "Edit Enhanced Setup" at bounding box center [1369, 158] width 373 height 15
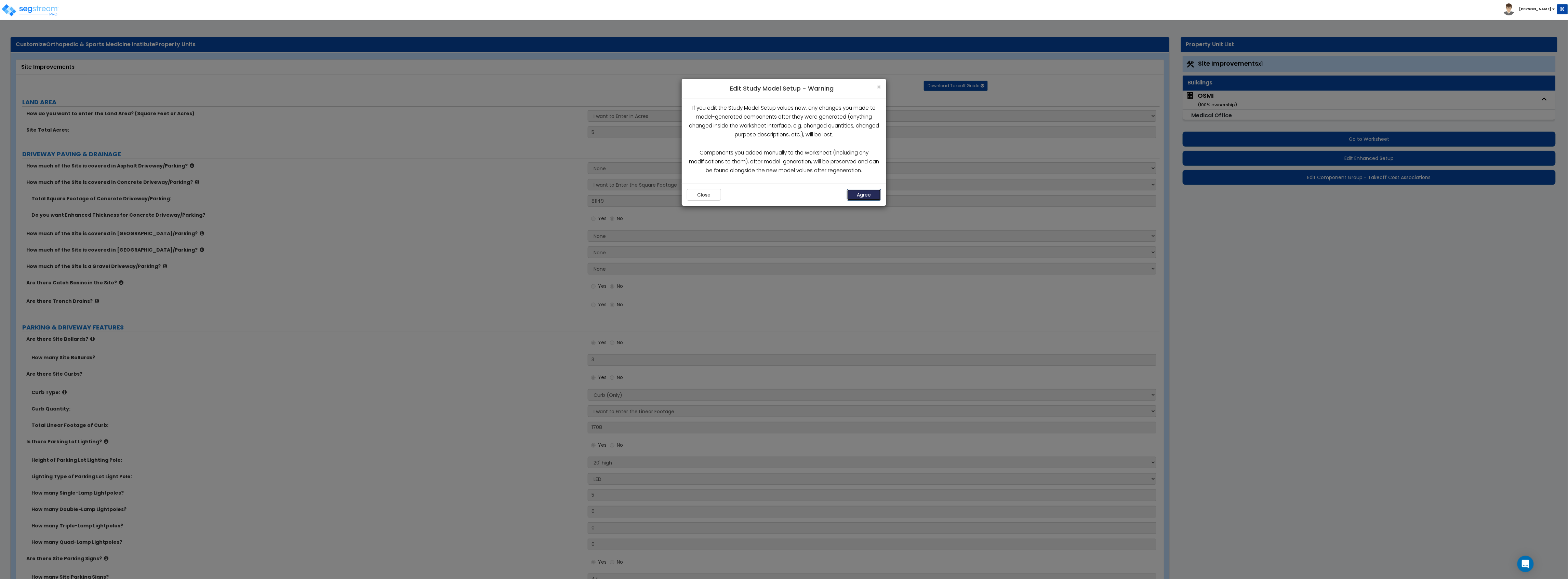
click at [863, 197] on button "Agree" at bounding box center [864, 195] width 34 height 12
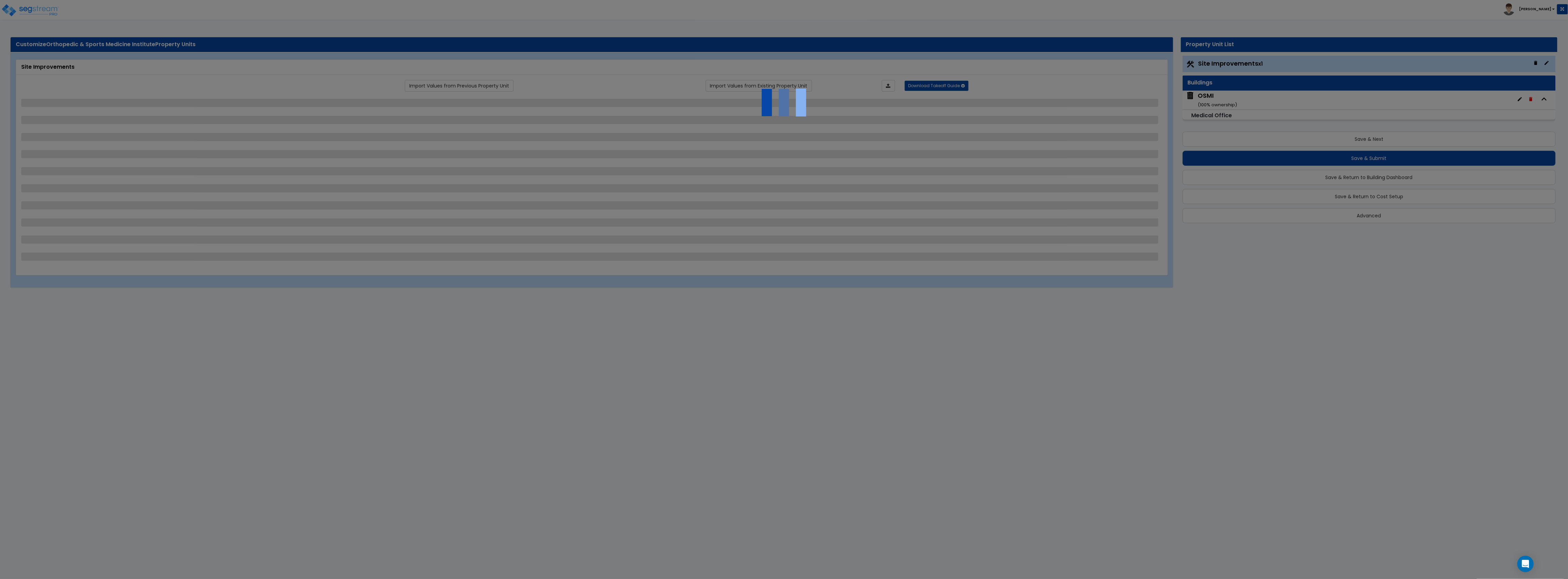
select select "2"
select select "1"
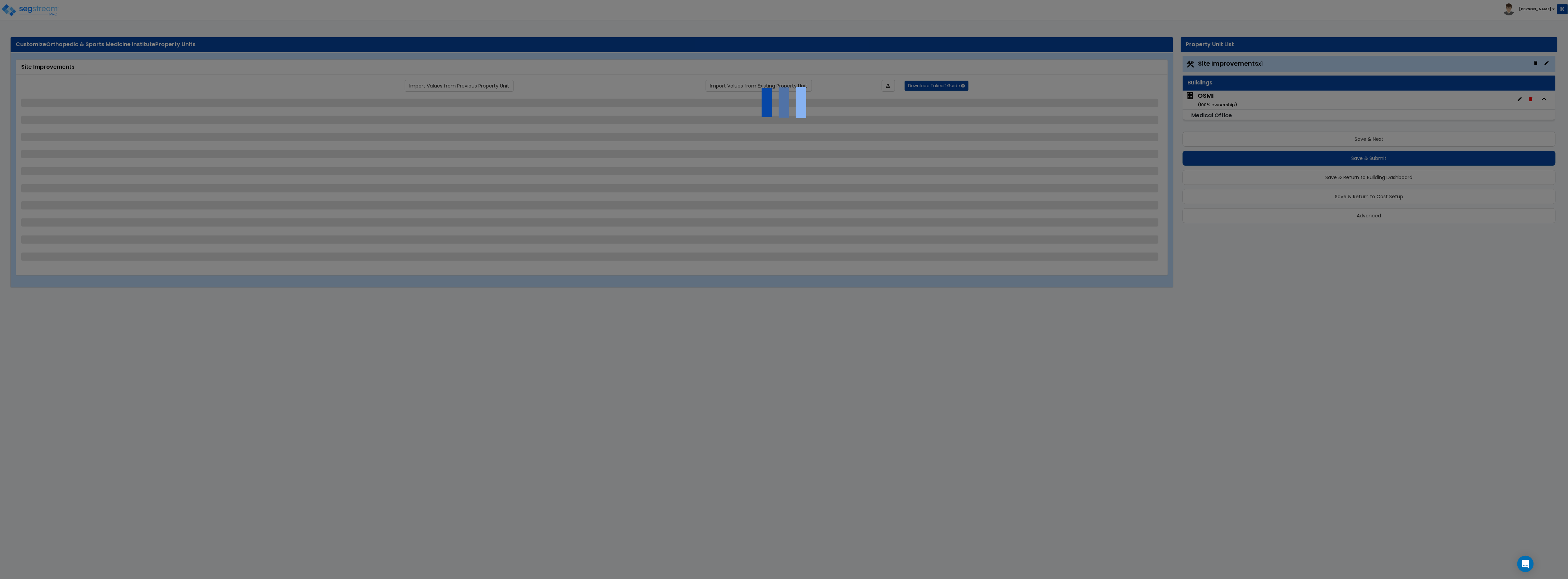
select select "1"
select select "2"
select select "1"
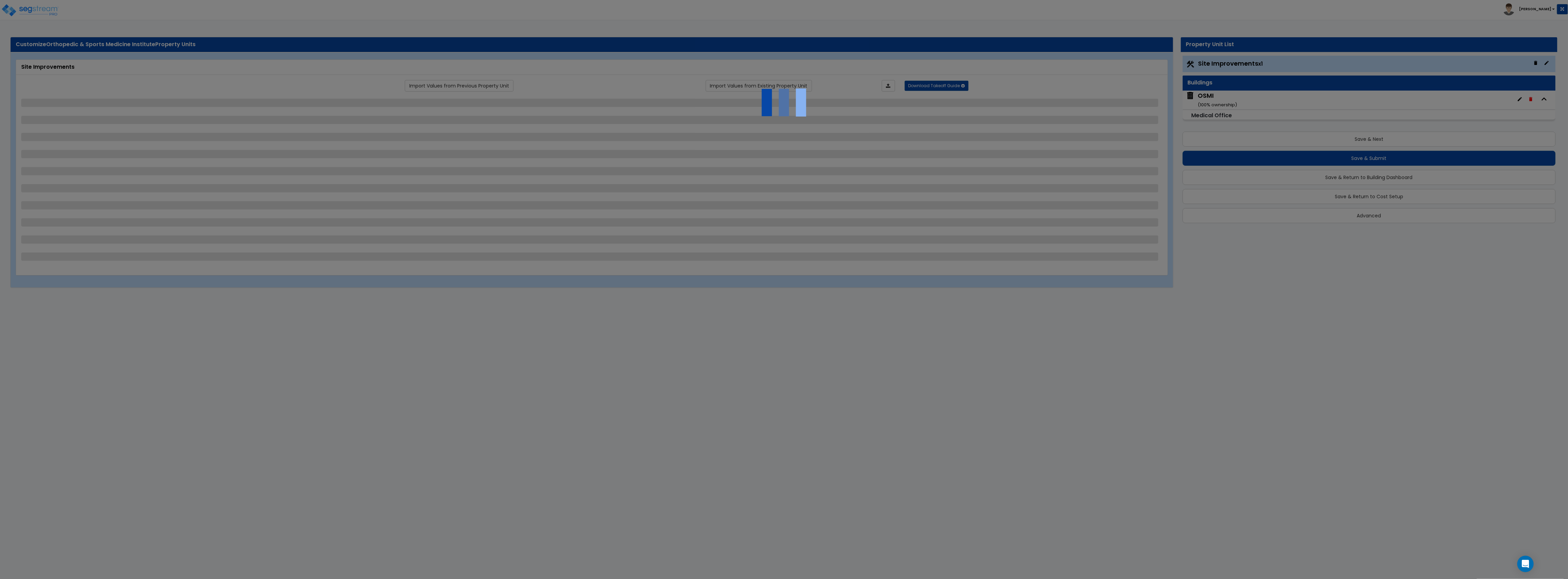
select select "2"
select select "1"
select select "4"
select select "2"
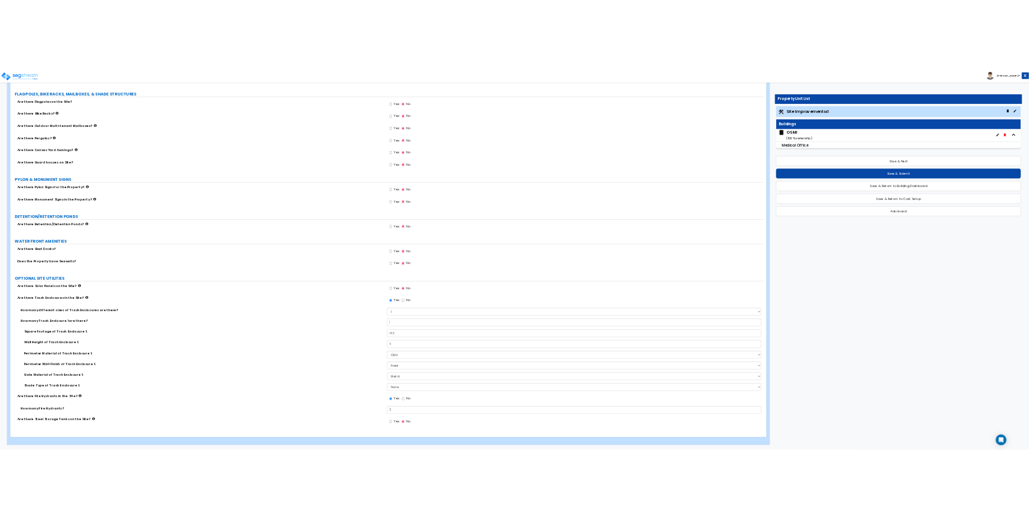
scroll to position [2704, 0]
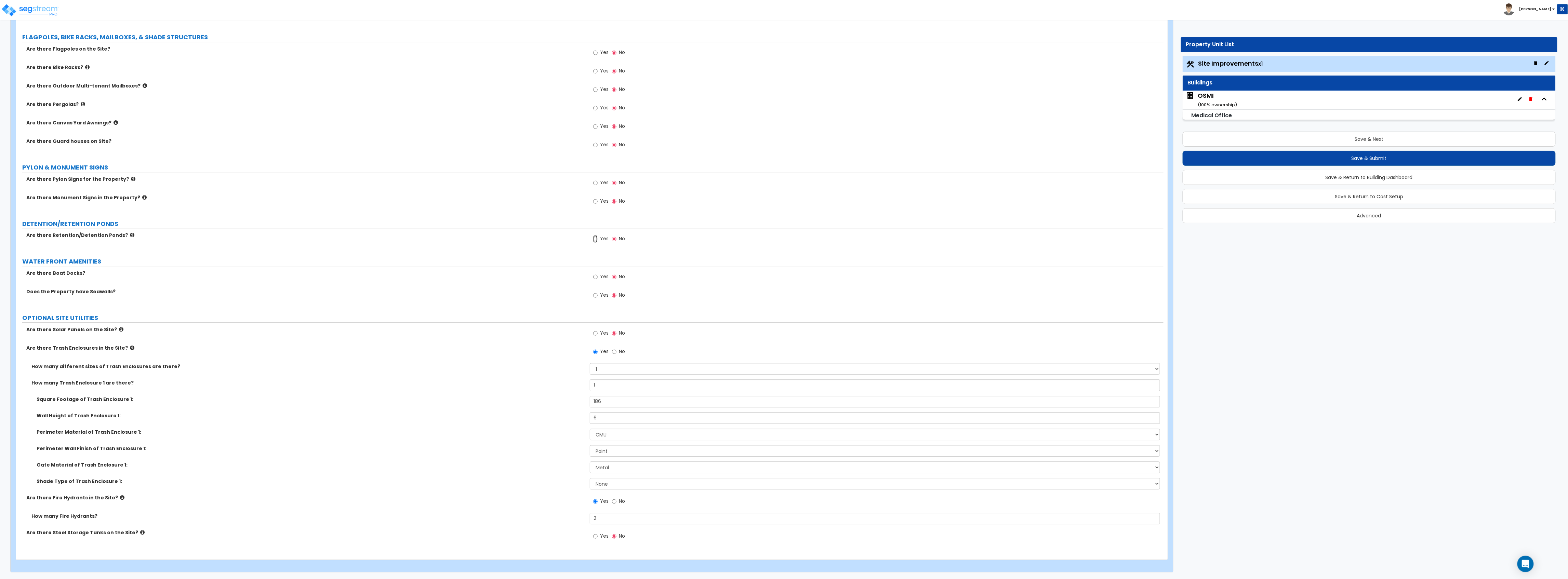
click at [593, 238] on input "Yes" at bounding box center [595, 238] width 4 height 7
radio input "true"
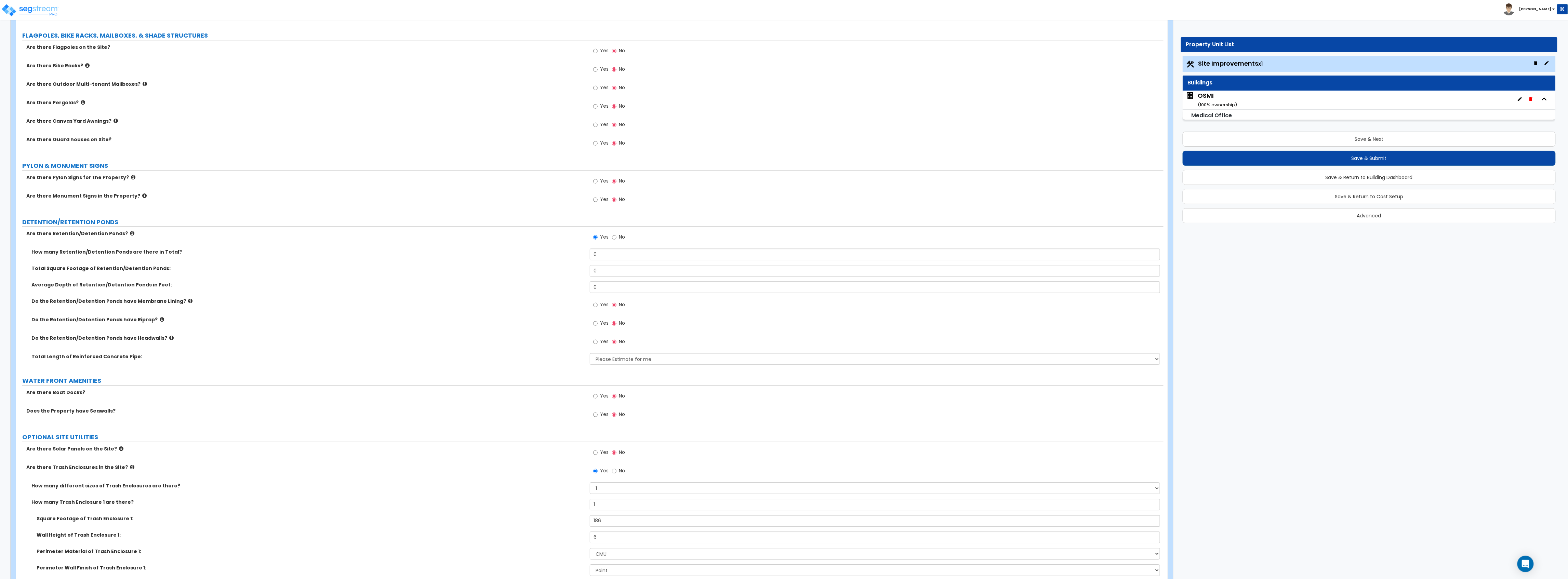
click at [130, 235] on icon at bounding box center [131, 233] width 4 height 5
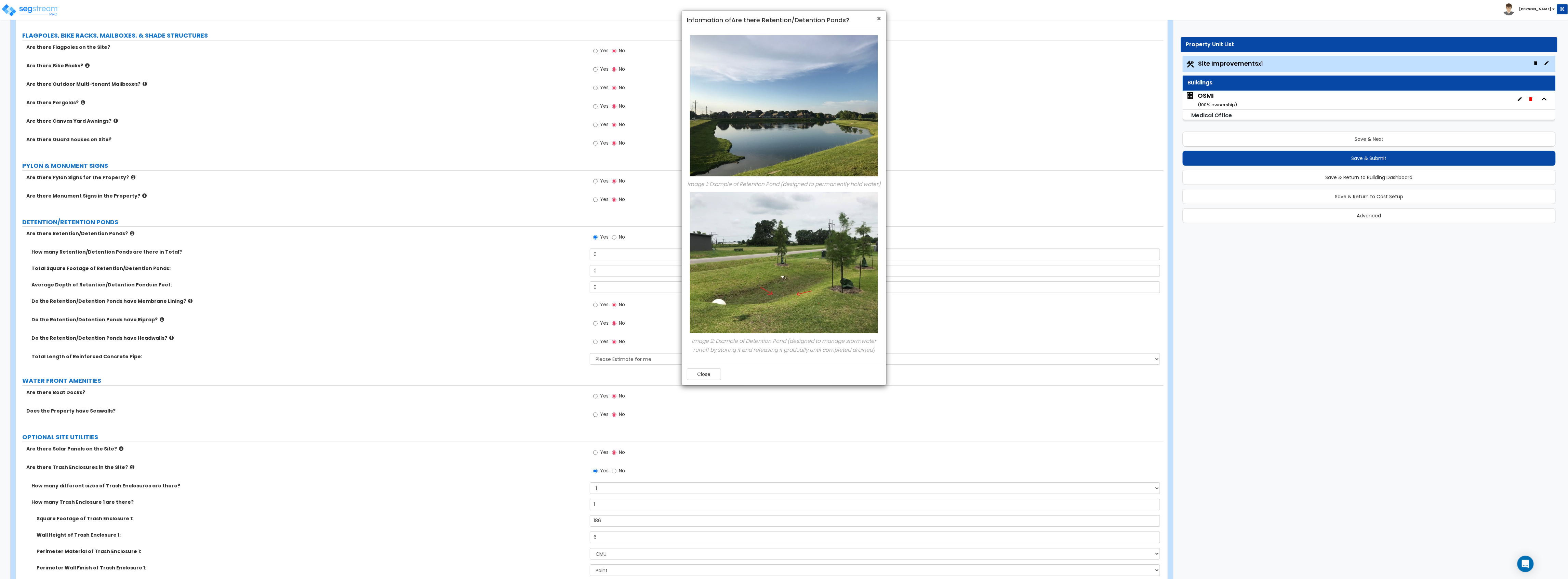
click at [878, 17] on span "×" at bounding box center [878, 18] width 4 height 10
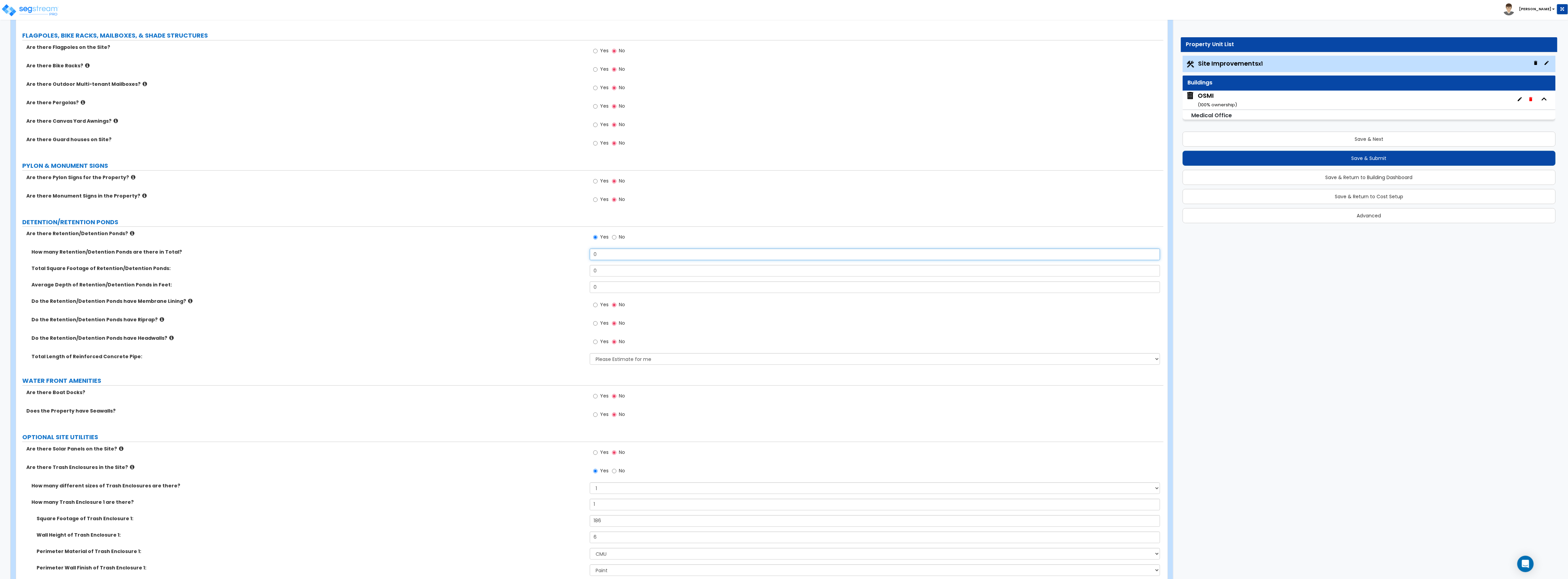
drag, startPoint x: 603, startPoint y: 256, endPoint x: 576, endPoint y: 251, distance: 27.5
click at [576, 251] on div "How many Retention/Detention Ponds are there in Total? 0" at bounding box center [589, 256] width 1147 height 16
type input "2"
drag, startPoint x: 615, startPoint y: 290, endPoint x: 546, endPoint y: 288, distance: 69.0
click at [547, 288] on div "Average Depth of Retention/Detention Ponds in Feet: 0" at bounding box center [589, 289] width 1147 height 16
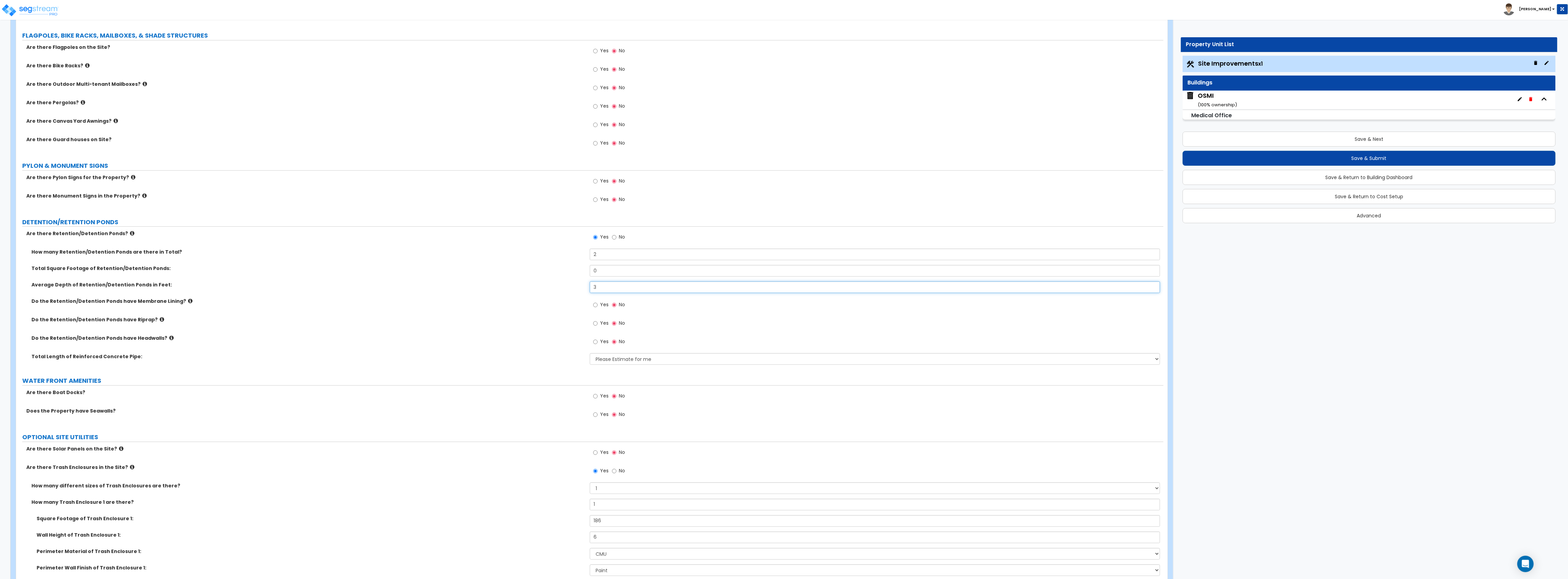
type input "3"
click at [159, 320] on icon at bounding box center [161, 319] width 4 height 5
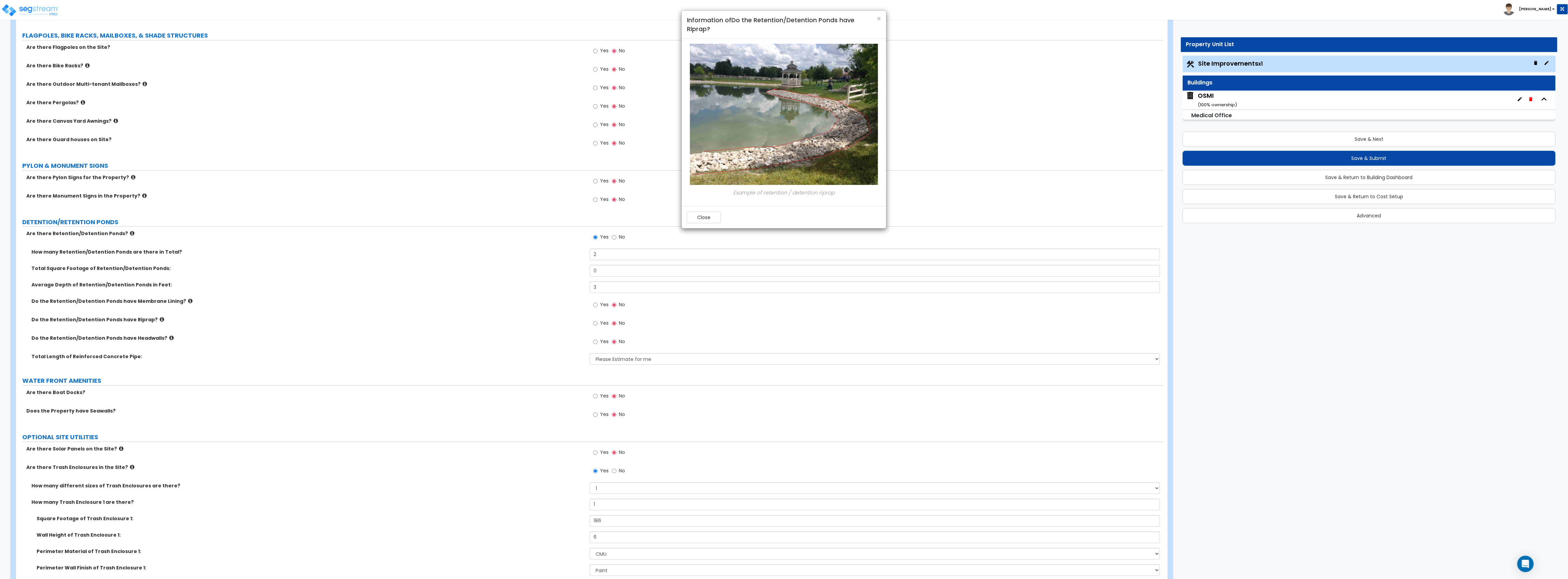
click at [876, 21] on h4 "Information of Do the Retention/Detention Ponds have Riprap?" at bounding box center [783, 24] width 194 height 18
click at [878, 18] on span "×" at bounding box center [878, 18] width 4 height 10
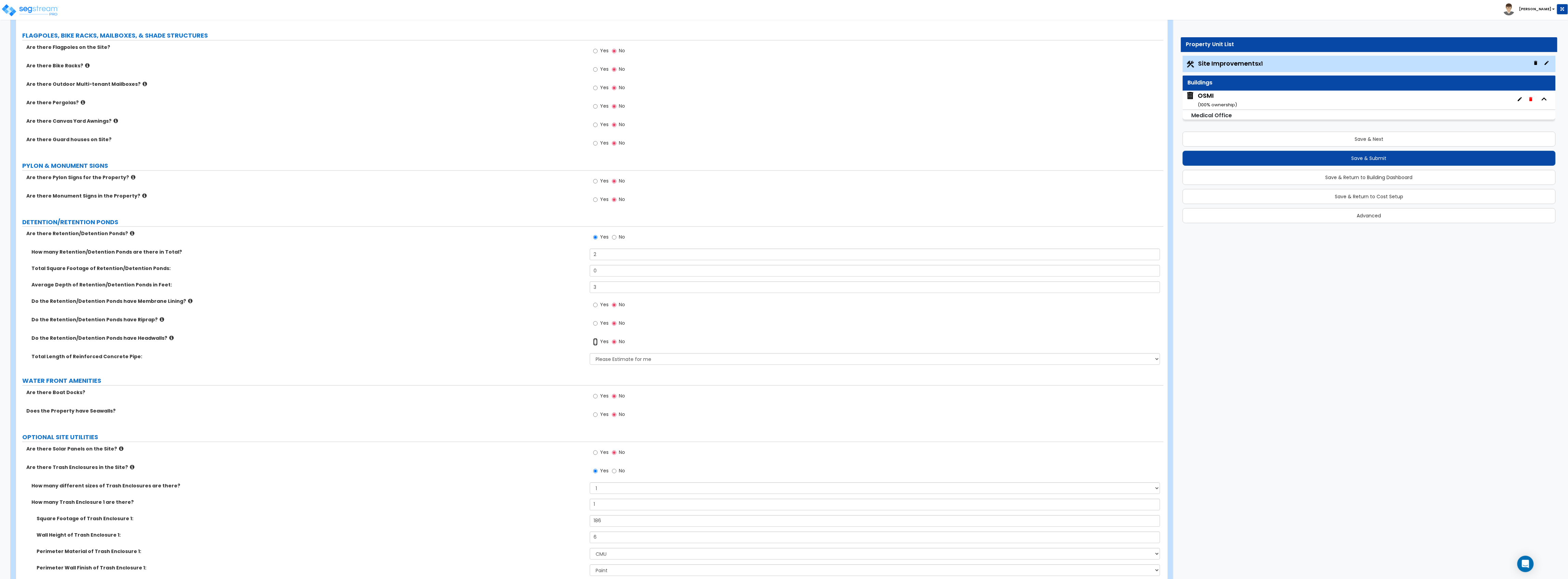
click at [595, 342] on input "Yes" at bounding box center [595, 342] width 4 height 7
radio input "true"
drag, startPoint x: 609, startPoint y: 363, endPoint x: 567, endPoint y: 361, distance: 42.0
click at [567, 361] on div "How many Headwalls? 0" at bounding box center [589, 361] width 1147 height 16
type input "2"
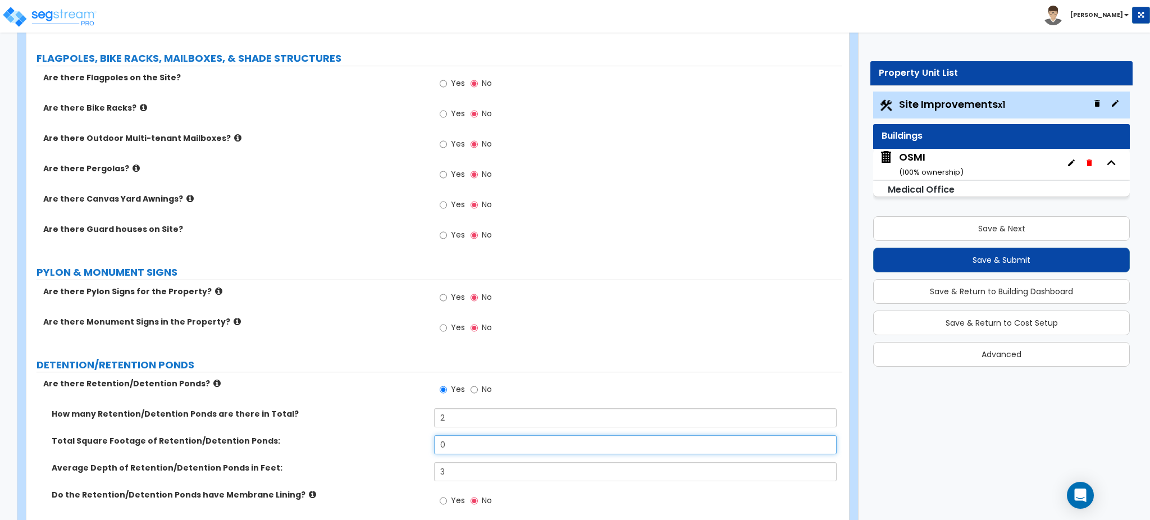
drag, startPoint x: 448, startPoint y: 438, endPoint x: 399, endPoint y: 427, distance: 49.9
click at [399, 427] on div "How many Retention/Detention Ponds are there in Total? 2 Total Square Footage o…" at bounding box center [434, 521] width 799 height 226
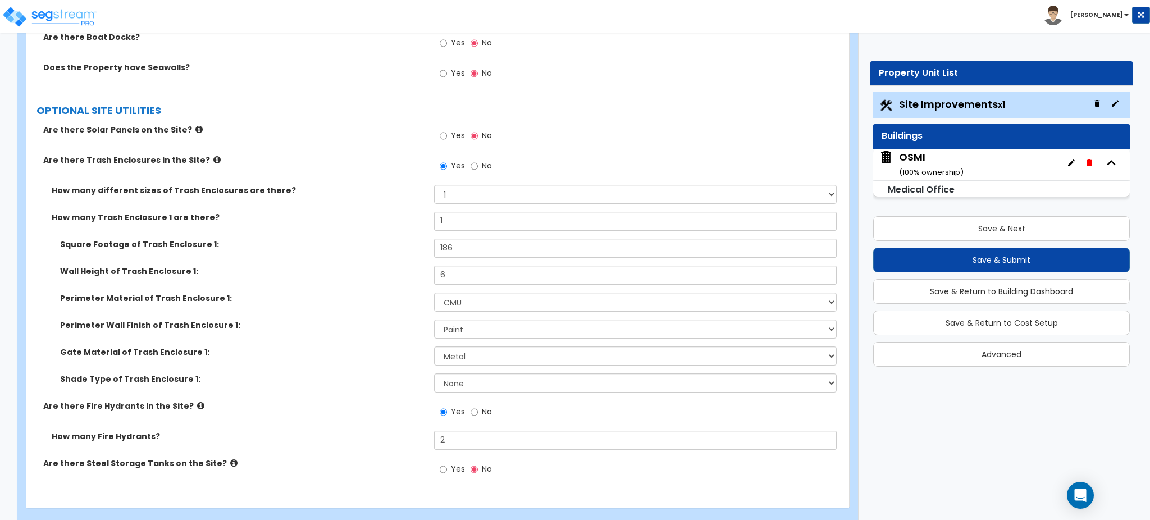
scroll to position [3358, 0]
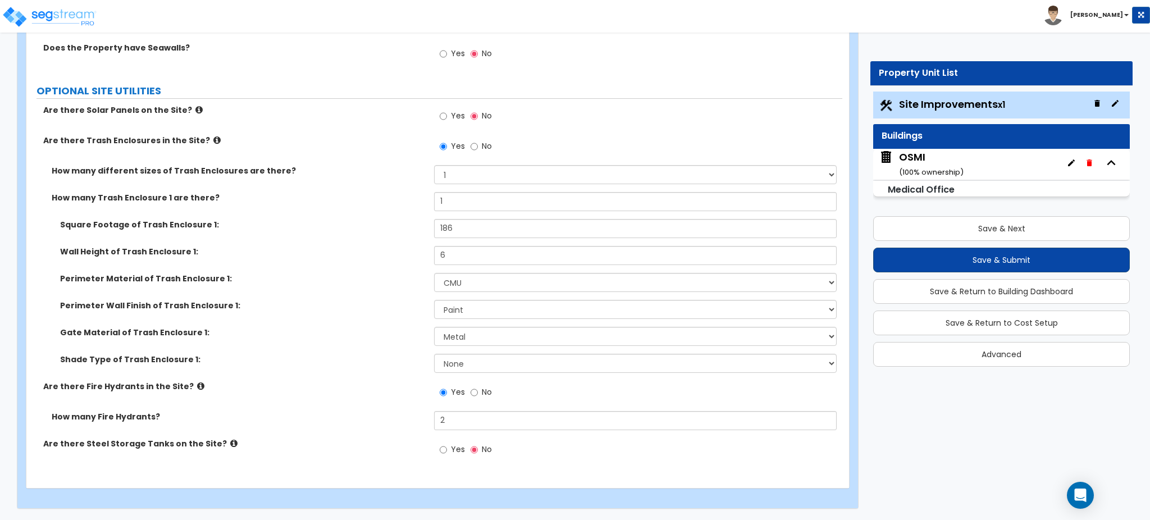
type input "2,500"
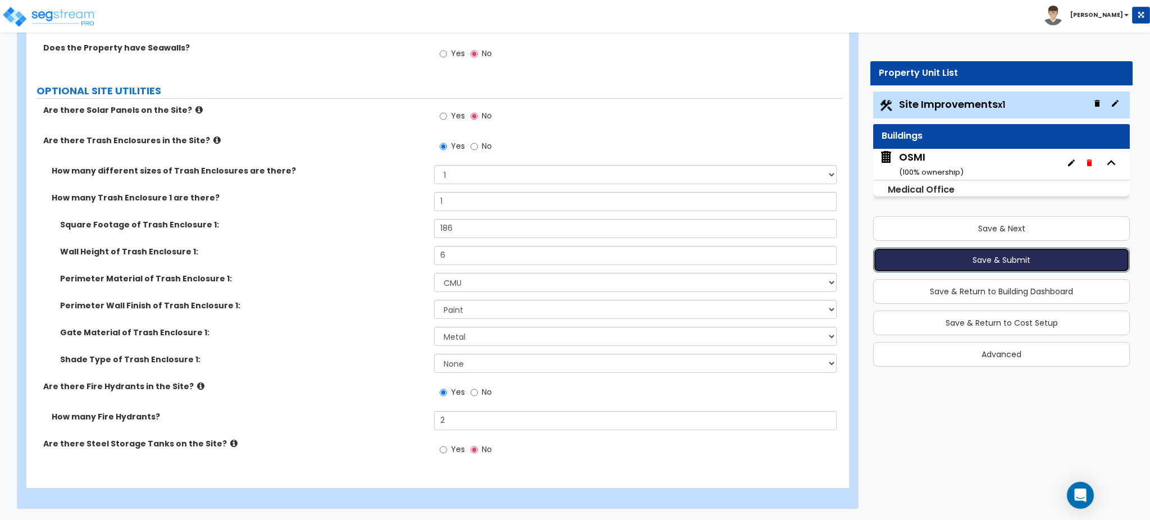
click at [958, 256] on button "Save & Submit" at bounding box center [1001, 260] width 257 height 25
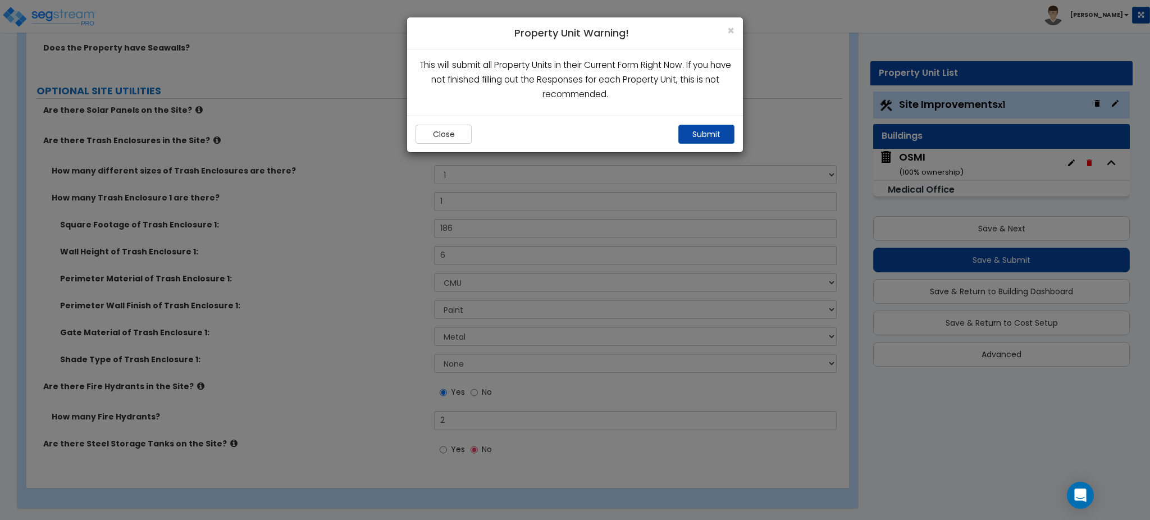
click at [712, 124] on div "Close Submit" at bounding box center [575, 134] width 336 height 37
click at [716, 130] on button "Submit" at bounding box center [707, 134] width 56 height 19
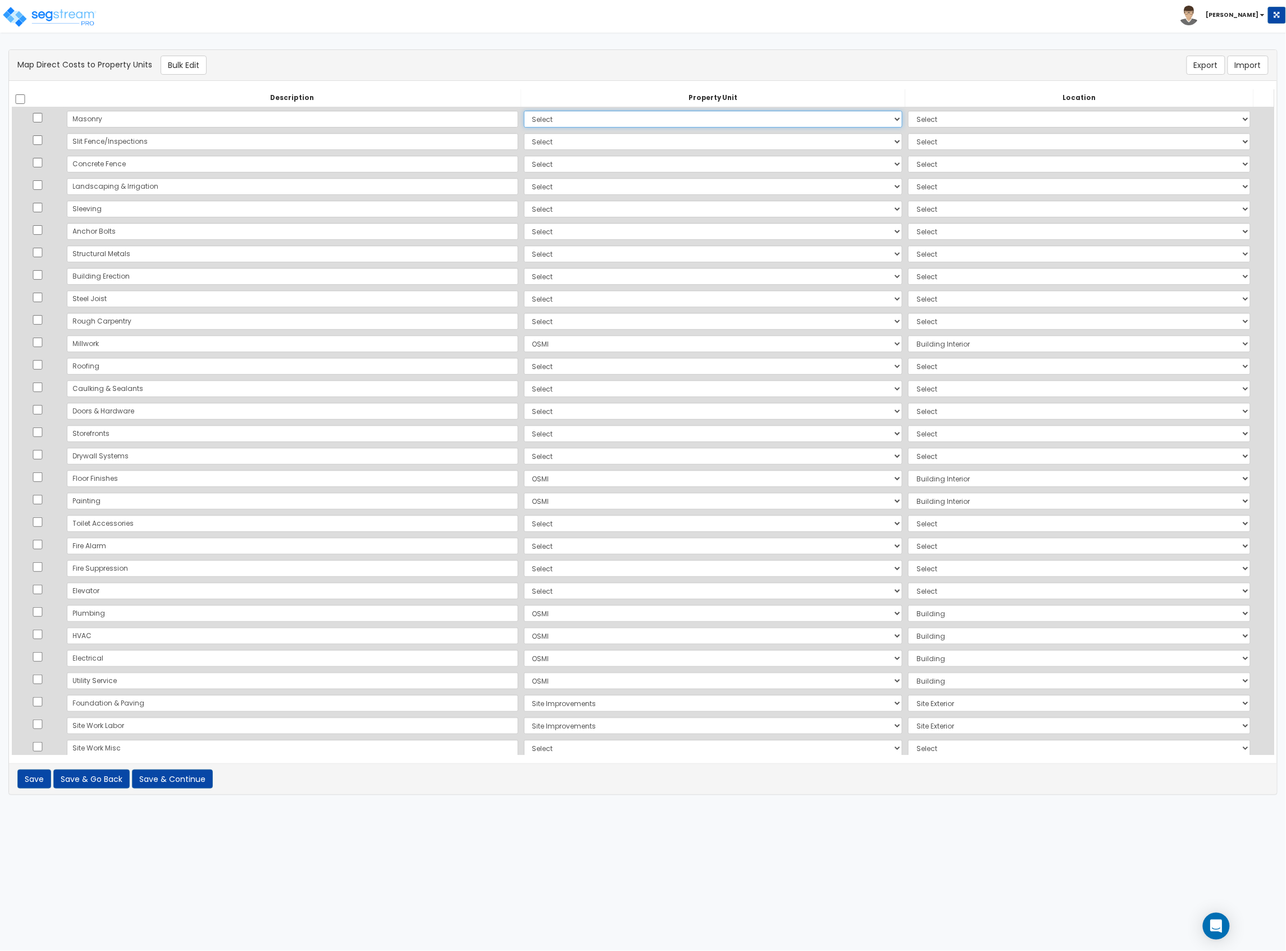
click at [549, 124] on select "Select OSMI Site Improvements Add Additional Property Unit" at bounding box center [713, 119] width 379 height 17
select select "172955"
click at [524, 111] on select "Select OSMI Site Improvements Add Additional Property Unit" at bounding box center [713, 119] width 379 height 17
select select "6"
click at [544, 145] on select "Select OSMI Site Improvements Add Additional Property Unit" at bounding box center [713, 141] width 379 height 17
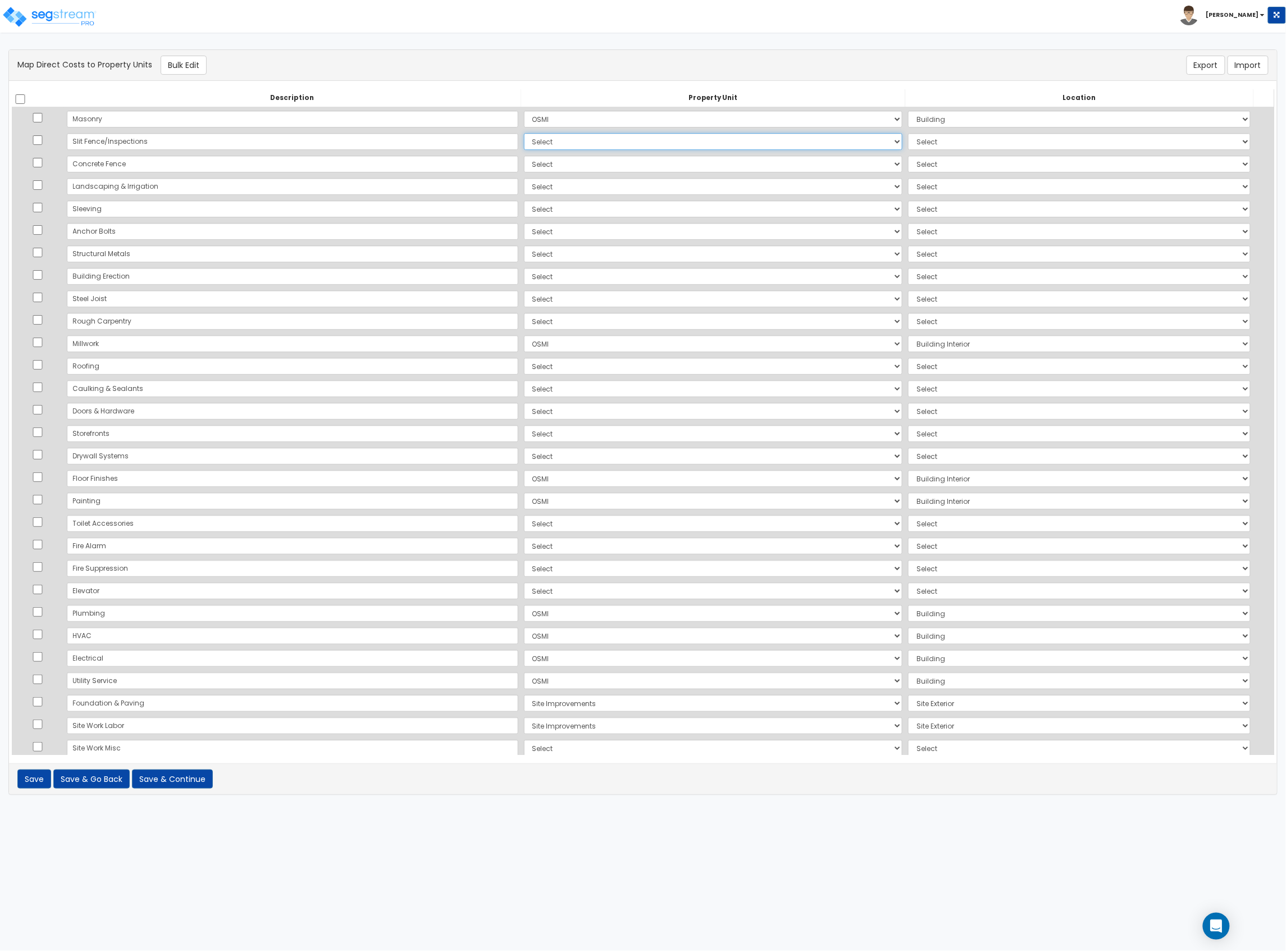
select select "172955"
click at [524, 133] on select "Select OSMI Site Improvements Add Additional Property Unit" at bounding box center [713, 141] width 379 height 17
select select
click at [545, 144] on select "Select OSMI Site Improvements Add Additional Property Unit" at bounding box center [713, 141] width 379 height 17
select select "172956"
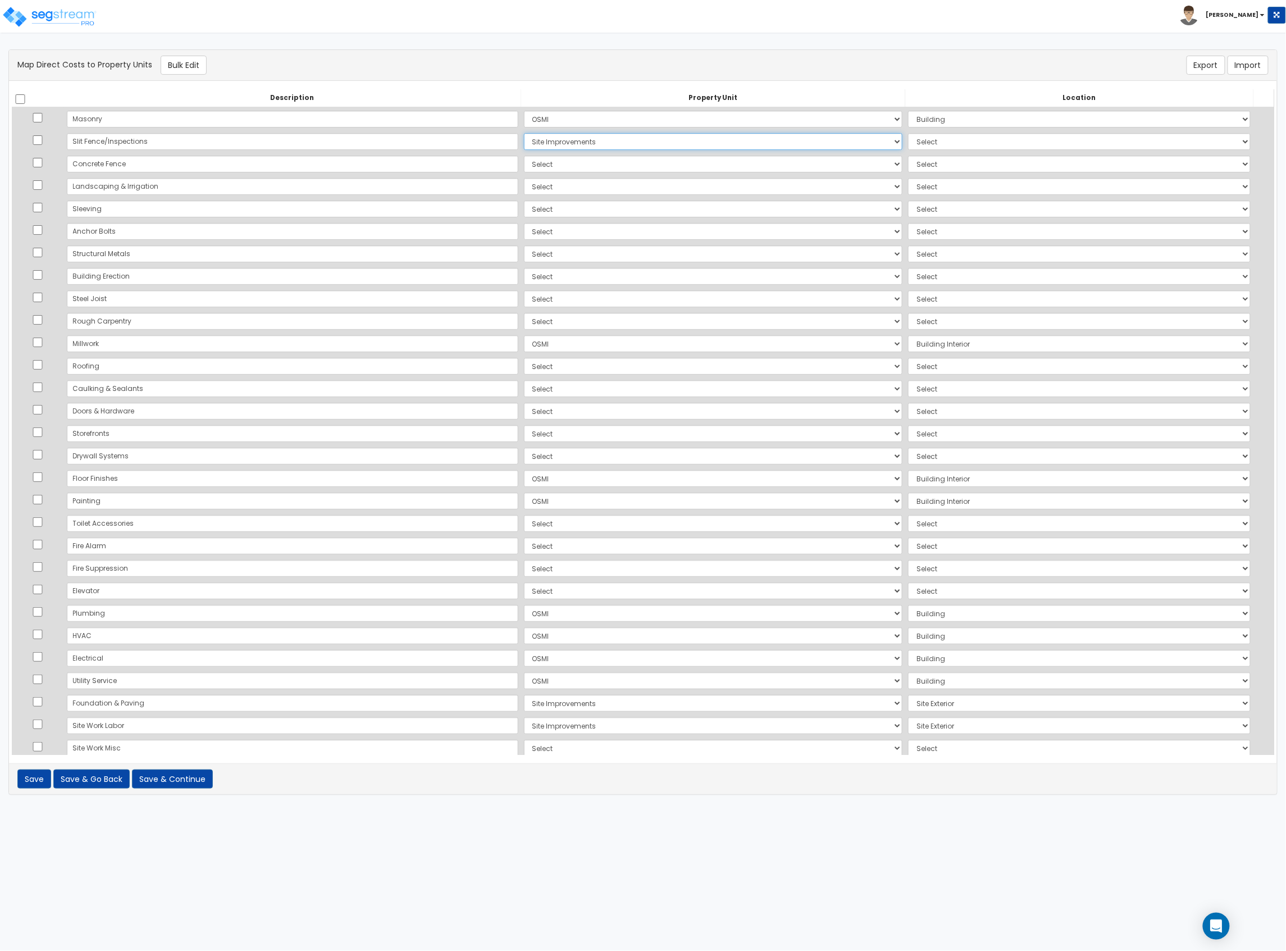
click at [524, 133] on select "Select OSMI Site Improvements Add Additional Property Unit" at bounding box center [713, 141] width 379 height 17
select select "462"
click at [527, 165] on select "Select OSMI Site Improvements Add Additional Property Unit" at bounding box center [713, 164] width 379 height 17
select select "172956"
click at [524, 156] on select "Select OSMI Site Improvements Add Additional Property Unit" at bounding box center [713, 164] width 379 height 17
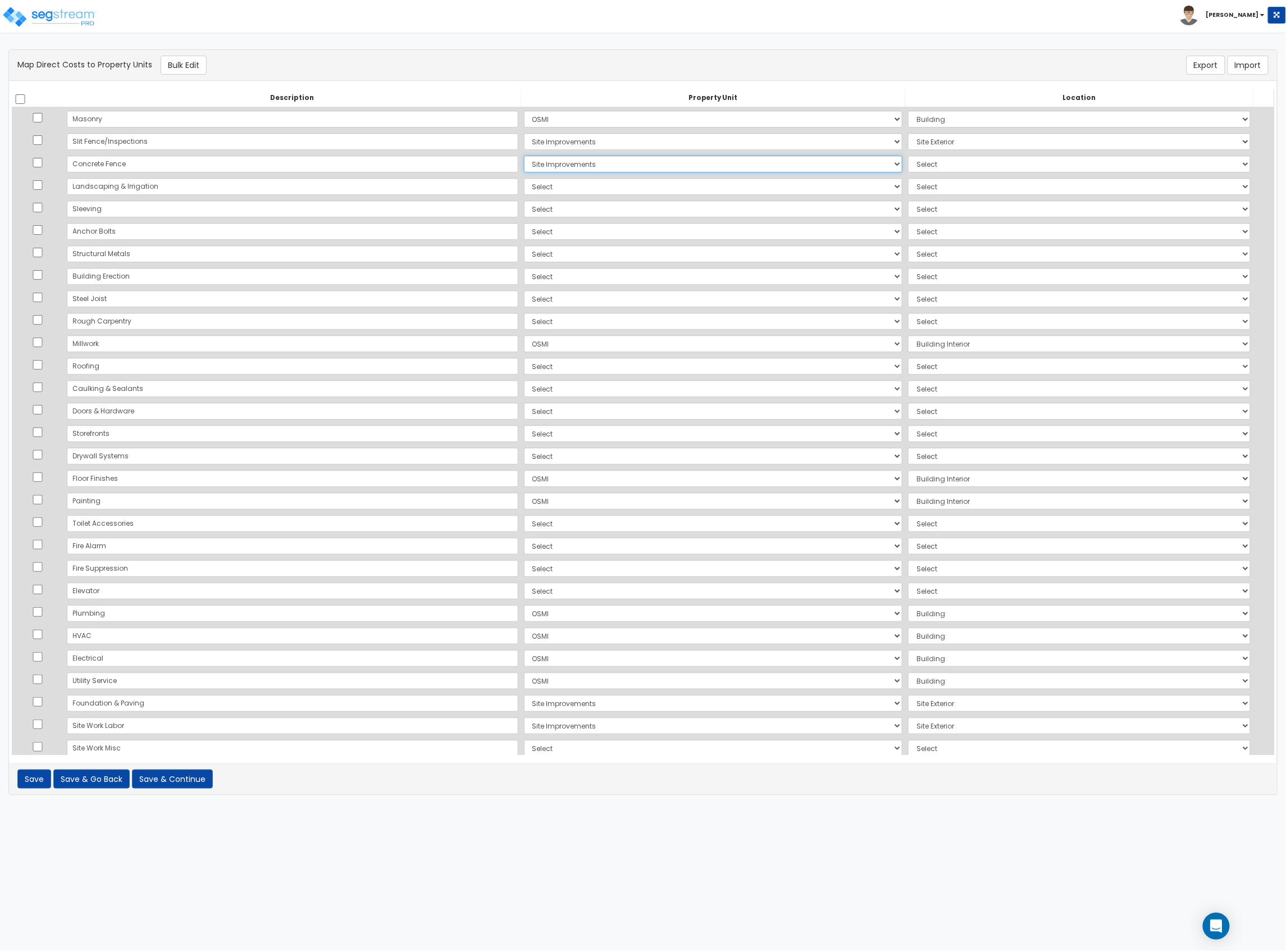
select select "462"
click at [524, 185] on select "Select OSMI Site Improvements Add Additional Property Unit" at bounding box center [713, 186] width 379 height 17
select select "172956"
click at [524, 178] on select "Select OSMI Site Improvements Add Additional Property Unit" at bounding box center [713, 186] width 379 height 17
select select "462"
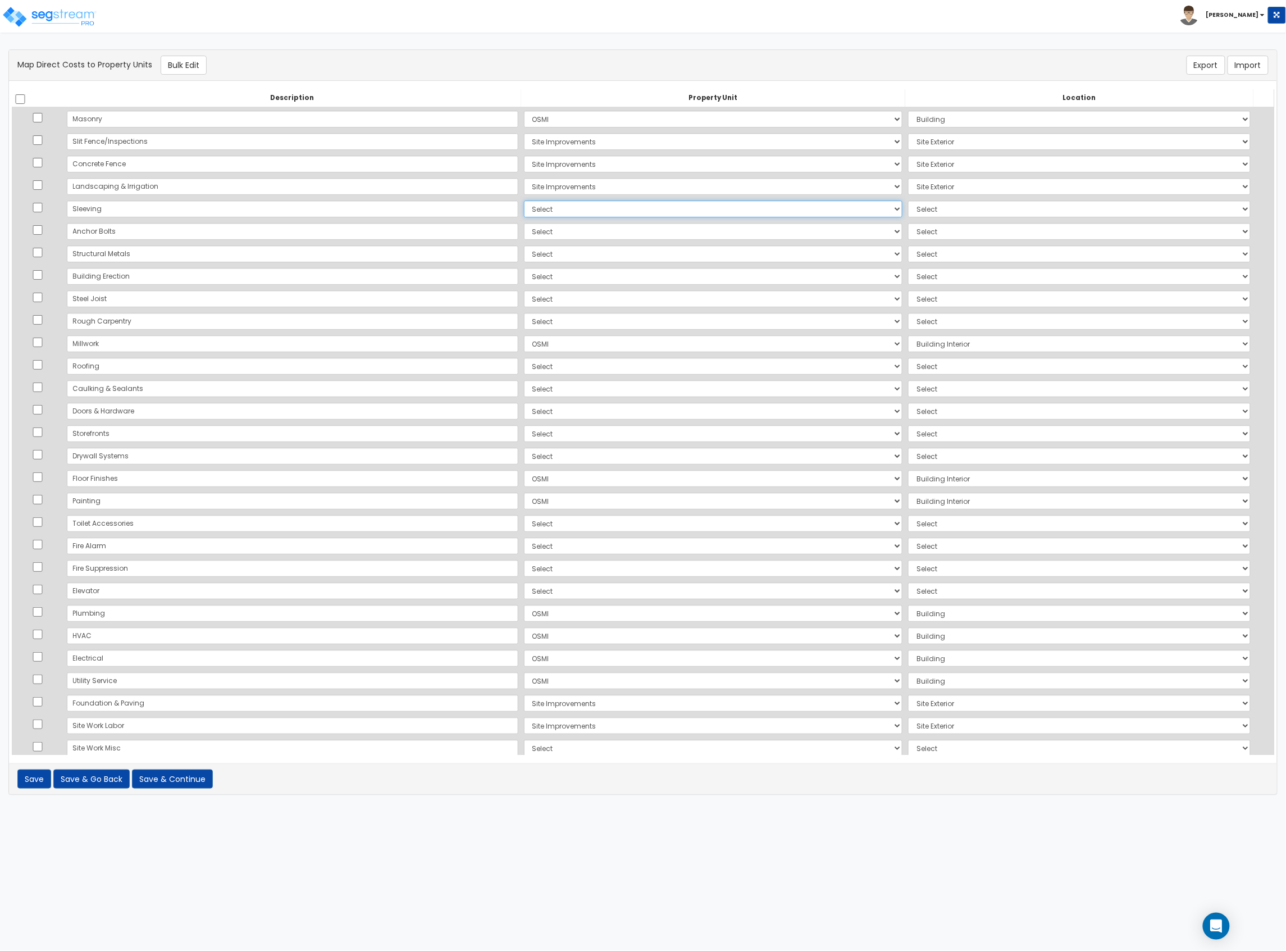
click at [524, 212] on select "Select OSMI Site Improvements Add Additional Property Unit" at bounding box center [713, 209] width 379 height 17
select select "172955"
click at [524, 201] on select "Select OSMI Site Improvements Add Additional Property Unit" at bounding box center [713, 209] width 379 height 17
select select "6"
click at [524, 227] on select "Select OSMI Site Improvements Add Additional Property Unit" at bounding box center [713, 231] width 379 height 17
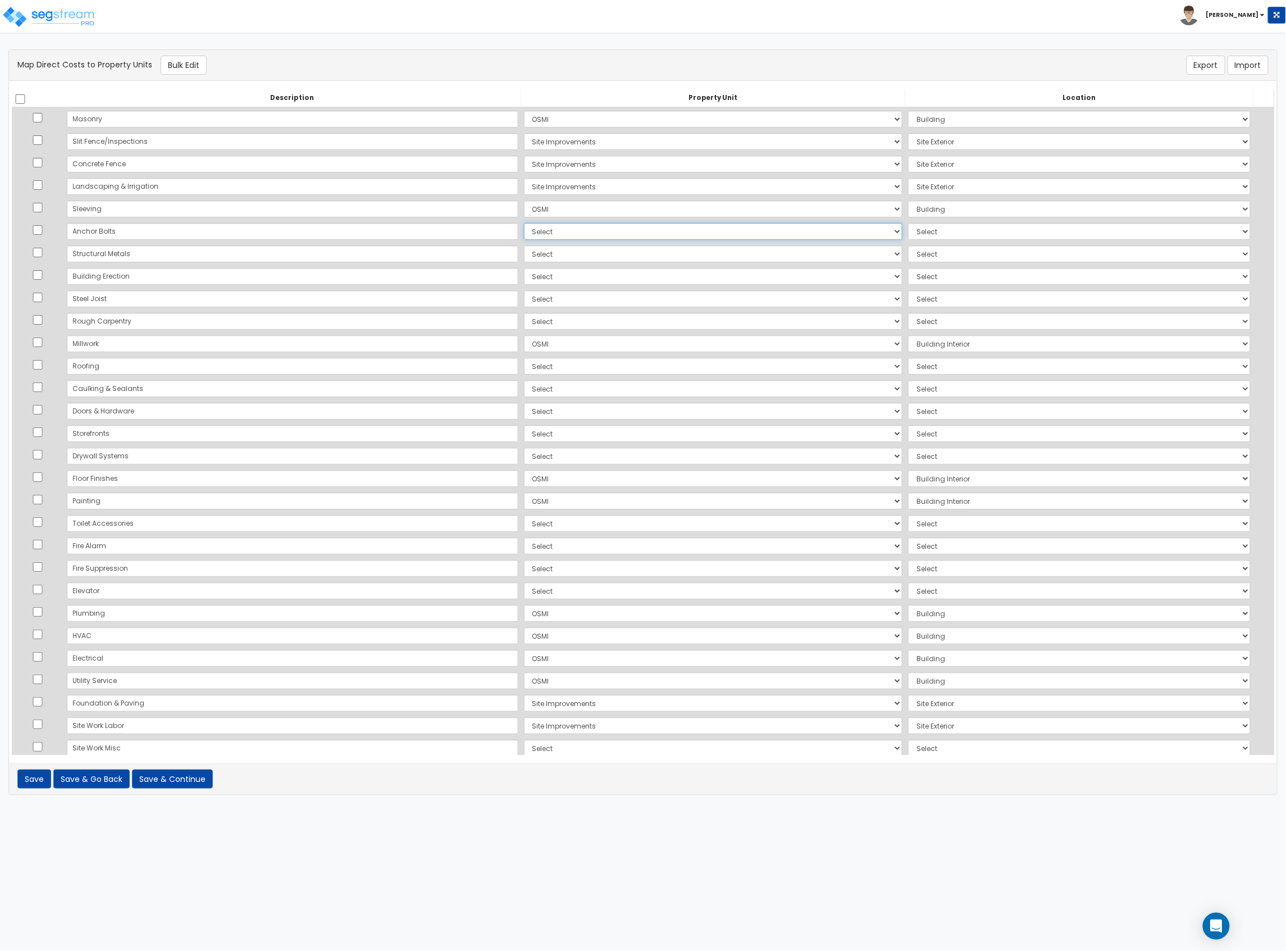
select select "172955"
click at [524, 223] on select "Select OSMI Site Improvements Add Additional Property Unit" at bounding box center [713, 231] width 379 height 17
select select "6"
click at [524, 252] on select "Select OSMI Site Improvements Add Additional Property Unit" at bounding box center [713, 253] width 379 height 17
select select "172955"
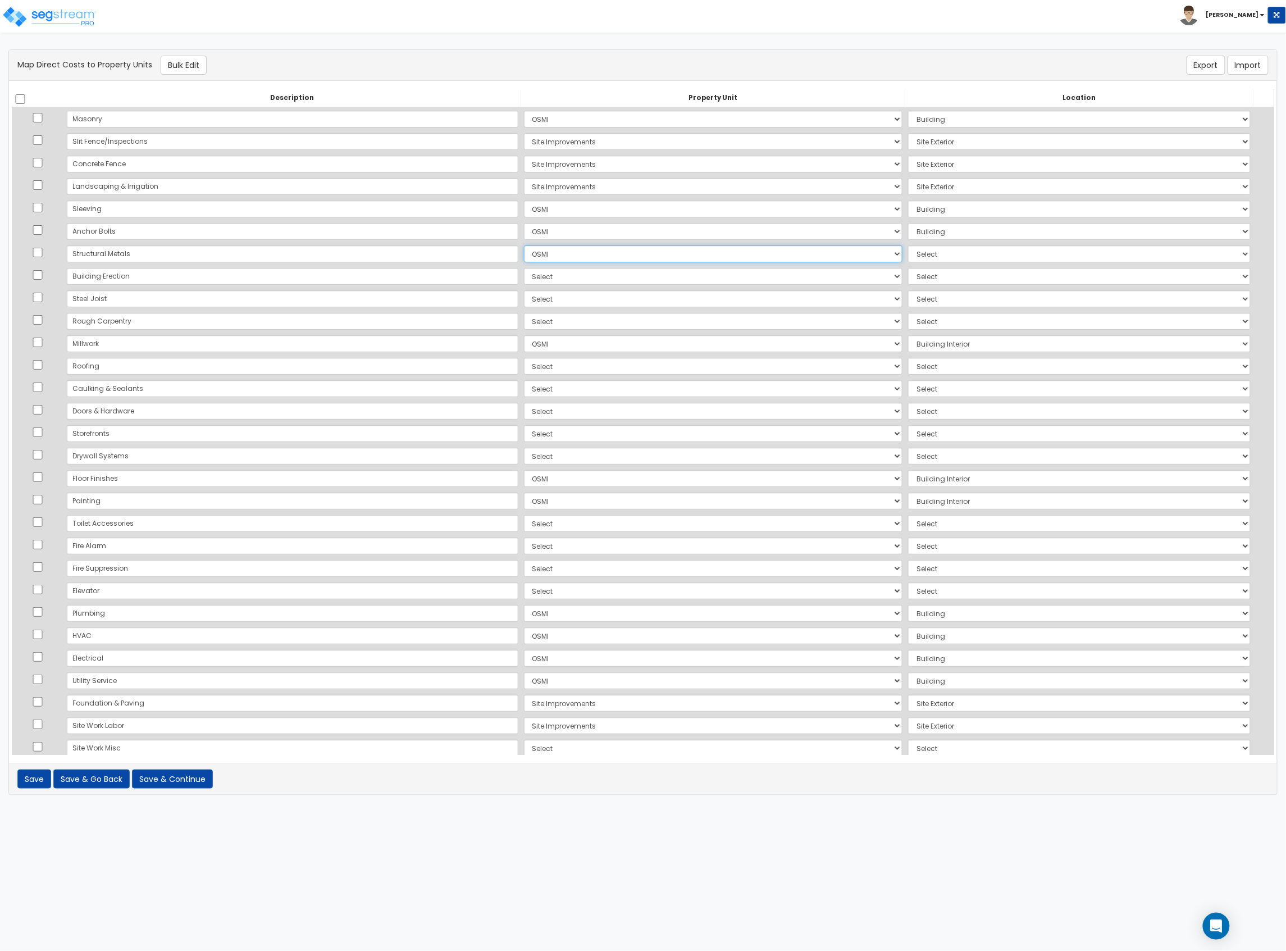
click at [524, 245] on select "Select OSMI Site Improvements Add Additional Property Unit" at bounding box center [713, 253] width 379 height 17
select select "6"
drag, startPoint x: 467, startPoint y: 272, endPoint x: 458, endPoint y: 279, distance: 11.2
click at [524, 272] on select "Select OSMI Site Improvements Add Additional Property Unit" at bounding box center [713, 276] width 379 height 17
select select "172955"
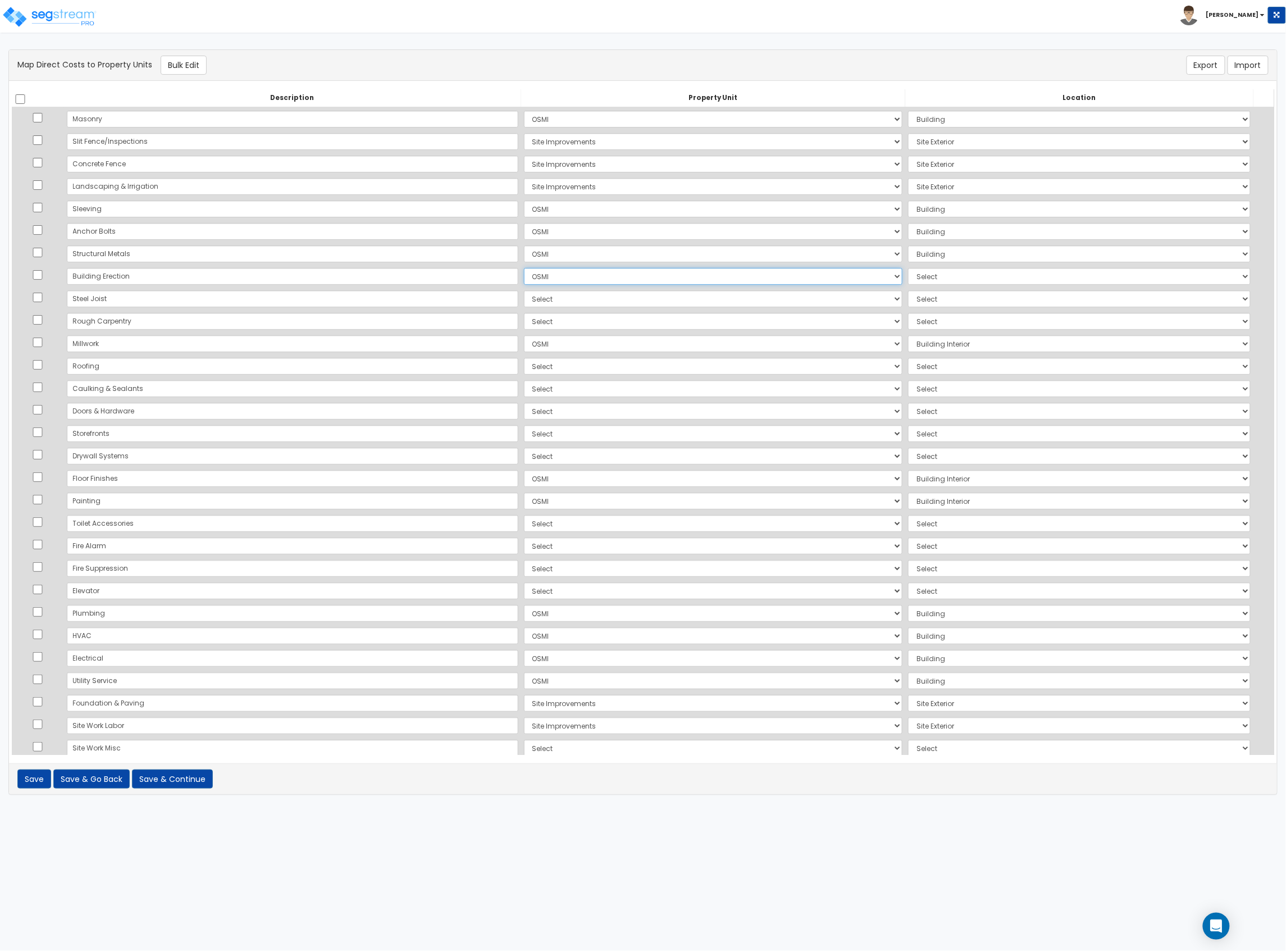
click at [524, 268] on select "Select OSMI Site Improvements Add Additional Property Unit" at bounding box center [713, 276] width 379 height 17
select select "6"
click at [524, 297] on select "Select OSMI Site Improvements Add Additional Property Unit" at bounding box center [713, 298] width 379 height 17
select select "172955"
click at [524, 290] on select "Select OSMI Site Improvements Add Additional Property Unit" at bounding box center [713, 298] width 379 height 17
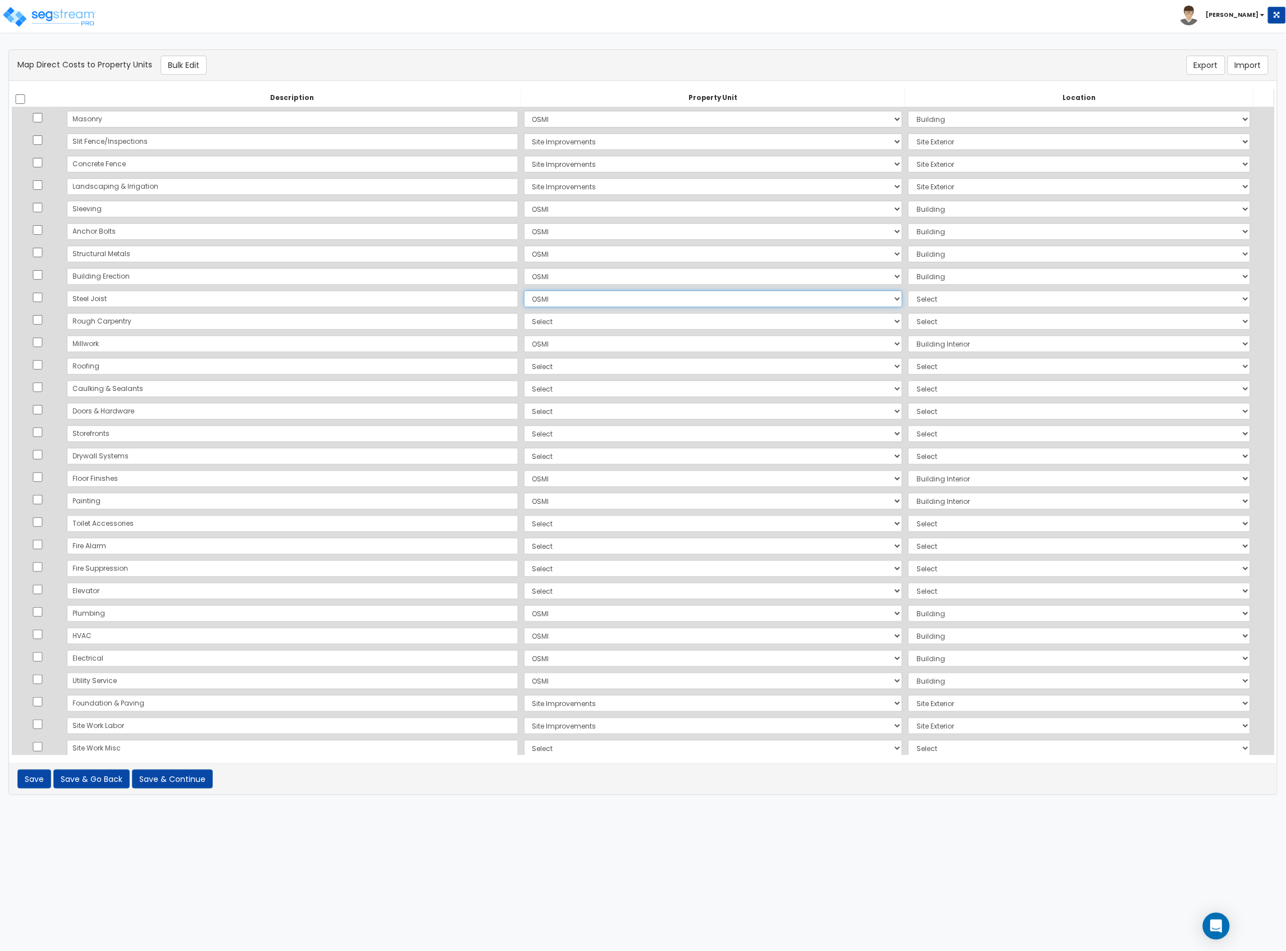
select select "6"
click at [521, 312] on td "Select OSMI Site Improvements Add Additional Property Unit" at bounding box center [713, 321] width 385 height 22
click at [524, 324] on select "Select OSMI Site Improvements Add Additional Property Unit" at bounding box center [713, 321] width 379 height 17
select select "172955"
click at [524, 313] on select "Select OSMI Site Improvements Add Additional Property Unit" at bounding box center [713, 321] width 379 height 17
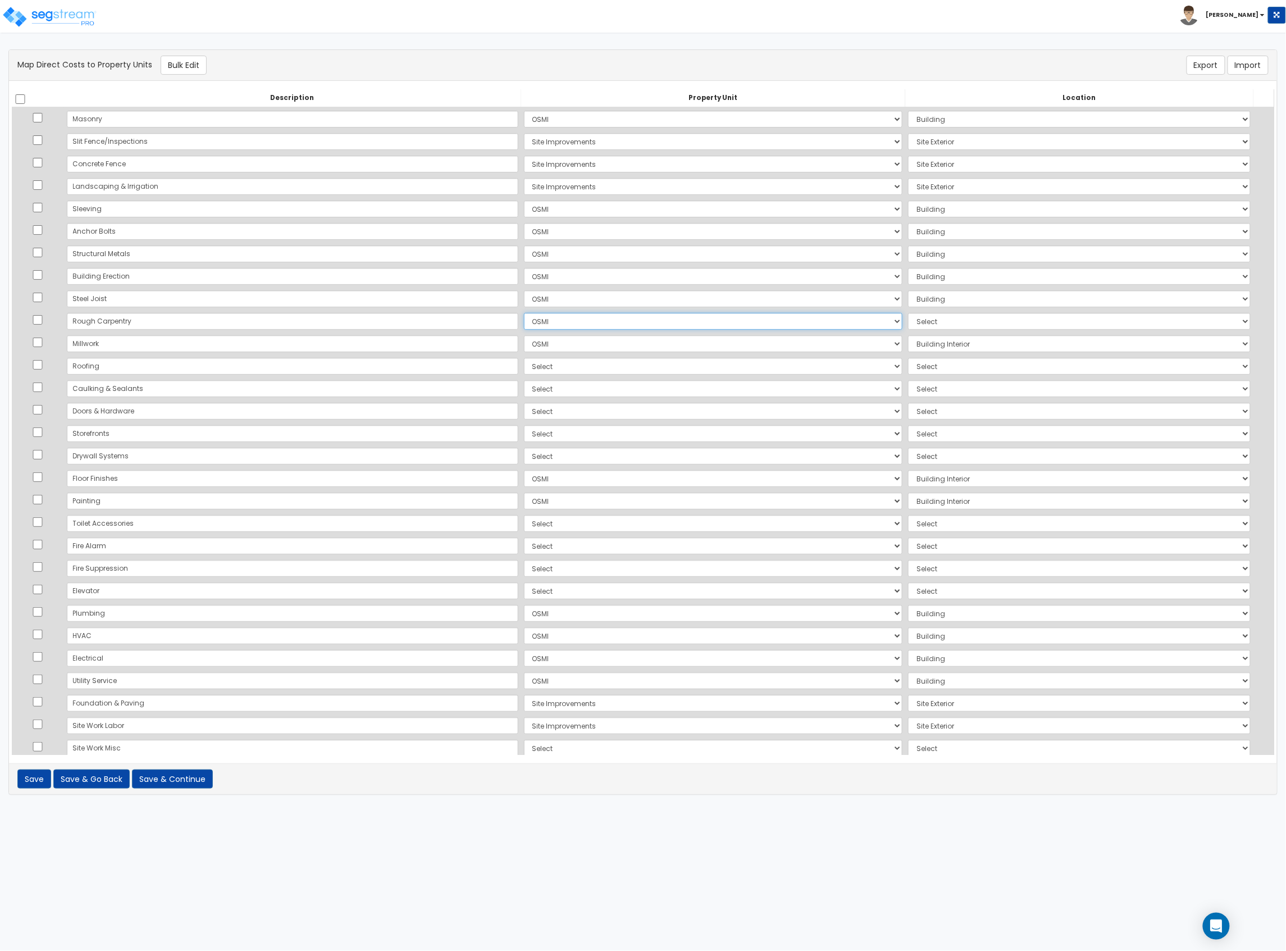
select select "6"
click at [524, 365] on select "Select OSMI Site Improvements Add Additional Property Unit" at bounding box center [713, 366] width 379 height 17
select select "172955"
click at [524, 358] on select "Select OSMI Site Improvements Add Additional Property Unit" at bounding box center [713, 366] width 379 height 17
select select "6"
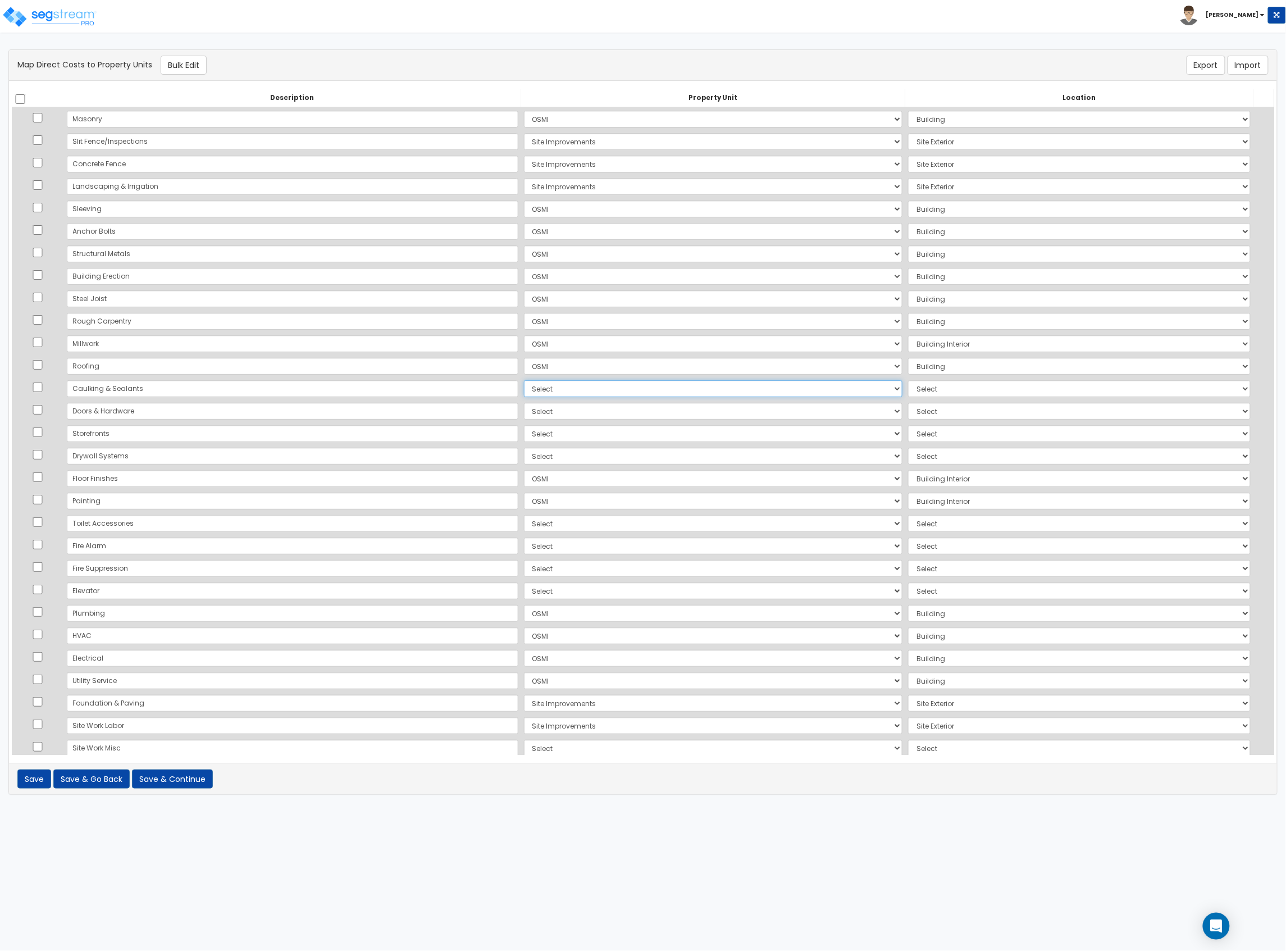
click at [524, 389] on select "Select OSMI Site Improvements Add Additional Property Unit" at bounding box center [713, 388] width 379 height 17
select select "172955"
click at [524, 380] on select "Select OSMI Site Improvements Add Additional Property Unit" at bounding box center [713, 388] width 379 height 17
select select "6"
click at [524, 412] on select "Select OSMI Site Improvements Add Additional Property Unit" at bounding box center [713, 411] width 379 height 17
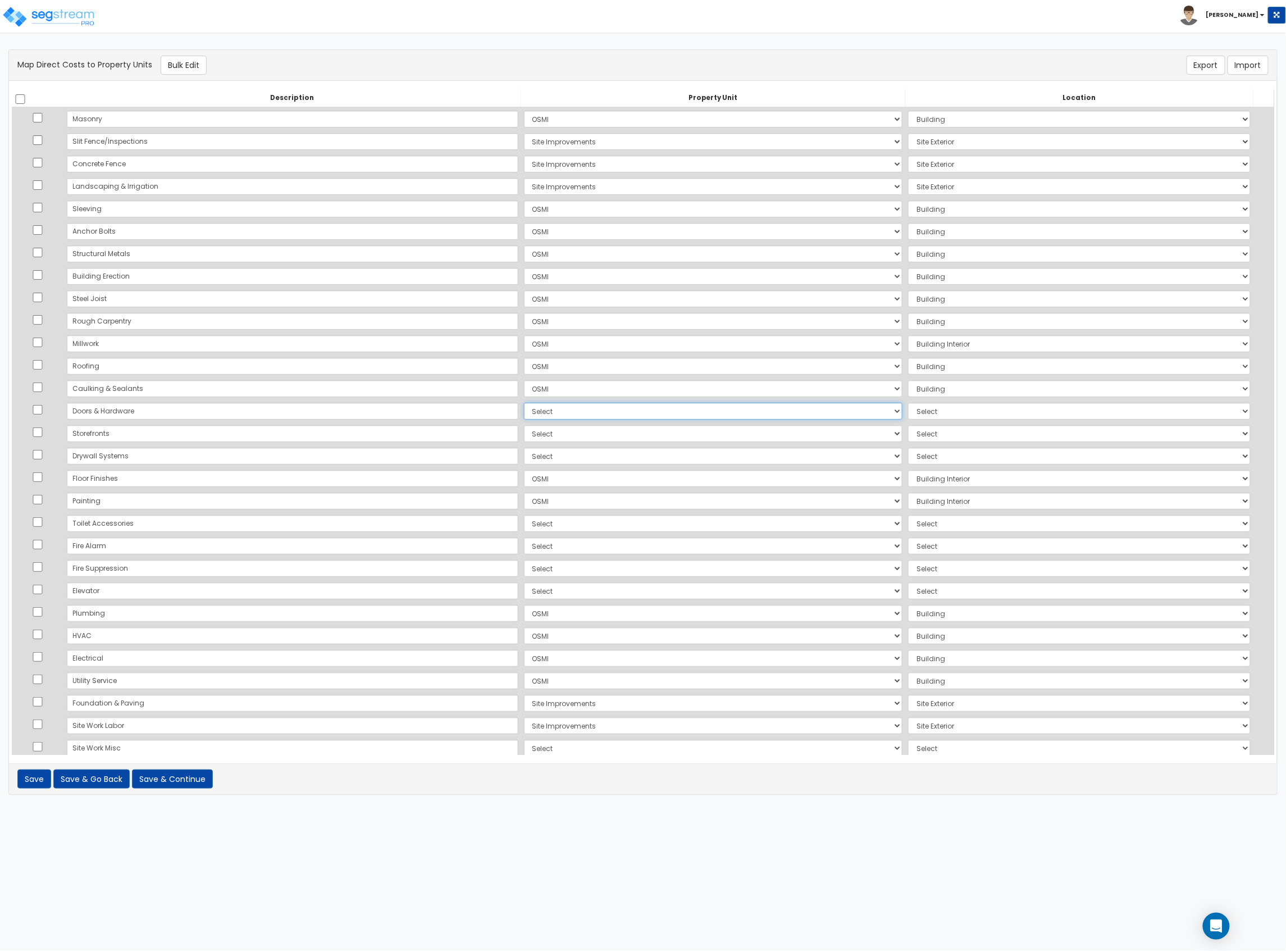
select select "172955"
click at [524, 403] on select "Select OSMI Site Improvements Add Additional Property Unit" at bounding box center [713, 411] width 379 height 17
select select "6"
click at [524, 434] on select "Select OSMI Site Improvements Add Additional Property Unit" at bounding box center [713, 433] width 379 height 17
select select "172955"
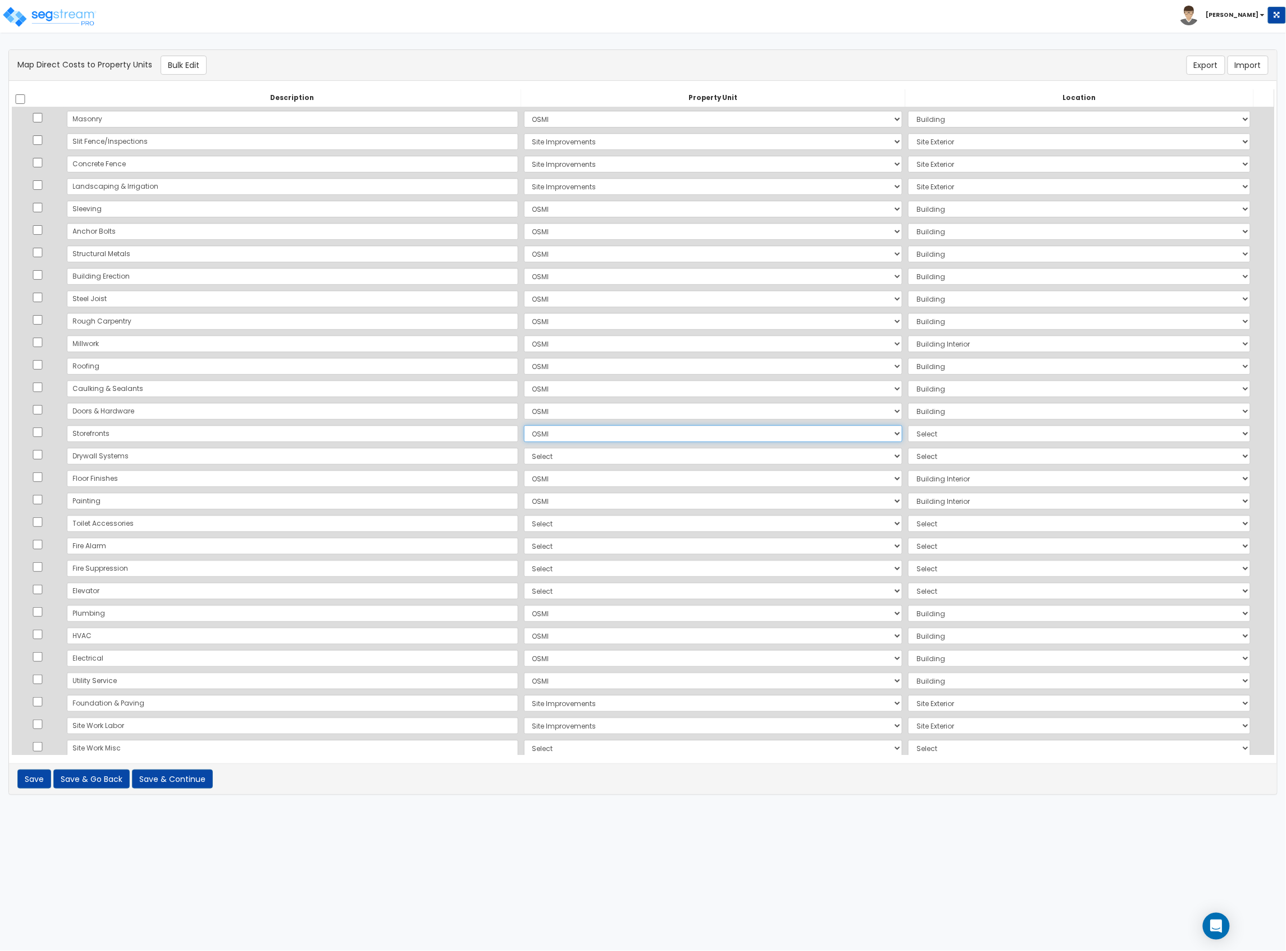
click at [524, 425] on select "Select OSMI Site Improvements Add Additional Property Unit" at bounding box center [713, 433] width 379 height 17
select select "6"
click at [524, 457] on select "Select OSMI Site Improvements Add Additional Property Unit" at bounding box center [713, 456] width 379 height 17
select select "172955"
click at [524, 448] on select "Select OSMI Site Improvements Add Additional Property Unit" at bounding box center [713, 456] width 379 height 17
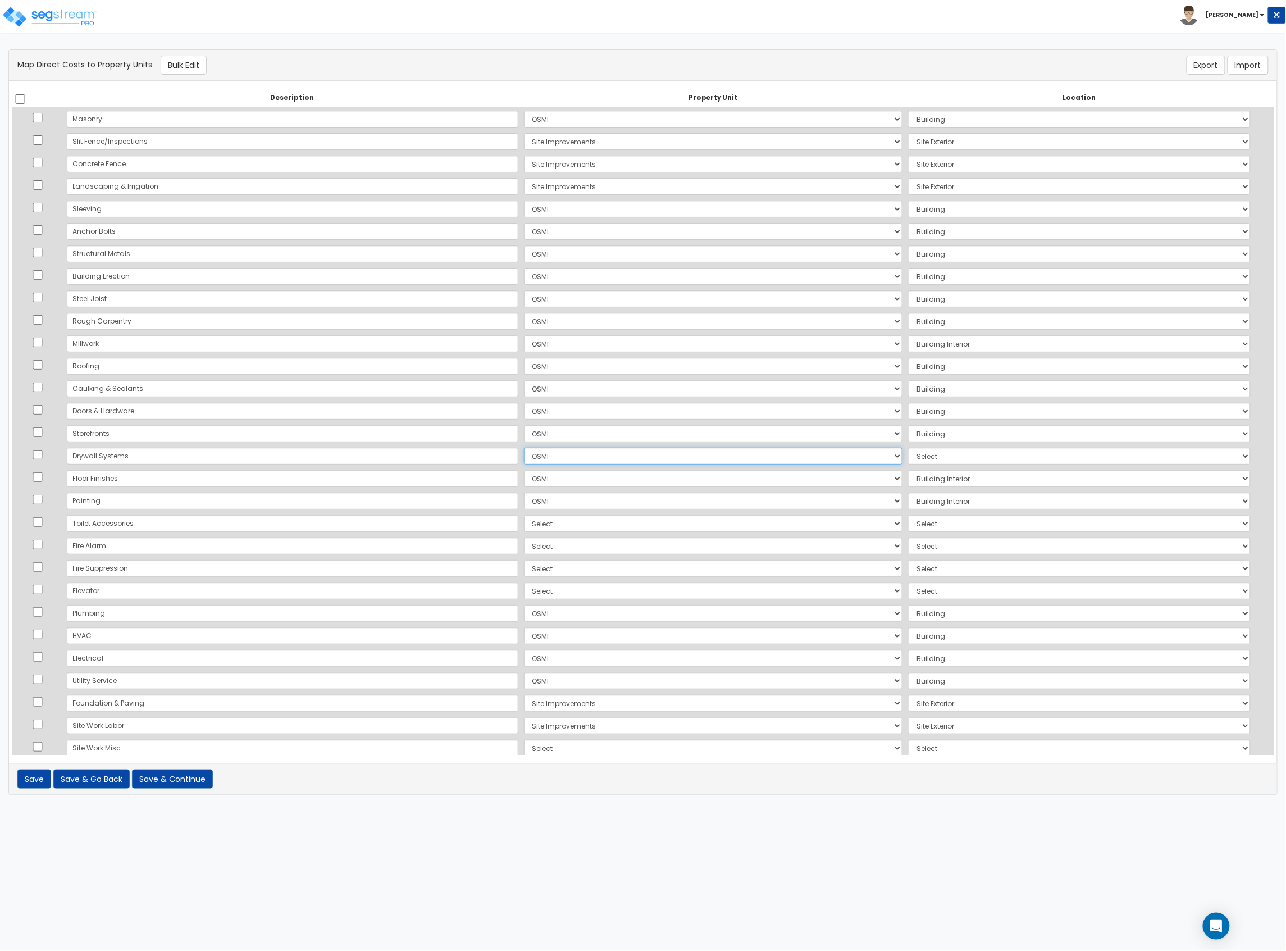
select select "6"
click at [524, 520] on select "Select OSMI Site Improvements Add Additional Property Unit" at bounding box center [713, 523] width 379 height 17
select select "172955"
click at [524, 515] on select "Select OSMI Site Improvements Add Additional Property Unit" at bounding box center [713, 523] width 379 height 17
select select "461"
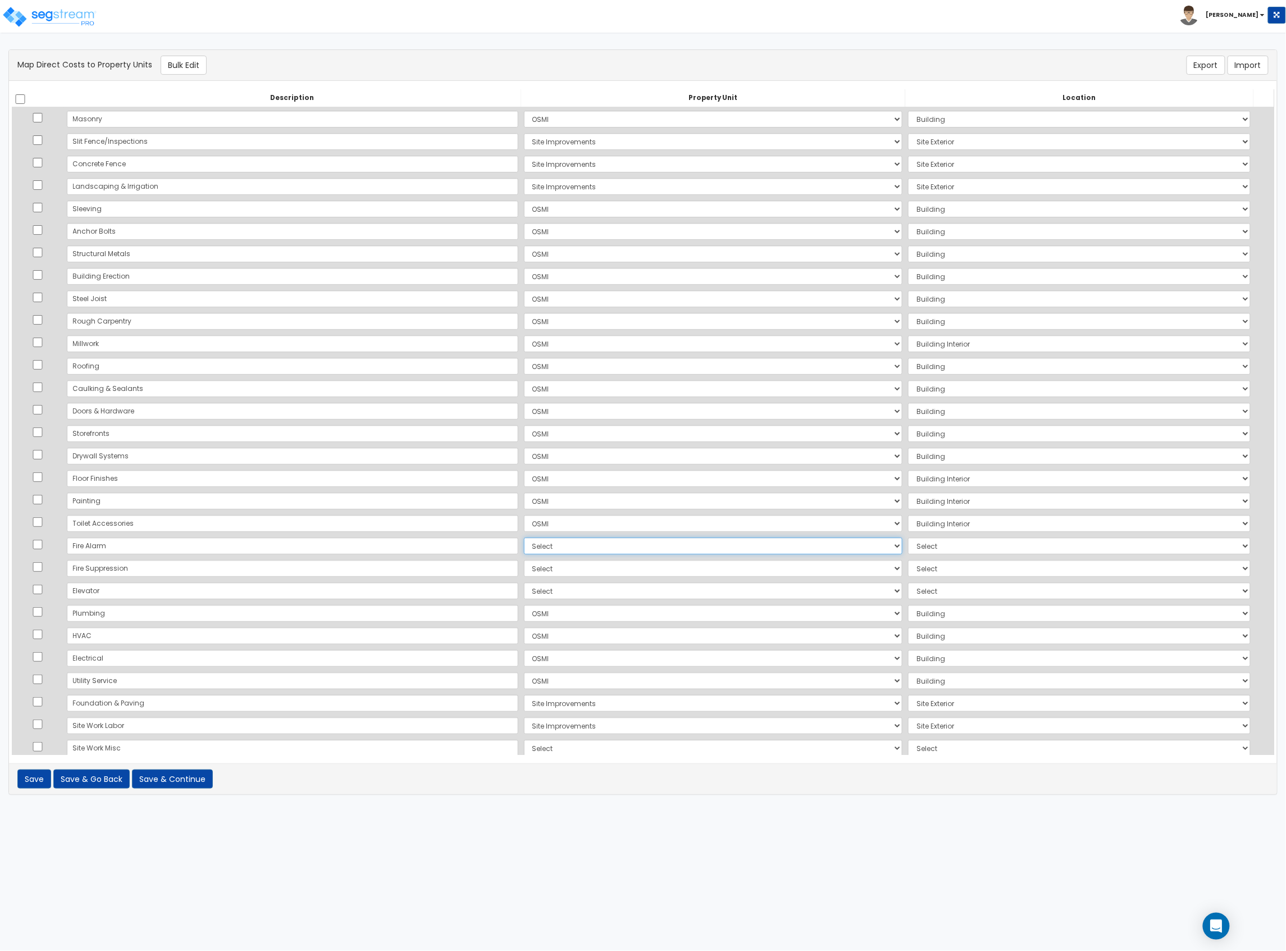
click at [524, 520] on select "Select OSMI Site Improvements Add Additional Property Unit" at bounding box center [713, 546] width 379 height 17
select select "172955"
click at [524, 520] on select "Select OSMI Site Improvements Add Additional Property Unit" at bounding box center [713, 546] width 379 height 17
select select "461"
click at [524, 520] on select "Select OSMI Site Improvements Add Additional Property Unit" at bounding box center [713, 568] width 379 height 17
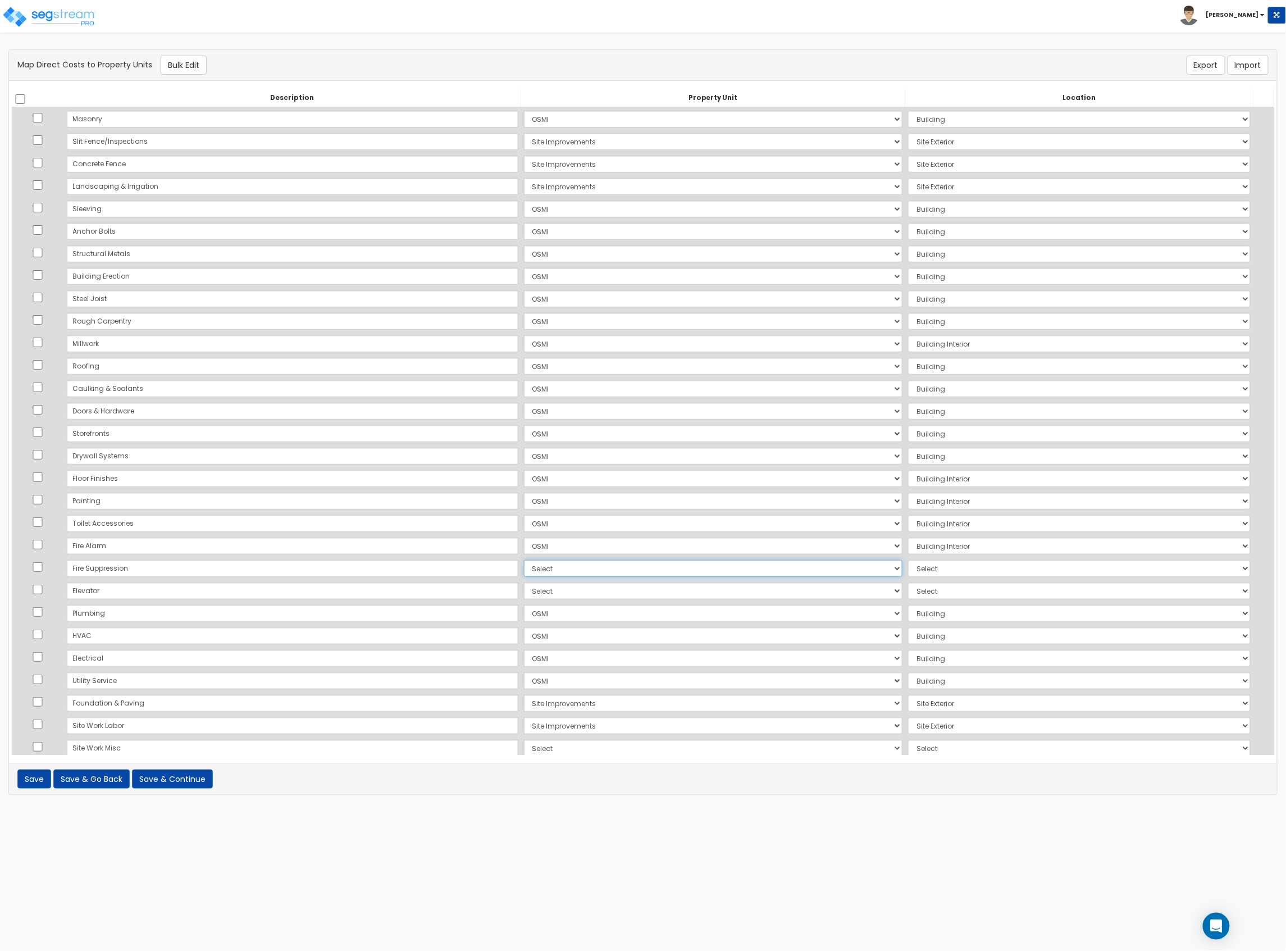
select select "172955"
click at [524, 520] on select "Select OSMI Site Improvements Add Additional Property Unit" at bounding box center [713, 568] width 379 height 17
select select "6"
click at [524, 520] on select "Select OSMI Site Improvements Add Additional Property Unit" at bounding box center [713, 590] width 379 height 17
select select "172955"
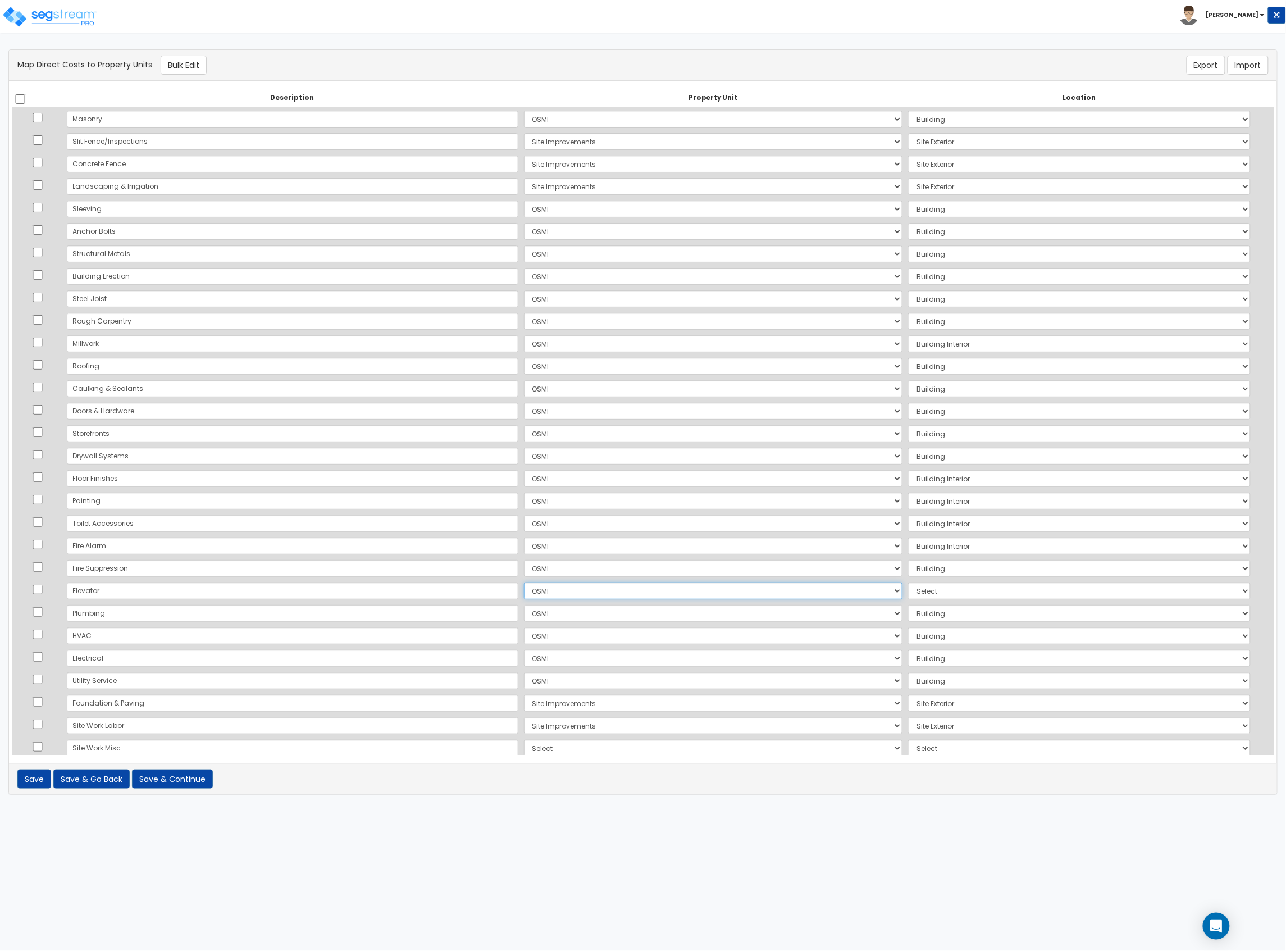
click at [524, 520] on select "Select OSMI Site Improvements Add Additional Property Unit" at bounding box center [713, 590] width 379 height 17
select select "461"
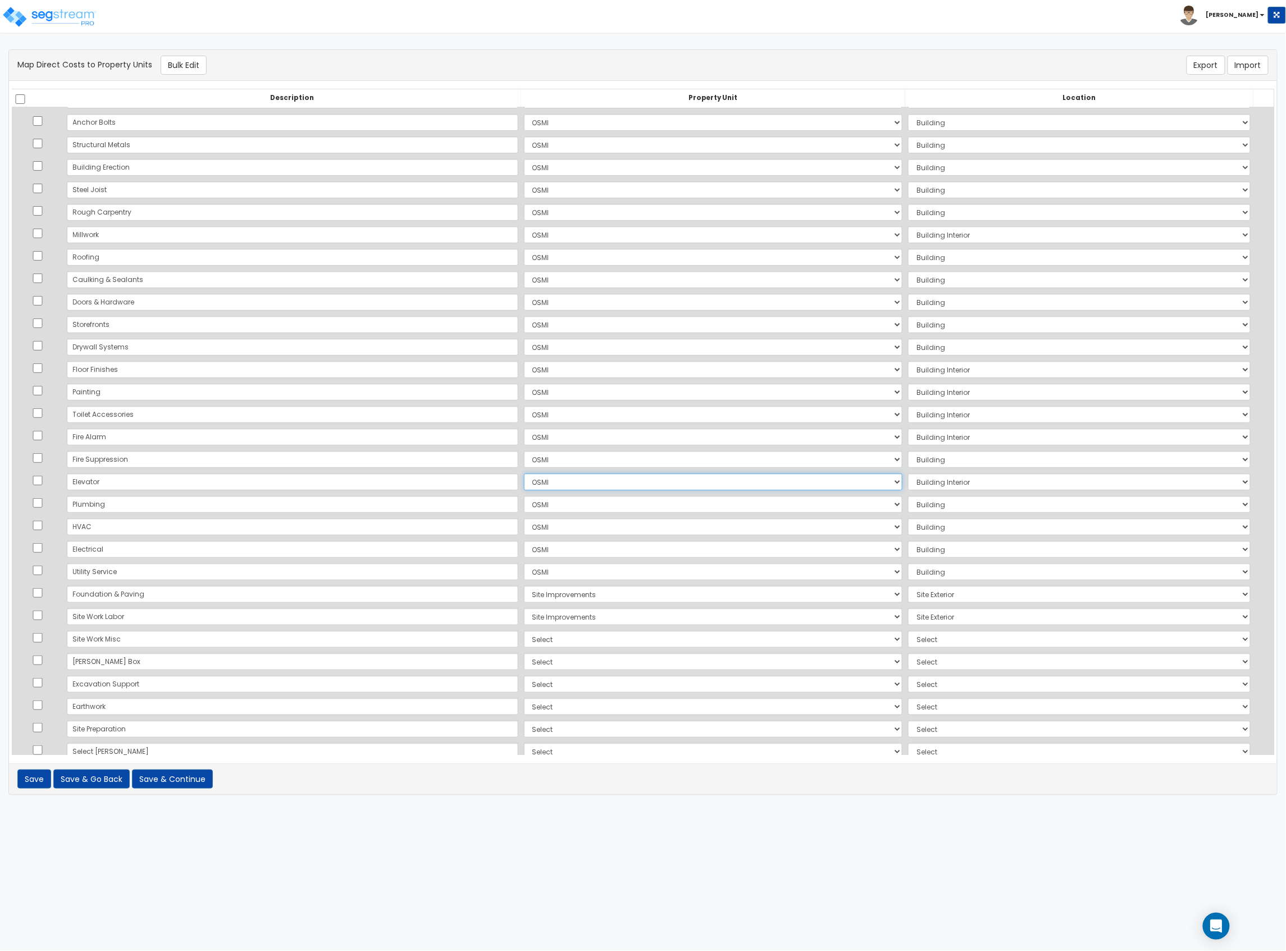
scroll to position [127, 0]
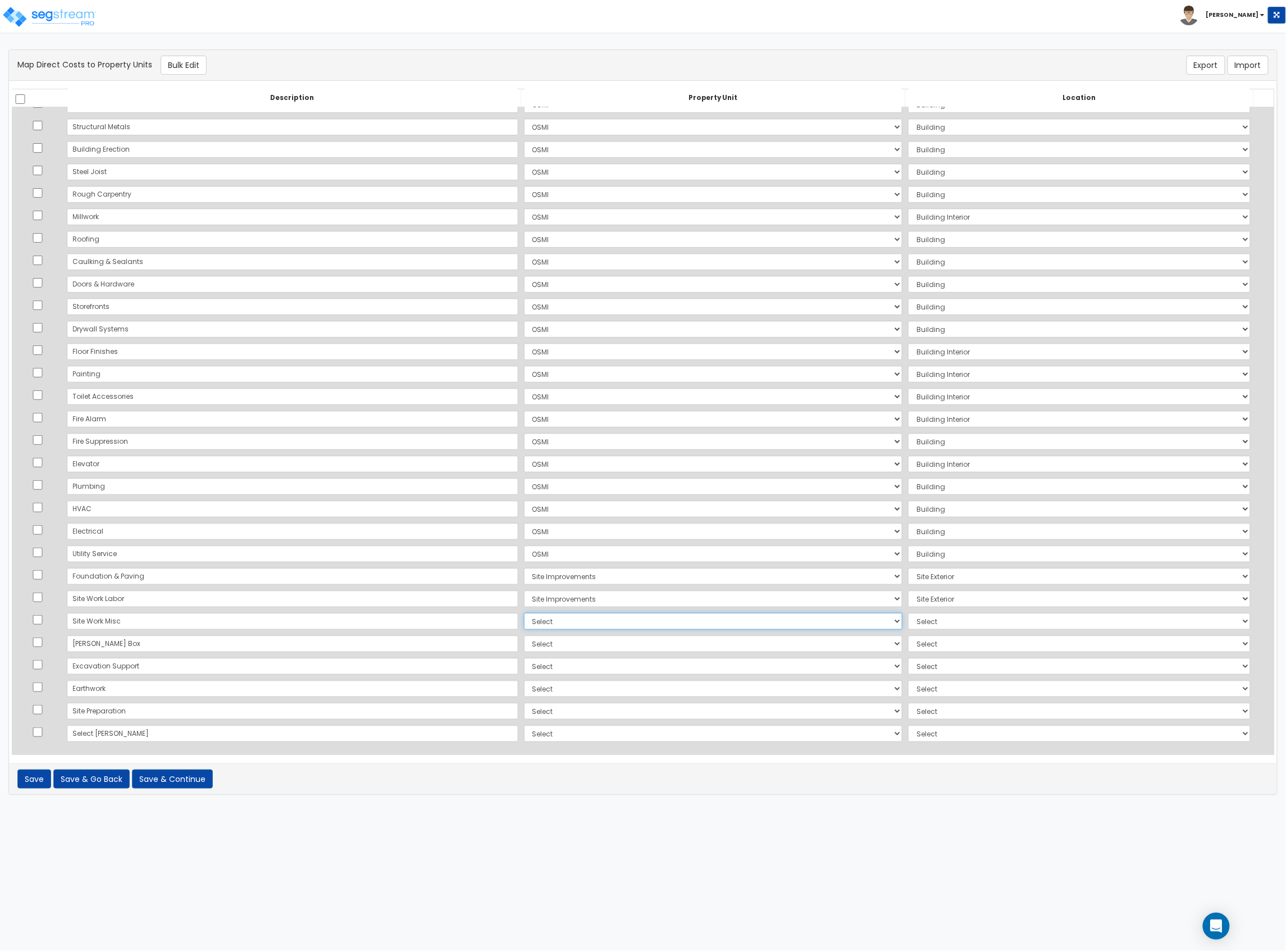
click at [524, 520] on select "Select OSMI Site Improvements Add Additional Property Unit" at bounding box center [713, 621] width 379 height 17
select select "172956"
click at [524, 520] on select "Select OSMI Site Improvements Add Additional Property Unit" at bounding box center [713, 621] width 379 height 17
select select "462"
click at [524, 520] on select "Select OSMI Site Improvements Add Additional Property Unit" at bounding box center [713, 643] width 379 height 17
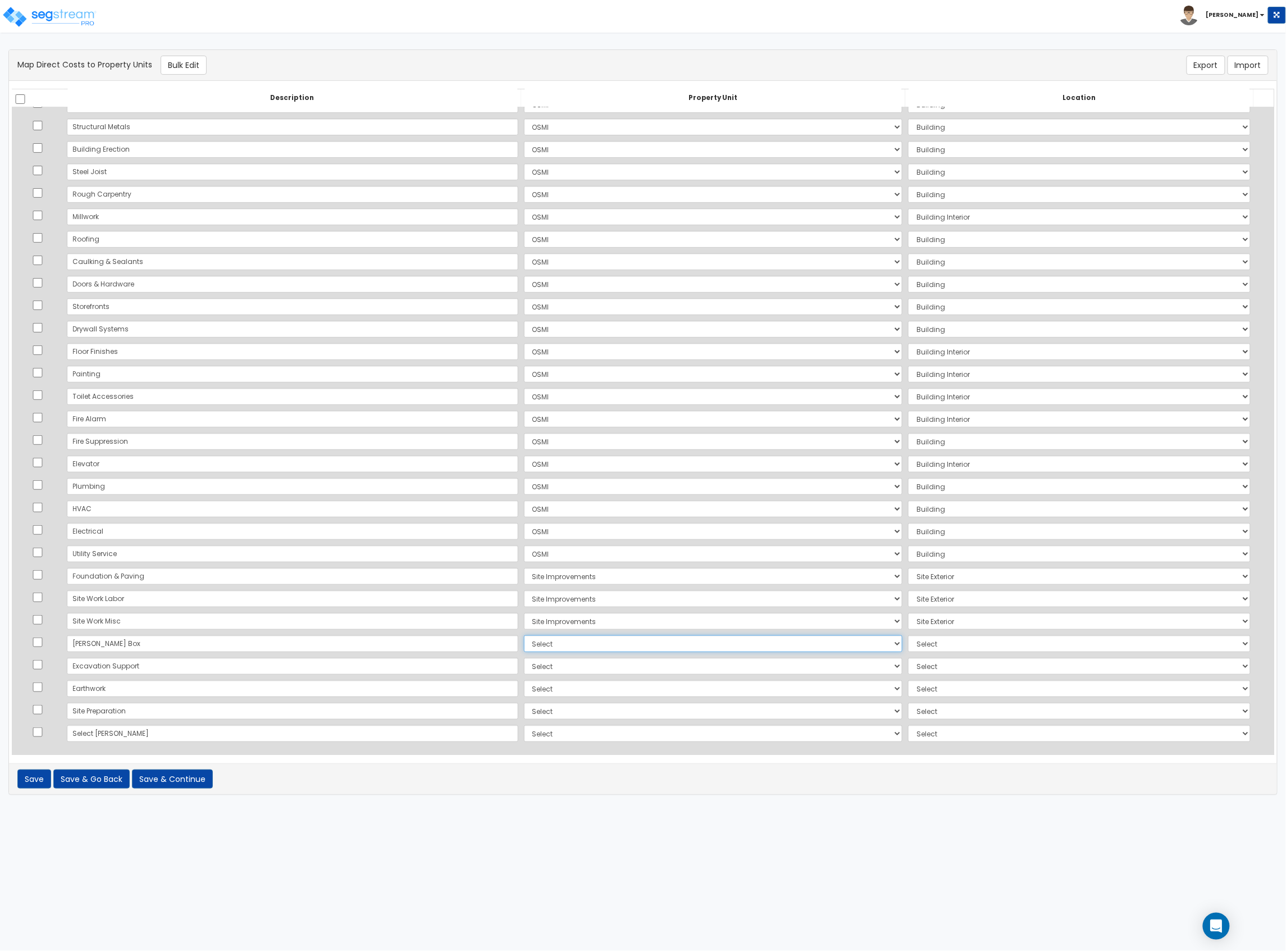
select select "172955"
click at [524, 520] on select "Select OSMI Site Improvements Add Additional Property Unit" at bounding box center [713, 643] width 379 height 17
select select "6"
click at [524, 520] on select "Select OSMI Site Improvements Add Additional Property Unit" at bounding box center [713, 666] width 379 height 17
select select "172956"
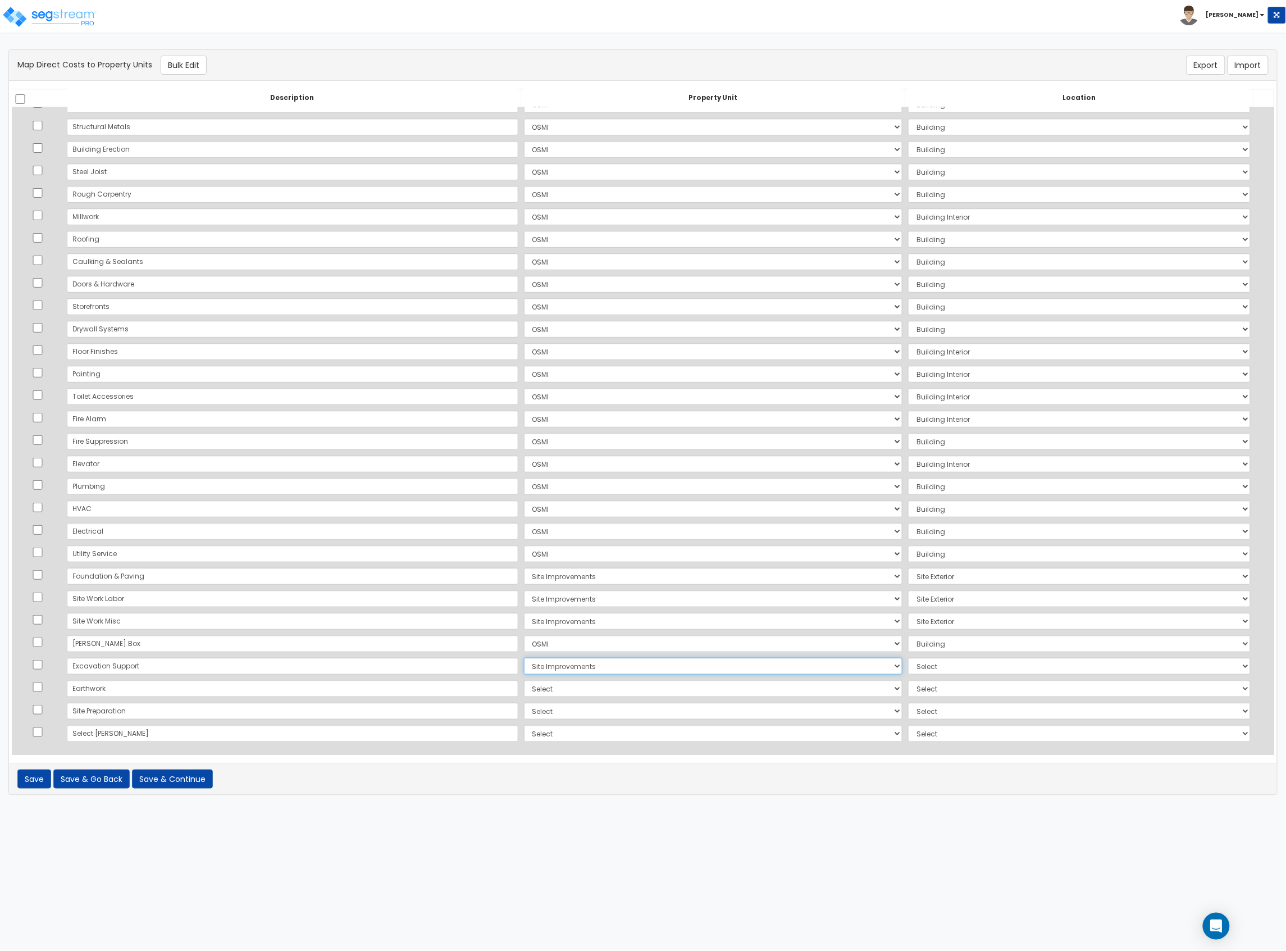
click at [524, 520] on select "Select OSMI Site Improvements Add Additional Property Unit" at bounding box center [713, 666] width 379 height 17
select select "462"
click at [524, 520] on select "Select OSMI Site Improvements Add Additional Property Unit" at bounding box center [713, 688] width 379 height 17
select select "172956"
click at [524, 520] on select "Select OSMI Site Improvements Add Additional Property Unit" at bounding box center [713, 688] width 379 height 17
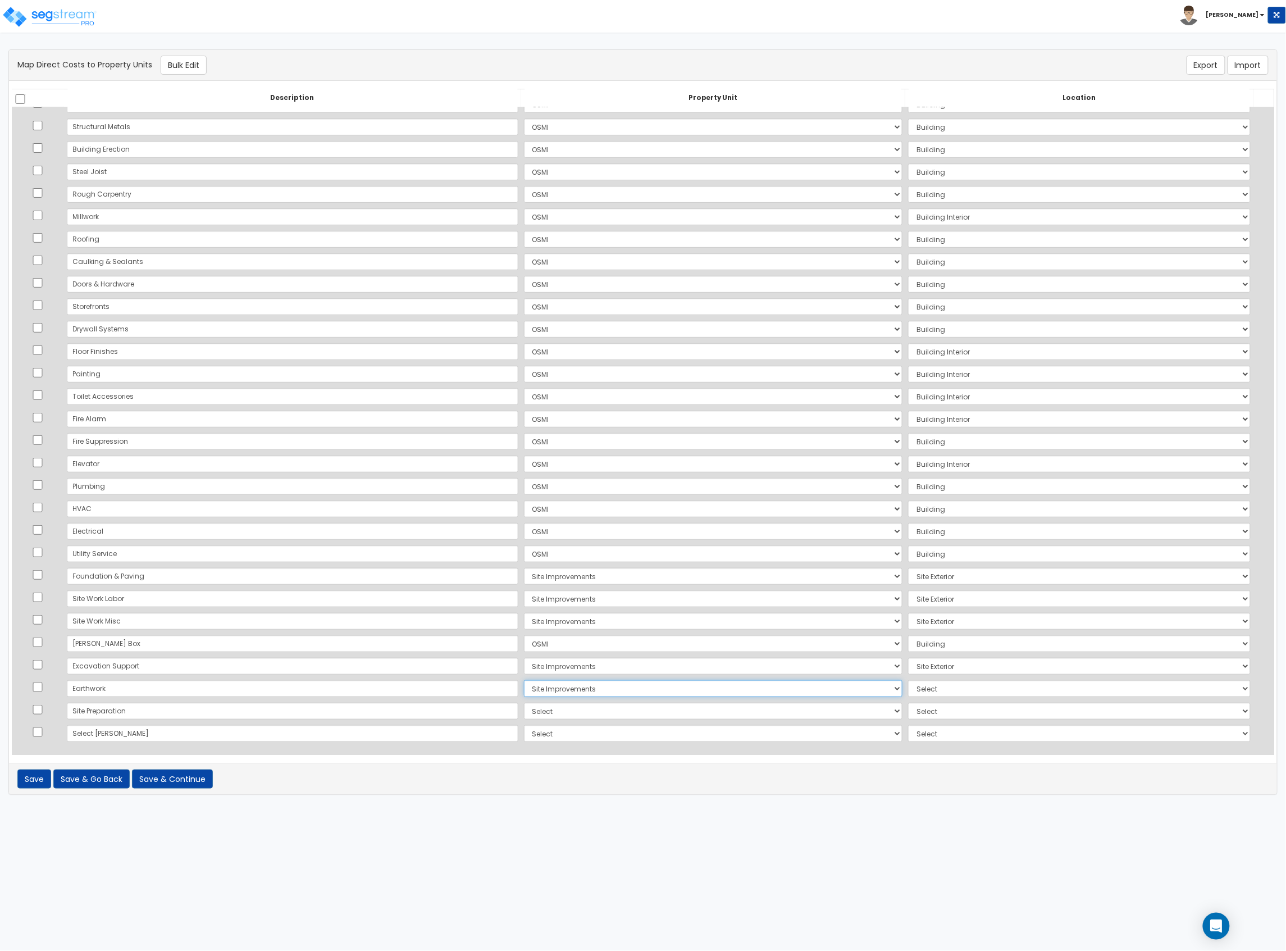
select select "462"
click at [524, 520] on select "Select OSMI Site Improvements Add Additional Property Unit" at bounding box center [713, 711] width 379 height 17
select select "_additional"
click at [524, 520] on select "Select OSMI Site Improvements Add Additional Property Unit" at bounding box center [713, 711] width 379 height 17
select select
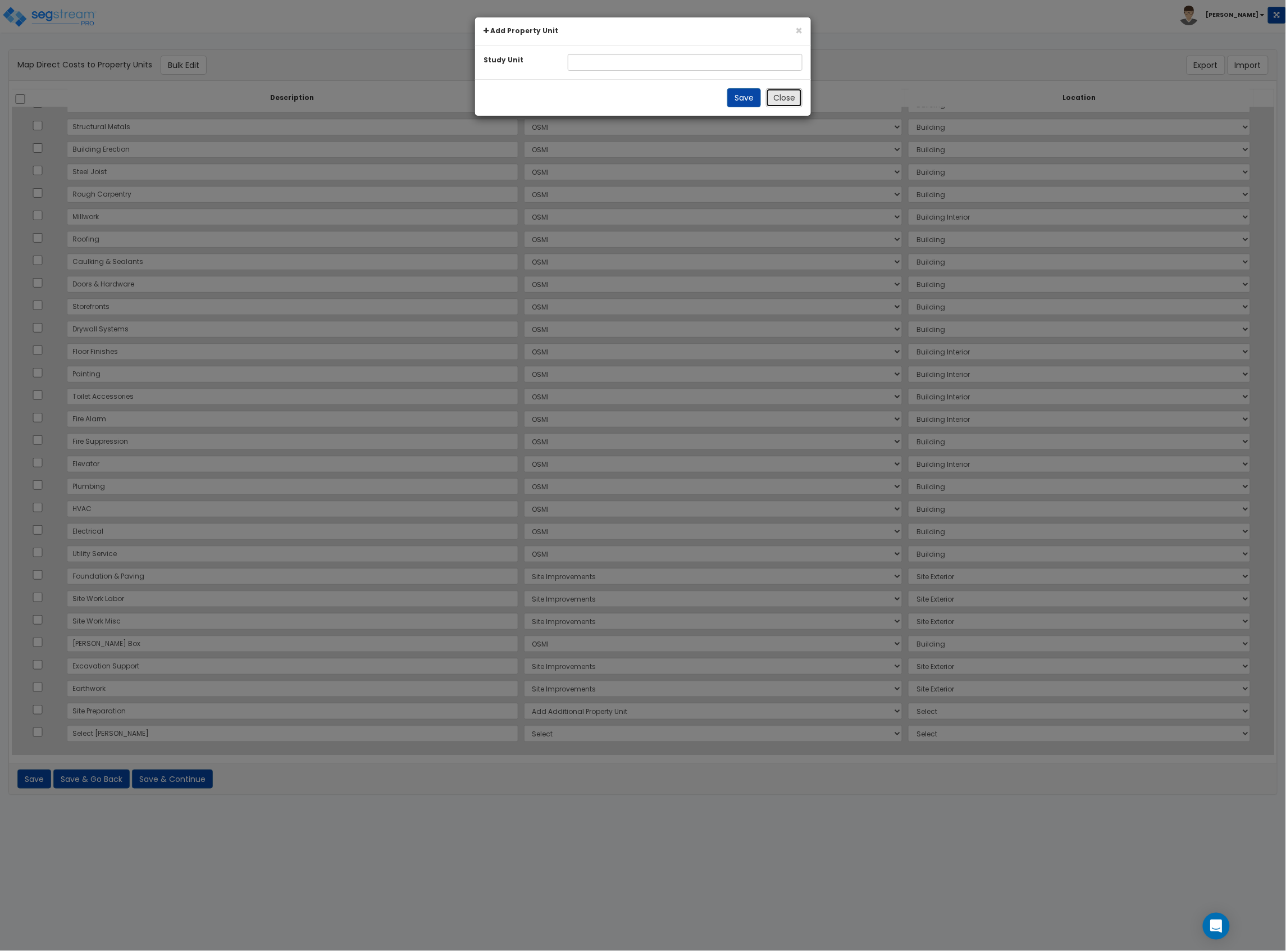
click at [780, 103] on button "Close" at bounding box center [784, 97] width 37 height 19
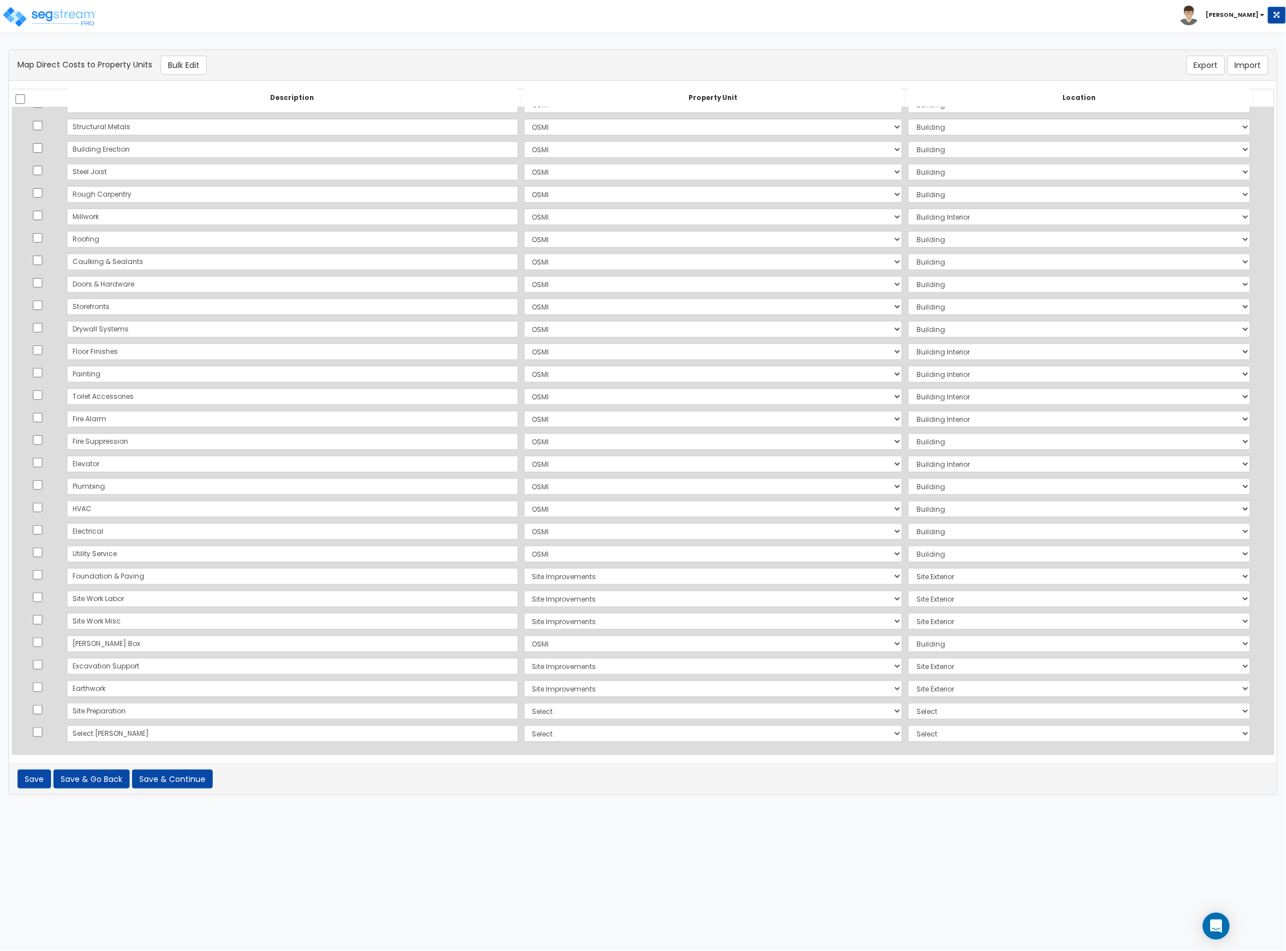
click at [544, 520] on td "Select OSMI Site Improvements Add Additional Property Unit" at bounding box center [713, 711] width 385 height 22
click at [543, 520] on select "Select OSMI Site Improvements Add Additional Property Unit" at bounding box center [713, 711] width 379 height 17
select select "172956"
click at [524, 520] on select "Select OSMI Site Improvements Add Additional Property Unit" at bounding box center [713, 711] width 379 height 17
select select "462"
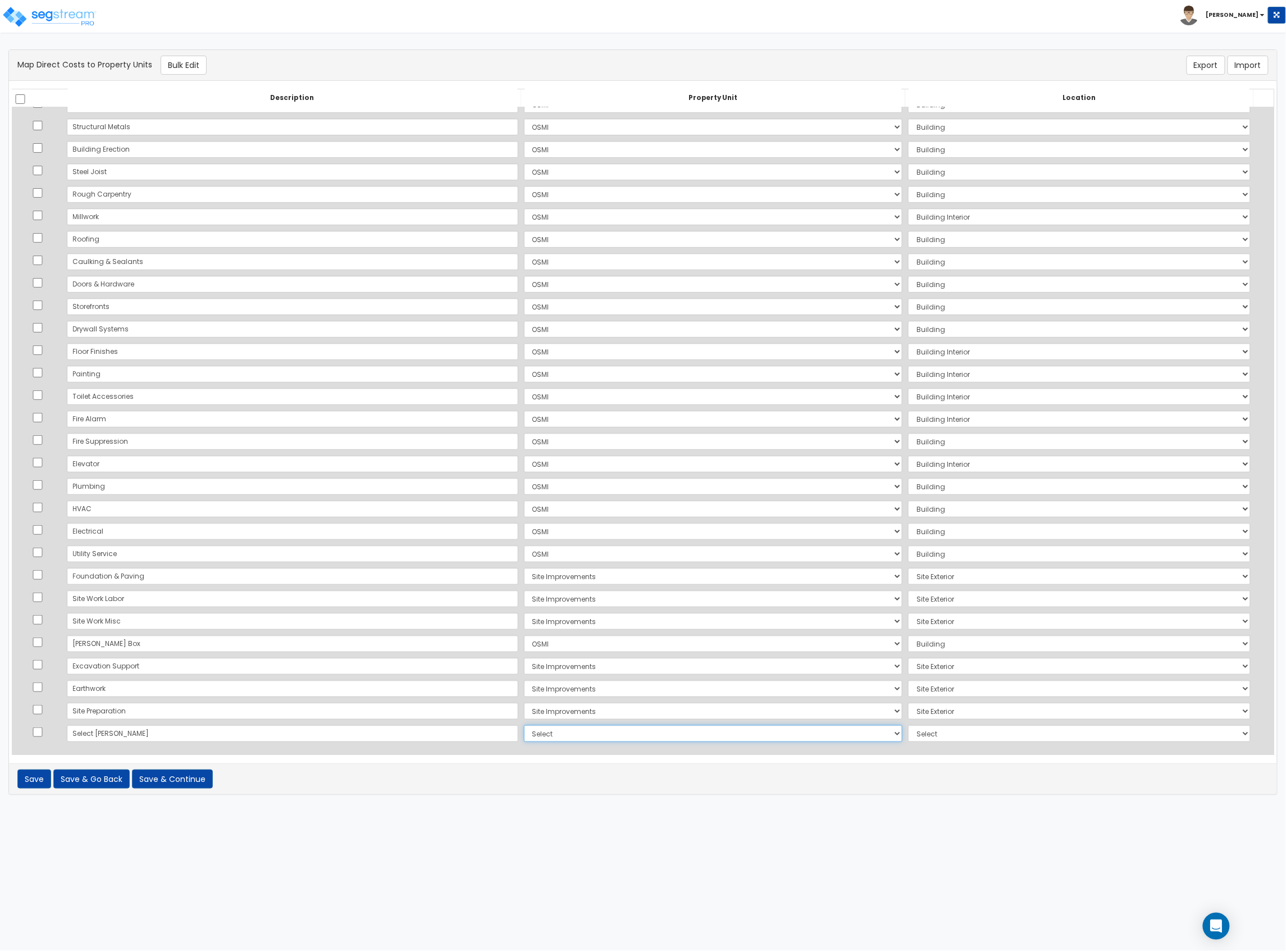
click at [524, 520] on select "Select OSMI Site Improvements Add Additional Property Unit" at bounding box center [713, 733] width 379 height 17
select select "172956"
click at [524, 520] on select "Select OSMI Site Improvements Add Additional Property Unit" at bounding box center [713, 733] width 379 height 17
select select "462"
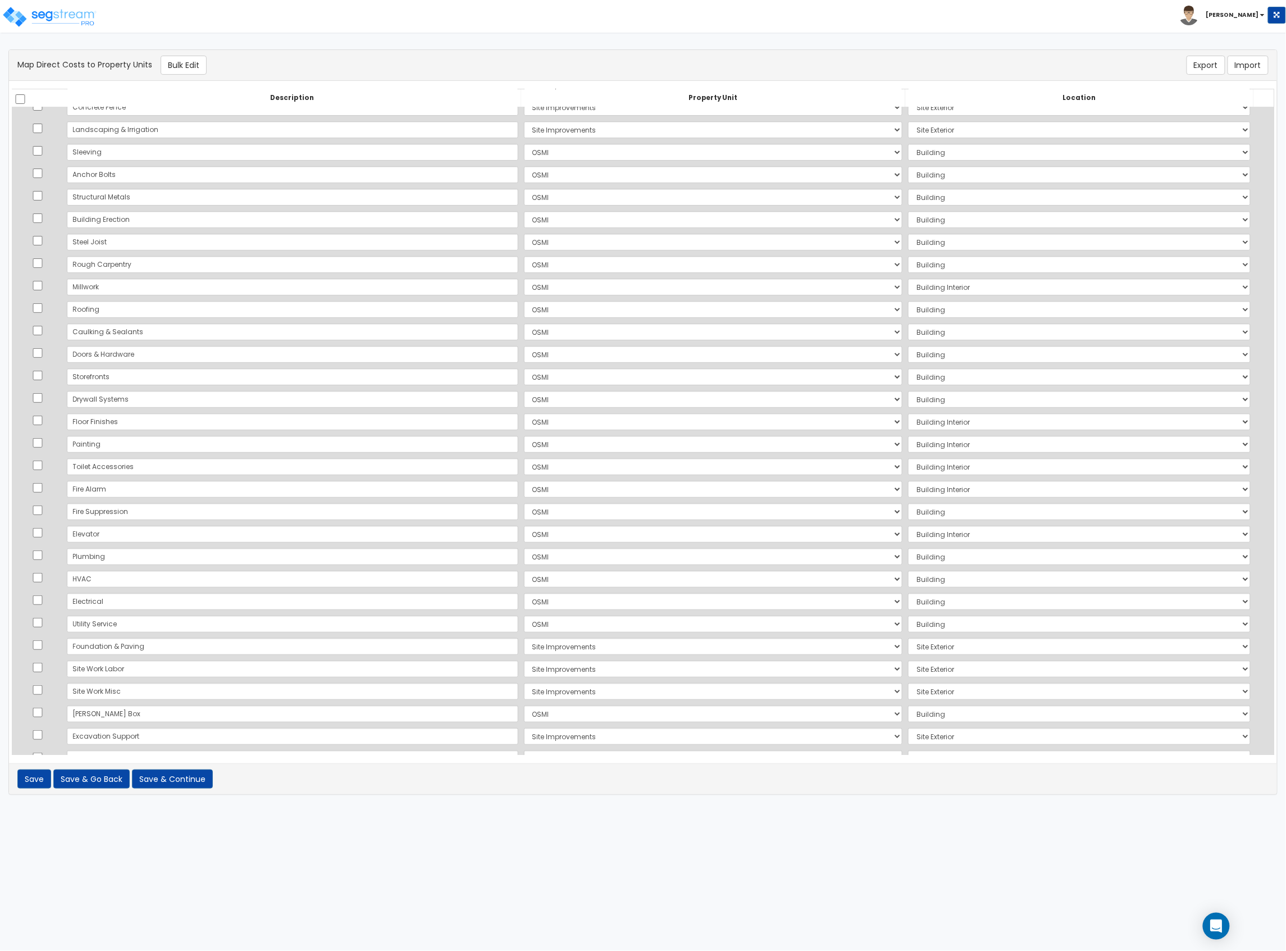
scroll to position [0, 0]
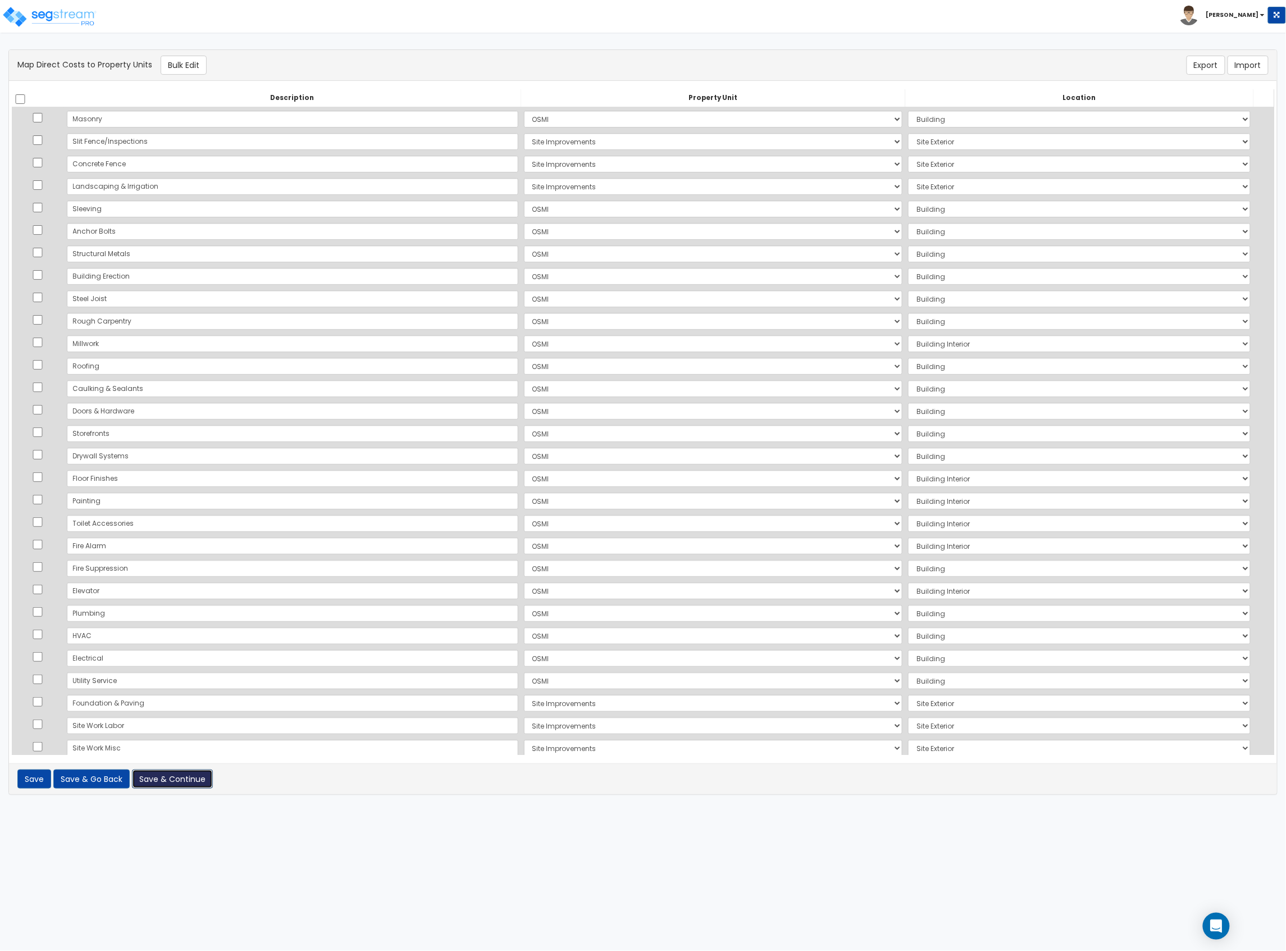
click at [183, 520] on button "Save & Continue" at bounding box center [172, 779] width 81 height 19
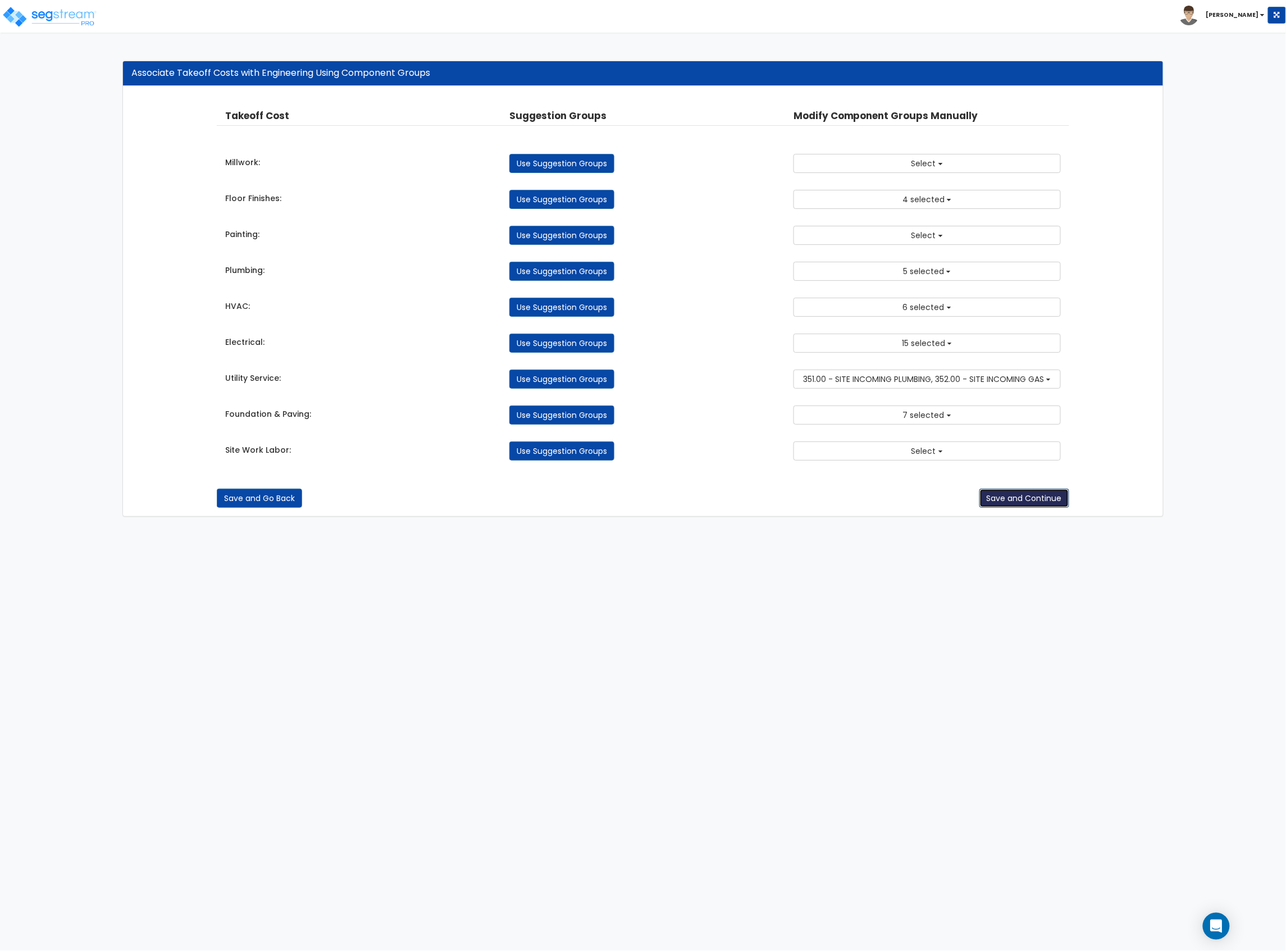
click at [1050, 499] on button "Save and Continue" at bounding box center [1025, 498] width 90 height 19
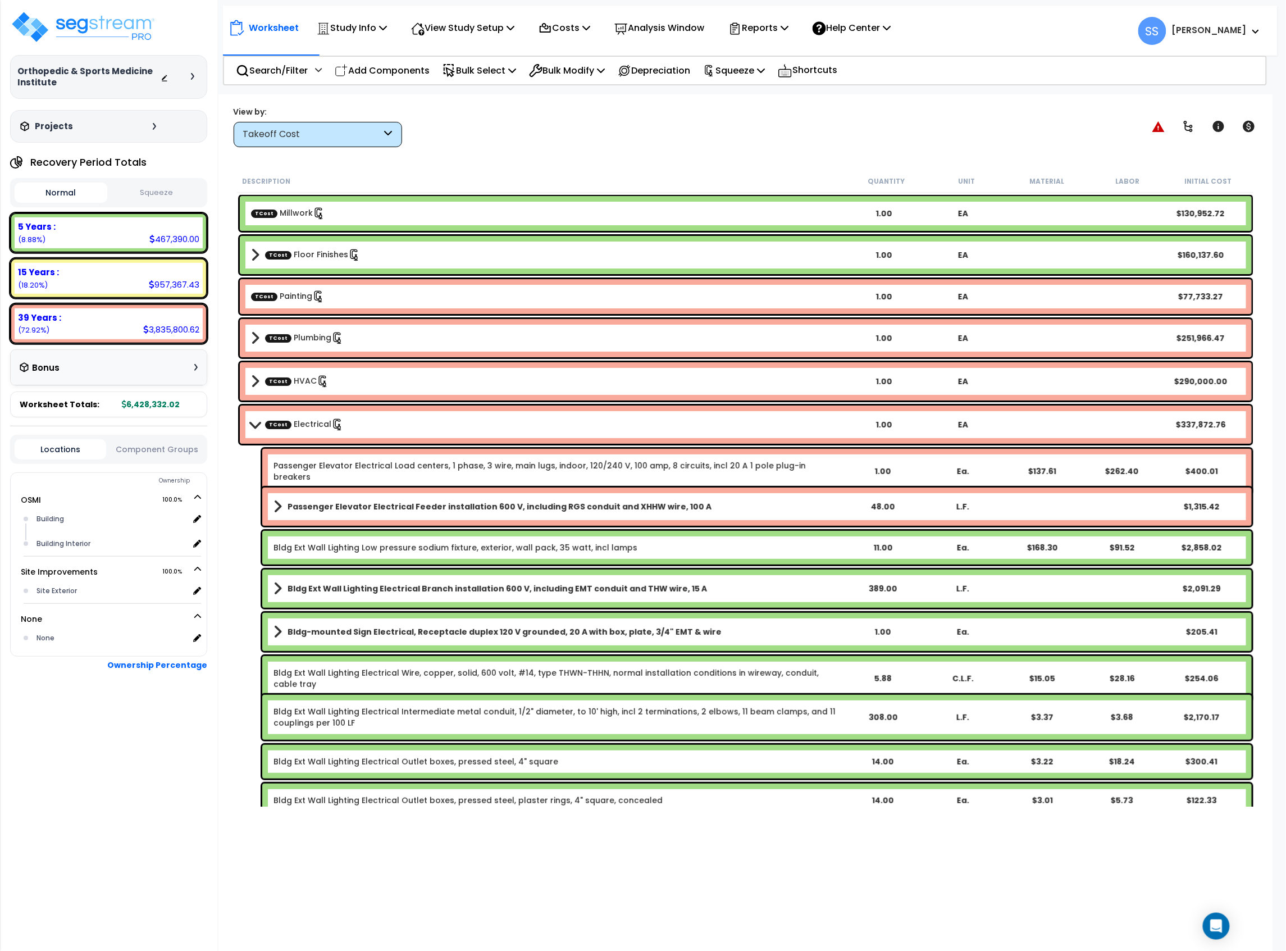
click at [164, 192] on button "Squeeze" at bounding box center [156, 193] width 93 height 20
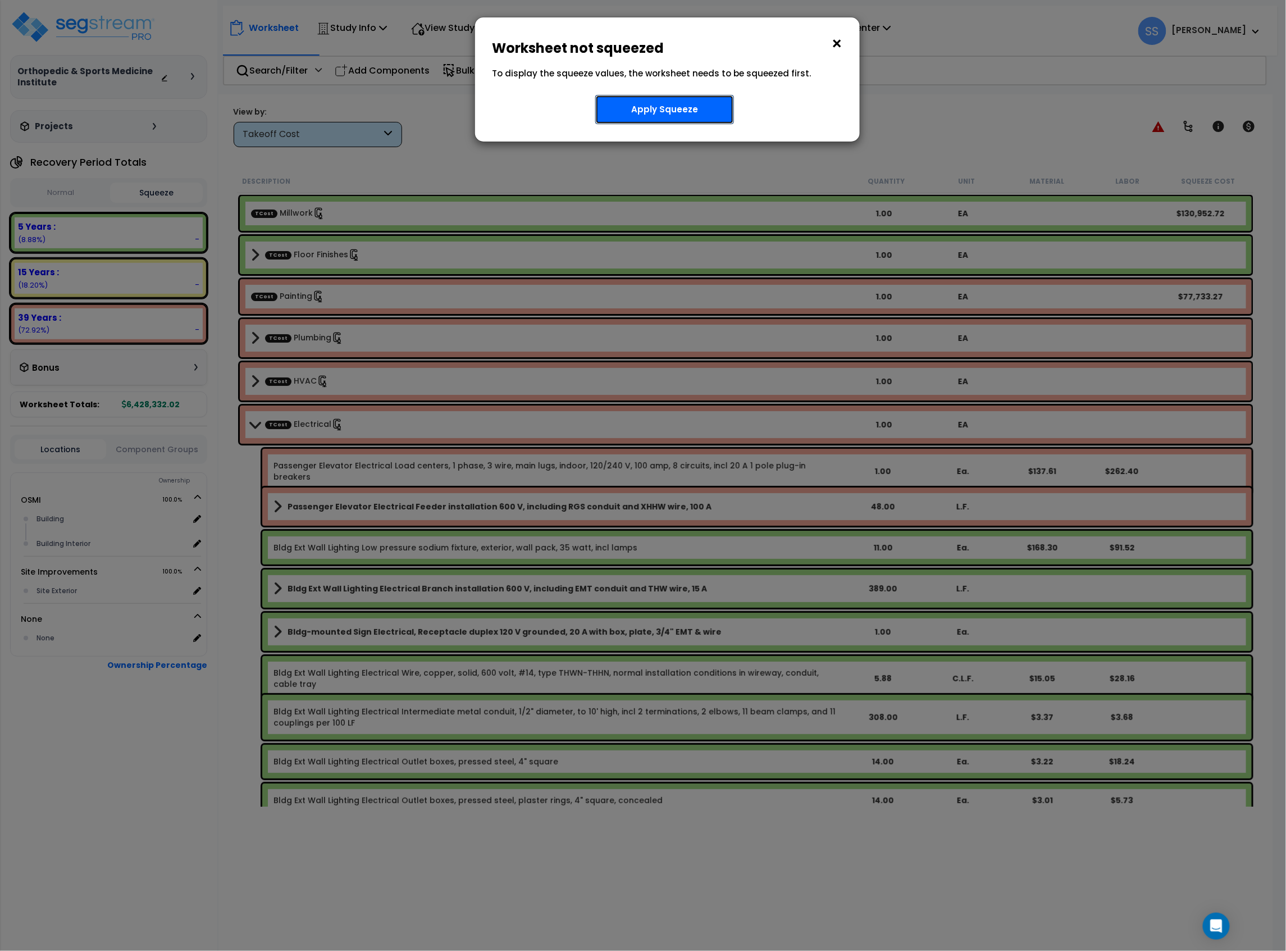
click at [648, 110] on button "Apply Squeeze" at bounding box center [664, 109] width 139 height 29
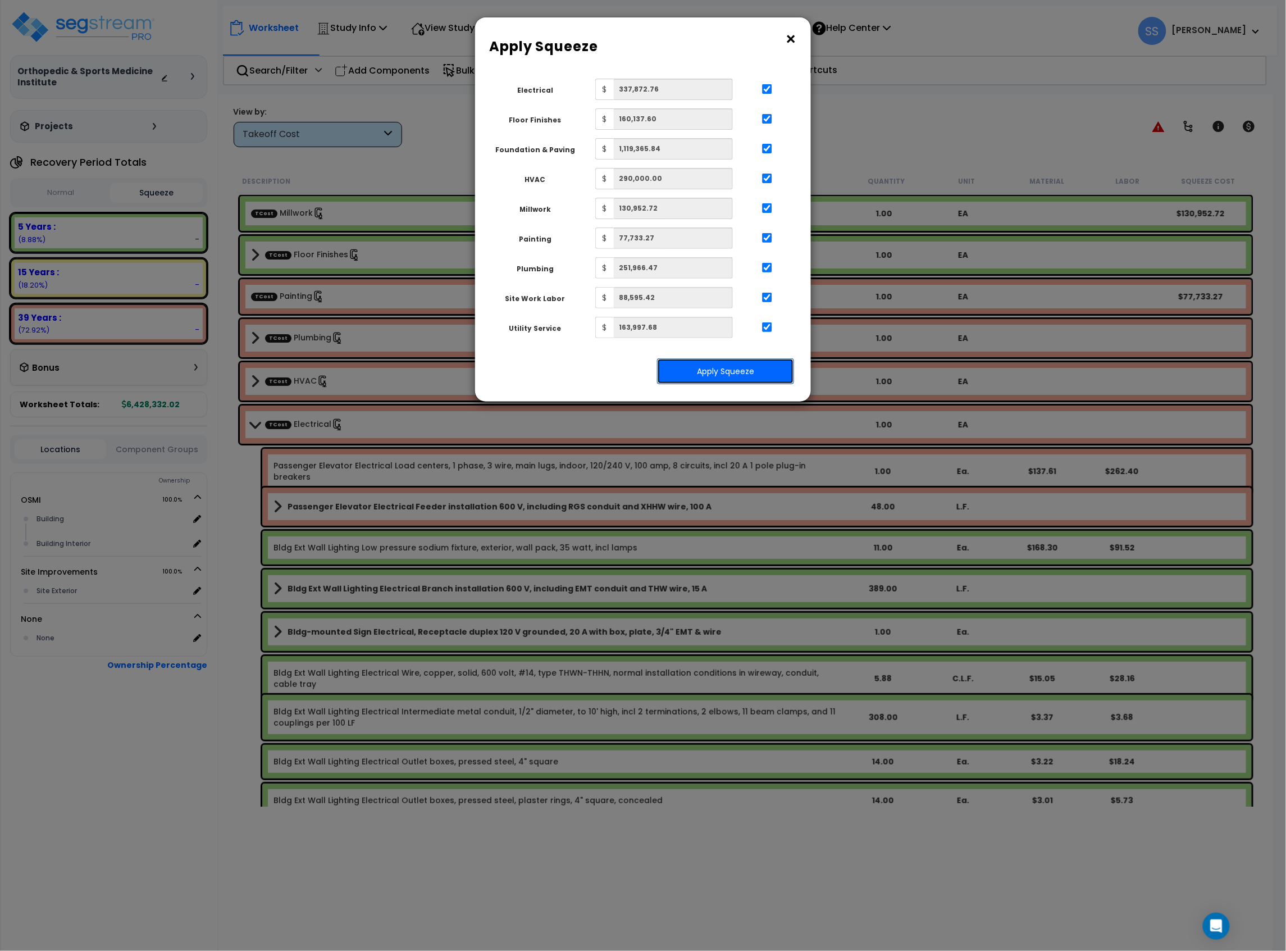
click at [753, 372] on button "Apply Squeeze" at bounding box center [725, 371] width 137 height 26
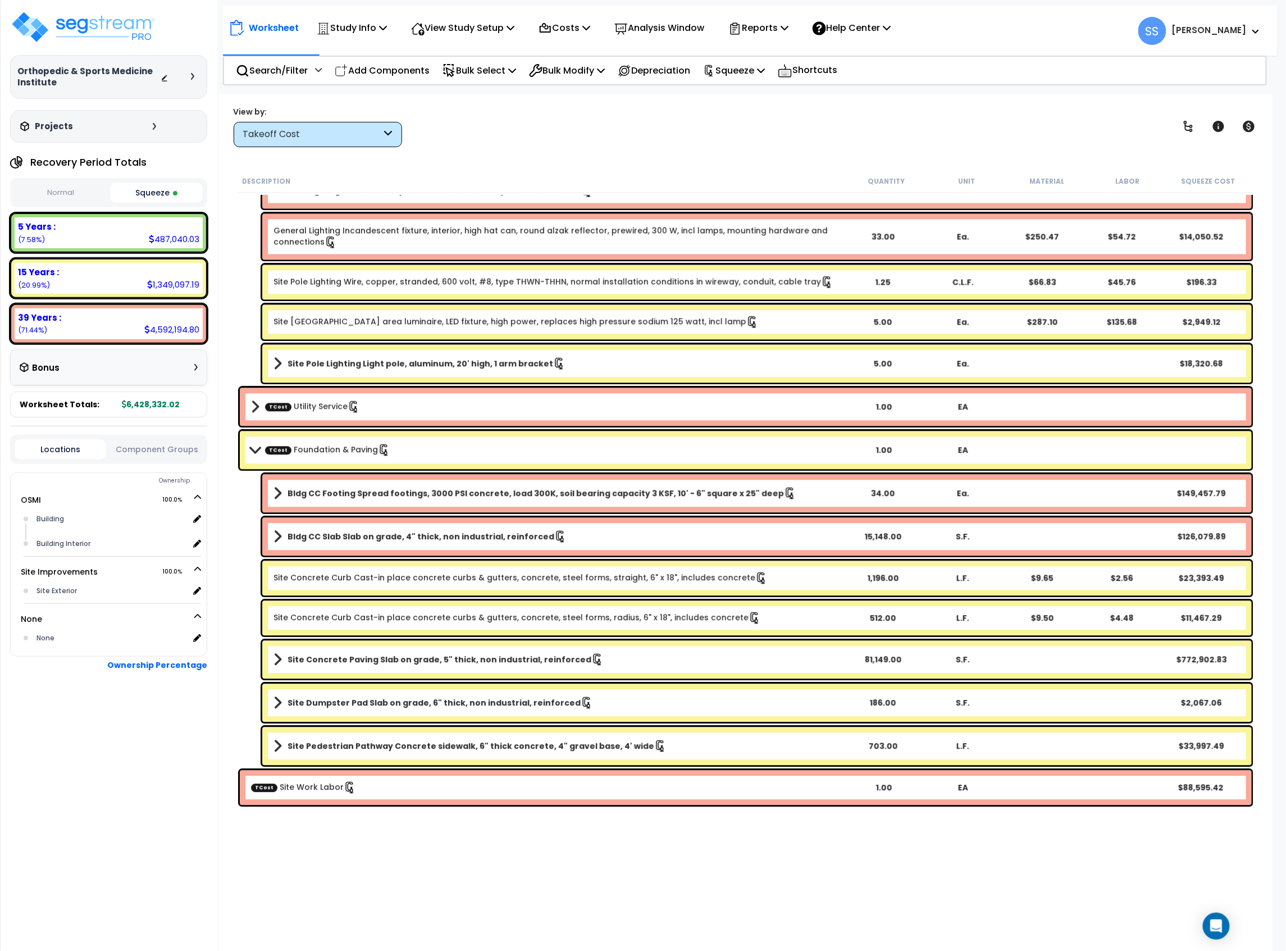
scroll to position [49, 0]
click at [247, 442] on div "TCost Foundation & Paving 1.00 EA" at bounding box center [746, 450] width 1012 height 38
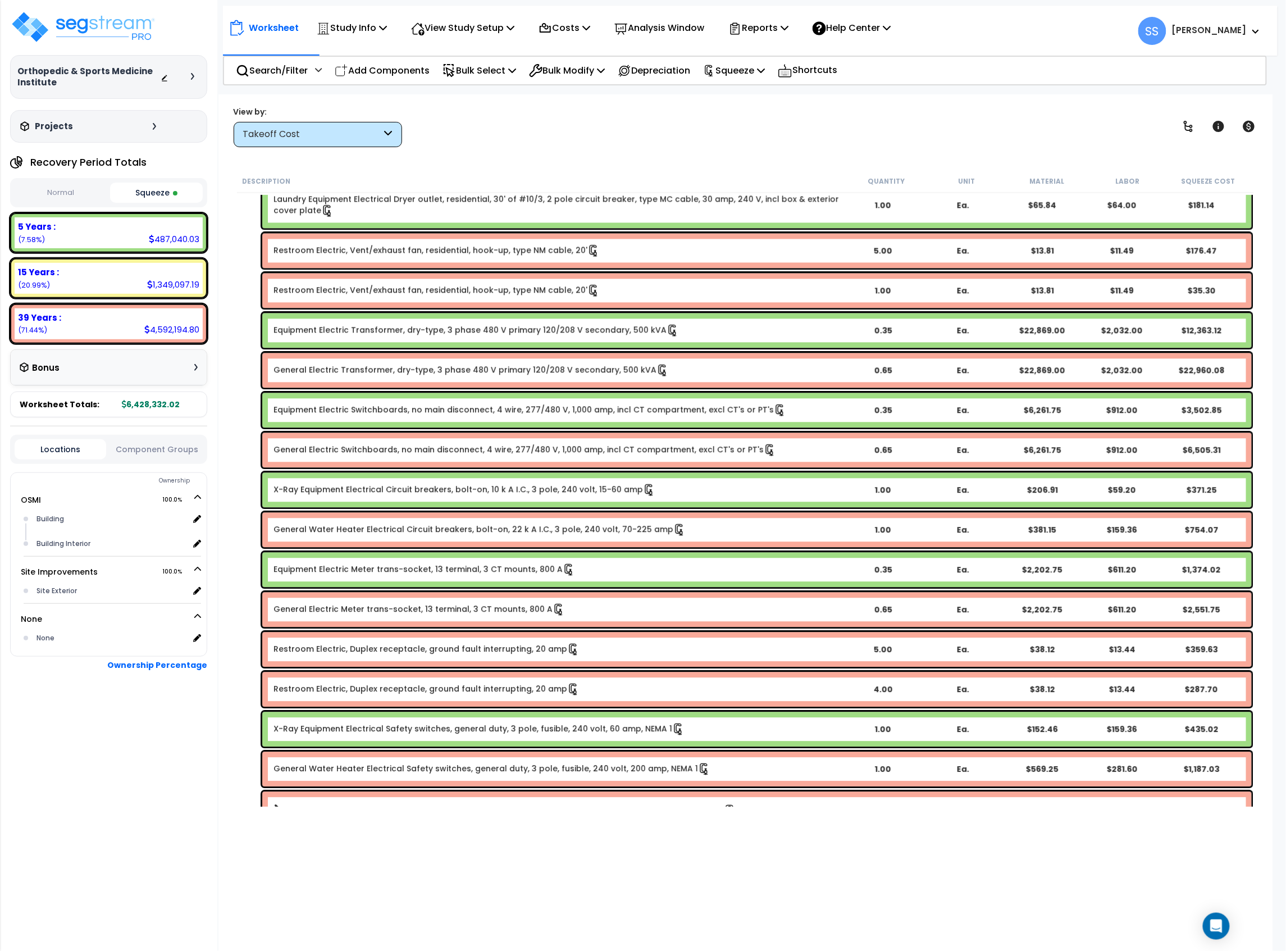
scroll to position [1103, 0]
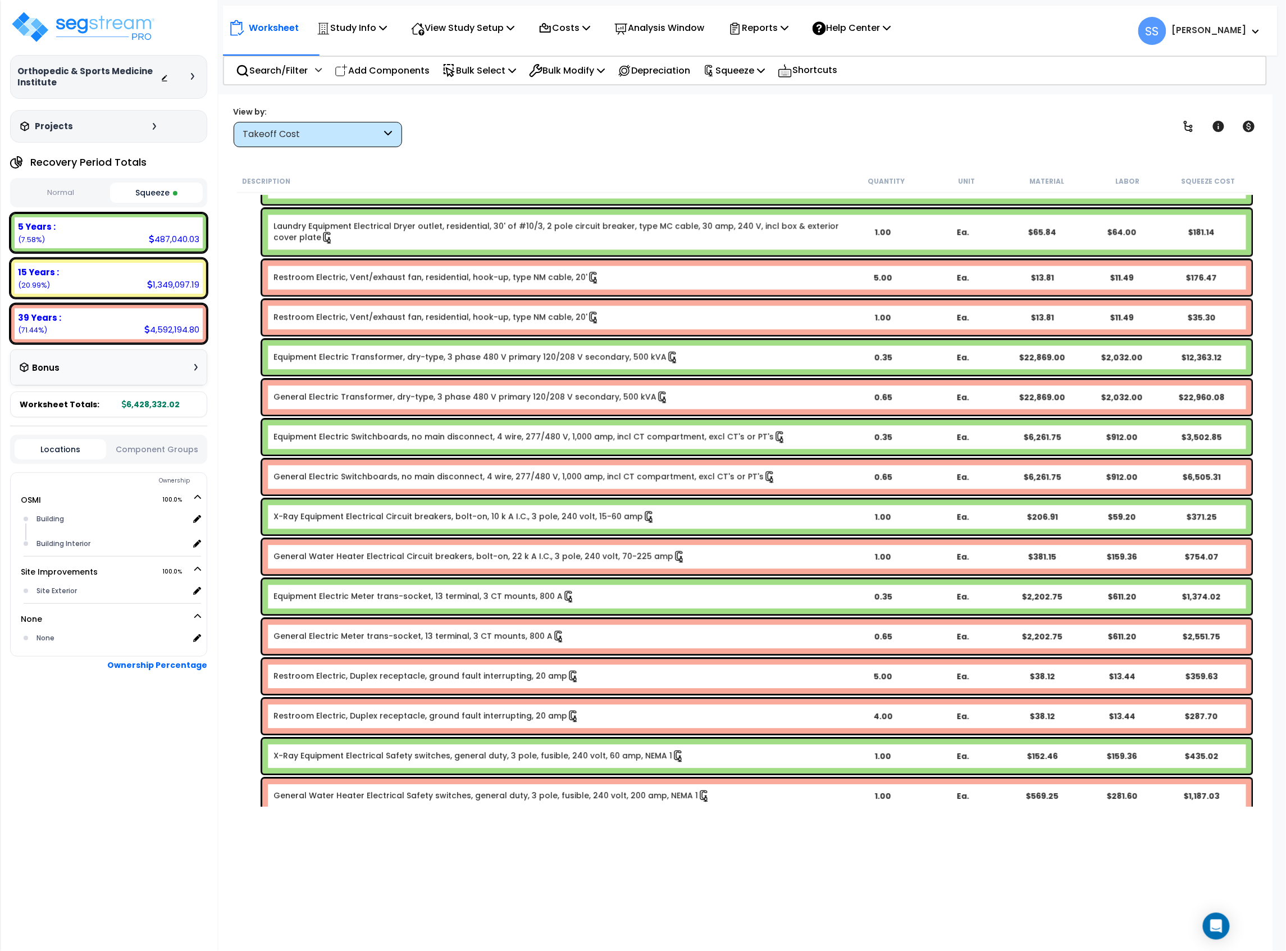
click at [704, 138] on div "View by: Takeoff Cost Takeoff Cost" at bounding box center [746, 127] width 1032 height 42
